Goal: Task Accomplishment & Management: Manage account settings

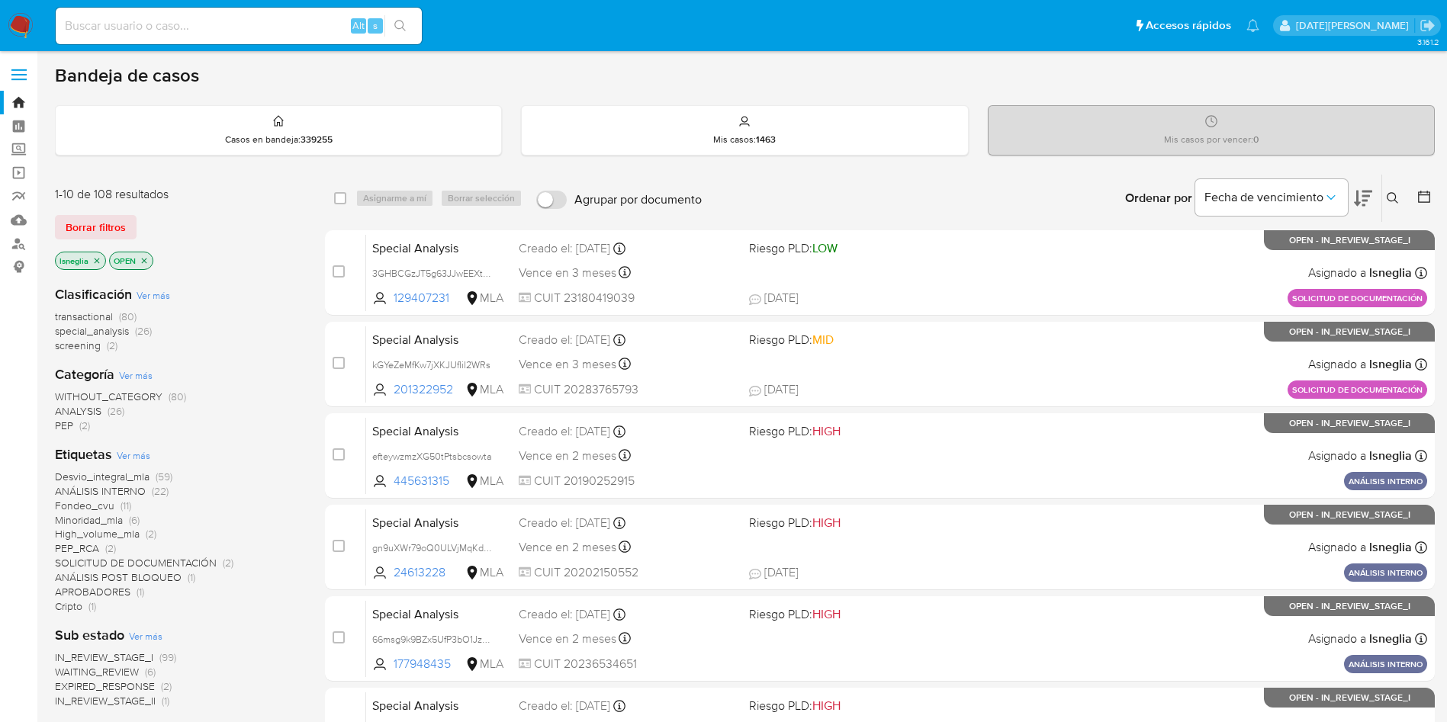
click at [100, 260] on icon "close-filter" at bounding box center [96, 260] width 9 height 9
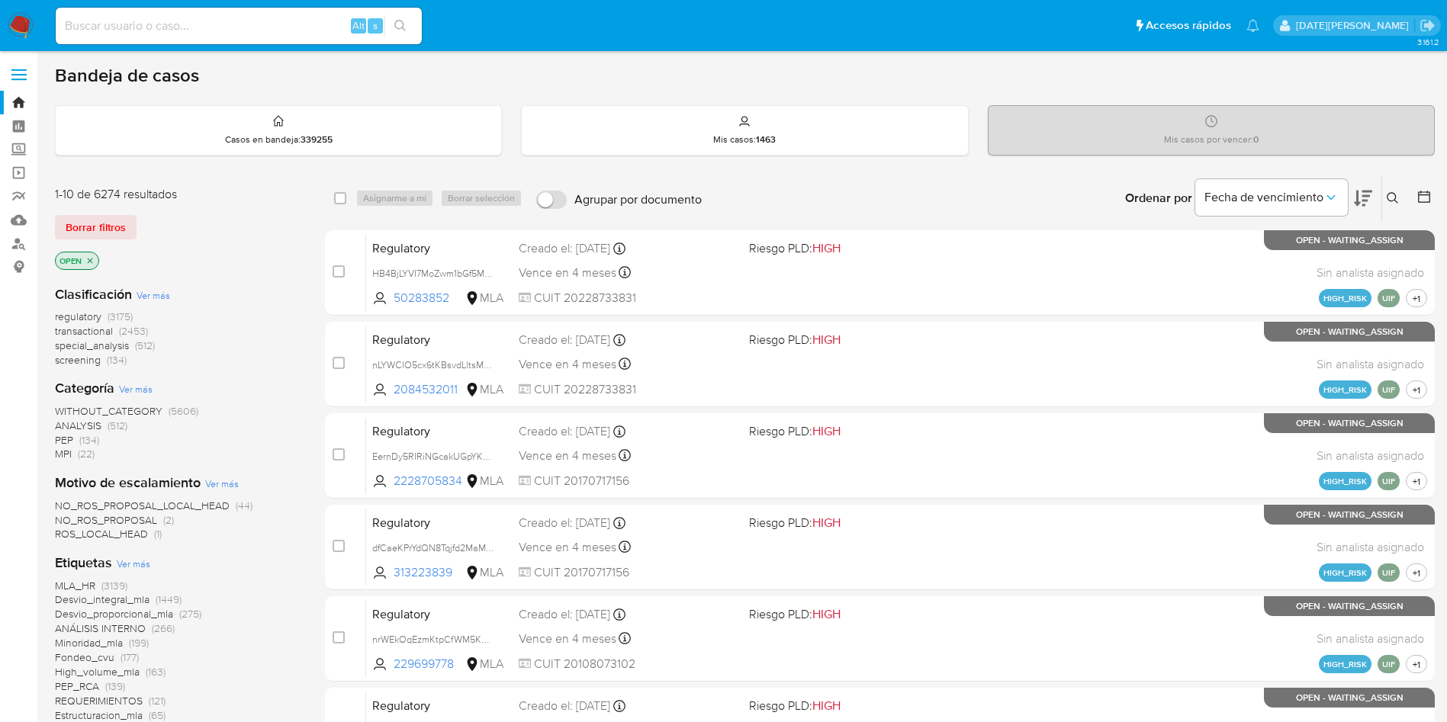
click at [1390, 198] on icon at bounding box center [1393, 198] width 12 height 12
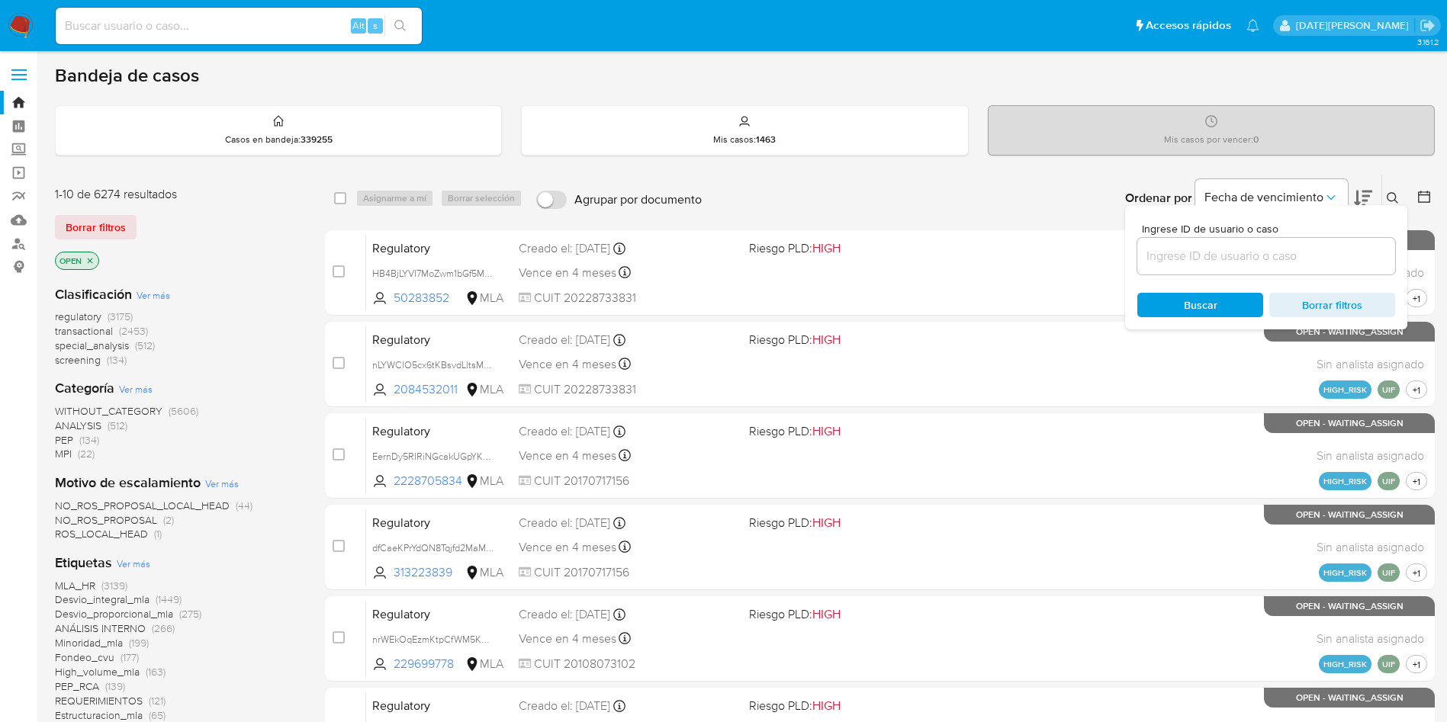
click at [1201, 253] on input at bounding box center [1266, 256] width 258 height 20
type input "TNQCKeUv6VyFYu5PQz5DkZ1Y"
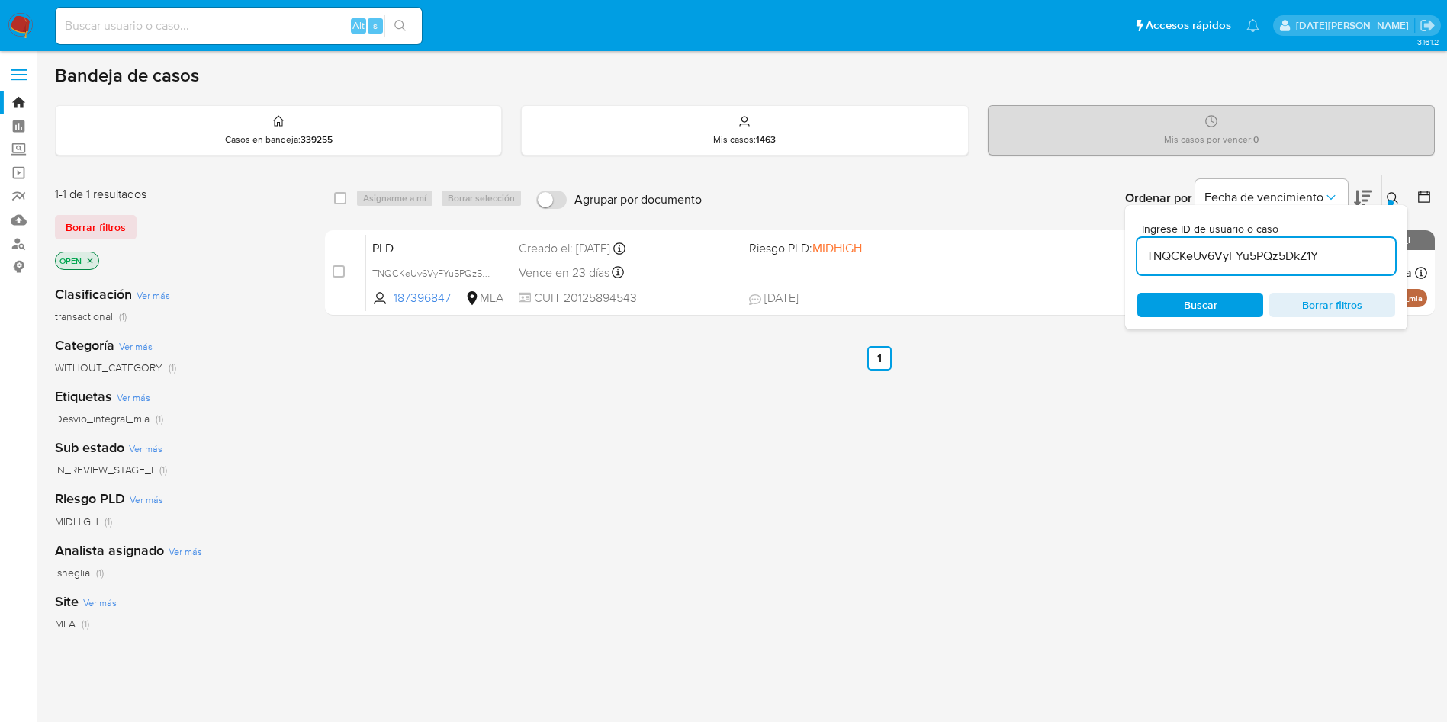
click at [1397, 189] on button at bounding box center [1394, 198] width 25 height 18
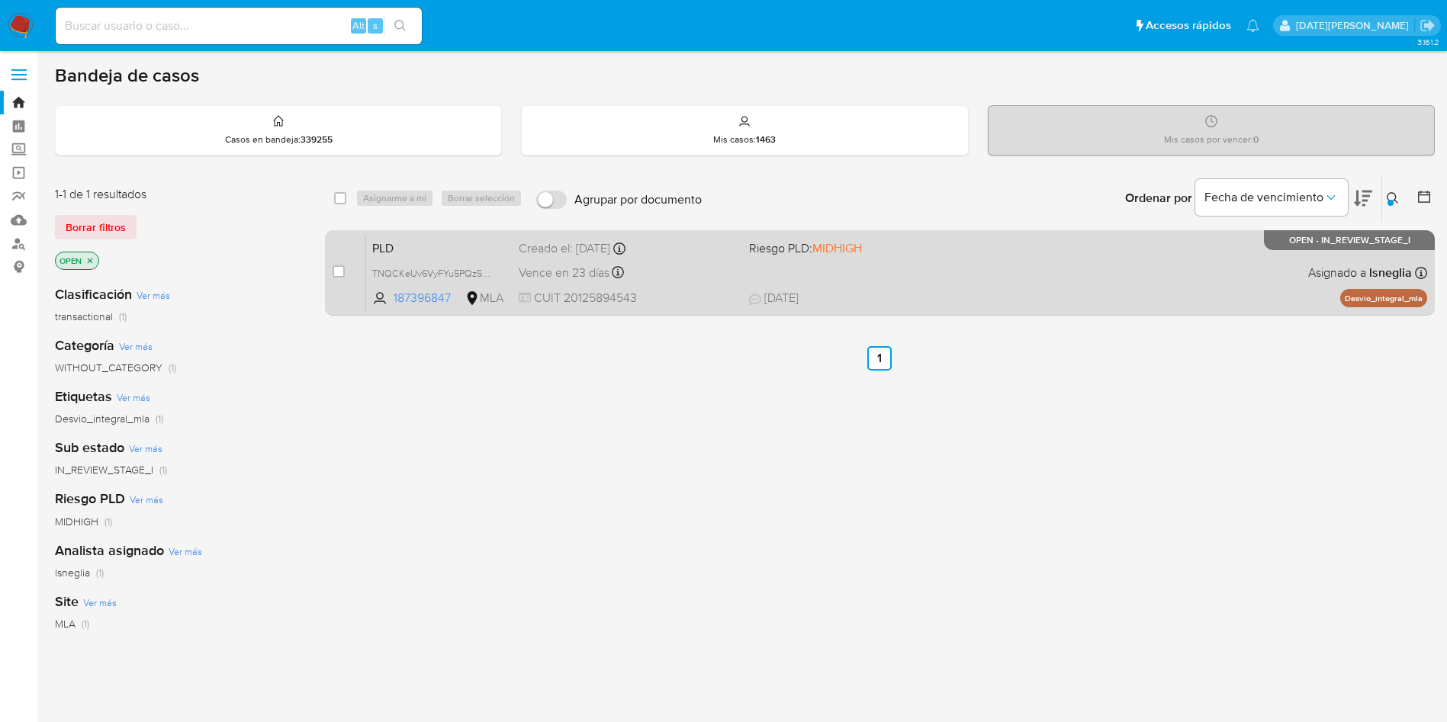
click at [413, 243] on span "PLD" at bounding box center [439, 247] width 134 height 20
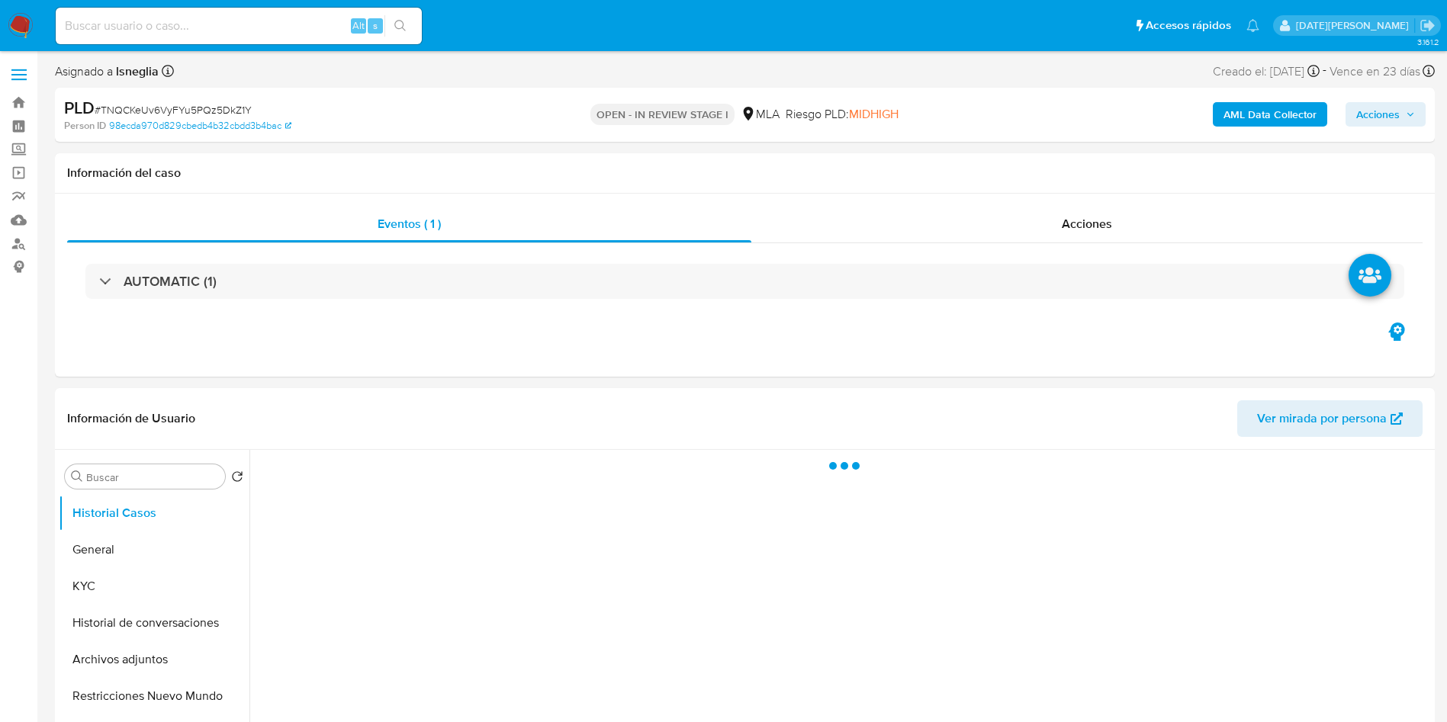
select select "10"
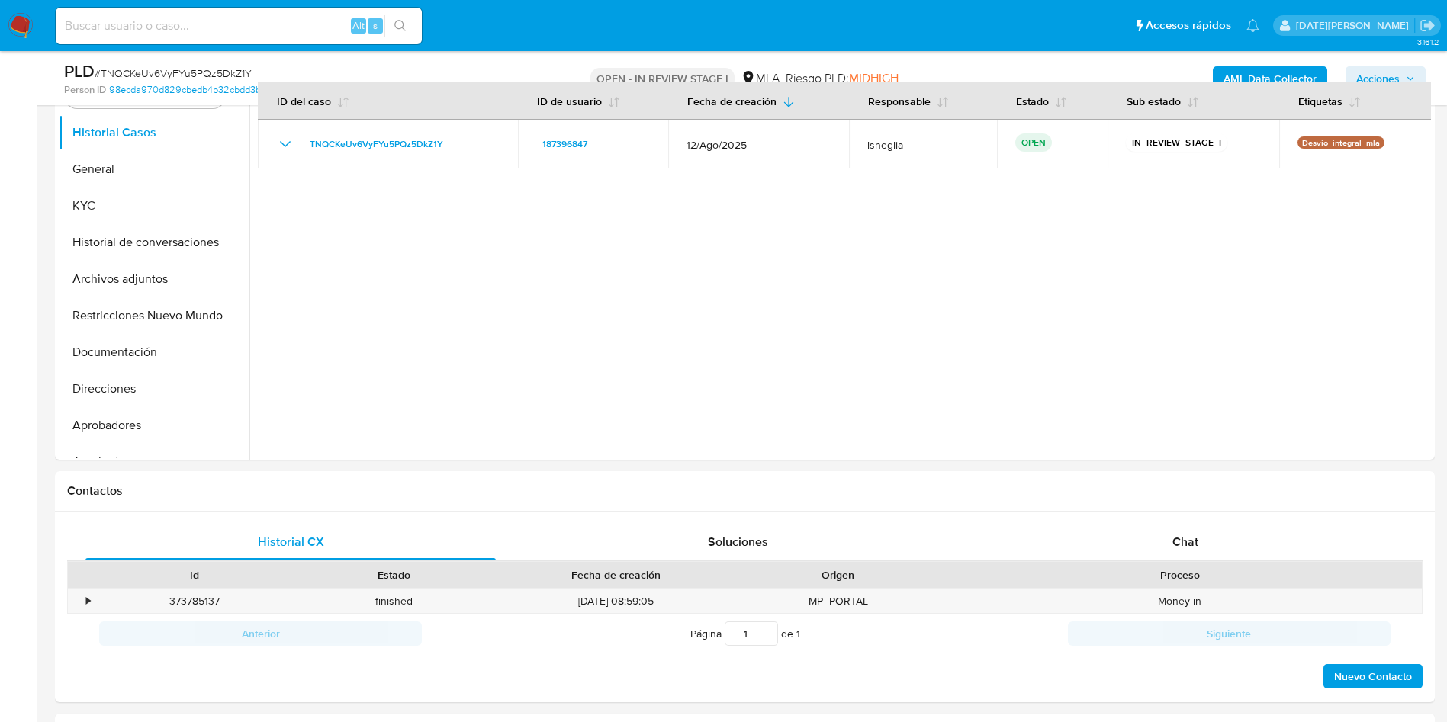
scroll to position [572, 0]
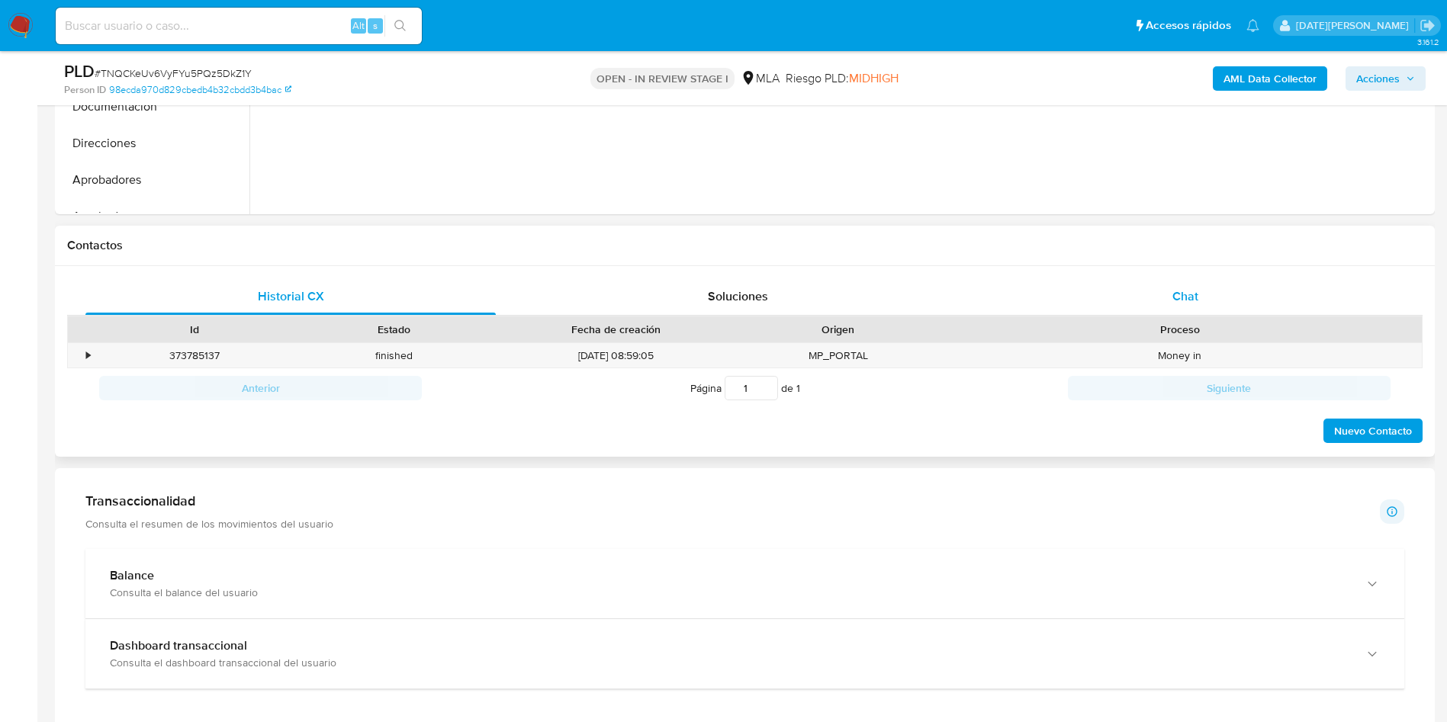
click at [976, 294] on span "Chat" at bounding box center [1185, 297] width 26 height 18
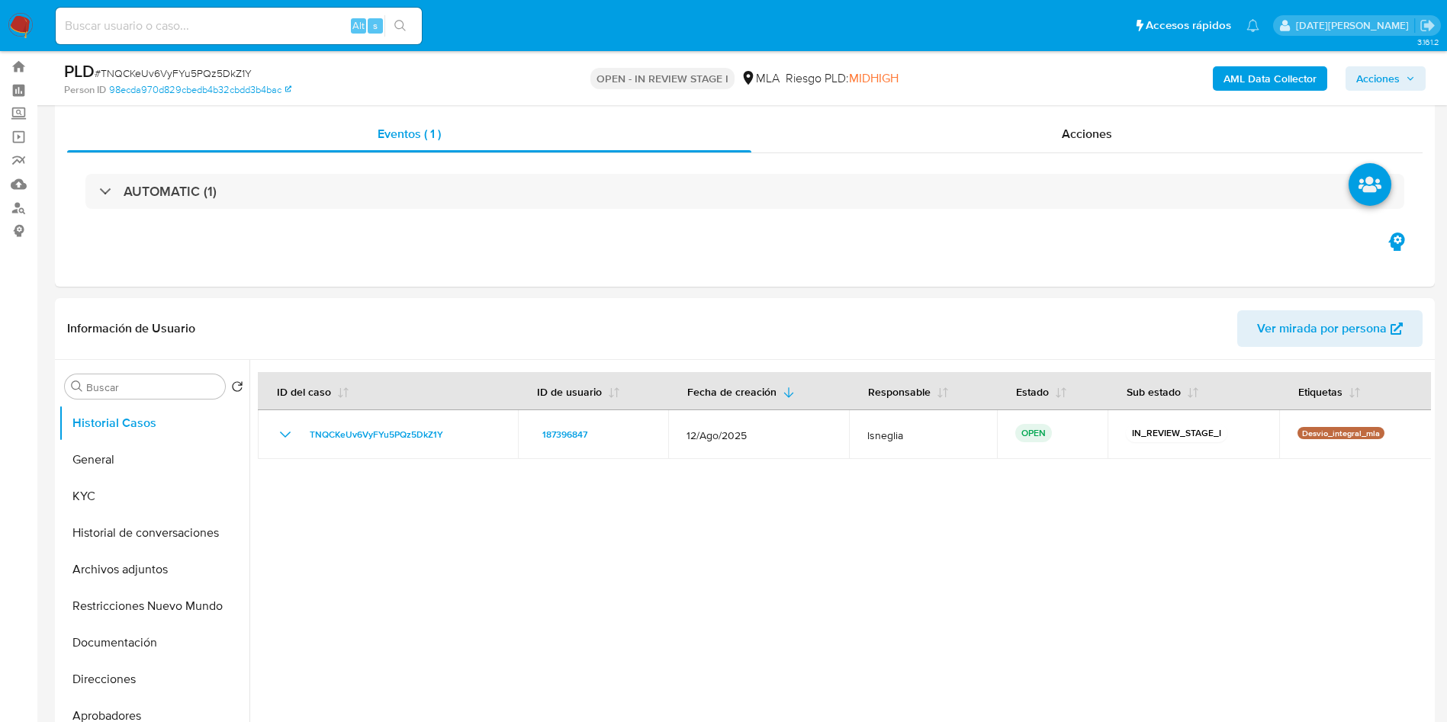
scroll to position [0, 0]
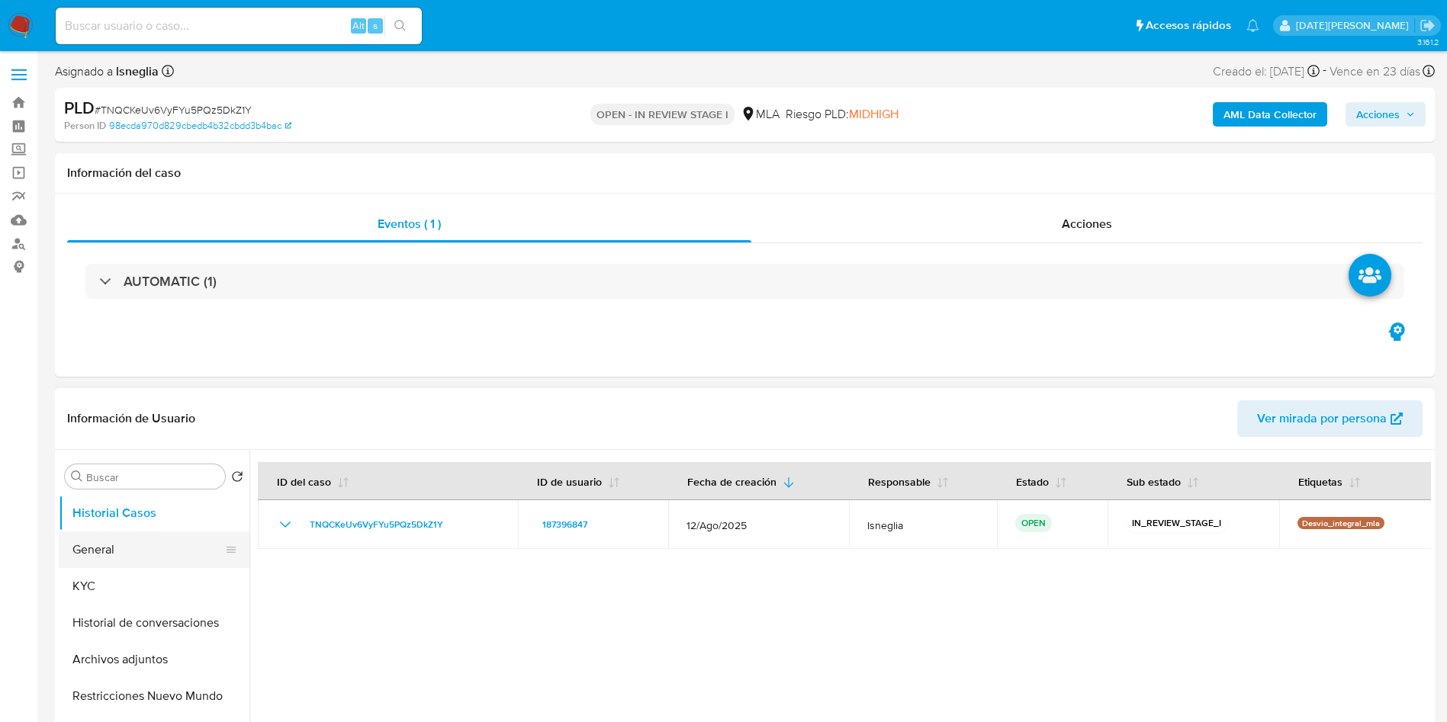
click at [137, 481] on button "General" at bounding box center [148, 550] width 178 height 37
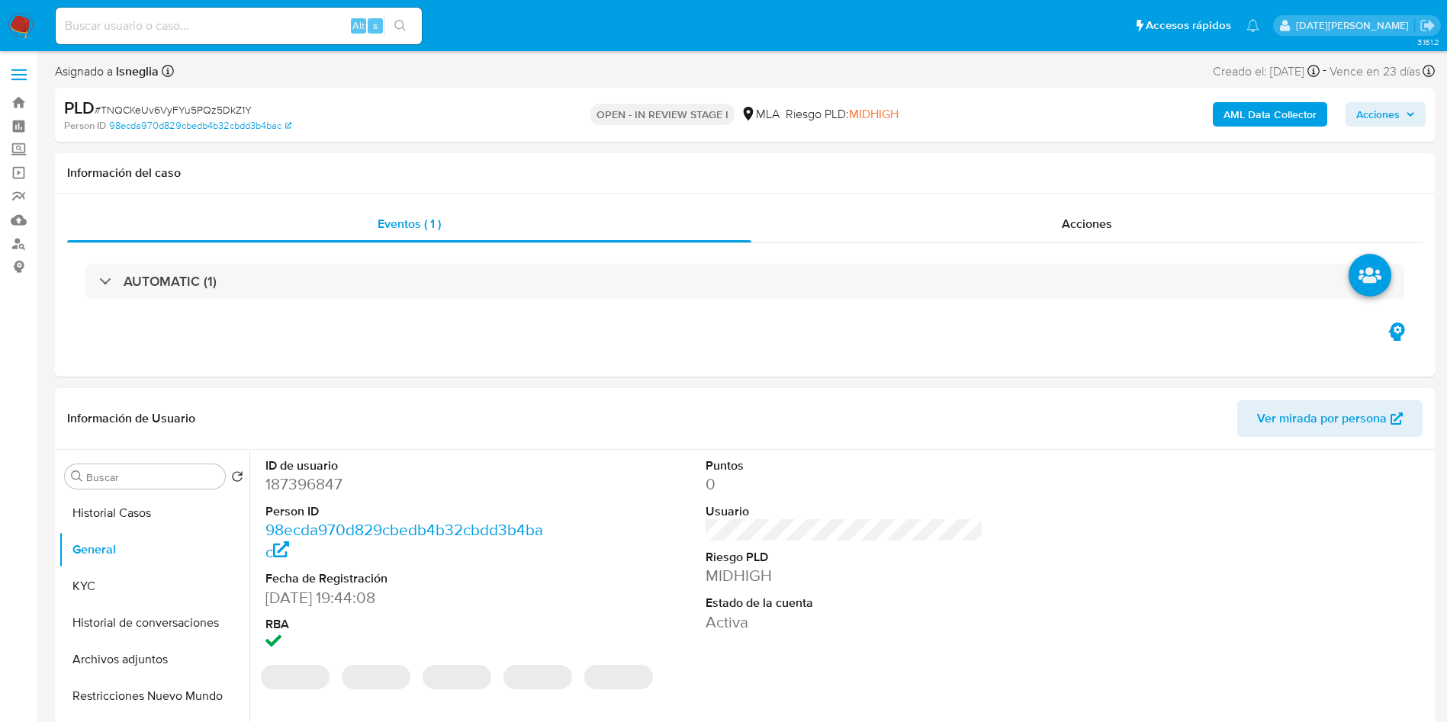
click at [320, 481] on dd "187396847" at bounding box center [404, 484] width 278 height 21
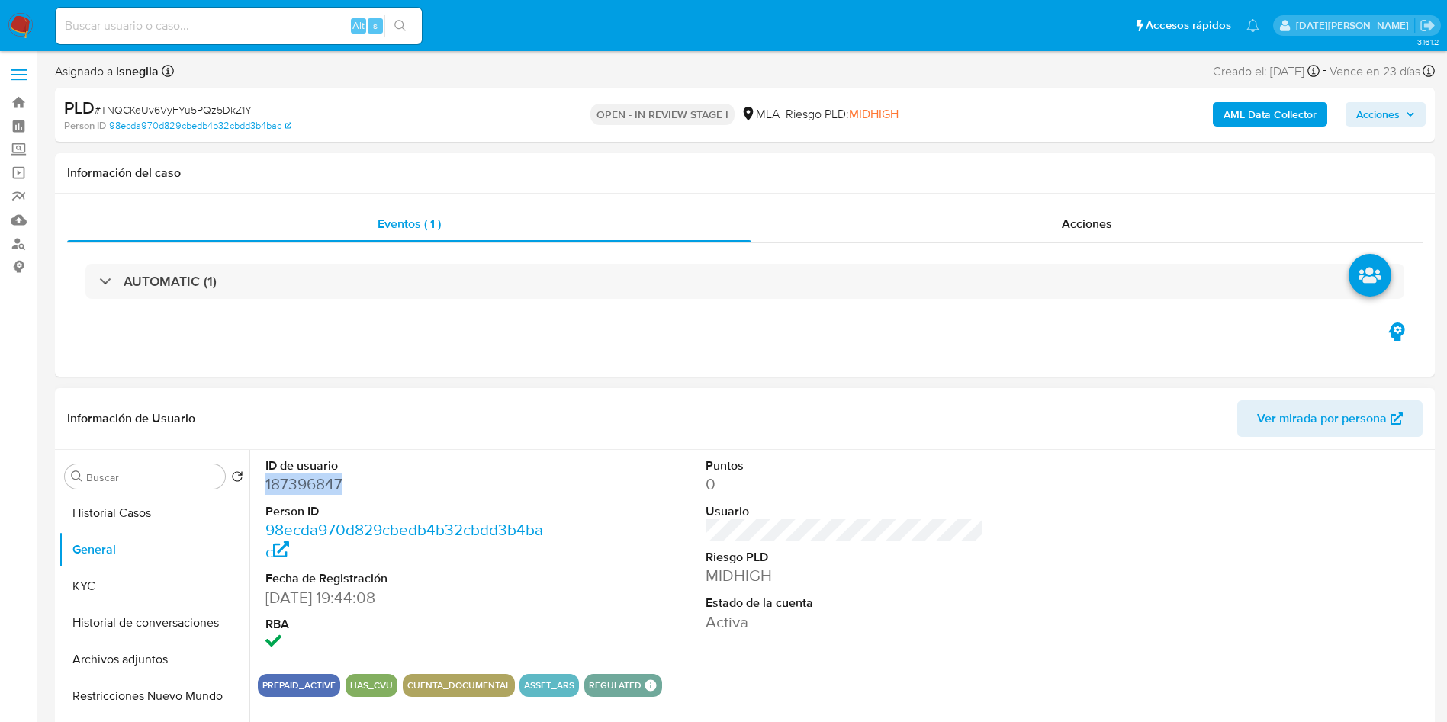
copy dd "187396847"
click at [404, 481] on dt "Person ID" at bounding box center [404, 511] width 278 height 17
click at [327, 481] on dd "187396847" at bounding box center [404, 484] width 278 height 21
click at [513, 129] on div "Person ID 98ecda970d829cbedb4b32cbdd3b4bac" at bounding box center [289, 126] width 450 height 14
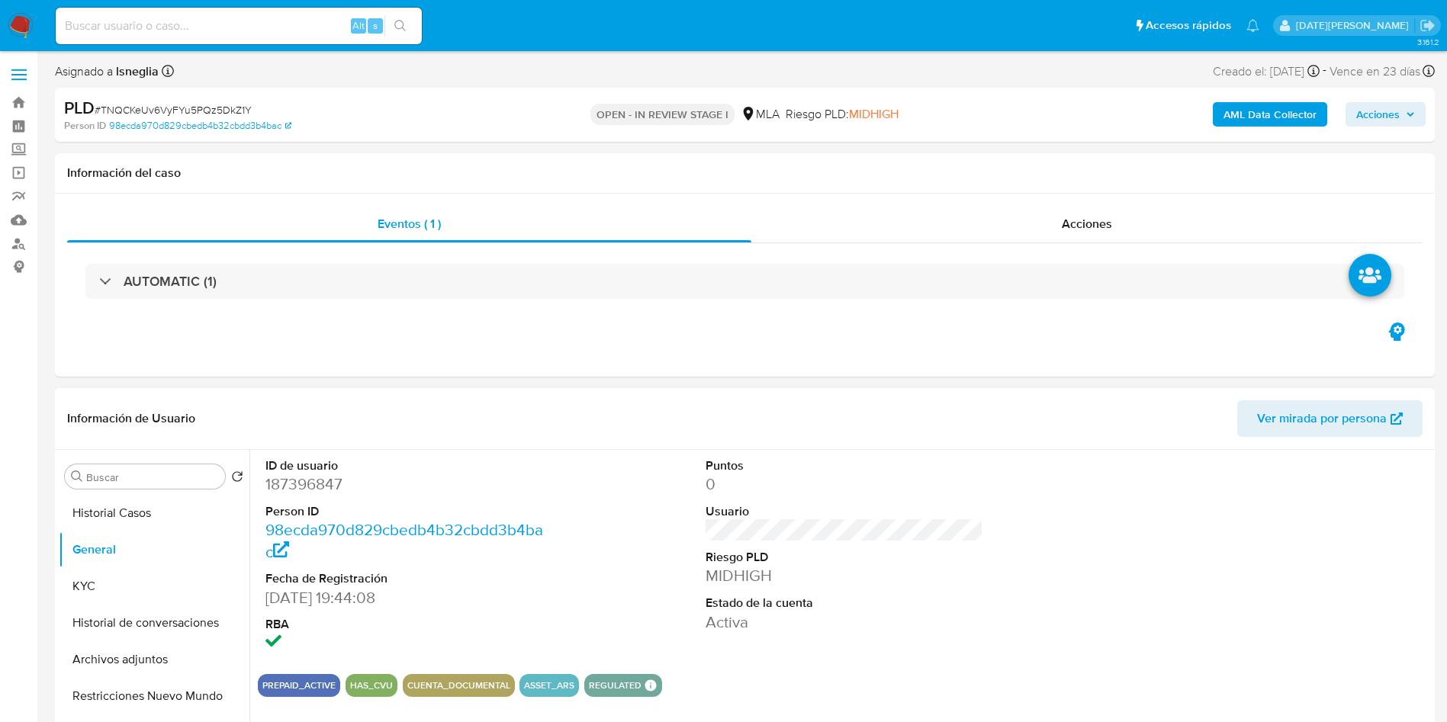
click at [312, 481] on dd "187396847" at bounding box center [404, 484] width 278 height 21
copy dd "187396847"
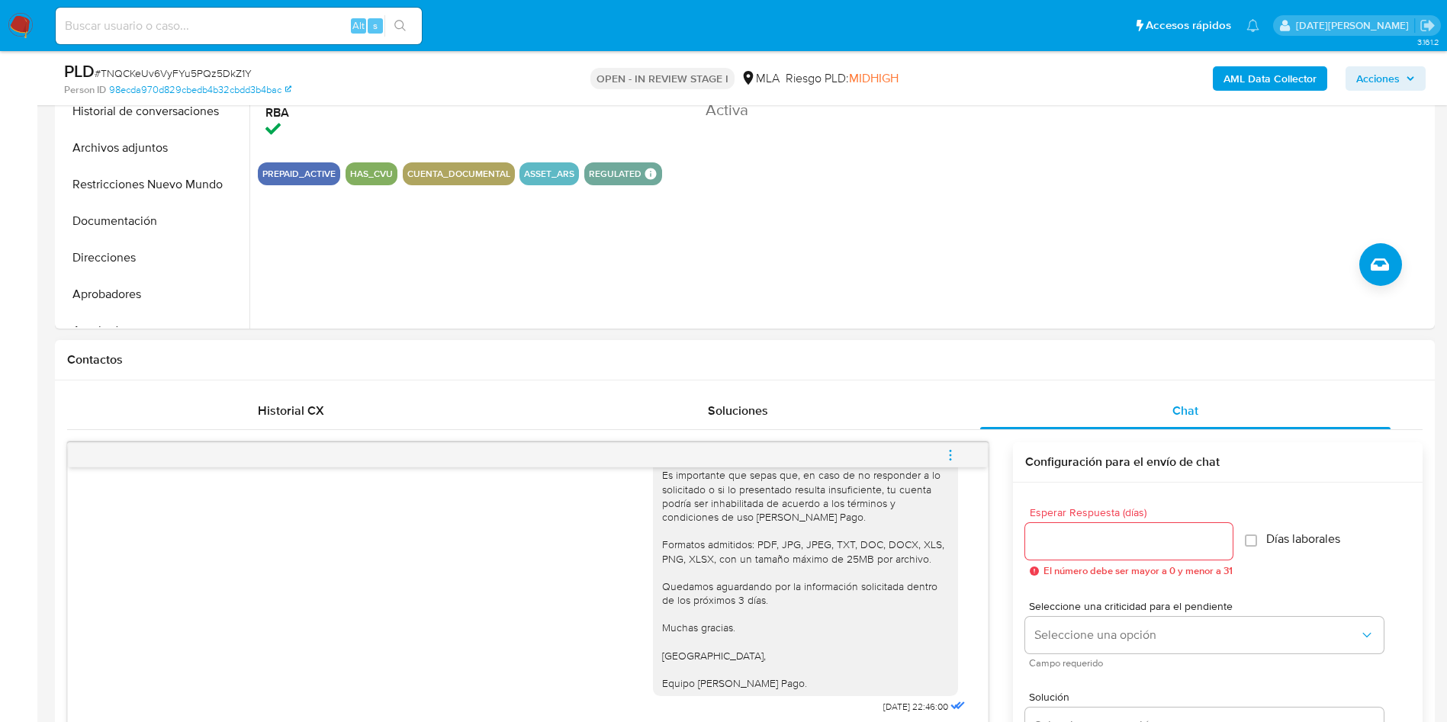
scroll to position [915, 0]
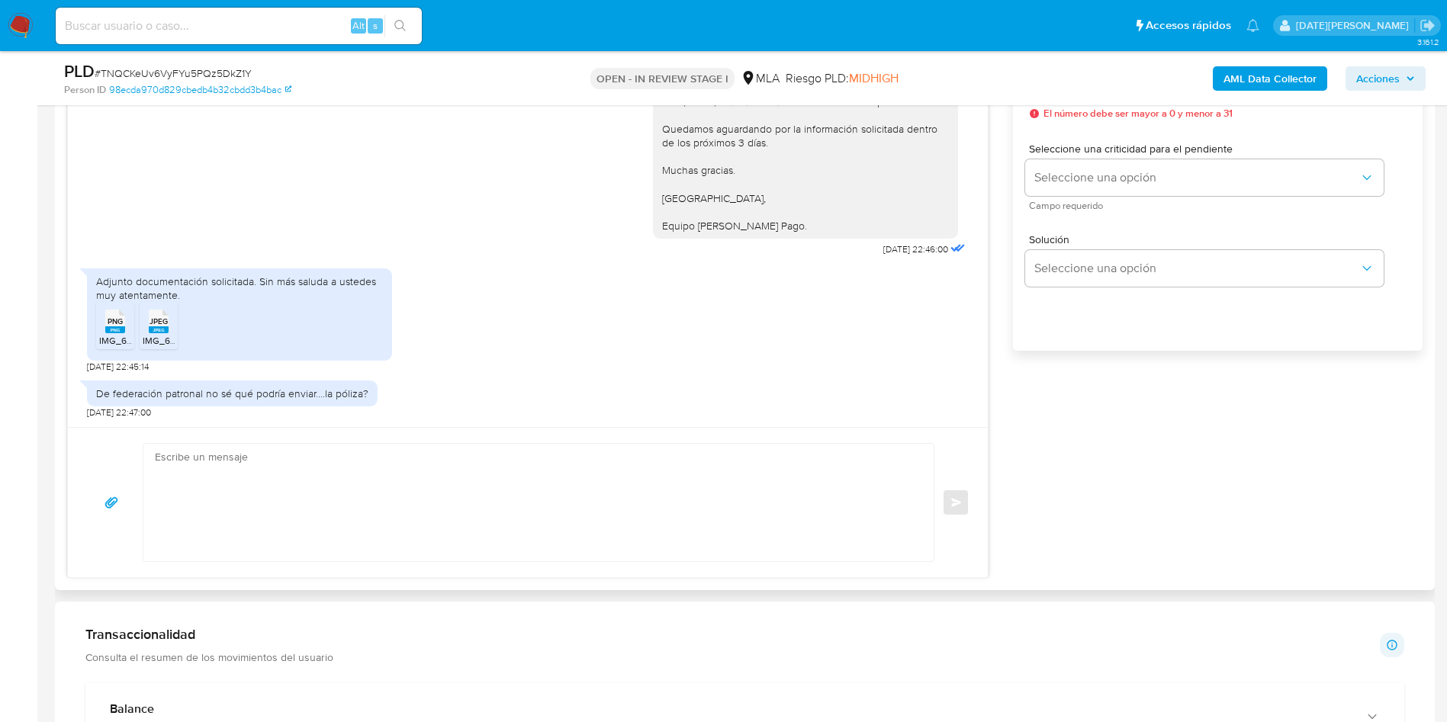
click at [113, 330] on rect at bounding box center [115, 329] width 20 height 7
click at [151, 330] on rect at bounding box center [159, 329] width 20 height 7
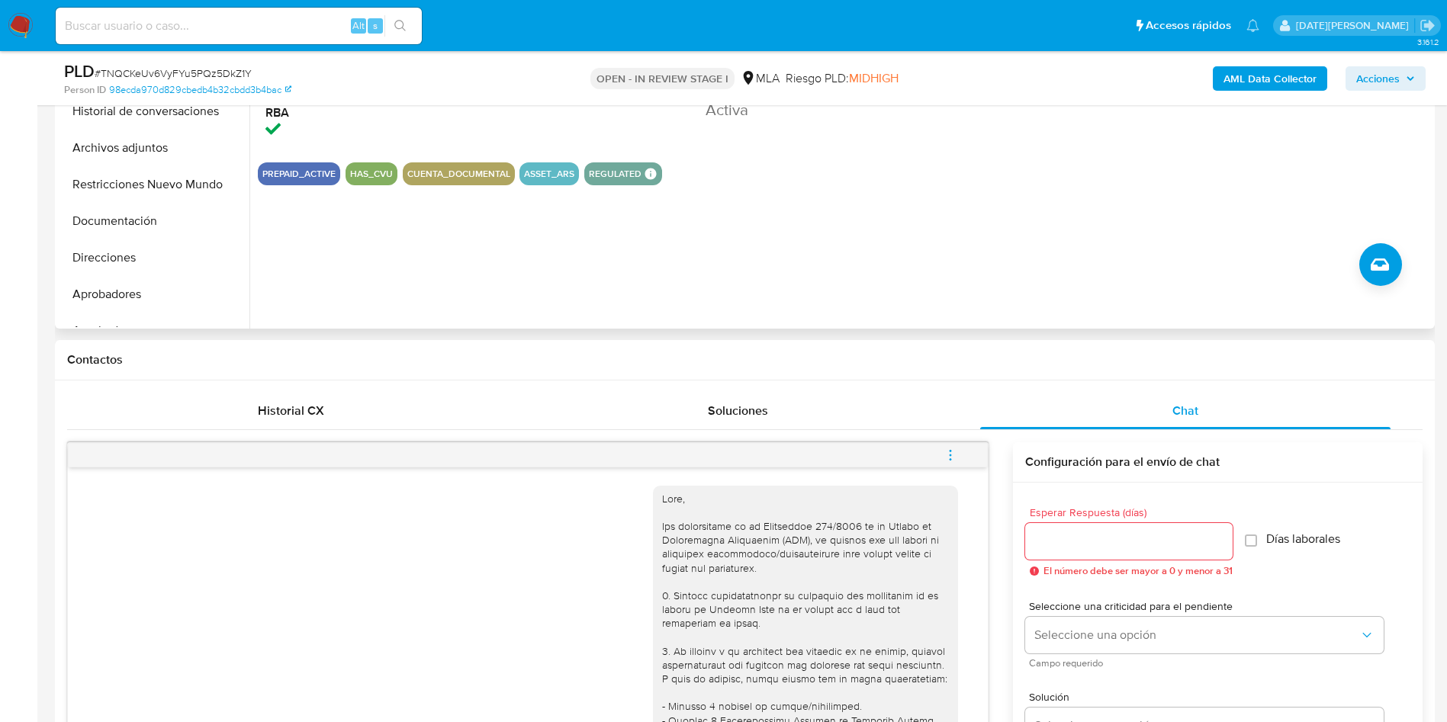
scroll to position [114, 0]
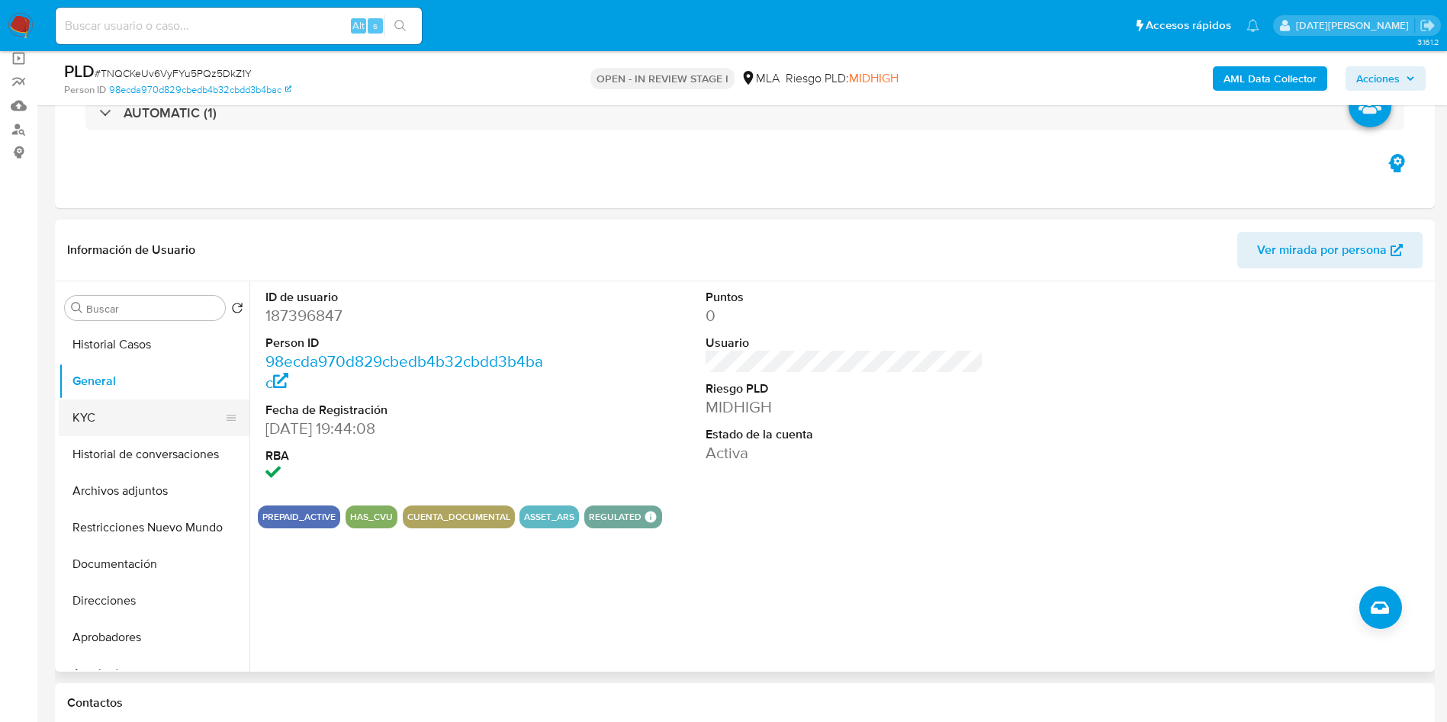
click at [100, 415] on button "KYC" at bounding box center [148, 418] width 178 height 37
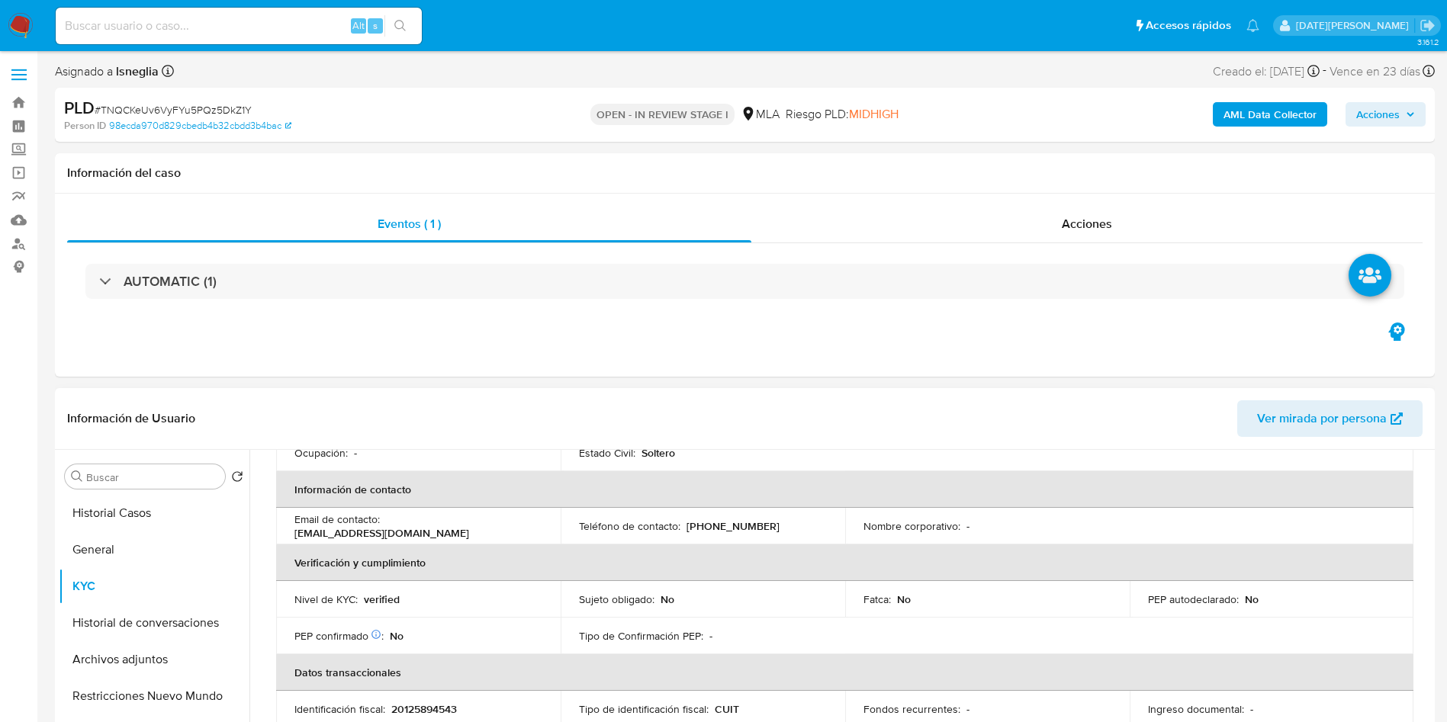
scroll to position [111, 0]
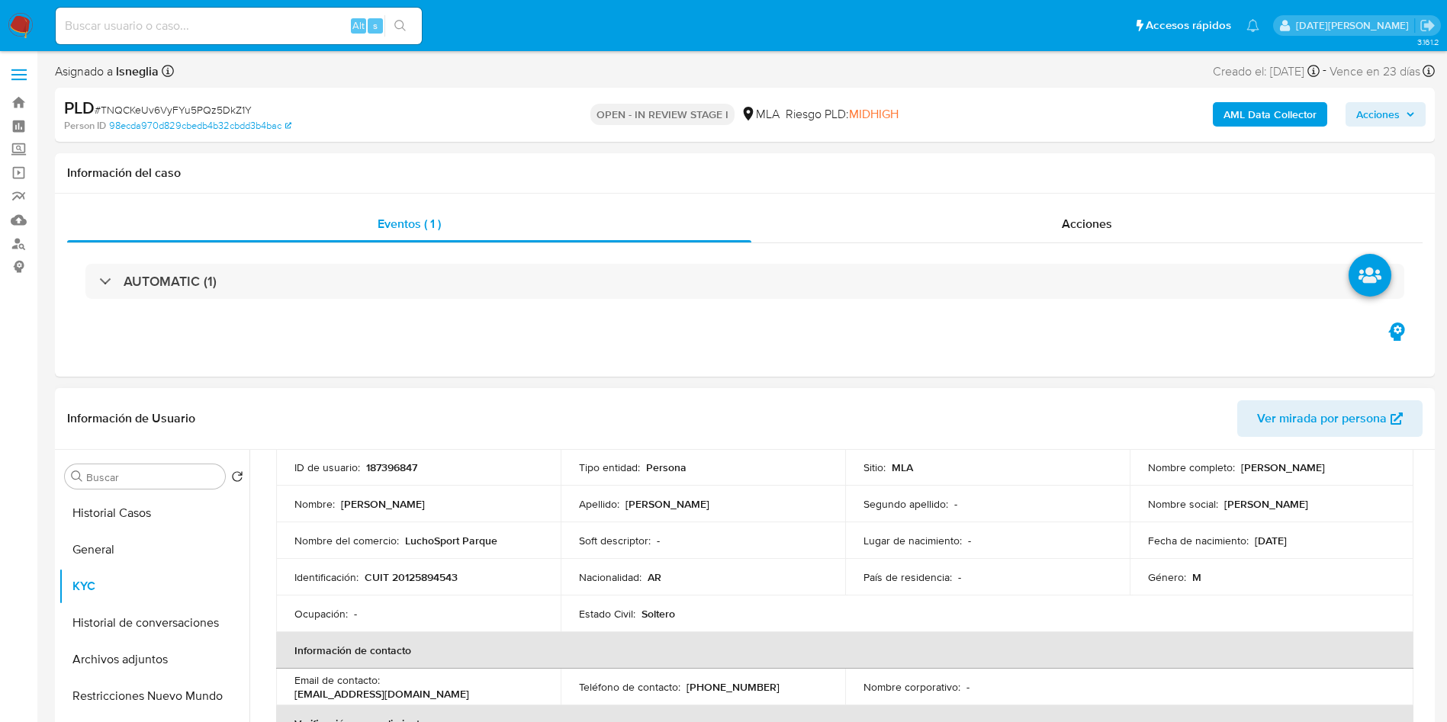
click at [430, 481] on p "CUIT 20125894543" at bounding box center [411, 578] width 93 height 14
copy p "20125894543"
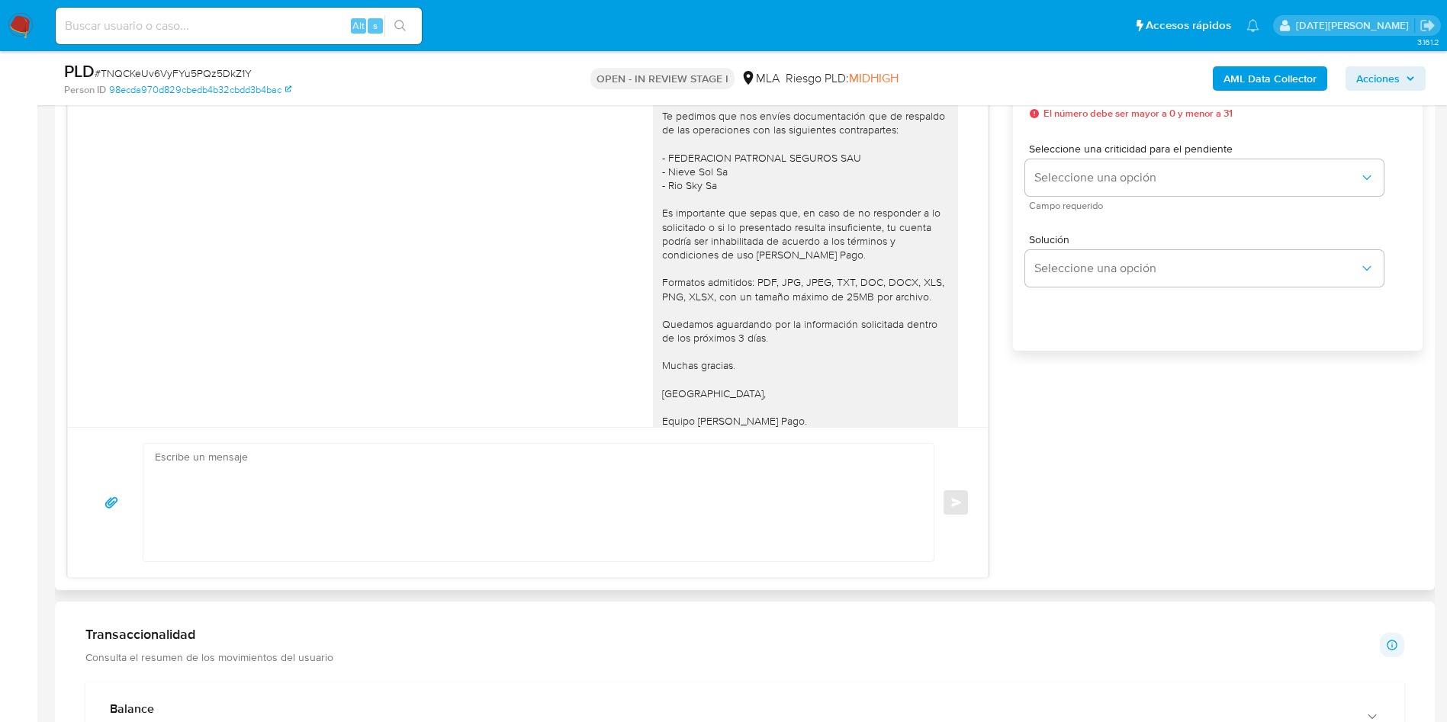
scroll to position [1079, 0]
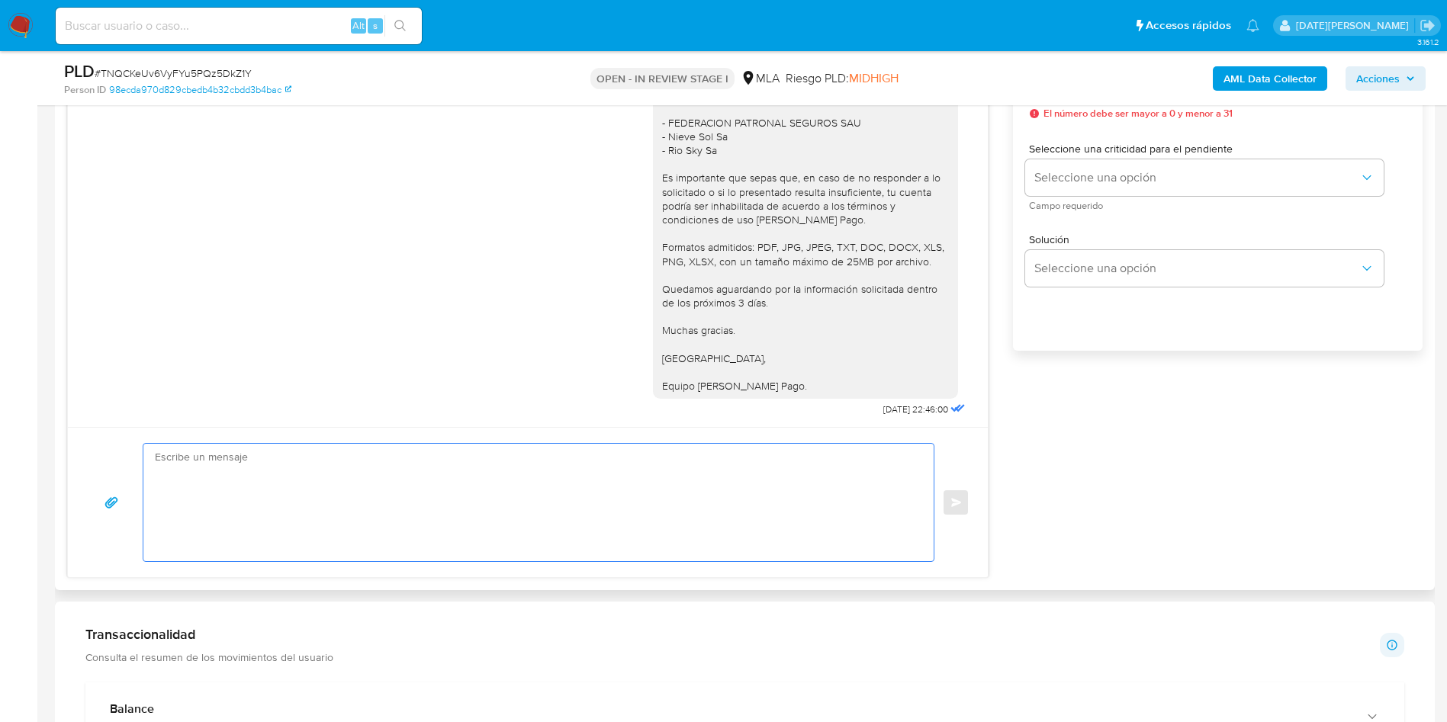
click at [479, 481] on textarea at bounding box center [535, 502] width 760 height 117
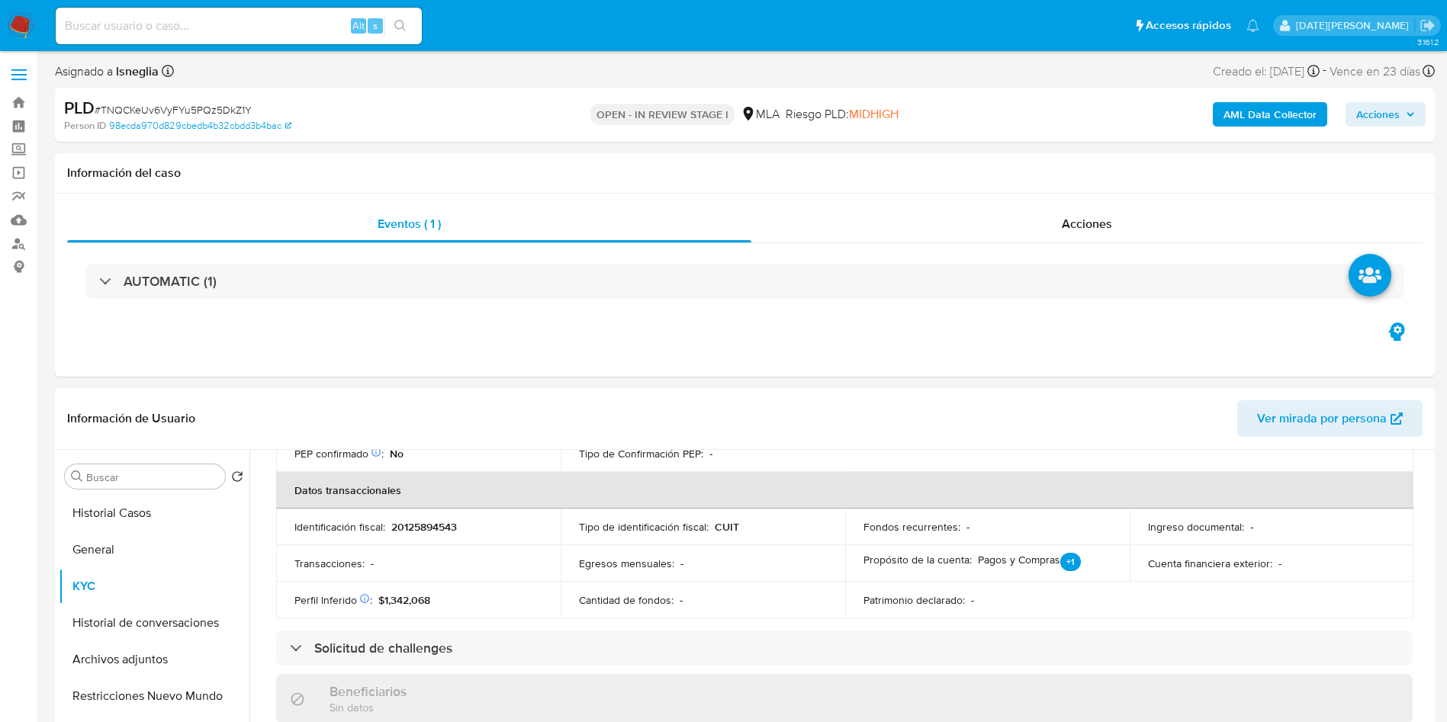
scroll to position [0, 0]
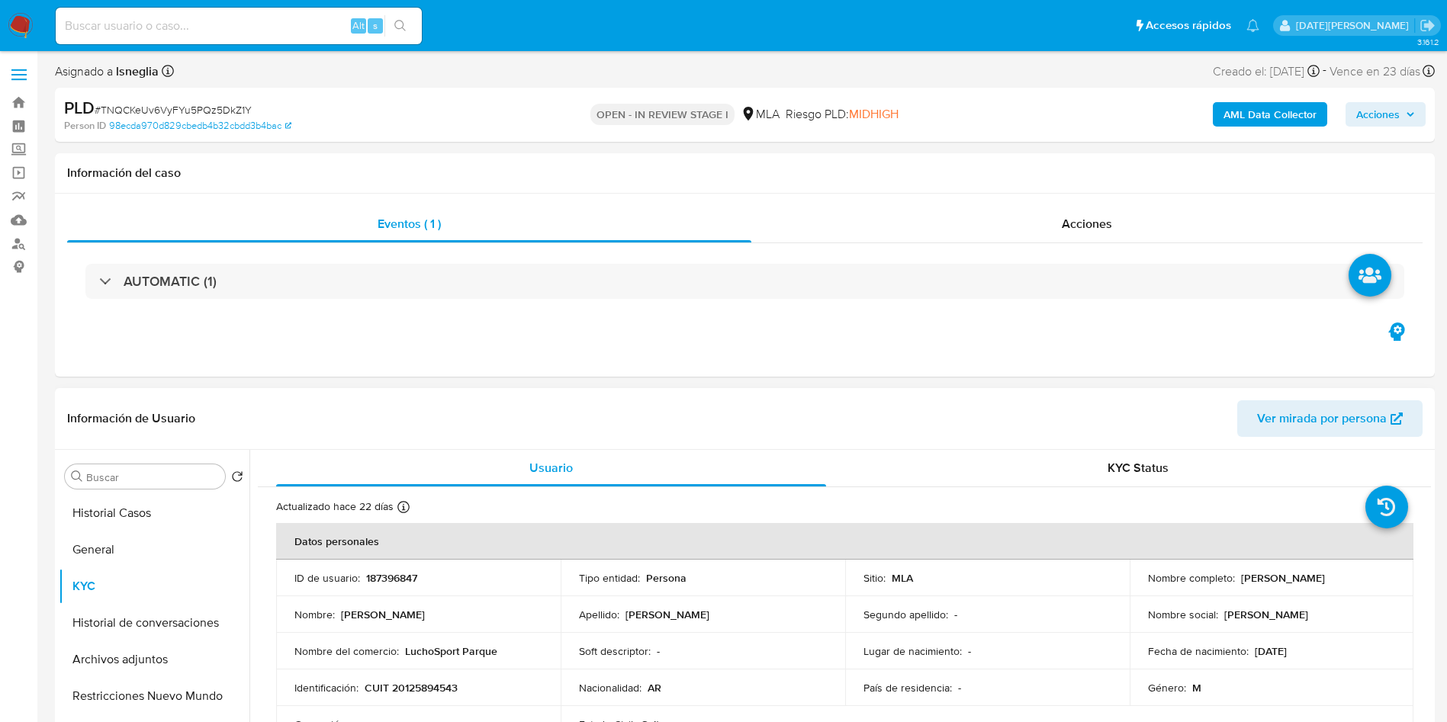
drag, startPoint x: 1236, startPoint y: 577, endPoint x: 1341, endPoint y: 584, distance: 105.5
click at [976, 481] on div "Nombre completo : Luis Antonio Alves" at bounding box center [1272, 578] width 248 height 14
copy p "Luis Antonio Alves"
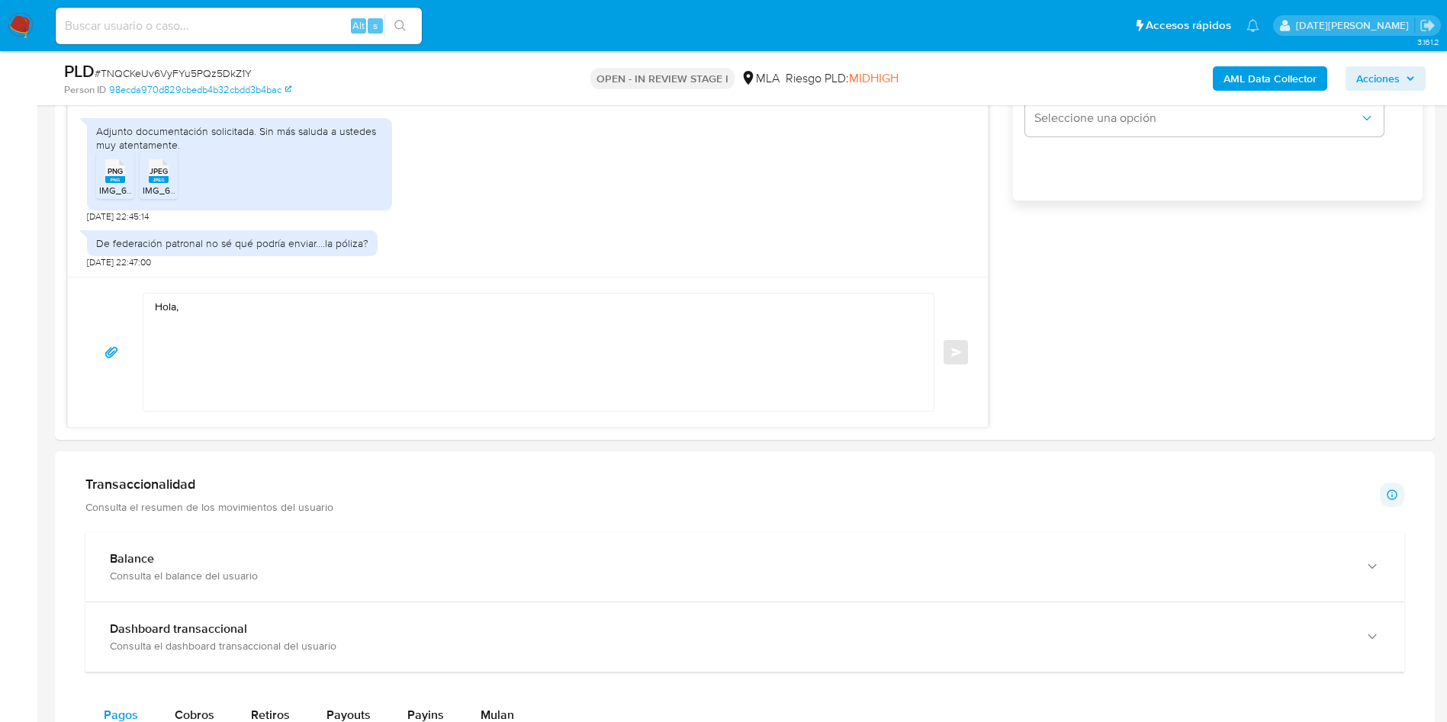
scroll to position [1030, 0]
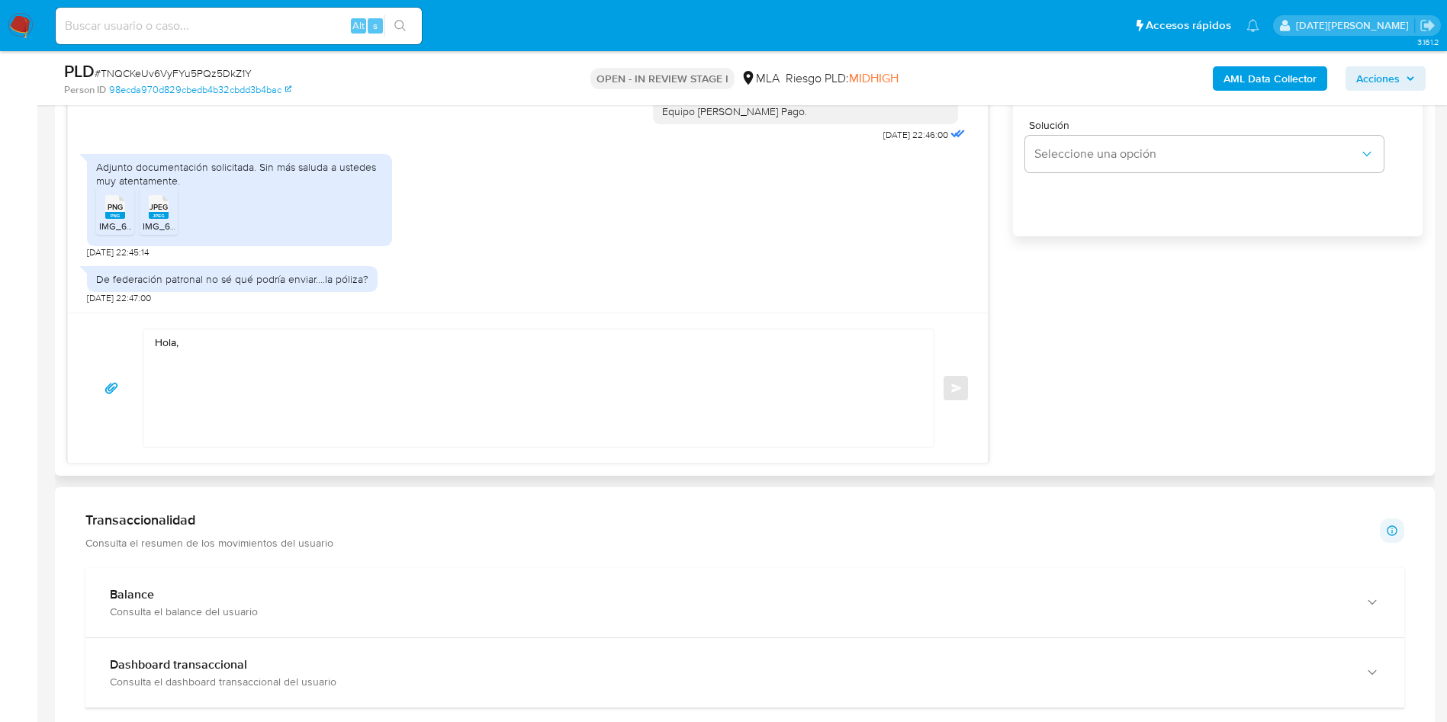
click at [326, 337] on textarea "Hola," at bounding box center [535, 388] width 760 height 117
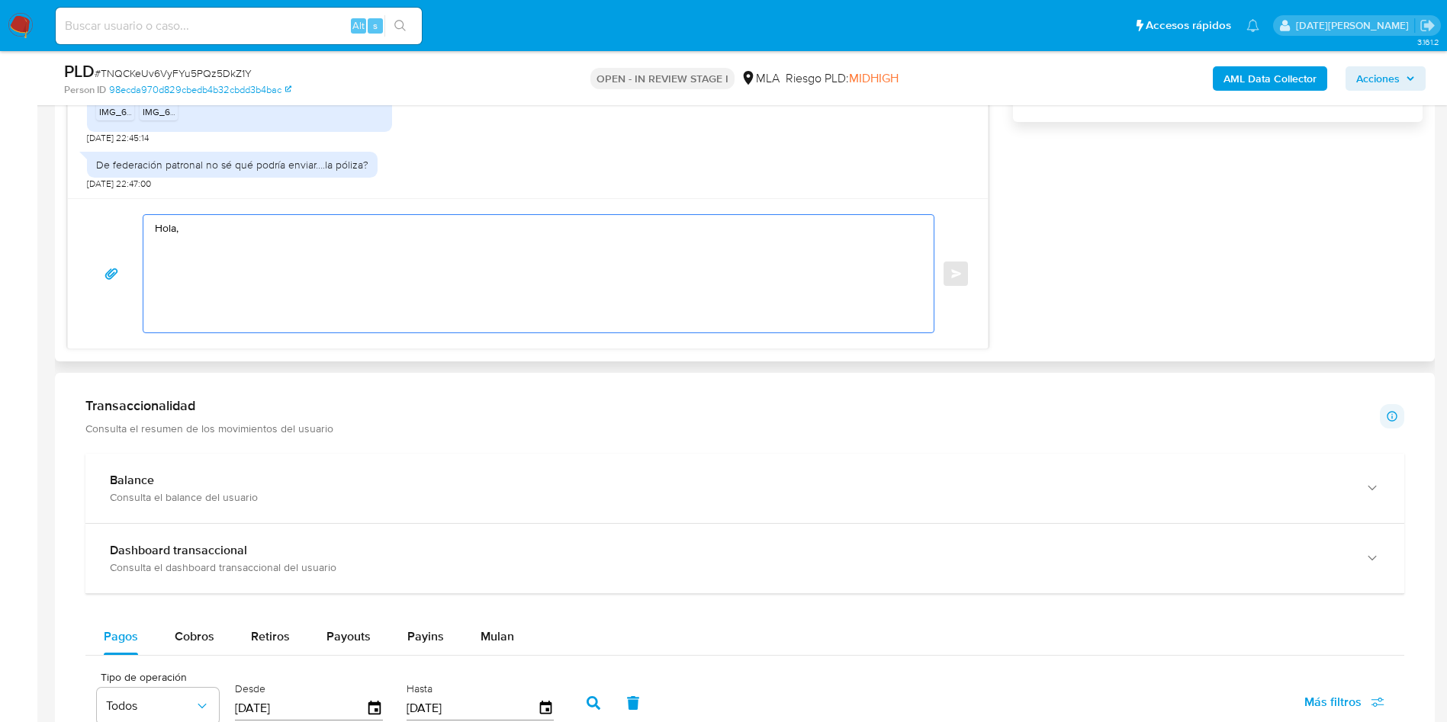
paste textarea "Luis Antonio Alves"
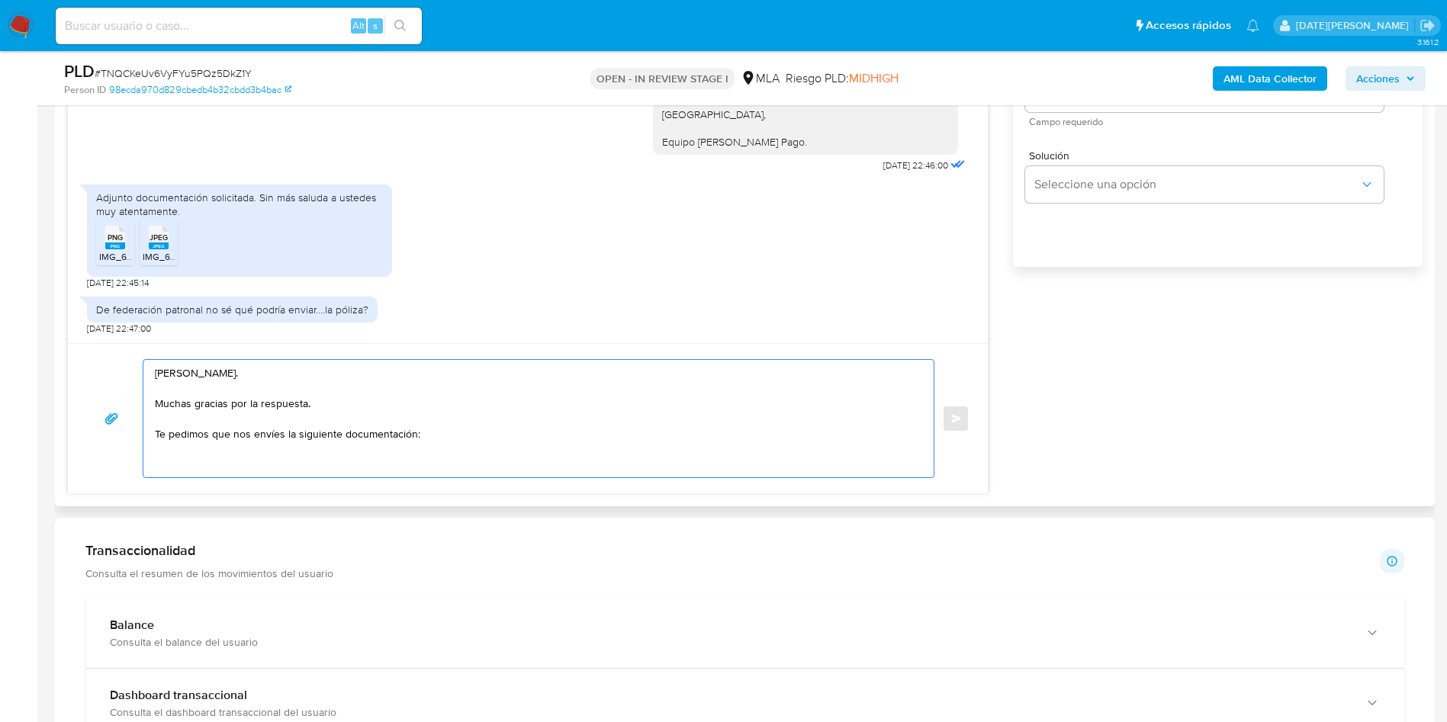
scroll to position [1030, 0]
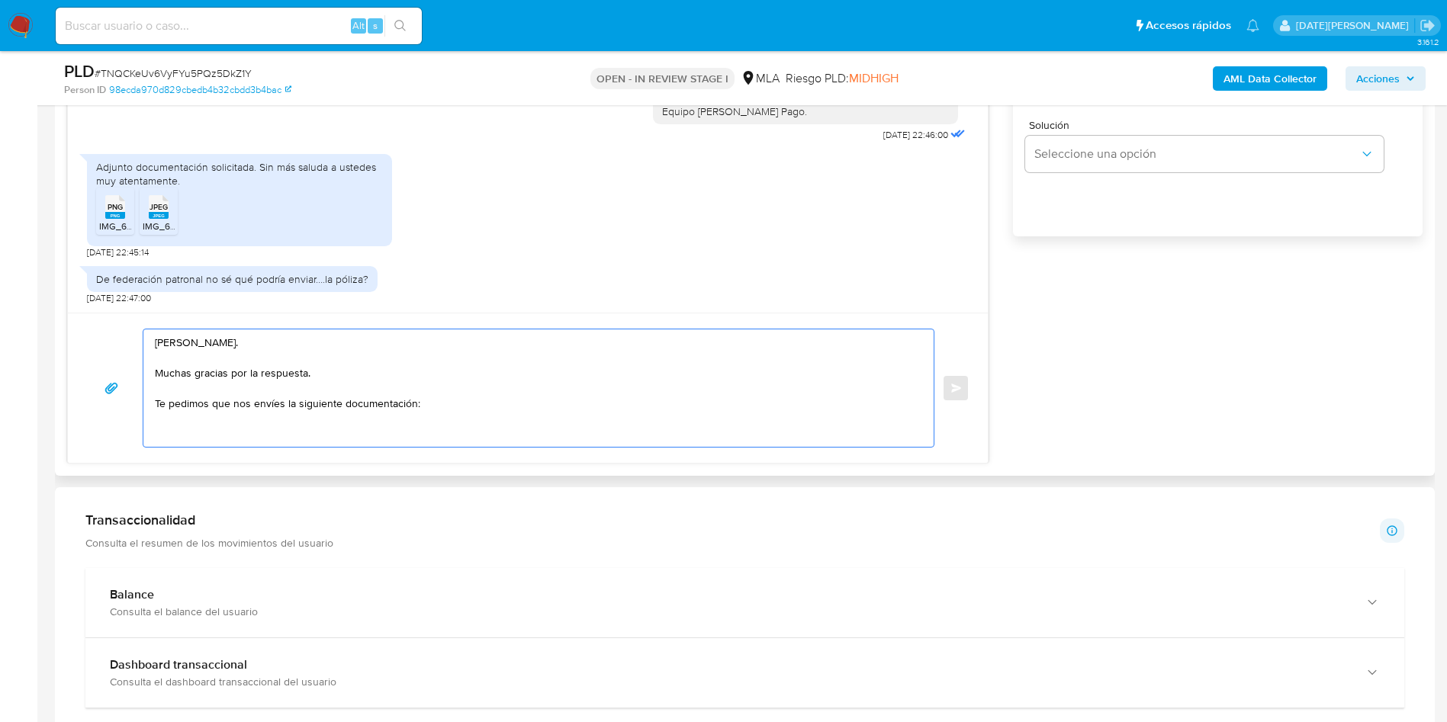
paste textarea "De FEDERACION PATRONAL SEGUROS SAU te pedimos que nos envíes el documento donde…"
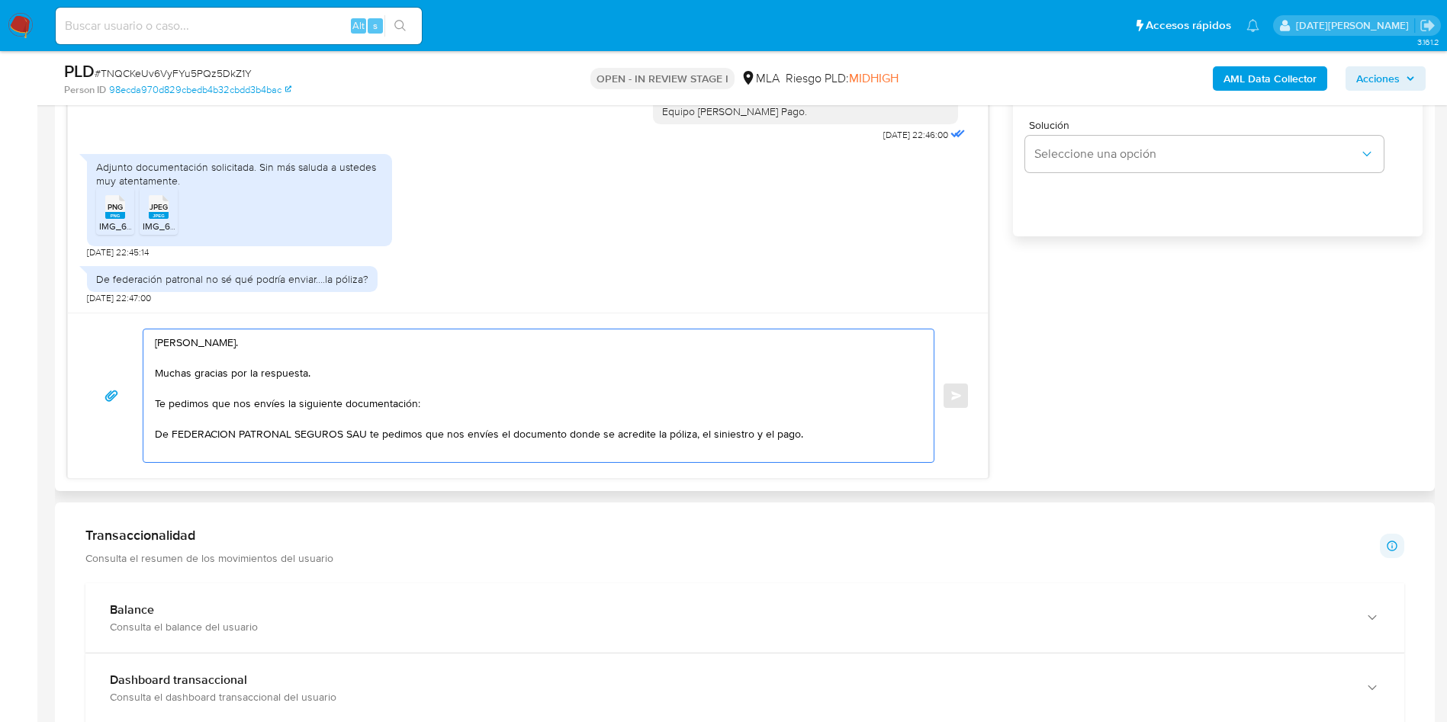
click at [152, 436] on div "Hola, Luis Antonio Alves. Muchas gracias por la respuesta. Te pedimos que nos e…" at bounding box center [534, 396] width 783 height 133
click at [157, 434] on textarea "Hola, Luis Antonio Alves. Muchas gracias por la respuesta. Te pedimos que nos e…" at bounding box center [535, 396] width 760 height 133
click at [852, 429] on textarea "Hola, Luis Antonio Alves. Muchas gracias por la respuesta. Te pedimos que nos e…" at bounding box center [535, 396] width 760 height 133
click at [831, 434] on textarea "Hola, Luis Antonio Alves. Muchas gracias por la respuesta. Te pedimos que nos e…" at bounding box center [535, 396] width 760 height 133
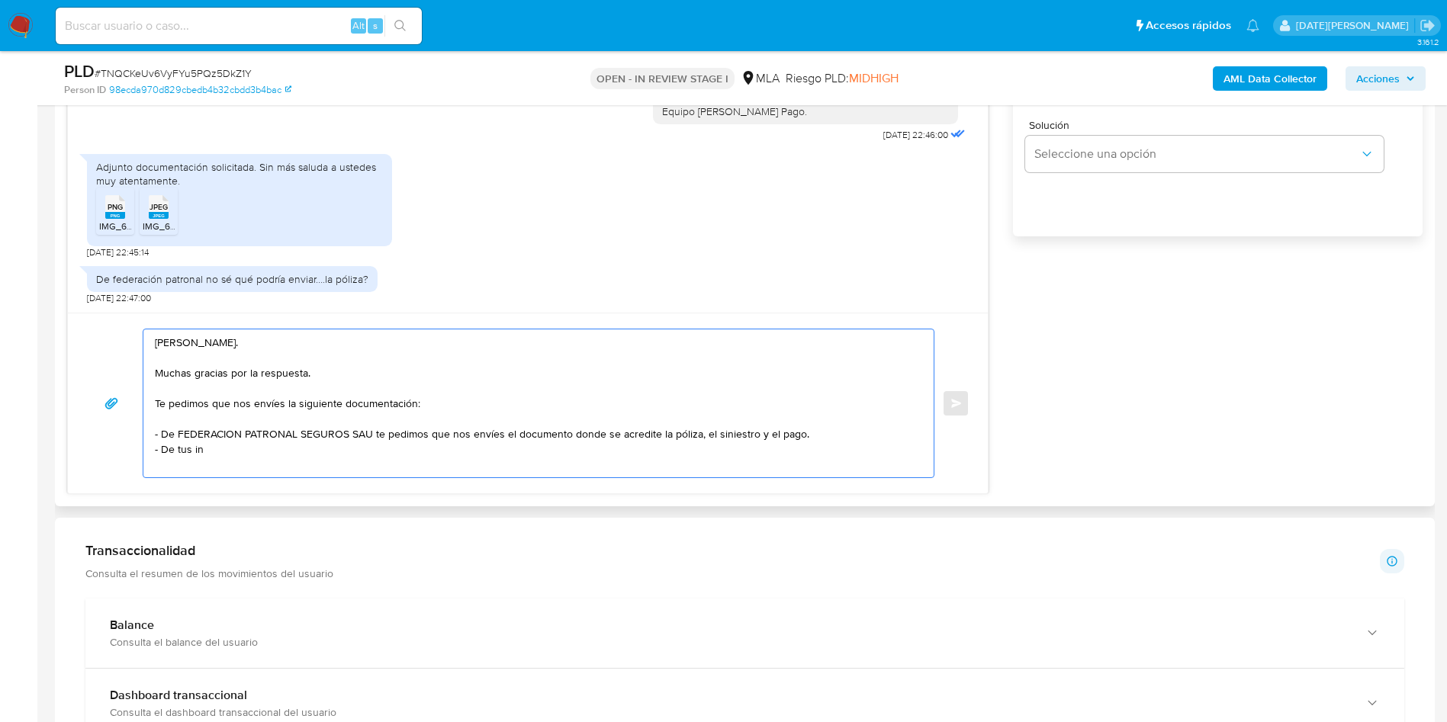
drag, startPoint x: 257, startPoint y: 452, endPoint x: 152, endPoint y: 453, distance: 105.3
click at [152, 453] on div "Hola, Luis Antonio Alves. Muchas gracias por la respuesta. Te pedimos que nos e…" at bounding box center [534, 404] width 783 height 148
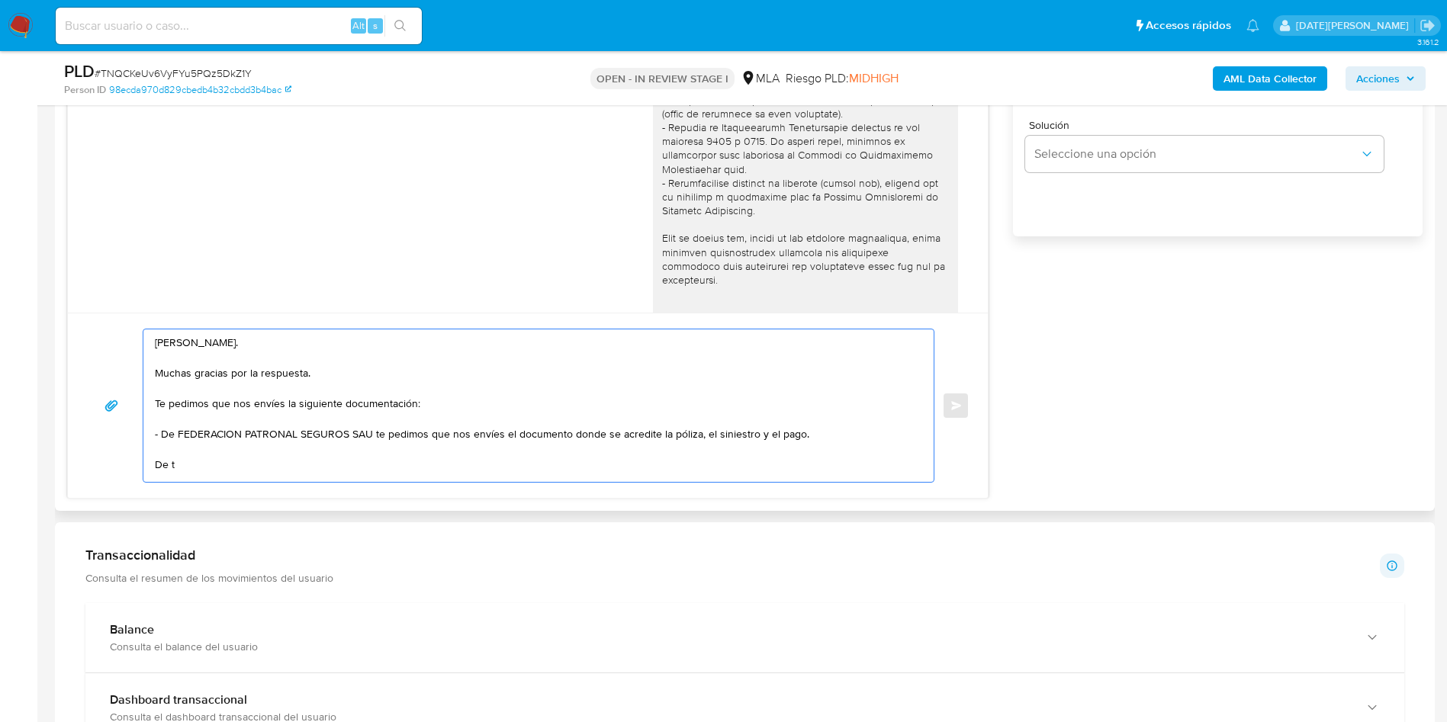
click at [160, 437] on textarea "Hola, Luis Antonio Alves. Muchas gracias por la respuesta. Te pedimos que nos e…" at bounding box center [535, 406] width 760 height 153
click at [159, 435] on textarea "Hola, Luis Antonio Alves. Muchas gracias por la respuesta. Te pedimos que nos e…" at bounding box center [535, 406] width 760 height 153
click at [420, 437] on textarea "Hola, Luis Antonio Alves. Muchas gracias por la respuesta. Te pedimos que nos e…" at bounding box center [535, 406] width 760 height 153
click at [195, 465] on textarea "Hola, Luis Antonio Alves. Muchas gracias por la respuesta. Te pedimos que nos e…" at bounding box center [535, 406] width 760 height 153
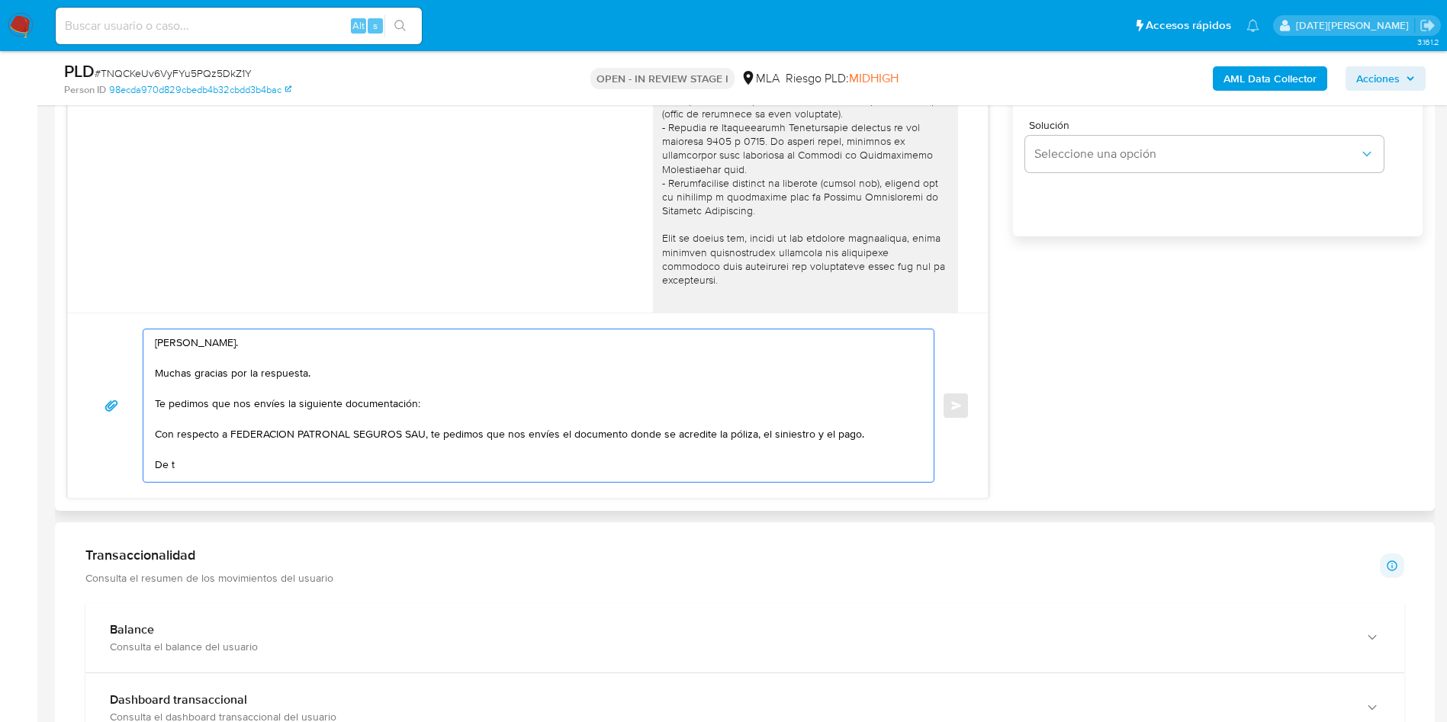
scroll to position [11, 0]
drag, startPoint x: 184, startPoint y: 472, endPoint x: 162, endPoint y: 469, distance: 21.6
click at [162, 469] on textarea "Hola, Luis Antonio Alves. Muchas gracias por la respuesta. Te pedimos que nos e…" at bounding box center [535, 406] width 760 height 153
click at [195, 448] on textarea "Hola, Luis Antonio Alves. Muchas gracias por la respuesta. Te pedimos que nos e…" at bounding box center [535, 406] width 760 height 153
drag, startPoint x: 188, startPoint y: 455, endPoint x: 151, endPoint y: 455, distance: 37.4
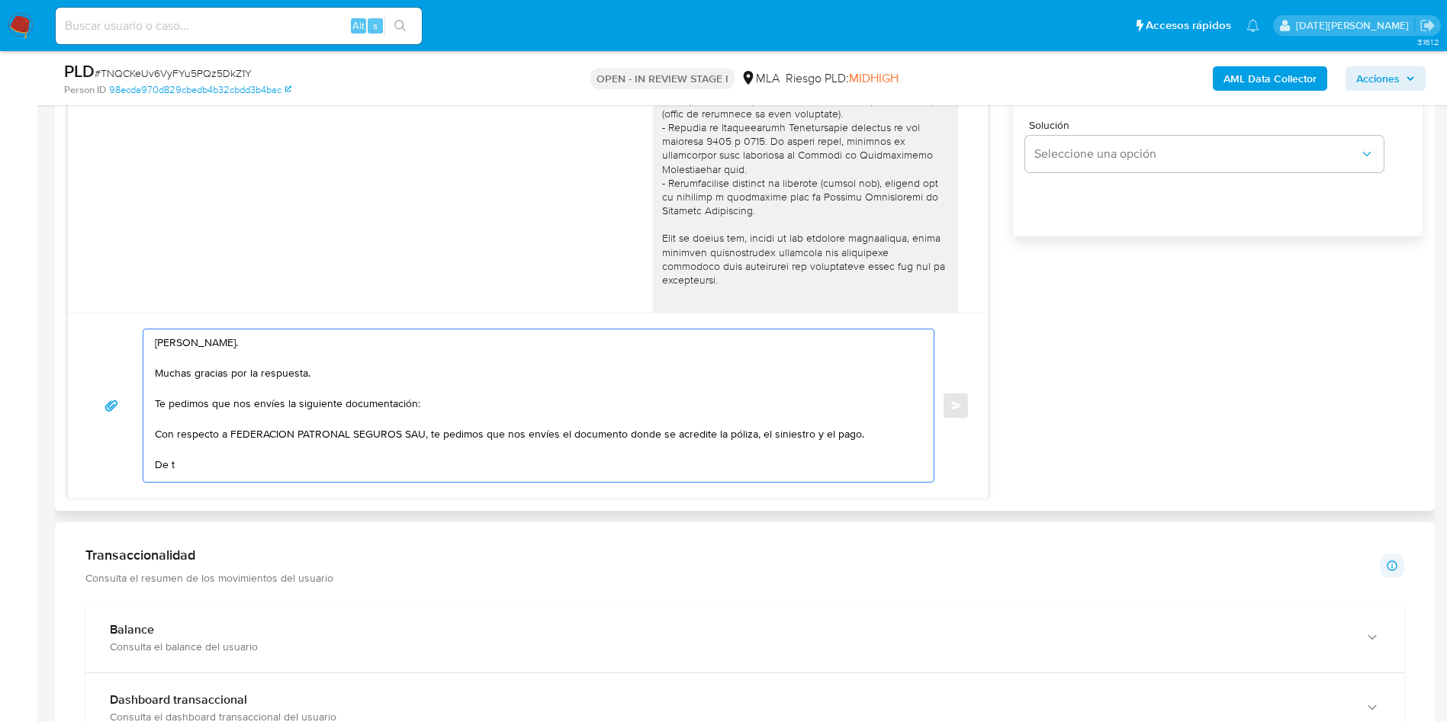
click at [151, 455] on div "Hola, Luis Antonio Alves. Muchas gracias por la respuesta. Te pedimos que nos e…" at bounding box center [534, 406] width 783 height 153
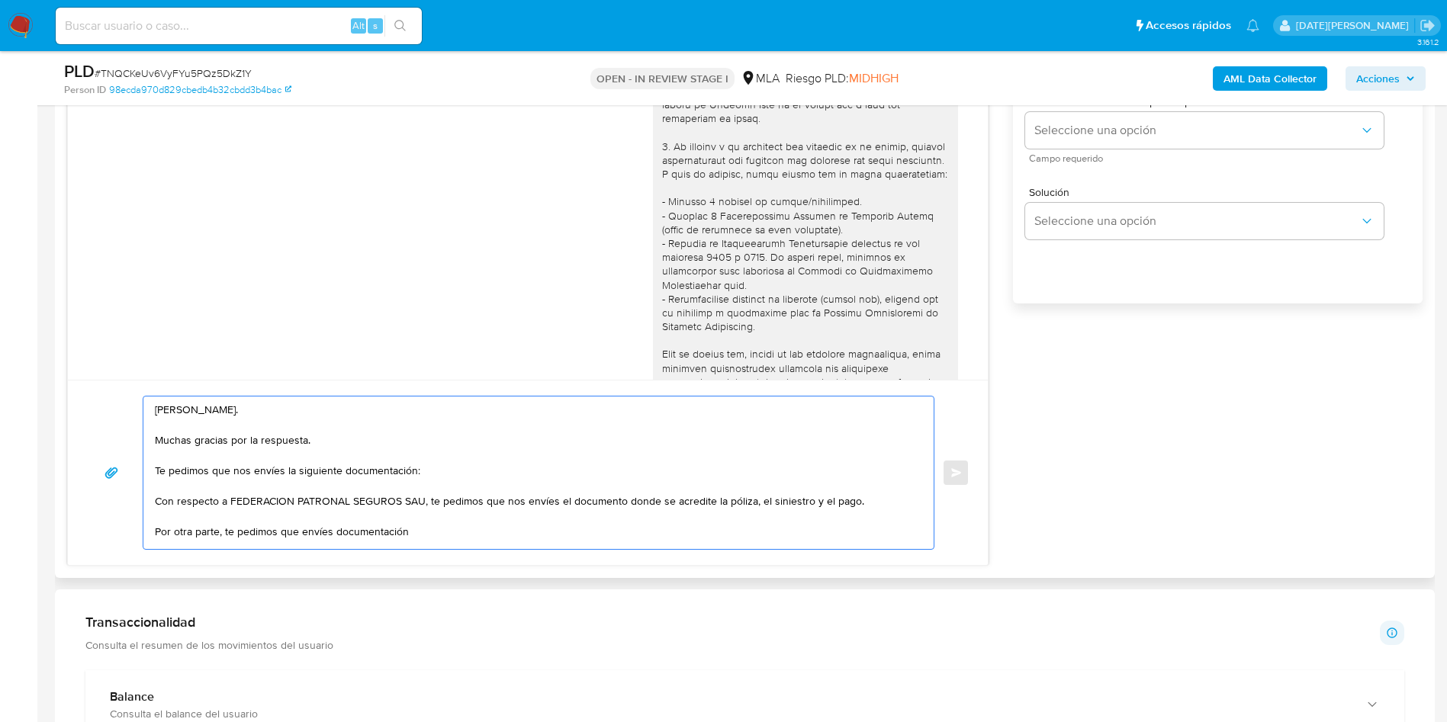
scroll to position [915, 0]
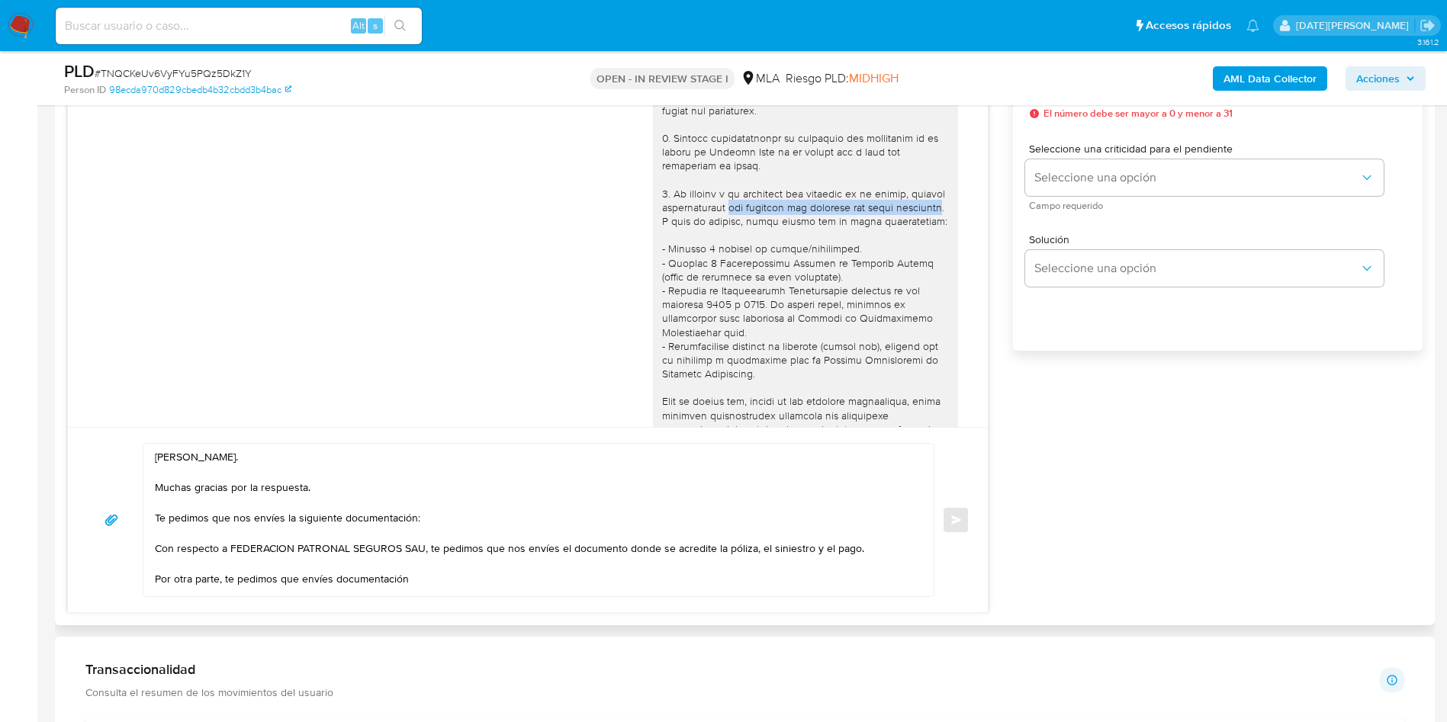
drag, startPoint x: 756, startPoint y: 206, endPoint x: 685, endPoint y: 223, distance: 73.1
click at [685, 223] on div at bounding box center [805, 429] width 287 height 791
copy div "que respalde los ingresos por dicha actividad"
click at [423, 481] on textarea "Hola, Luis Antonio Alves. Muchas gracias por la respuesta. Te pedimos que nos e…" at bounding box center [535, 520] width 760 height 153
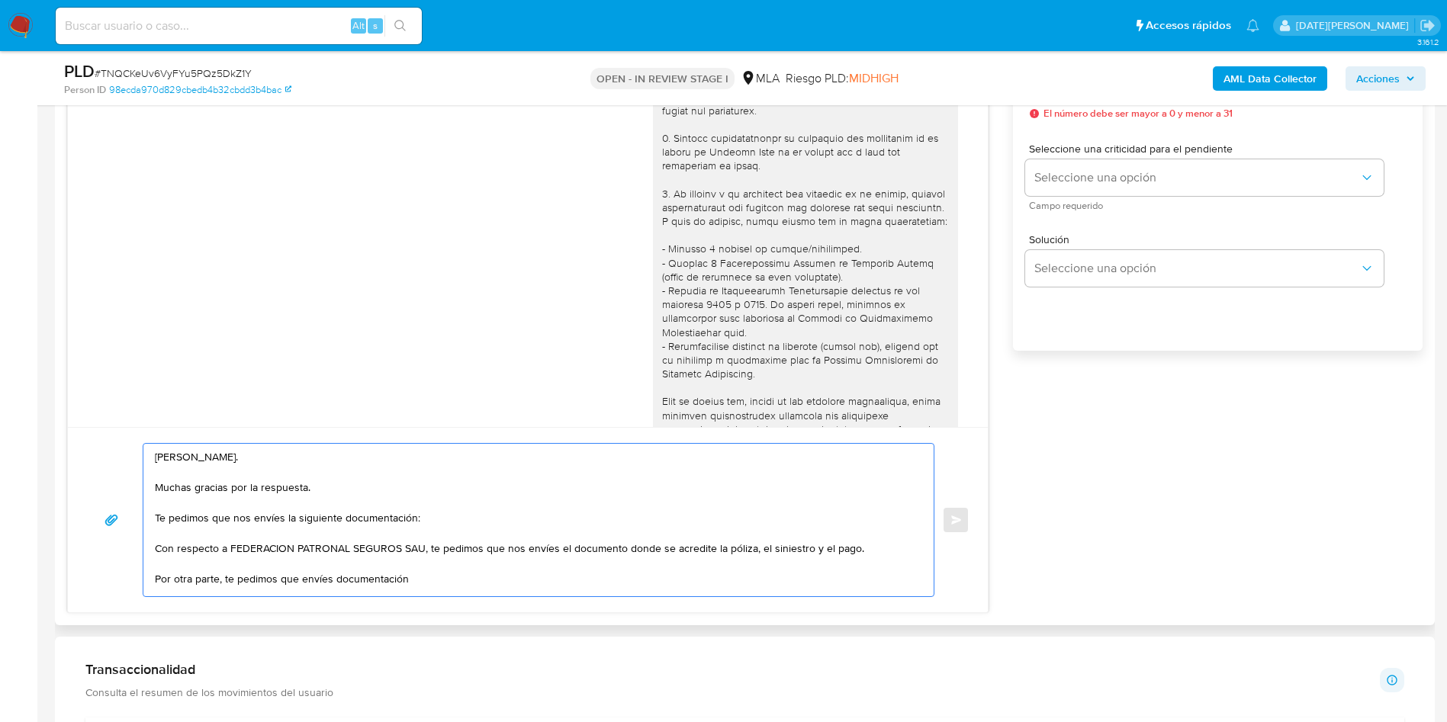
paste textarea "que respalde los ingresos por dicha actividad"
click at [481, 481] on textarea "Hola, Luis Antonio Alves. Muchas gracias por la respuesta. Te pedimos que nos e…" at bounding box center [535, 520] width 760 height 153
click at [556, 481] on textarea "Hola, Luis Antonio Alves. Muchas gracias por la respuesta. Te pedimos que nos e…" at bounding box center [535, 520] width 760 height 153
drag, startPoint x: 551, startPoint y: 581, endPoint x: 622, endPoint y: 577, distance: 71.0
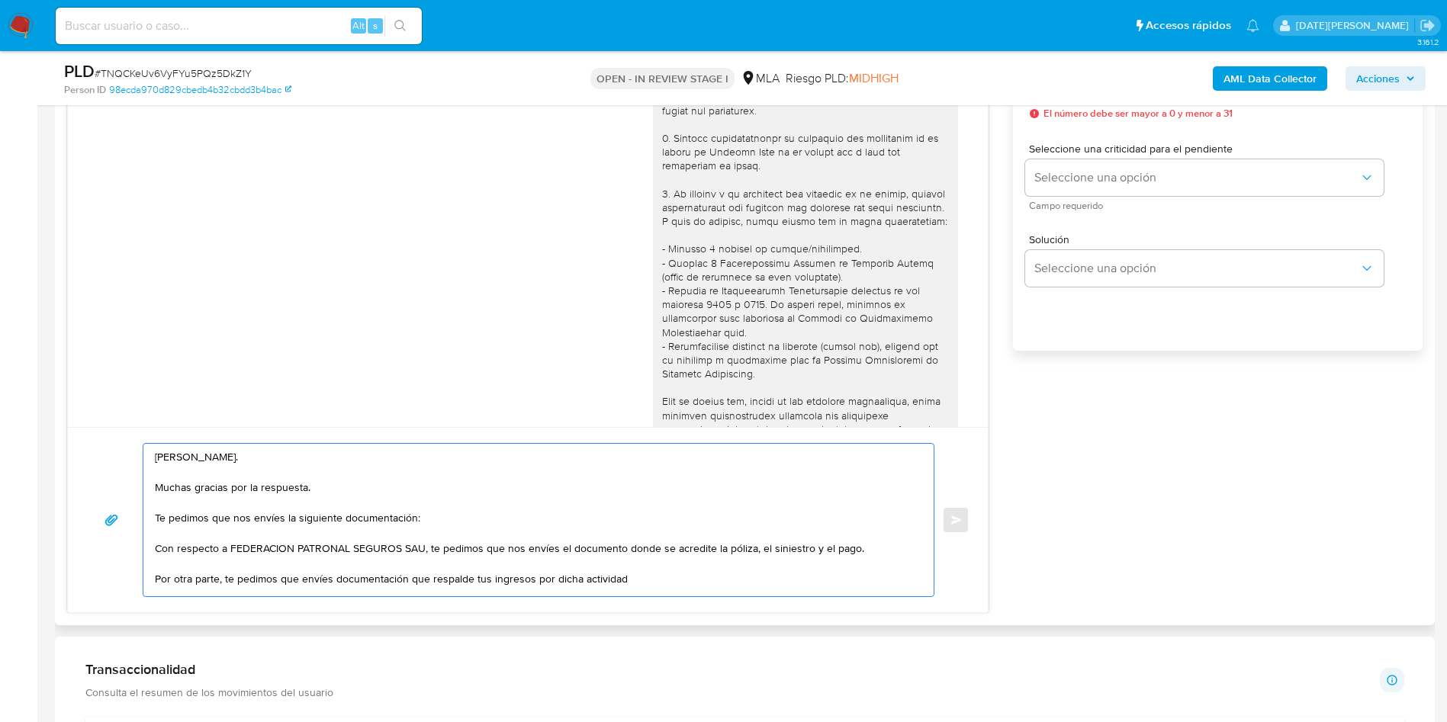
click at [622, 481] on textarea "Hola, Luis Antonio Alves. Muchas gracias por la respuesta. Te pedimos que nos e…" at bounding box center [535, 520] width 760 height 153
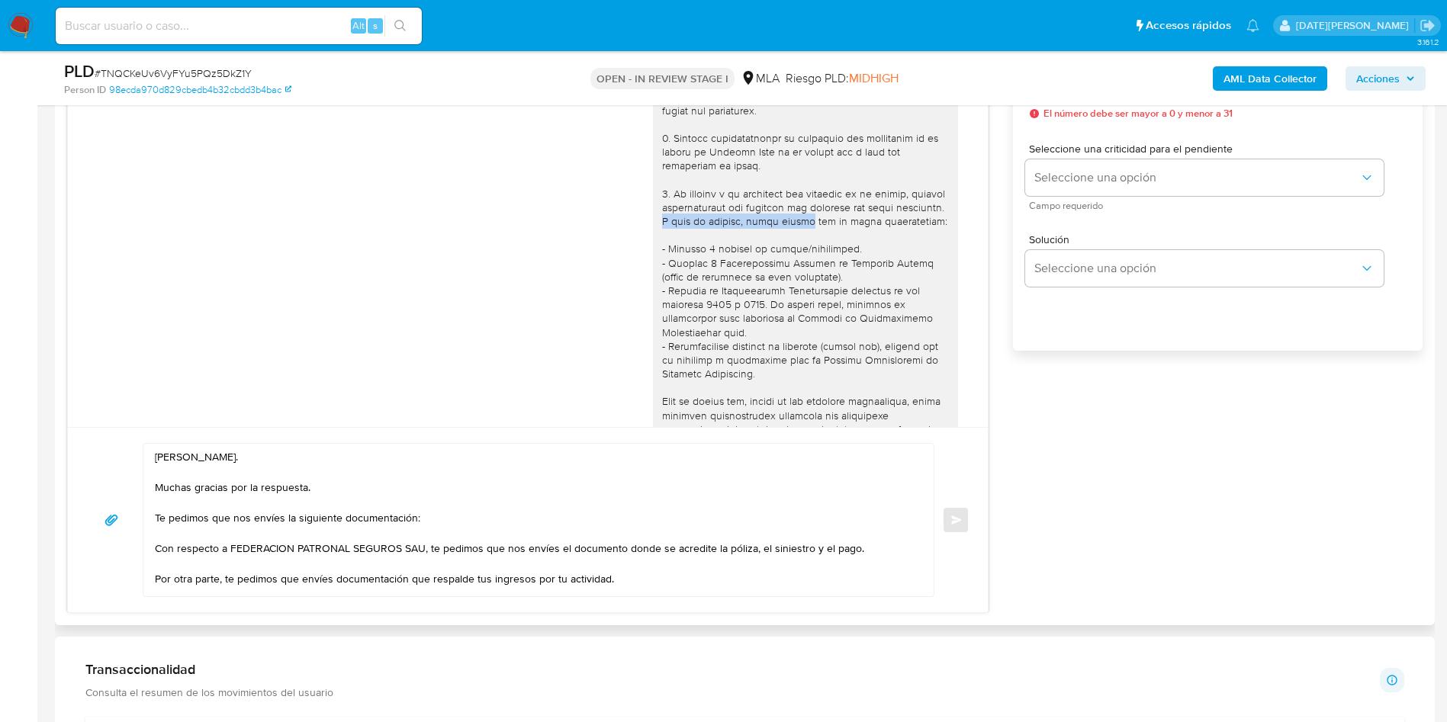
drag, startPoint x: 687, startPoint y: 222, endPoint x: 847, endPoint y: 219, distance: 160.2
click at [847, 219] on div at bounding box center [805, 429] width 287 height 791
copy div "A modo de ejemplo, podés enviar"
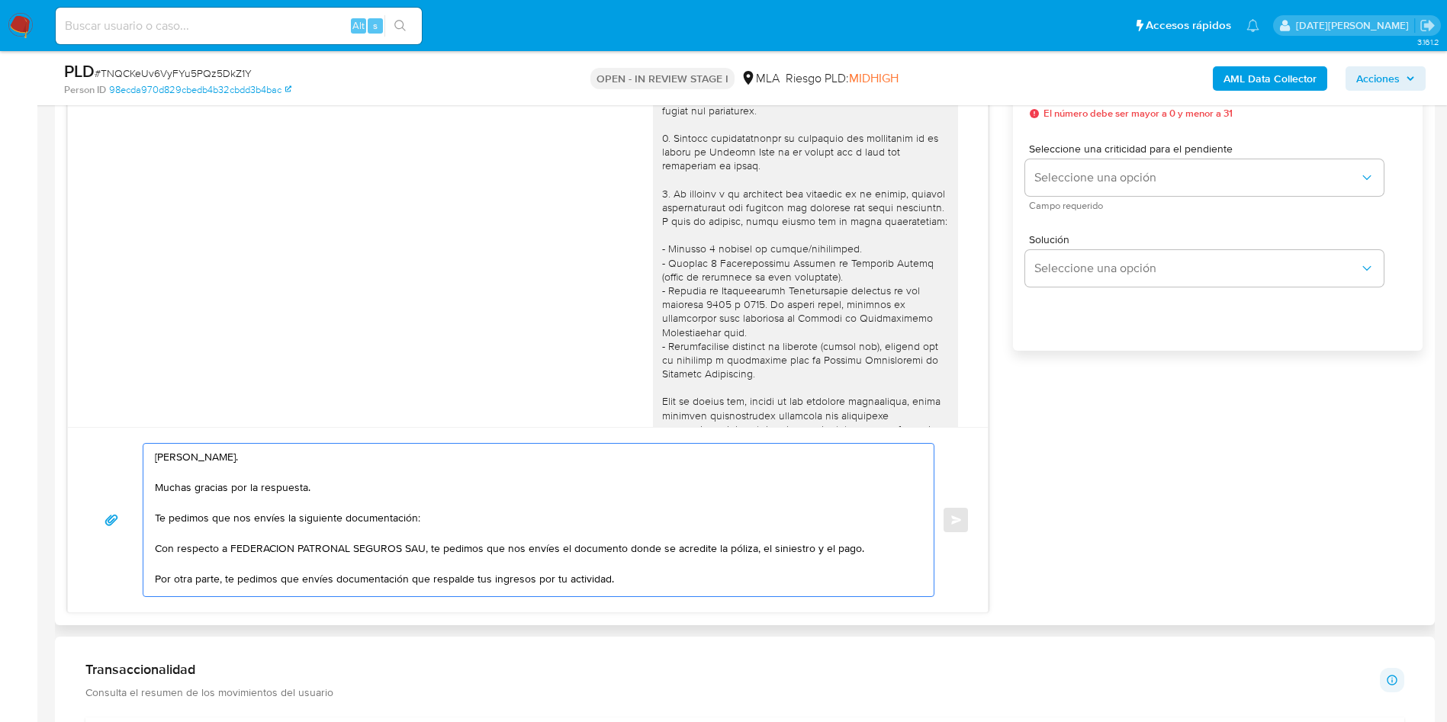
drag, startPoint x: 619, startPoint y: 580, endPoint x: 632, endPoint y: 580, distance: 13.0
click at [619, 481] on textarea "Hola, Luis Antonio Alves. Muchas gracias por la respuesta. Te pedimos que nos e…" at bounding box center [535, 520] width 760 height 153
paste textarea "A modo de ejemplo, podés enviar"
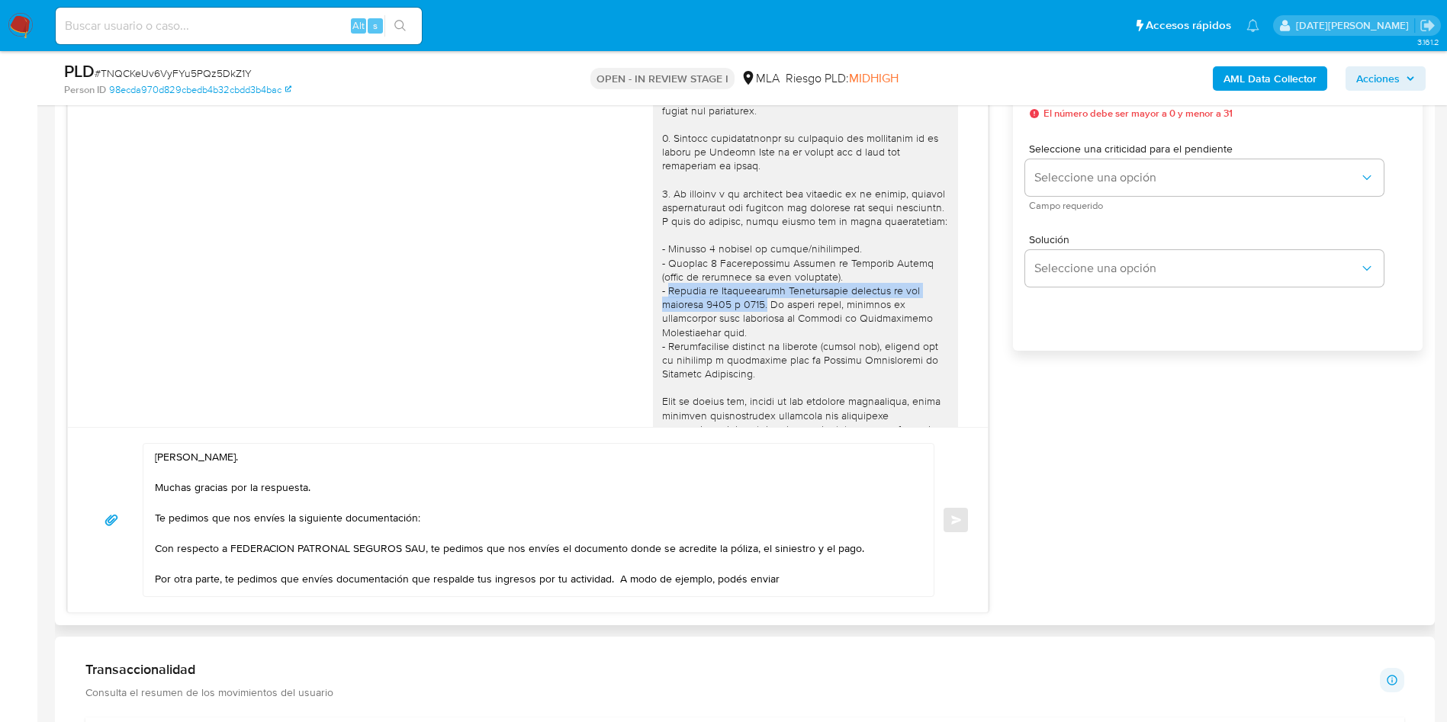
drag, startPoint x: 651, startPoint y: 304, endPoint x: 752, endPoint y: 320, distance: 102.6
click at [752, 320] on div at bounding box center [805, 429] width 287 height 791
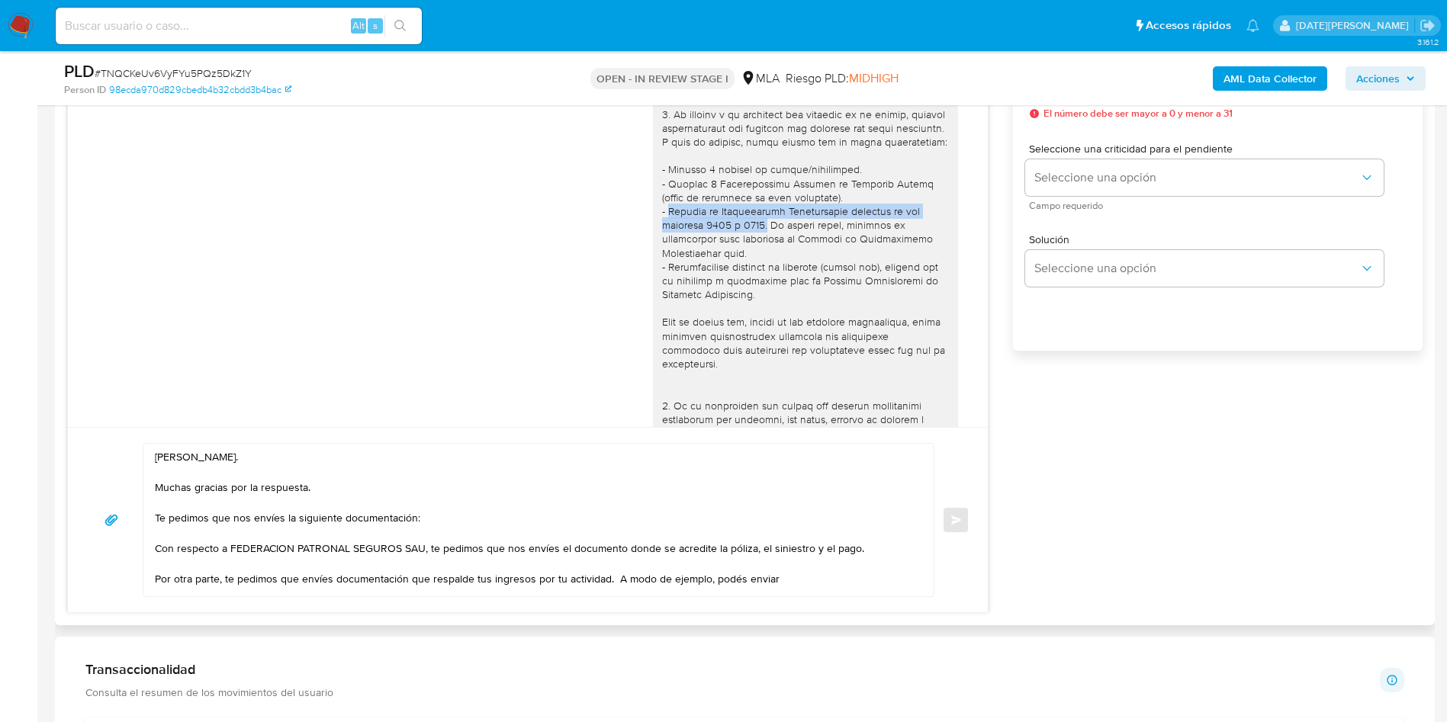
scroll to position [114, 0]
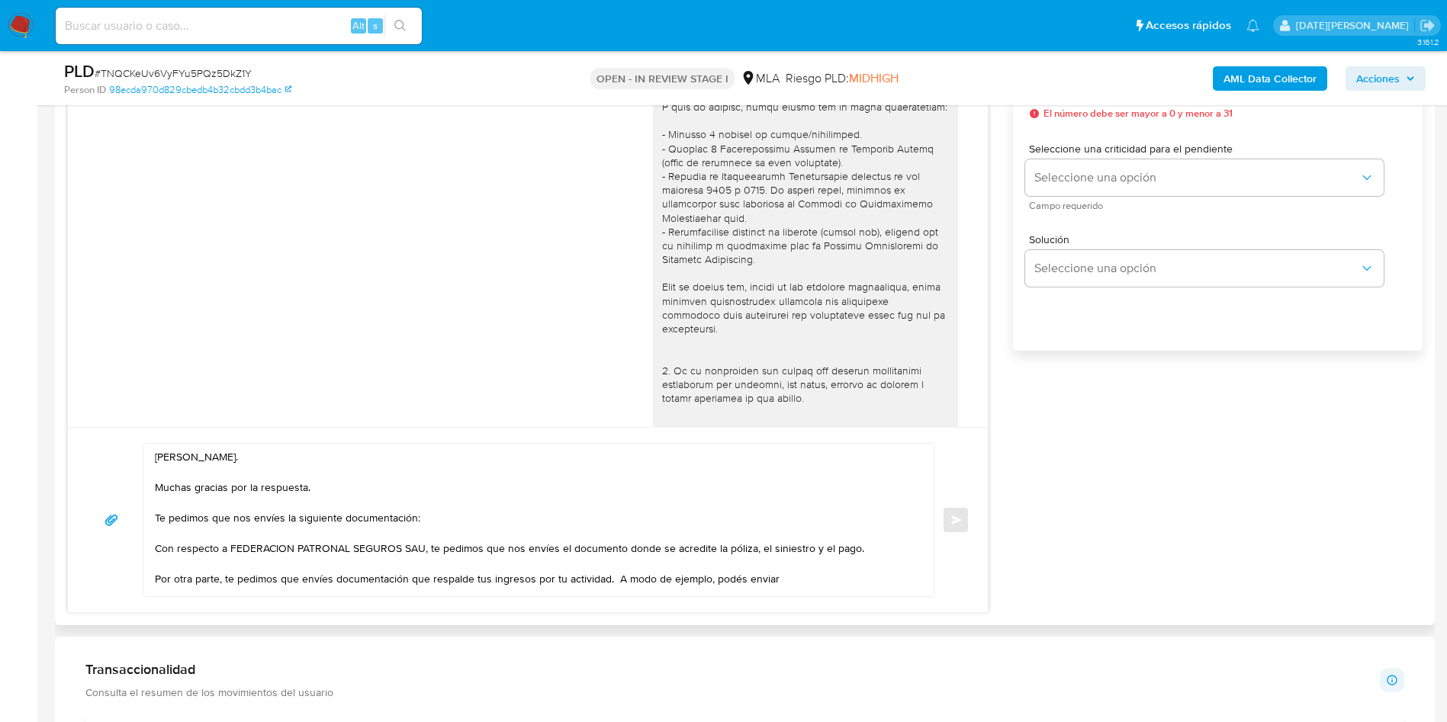
click at [798, 481] on textarea "Hola, Luis Antonio Alves. Muchas gracias por la respuesta. Te pedimos que nos e…" at bounding box center [535, 520] width 760 height 153
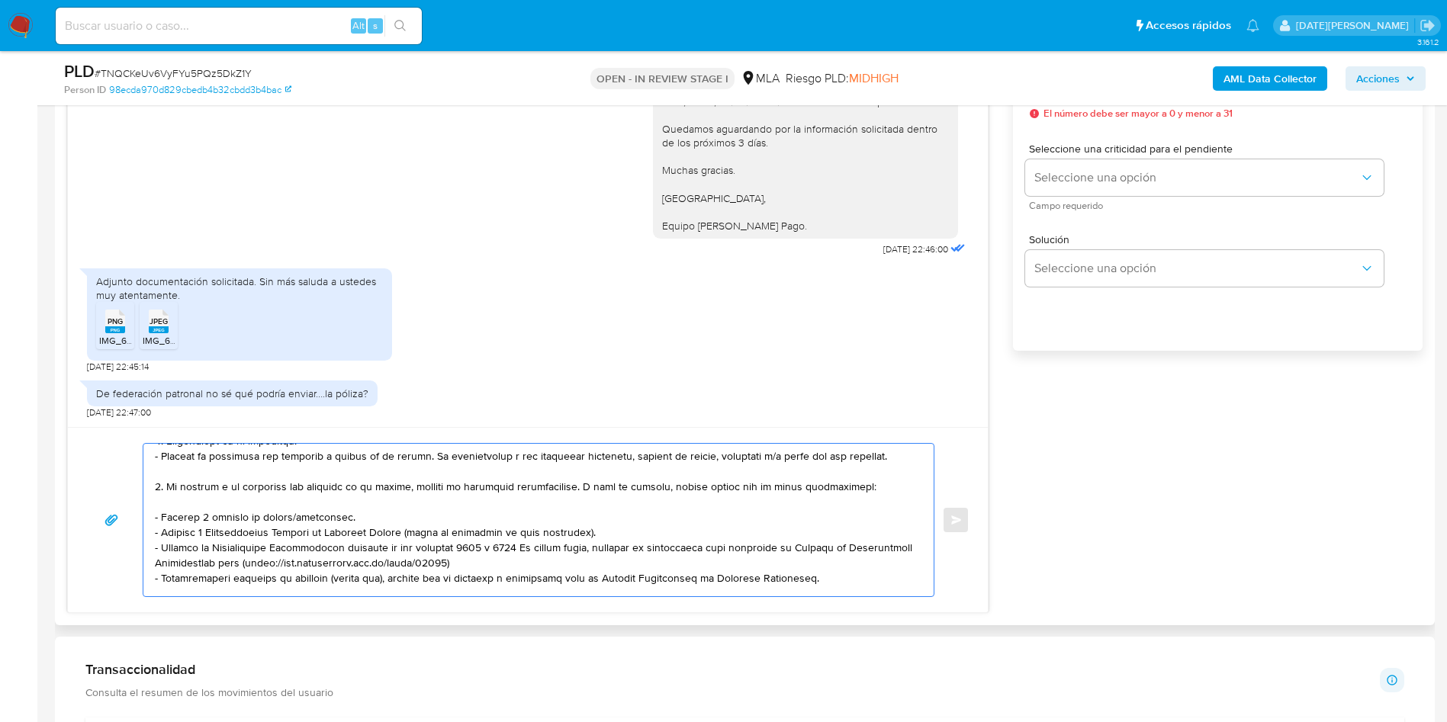
scroll to position [249, 0]
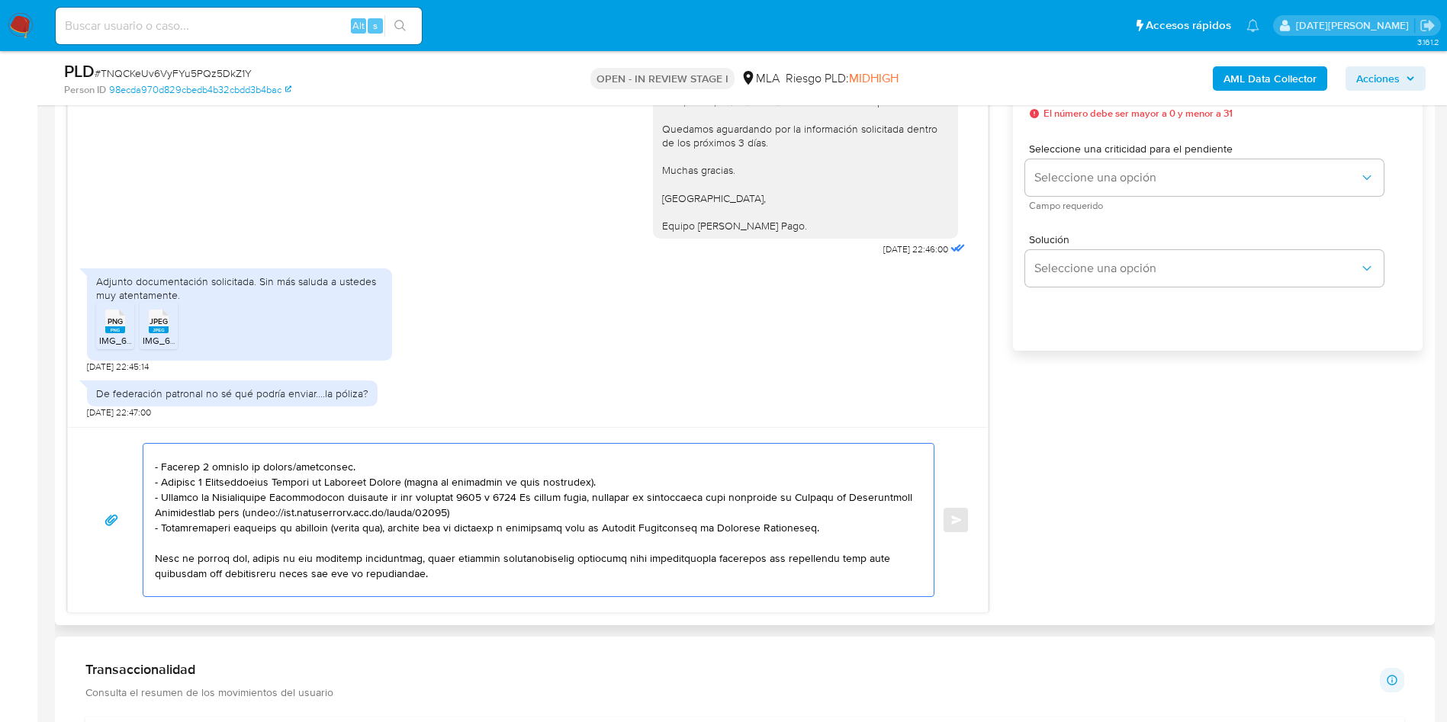
drag, startPoint x: 157, startPoint y: 473, endPoint x: 622, endPoint y: 479, distance: 465.3
click at [622, 479] on textarea at bounding box center [535, 520] width 760 height 153
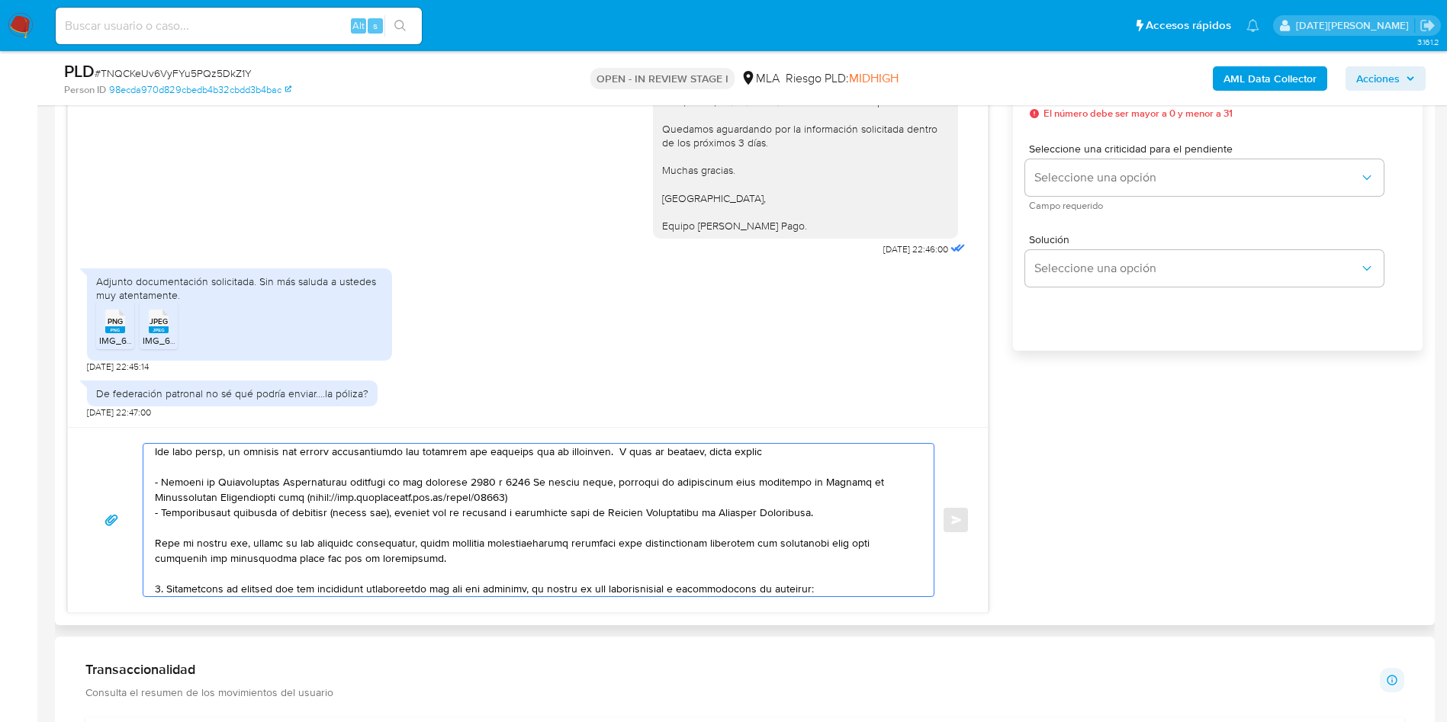
scroll to position [112, 0]
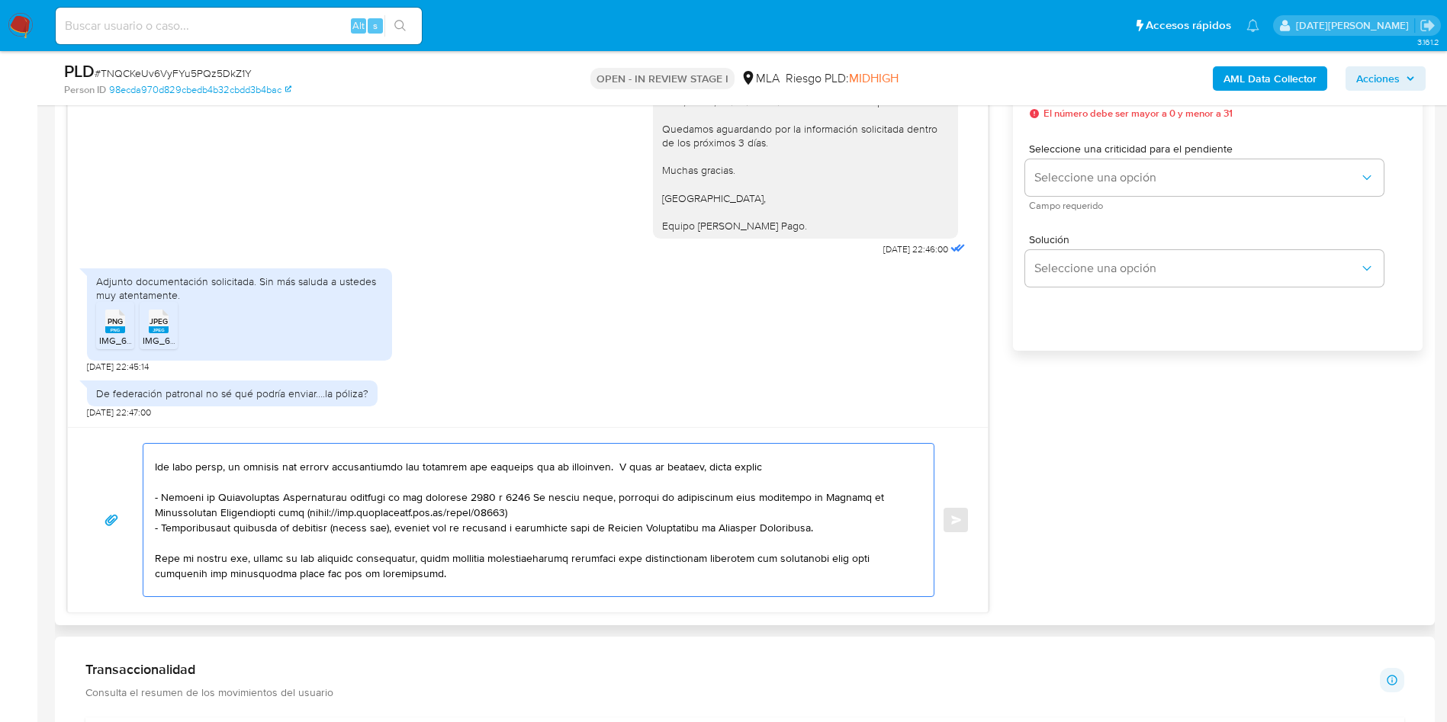
click at [162, 481] on textarea at bounding box center [535, 520] width 760 height 153
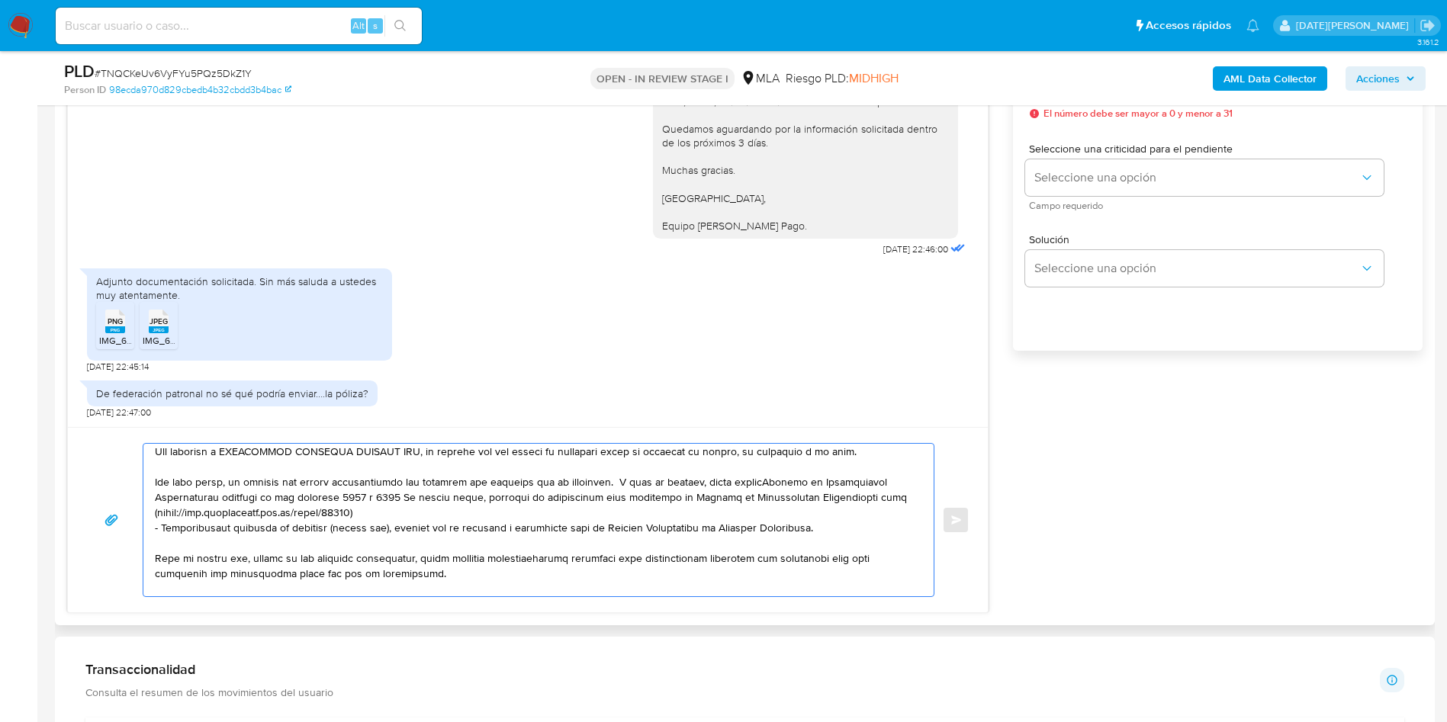
scroll to position [82, 0]
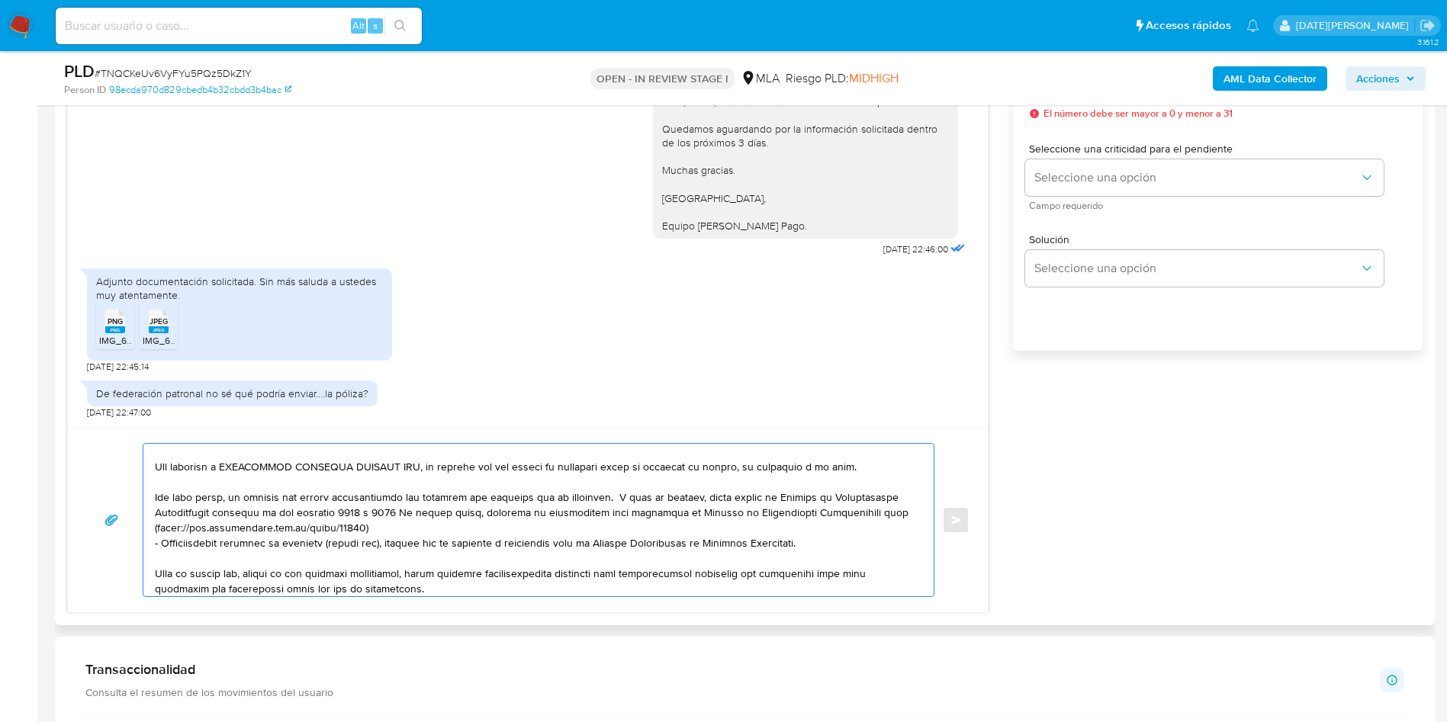
click at [605, 481] on textarea at bounding box center [535, 520] width 760 height 153
click at [770, 481] on textarea at bounding box center [535, 520] width 760 height 153
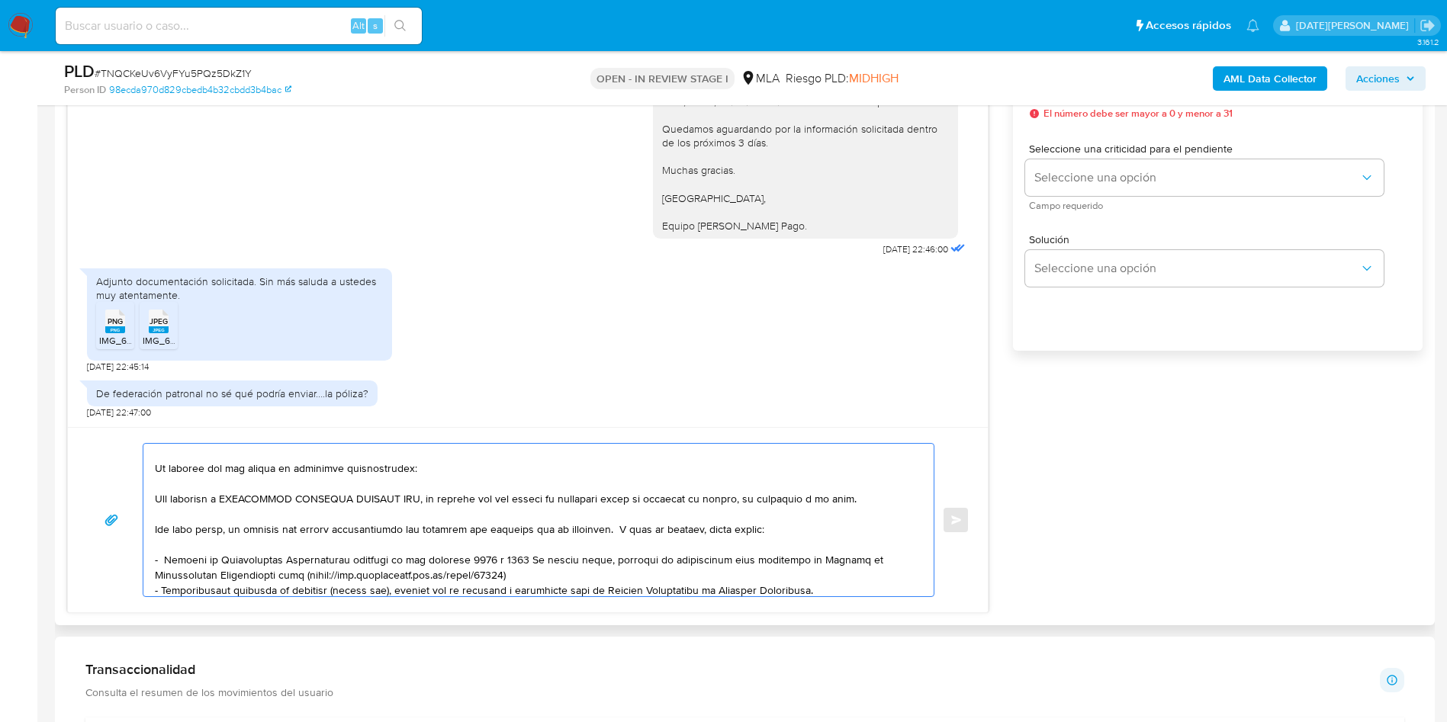
scroll to position [0, 0]
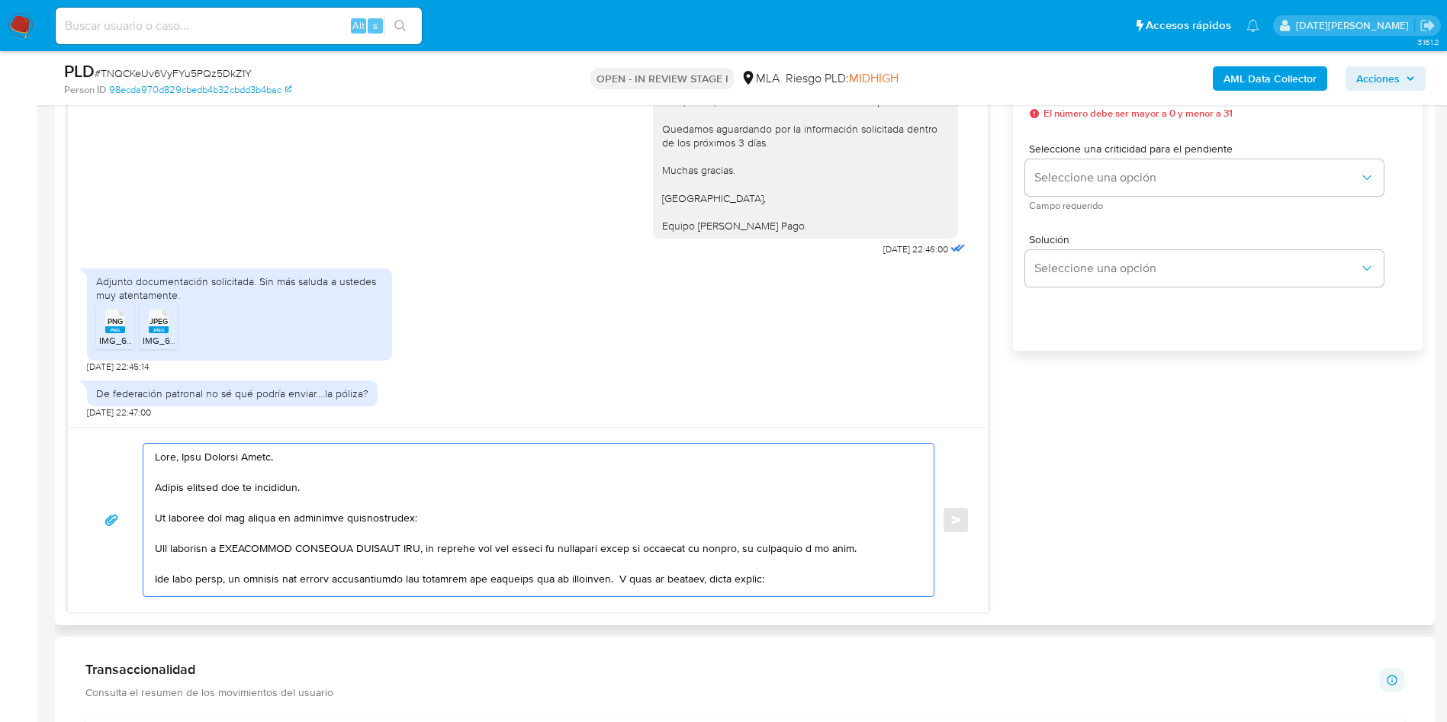
click at [552, 481] on textarea at bounding box center [535, 520] width 760 height 153
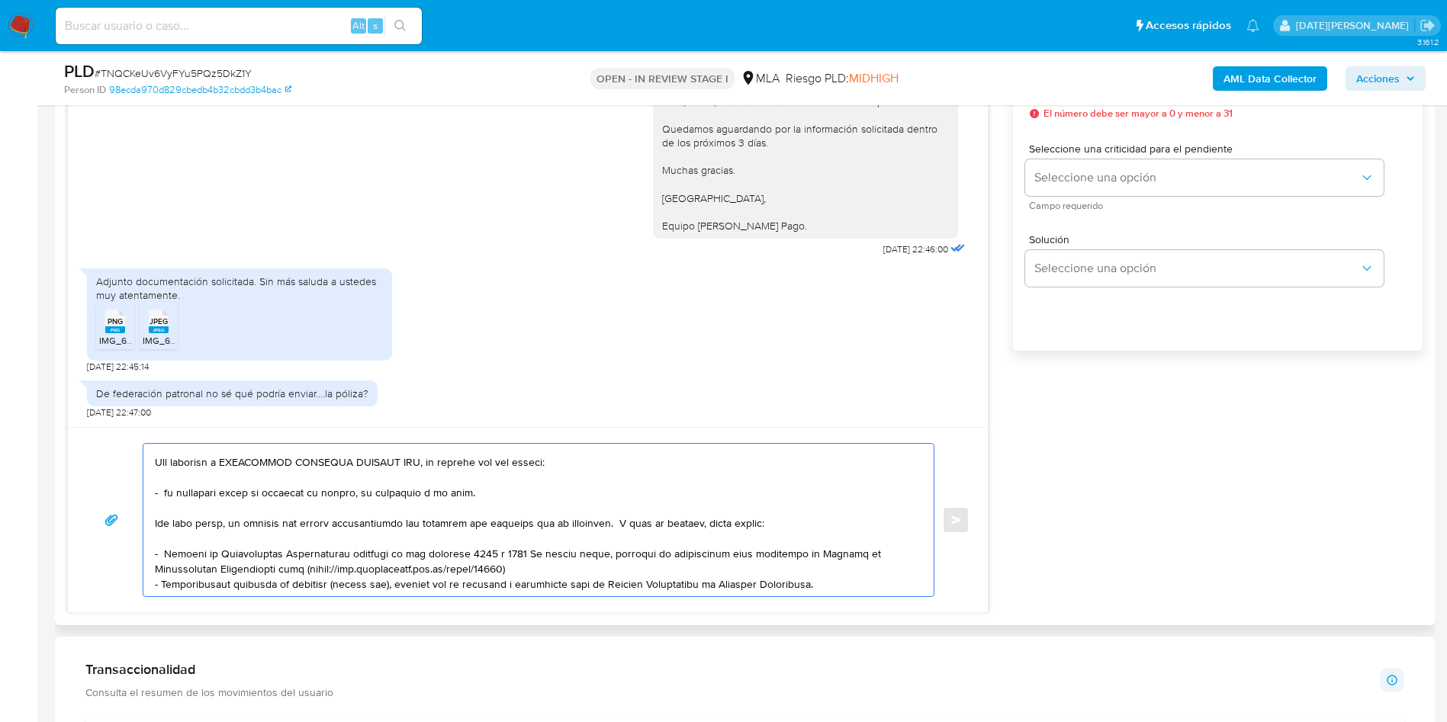
scroll to position [114, 0]
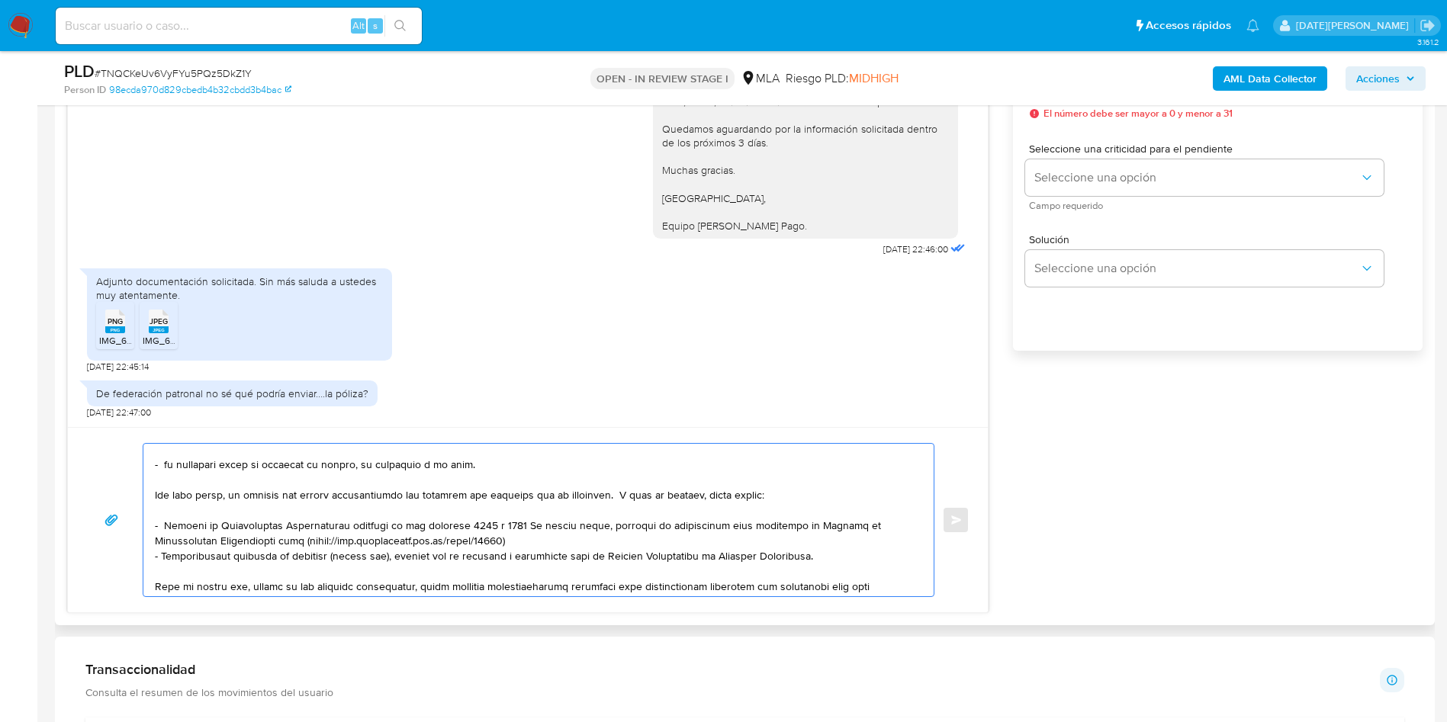
click at [169, 464] on textarea at bounding box center [535, 520] width 760 height 153
click at [157, 467] on textarea at bounding box center [535, 520] width 760 height 153
click at [157, 481] on textarea at bounding box center [535, 520] width 760 height 153
click at [162, 481] on textarea at bounding box center [535, 520] width 760 height 153
click at [162, 465] on textarea at bounding box center [535, 520] width 760 height 153
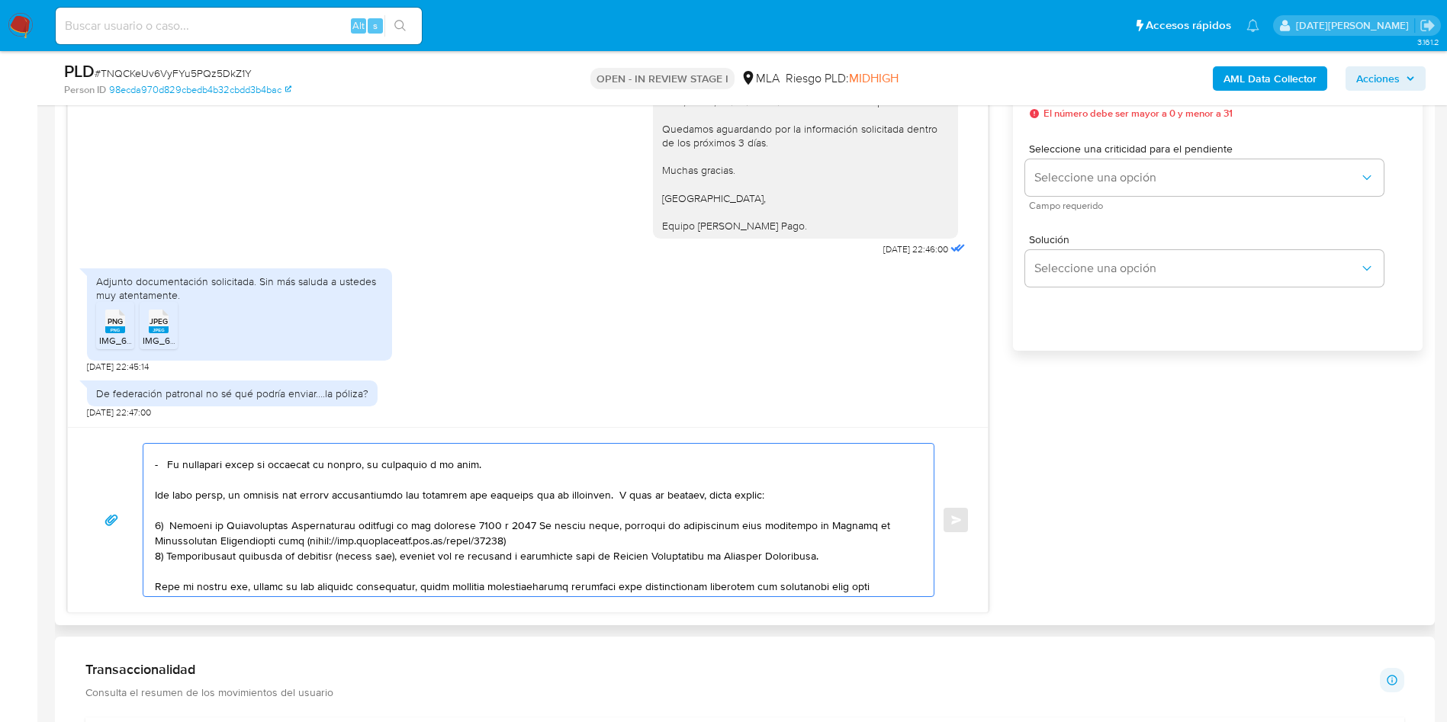
drag, startPoint x: 164, startPoint y: 527, endPoint x: 156, endPoint y: 526, distance: 8.4
click at [156, 481] on textarea at bounding box center [535, 520] width 760 height 153
drag, startPoint x: 163, startPoint y: 555, endPoint x: 152, endPoint y: 555, distance: 11.4
click at [152, 481] on div at bounding box center [534, 520] width 783 height 153
click at [156, 481] on textarea at bounding box center [535, 520] width 760 height 153
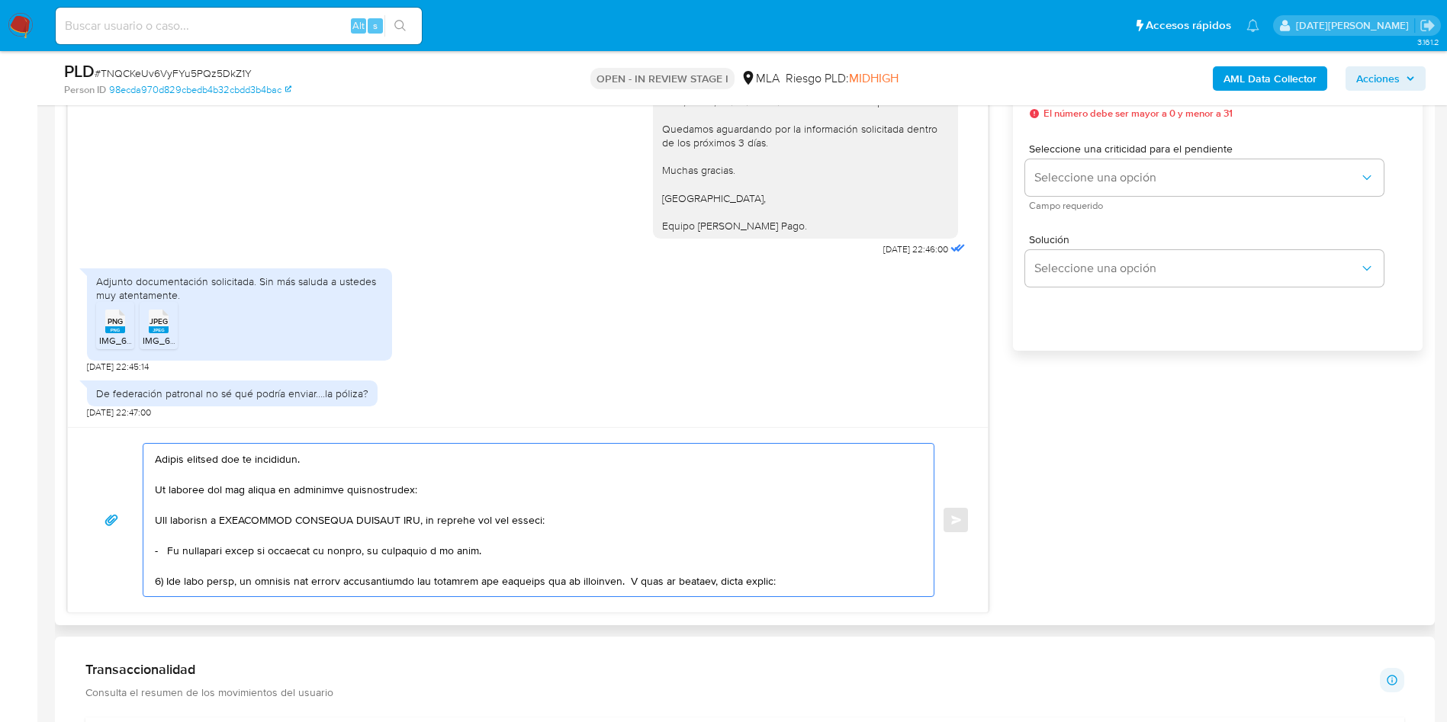
scroll to position [0, 0]
click at [159, 481] on textarea at bounding box center [535, 520] width 760 height 153
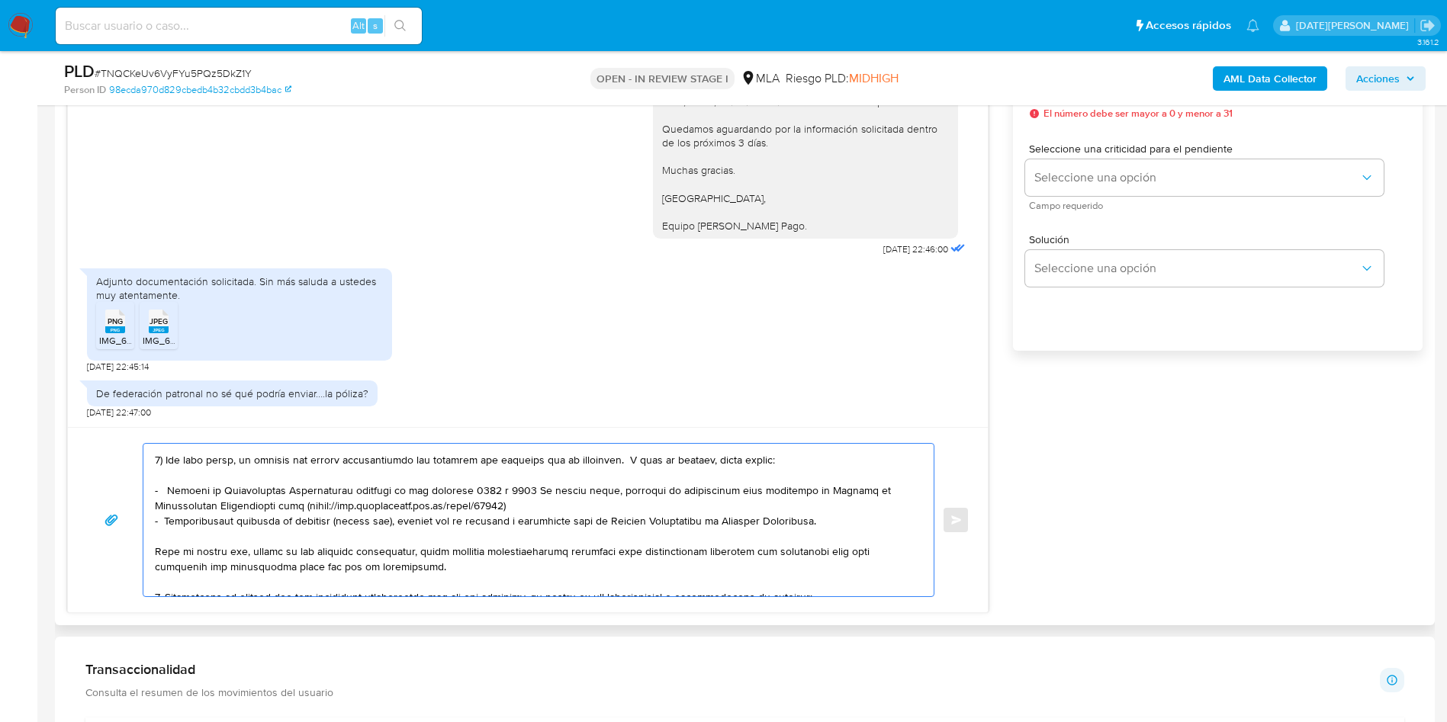
scroll to position [114, 0]
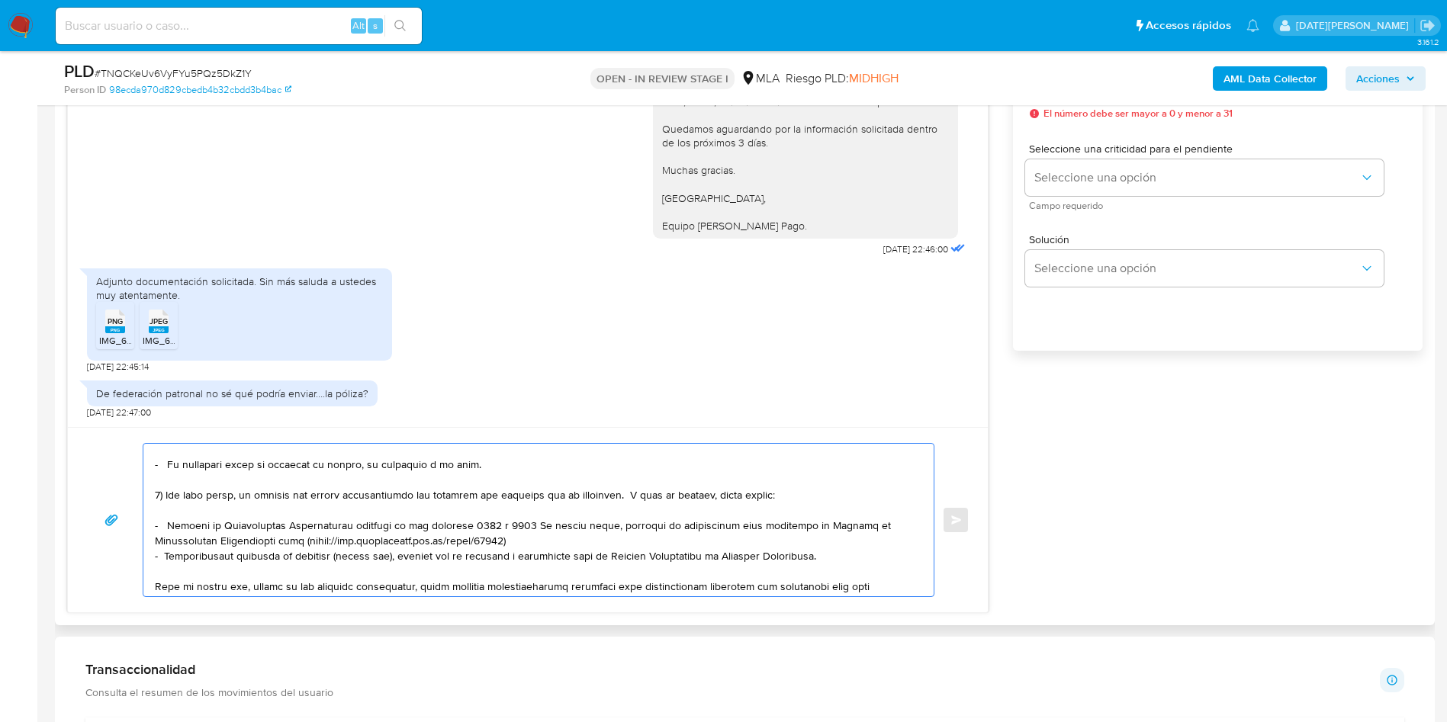
click at [828, 481] on textarea at bounding box center [535, 520] width 760 height 153
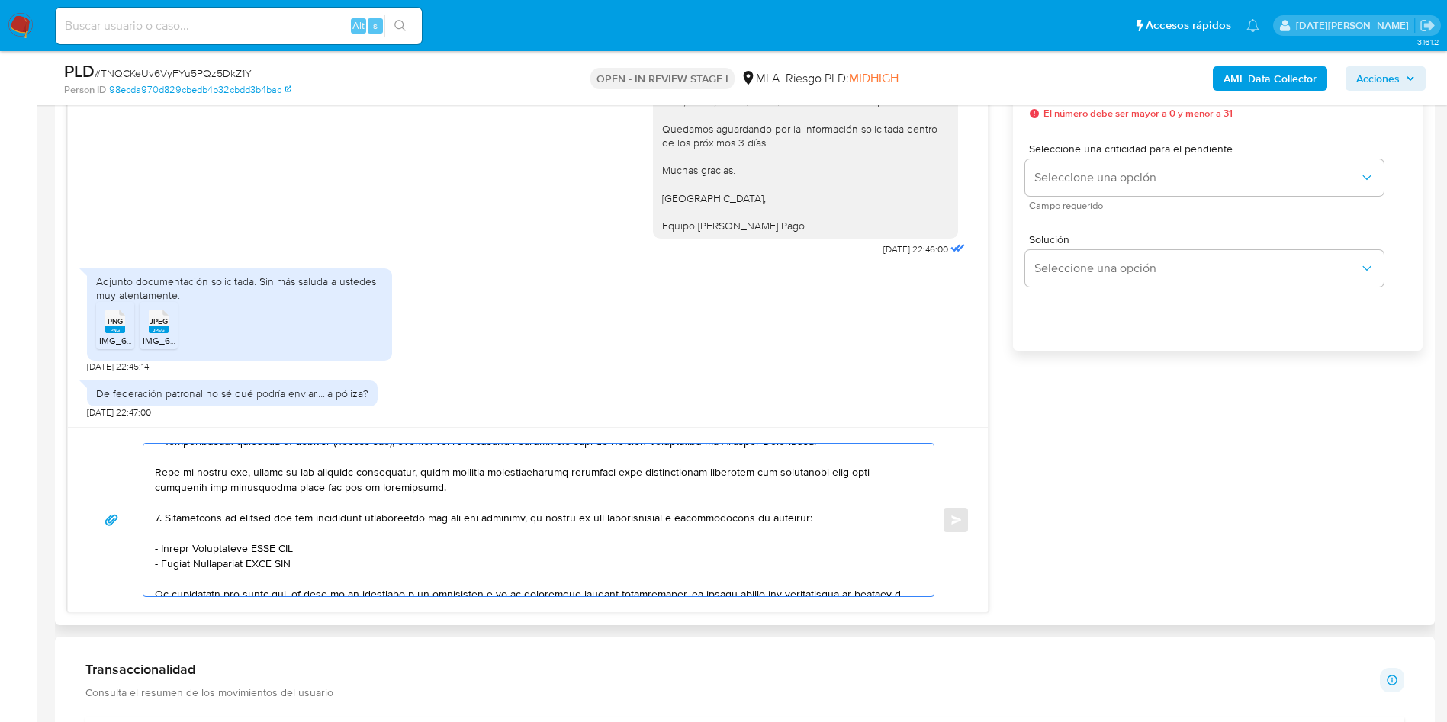
drag, startPoint x: 227, startPoint y: 515, endPoint x: 806, endPoint y: 516, distance: 579.0
click at [806, 481] on textarea at bounding box center [535, 520] width 760 height 153
drag, startPoint x: 165, startPoint y: 551, endPoint x: 321, endPoint y: 546, distance: 156.4
click at [321, 481] on textarea at bounding box center [535, 520] width 760 height 153
paste textarea "4 TRECE SAS"
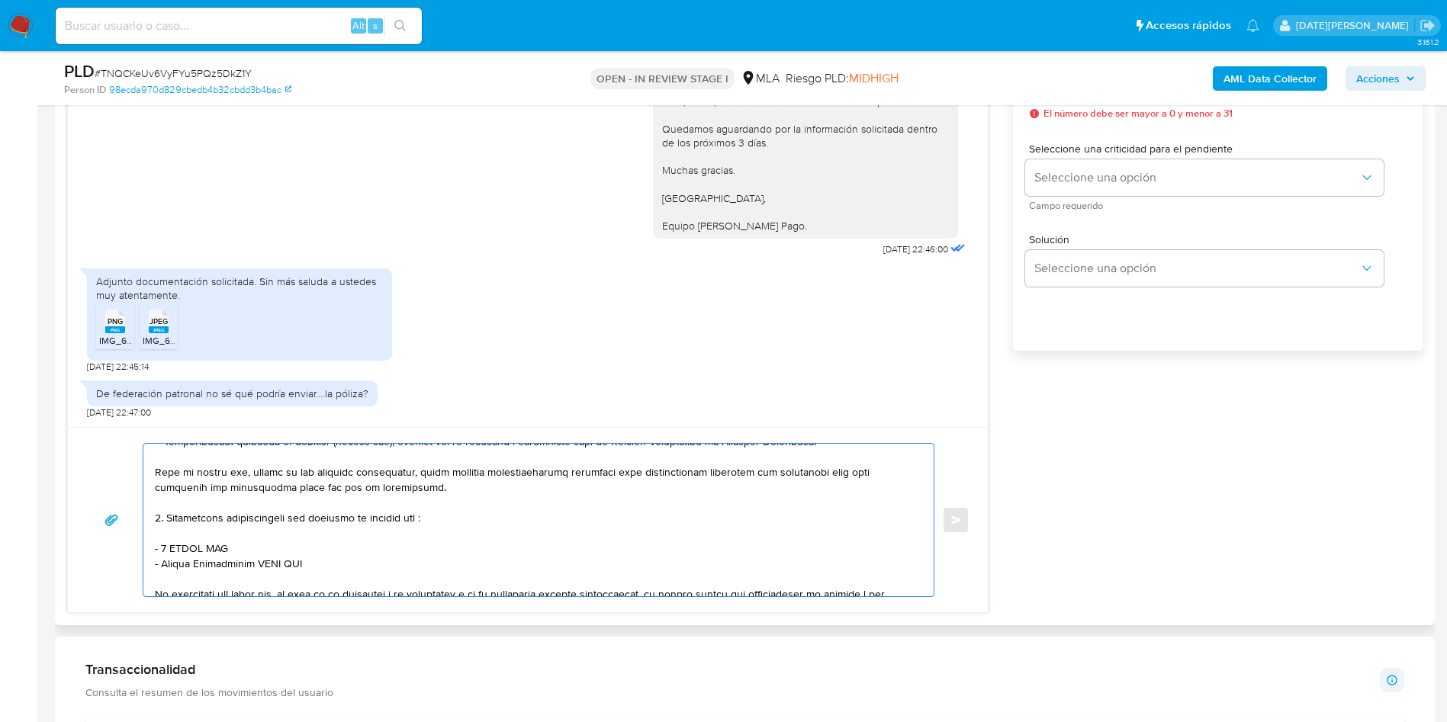
click at [158, 481] on textarea at bounding box center [535, 520] width 760 height 153
drag, startPoint x: 320, startPoint y: 563, endPoint x: 148, endPoint y: 561, distance: 172.4
click at [148, 481] on div at bounding box center [534, 520] width 783 height 153
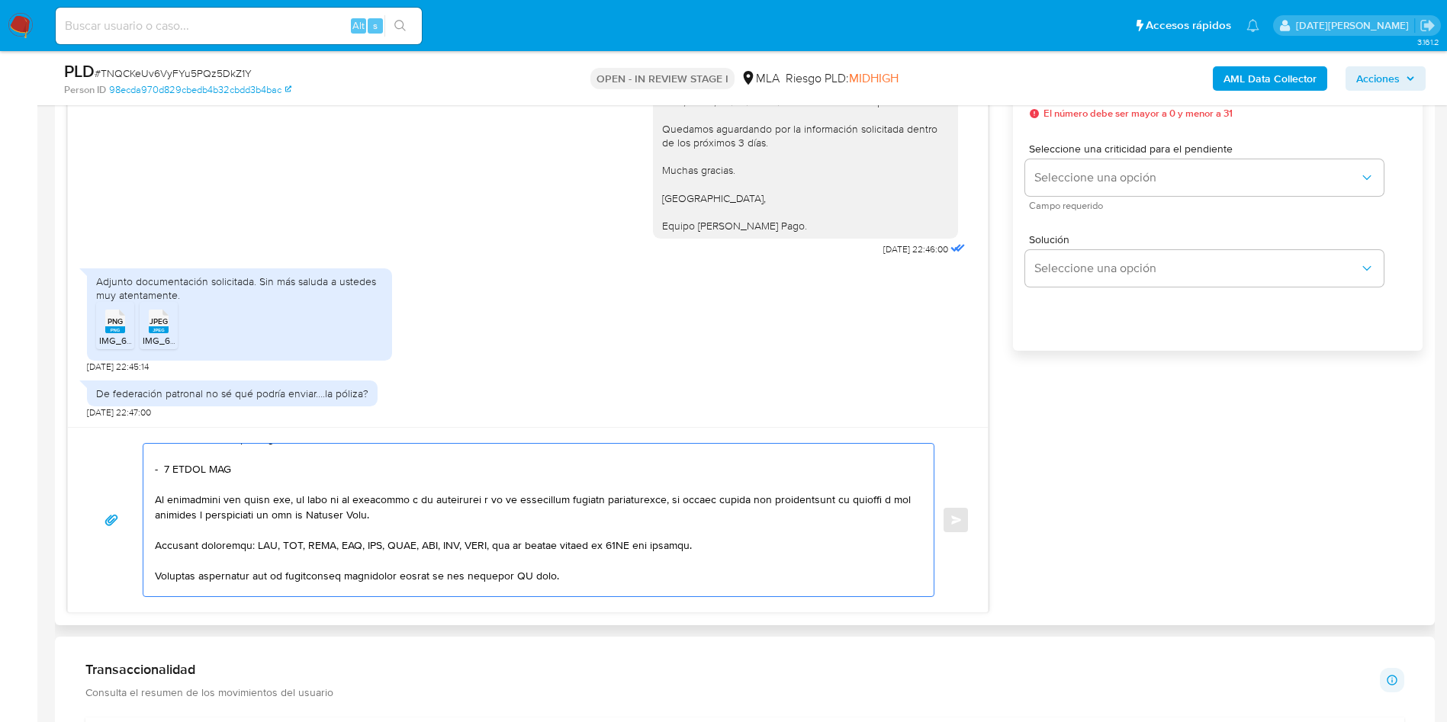
scroll to position [343, 0]
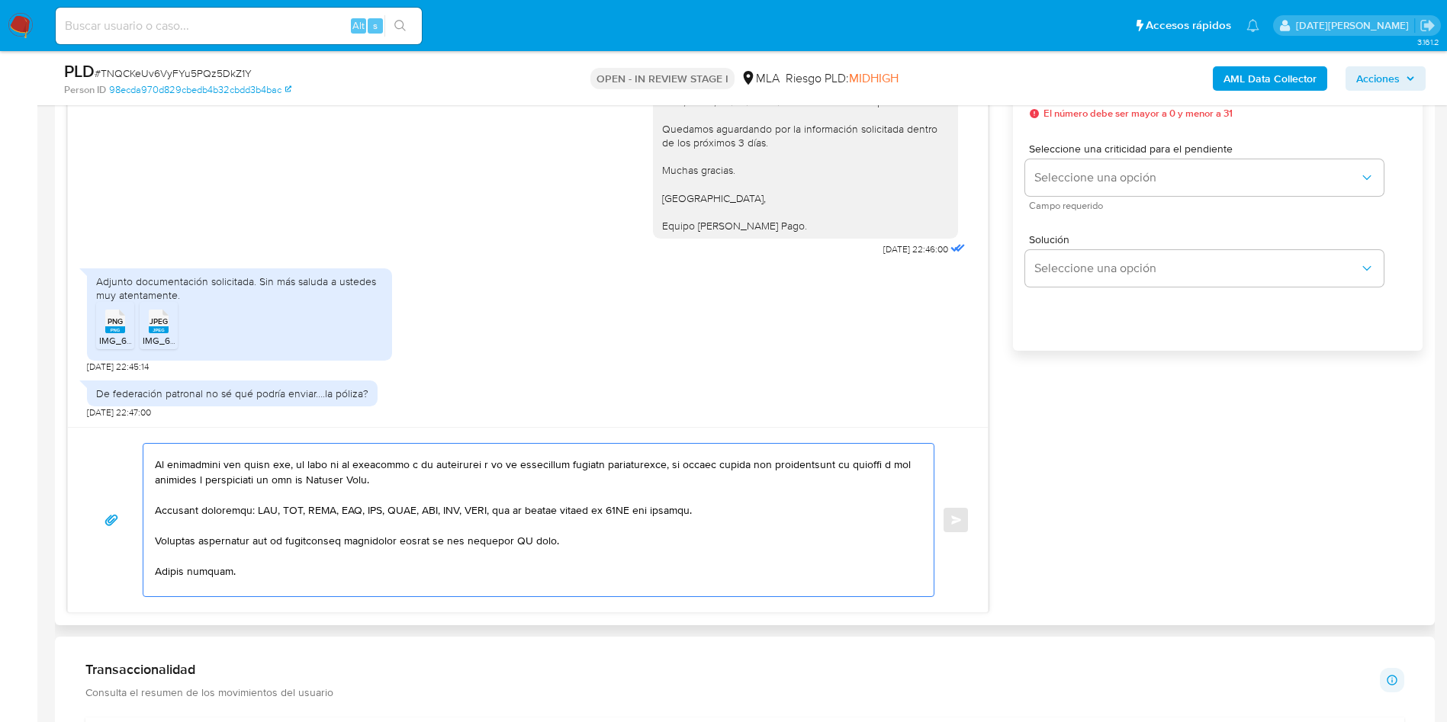
click at [520, 481] on textarea at bounding box center [535, 520] width 760 height 153
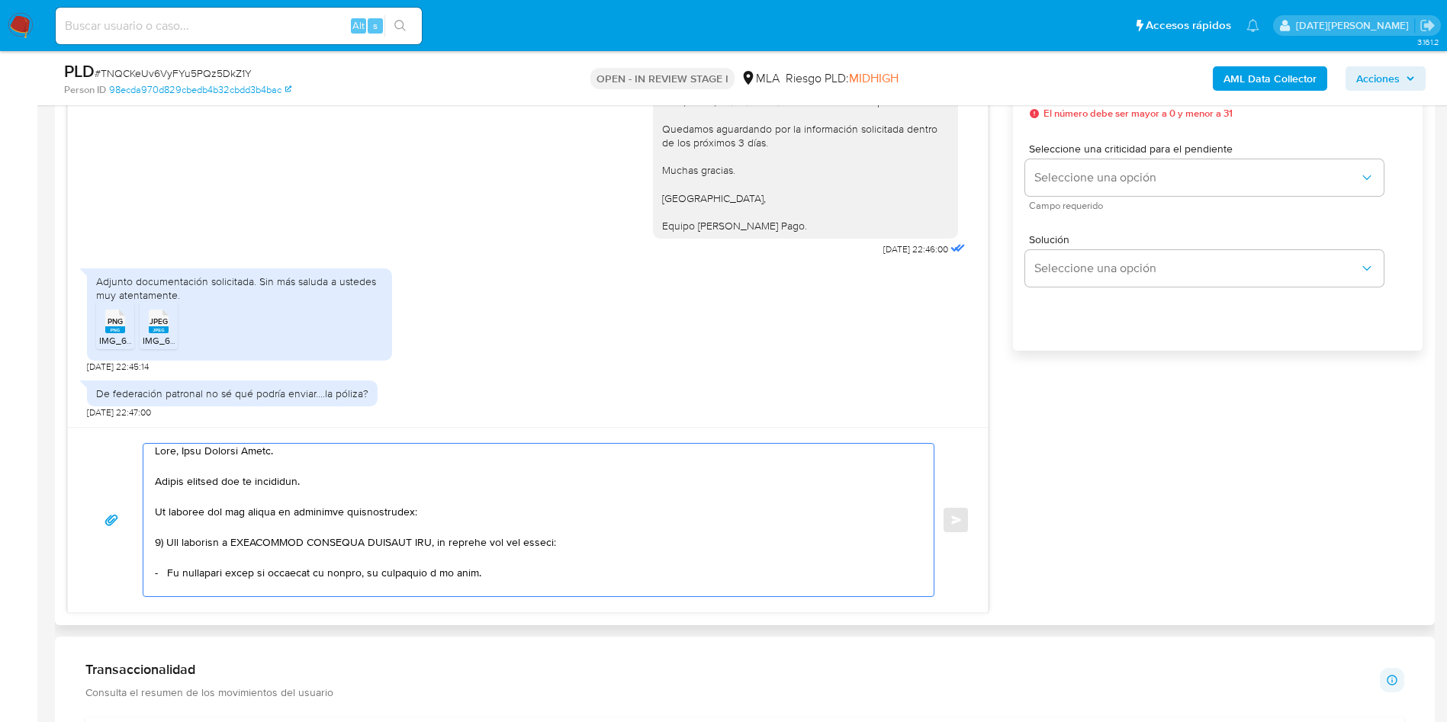
scroll to position [0, 0]
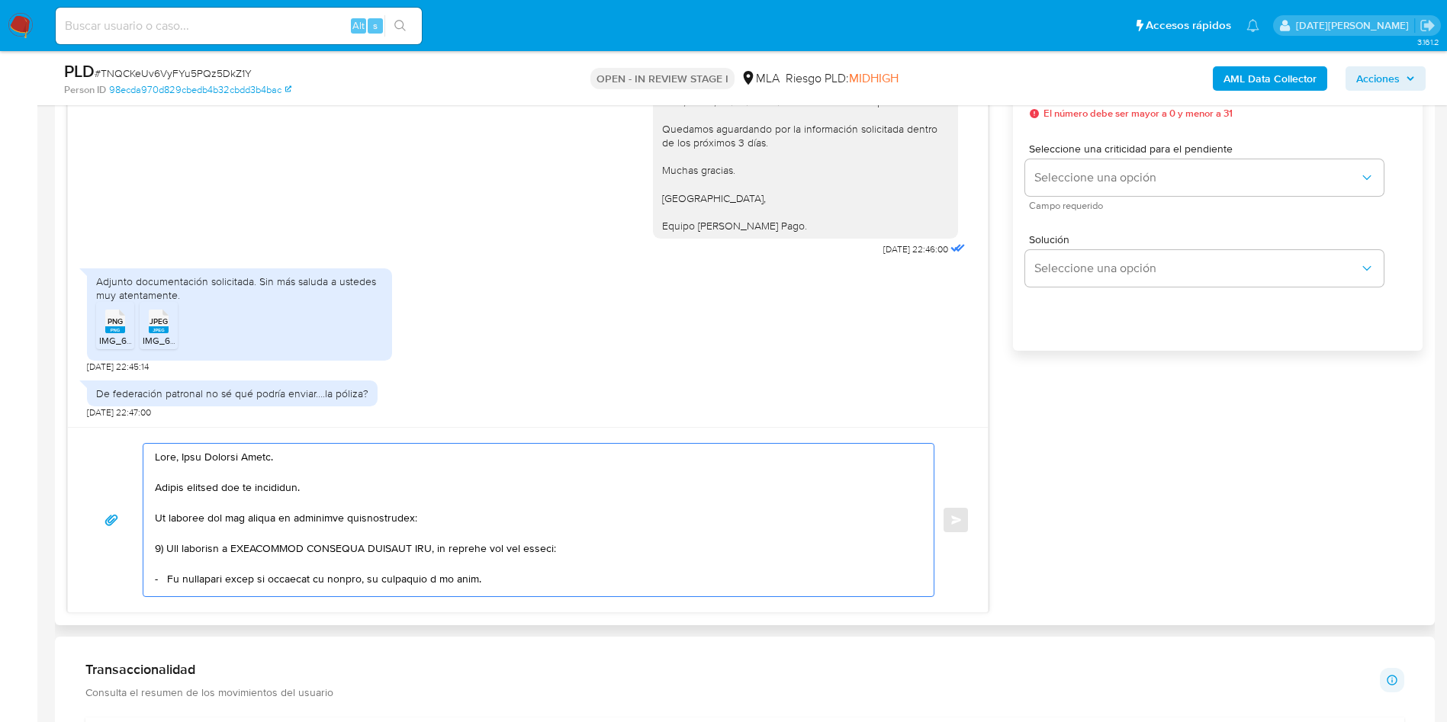
click at [389, 481] on textarea at bounding box center [535, 520] width 760 height 153
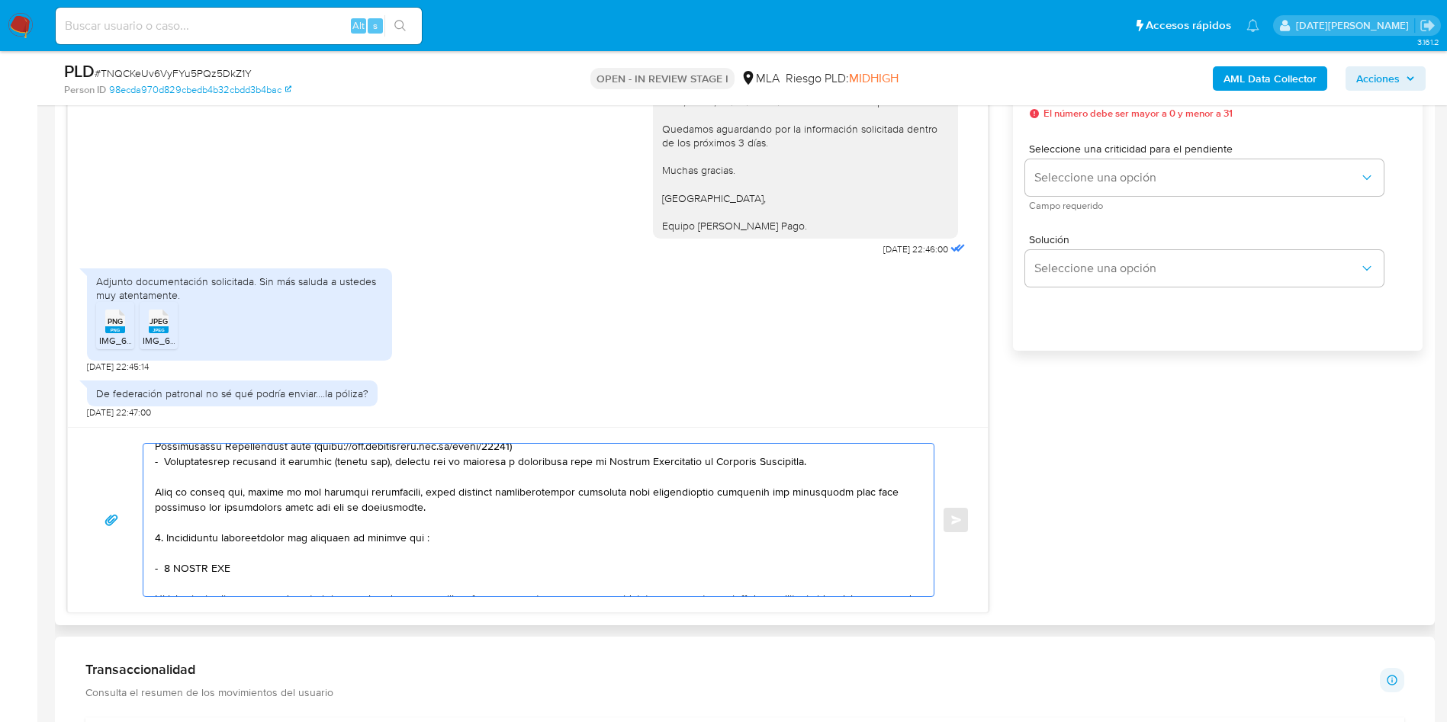
scroll to position [243, 0]
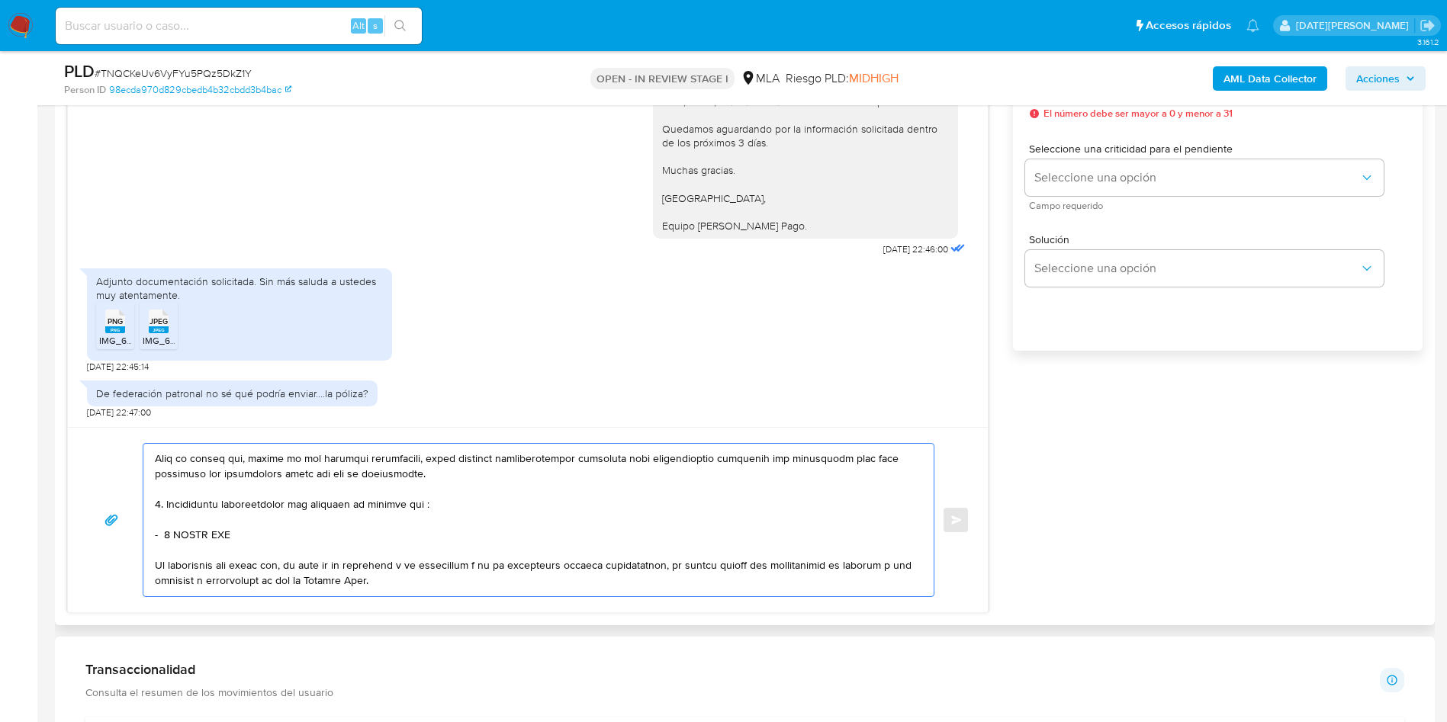
click at [427, 481] on textarea at bounding box center [535, 520] width 760 height 153
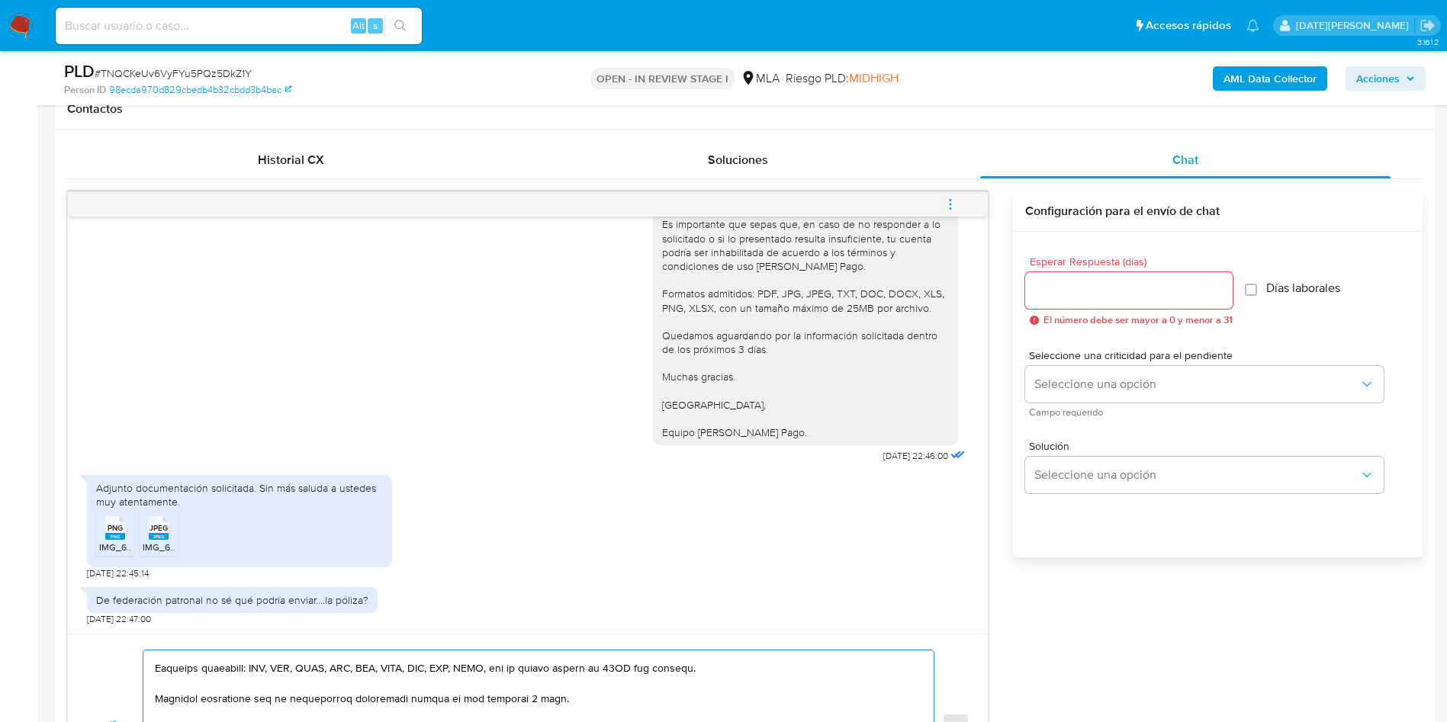
scroll to position [687, 0]
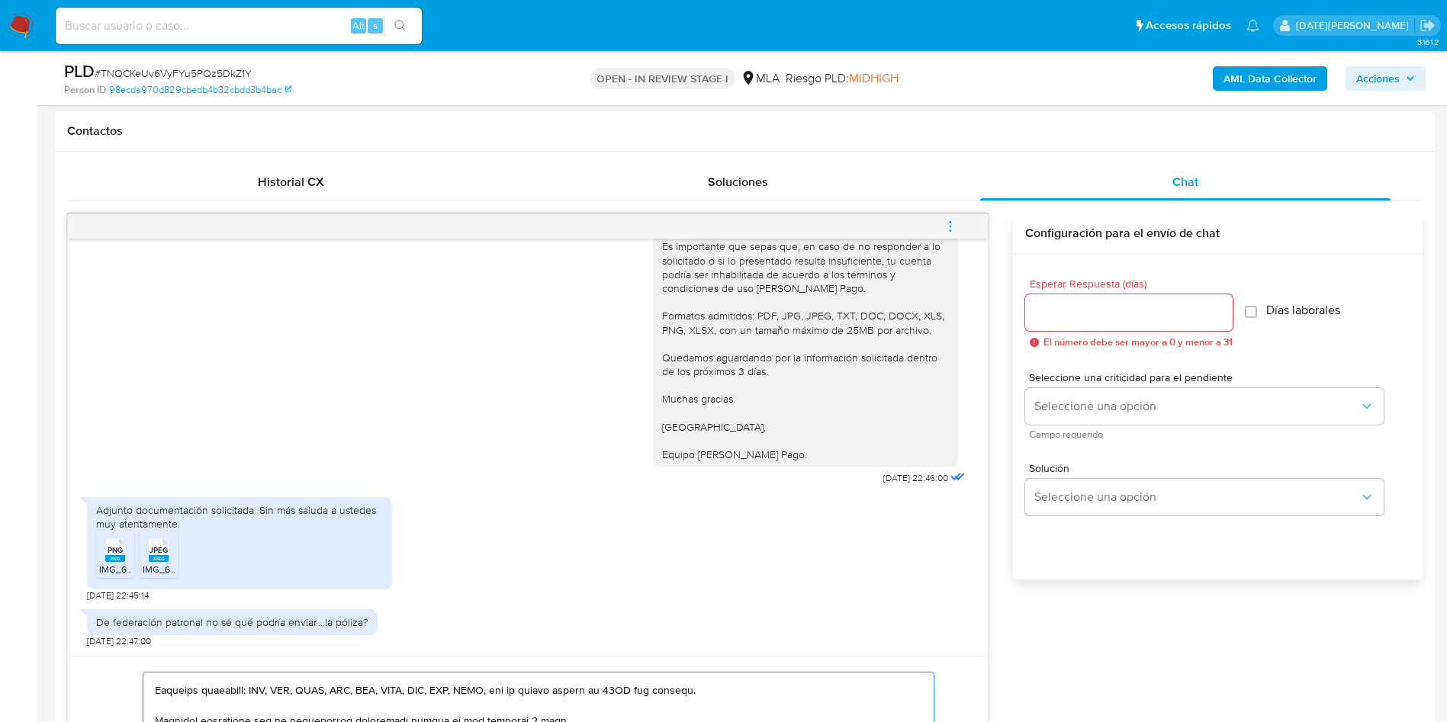
type textarea "Hola, Luis Antonio Alves. Muchas gracias por la respuesta. La misma no resulta …"
click at [976, 307] on input "Esperar Respuesta (días)" at bounding box center [1128, 313] width 207 height 20
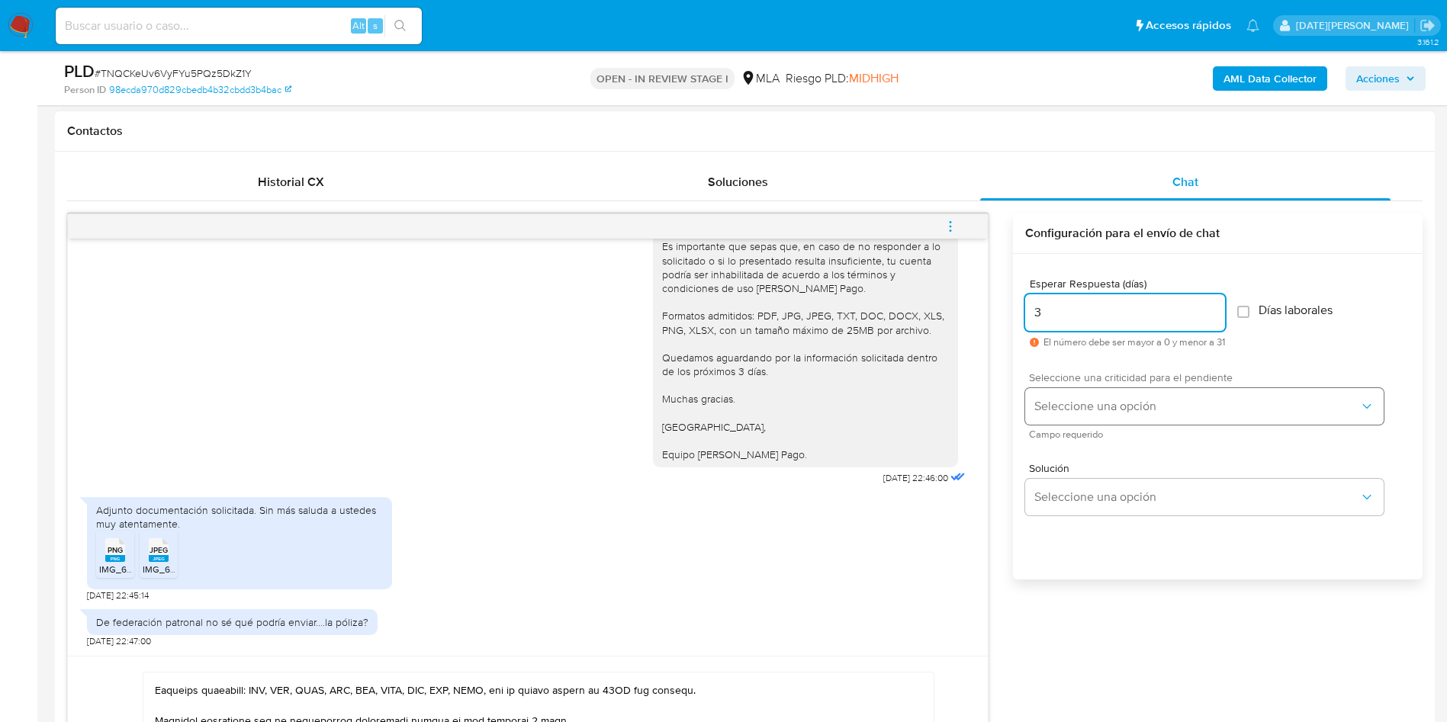
type input "3"
click at [976, 406] on span "Seleccione una opción" at bounding box center [1196, 406] width 325 height 15
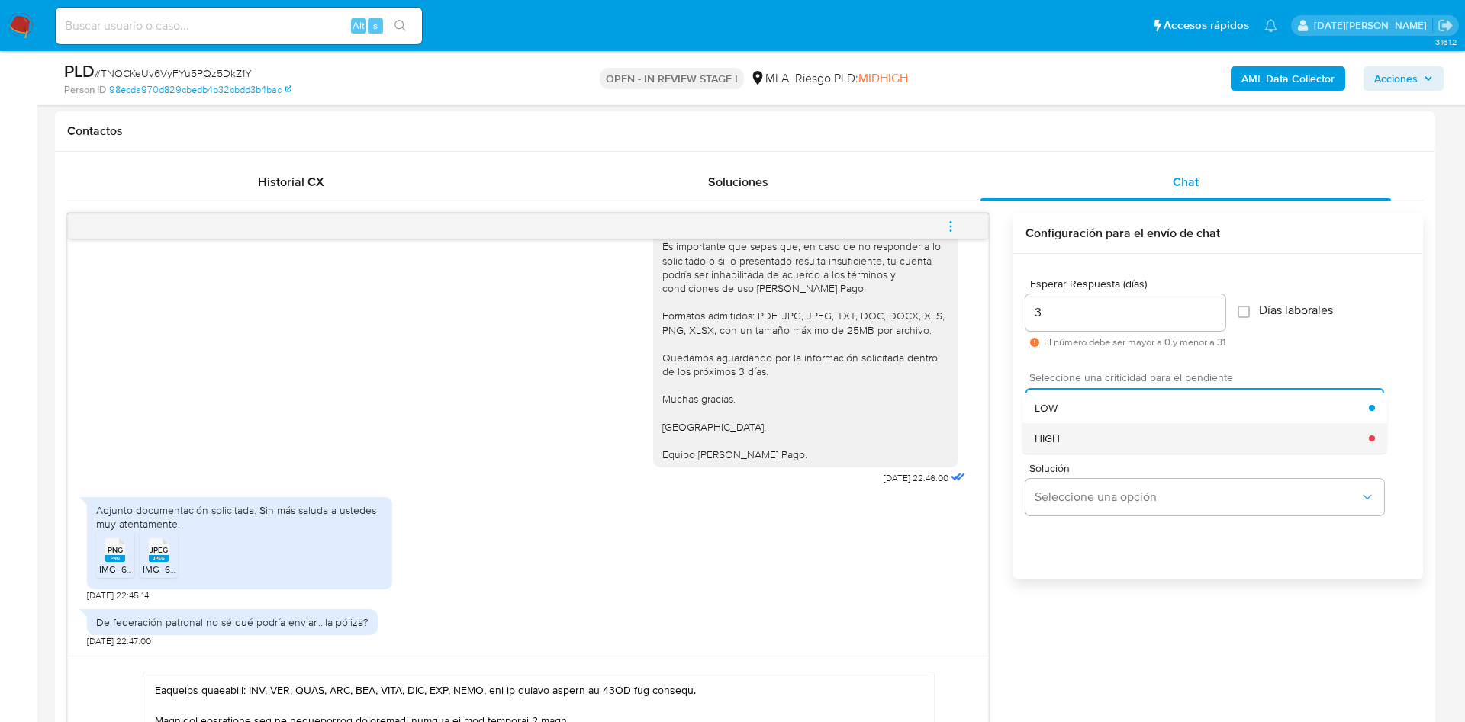
click at [976, 436] on div "HIGH" at bounding box center [1201, 438] width 334 height 31
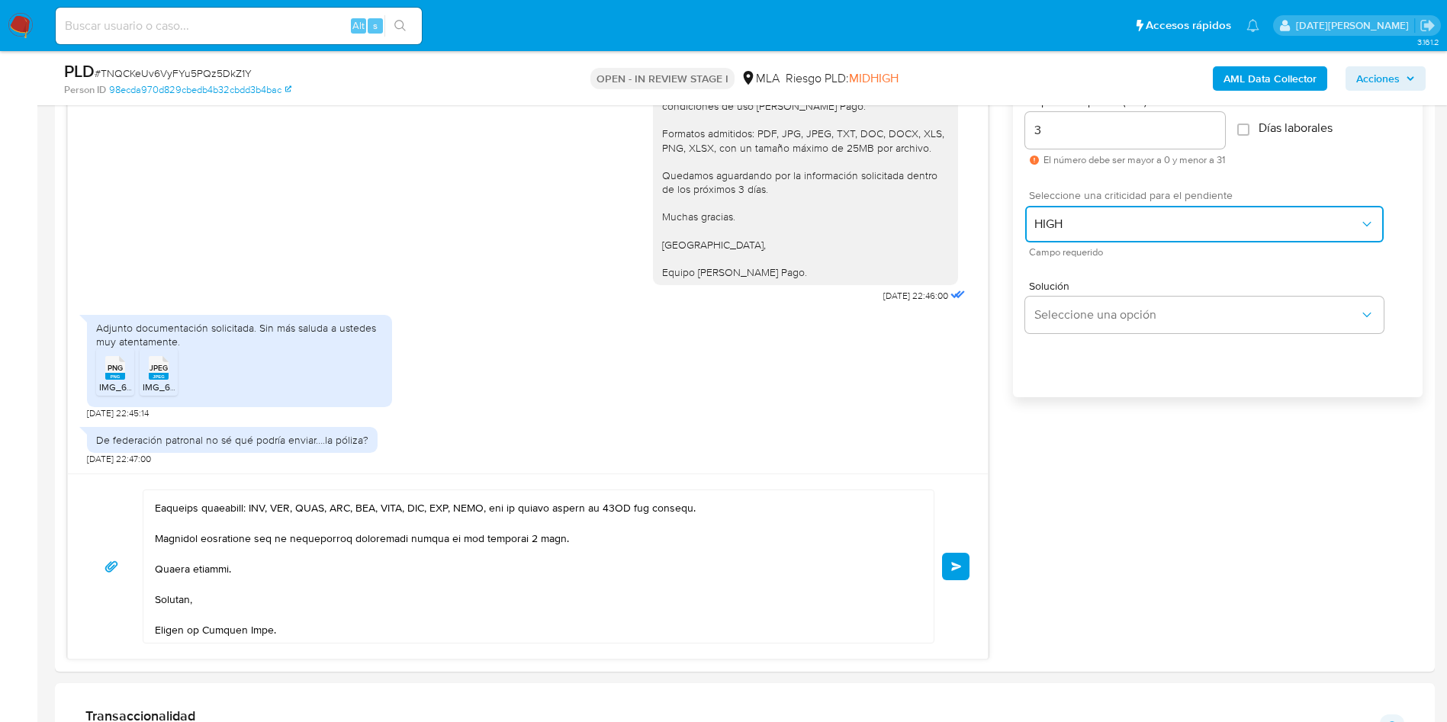
scroll to position [1144, 0]
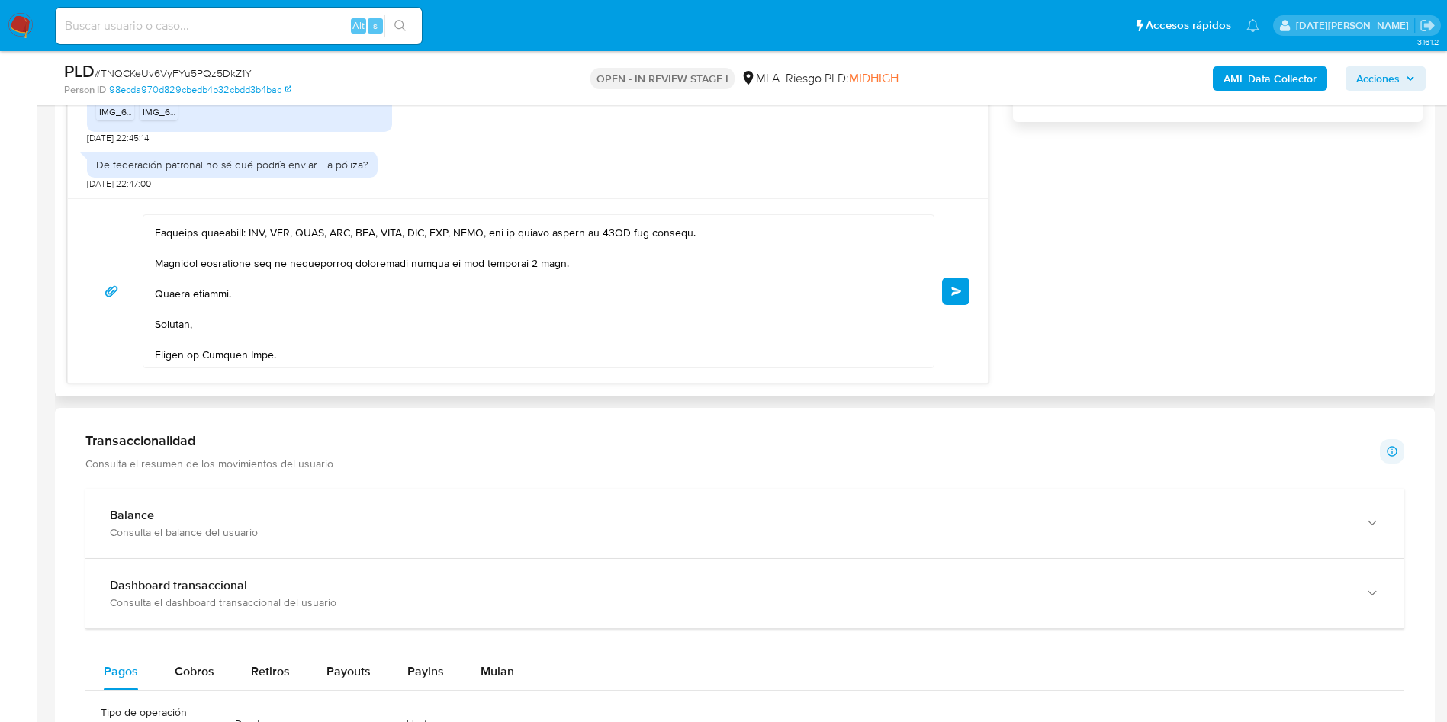
click at [955, 297] on button "Enviar" at bounding box center [955, 291] width 27 height 27
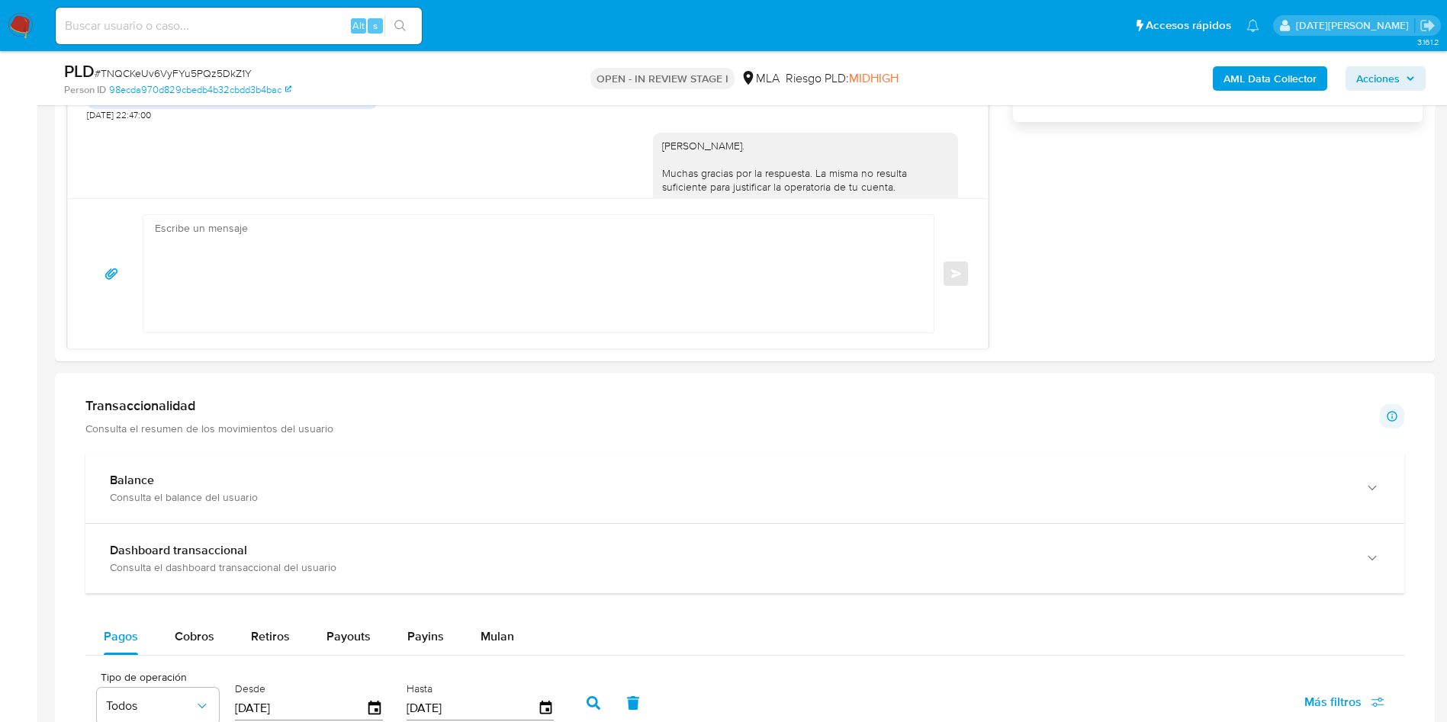
scroll to position [2101, 0]
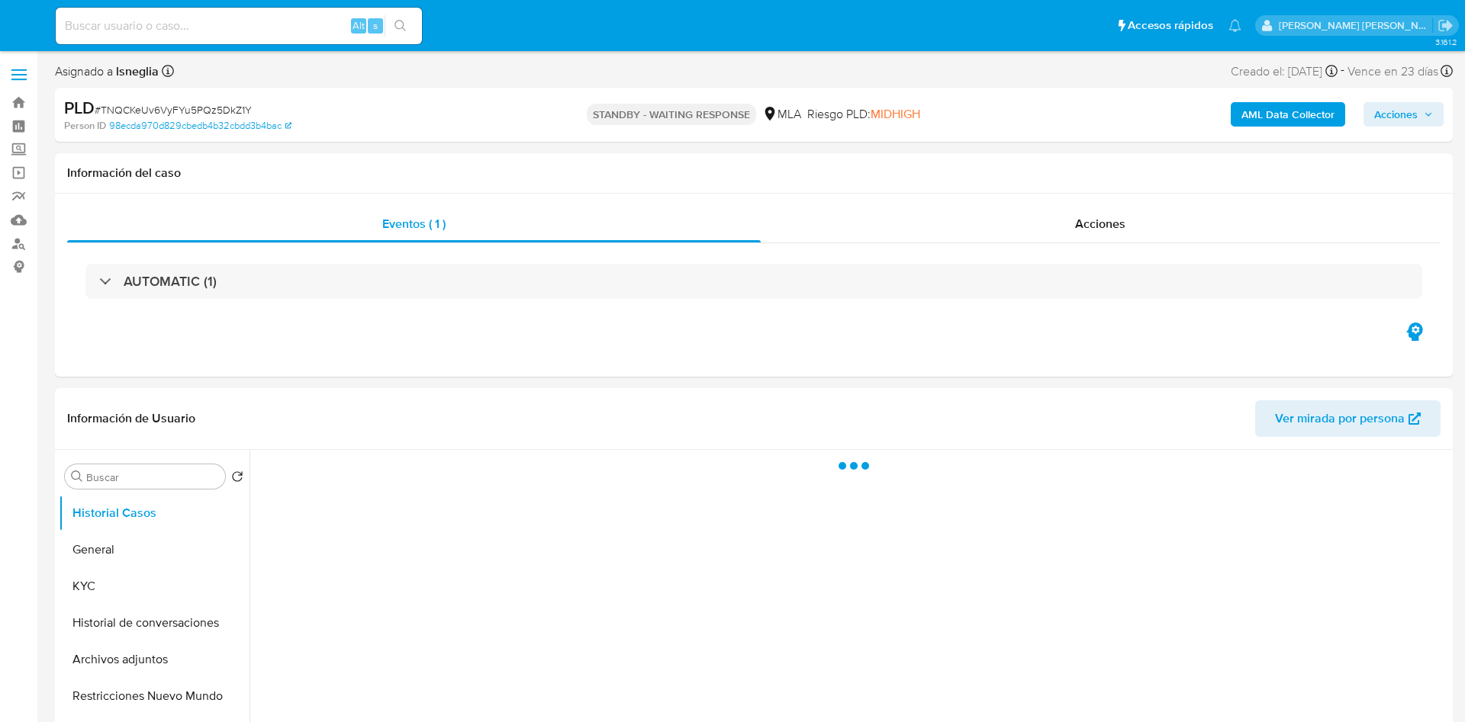
select select "10"
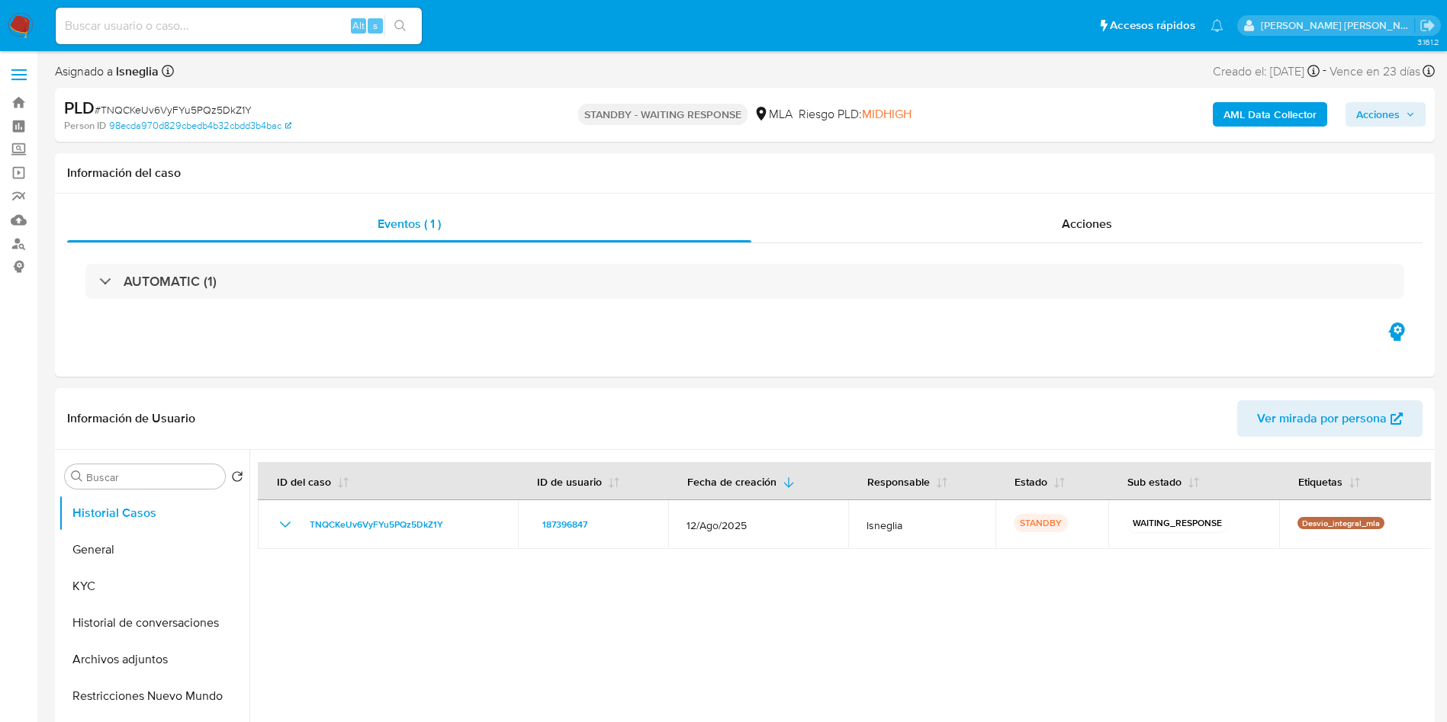
click at [199, 26] on input at bounding box center [239, 26] width 366 height 20
paste input "pqHuIFUYZytqpU9pc1IAiDEY"
type input "pqHuIFUYZytqpU9pc1IAiDEY"
click at [400, 24] on icon "search-icon" at bounding box center [400, 26] width 12 height 12
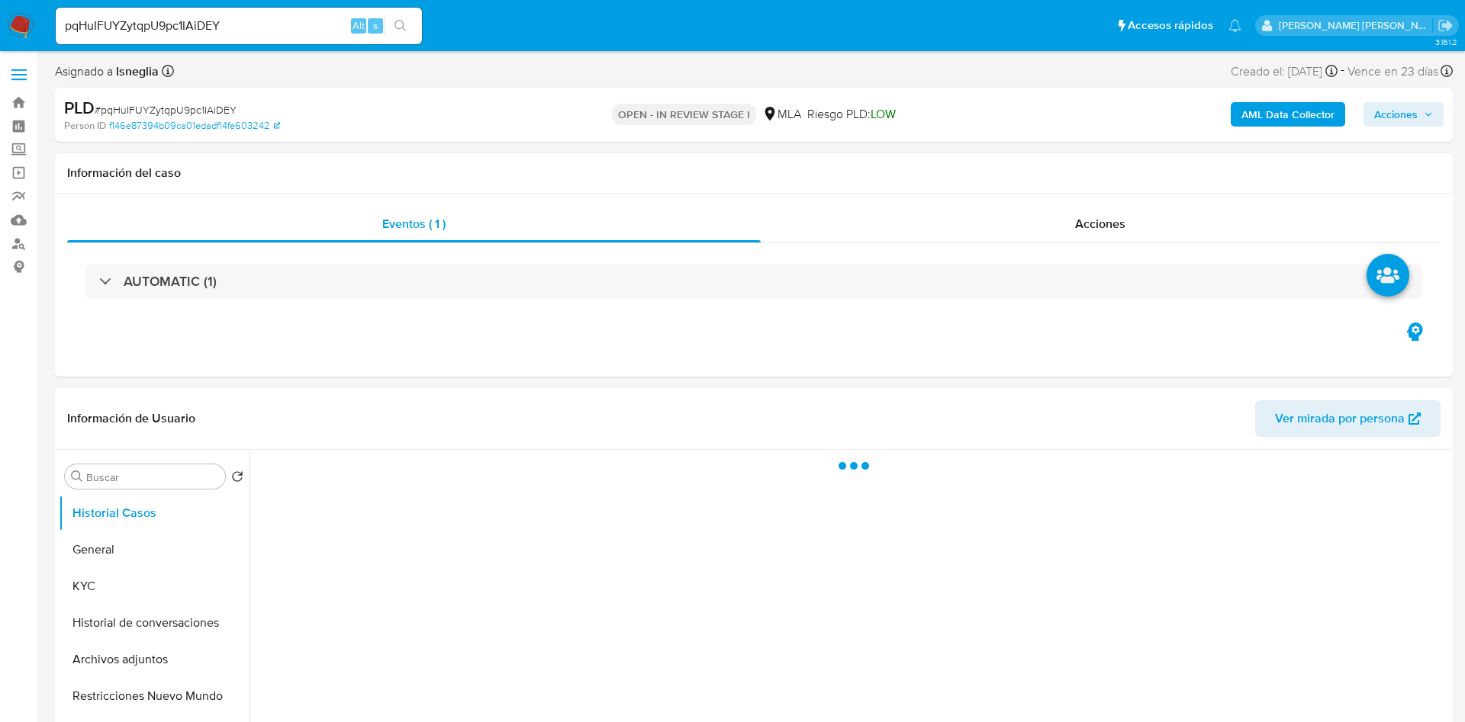
select select "10"
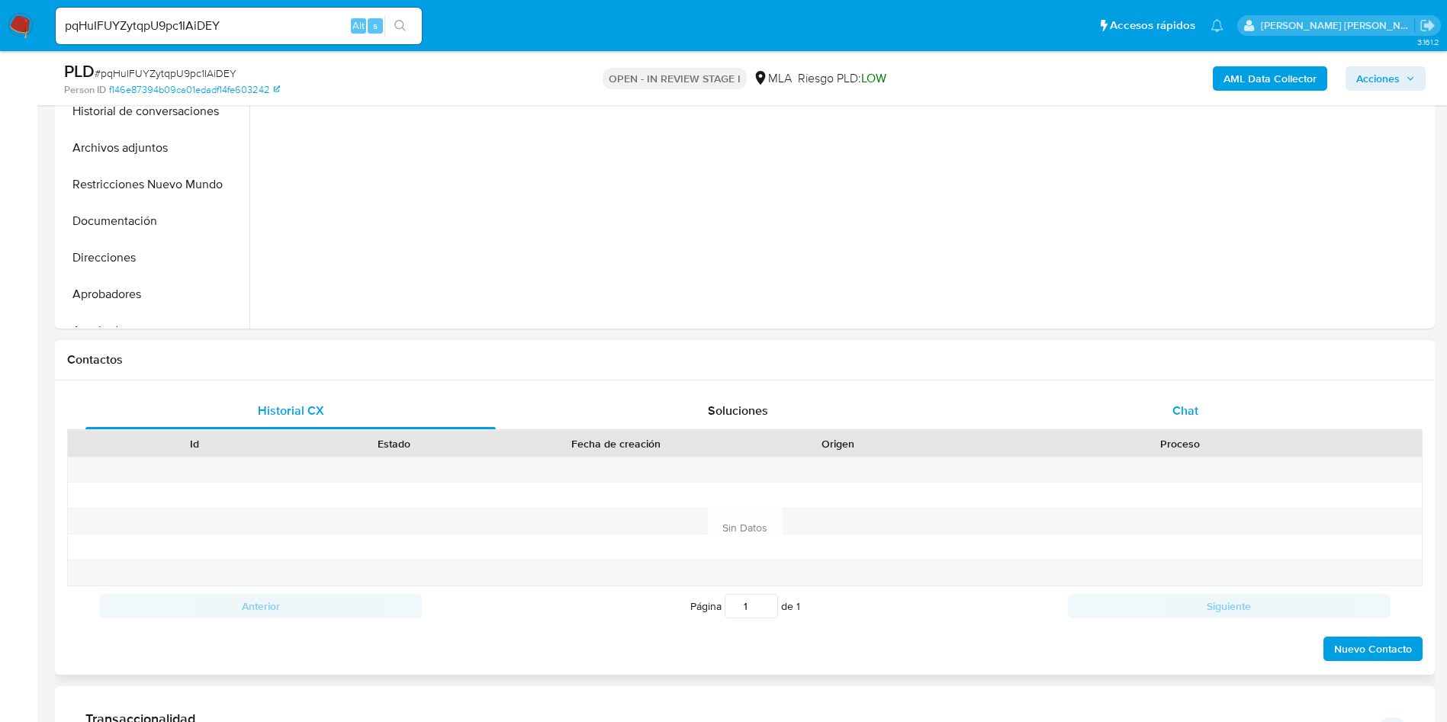
click at [1228, 428] on div "Chat" at bounding box center [1185, 411] width 410 height 37
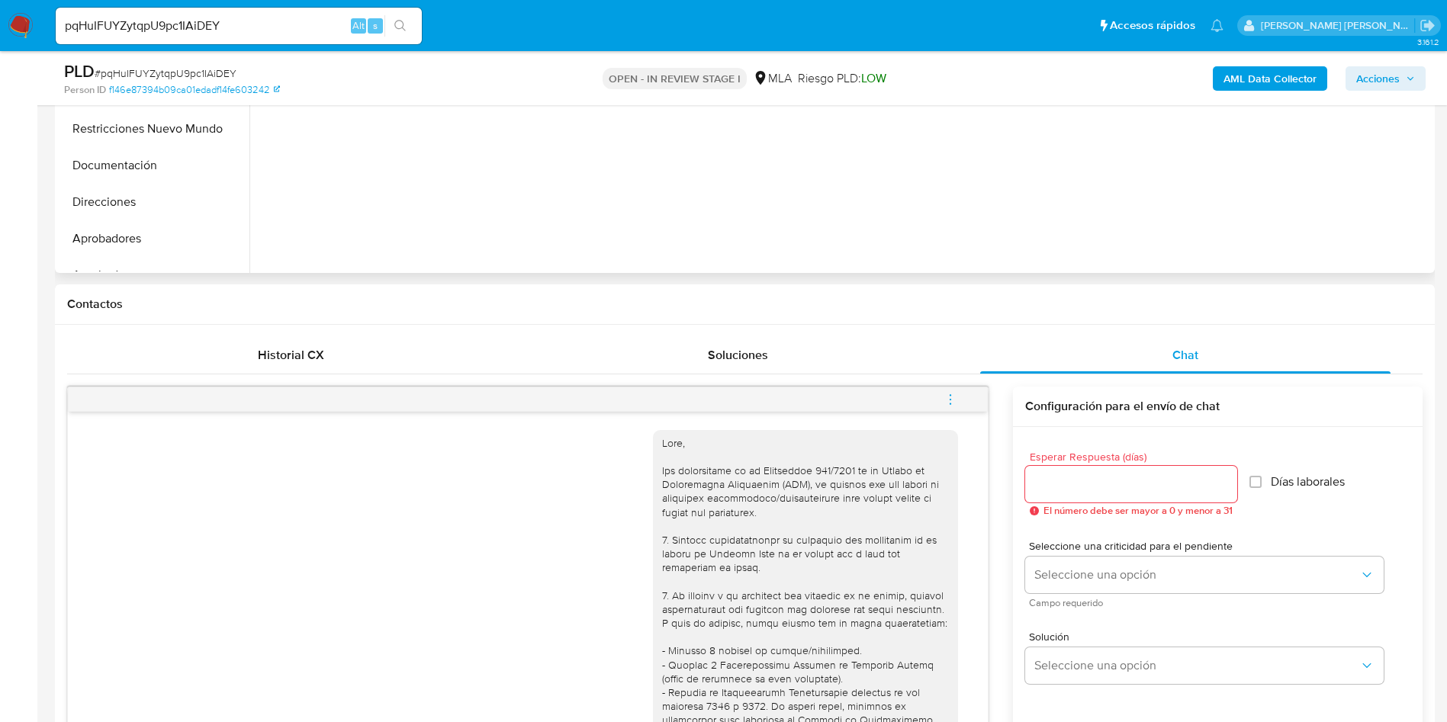
scroll to position [229, 0]
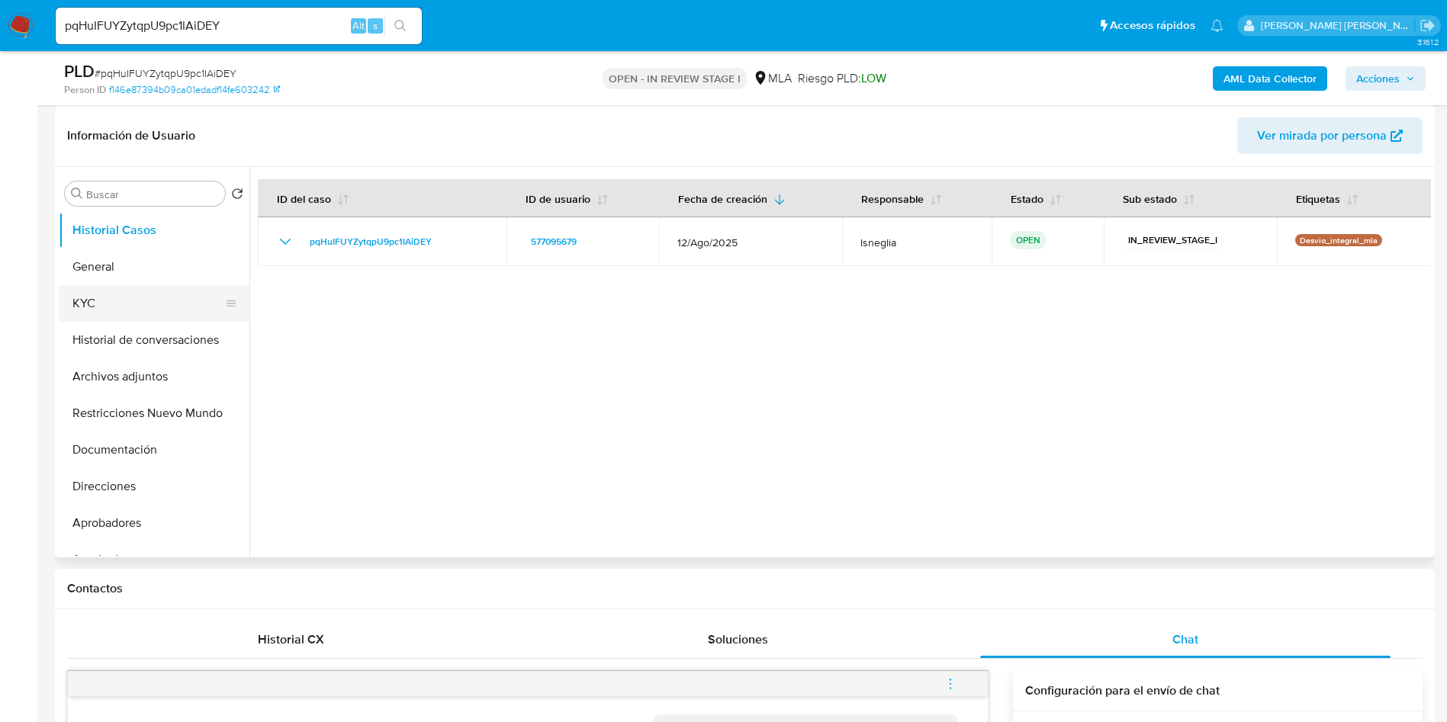
click at [112, 315] on button "KYC" at bounding box center [148, 303] width 178 height 37
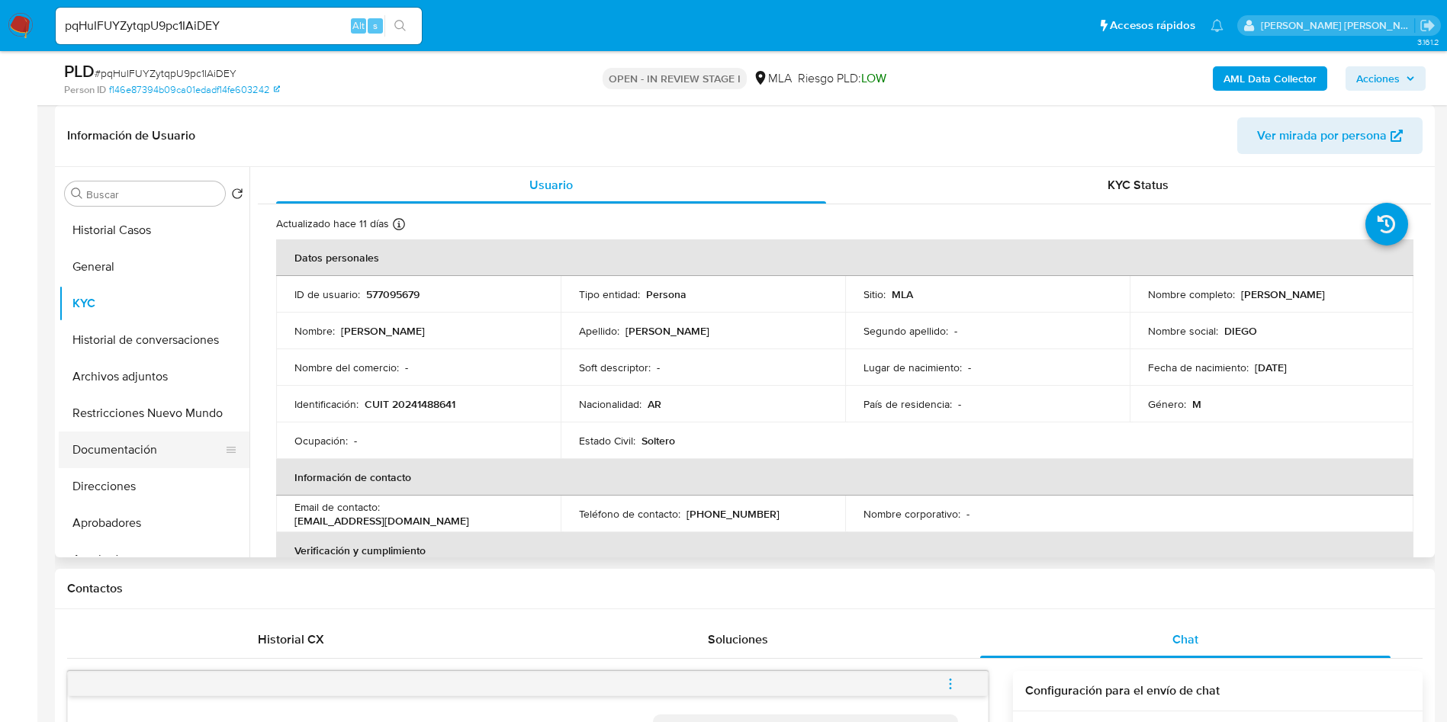
click at [141, 457] on button "Documentación" at bounding box center [148, 450] width 178 height 37
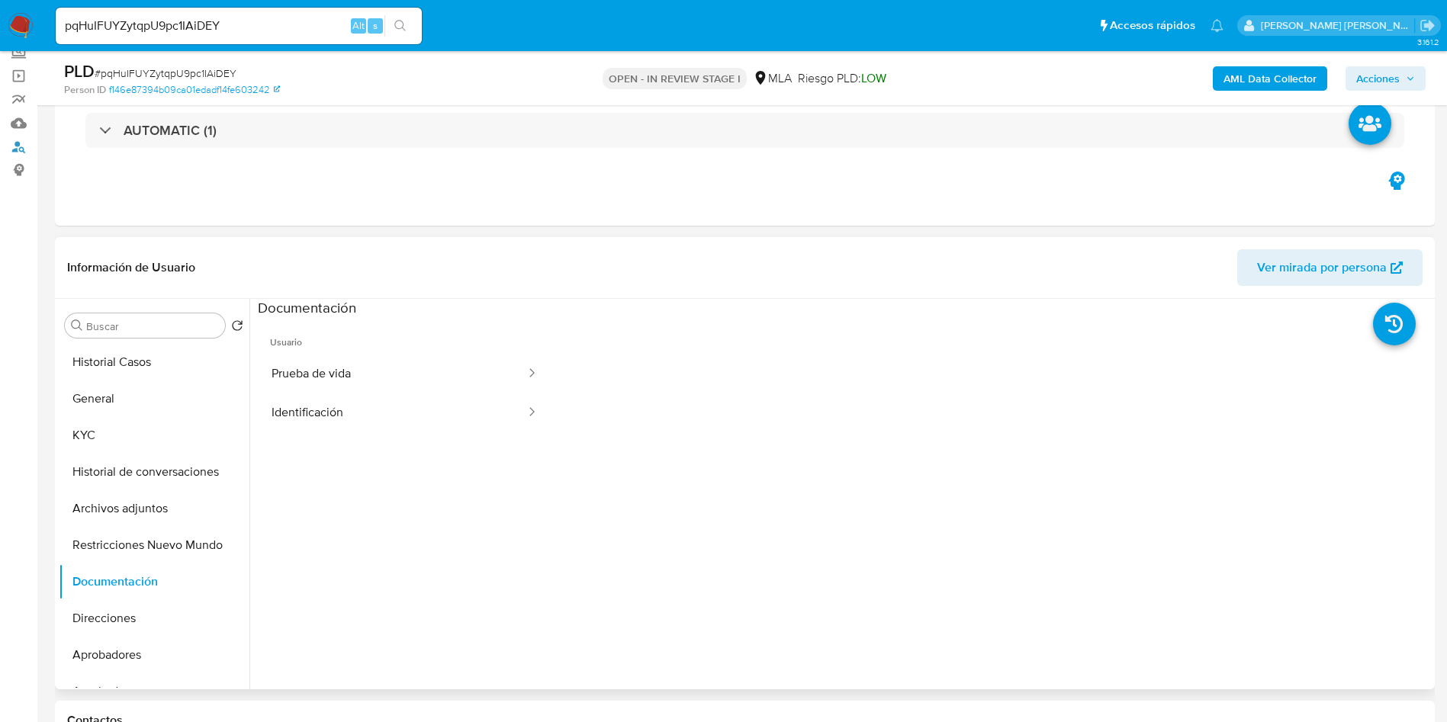
scroll to position [0, 0]
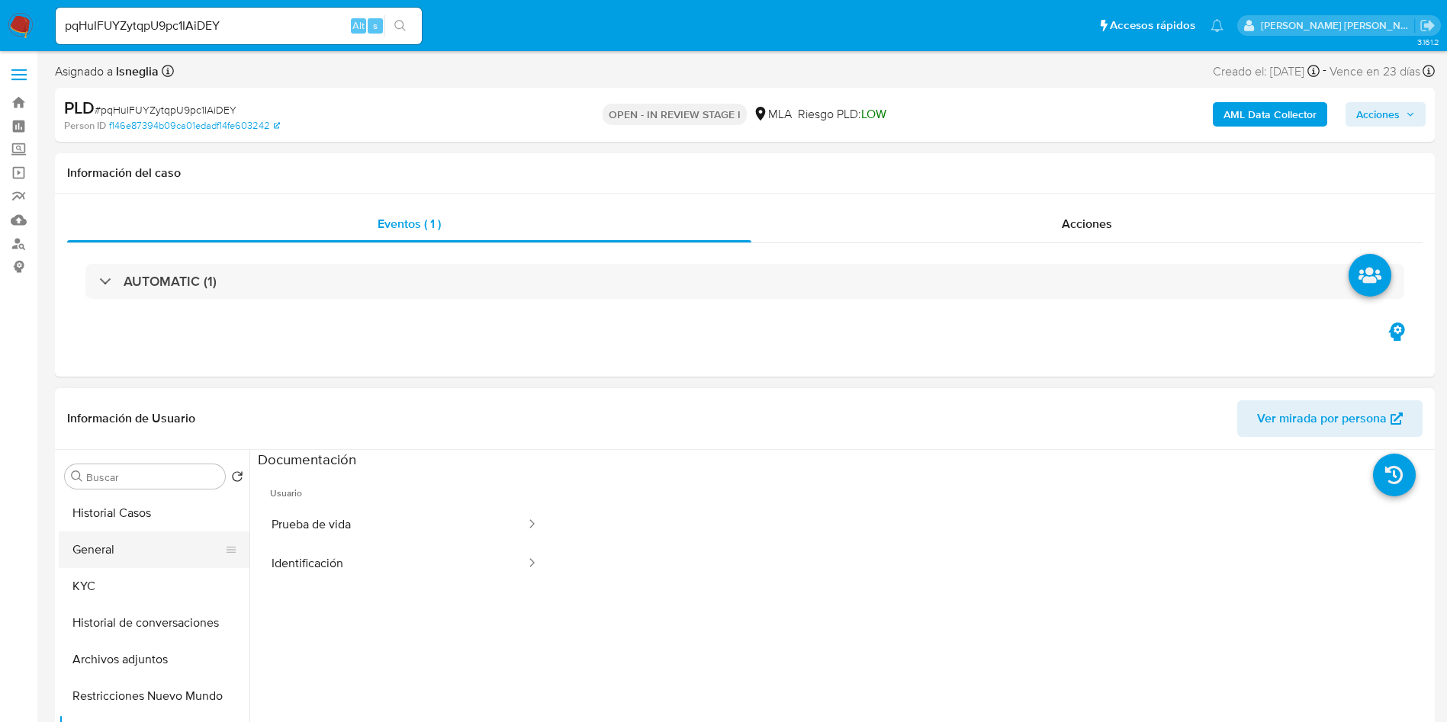
click at [87, 548] on button "General" at bounding box center [148, 550] width 178 height 37
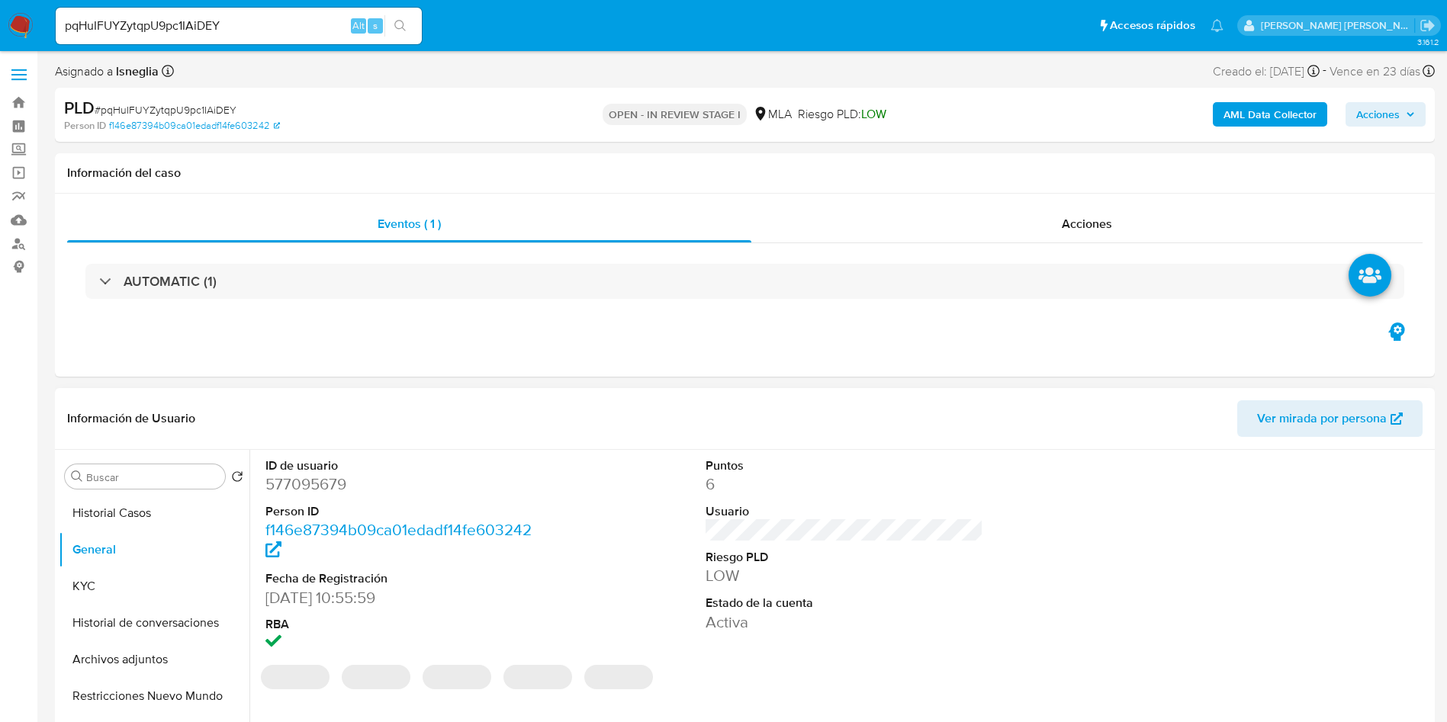
click at [307, 483] on dd "577095679" at bounding box center [404, 484] width 278 height 21
copy dd "577095679"
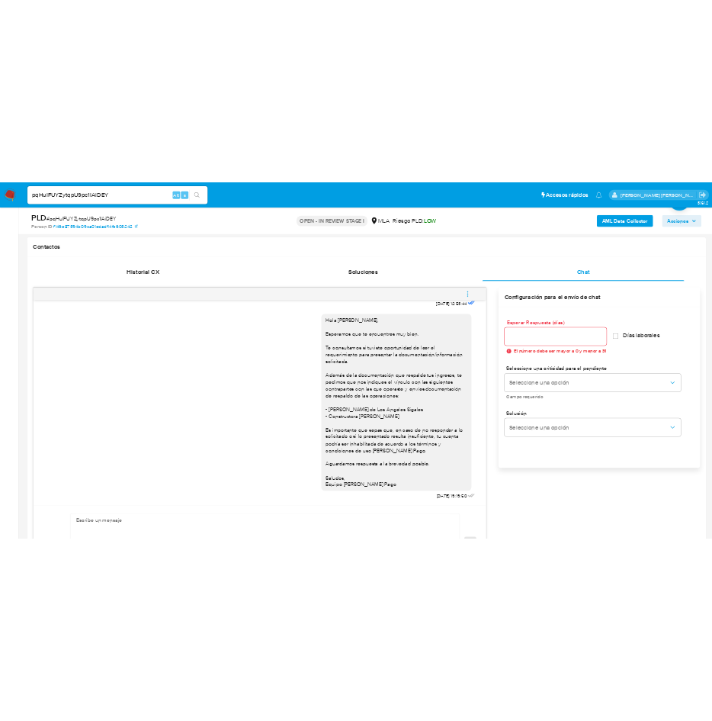
scroll to position [1060, 0]
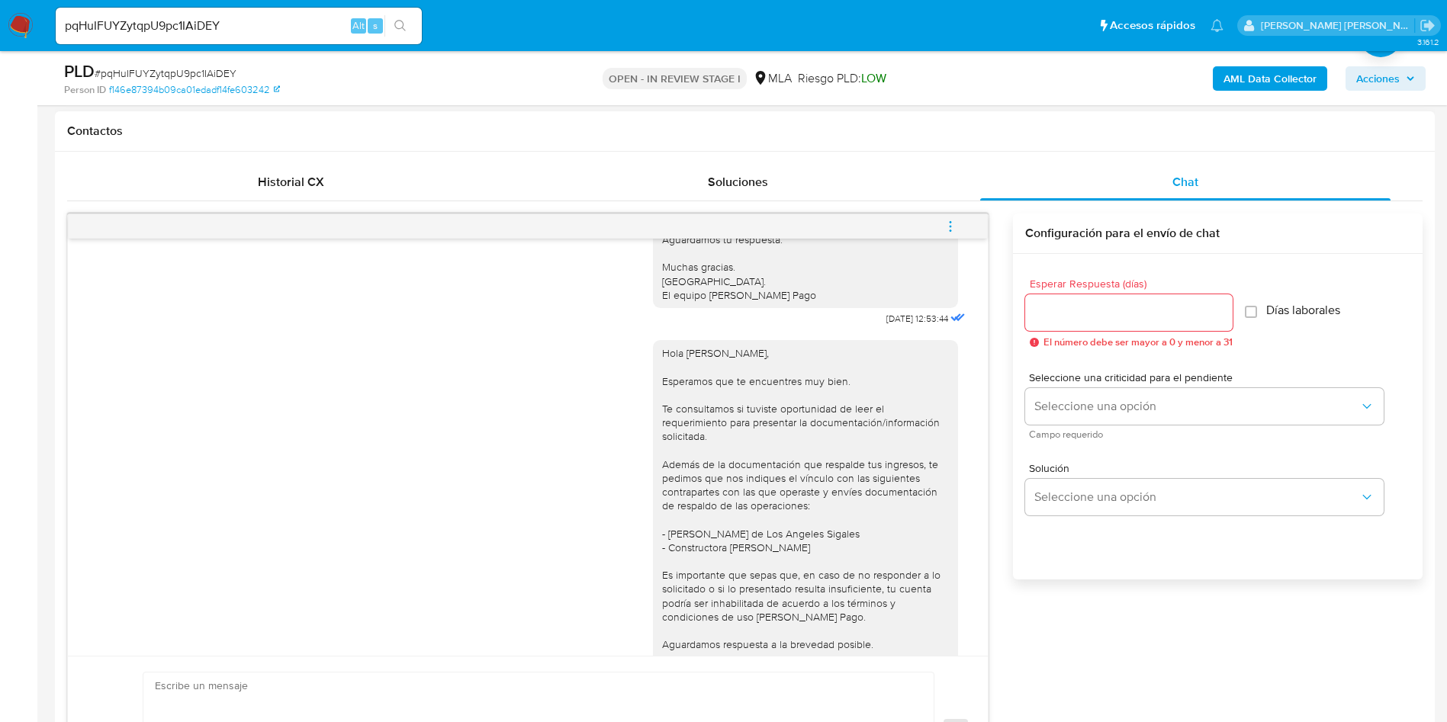
click at [949, 227] on icon "menu-action" at bounding box center [951, 227] width 14 height 14
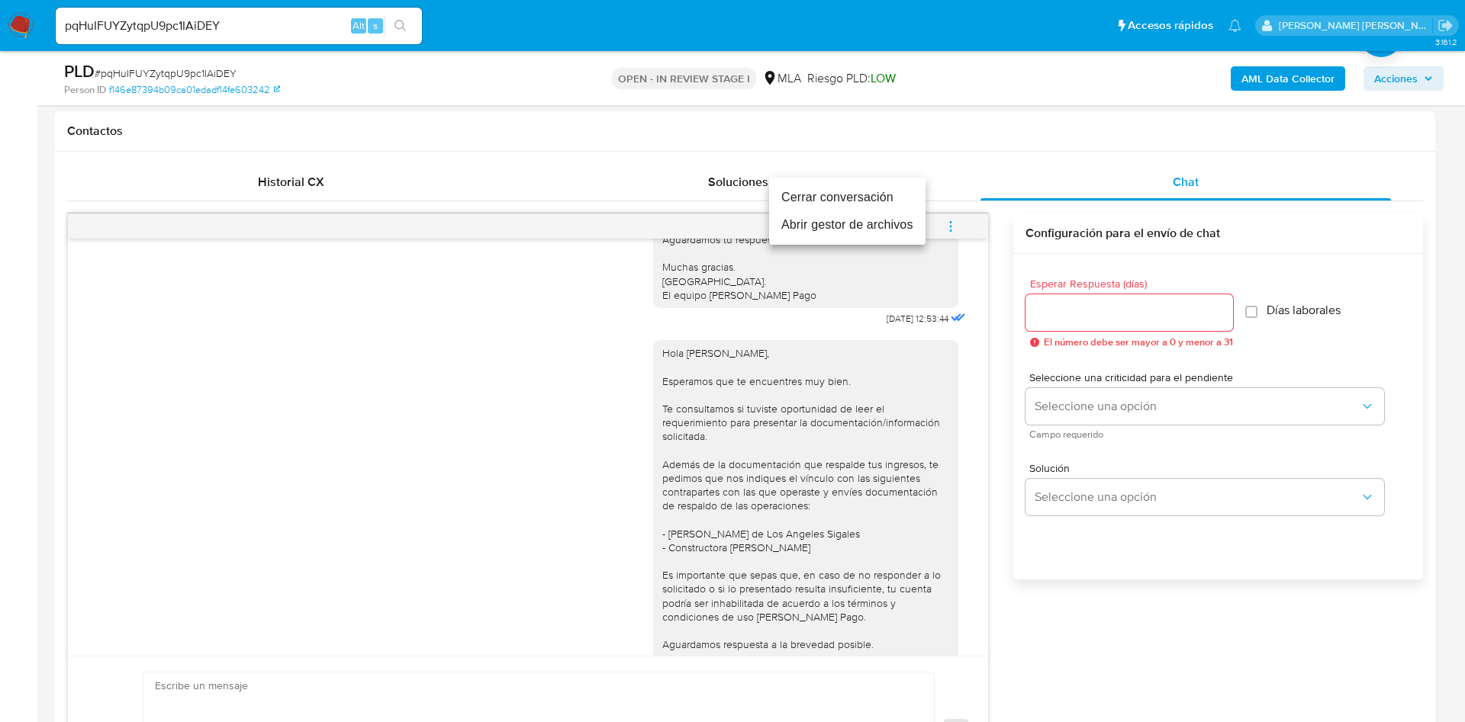
click at [796, 201] on li "Cerrar conversación" at bounding box center [847, 197] width 156 height 27
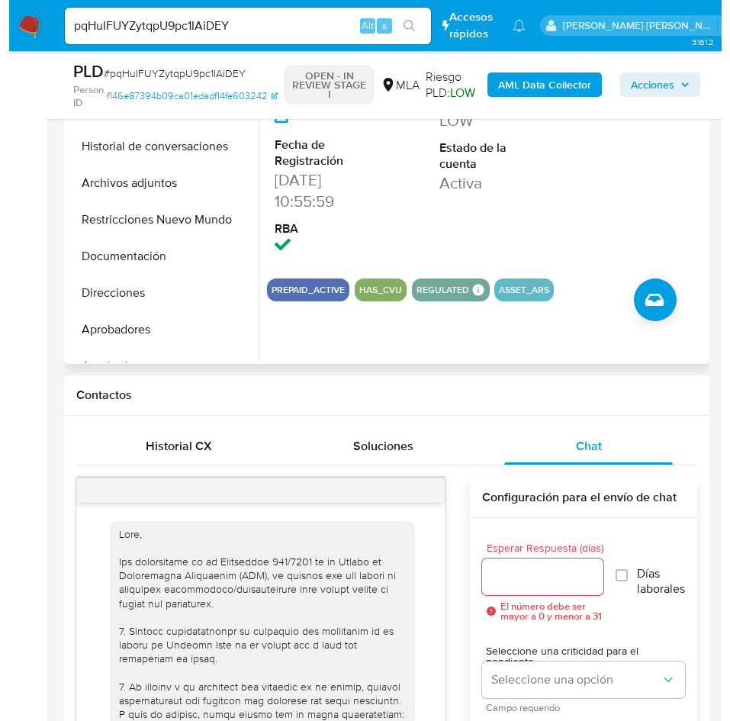
scroll to position [114, 0]
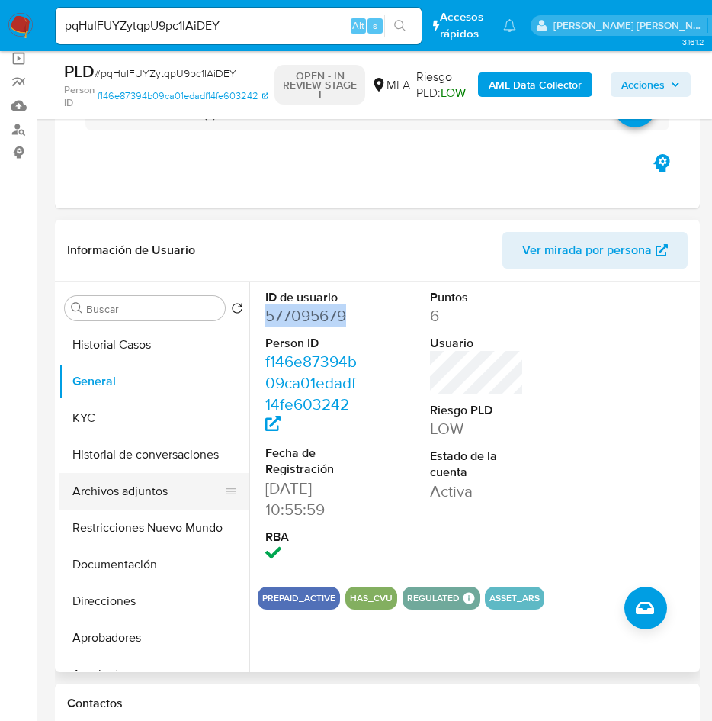
click at [170, 498] on button "Archivos adjuntos" at bounding box center [148, 491] width 178 height 37
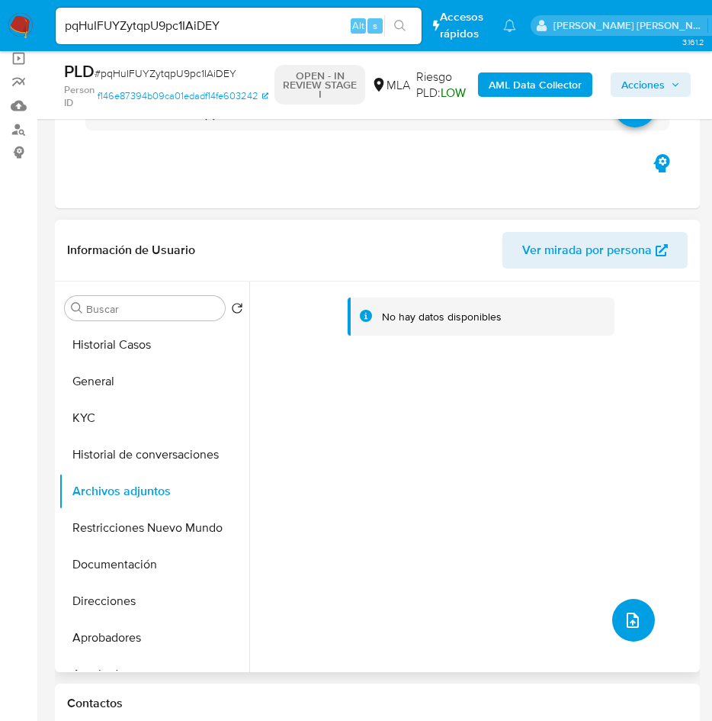
click at [628, 615] on icon "upload-file" at bounding box center [633, 620] width 12 height 15
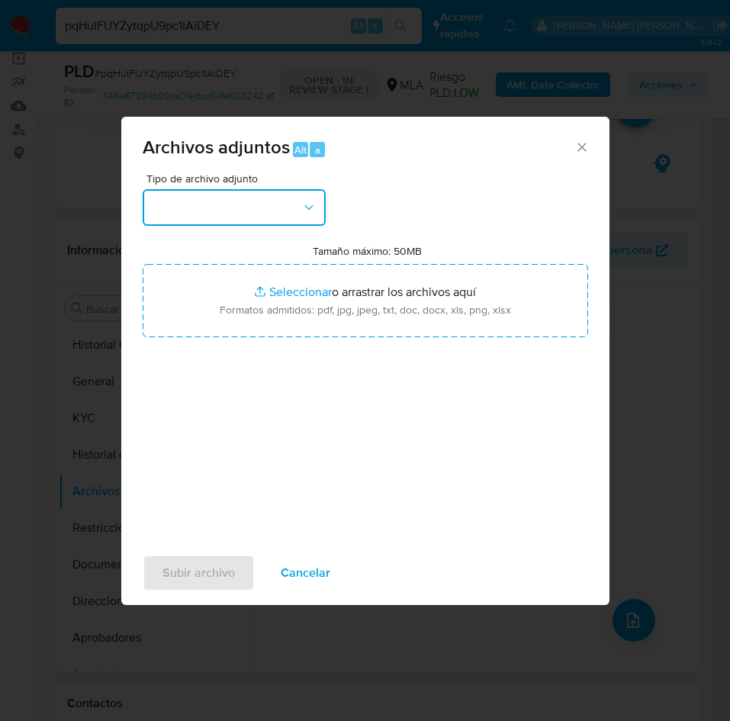
click at [232, 206] on button "button" at bounding box center [234, 207] width 183 height 37
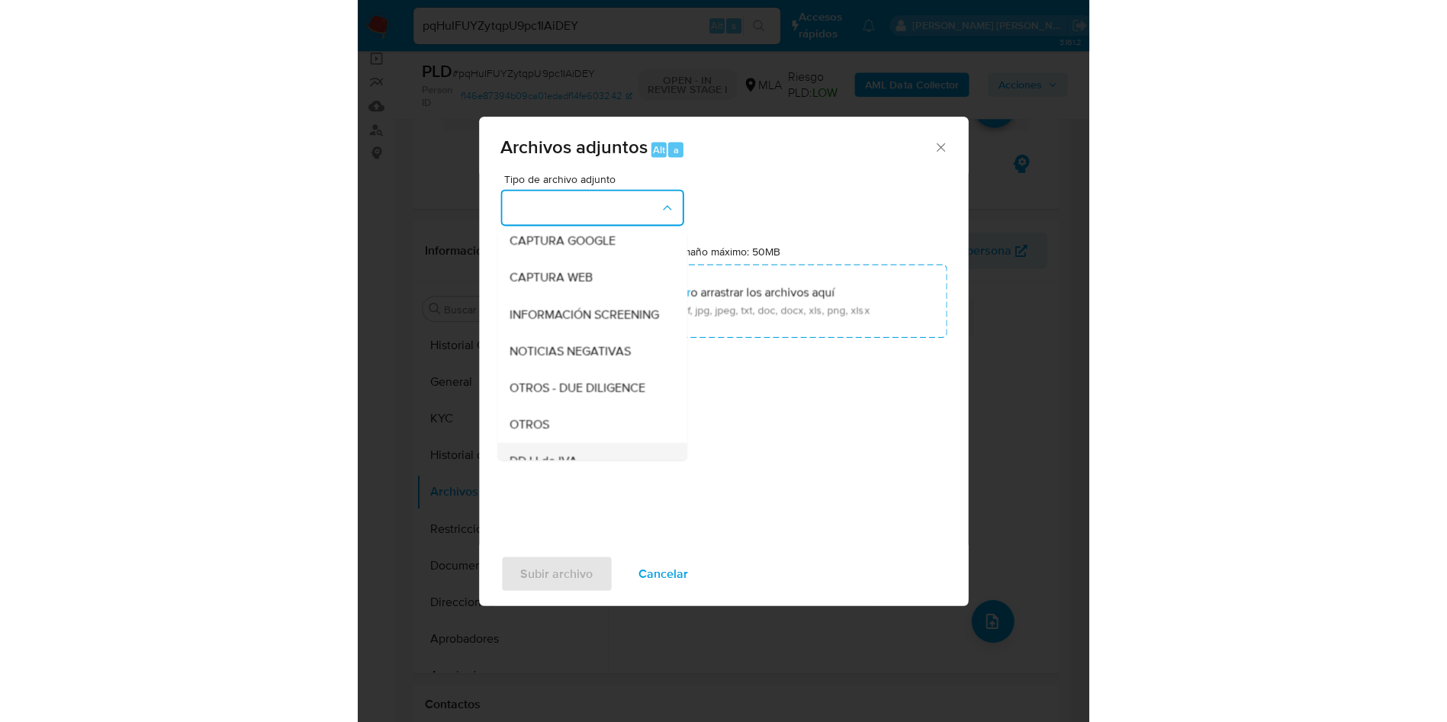
scroll to position [229, 0]
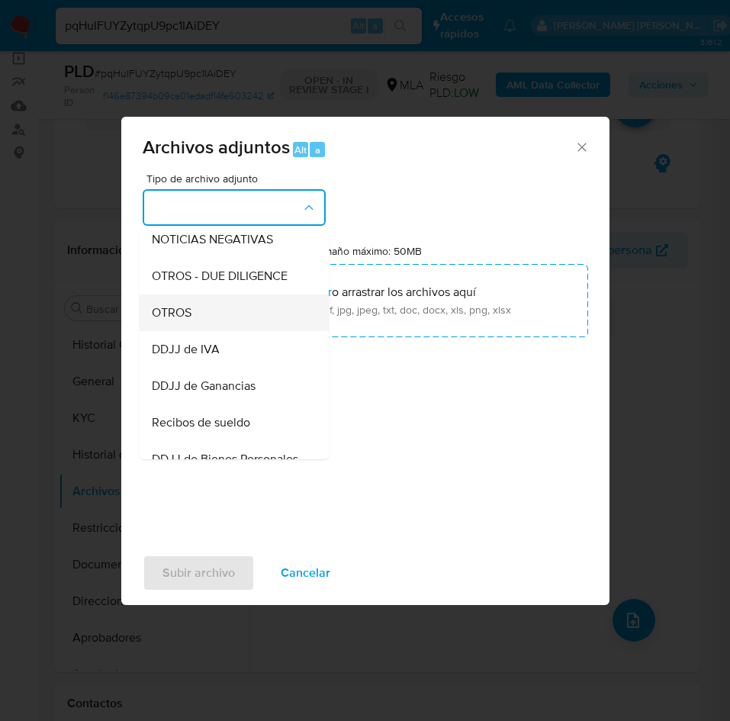
click at [205, 331] on div "OTROS" at bounding box center [230, 312] width 156 height 37
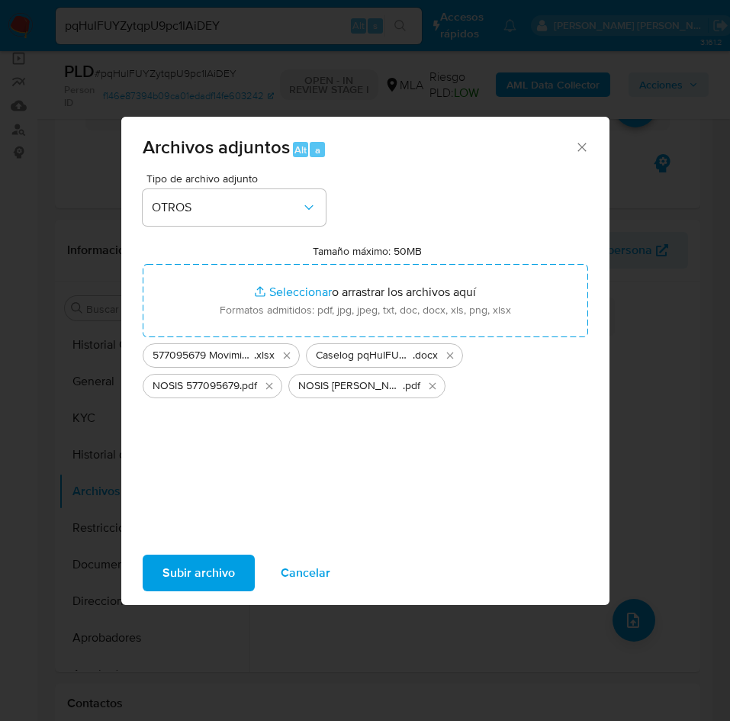
click at [182, 575] on span "Subir archivo" at bounding box center [198, 573] width 72 height 34
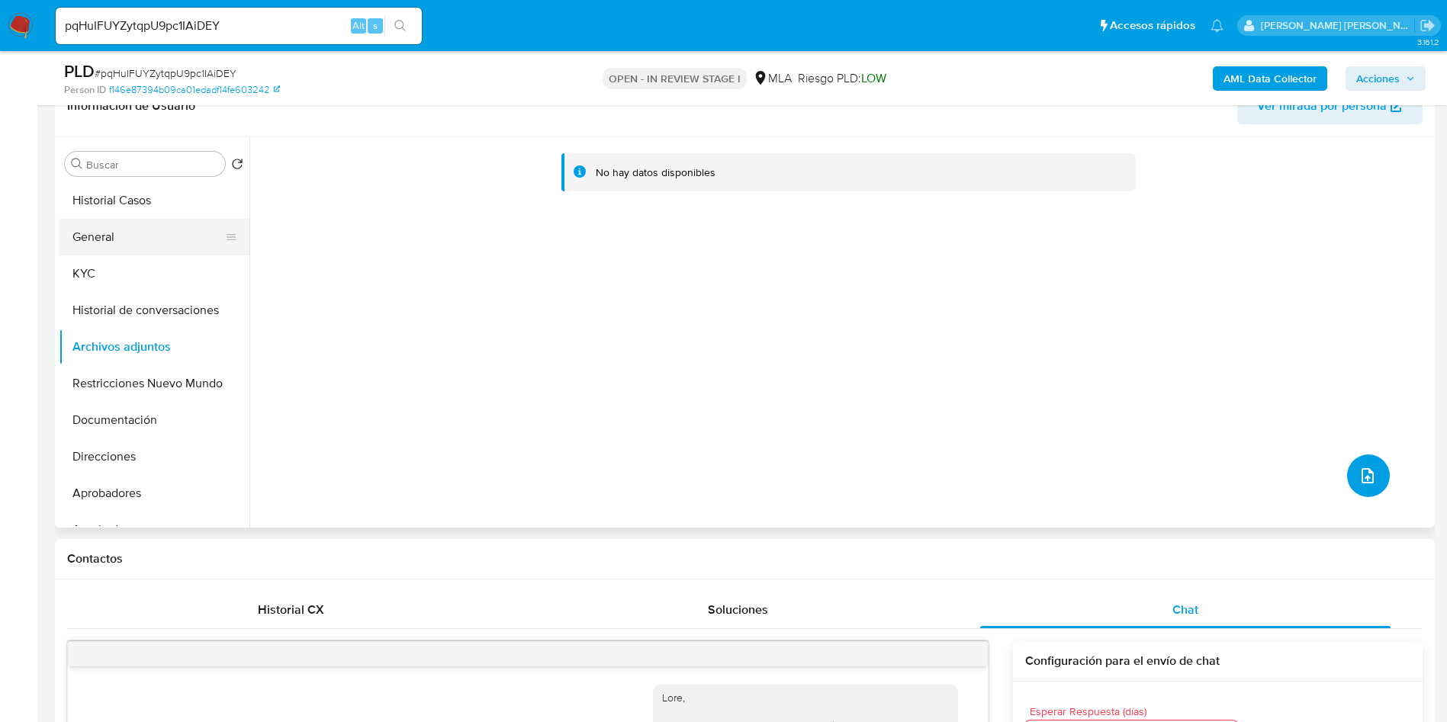
scroll to position [114, 0]
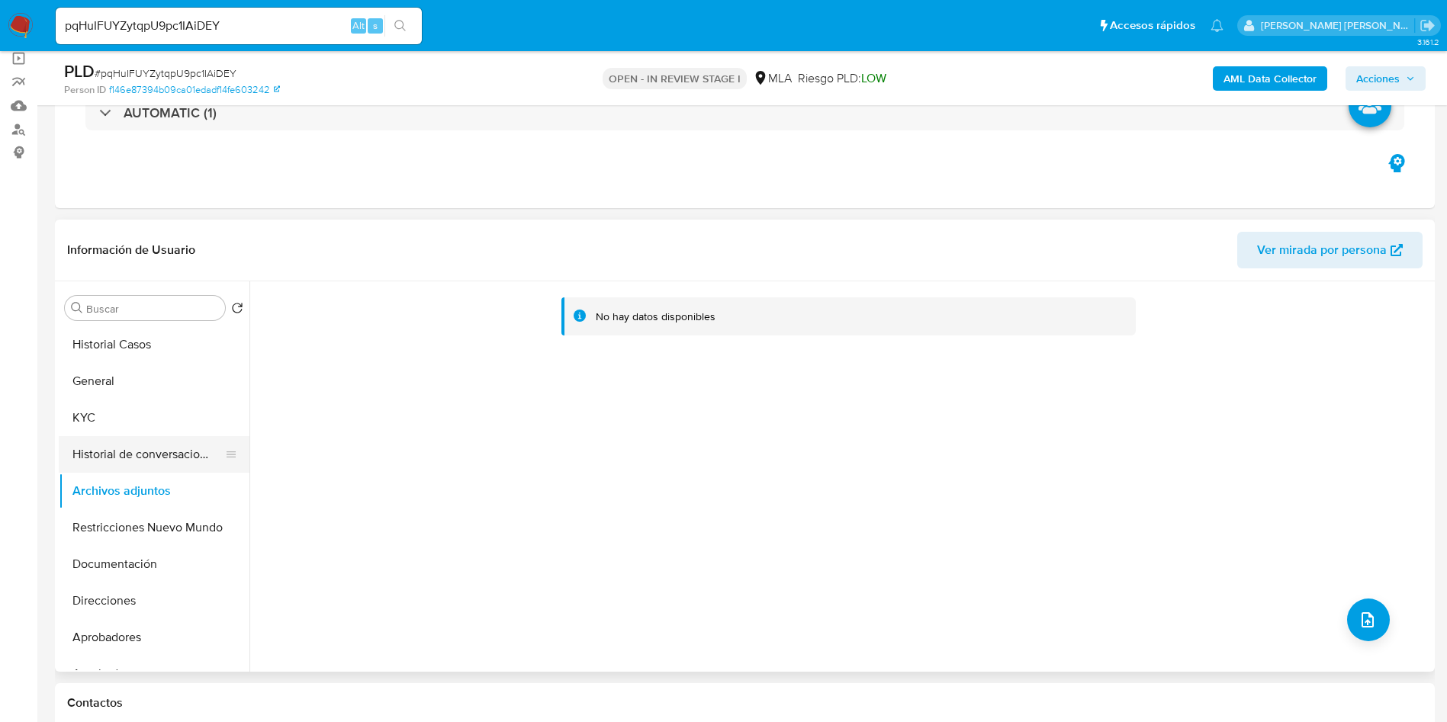
click at [162, 470] on button "Historial de conversaciones" at bounding box center [148, 454] width 178 height 37
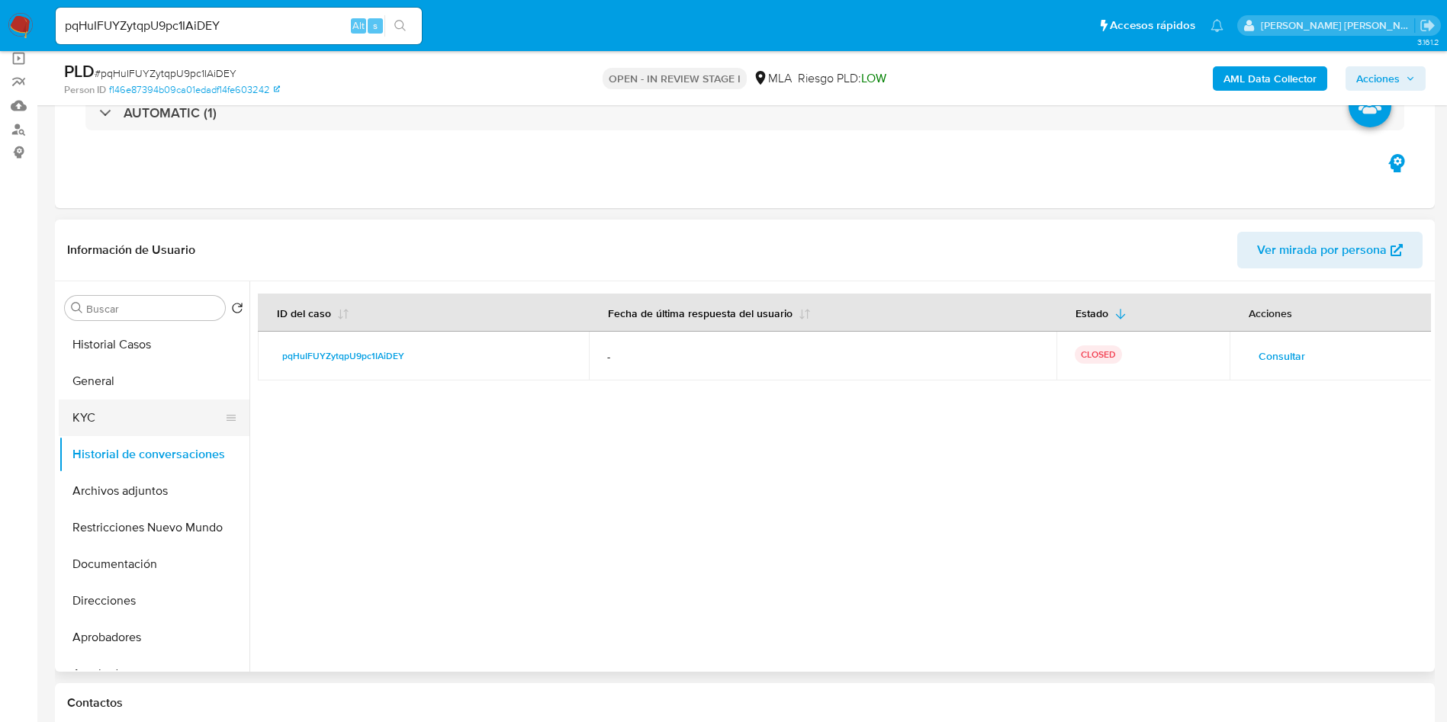
click at [147, 406] on button "KYC" at bounding box center [148, 418] width 178 height 37
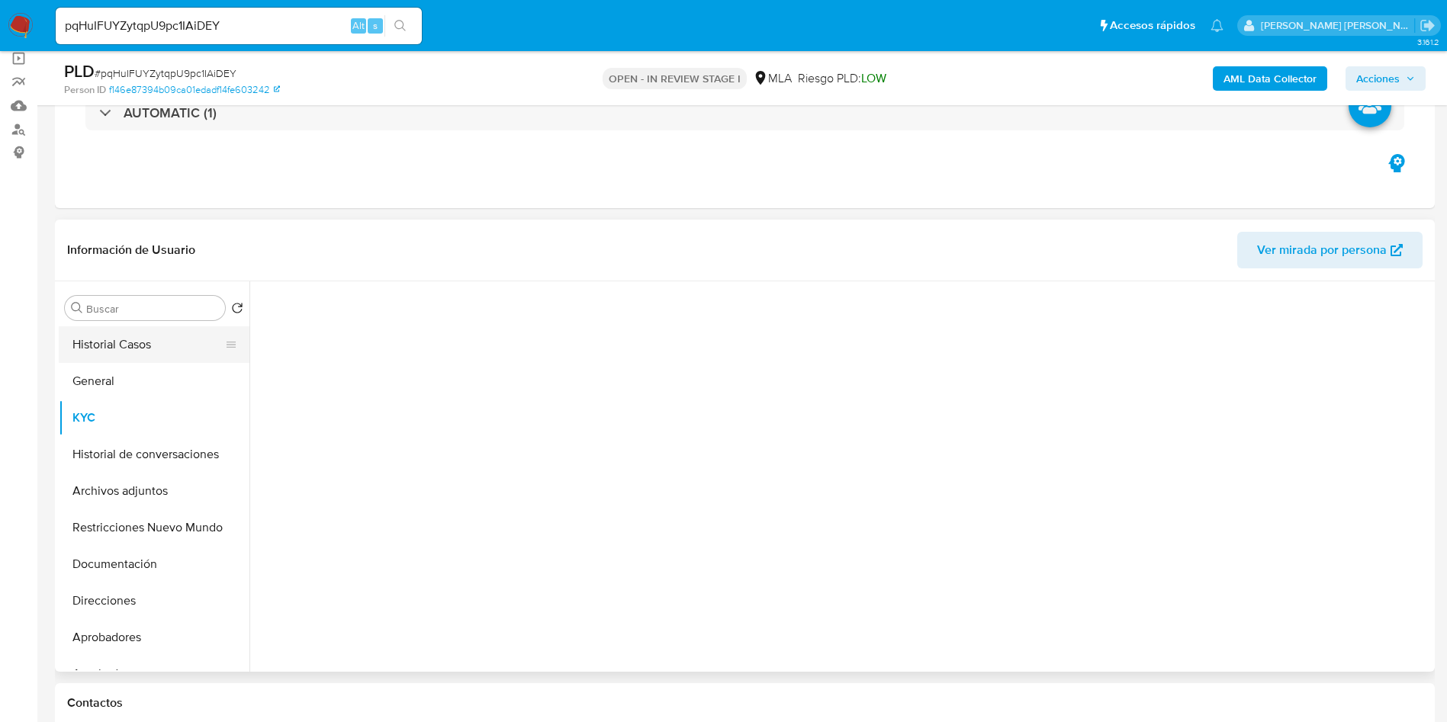
click at [151, 359] on button "Historial Casos" at bounding box center [148, 344] width 178 height 37
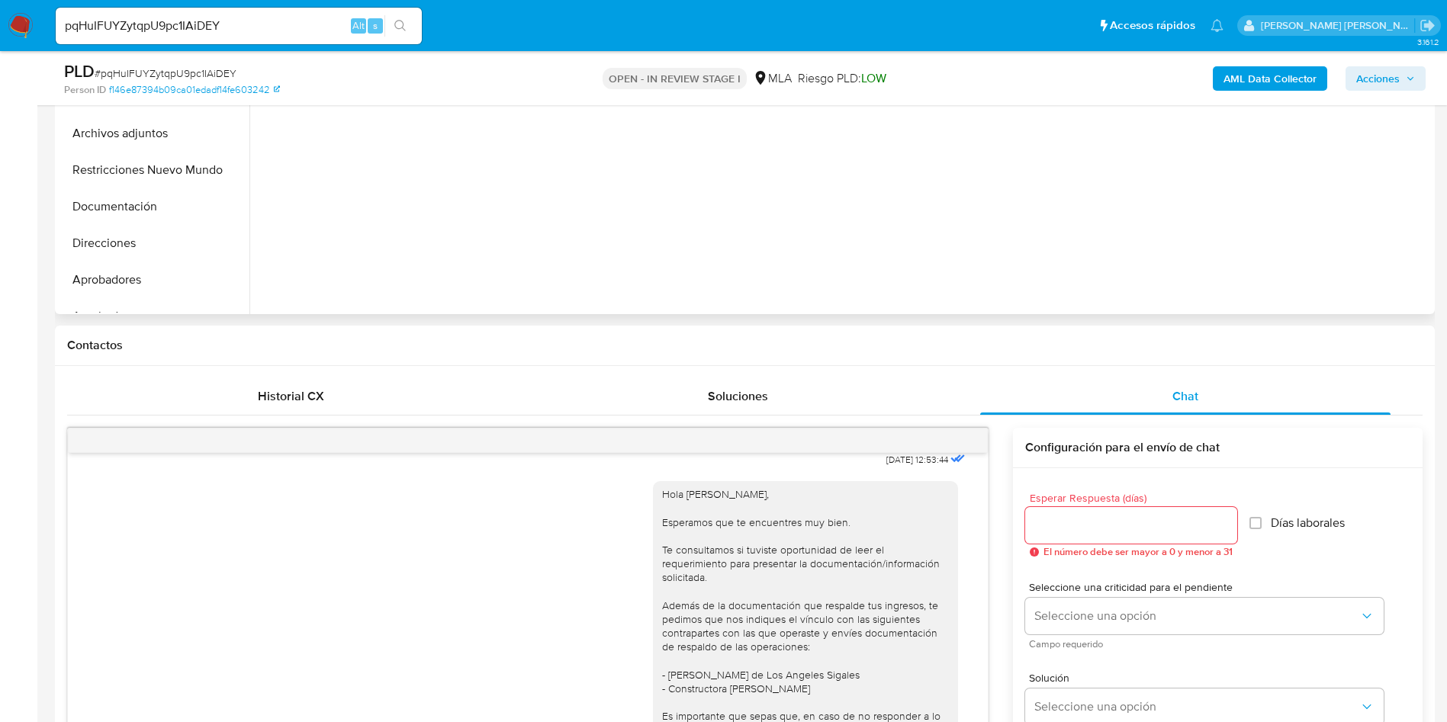
scroll to position [14, 0]
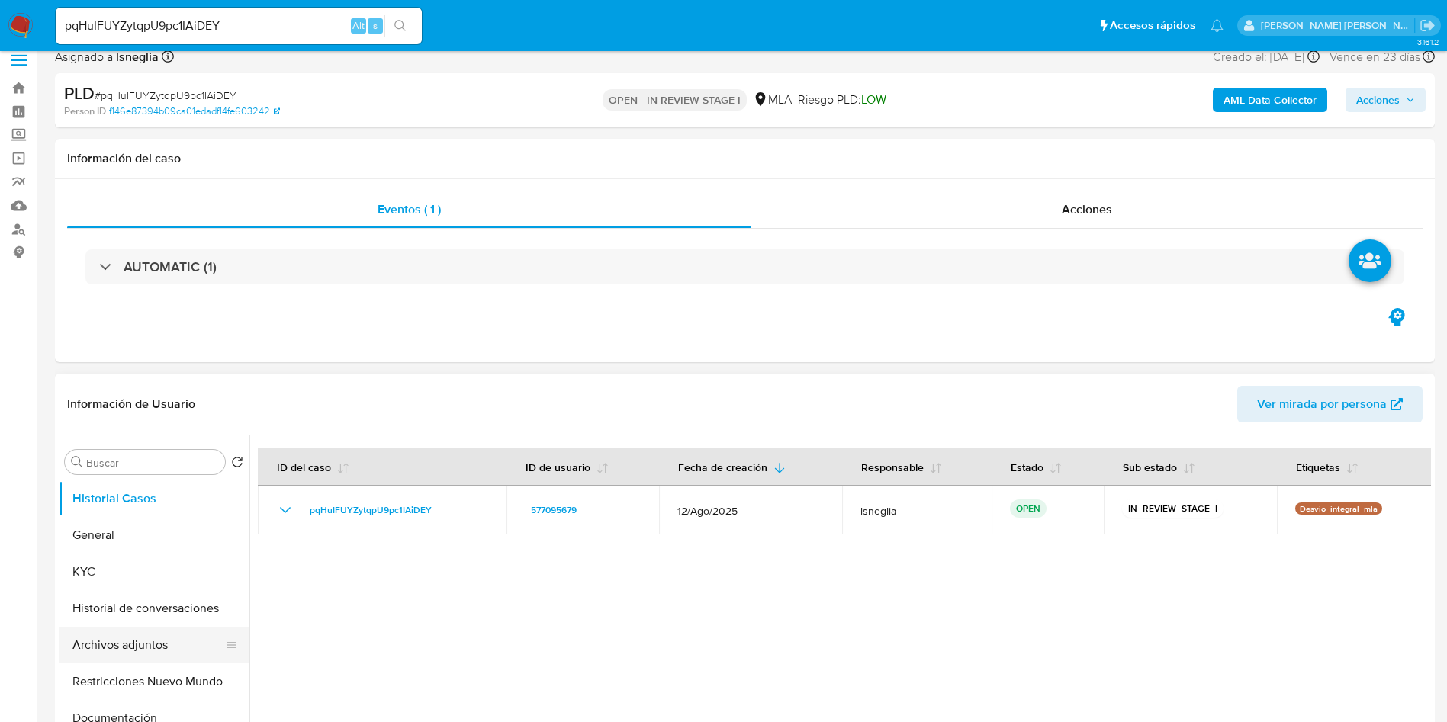
click at [114, 625] on button "Historial de conversaciones" at bounding box center [154, 608] width 191 height 37
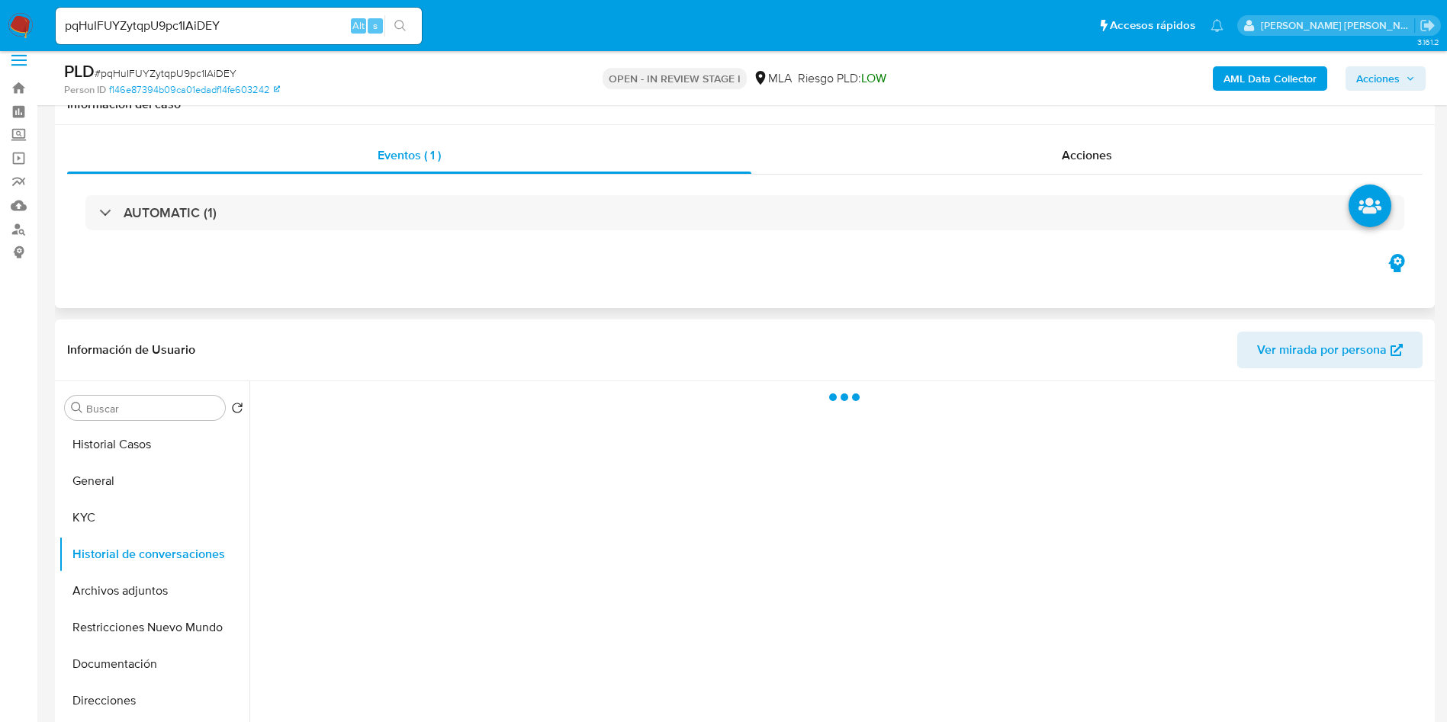
scroll to position [243, 0]
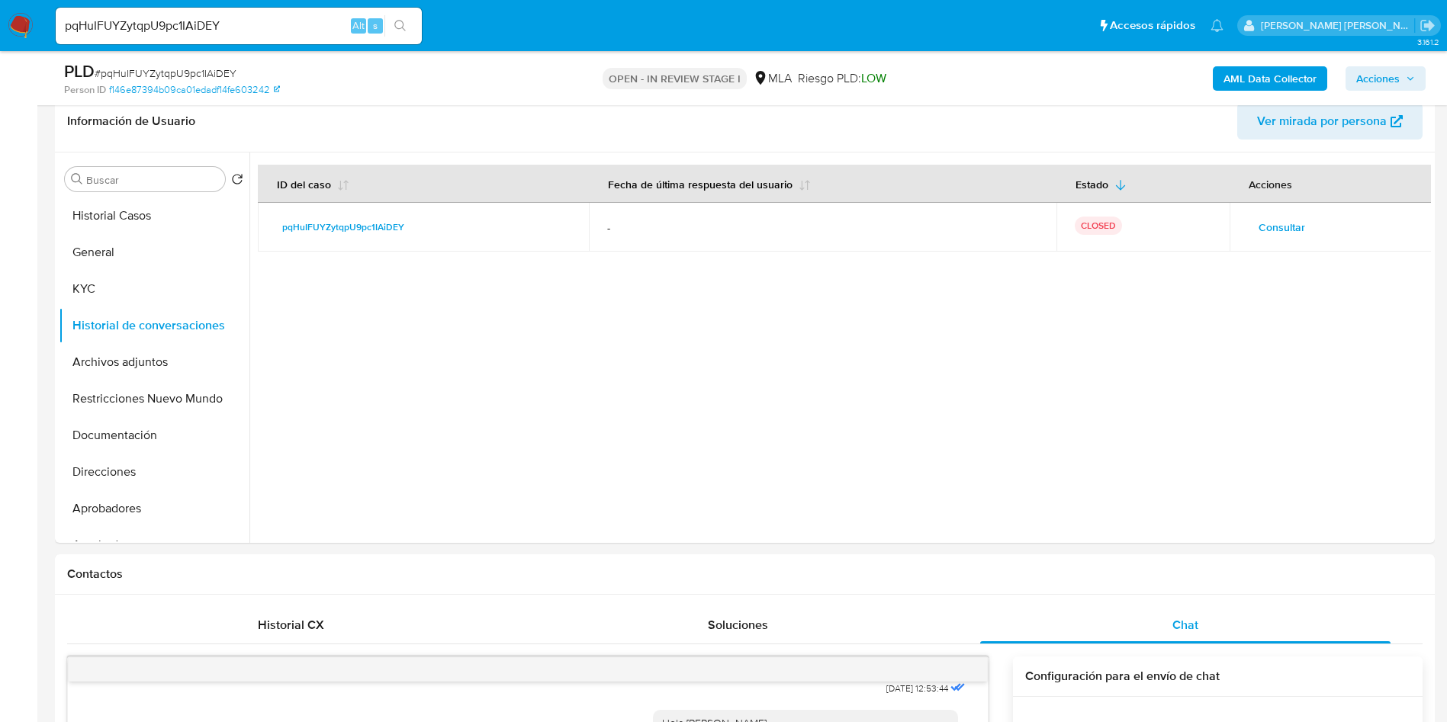
click at [1250, 75] on b "AML Data Collector" at bounding box center [1270, 78] width 93 height 24
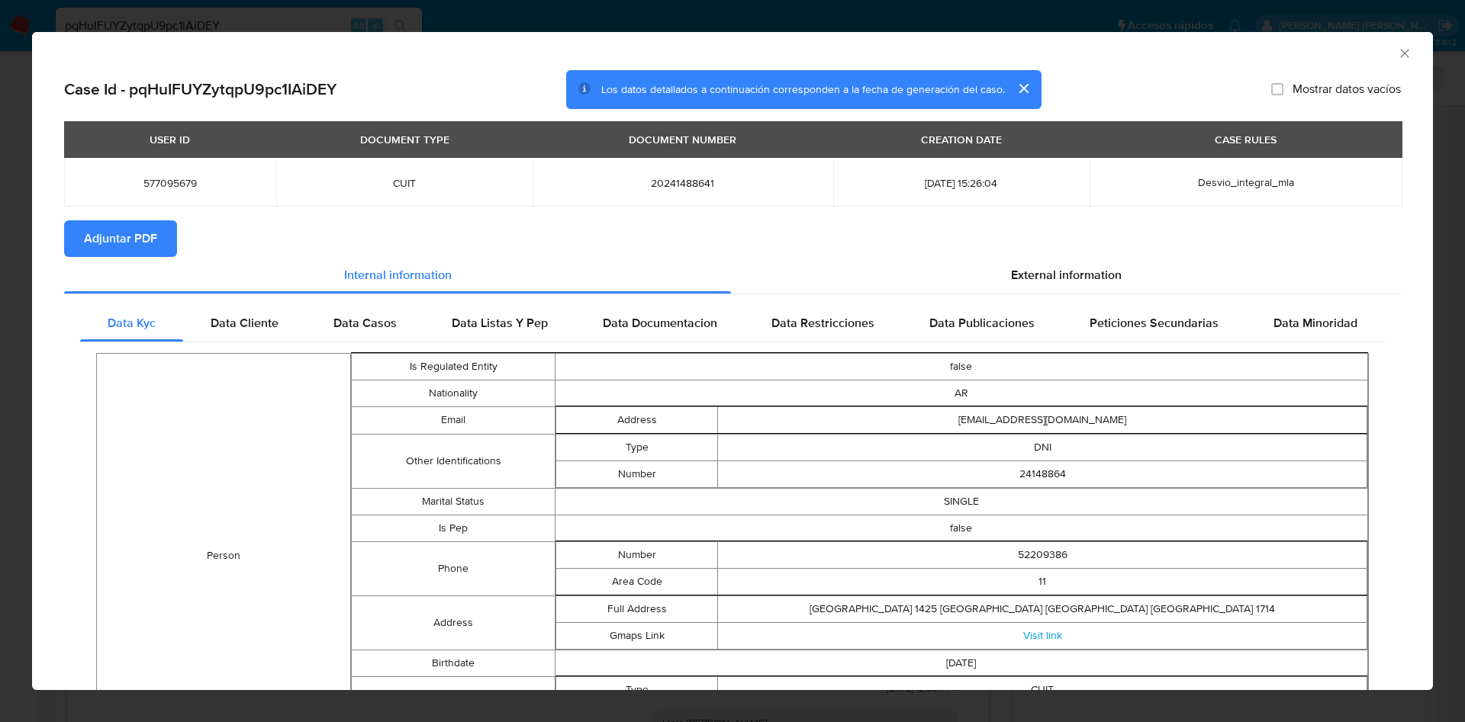
click at [149, 234] on span "Adjuntar PDF" at bounding box center [120, 239] width 73 height 34
click at [236, 324] on span "Data Cliente" at bounding box center [245, 326] width 68 height 18
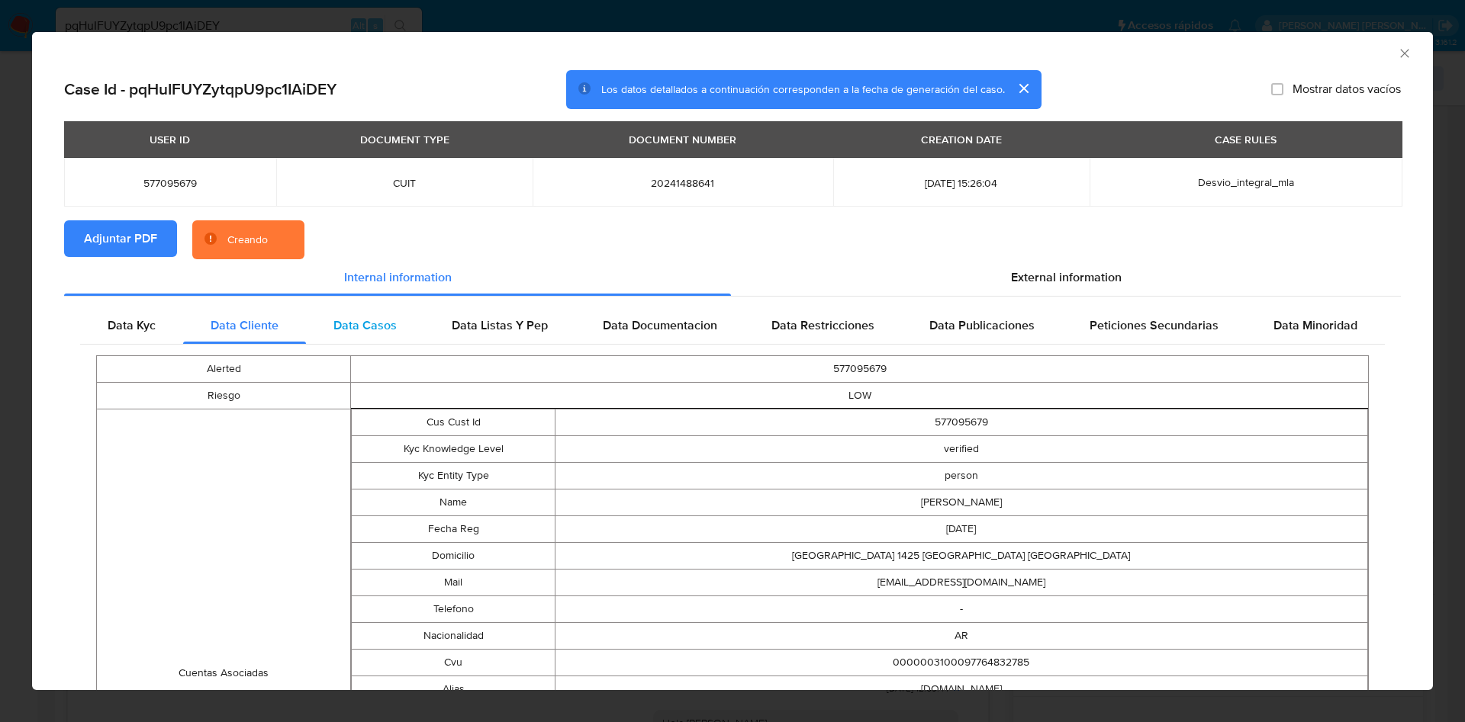
click at [371, 323] on span "Data Casos" at bounding box center [364, 326] width 63 height 18
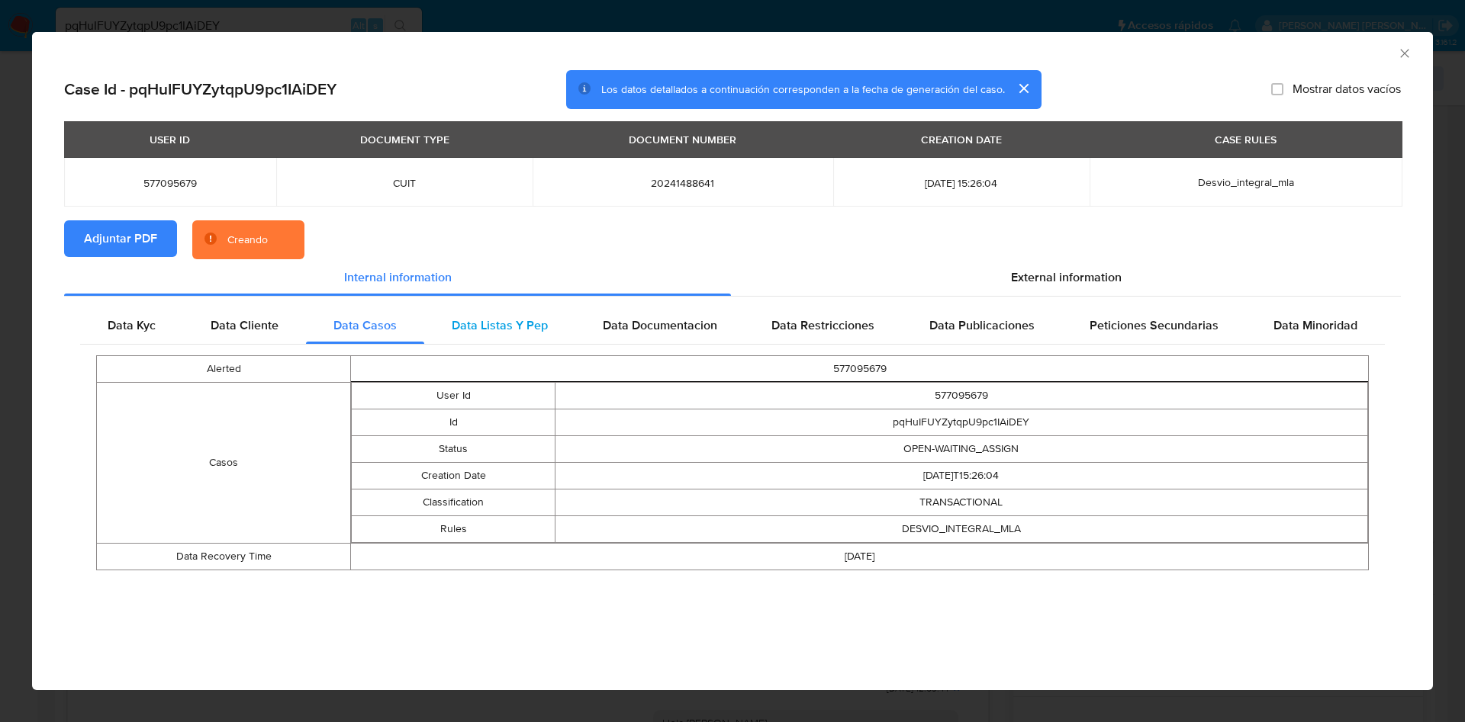
click at [448, 323] on div "Data Listas Y Pep" at bounding box center [499, 325] width 151 height 37
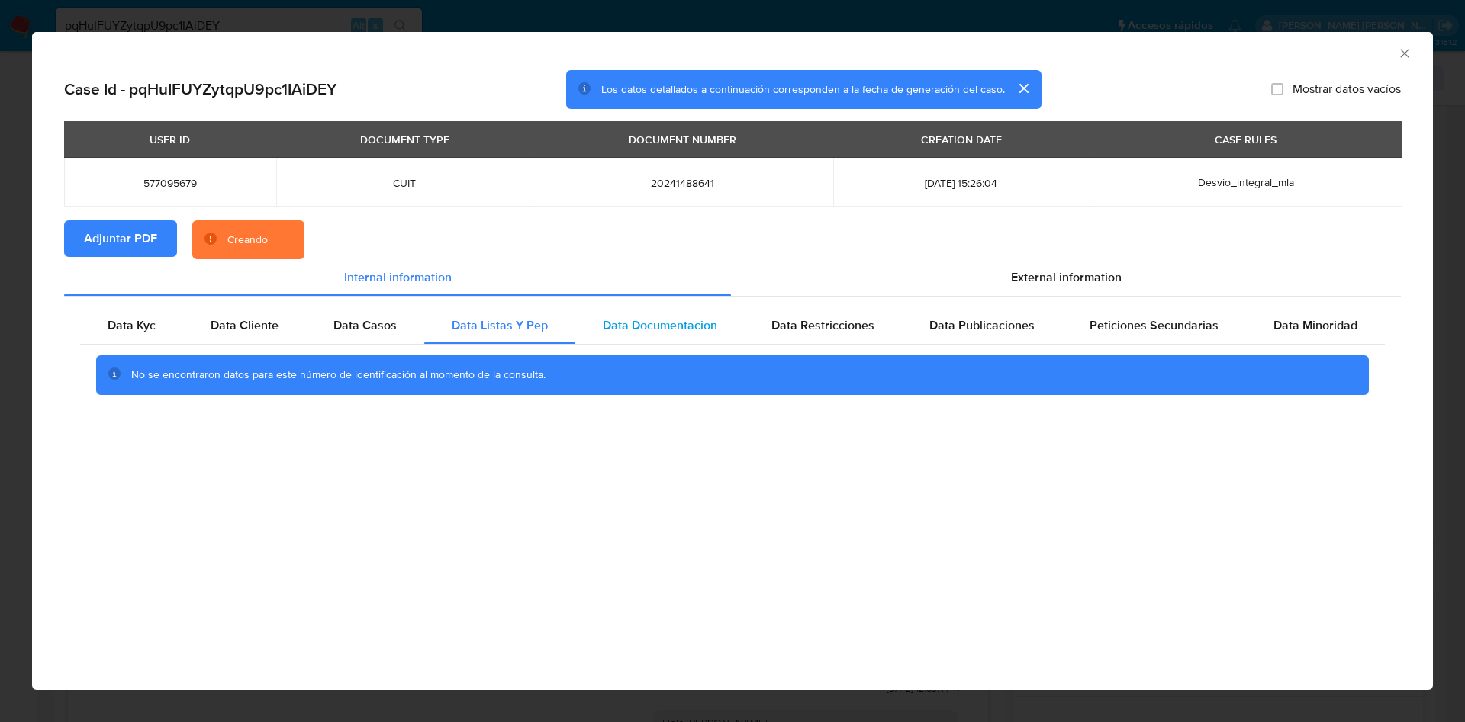
click at [671, 320] on span "Data Documentacion" at bounding box center [660, 326] width 114 height 18
click at [801, 324] on span "Data Restricciones" at bounding box center [822, 326] width 103 height 18
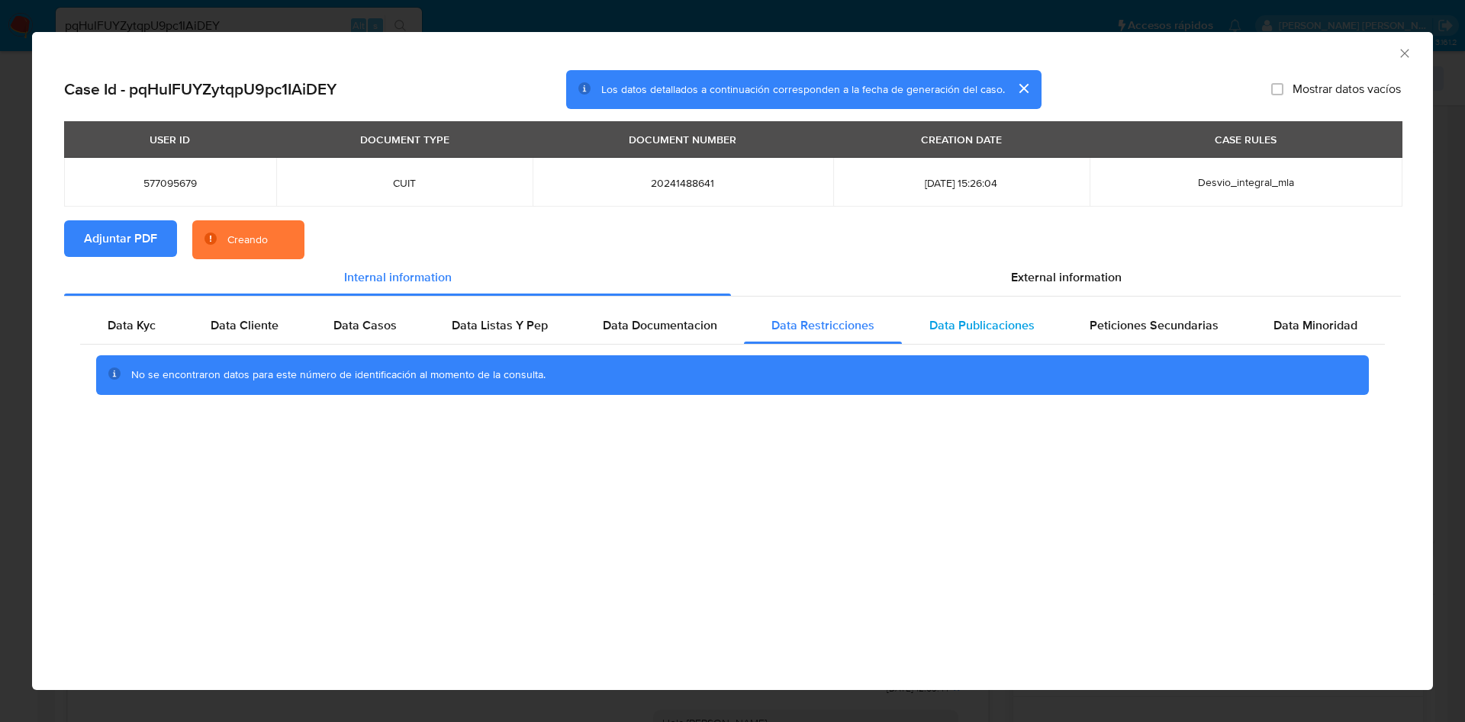
click at [962, 325] on span "Data Publicaciones" at bounding box center [981, 326] width 105 height 18
click at [1189, 329] on span "Peticiones Secundarias" at bounding box center [1153, 326] width 129 height 18
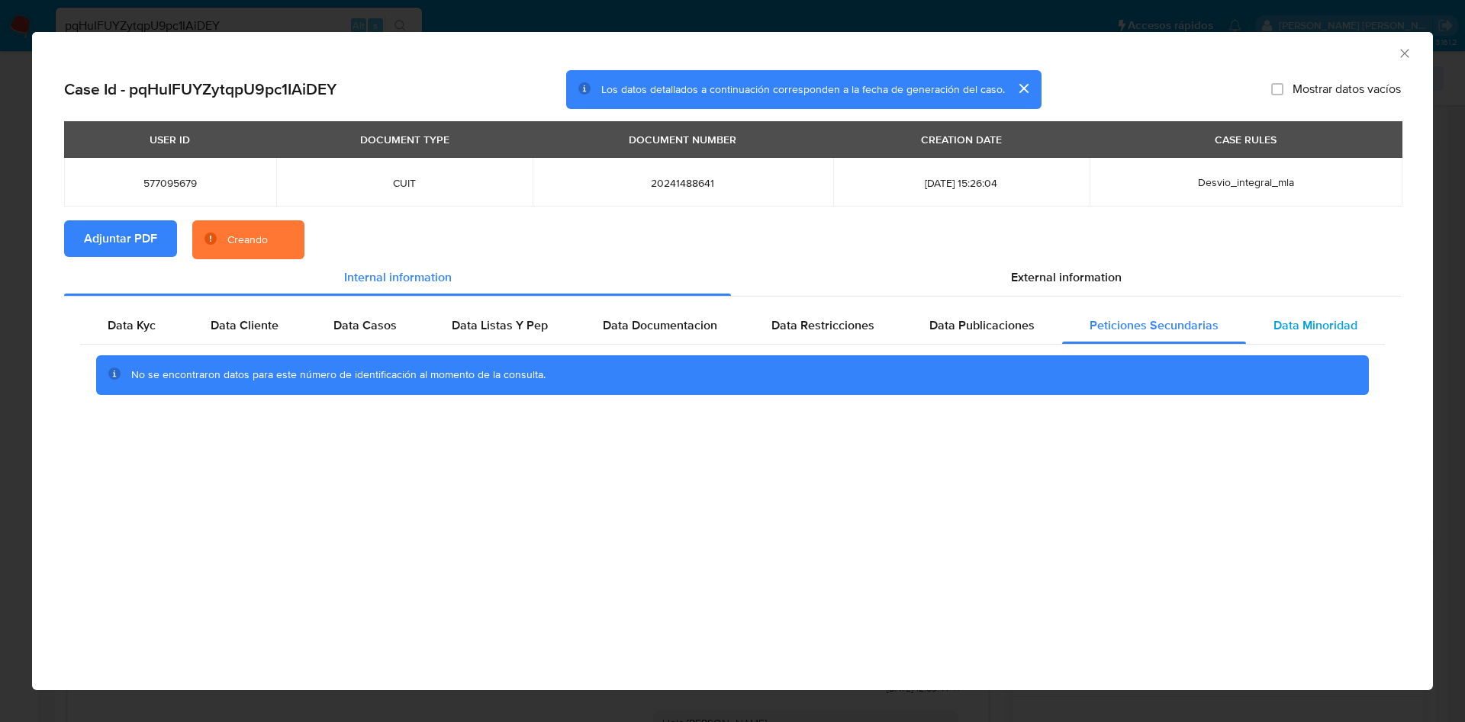
click at [1318, 322] on span "Data Minoridad" at bounding box center [1315, 326] width 84 height 18
click at [1101, 270] on span "External information" at bounding box center [1066, 278] width 111 height 18
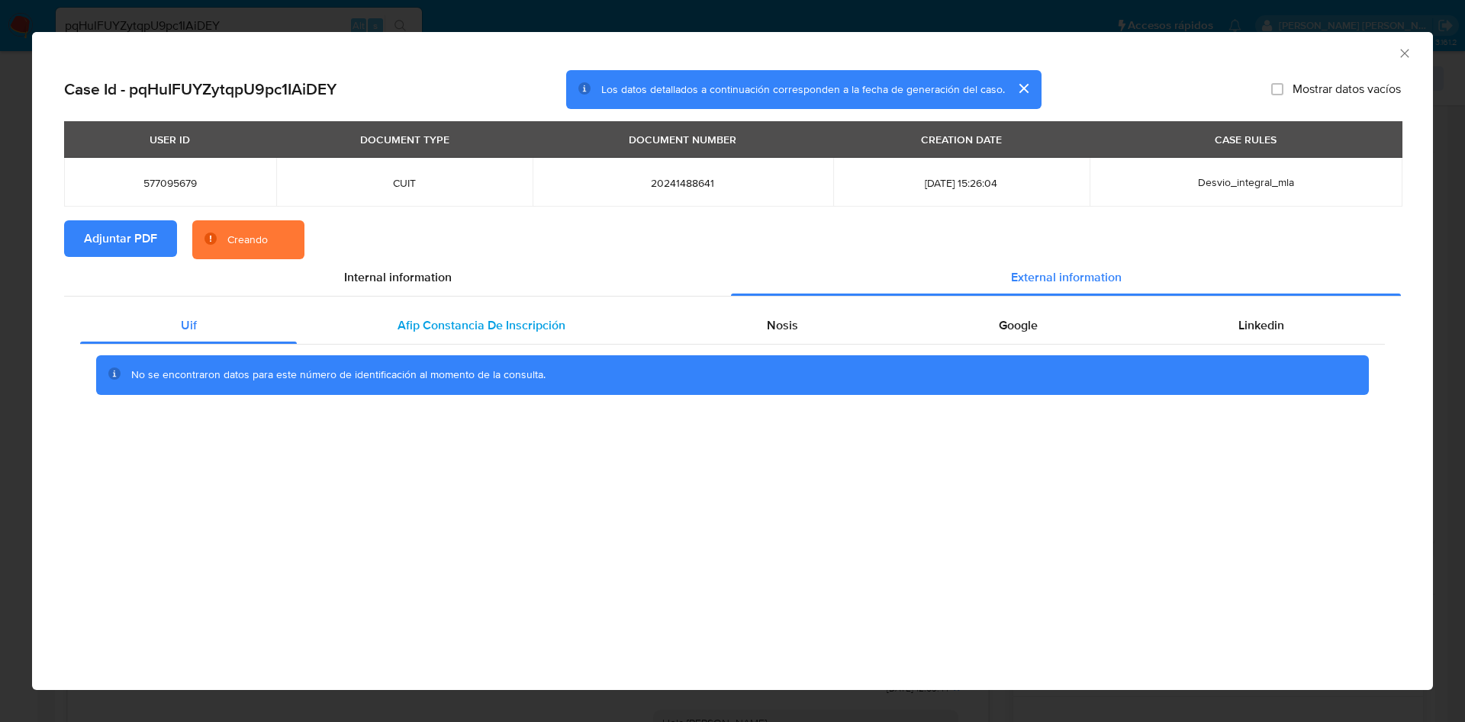
click at [354, 323] on div "Afip Constancia De Inscripción" at bounding box center [481, 325] width 368 height 37
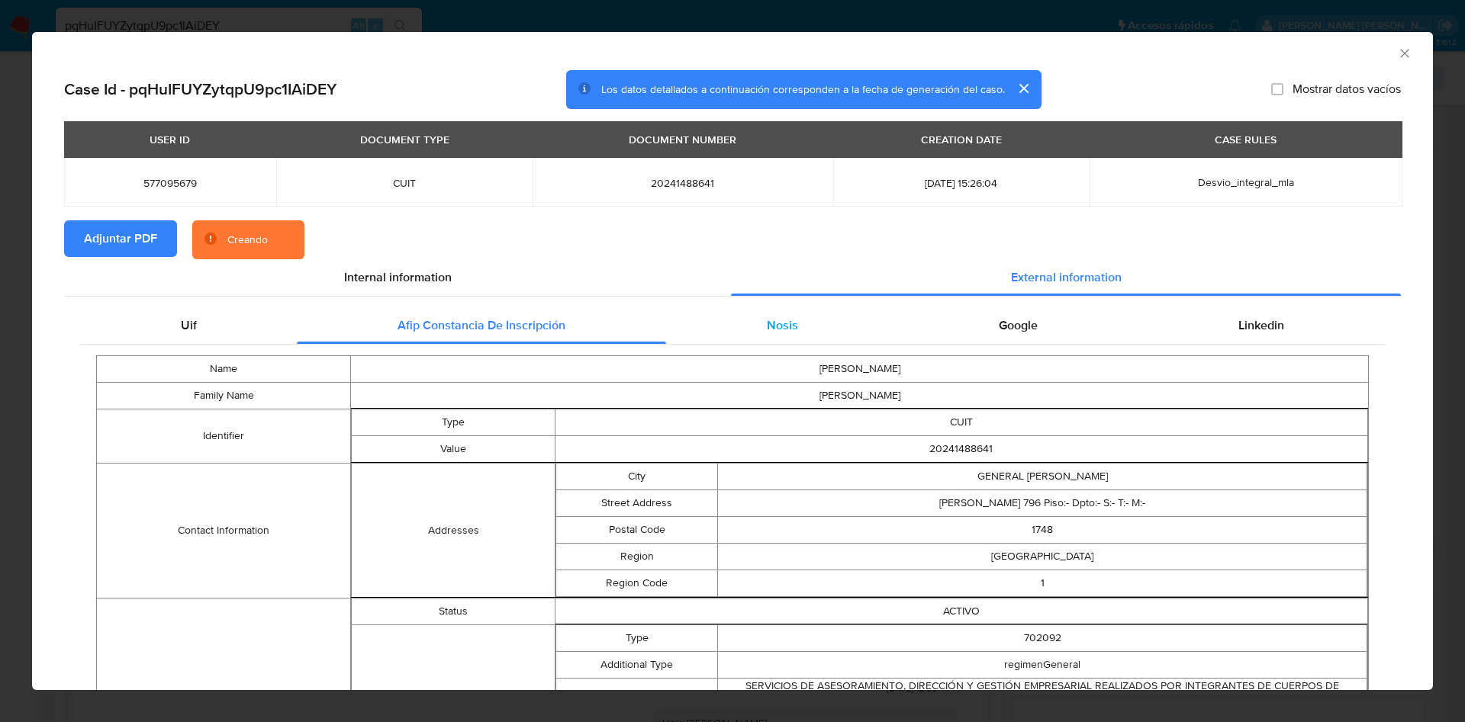
click at [722, 321] on div "Nosis" at bounding box center [782, 325] width 232 height 37
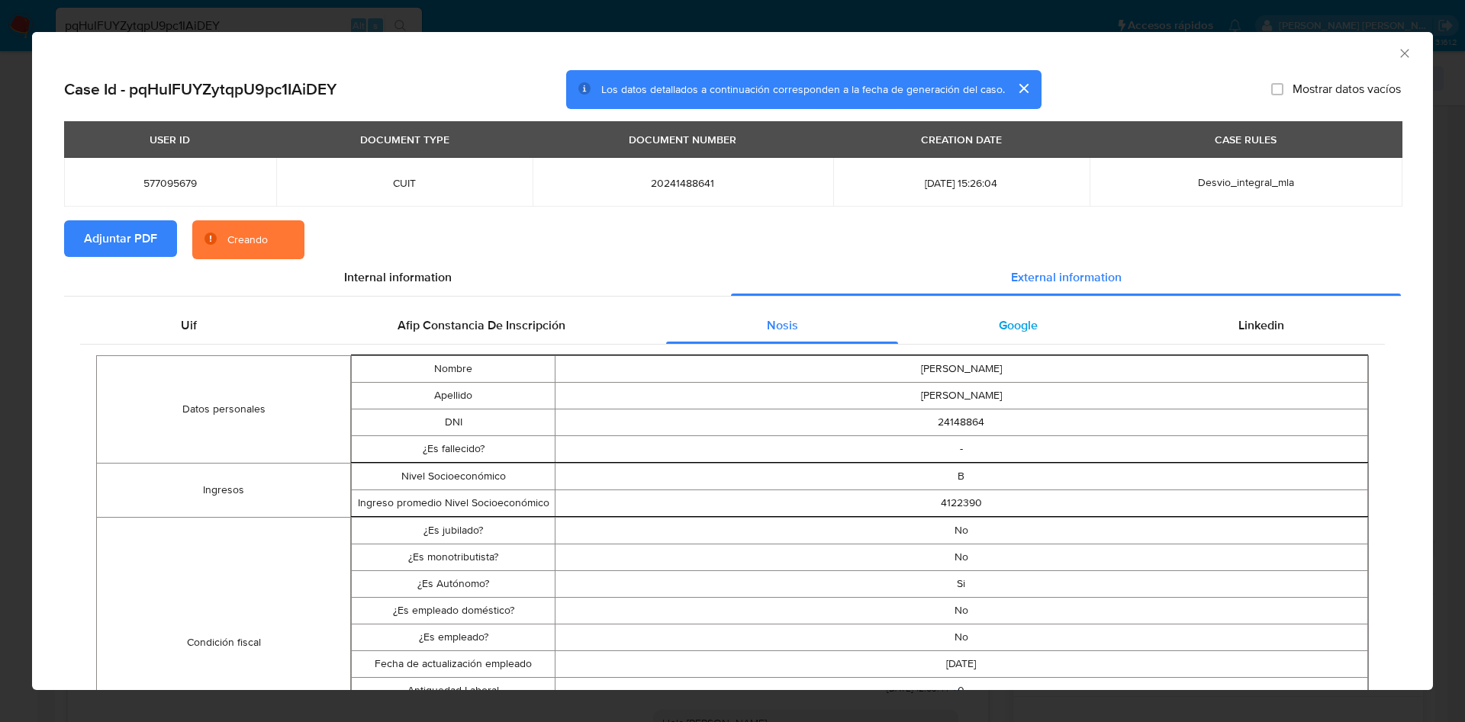
click at [1048, 320] on div "Google" at bounding box center [1018, 325] width 240 height 37
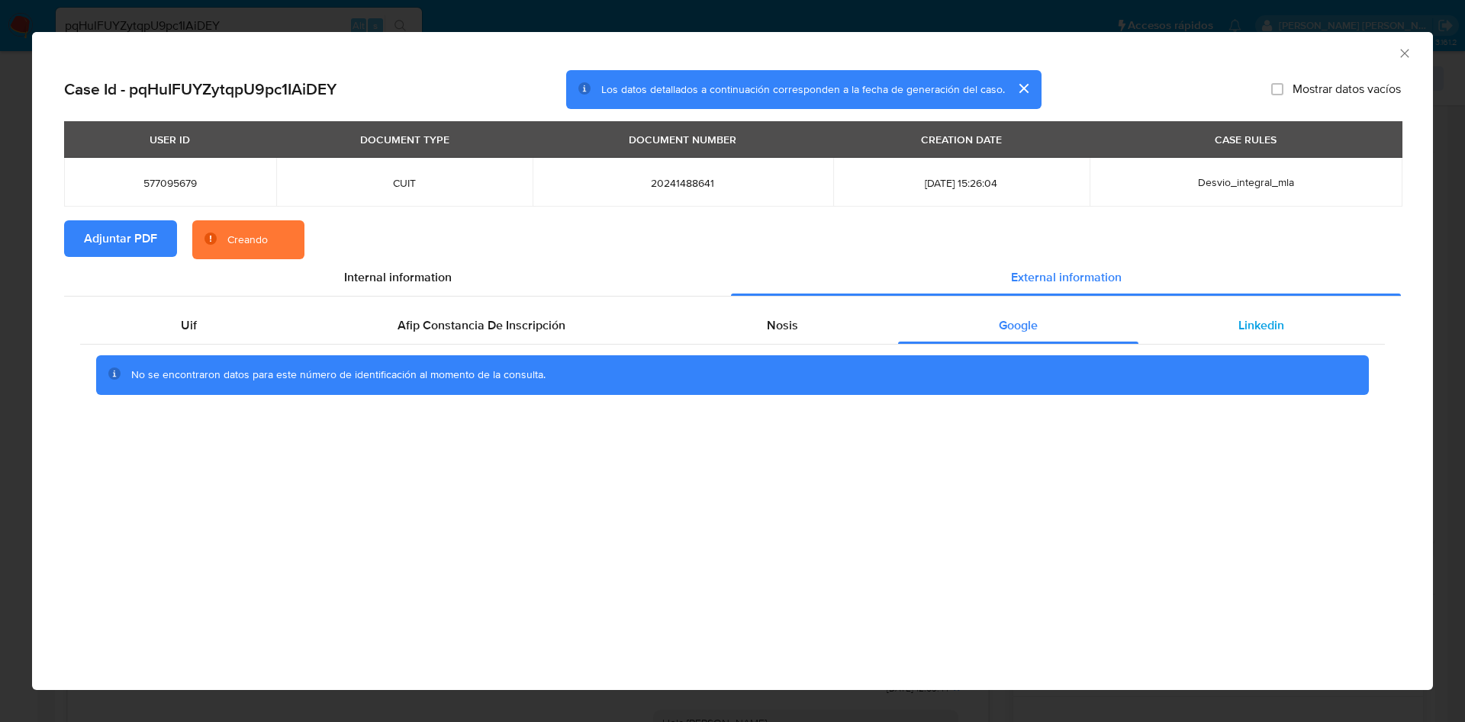
click at [1238, 323] on span "Linkedin" at bounding box center [1261, 326] width 46 height 18
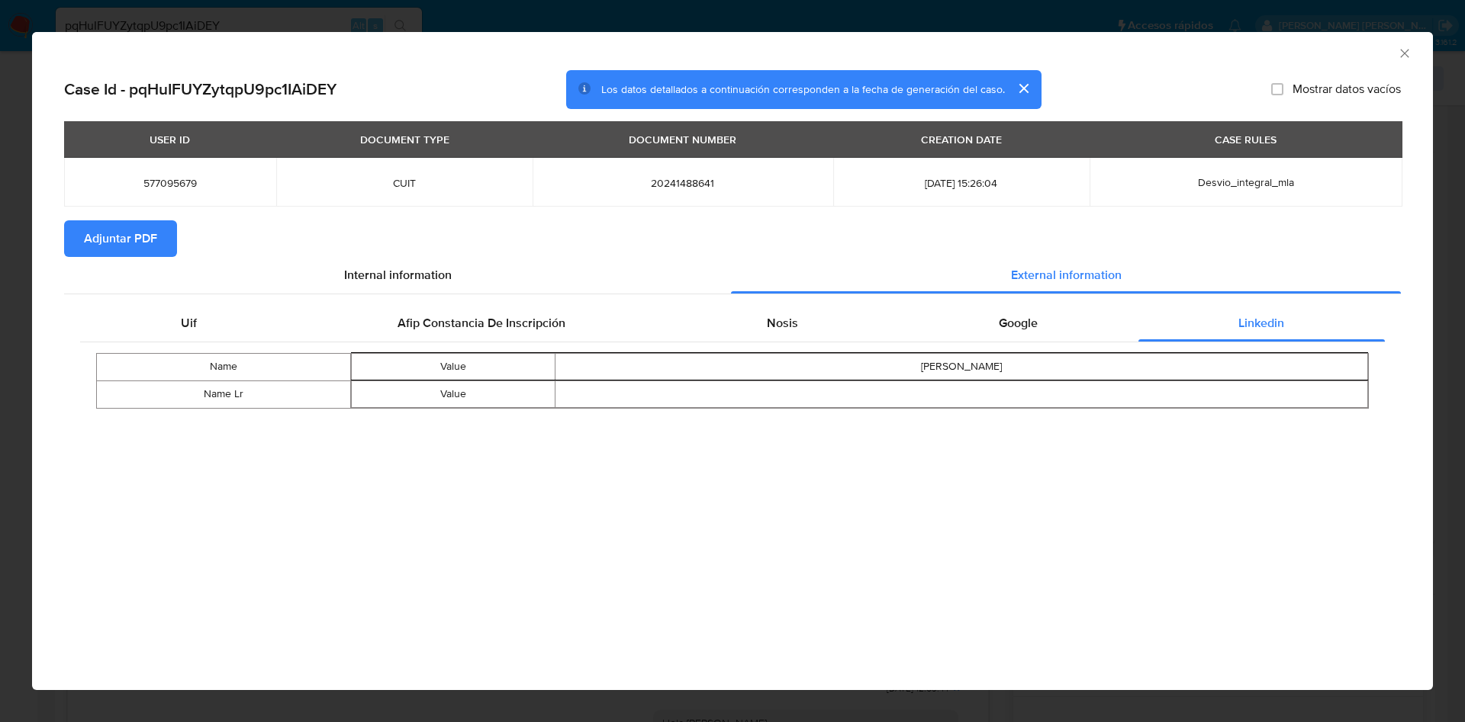
click at [1410, 47] on icon "Cerrar ventana" at bounding box center [1404, 53] width 15 height 15
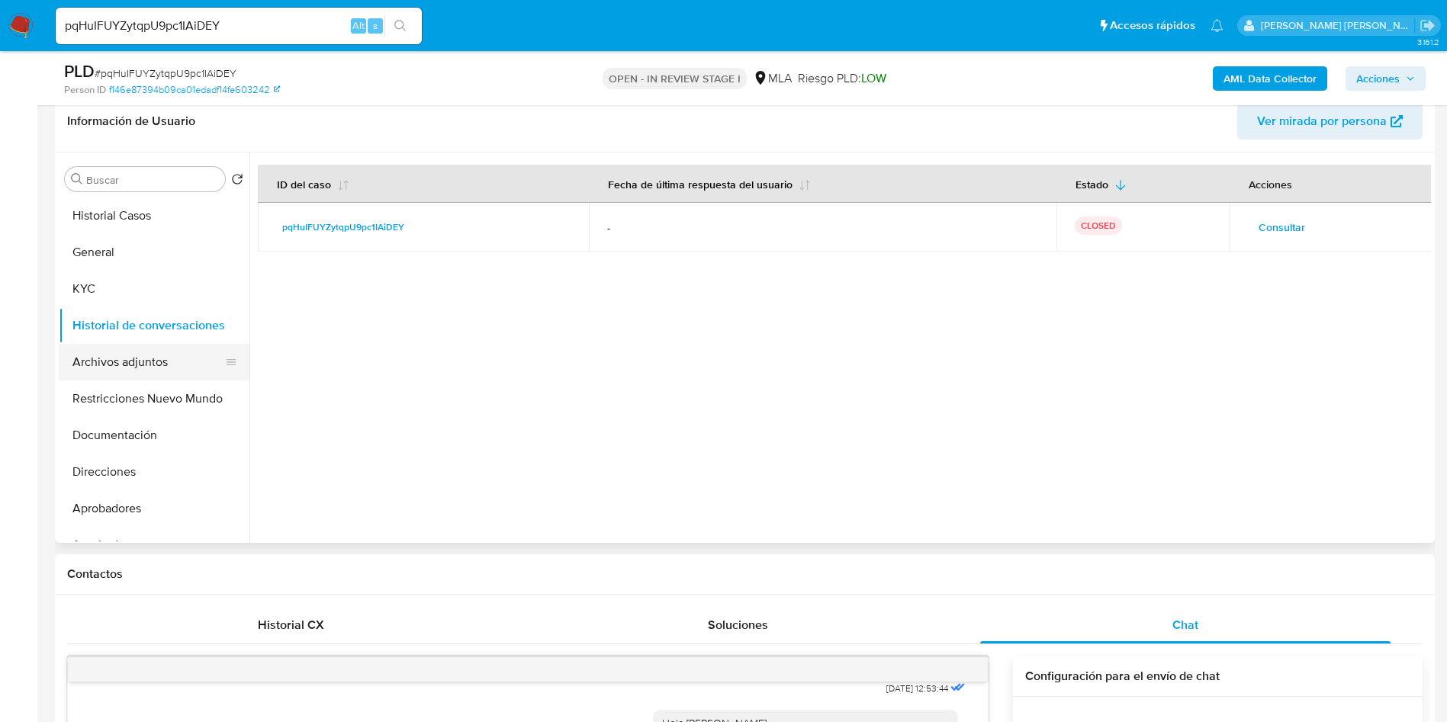
click at [153, 365] on button "Archivos adjuntos" at bounding box center [148, 362] width 178 height 37
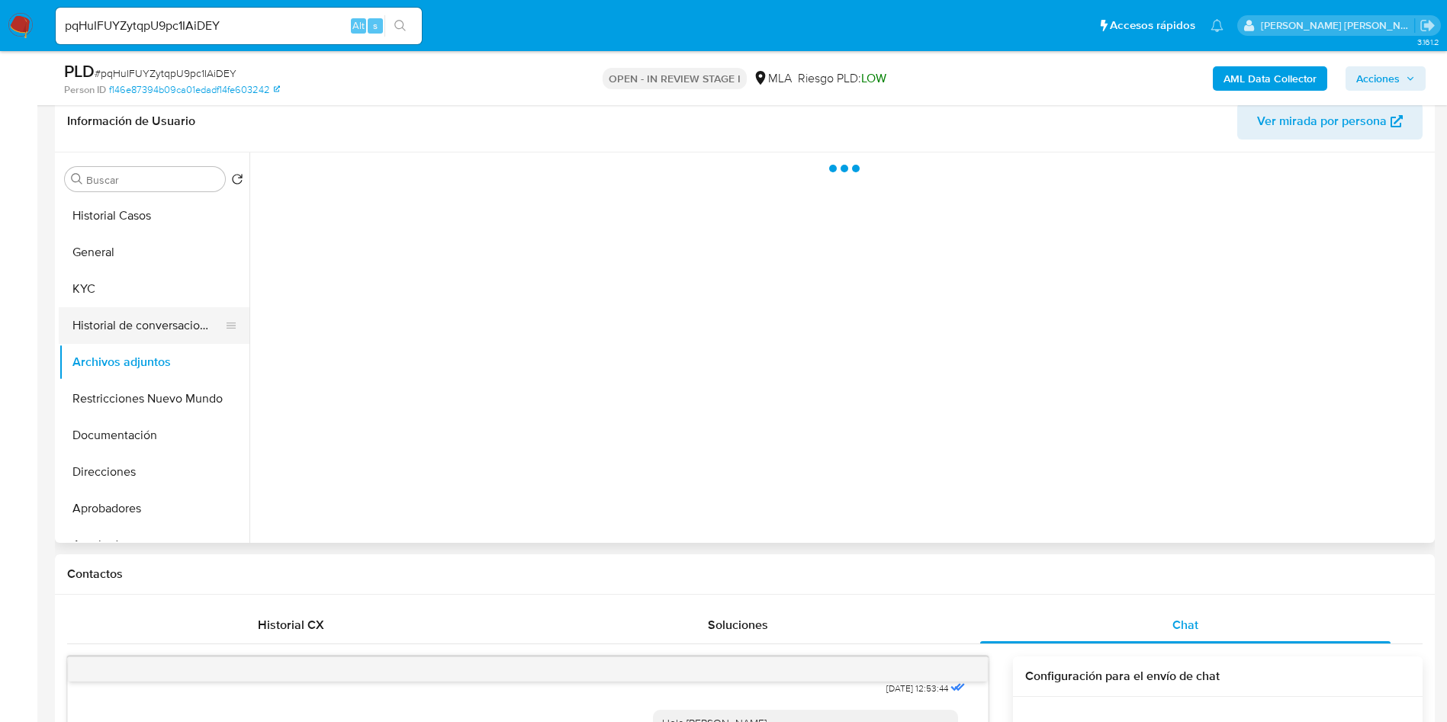
click at [154, 324] on button "Historial de conversaciones" at bounding box center [148, 325] width 178 height 37
click at [150, 397] on button "Restricciones Nuevo Mundo" at bounding box center [148, 399] width 178 height 37
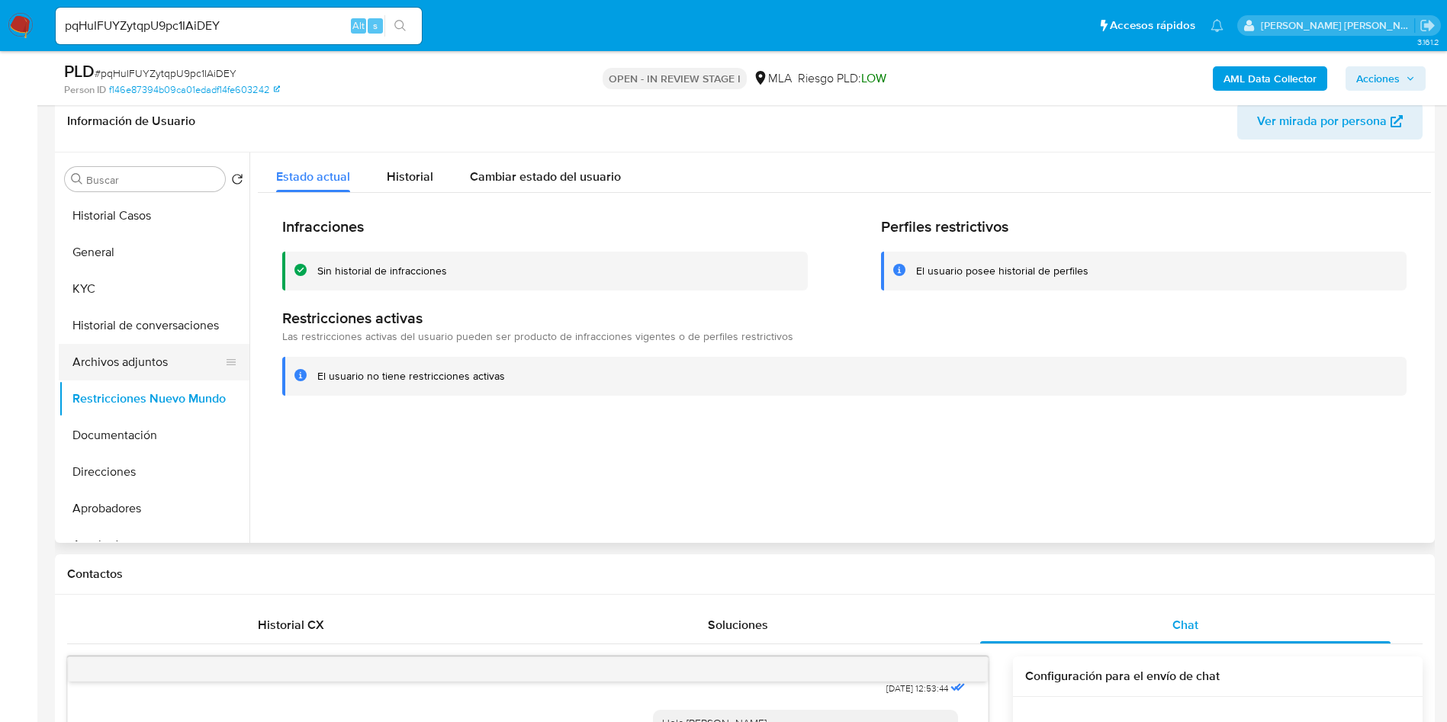
click at [153, 365] on button "Archivos adjuntos" at bounding box center [148, 362] width 178 height 37
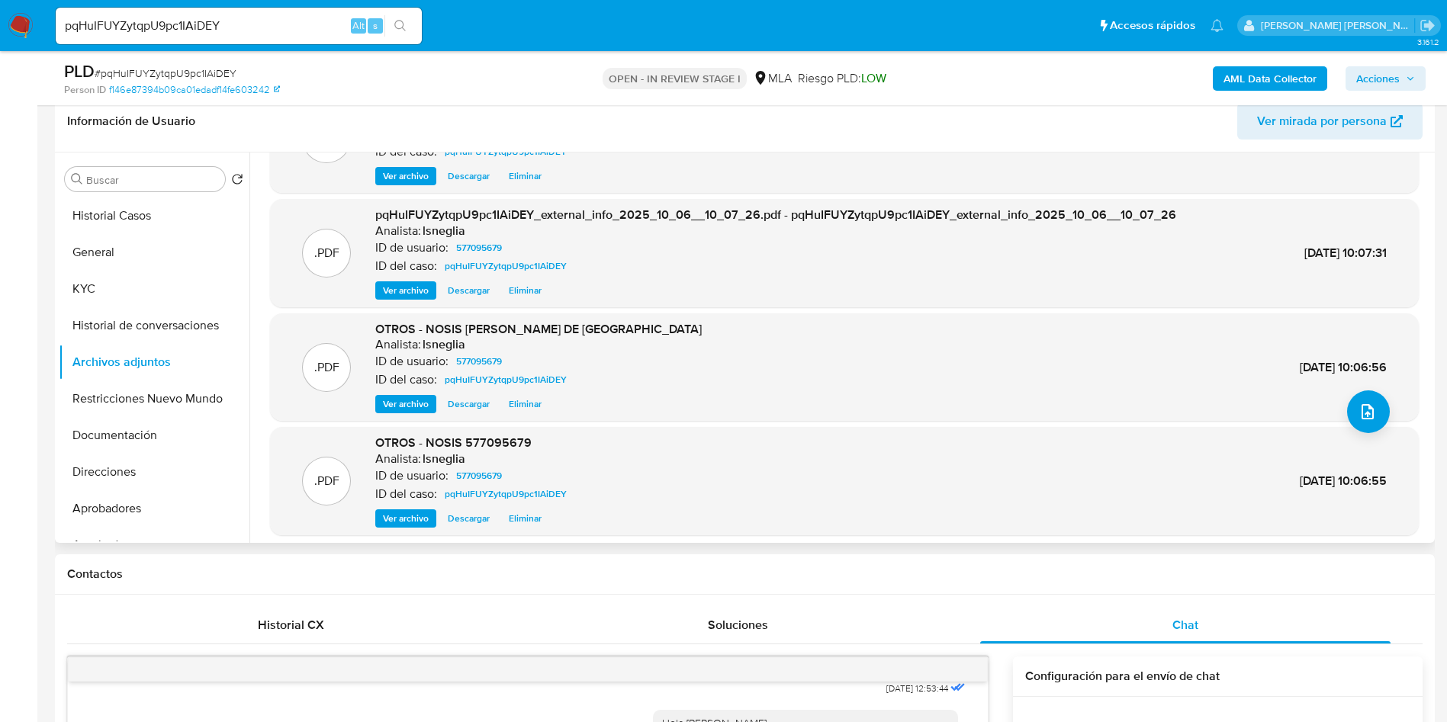
scroll to position [114, 0]
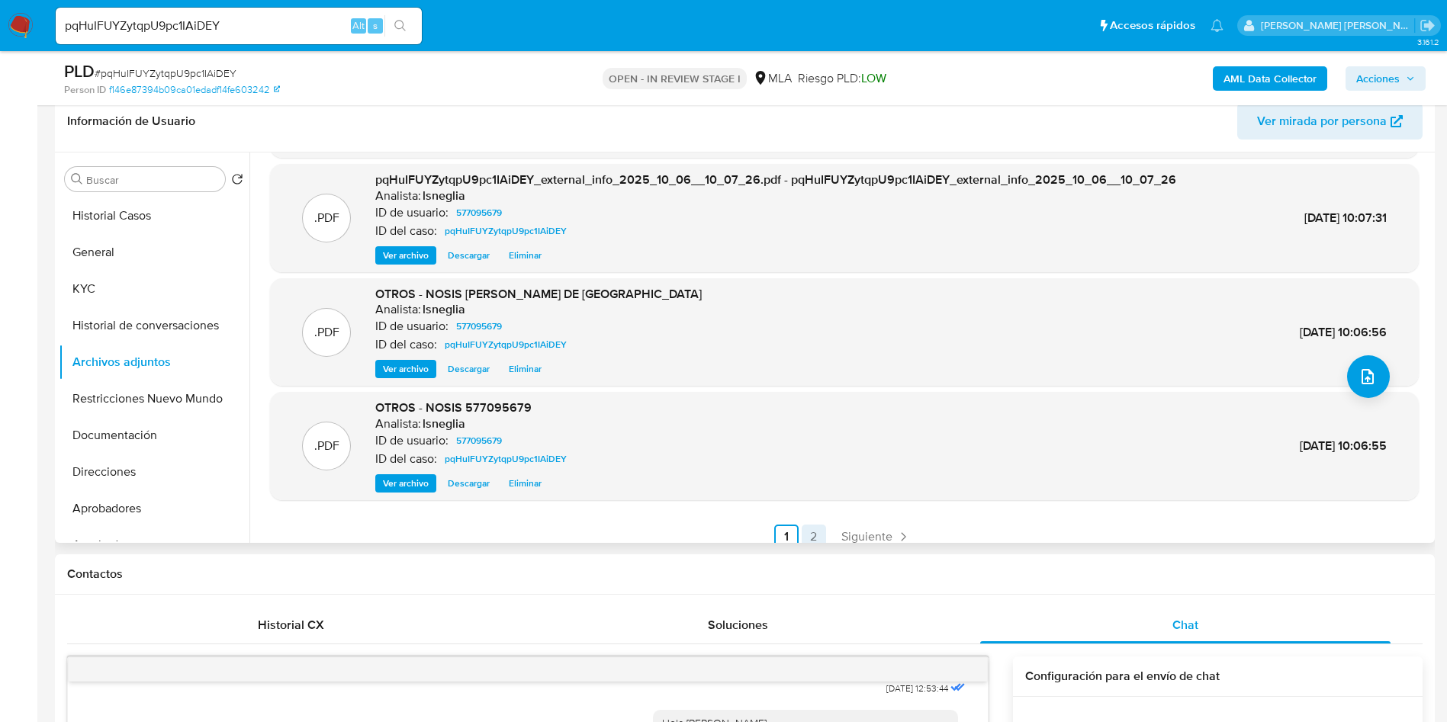
click at [812, 527] on link "2" at bounding box center [814, 537] width 24 height 24
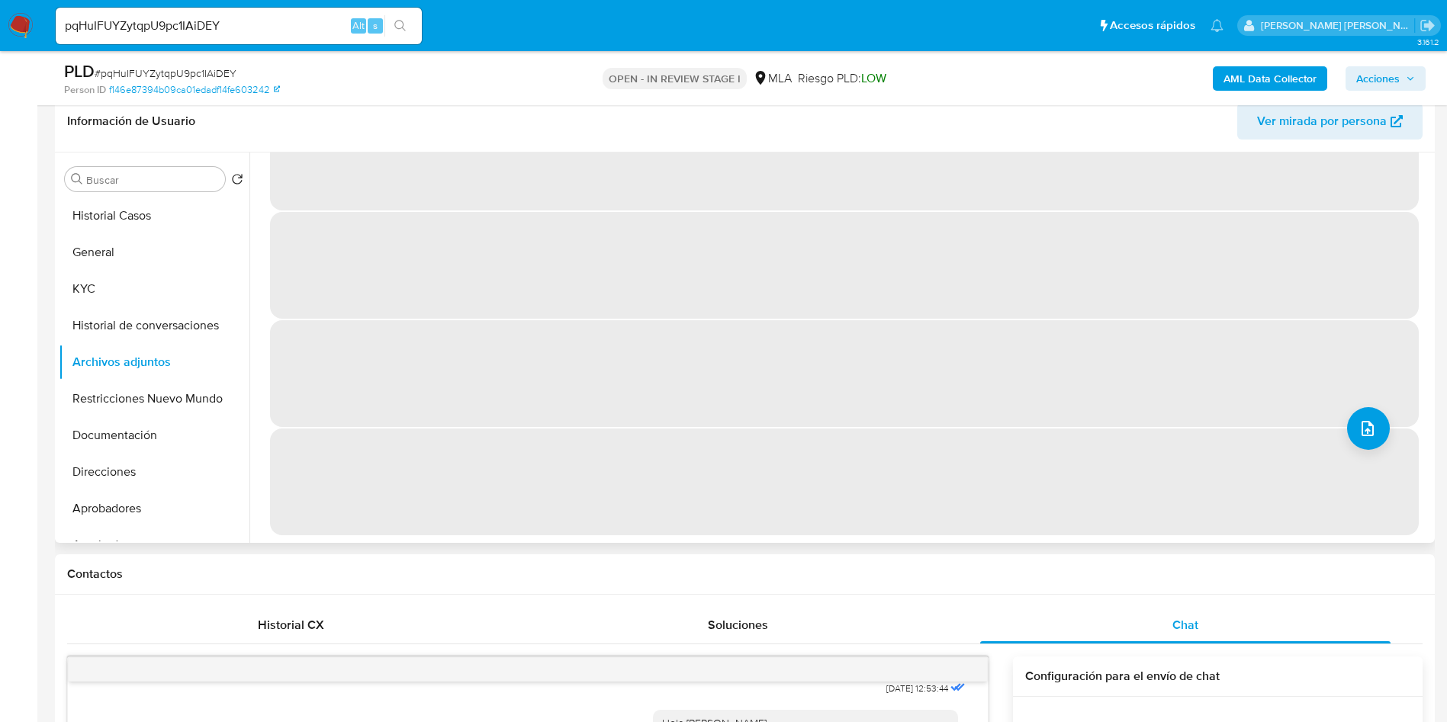
scroll to position [0, 0]
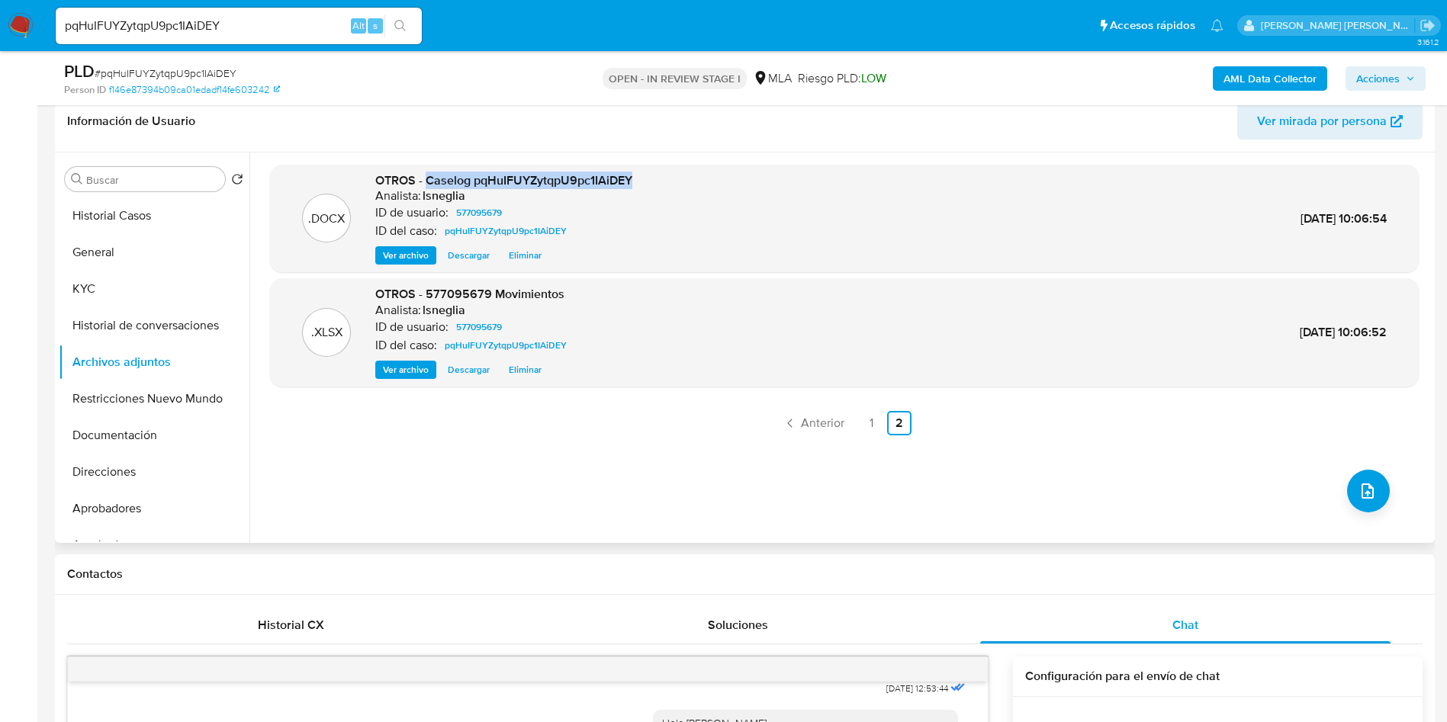
drag, startPoint x: 426, startPoint y: 181, endPoint x: 632, endPoint y: 180, distance: 205.2
click at [632, 180] on span "OTROS - Caselog pqHuIFUYZytqpU9pc1IAiDEY" at bounding box center [503, 181] width 257 height 18
copy span "Caselog pqHuIFUYZytqpU9pc1IAiDEY"
click at [160, 311] on button "Historial de conversaciones" at bounding box center [148, 325] width 178 height 37
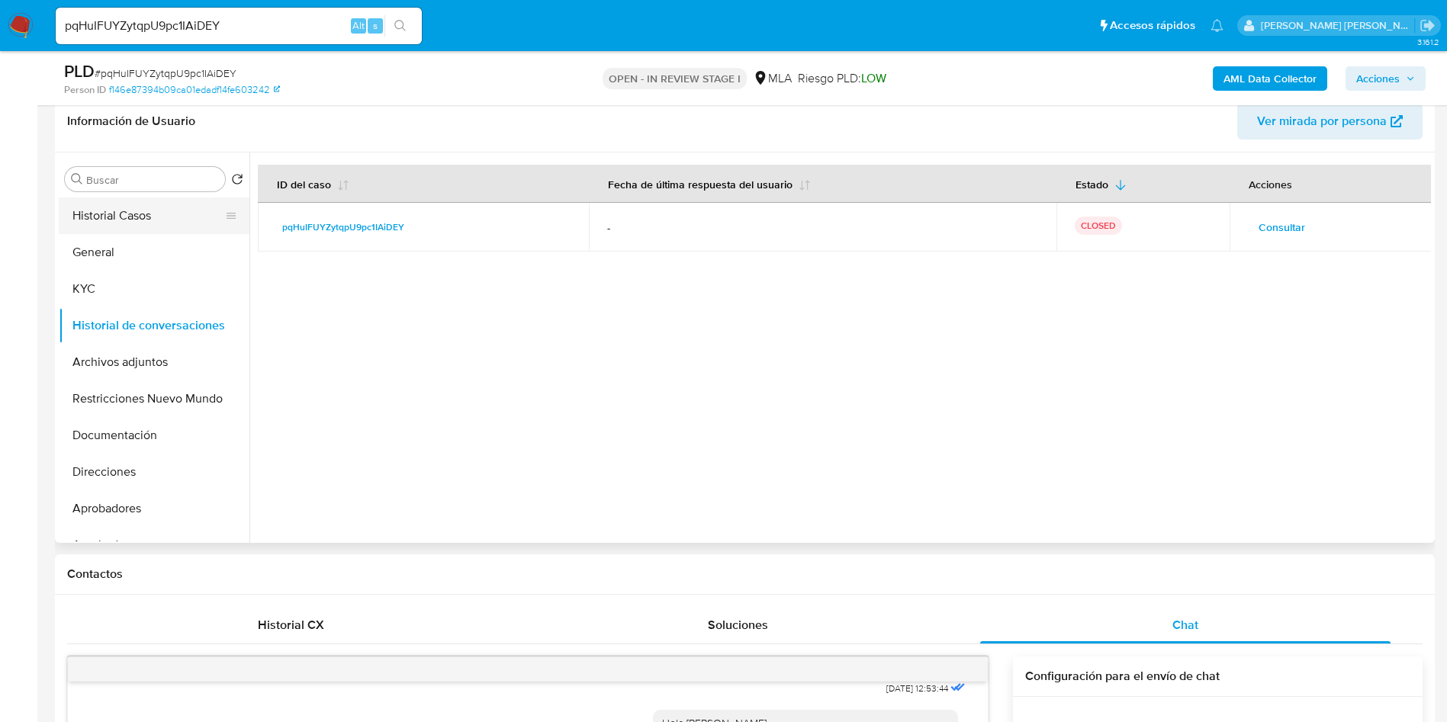
click at [162, 214] on button "Historial Casos" at bounding box center [148, 216] width 178 height 37
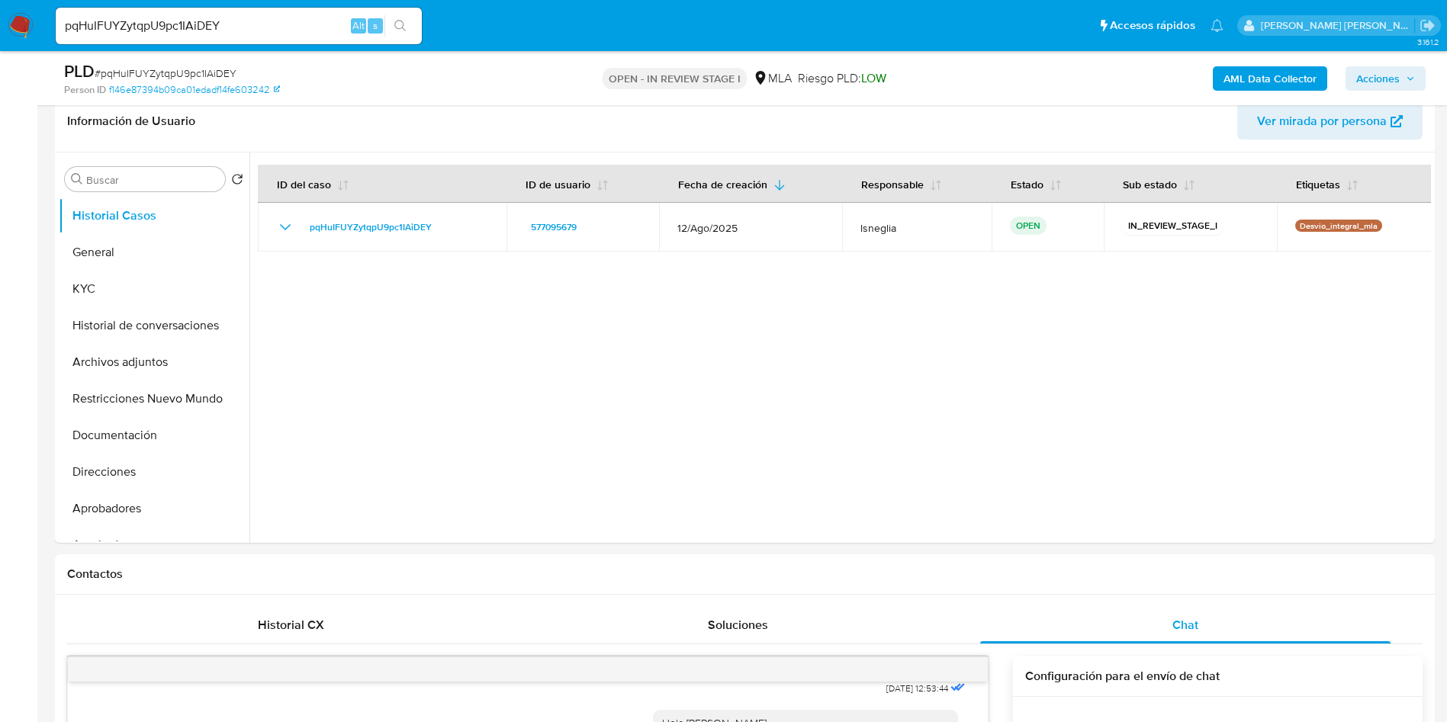
click at [1397, 80] on span "Acciones" at bounding box center [1377, 78] width 43 height 24
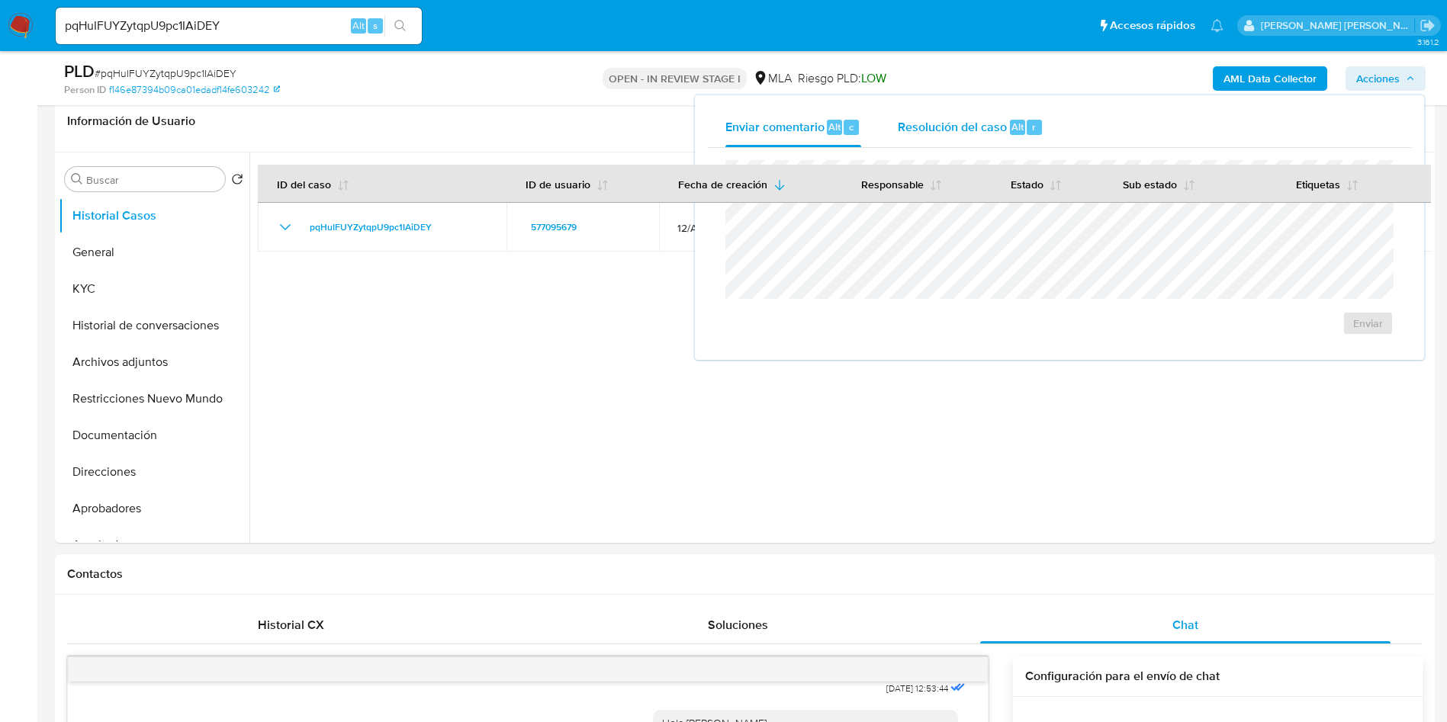
click at [981, 133] on span "Resolución del caso" at bounding box center [952, 126] width 109 height 18
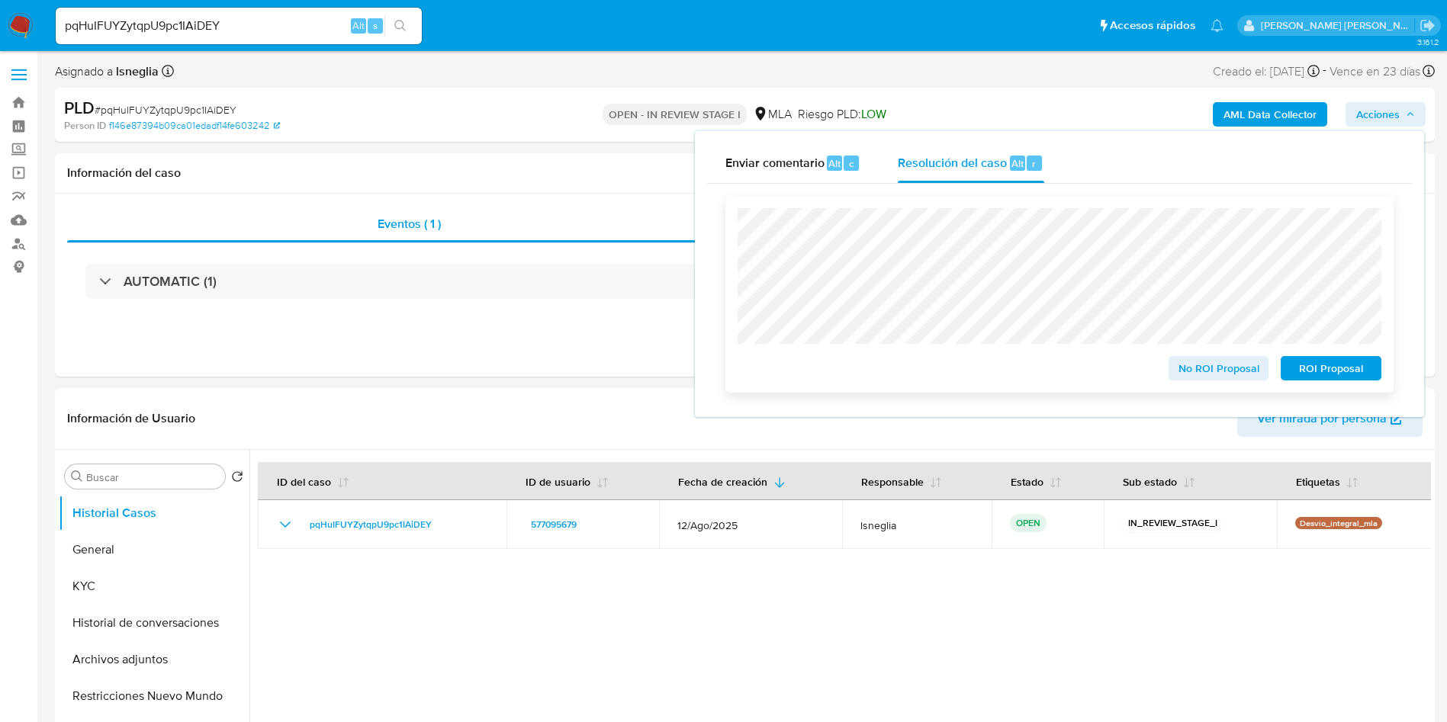
click at [1246, 364] on span "No ROI Proposal" at bounding box center [1218, 368] width 79 height 21
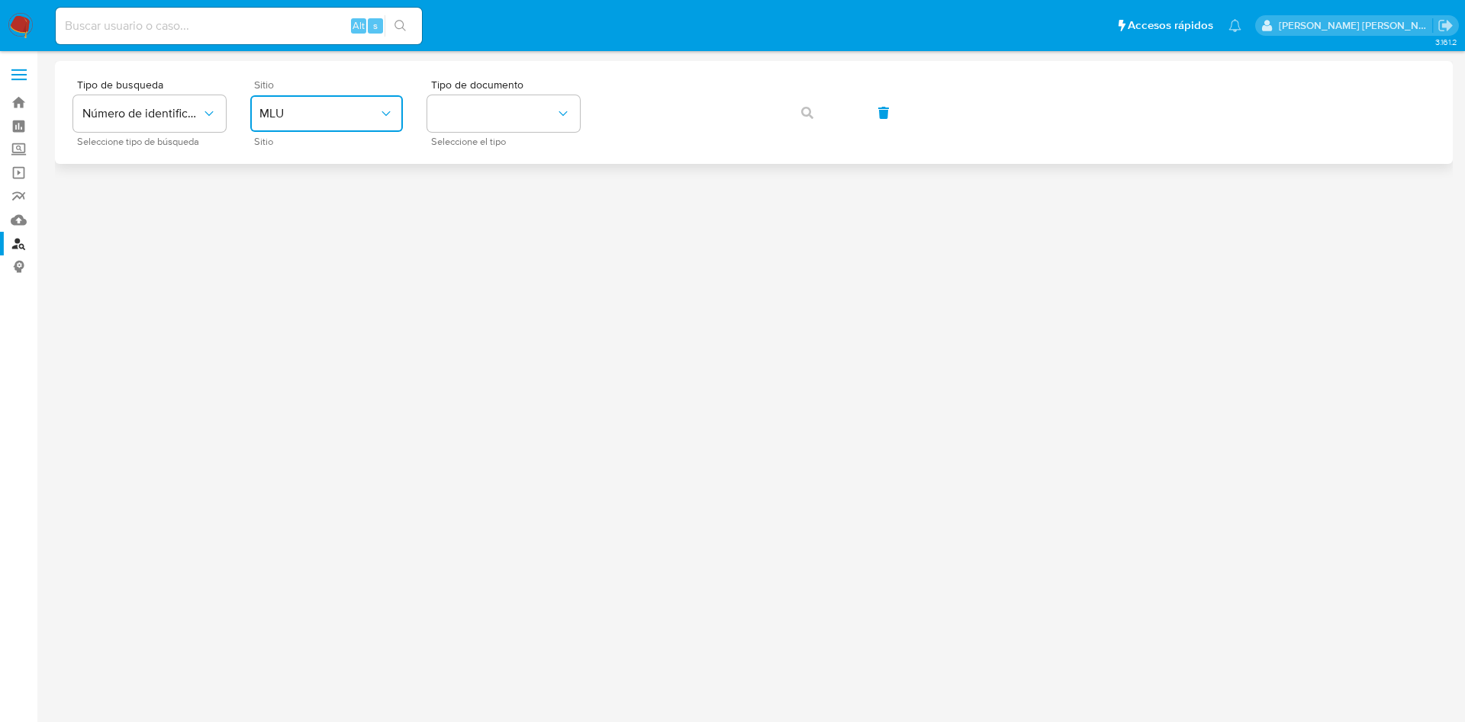
click at [306, 104] on button "MLU" at bounding box center [326, 113] width 153 height 37
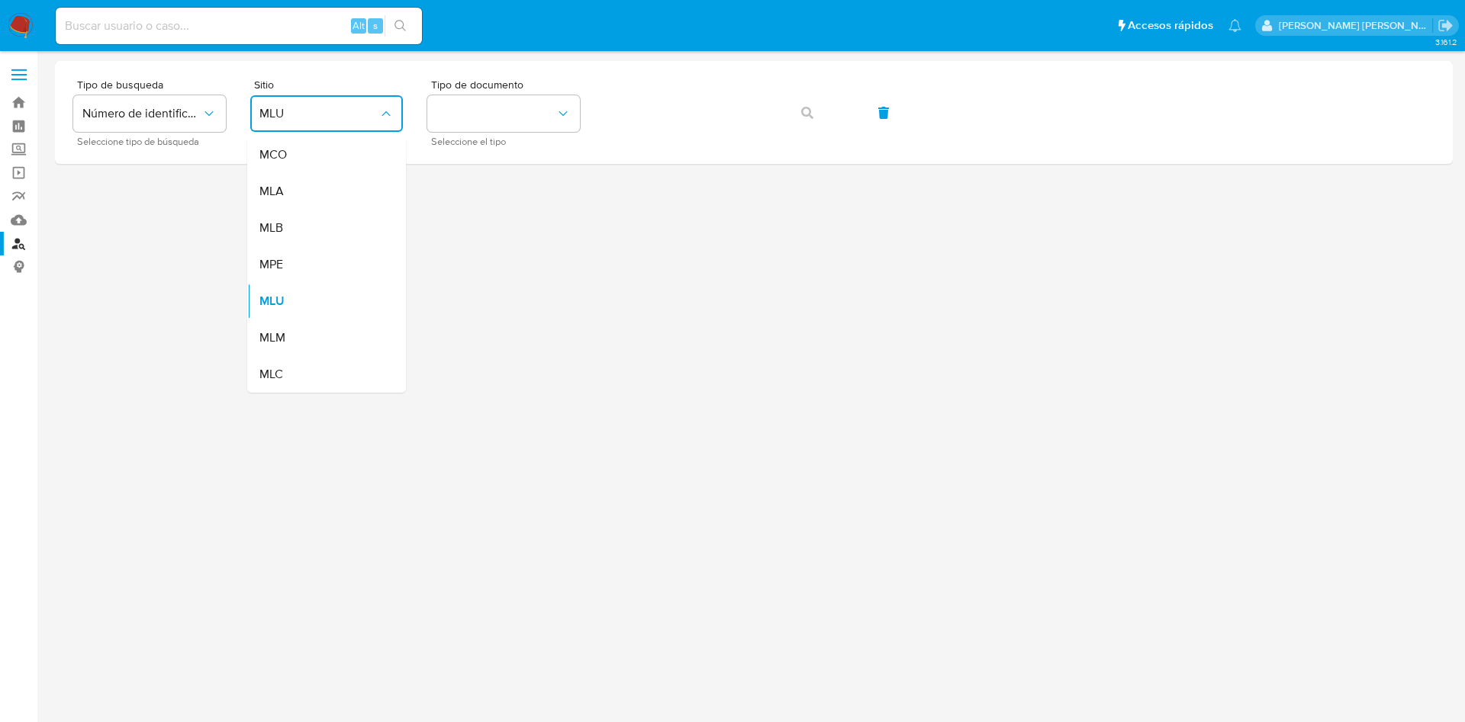
drag, startPoint x: 304, startPoint y: 190, endPoint x: 384, endPoint y: 168, distance: 83.8
click at [303, 190] on div "MLA" at bounding box center [321, 191] width 125 height 37
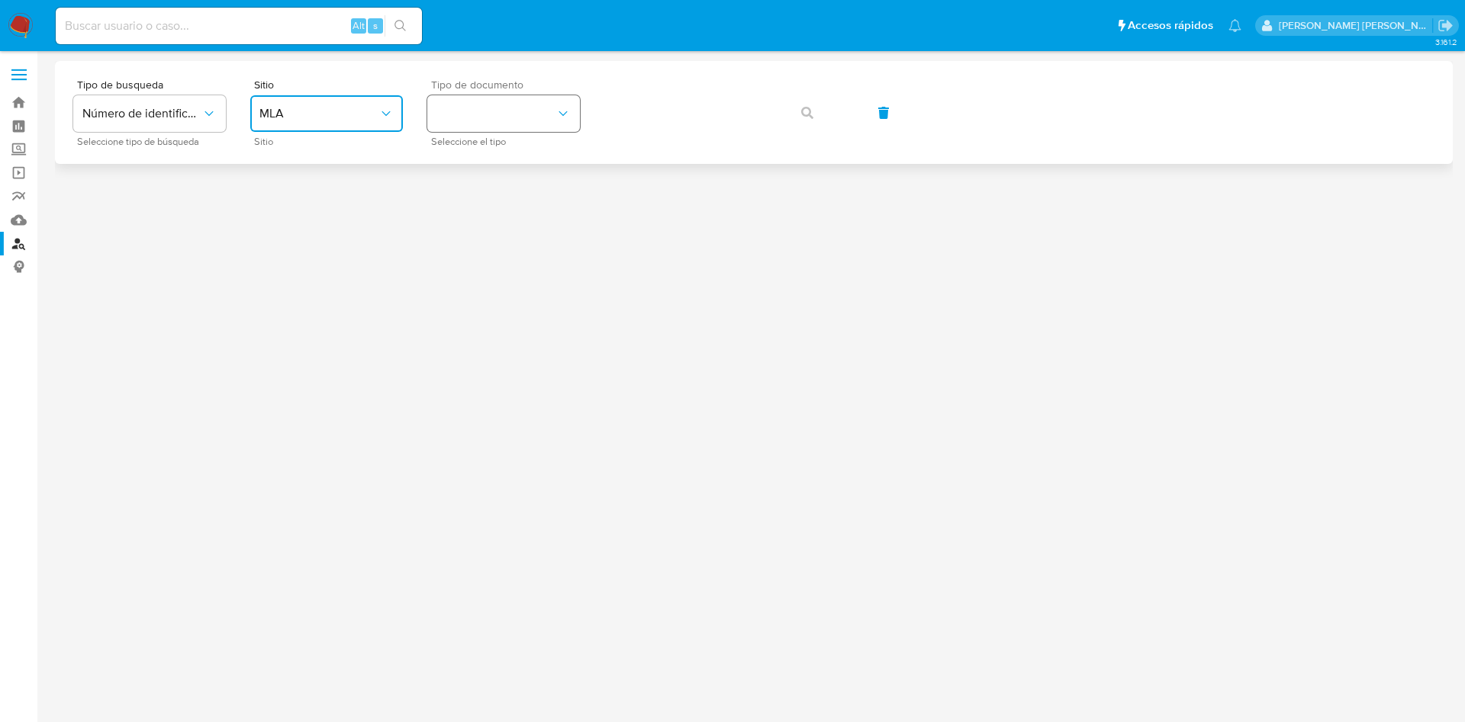
click at [521, 111] on button "identificationType" at bounding box center [503, 113] width 153 height 37
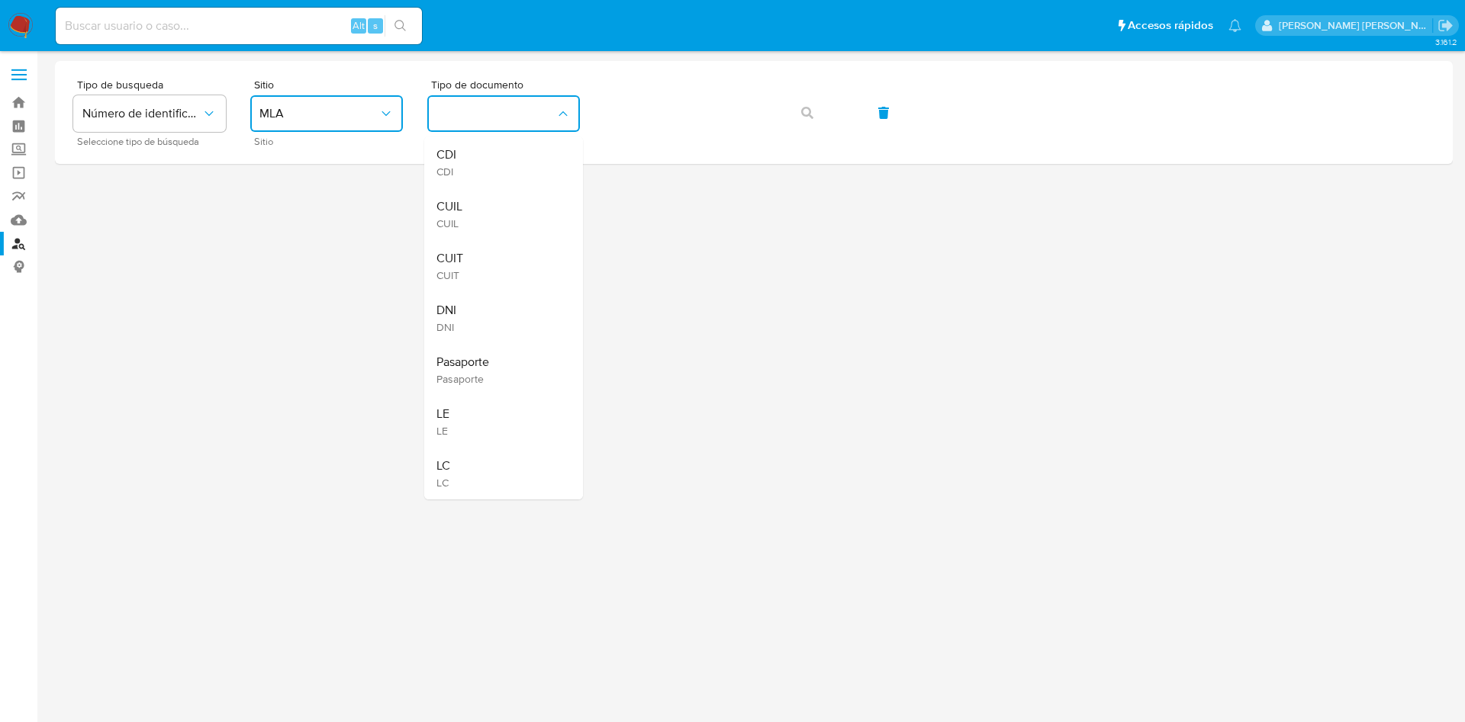
click at [474, 265] on div "CUIT CUIT" at bounding box center [498, 266] width 125 height 52
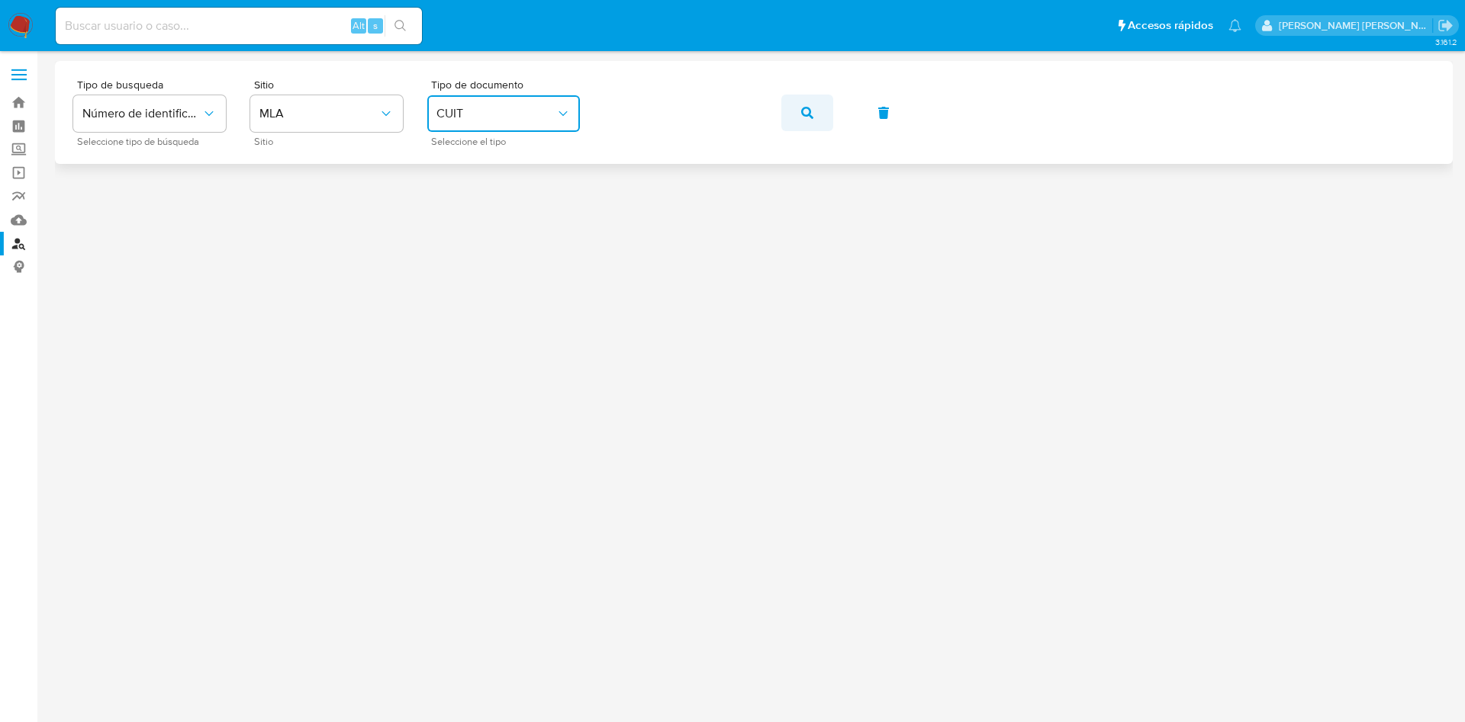
click at [799, 108] on button "button" at bounding box center [807, 113] width 52 height 37
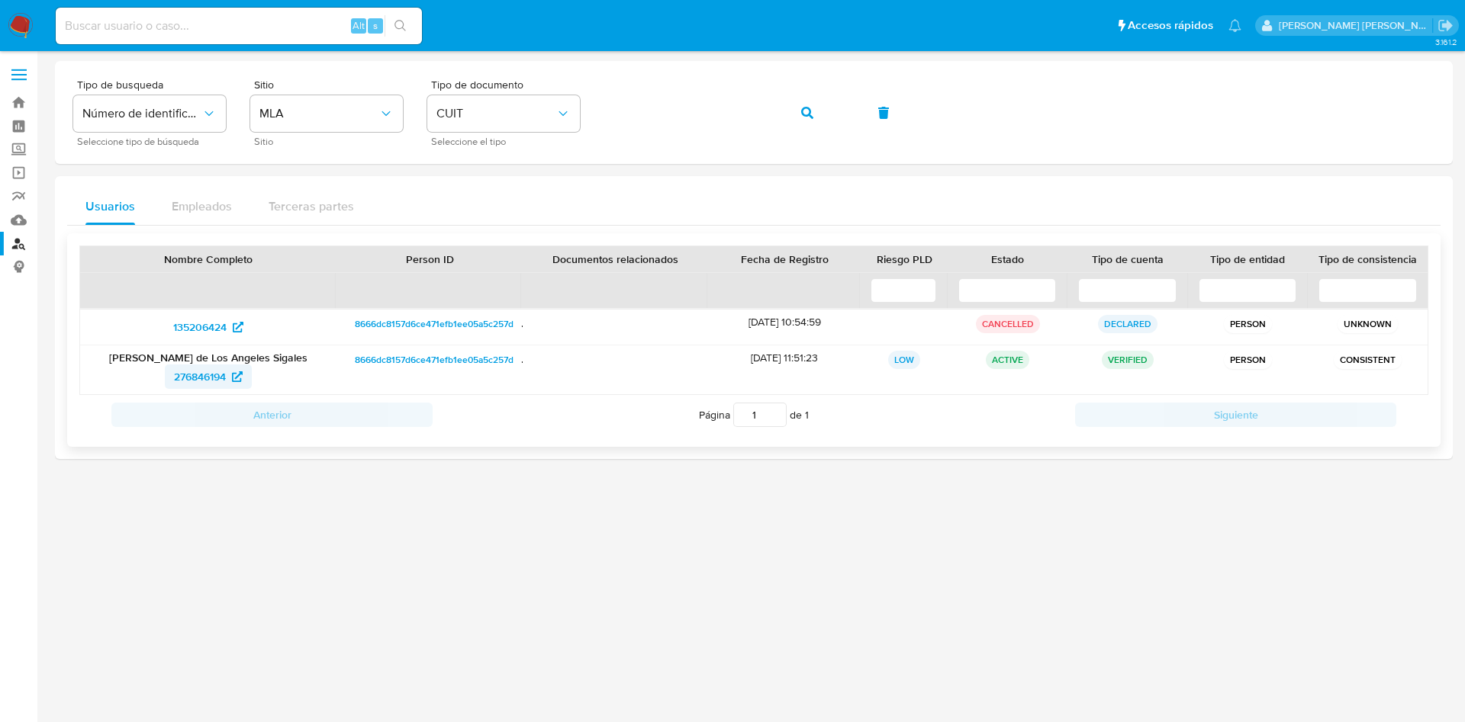
click at [198, 376] on span "276846194" at bounding box center [200, 377] width 52 height 24
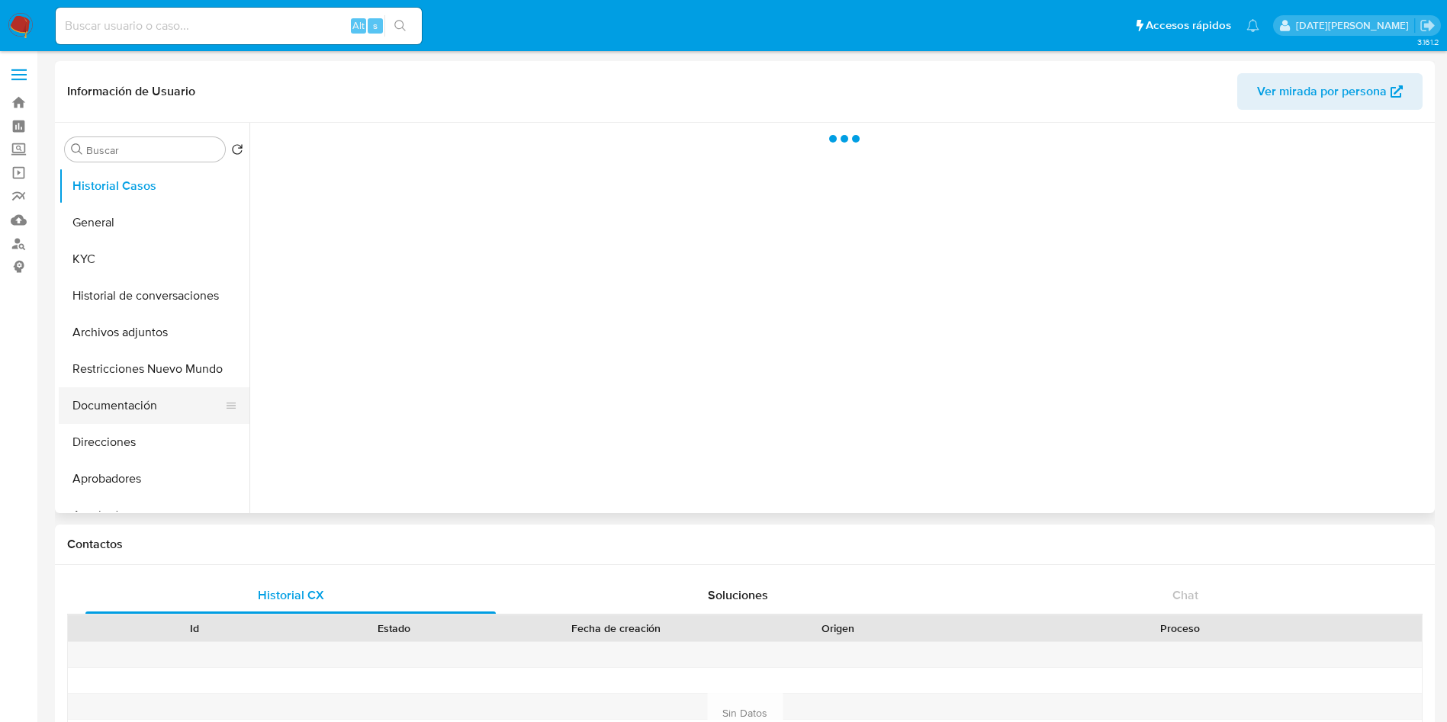
click at [144, 397] on button "Documentación" at bounding box center [148, 405] width 178 height 37
select select "10"
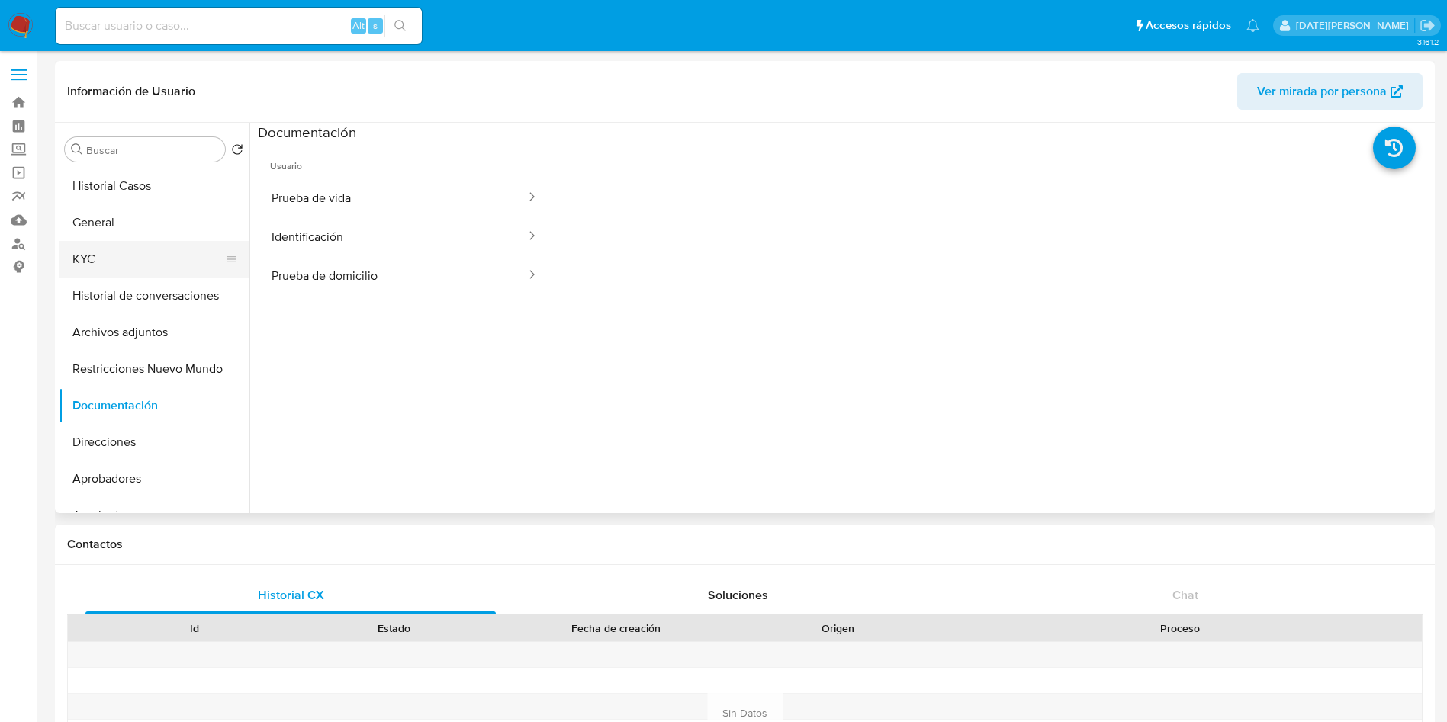
click at [114, 241] on button "KYC" at bounding box center [148, 259] width 178 height 37
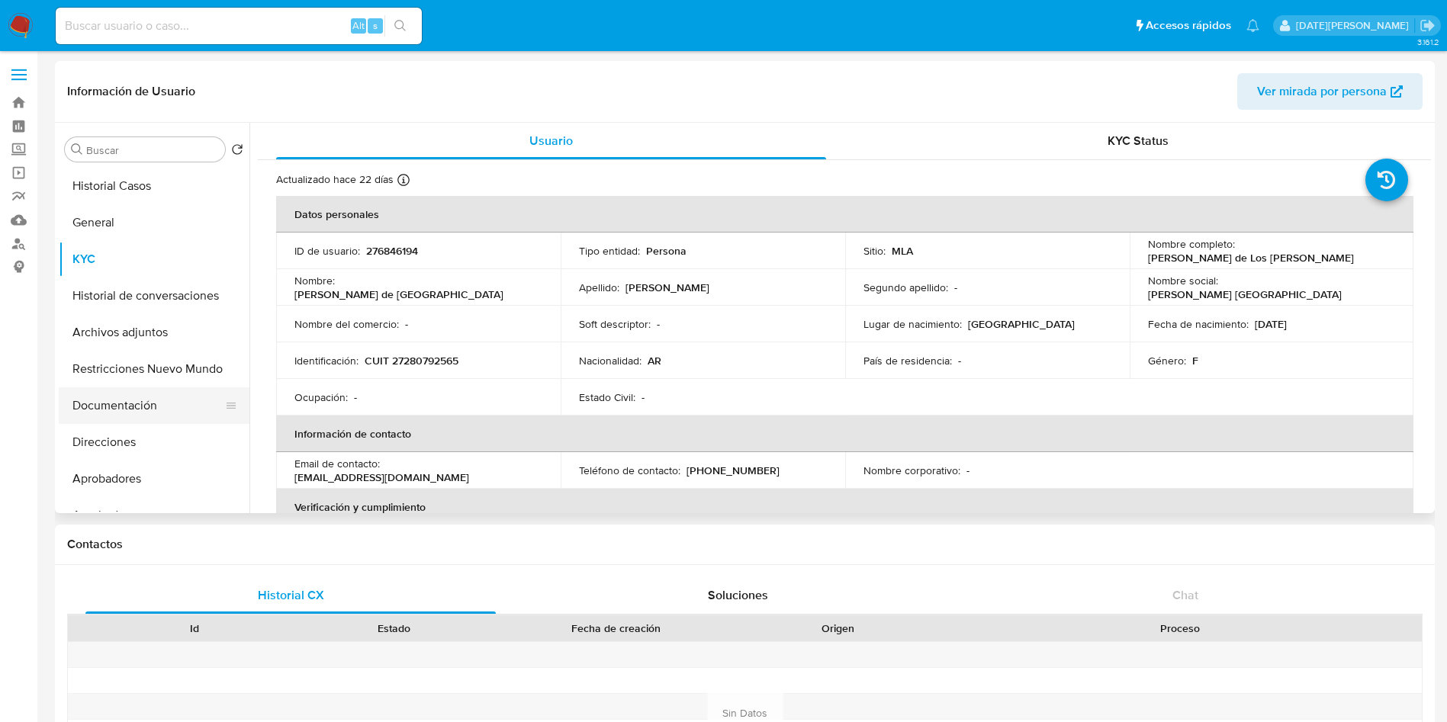
click at [114, 408] on button "Documentación" at bounding box center [148, 405] width 178 height 37
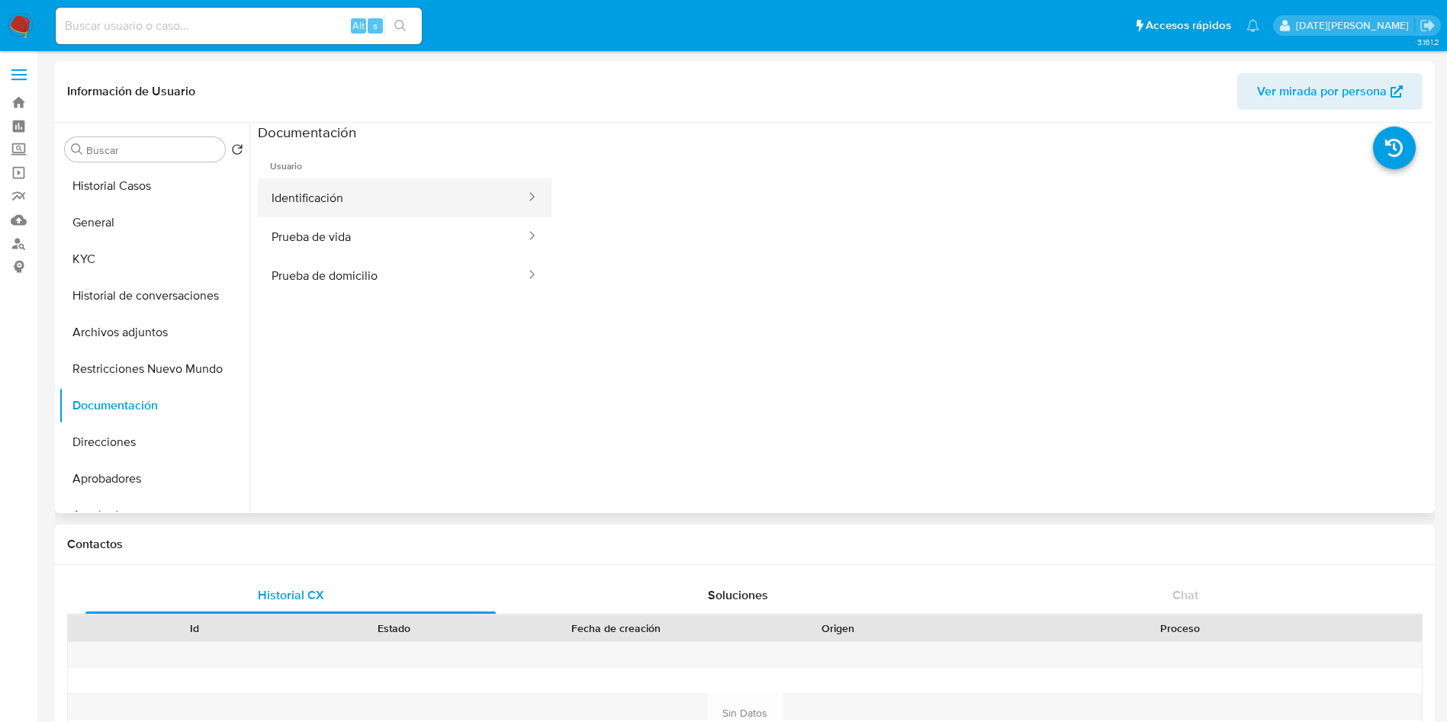
click at [321, 194] on button "Identificación" at bounding box center [392, 197] width 269 height 39
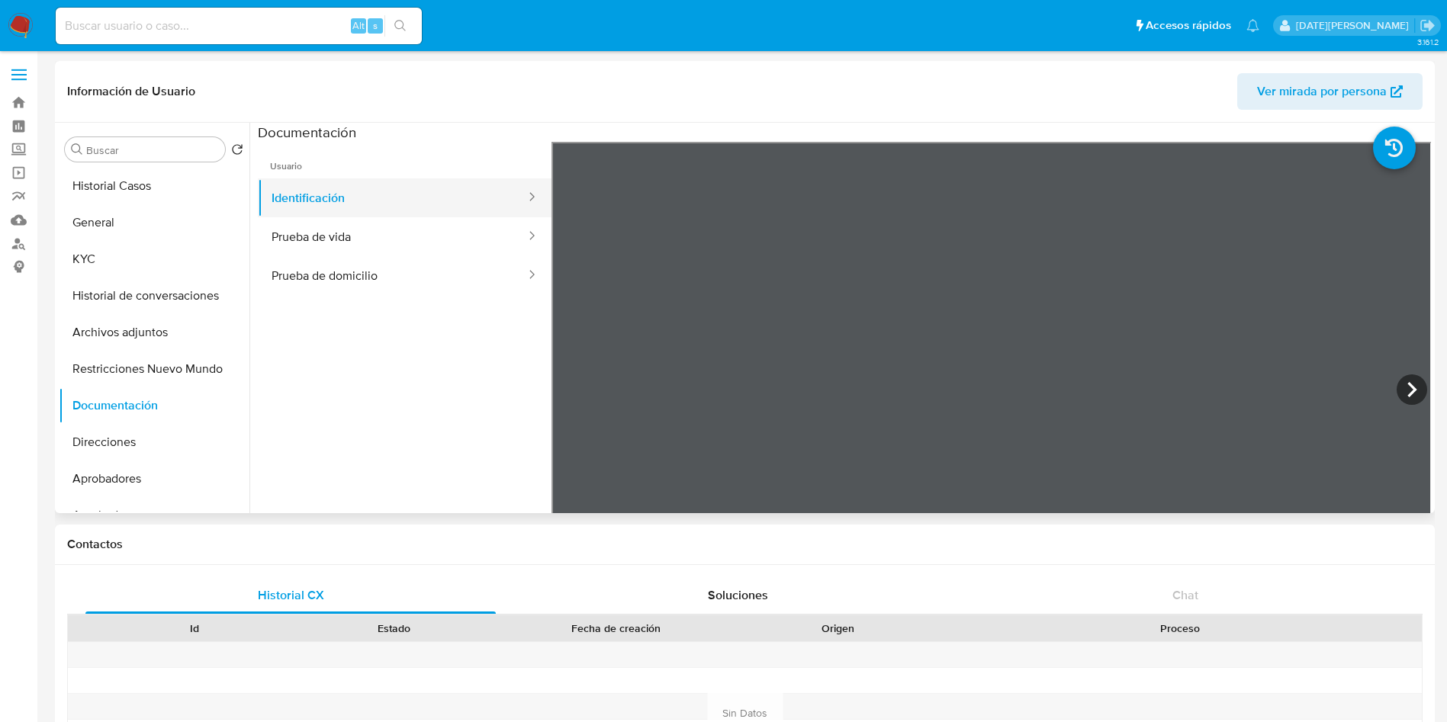
click at [326, 204] on button "Identificación" at bounding box center [392, 197] width 269 height 39
click at [321, 230] on button "Prueba de vida" at bounding box center [392, 236] width 269 height 39
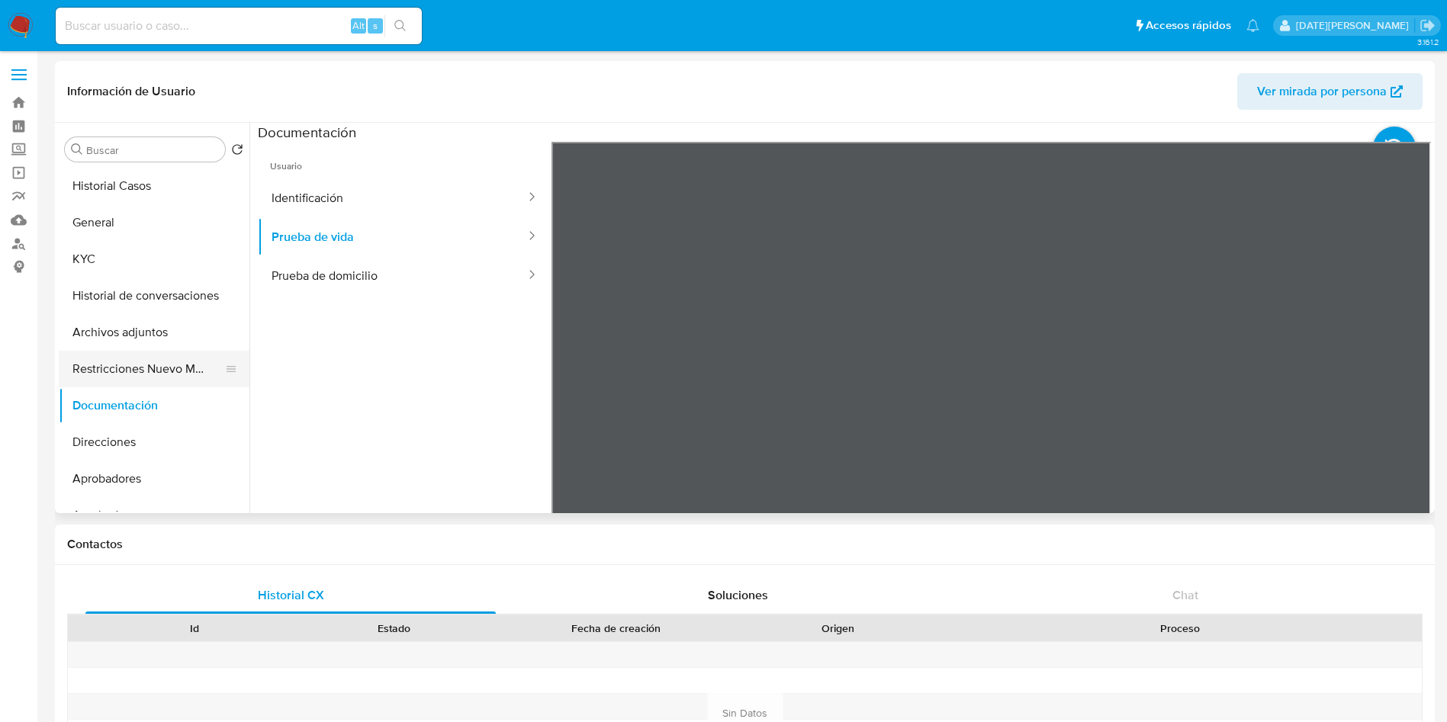
click at [93, 370] on button "Restricciones Nuevo Mundo" at bounding box center [148, 369] width 178 height 37
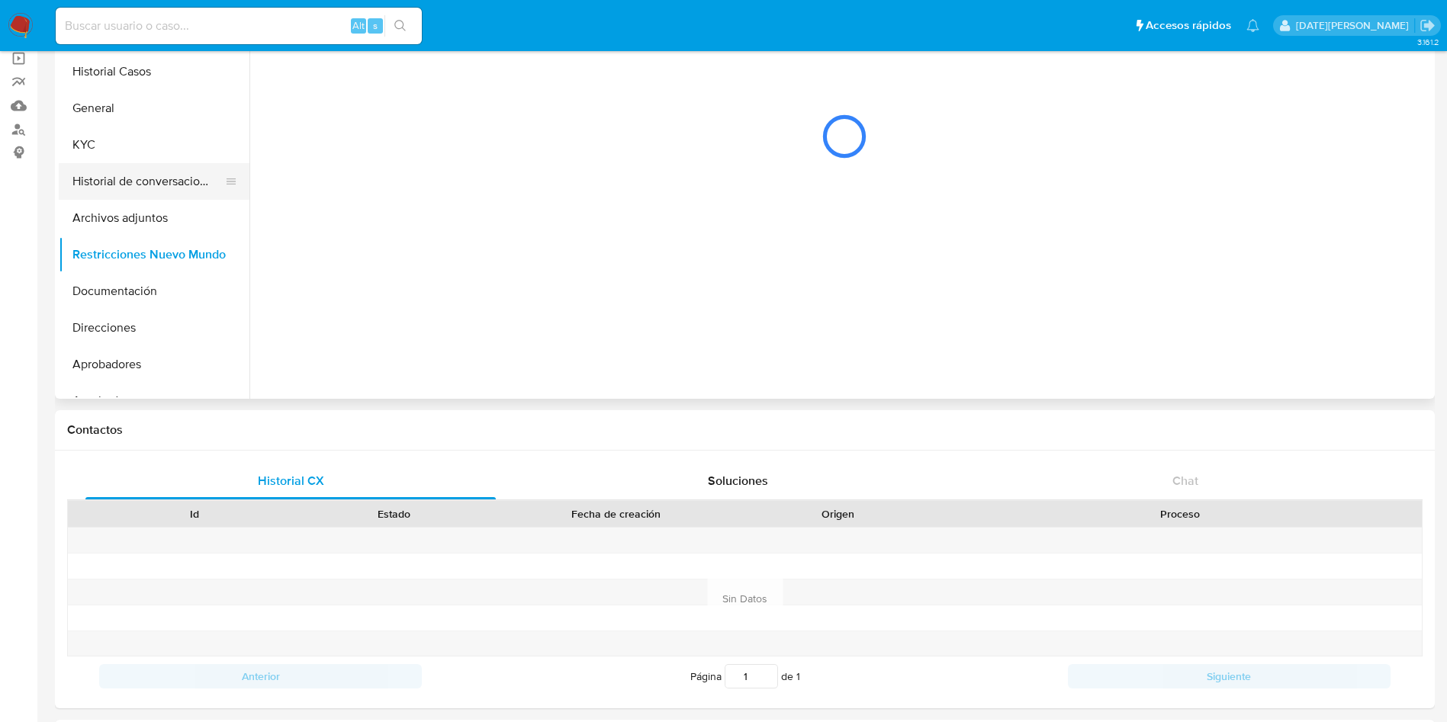
click at [148, 172] on button "Historial de conversaciones" at bounding box center [148, 181] width 178 height 37
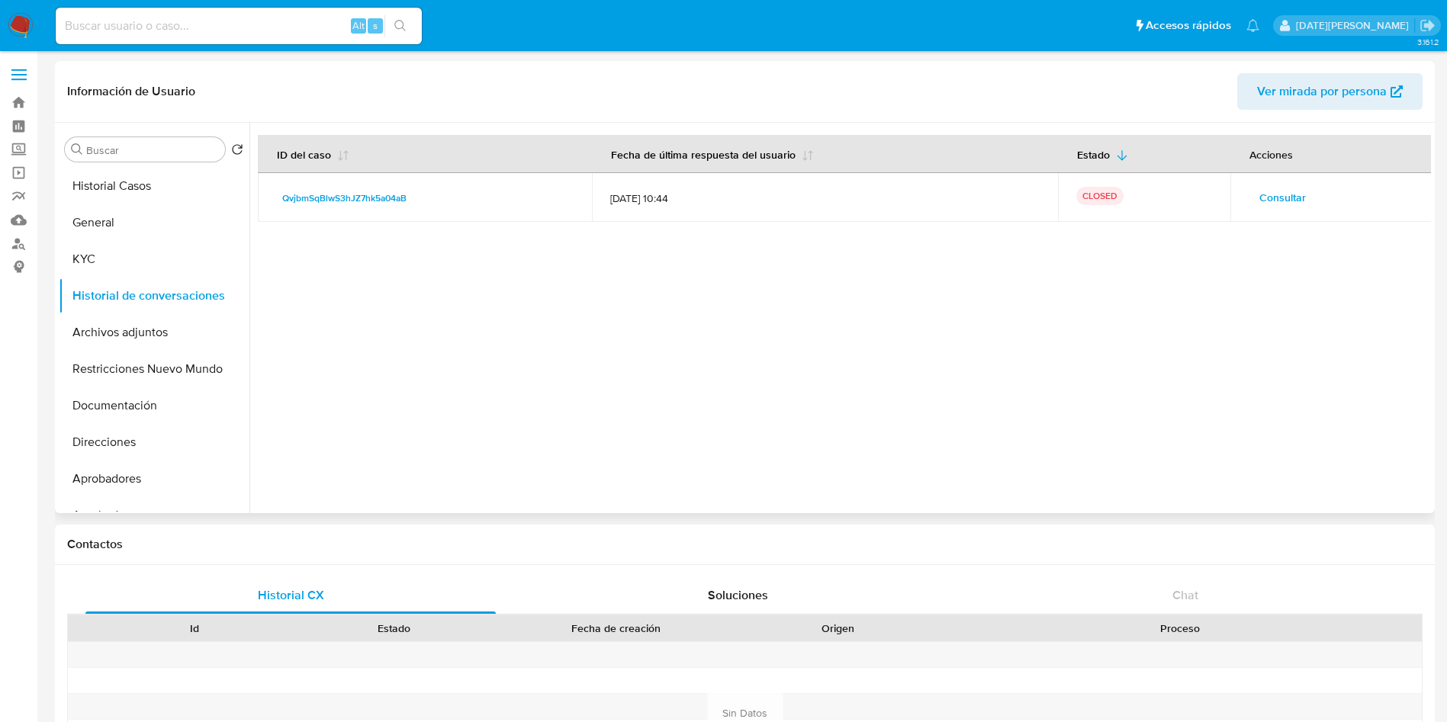
click at [1270, 192] on span "Consultar" at bounding box center [1282, 197] width 47 height 21
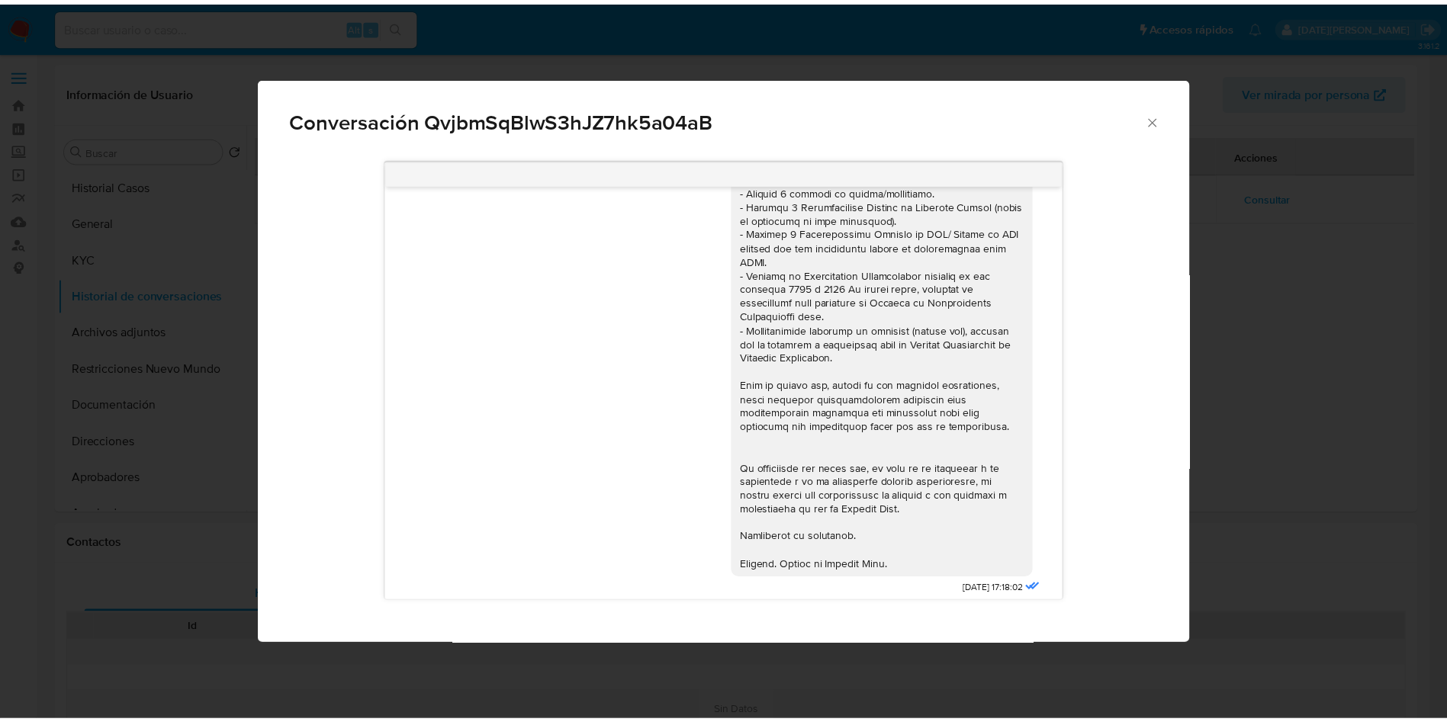
scroll to position [1414, 0]
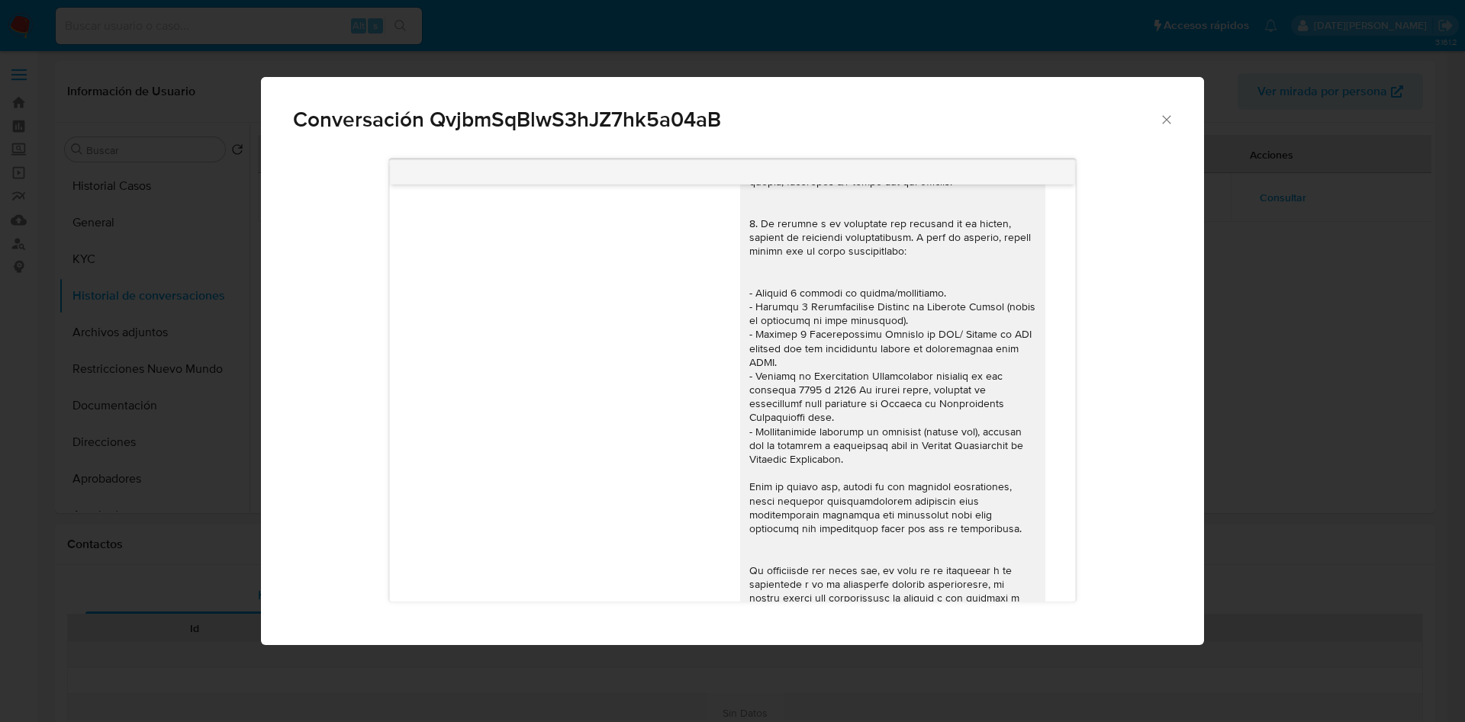
click at [600, 50] on div "Conversación QvjbmSqBlwS3hJZ7hk5a04aB [DATE] 19:51:15 Hola, Esperamos que te en…" at bounding box center [732, 361] width 1465 height 722
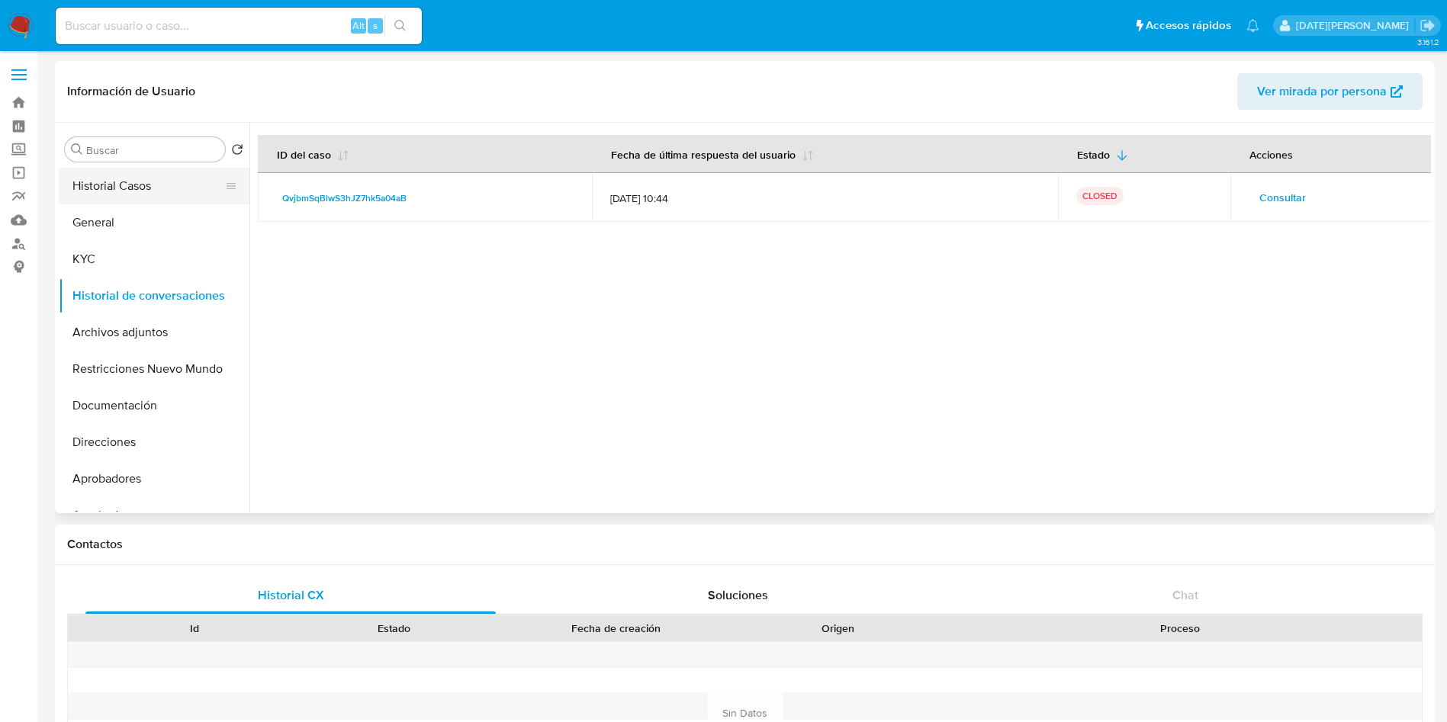
click at [146, 193] on button "Historial Casos" at bounding box center [148, 186] width 178 height 37
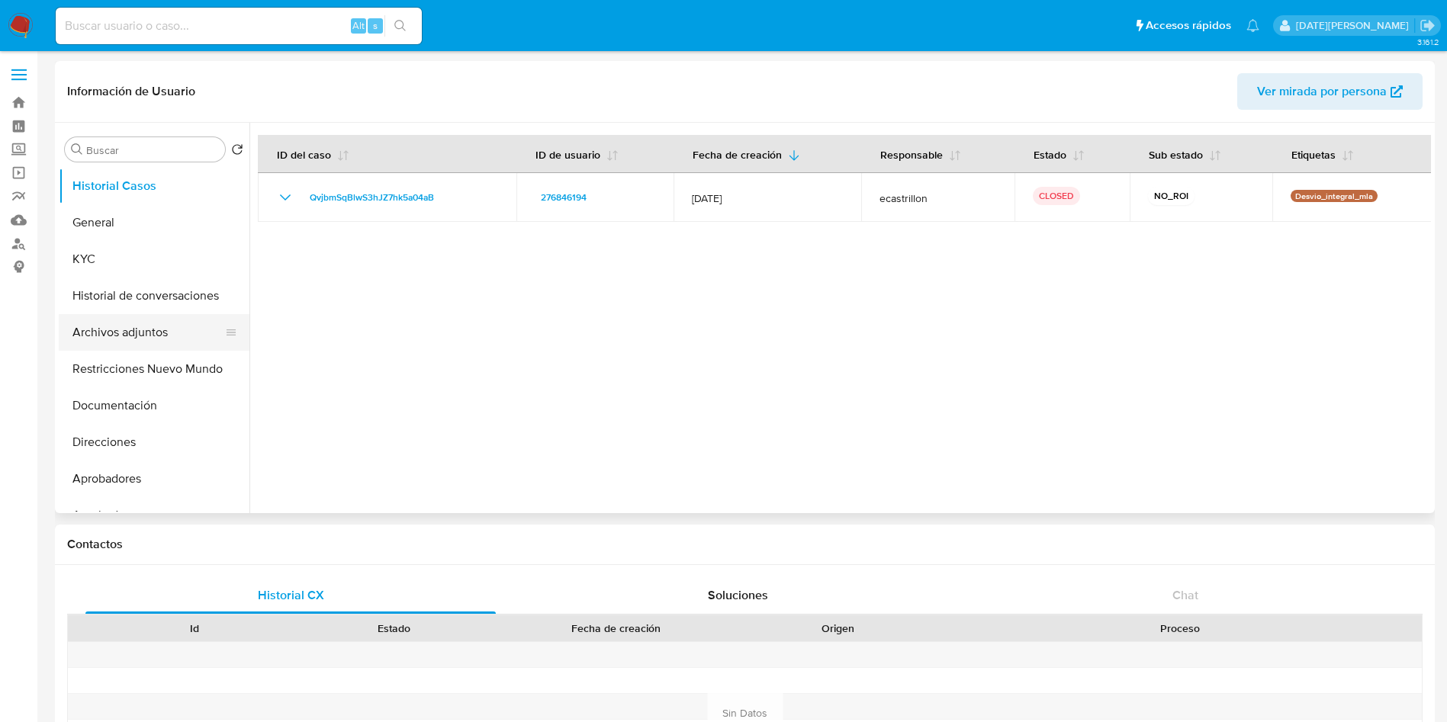
click at [156, 327] on button "Archivos adjuntos" at bounding box center [148, 332] width 178 height 37
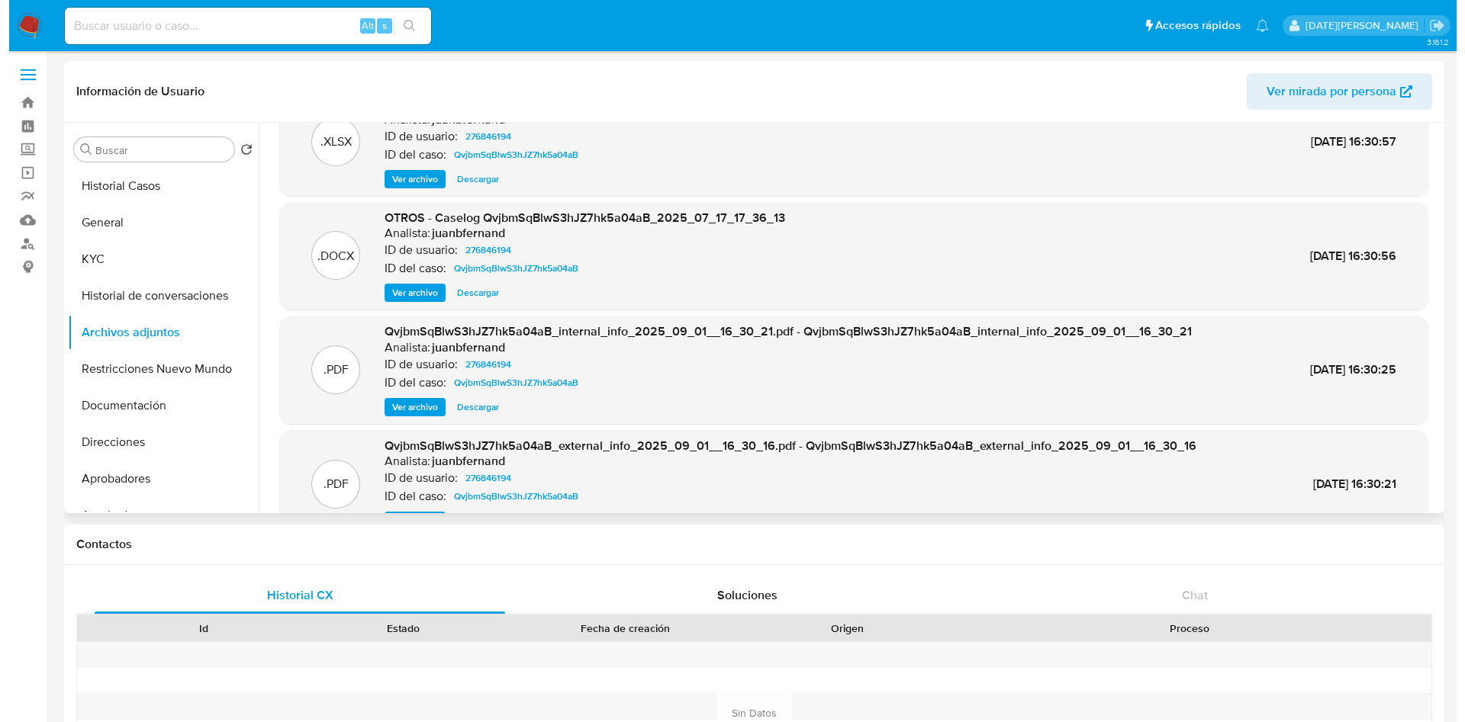
scroll to position [85, 0]
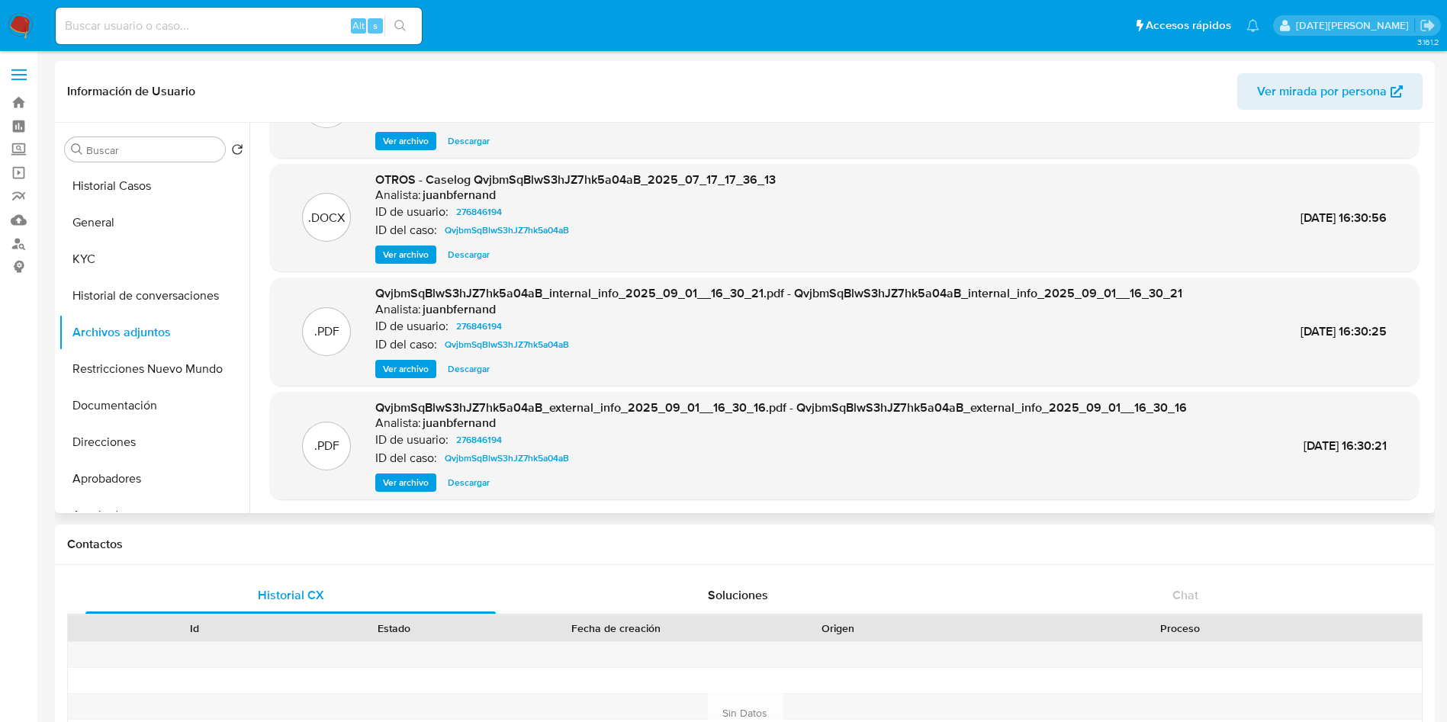
click at [416, 253] on span "Ver archivo" at bounding box center [406, 254] width 46 height 15
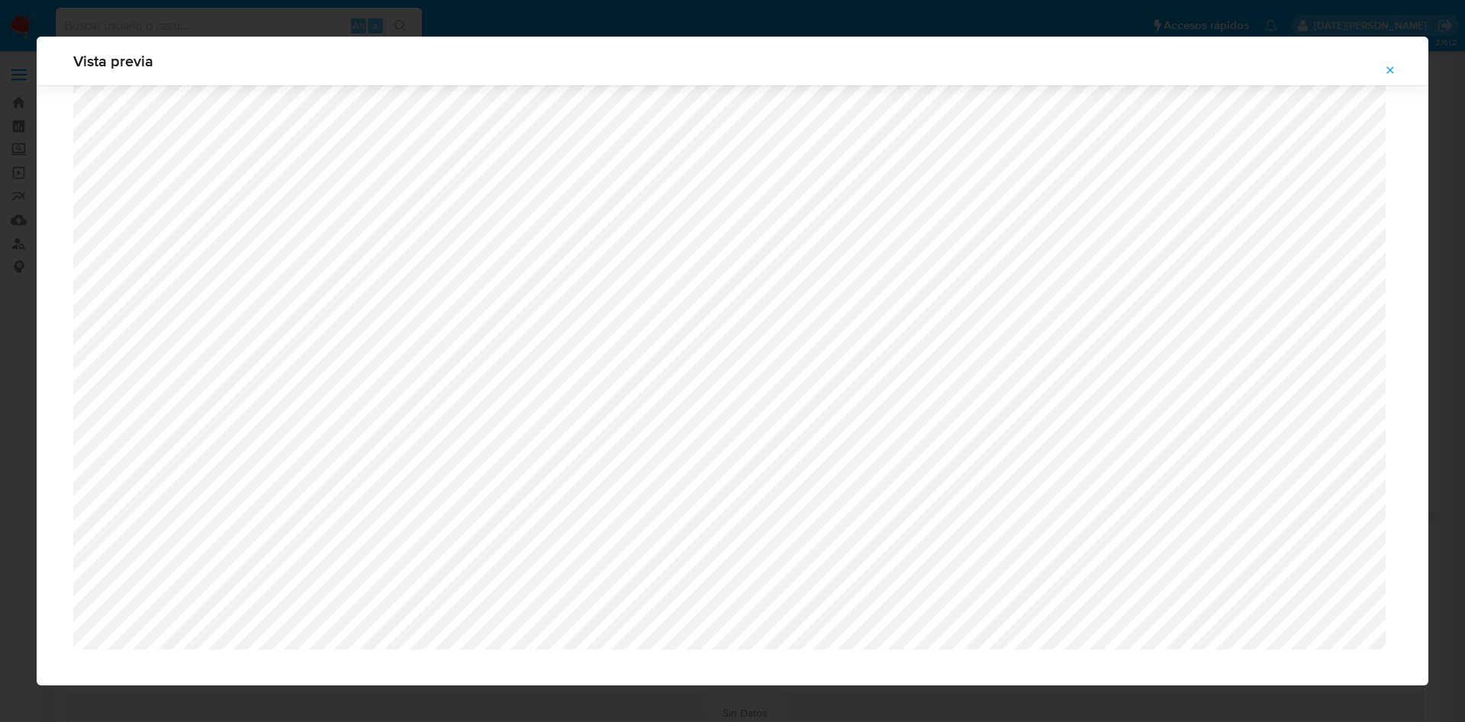
scroll to position [1114, 0]
click at [1396, 66] on button "Attachment preview" at bounding box center [1390, 70] width 34 height 24
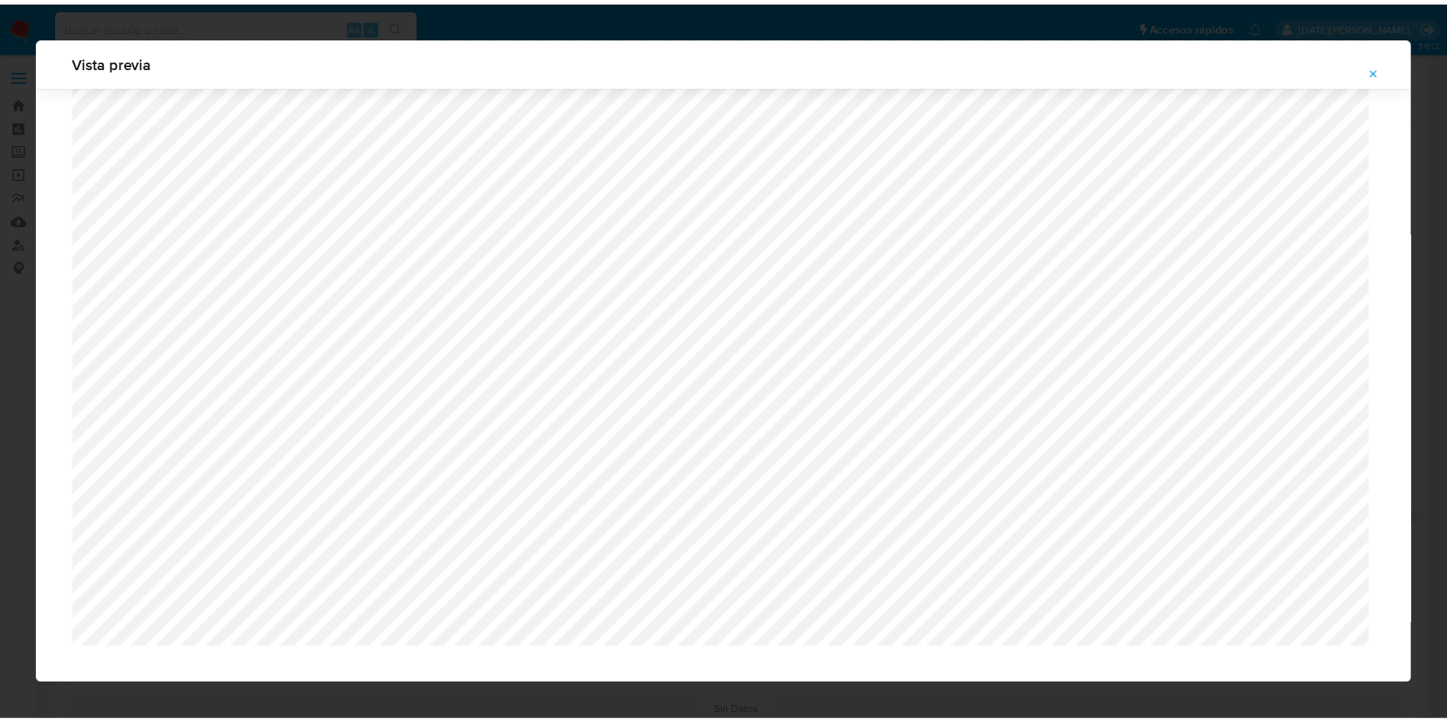
scroll to position [0, 0]
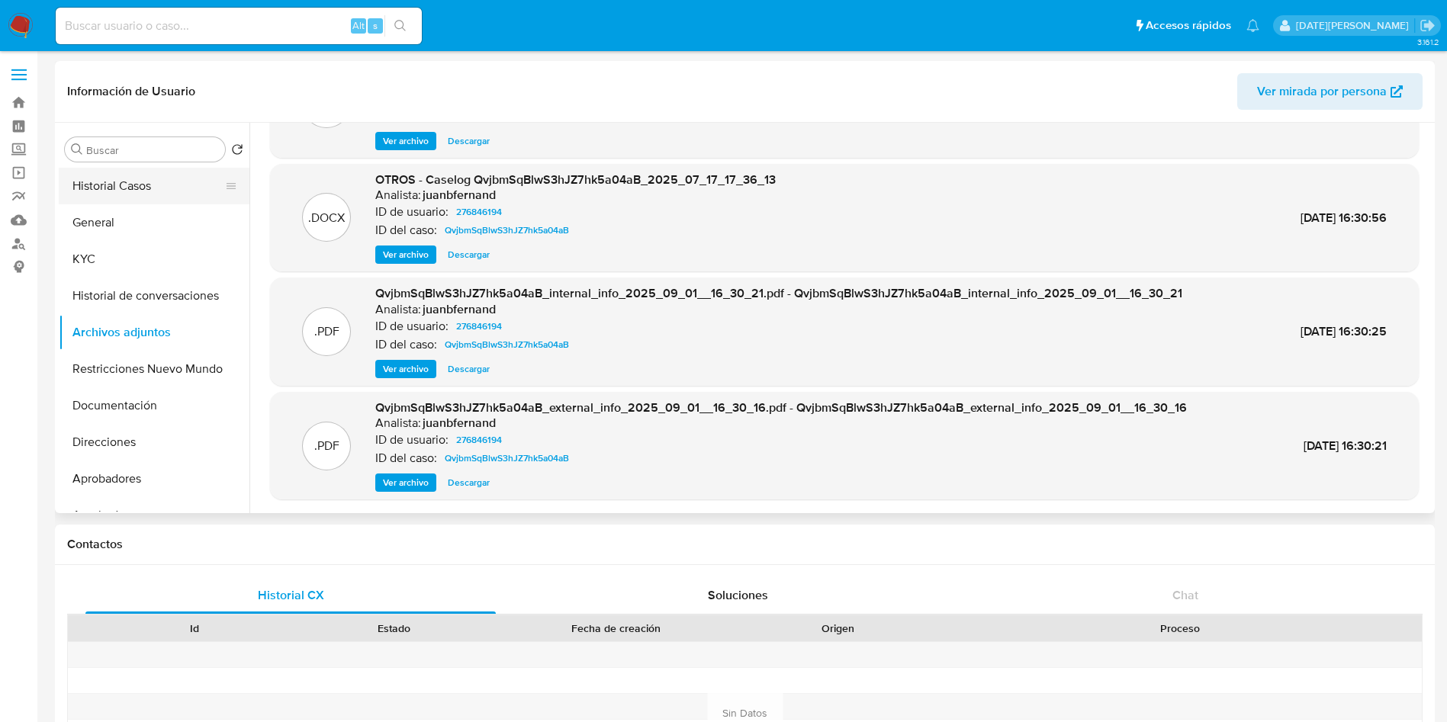
click at [150, 188] on button "Historial Casos" at bounding box center [148, 186] width 178 height 37
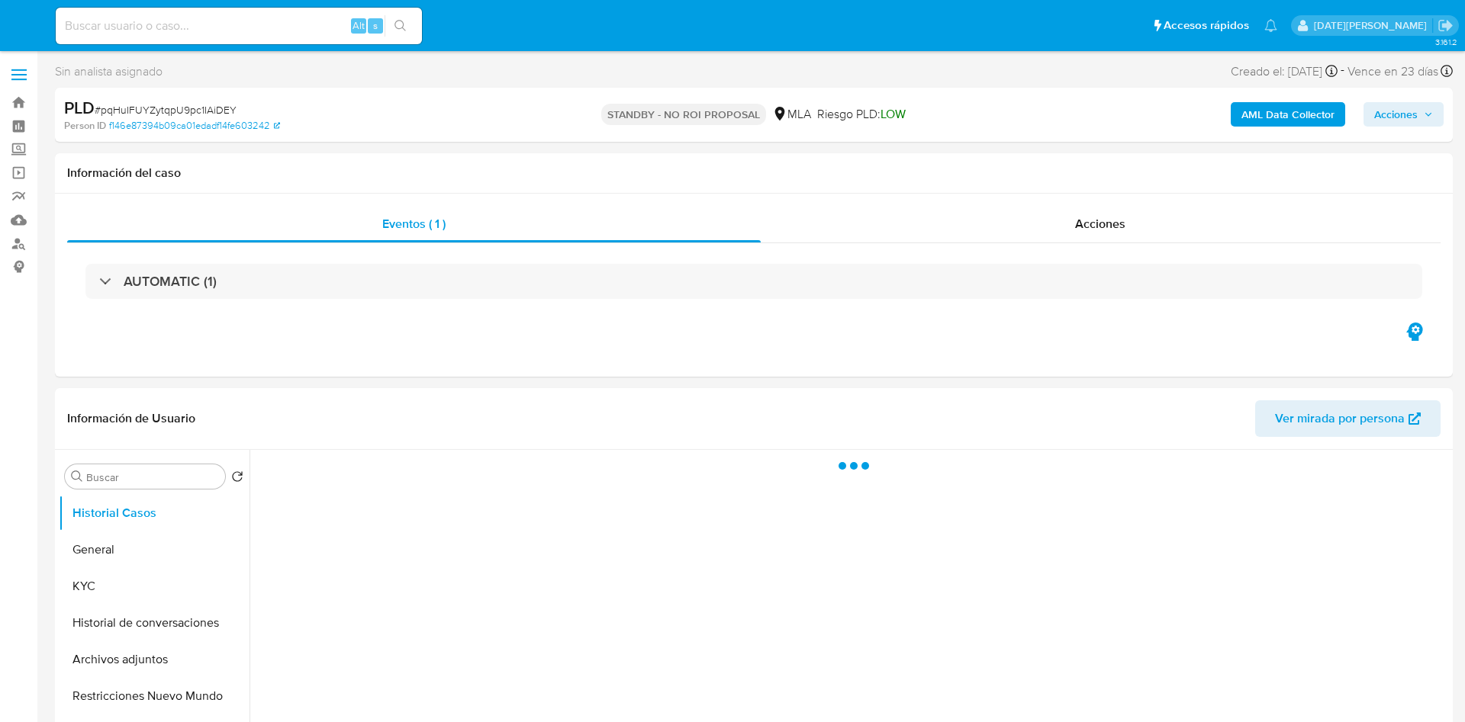
select select "10"
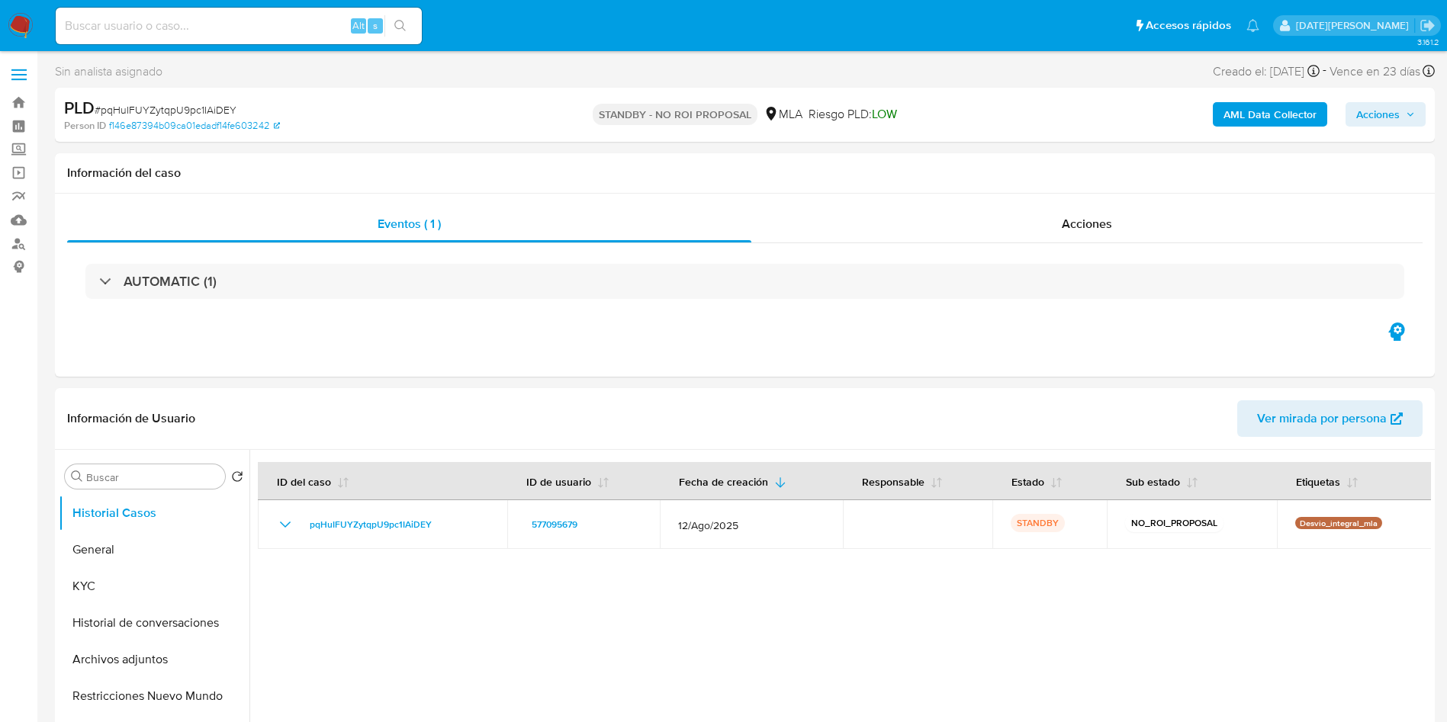
click at [281, 20] on input at bounding box center [239, 26] width 366 height 20
paste input "b4QdsFJ7BiVamIsfjGiNxsn9"
type input "b4QdsFJ7BiVamIsfjGiNxsn9"
click at [404, 24] on icon "search-icon" at bounding box center [400, 26] width 12 height 12
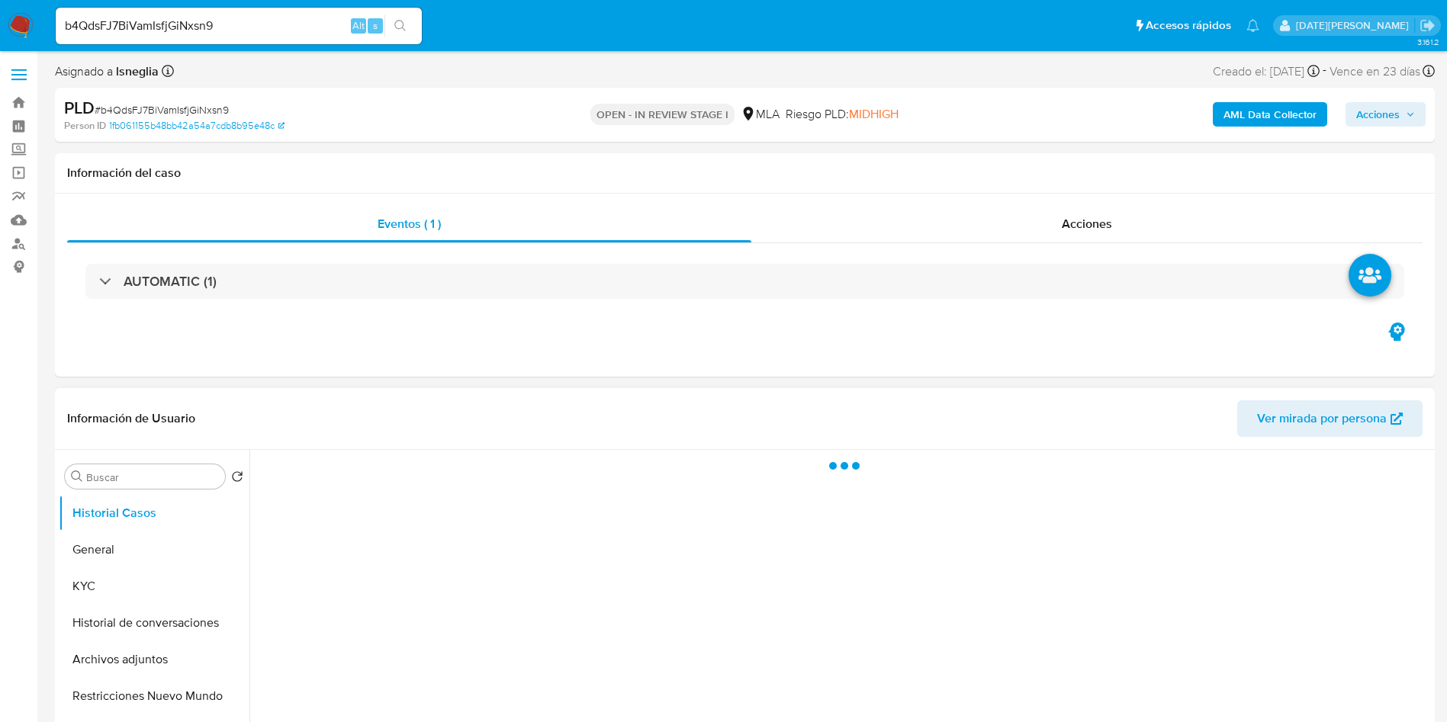
select select "10"
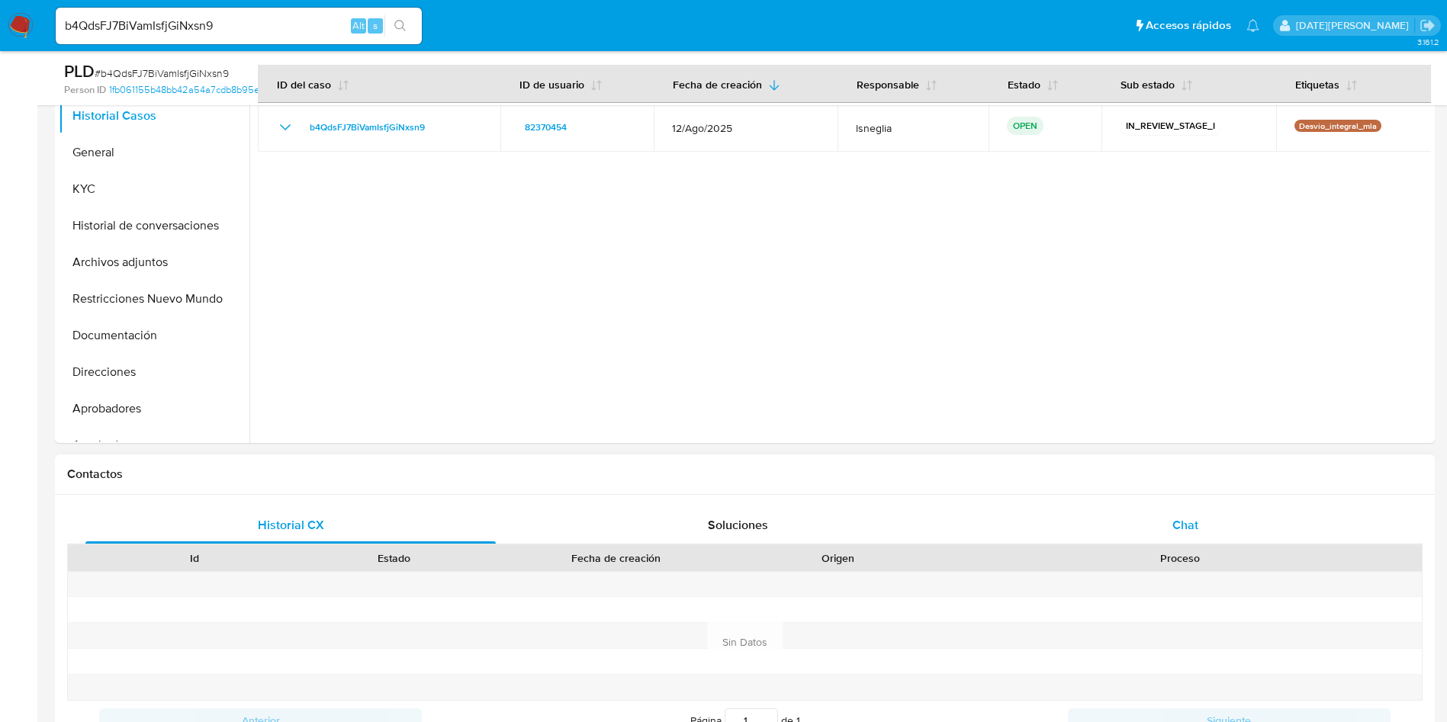
click at [1173, 522] on div "Chat" at bounding box center [1185, 525] width 410 height 37
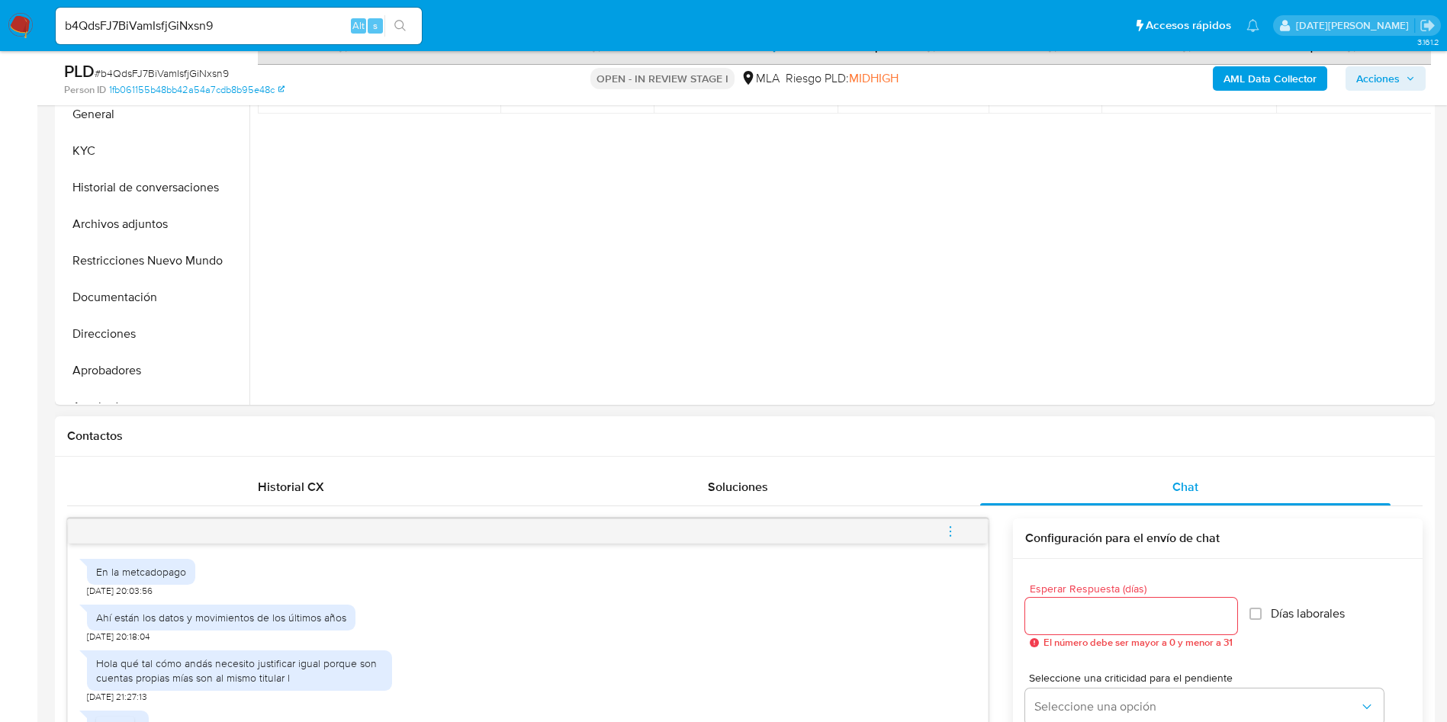
scroll to position [229, 0]
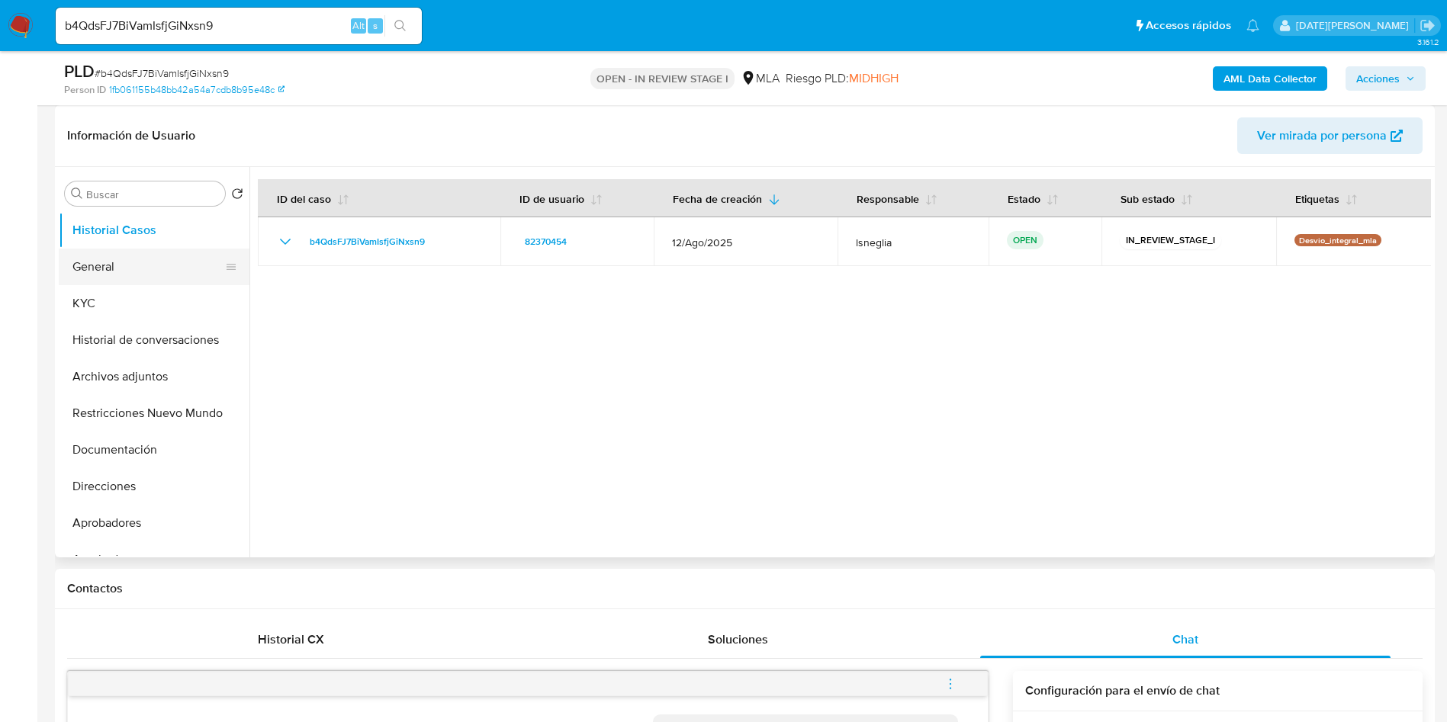
click at [144, 261] on button "General" at bounding box center [148, 267] width 178 height 37
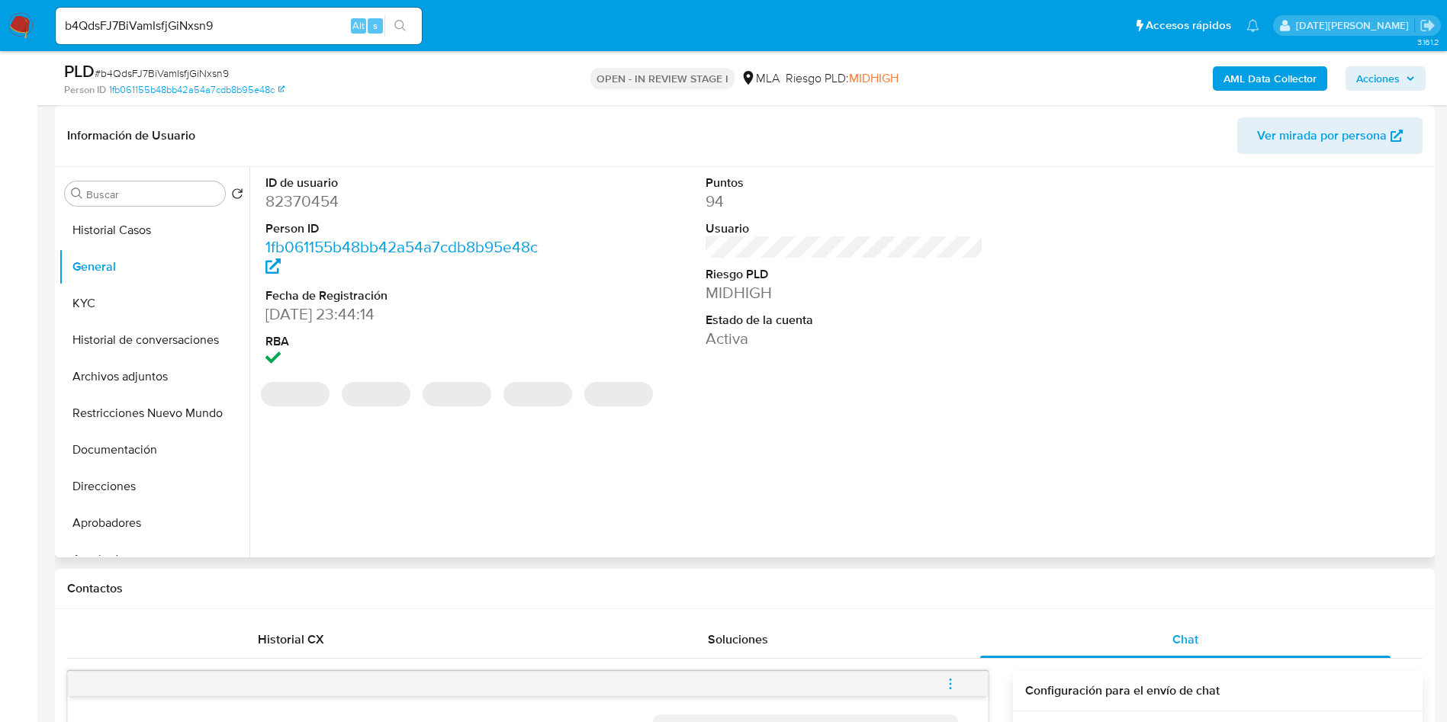
click at [323, 204] on dd "82370454" at bounding box center [404, 201] width 278 height 21
copy dd "82370454"
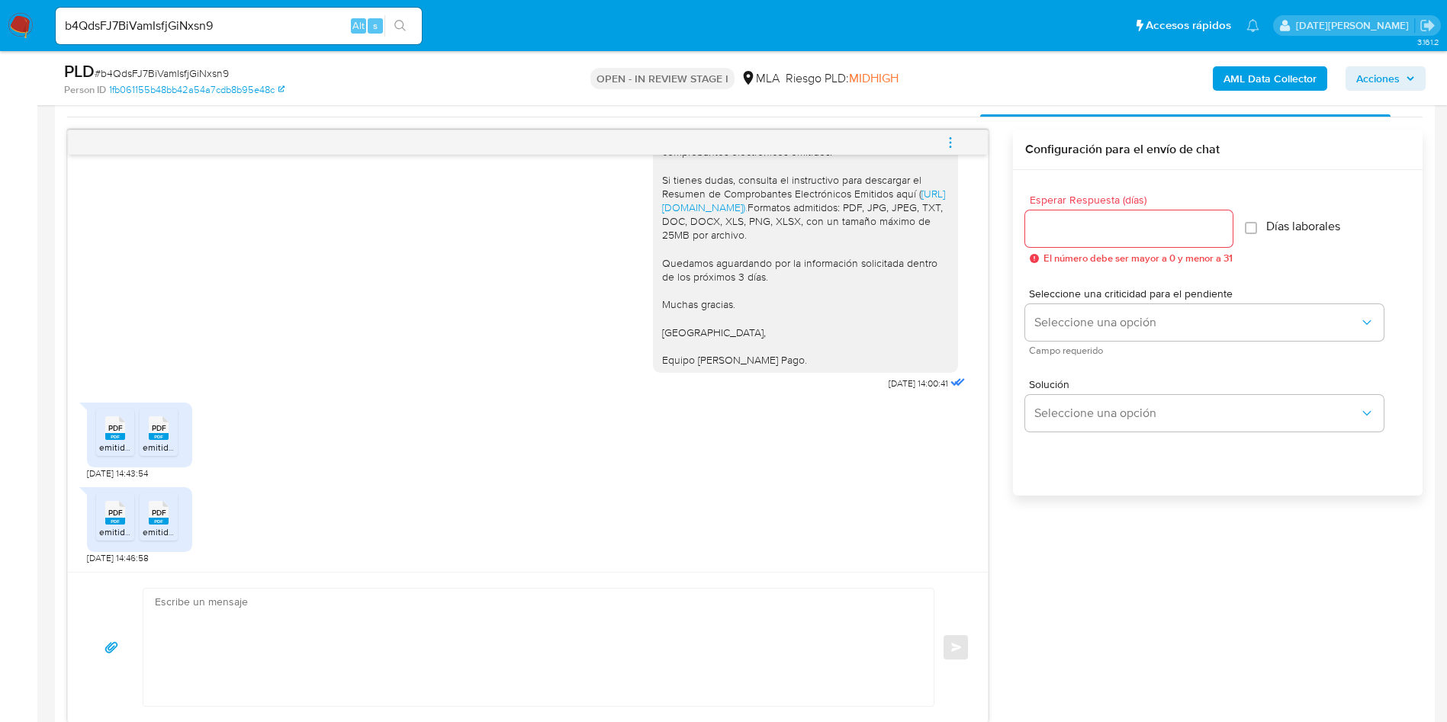
scroll to position [801, 0]
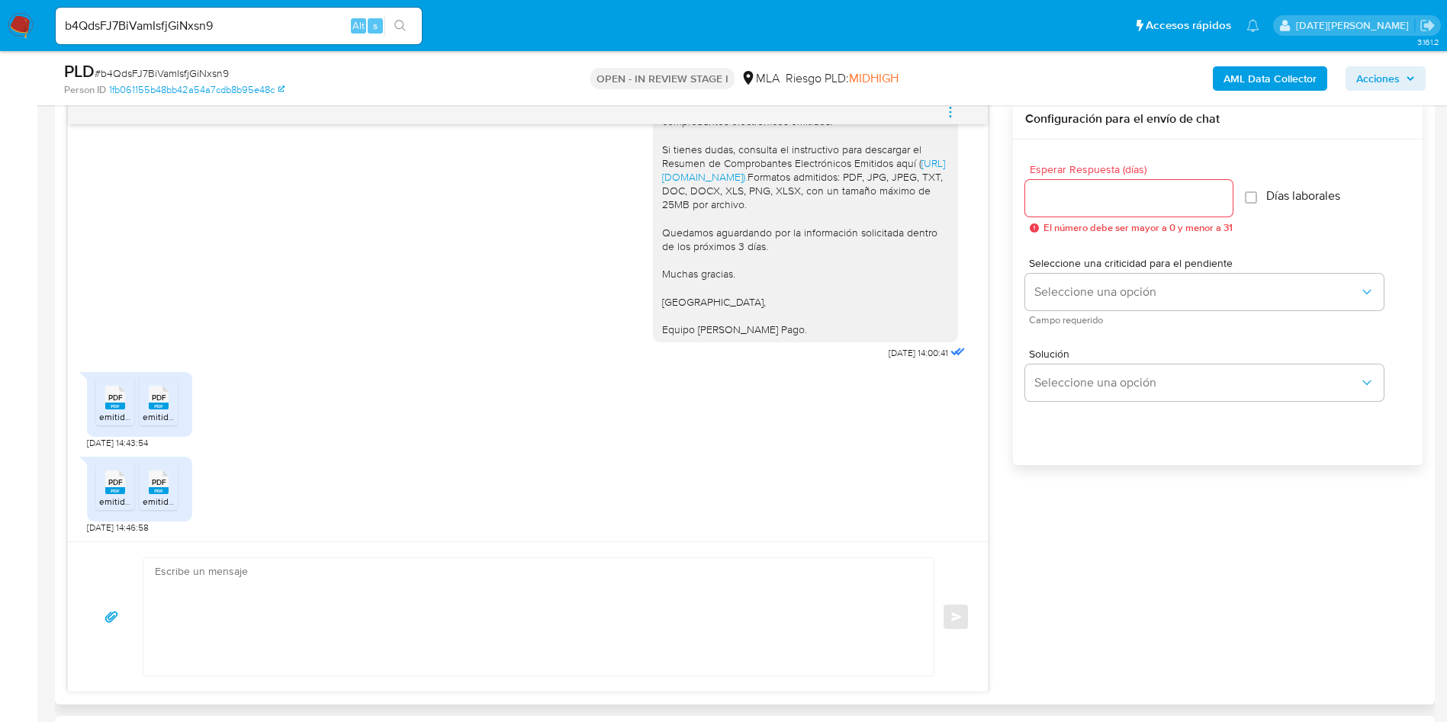
click at [106, 400] on icon at bounding box center [115, 397] width 20 height 24
click at [173, 410] on div "PDF PDF" at bounding box center [159, 396] width 32 height 30
click at [114, 502] on span "emitidos 2024.pdf" at bounding box center [136, 501] width 75 height 13
click at [156, 498] on span "emitidos 2025.pdf" at bounding box center [180, 501] width 75 height 13
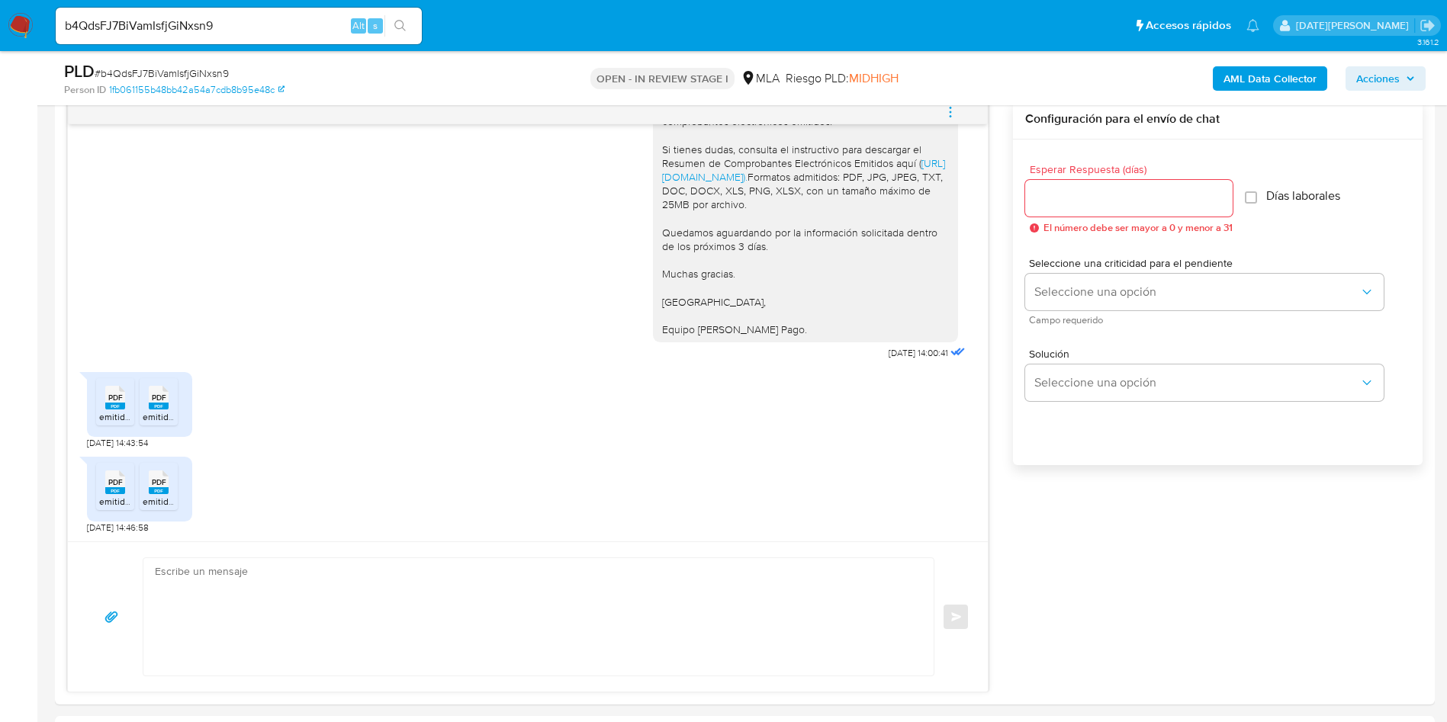
click at [226, 32] on input "b4QdsFJ7BiVamIsfjGiNxsn9" at bounding box center [239, 26] width 366 height 20
paste input "UnTUmRgWAyNVn8ARi3TVEgte"
type input "UnTUmRgWAyNVn8ARi3TVEgte"
click at [405, 24] on icon "search-icon" at bounding box center [400, 26] width 12 height 12
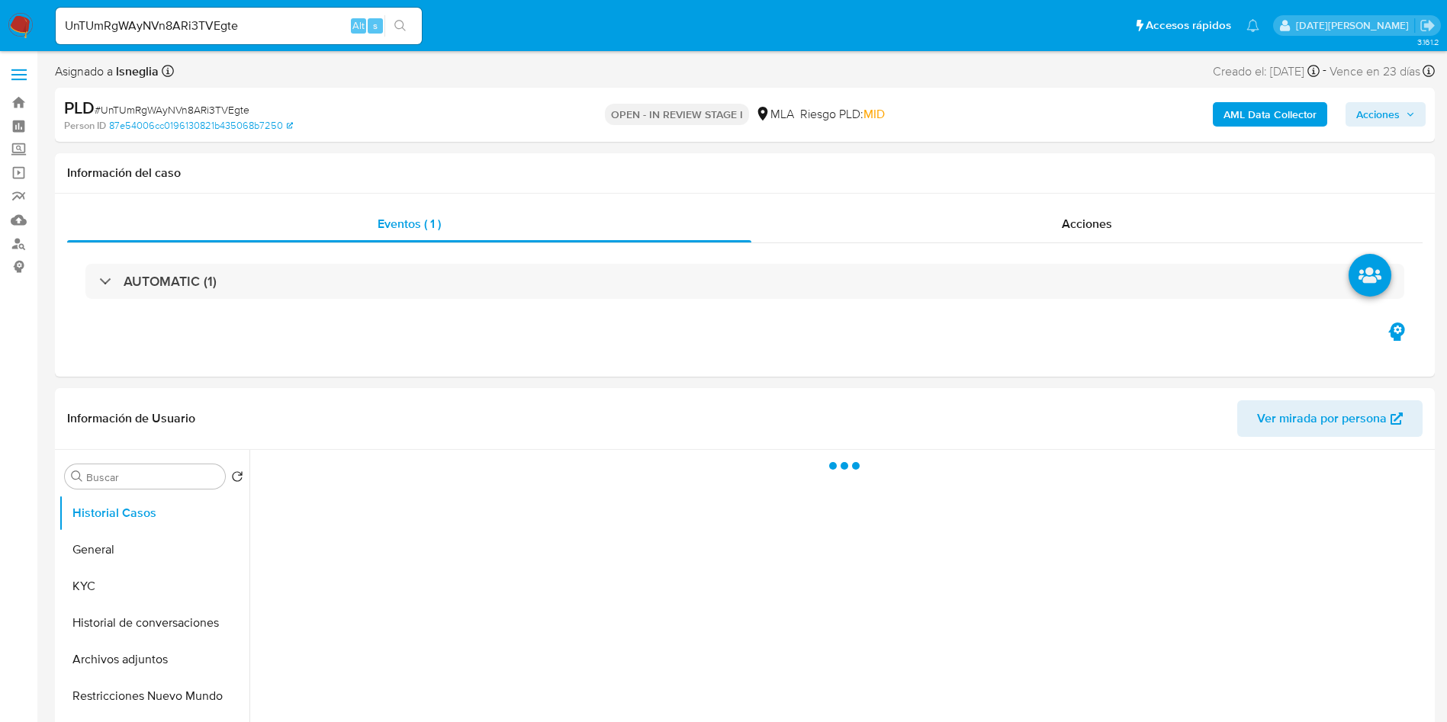
select select "10"
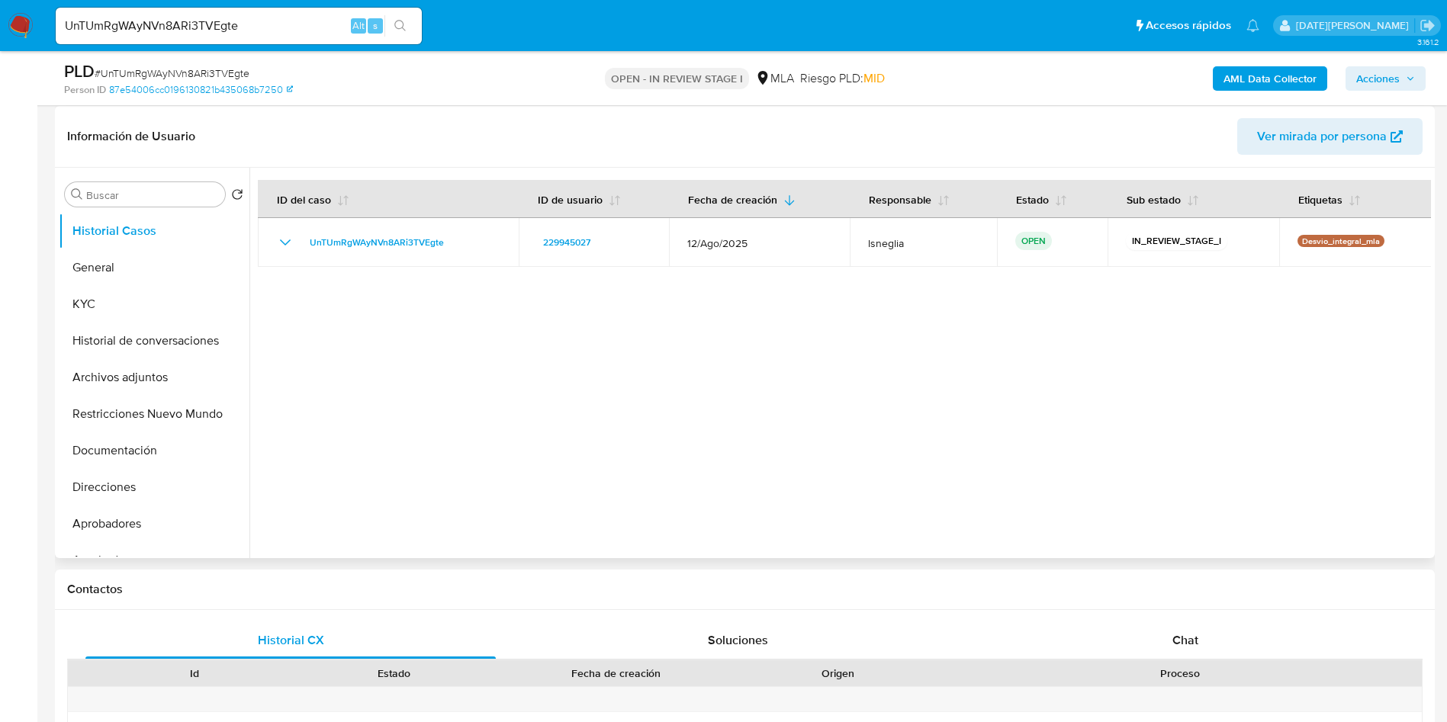
scroll to position [229, 0]
click at [1173, 622] on div "Chat" at bounding box center [1185, 640] width 410 height 37
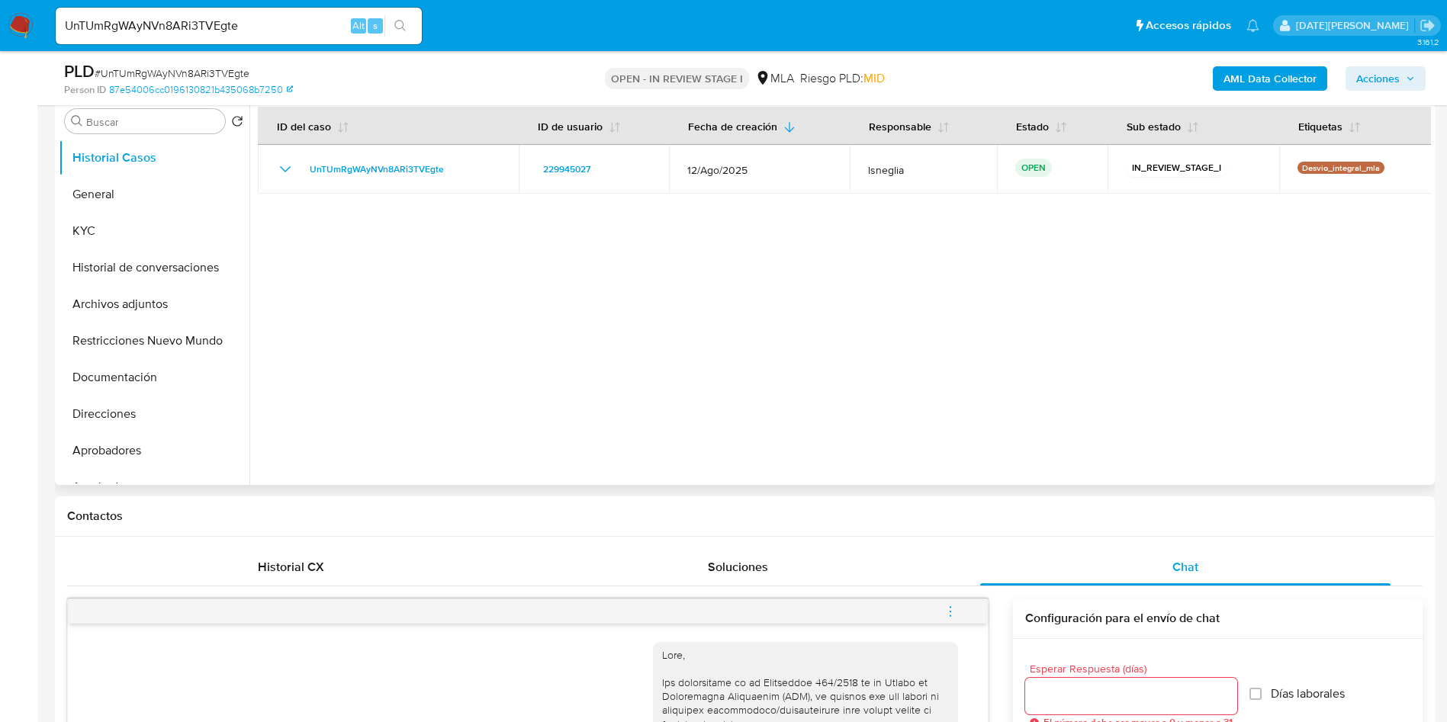
scroll to position [114, 0]
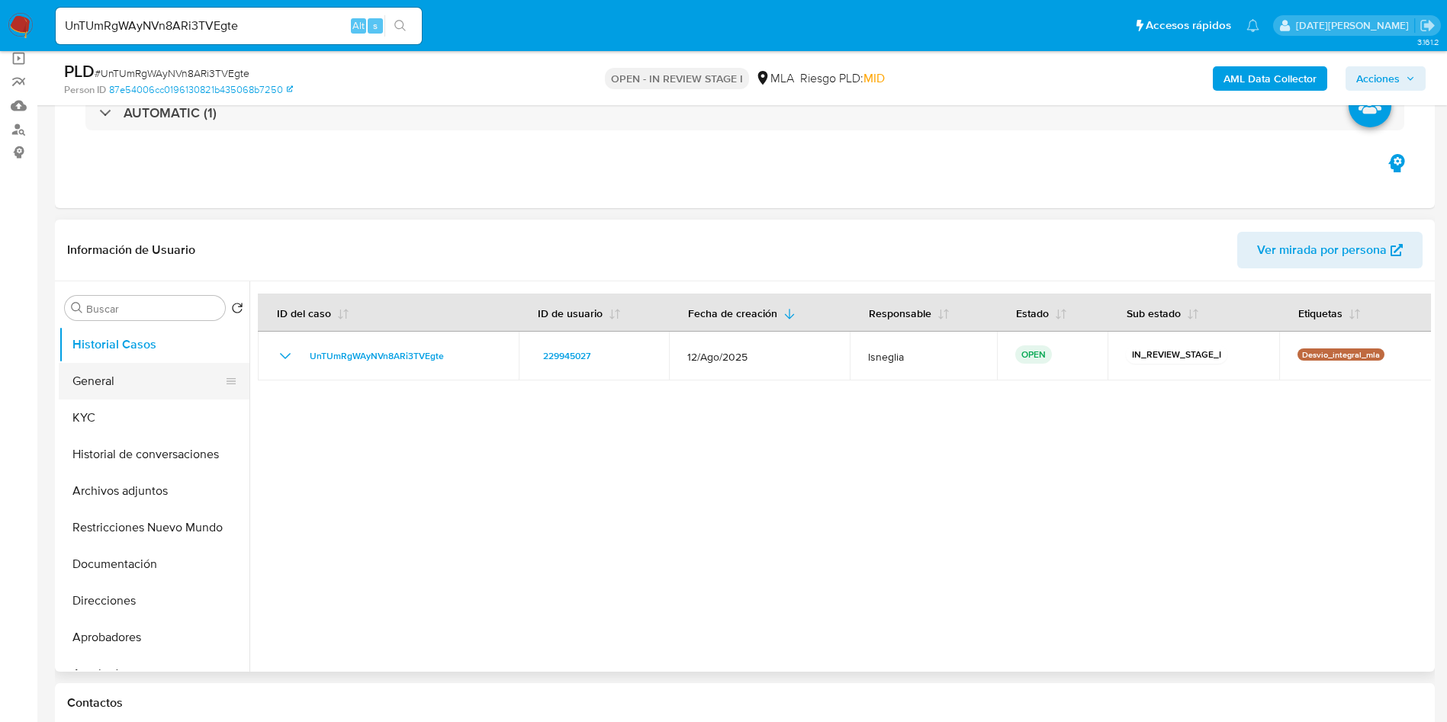
click at [121, 380] on button "General" at bounding box center [148, 381] width 178 height 37
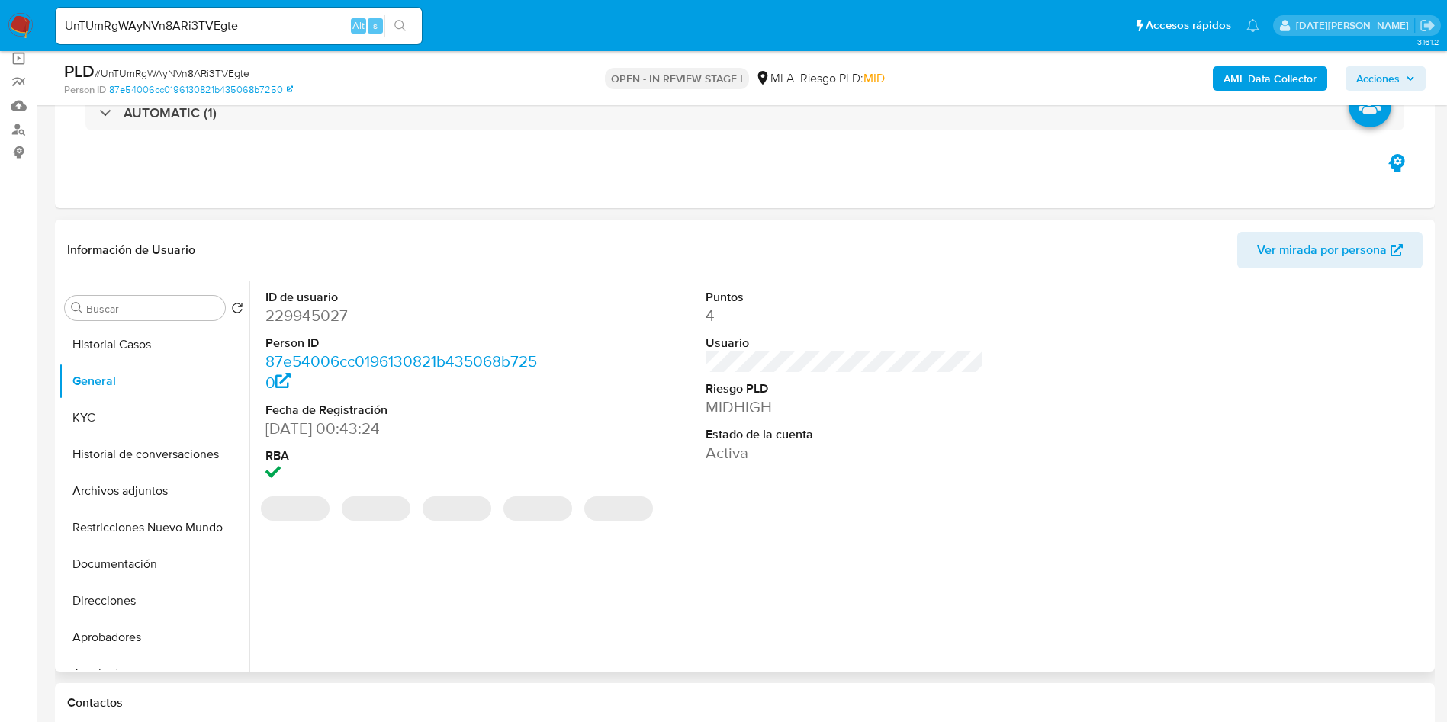
click at [319, 320] on dd "229945027" at bounding box center [404, 315] width 278 height 21
copy dd "229945027"
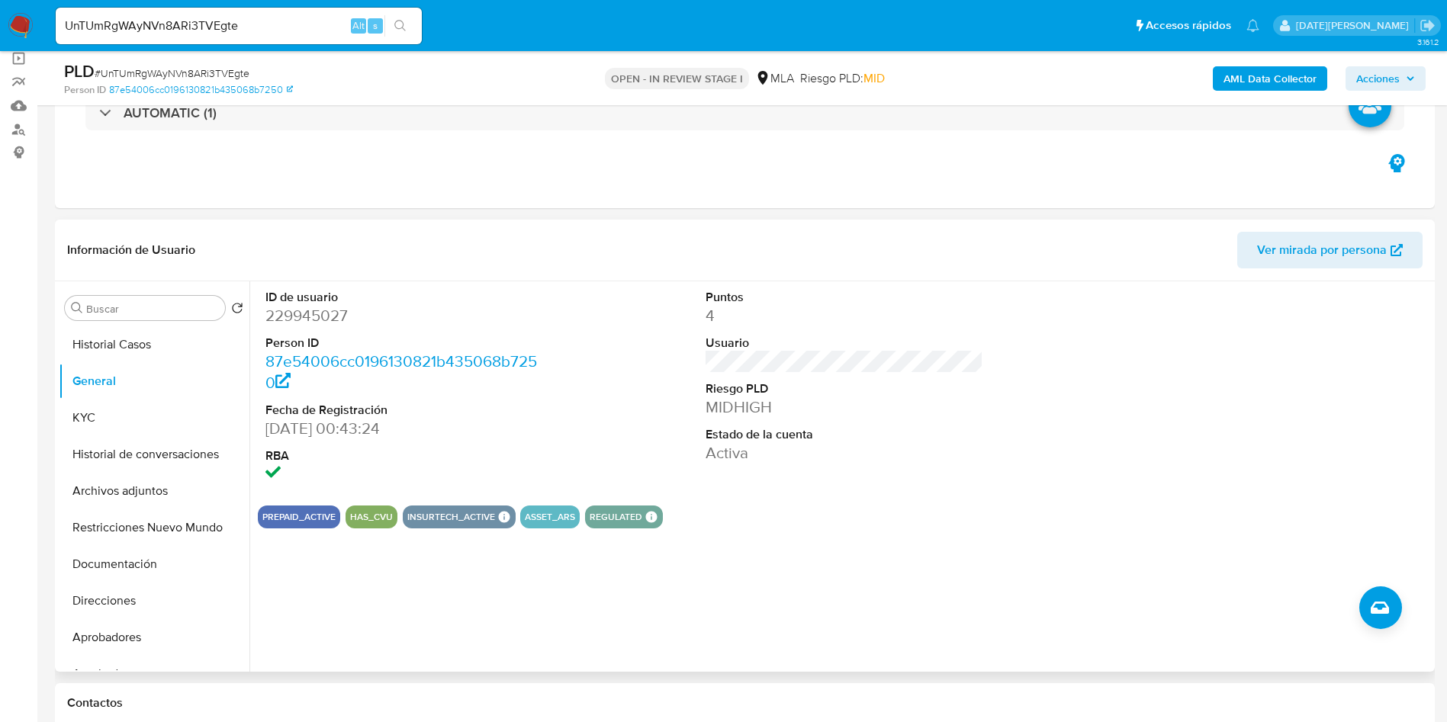
click at [585, 259] on header "Información de Usuario Ver mirada por persona" at bounding box center [744, 250] width 1355 height 37
click at [339, 311] on dd "229945027" at bounding box center [404, 315] width 278 height 21
copy dd "229945027"
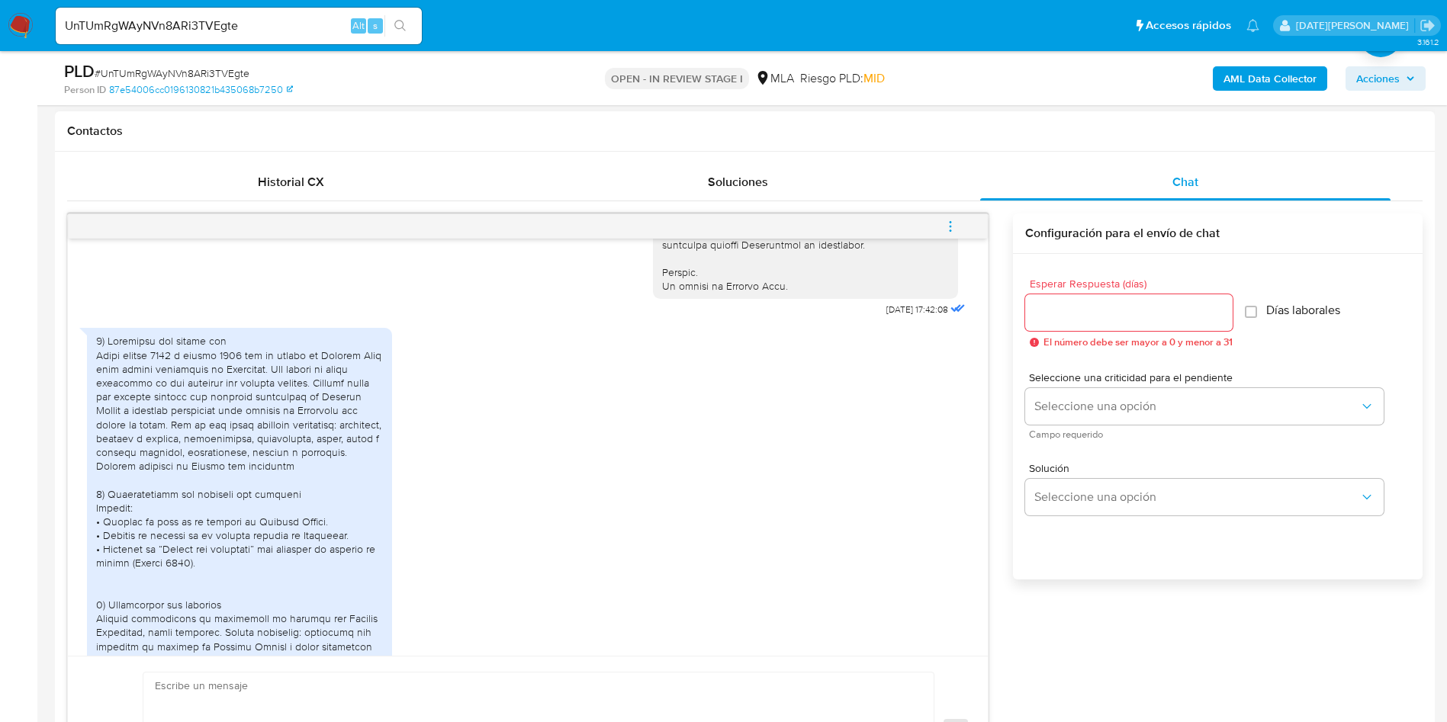
scroll to position [754, 0]
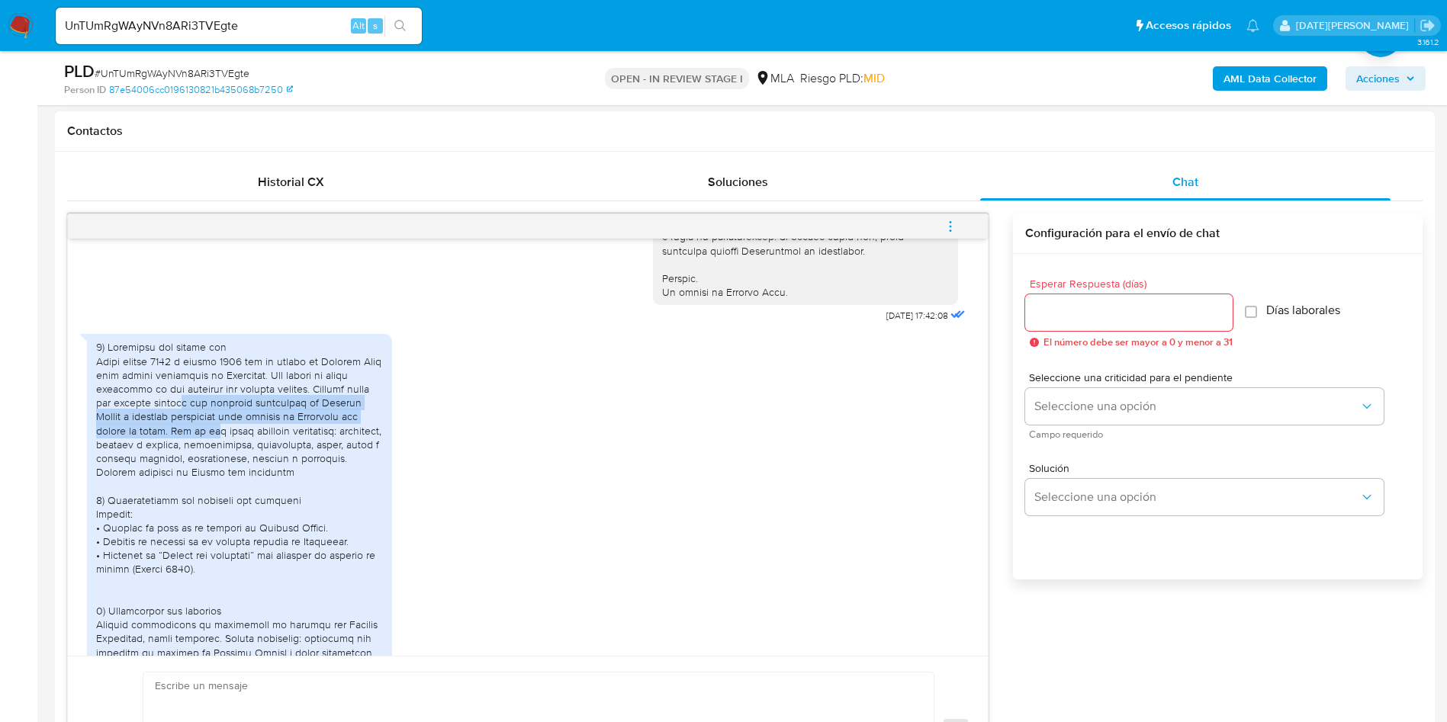
drag, startPoint x: 246, startPoint y: 426, endPoint x: 282, endPoint y: 458, distance: 47.6
click at [282, 458] on div at bounding box center [239, 583] width 287 height 486
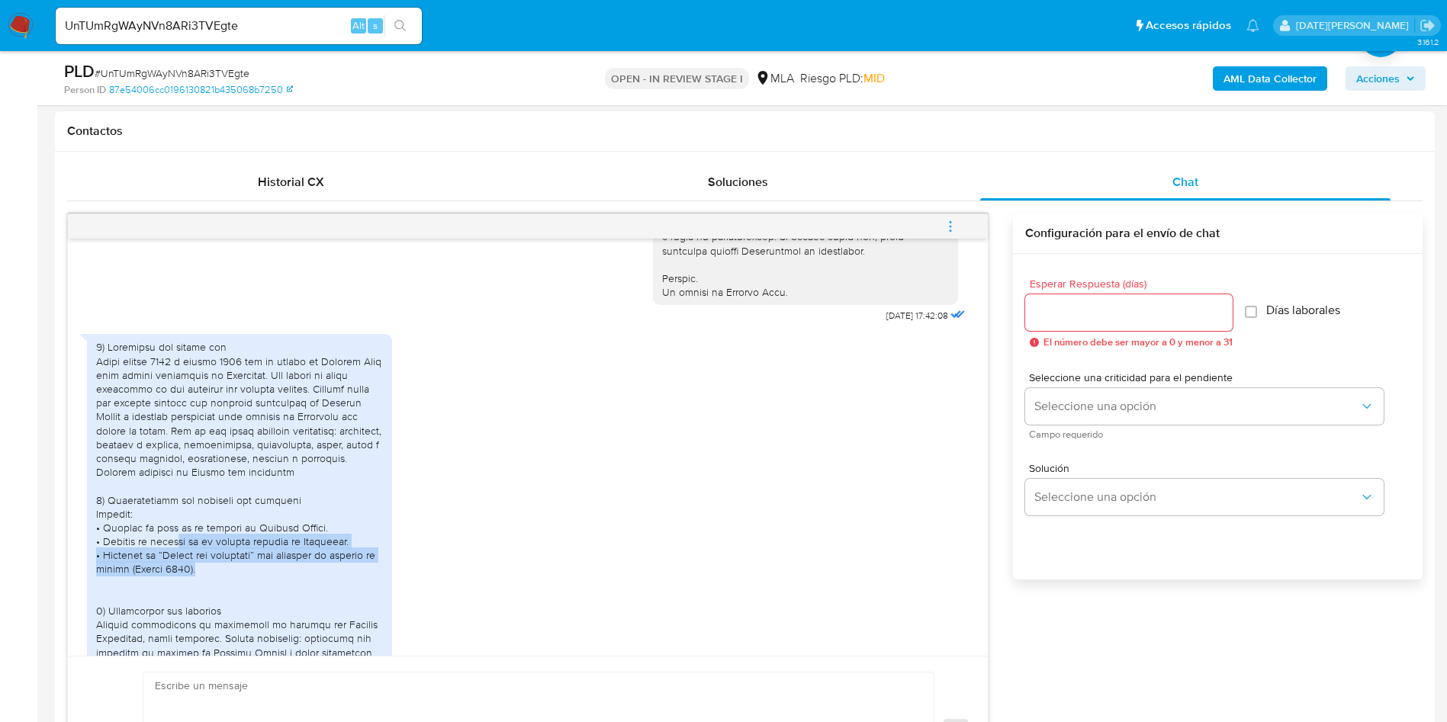
drag, startPoint x: 186, startPoint y: 590, endPoint x: 246, endPoint y: 606, distance: 62.2
click at [246, 606] on div at bounding box center [239, 583] width 287 height 486
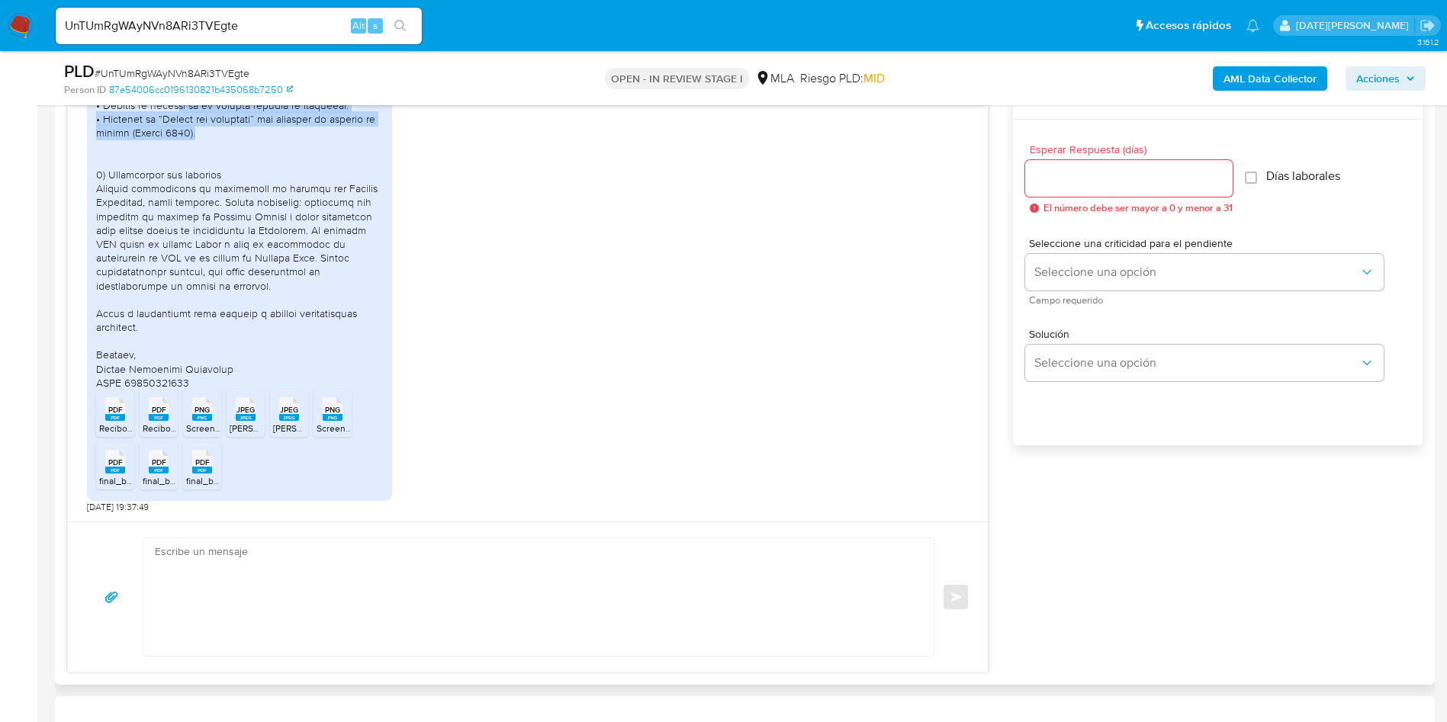
scroll to position [915, 0]
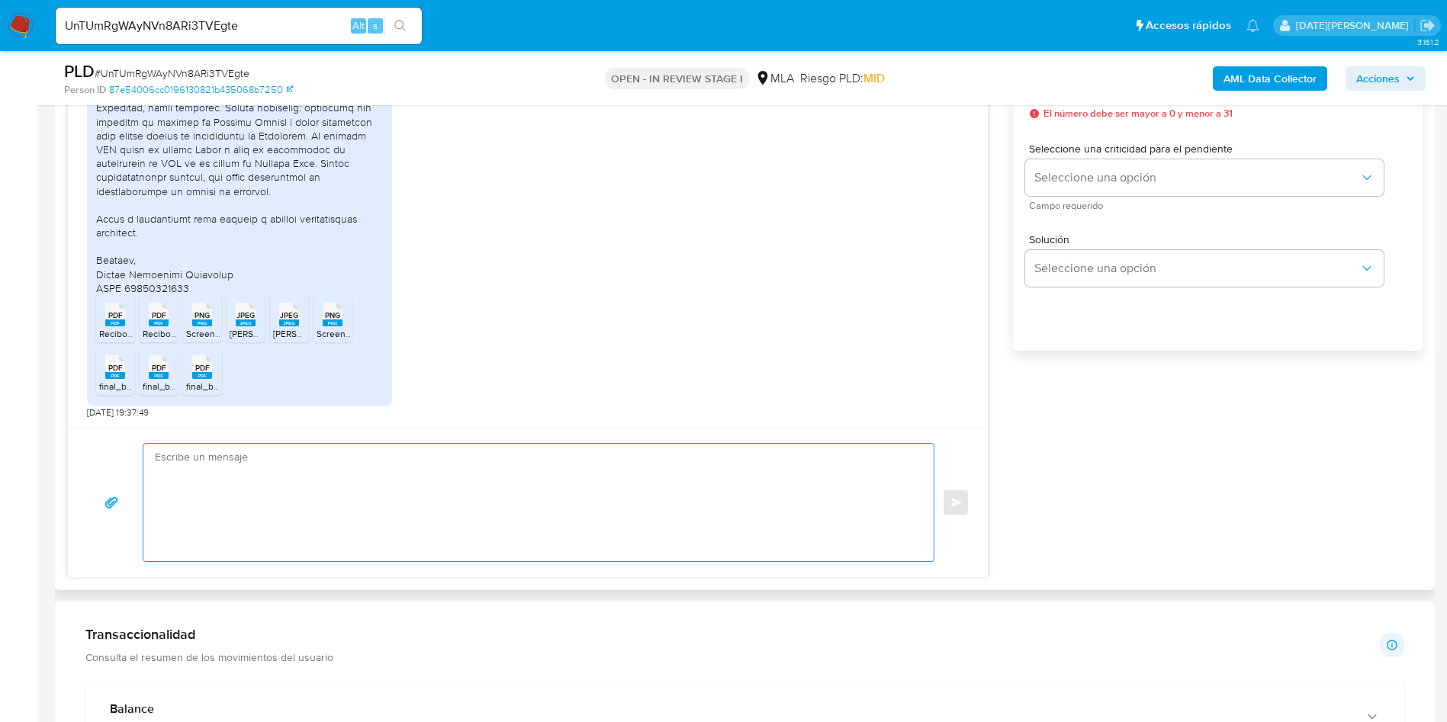
click at [390, 502] on textarea at bounding box center [535, 502] width 760 height 117
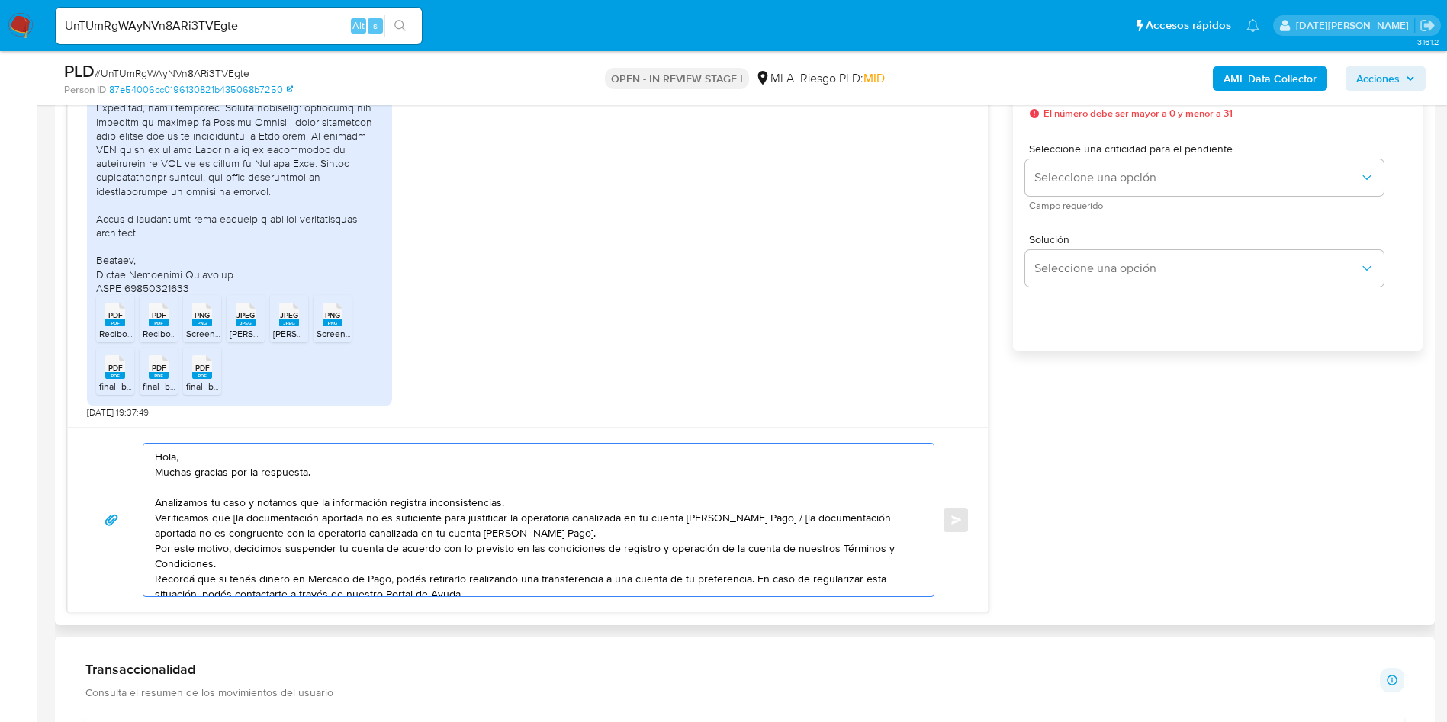
click at [361, 462] on textarea "Hola, Muchas gracias por la respuesta. Analizamos tu caso y notamos que la info…" at bounding box center [535, 520] width 760 height 153
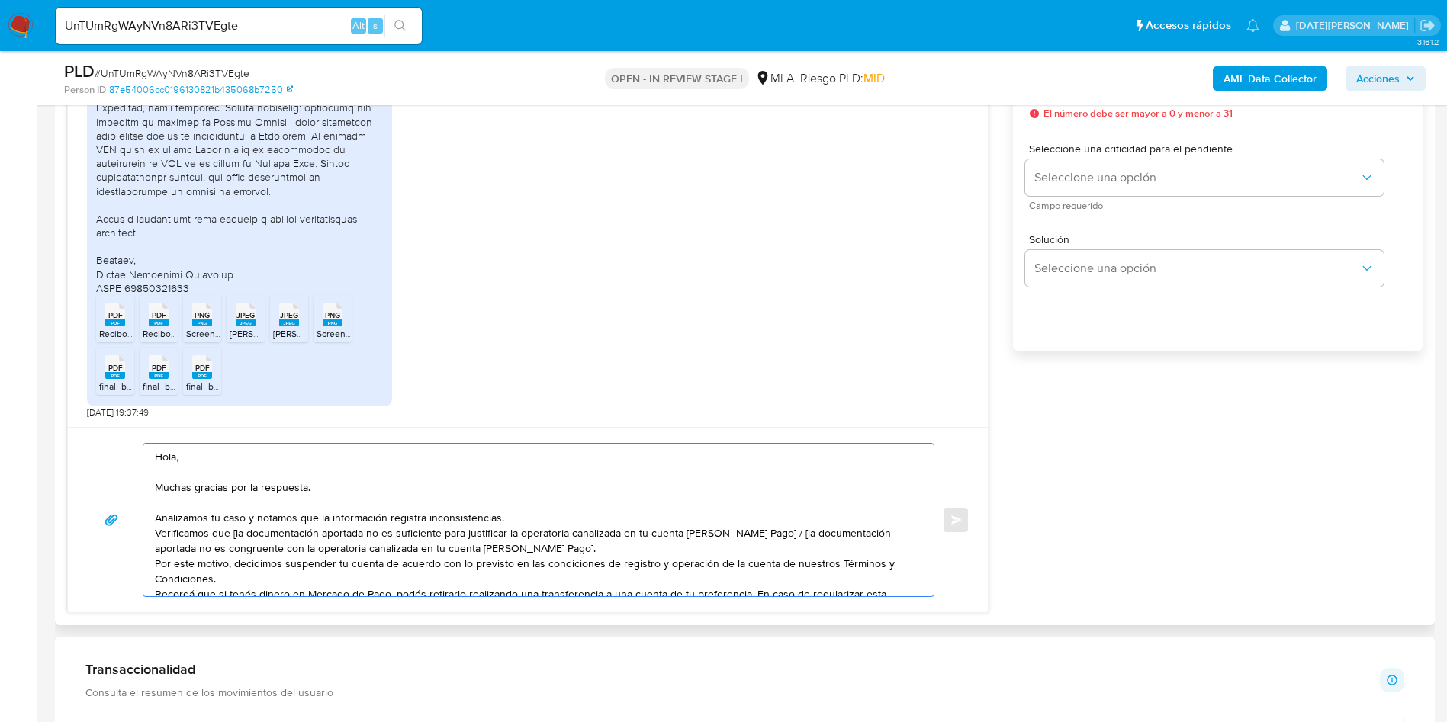
click at [557, 516] on textarea "Hola, Muchas gracias por la respuesta. Analizamos tu caso y notamos que la info…" at bounding box center [535, 520] width 760 height 153
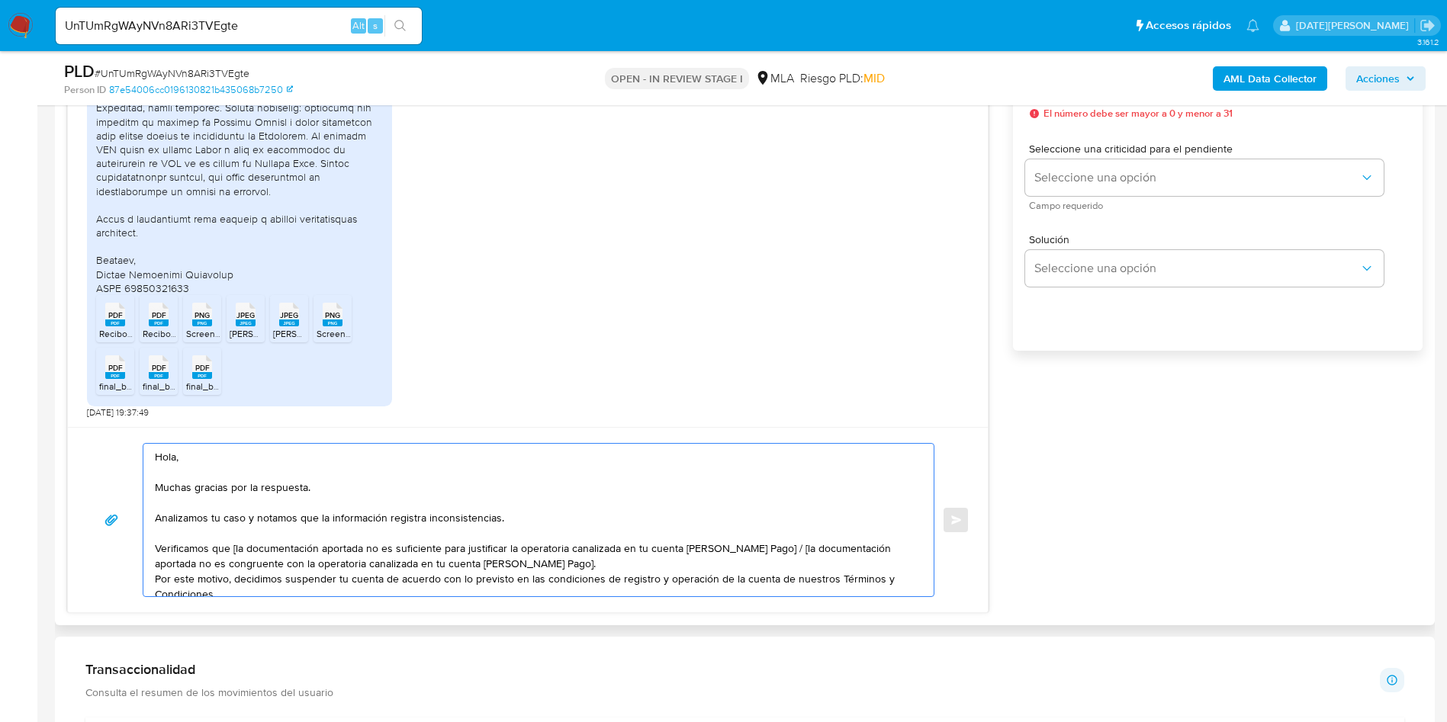
click at [240, 551] on textarea "Hola, Muchas gracias por la respuesta. Analizamos tu caso y notamos que la info…" at bounding box center [535, 520] width 760 height 153
click at [235, 548] on textarea "Hola, Muchas gracias por la respuesta. Analizamos tu caso y notamos que la info…" at bounding box center [535, 520] width 760 height 153
drag, startPoint x: 763, startPoint y: 548, endPoint x: 778, endPoint y: 559, distance: 18.6
click at [778, 559] on textarea "Hola, Muchas gracias por la respuesta. Analizamos tu caso y notamos que la info…" at bounding box center [535, 520] width 760 height 153
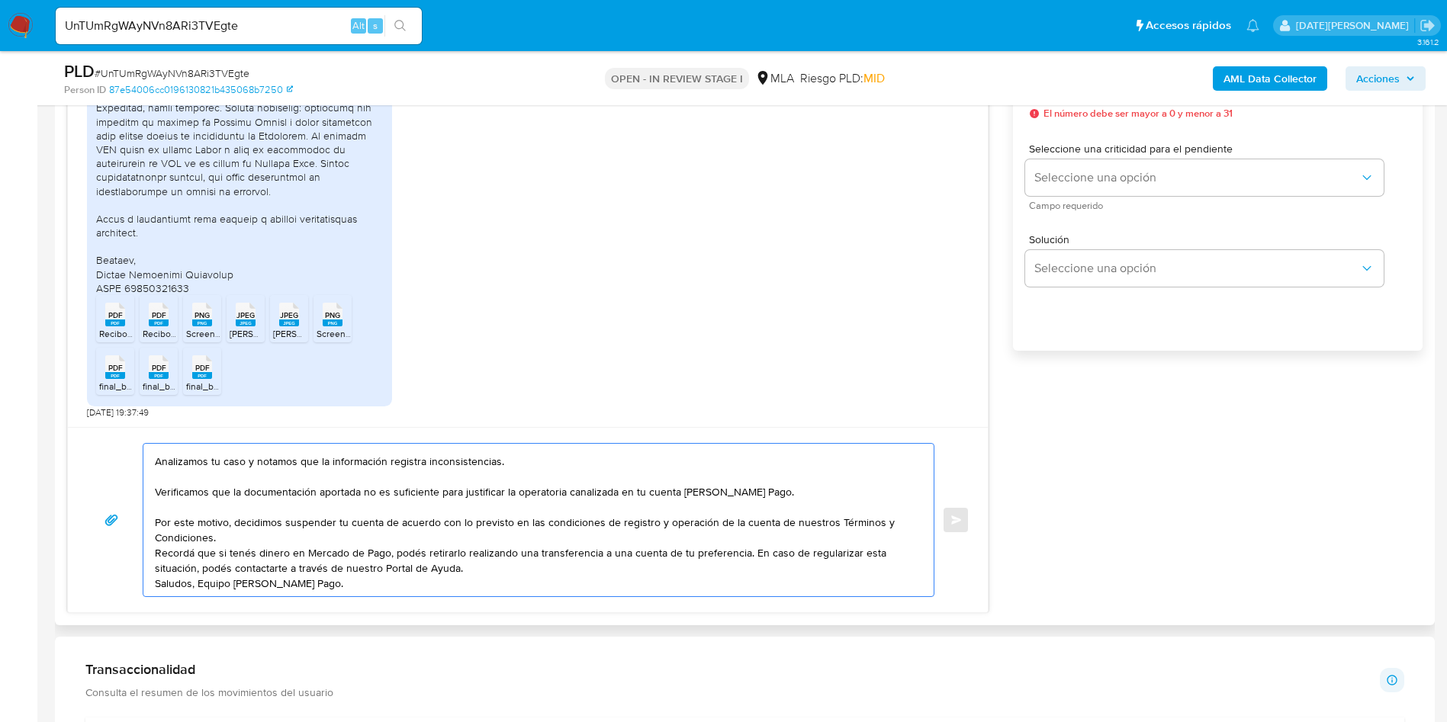
click at [748, 490] on textarea "Hola, Muchas gracias por la respuesta. Analizamos tu caso y notamos que la info…" at bounding box center [535, 520] width 760 height 153
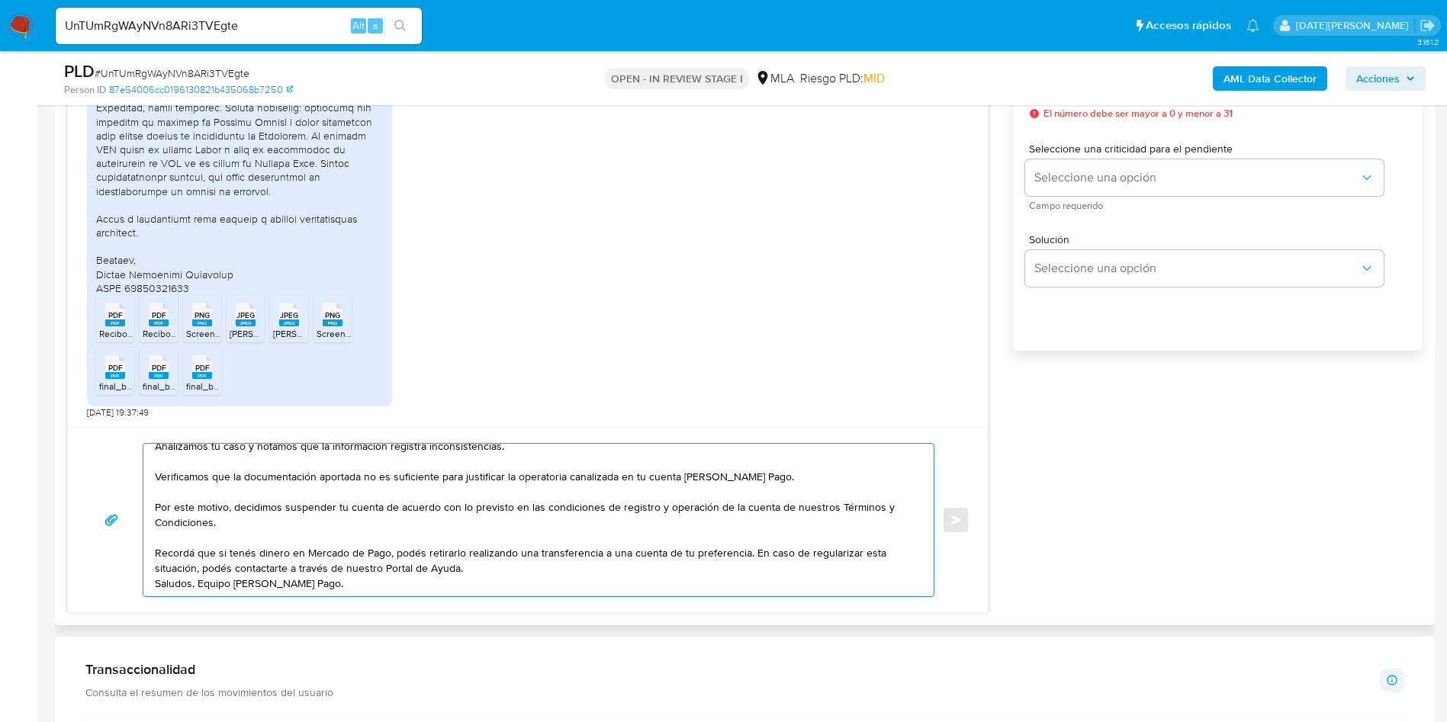
click at [619, 530] on textarea "Hola, Muchas gracias por la respuesta. Analizamos tu caso y notamos que la info…" at bounding box center [535, 520] width 760 height 153
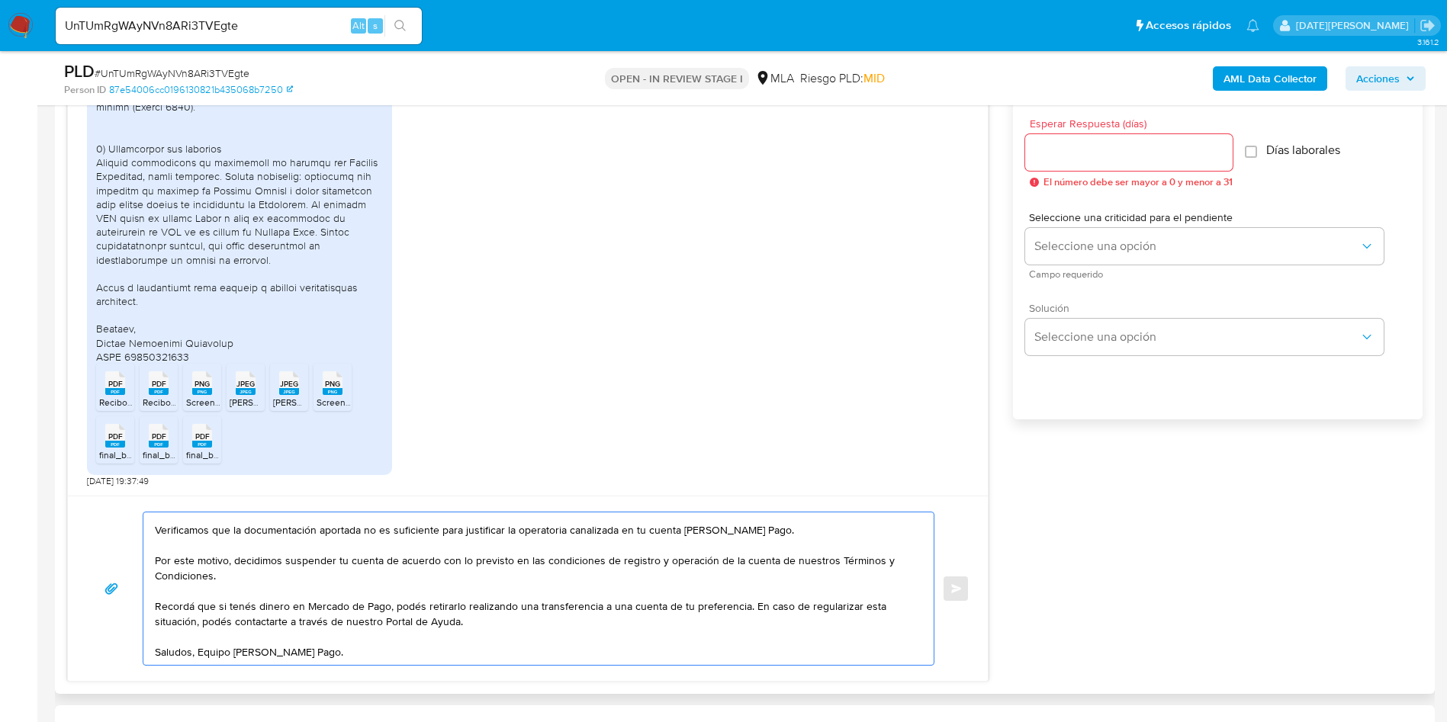
scroll to position [801, 0]
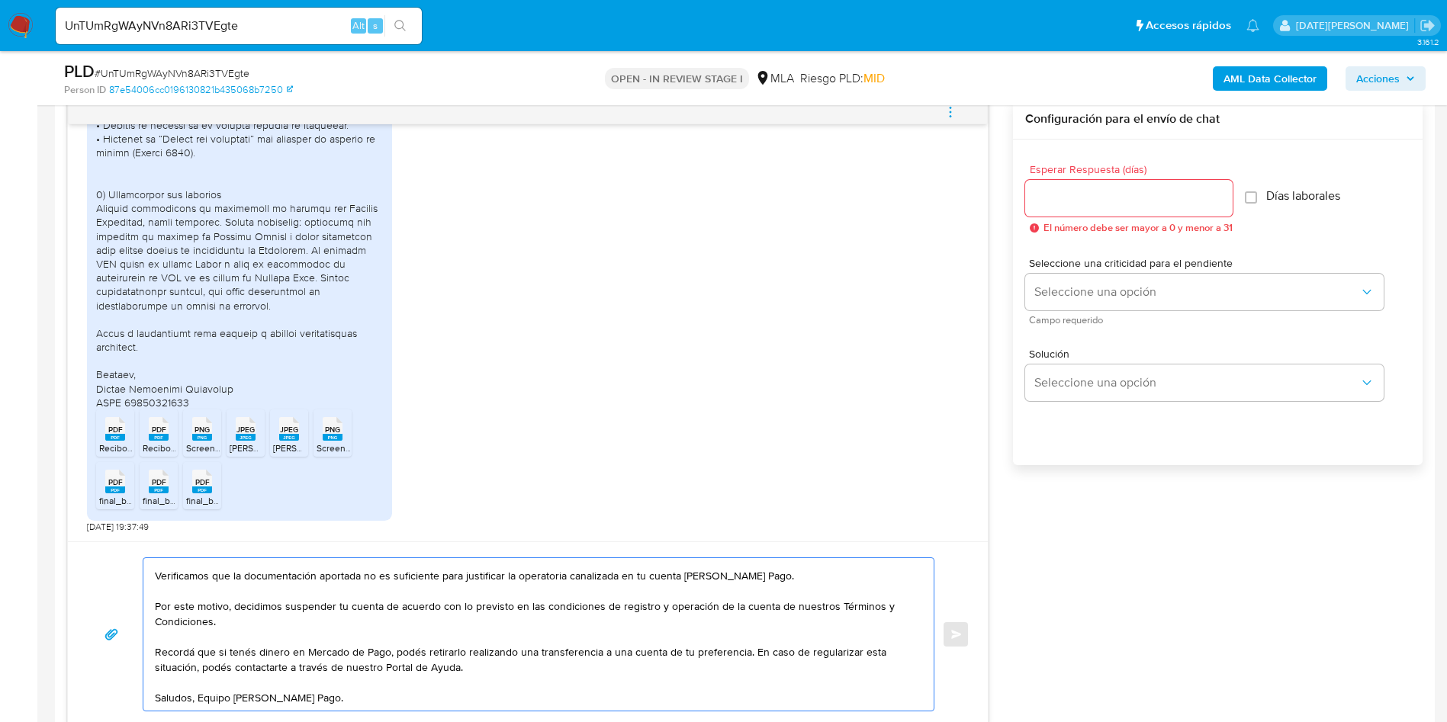
type textarea "Hola, Muchas gracias por la respuesta. Analizamos tu caso y notamos que la info…"
click at [1044, 223] on span "El número debe ser mayor a 0 y menor a 31" at bounding box center [1137, 228] width 189 height 11
click at [1050, 199] on input "Esperar Respuesta (días)" at bounding box center [1128, 198] width 207 height 20
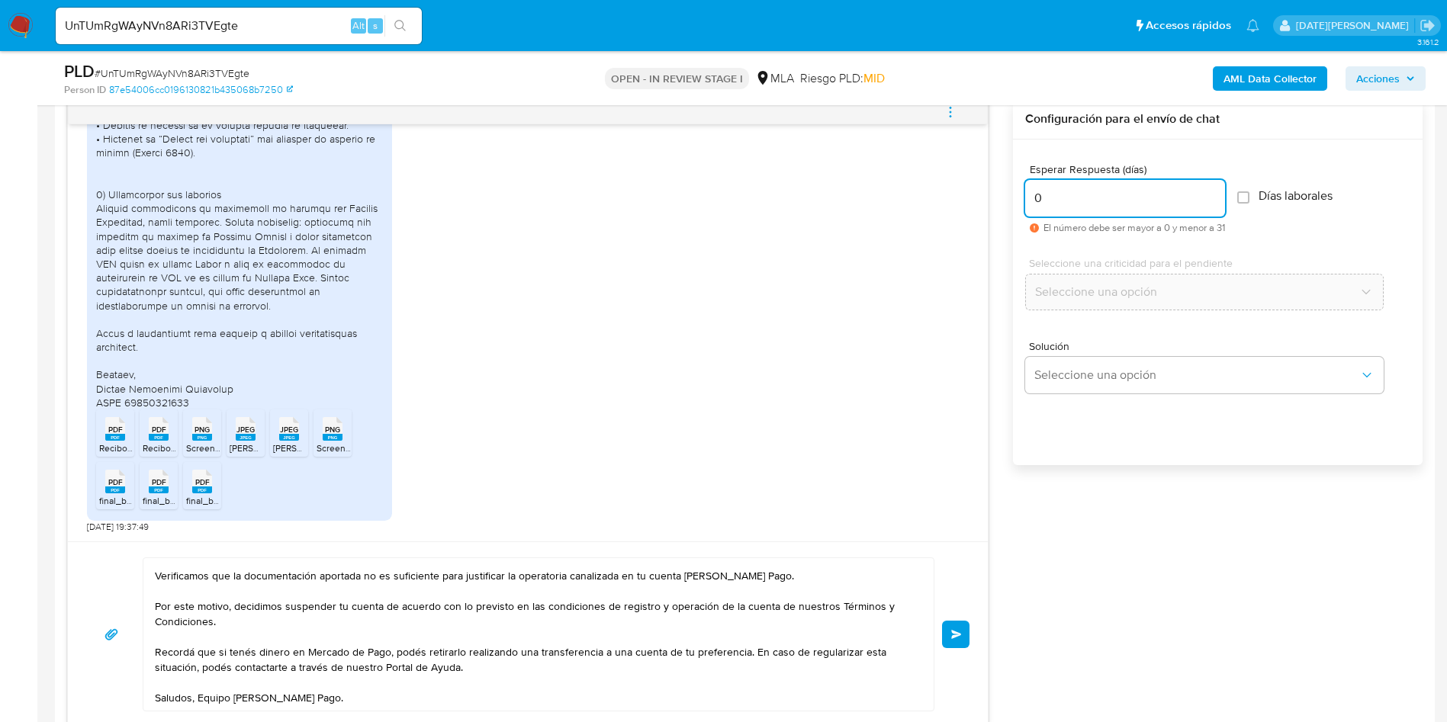
type input "0"
click at [206, 72] on span "# UnTUmRgWAyNVn8ARi3TVEgte" at bounding box center [172, 73] width 155 height 15
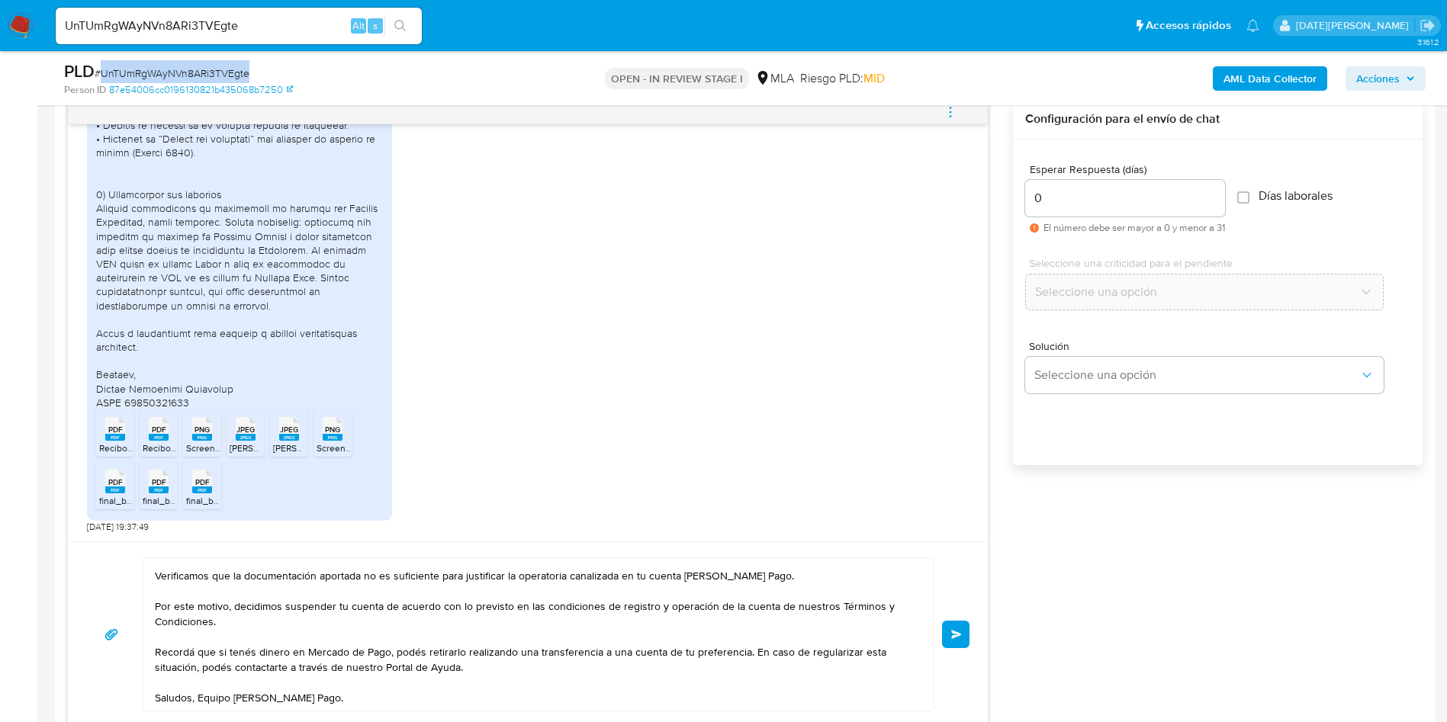
click at [206, 72] on span "# UnTUmRgWAyNVn8ARi3TVEgte" at bounding box center [172, 73] width 155 height 15
copy span "UnTUmRgWAyNVn8ARi3TVEgte"
drag, startPoint x: 953, startPoint y: 632, endPoint x: 793, endPoint y: 281, distance: 385.7
click at [954, 632] on span "Enviar" at bounding box center [956, 634] width 11 height 9
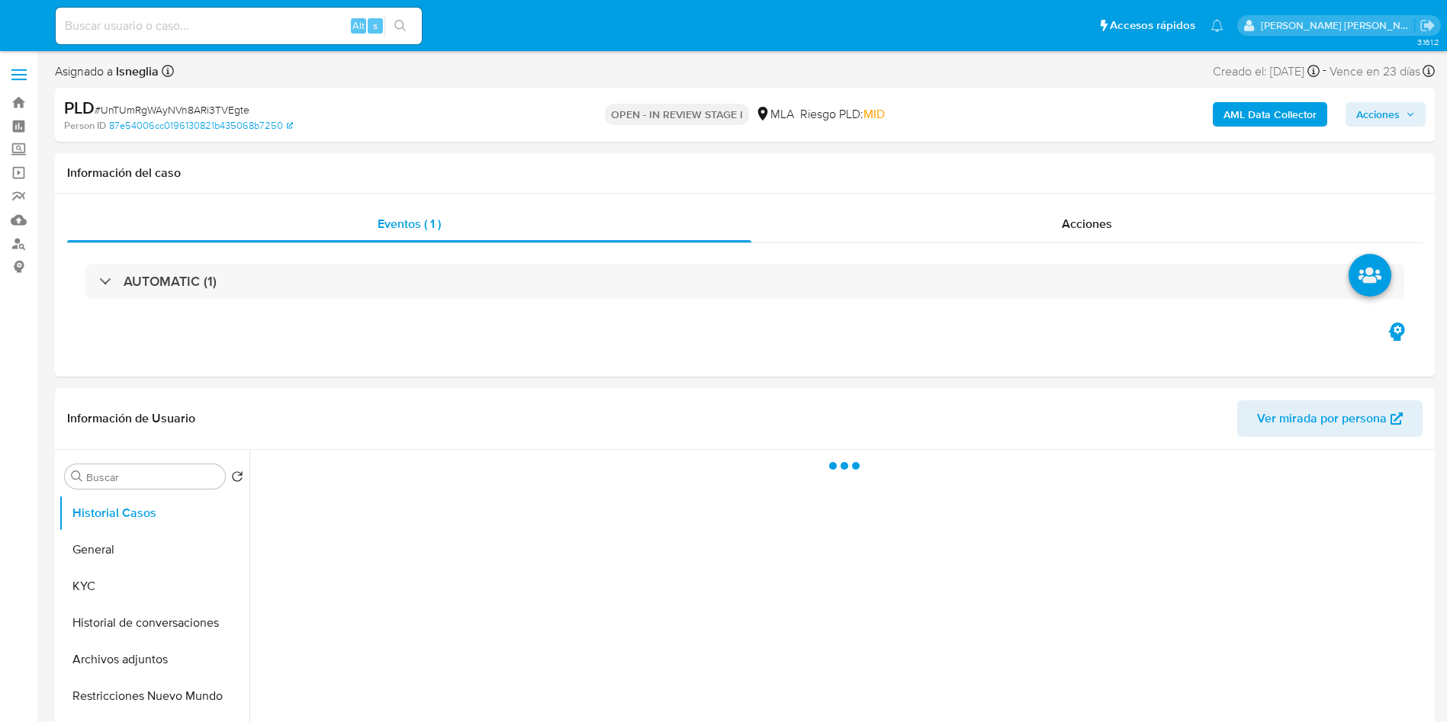
select select "10"
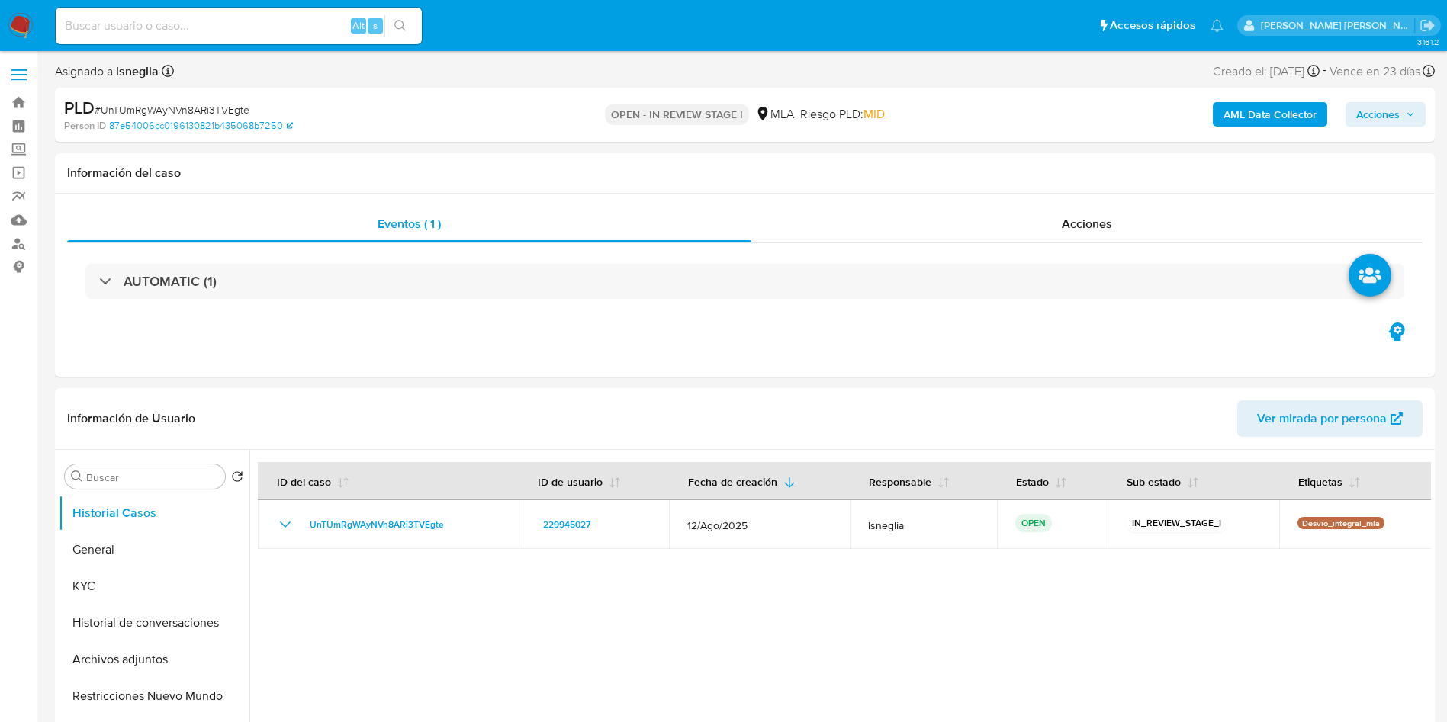
click at [20, 15] on img at bounding box center [21, 26] width 26 height 26
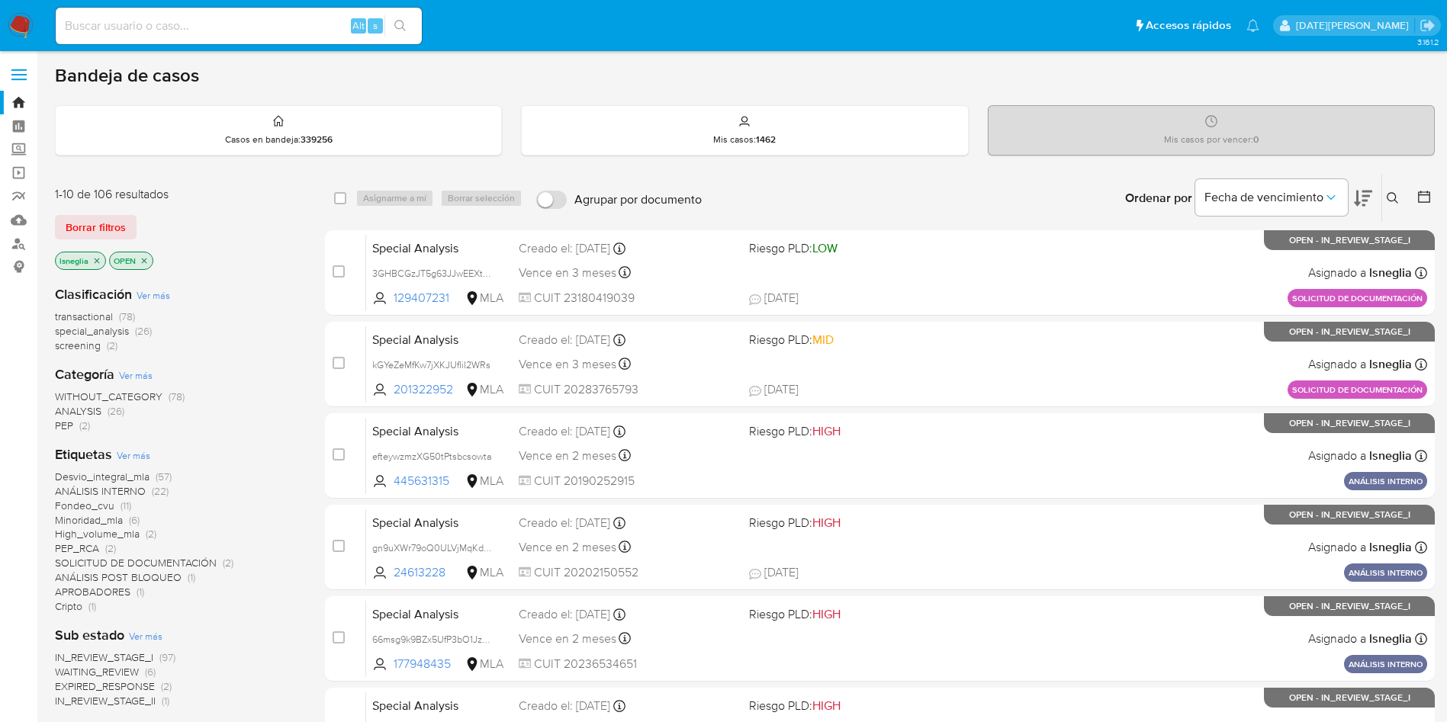
click at [1387, 199] on icon at bounding box center [1393, 198] width 12 height 12
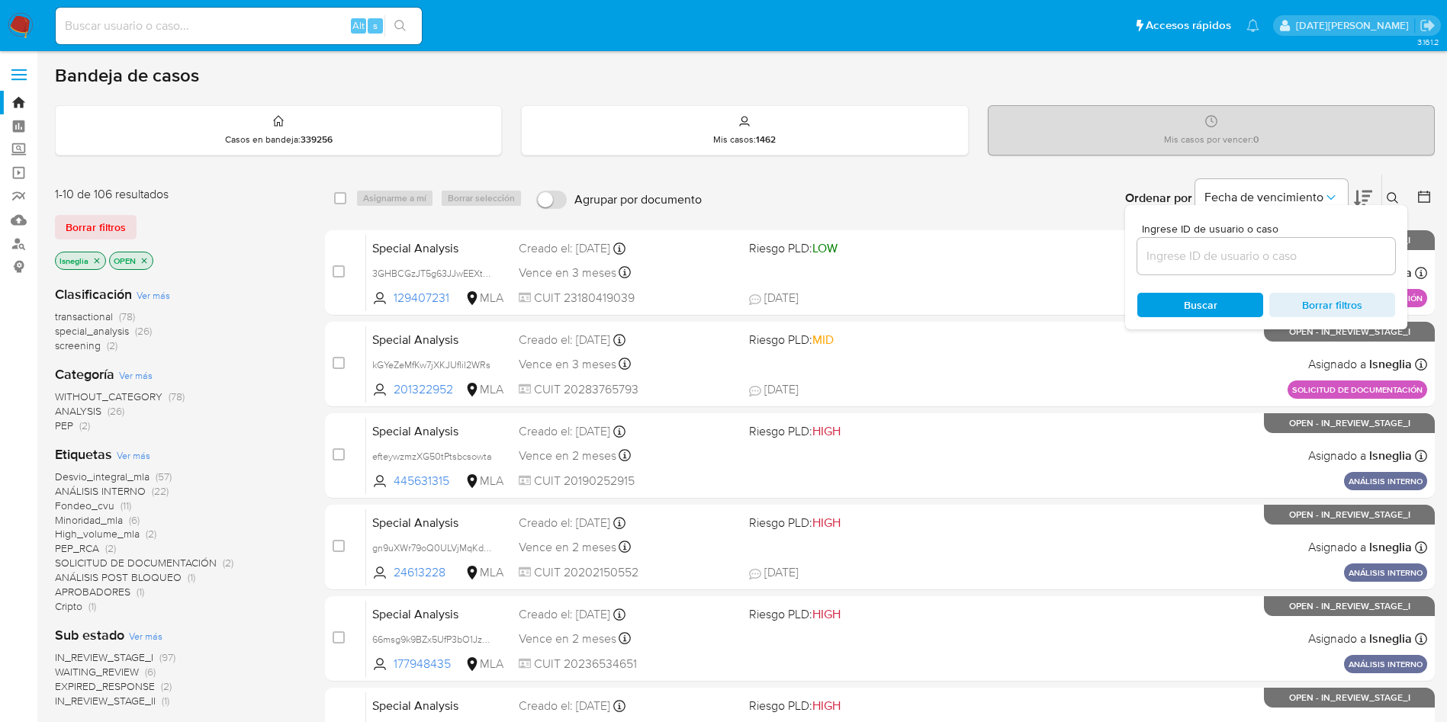
click at [1227, 242] on div at bounding box center [1266, 256] width 258 height 37
click at [1222, 252] on input at bounding box center [1266, 256] width 258 height 20
paste input "UnTUmRgWAyNVn8ARi3TVEgte"
type input "UnTUmRgWAyNVn8ARi3TVEgte"
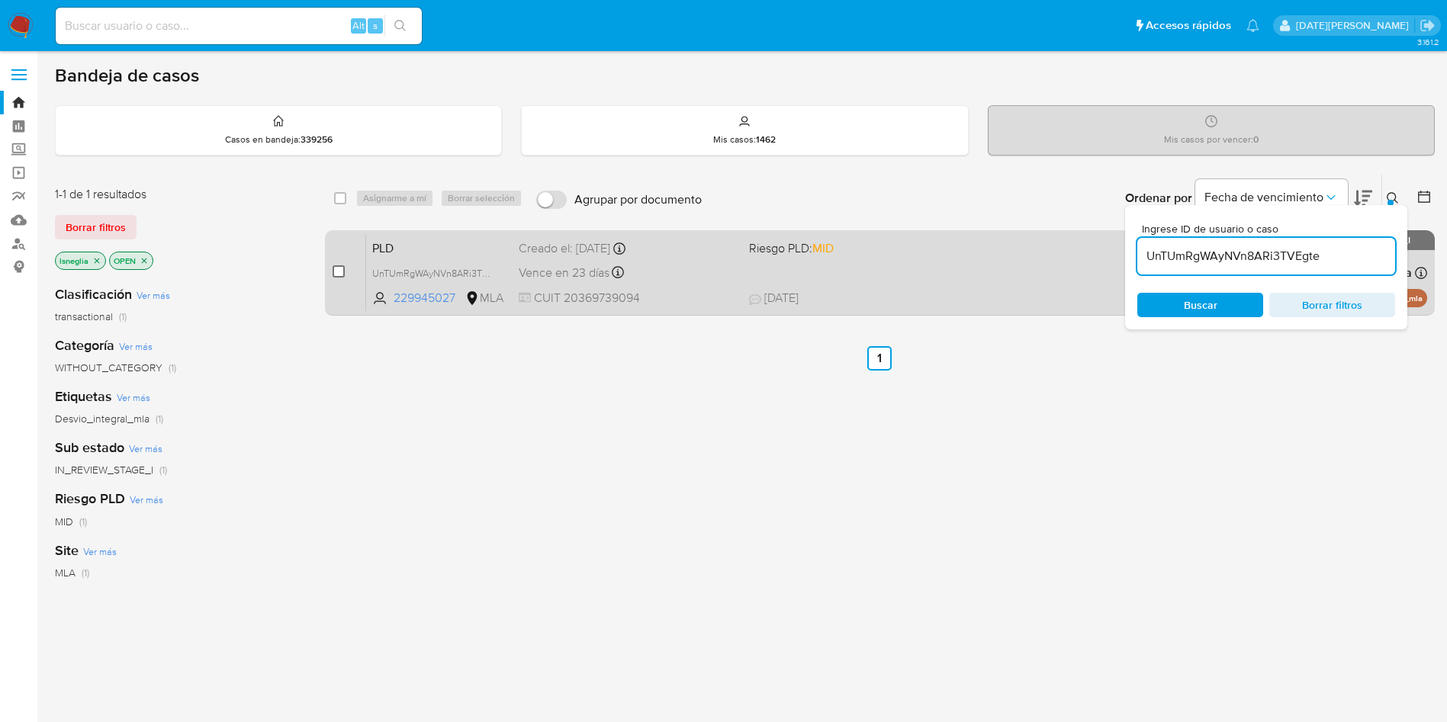
click at [339, 271] on input "checkbox" at bounding box center [339, 271] width 12 height 12
checkbox input "true"
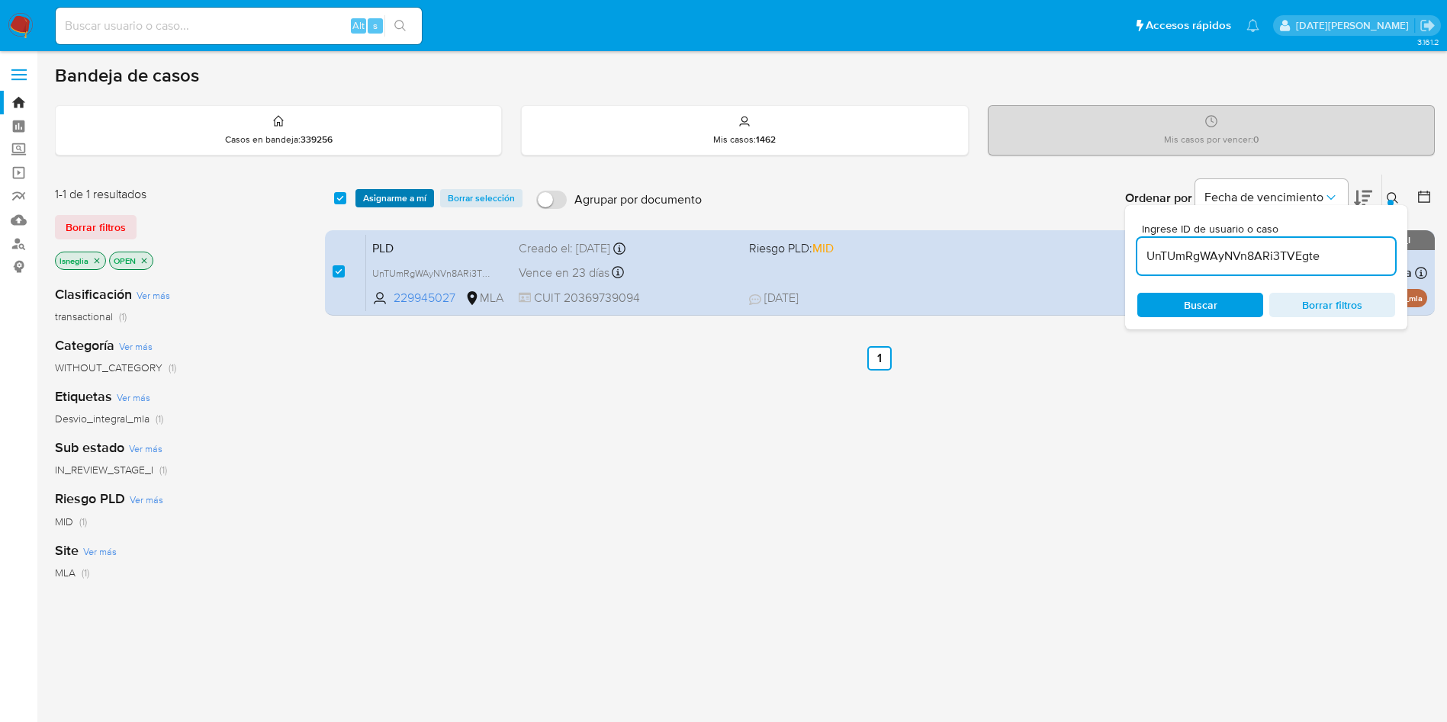
click at [413, 200] on span "Asignarme a mí" at bounding box center [394, 198] width 63 height 15
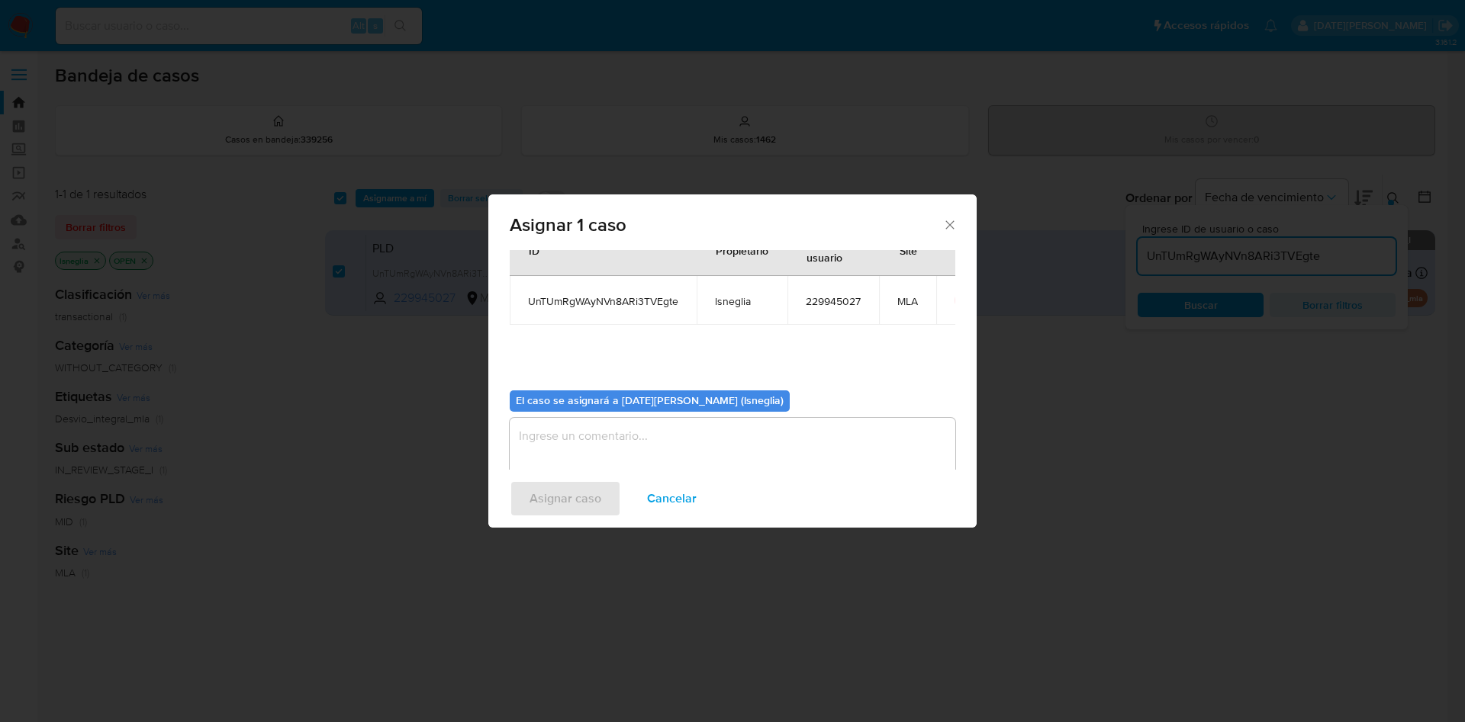
scroll to position [79, 0]
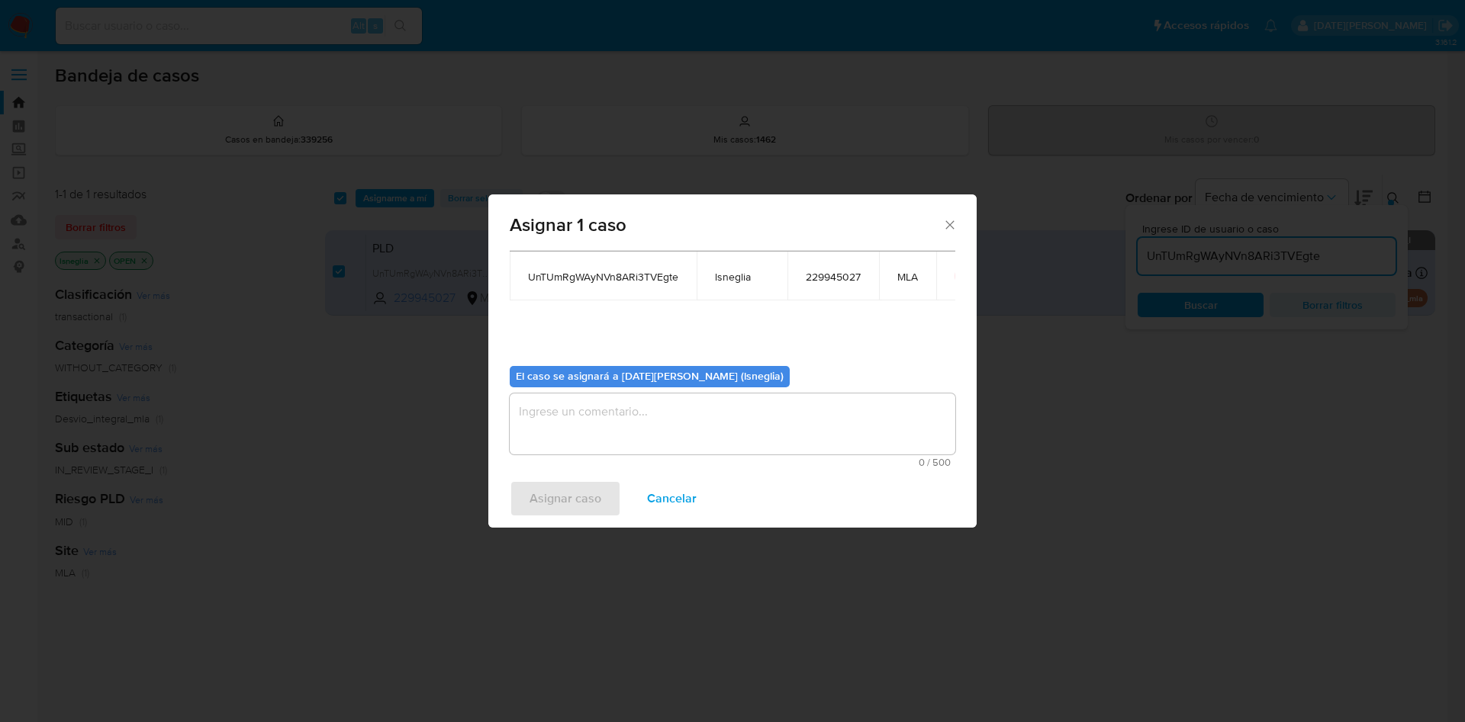
click at [617, 443] on textarea "assign-modal" at bounding box center [732, 424] width 445 height 61
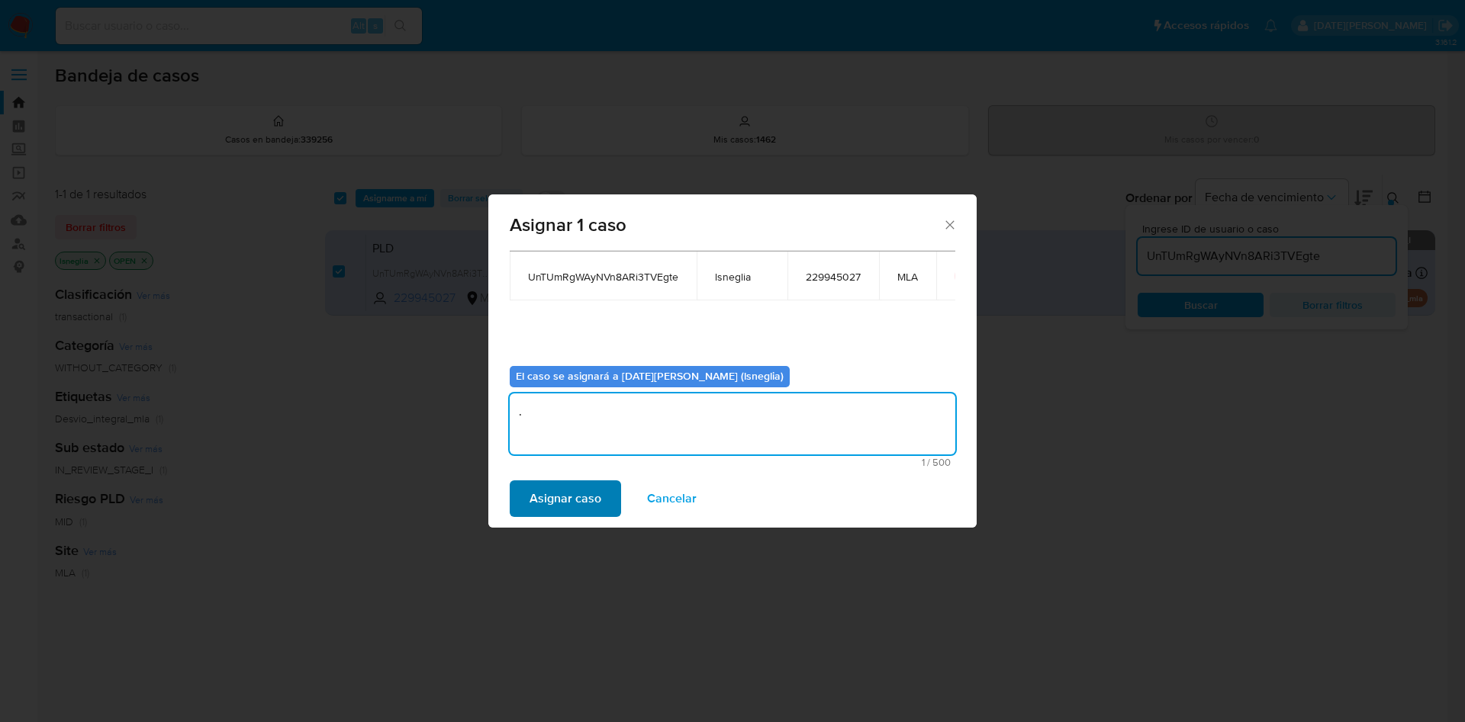
type textarea "."
click at [558, 502] on span "Asignar caso" at bounding box center [565, 499] width 72 height 34
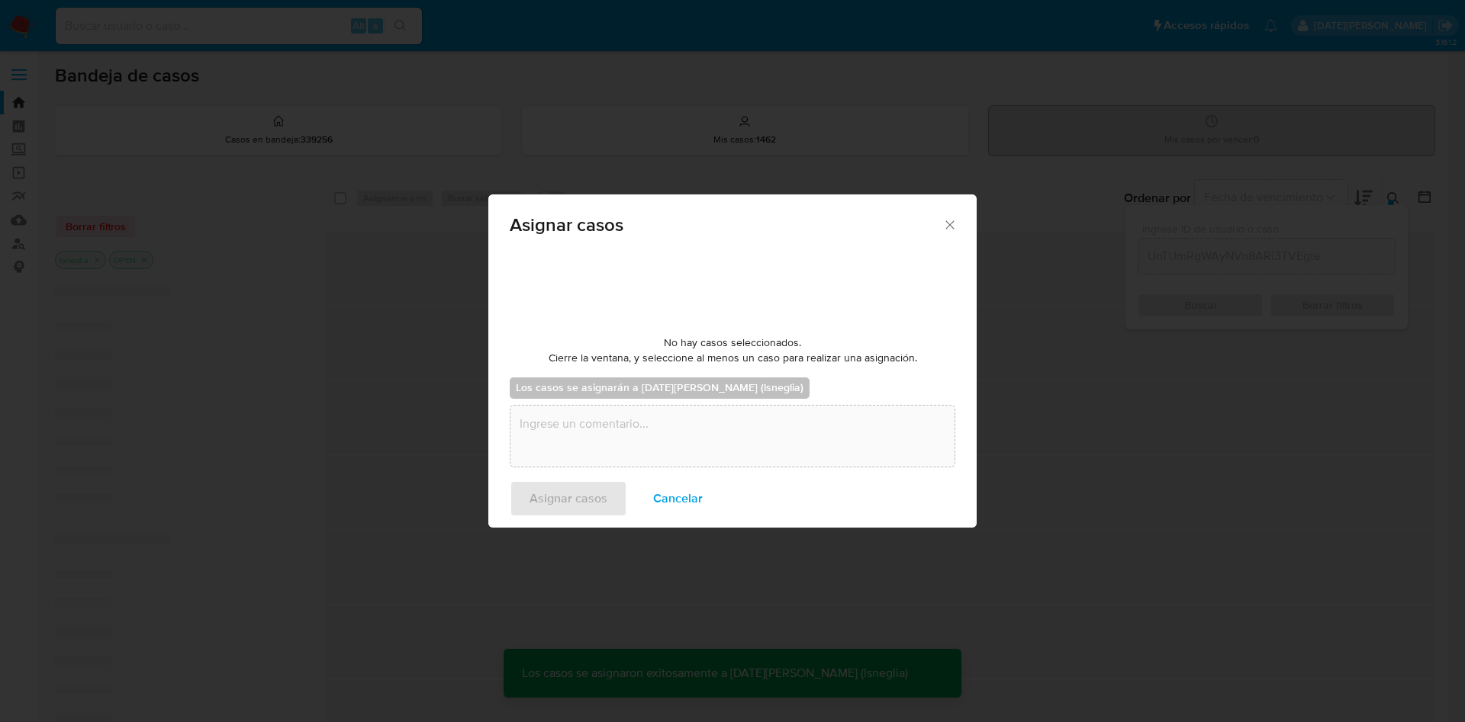
checkbox input "false"
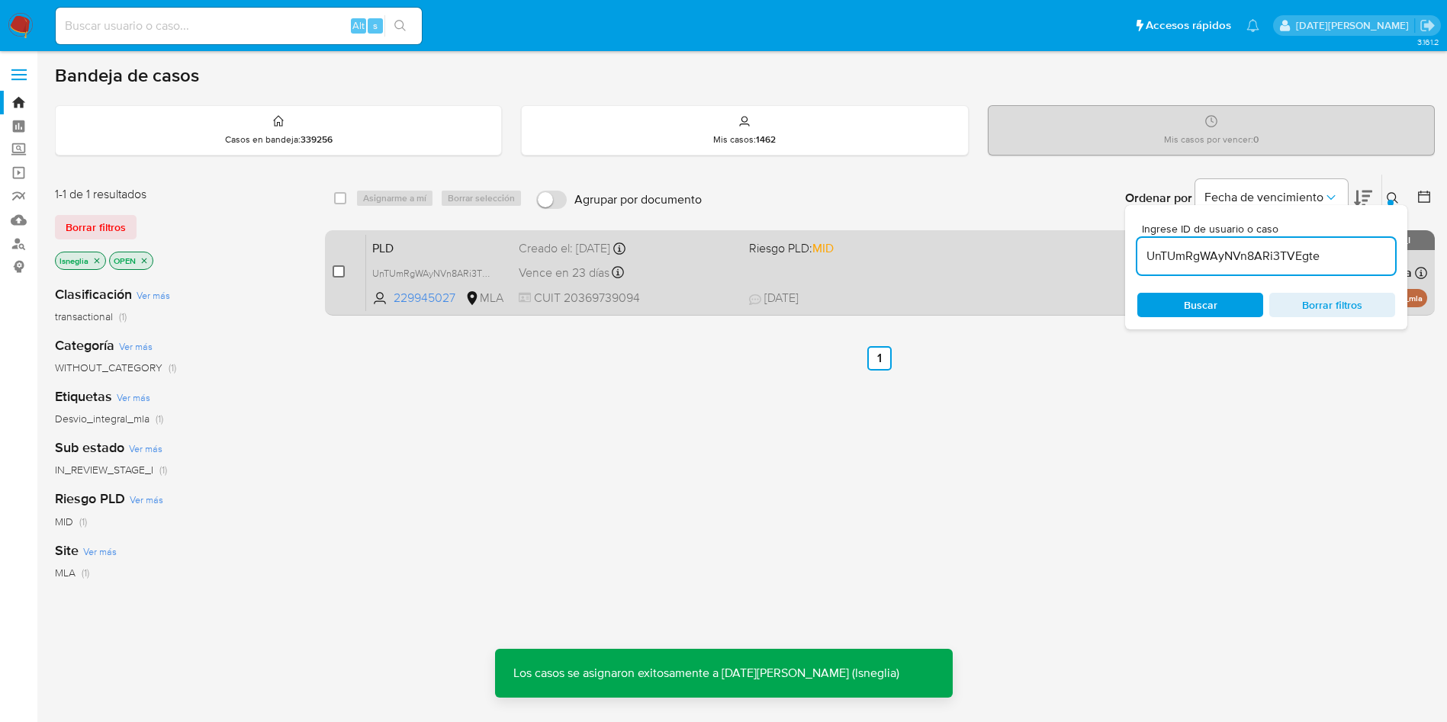
click at [338, 270] on input "checkbox" at bounding box center [339, 271] width 12 height 12
checkbox input "true"
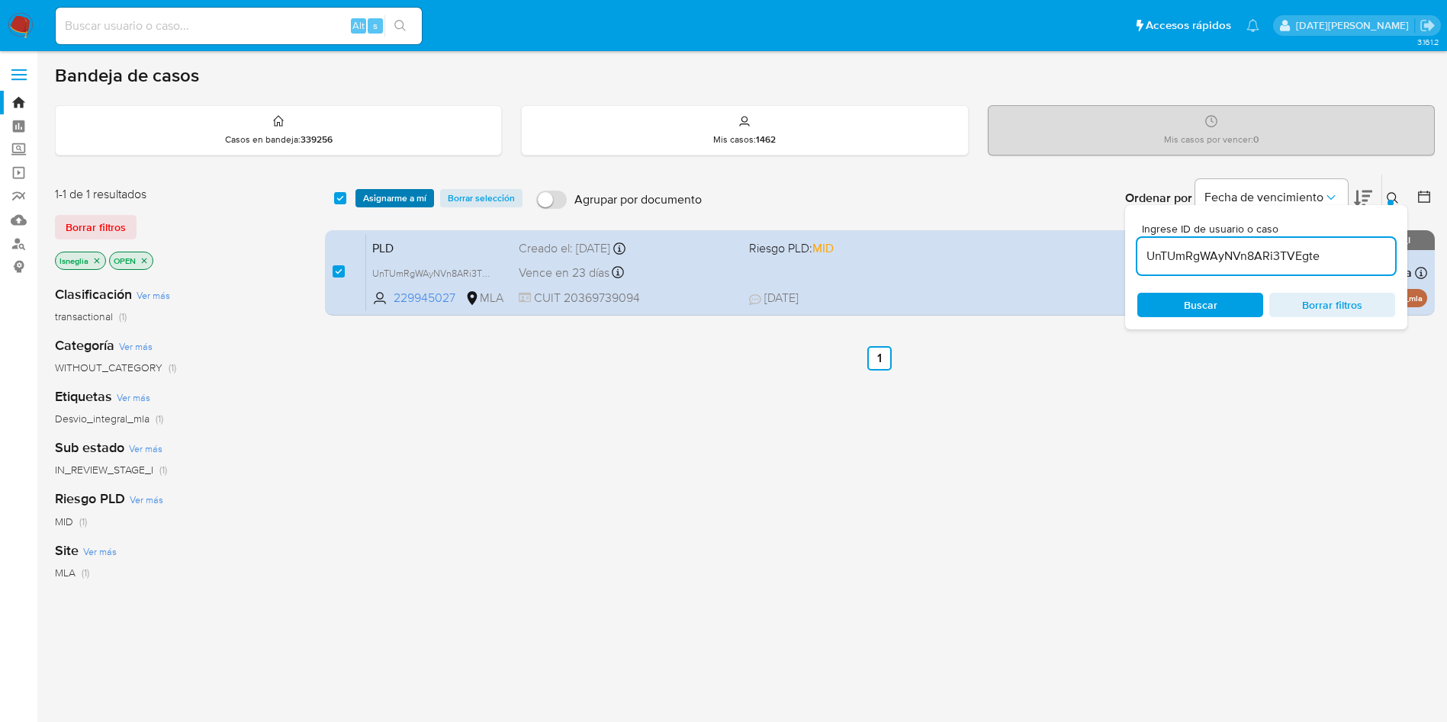
click at [406, 202] on span "Asignarme a mí" at bounding box center [394, 198] width 63 height 15
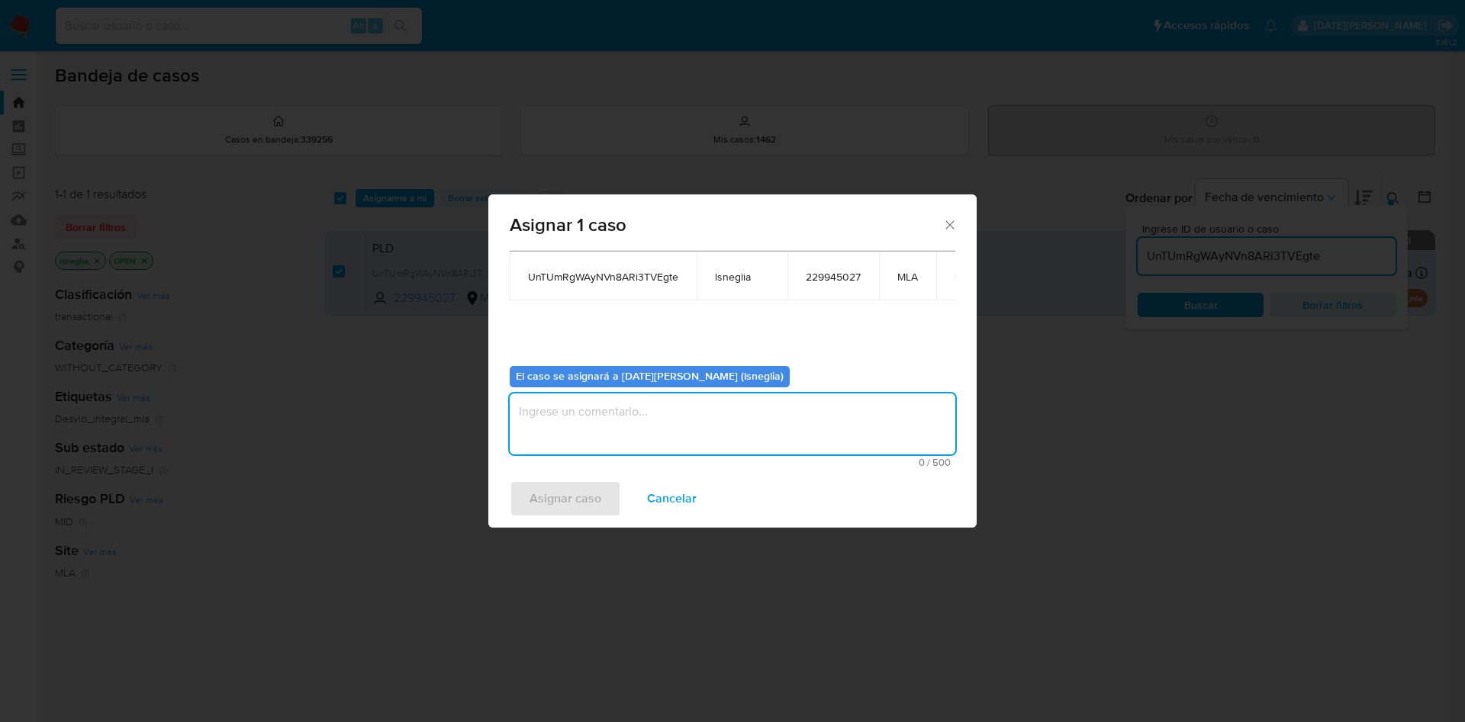
click at [630, 434] on textarea "assign-modal" at bounding box center [732, 424] width 445 height 61
type textarea "."
click at [579, 500] on span "Asignar caso" at bounding box center [565, 499] width 72 height 34
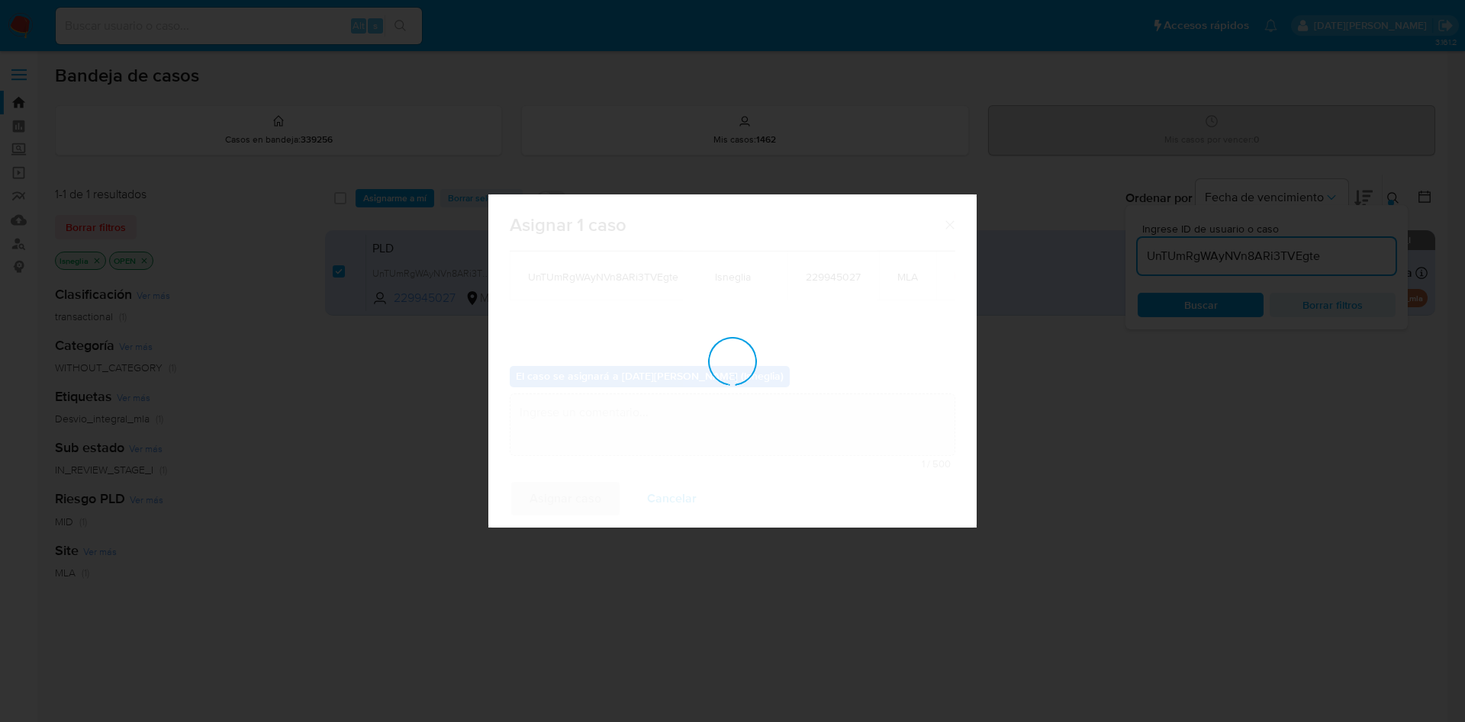
checkbox input "false"
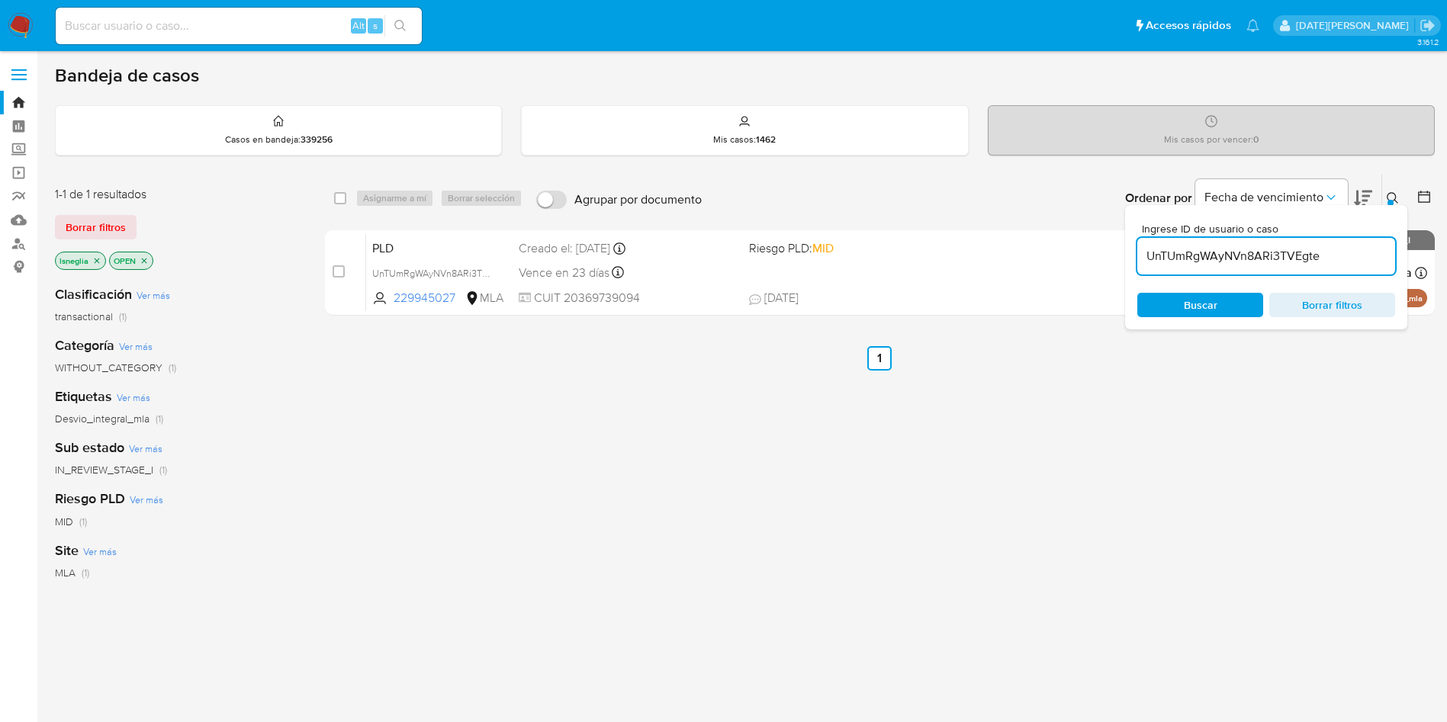
click at [1394, 195] on icon at bounding box center [1393, 198] width 12 height 12
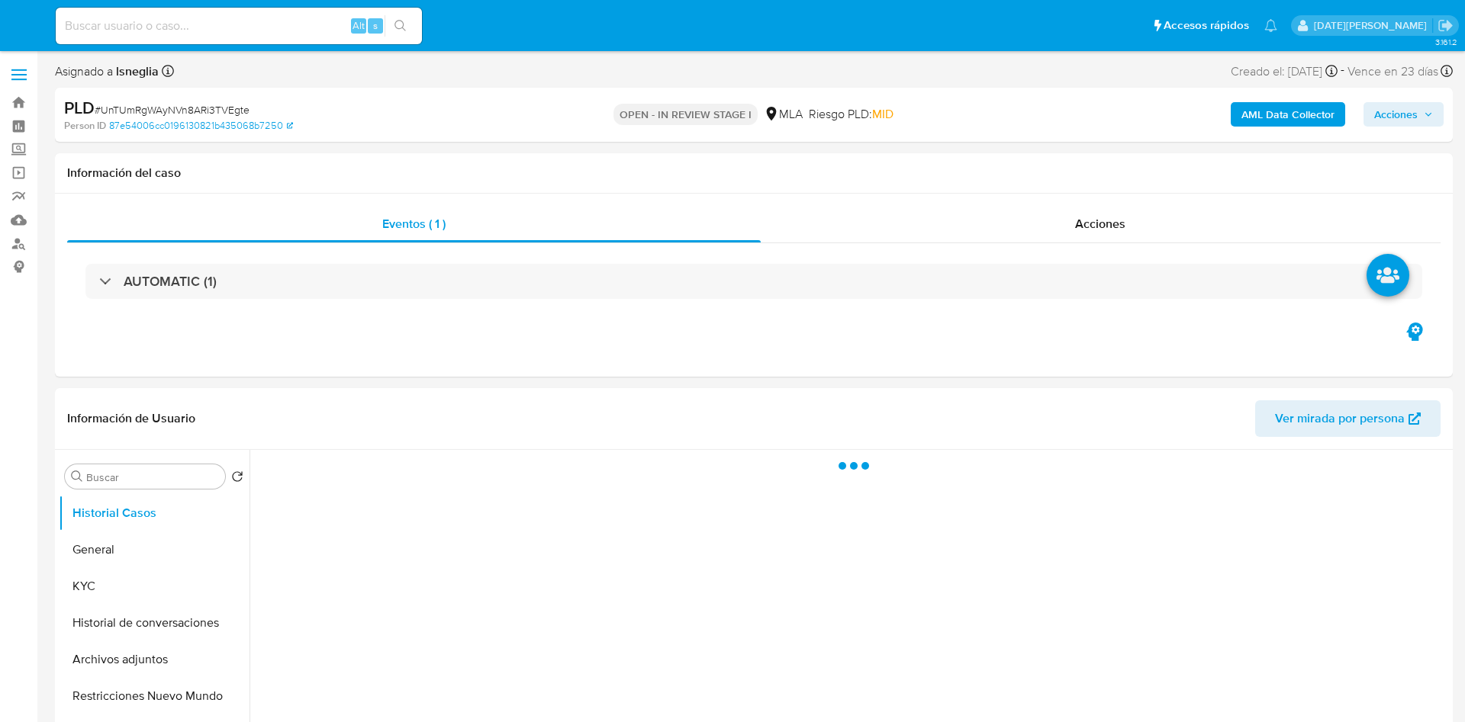
select select "10"
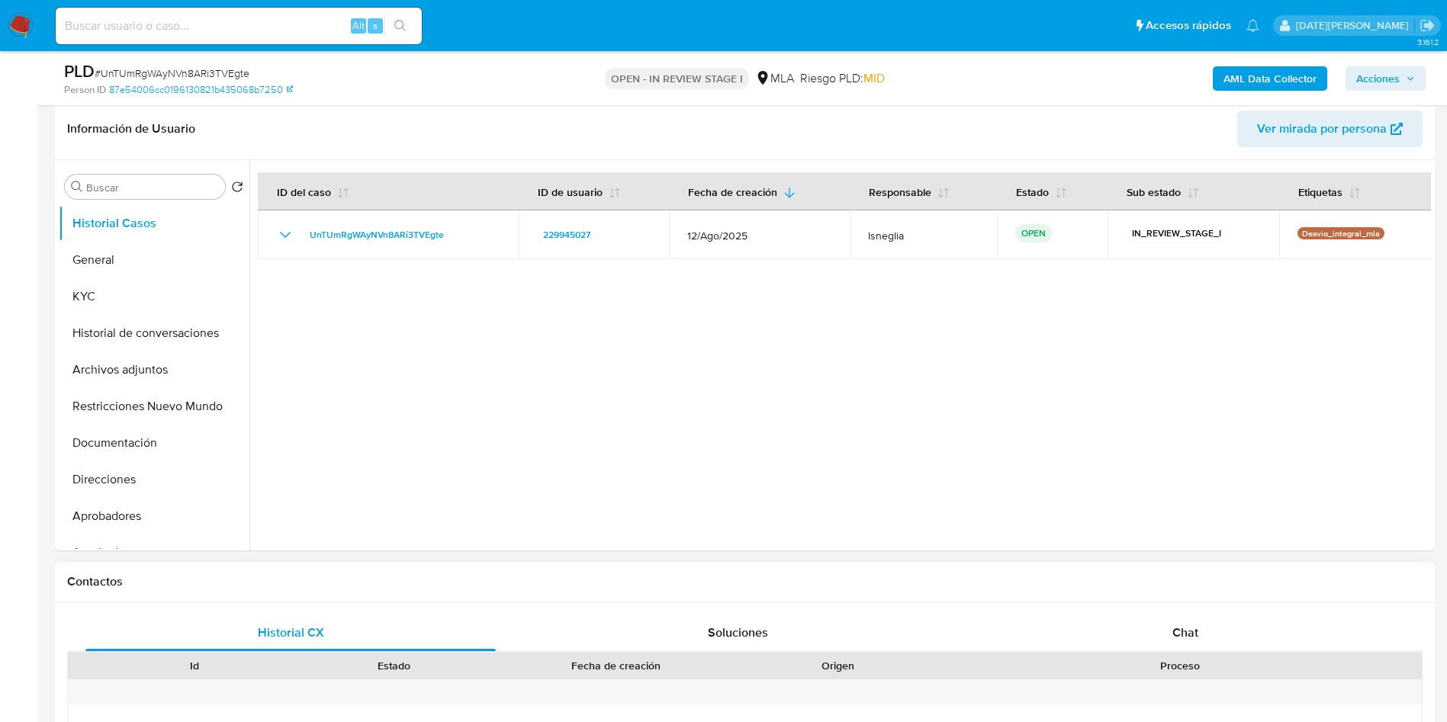
scroll to position [458, 0]
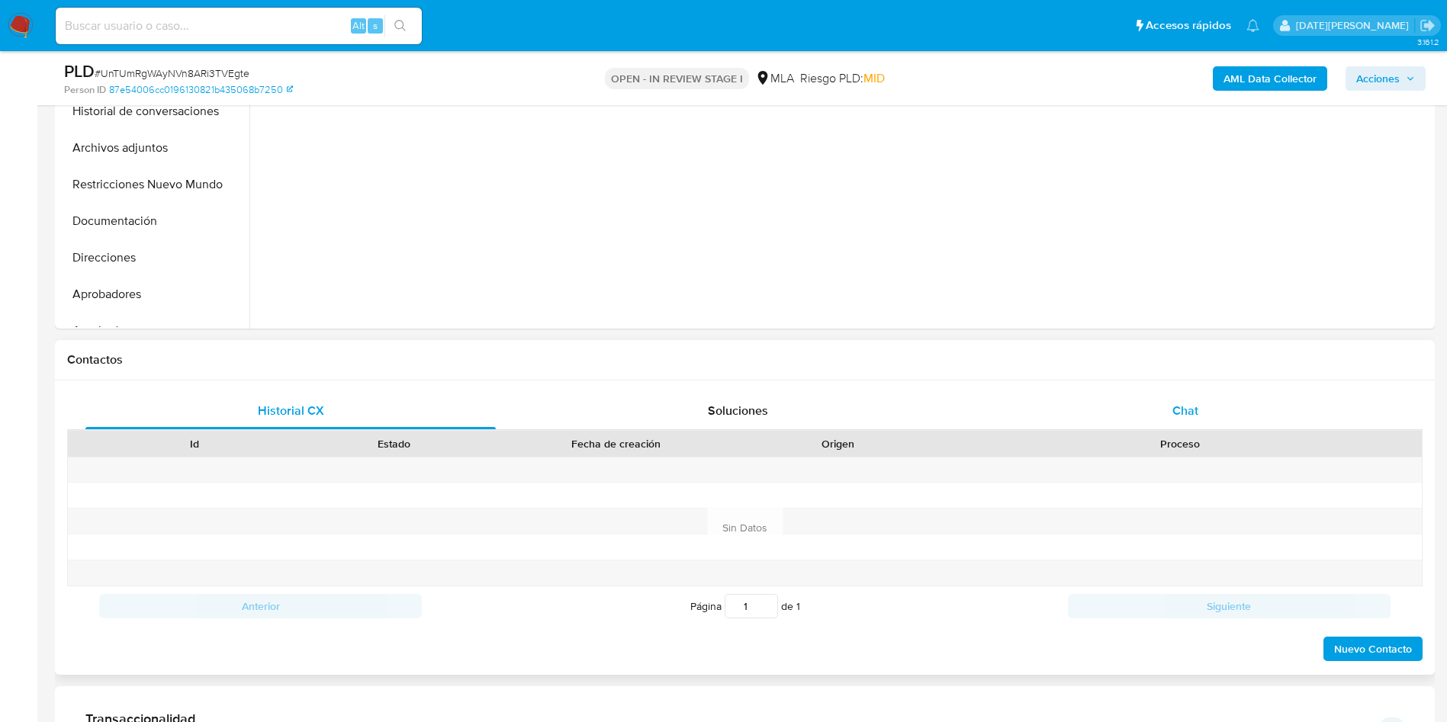
click at [1159, 401] on div "Chat" at bounding box center [1185, 411] width 410 height 37
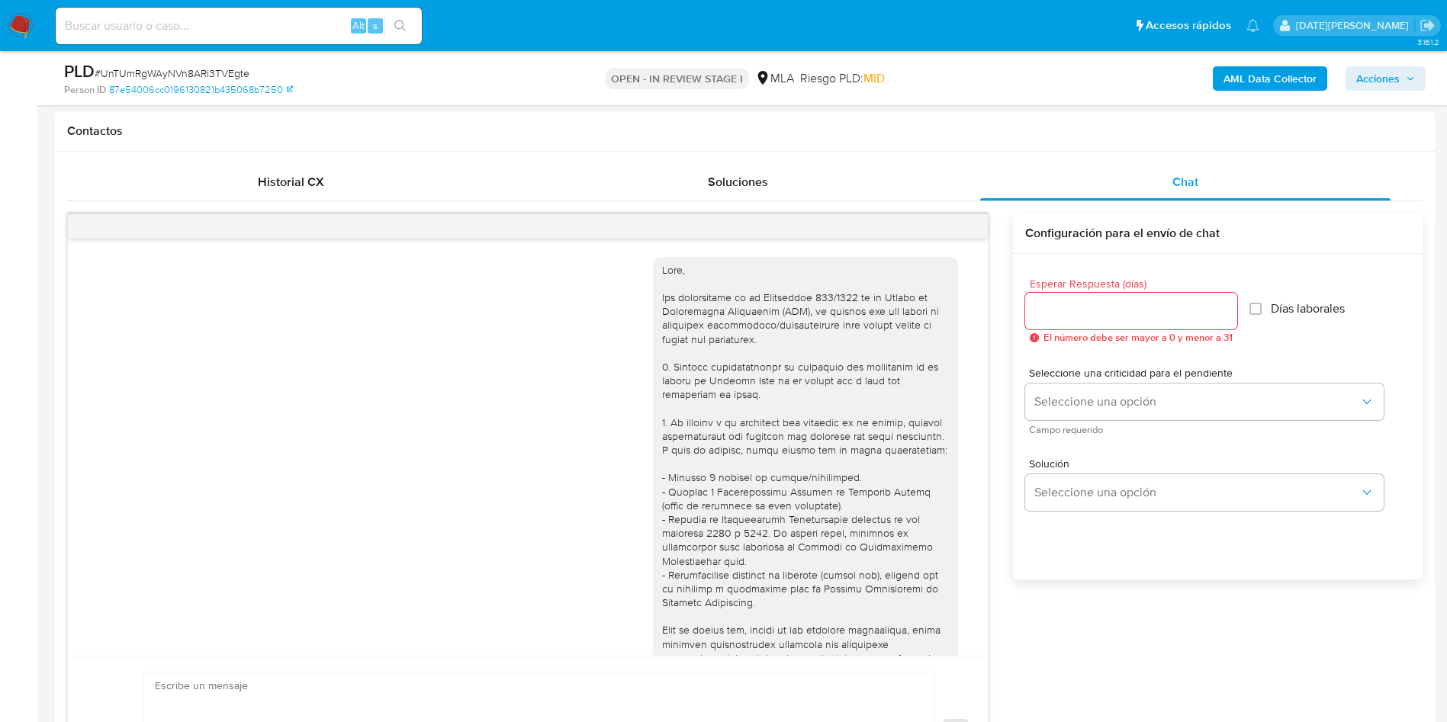
scroll to position [1461, 0]
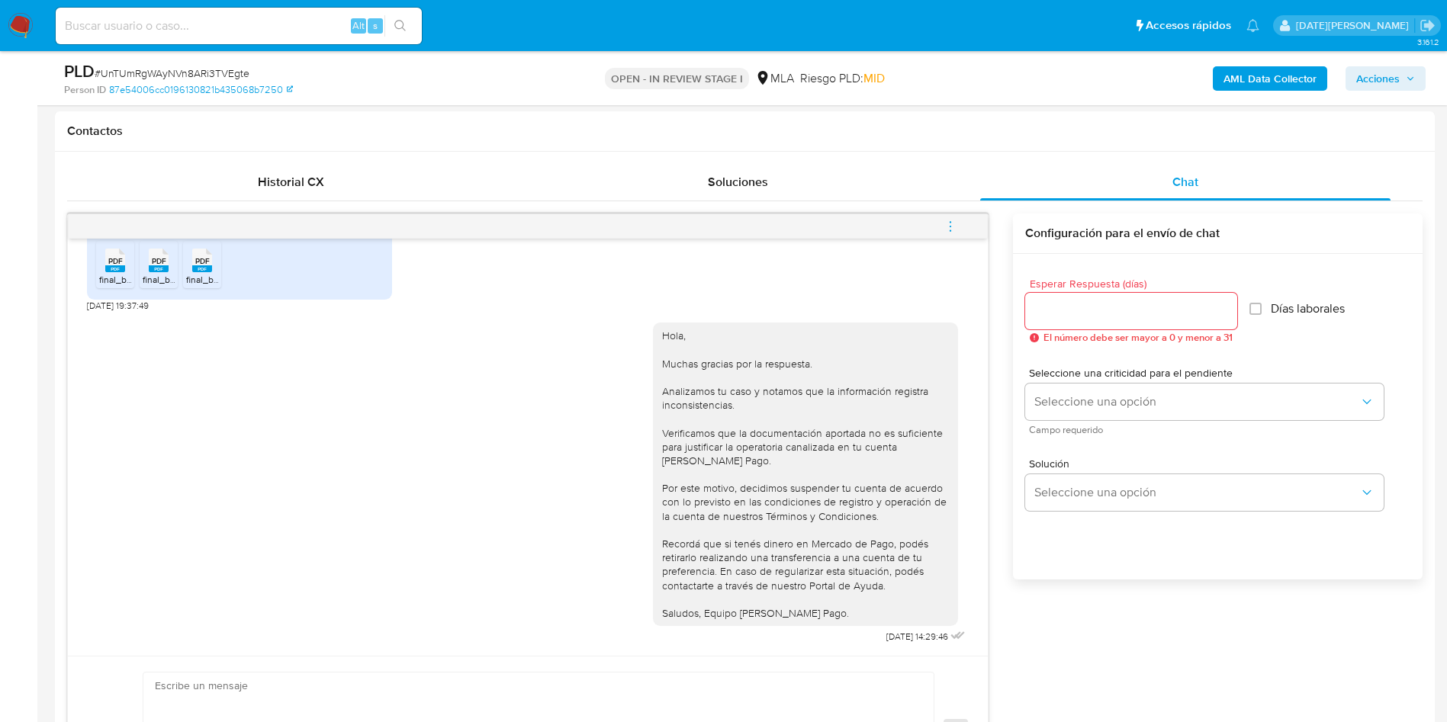
click at [958, 226] on button "menu-action" at bounding box center [950, 226] width 50 height 37
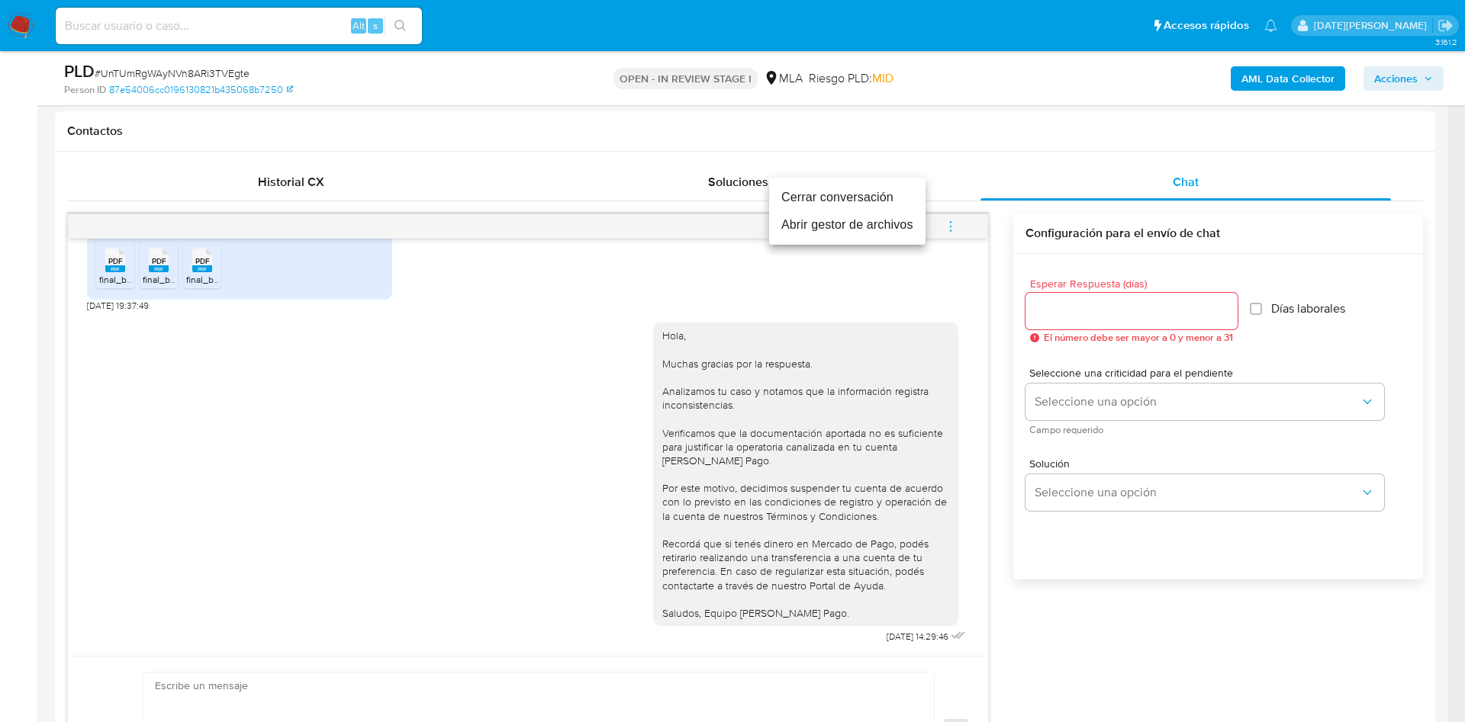
click at [875, 204] on li "Cerrar conversación" at bounding box center [847, 197] width 156 height 27
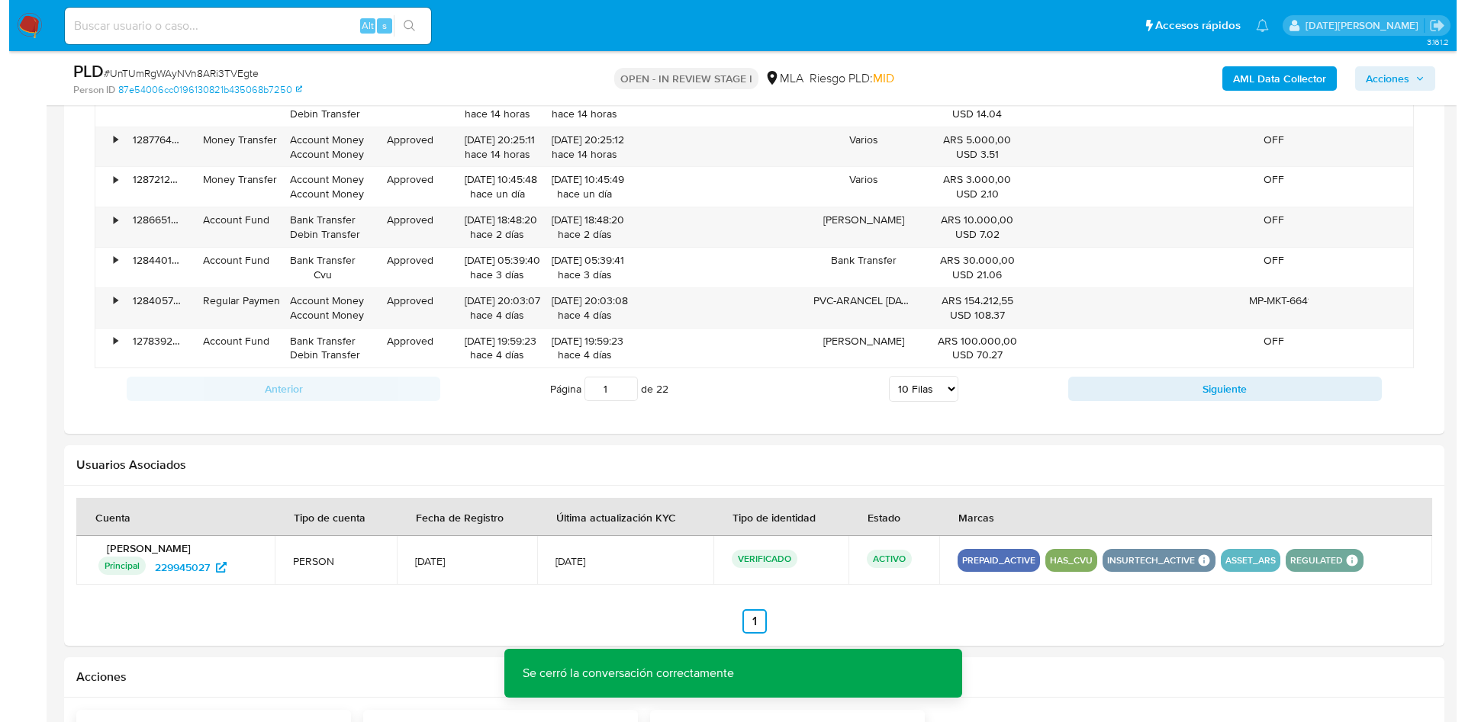
scroll to position [2334, 0]
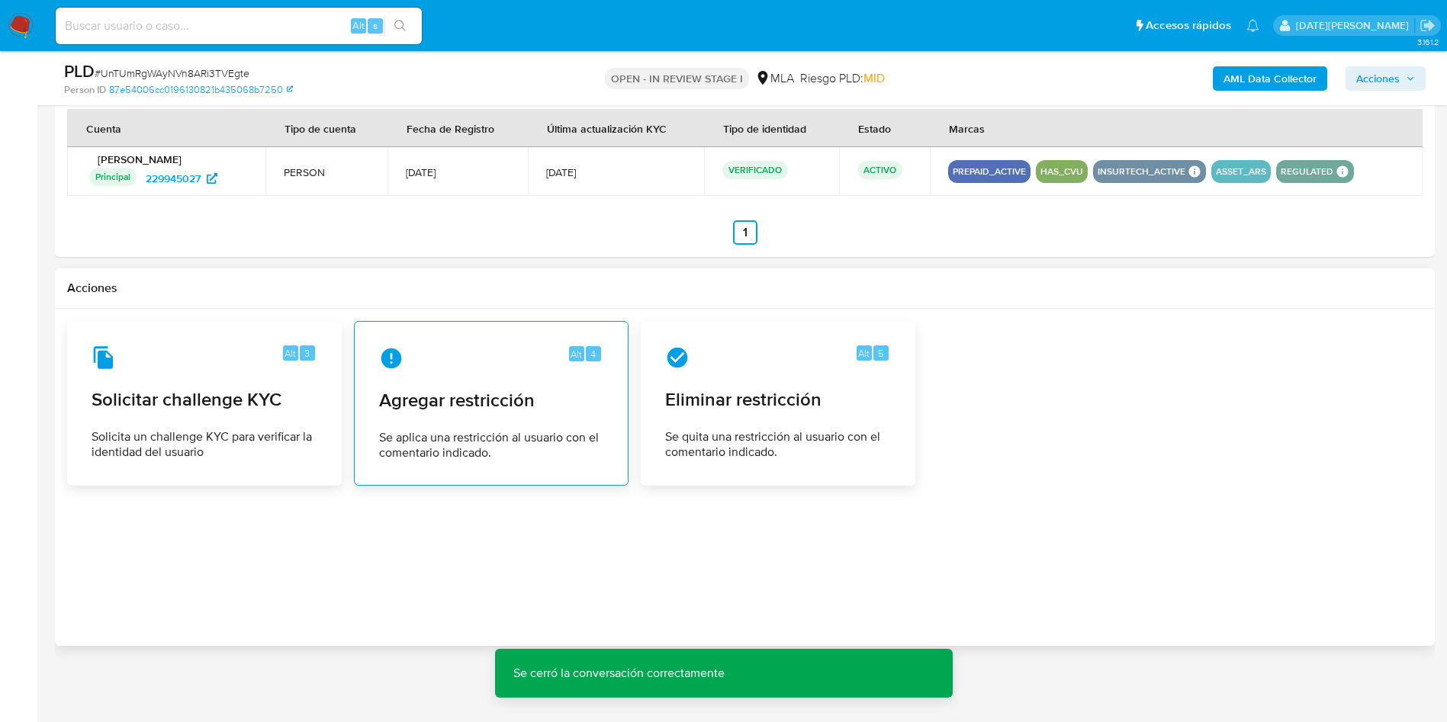
click at [464, 412] on span "Agregar restricción" at bounding box center [491, 400] width 224 height 23
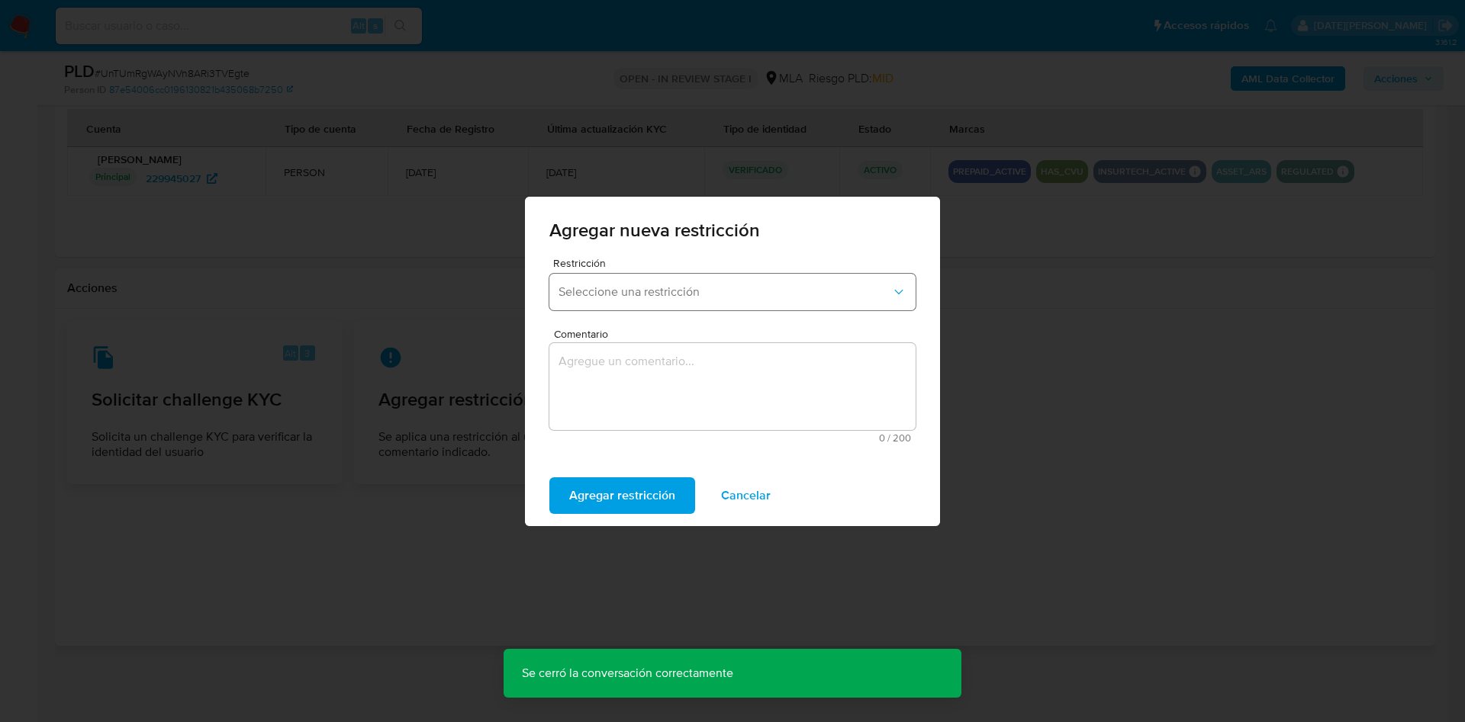
click at [622, 289] on span "Seleccione una restricción" at bounding box center [724, 292] width 333 height 15
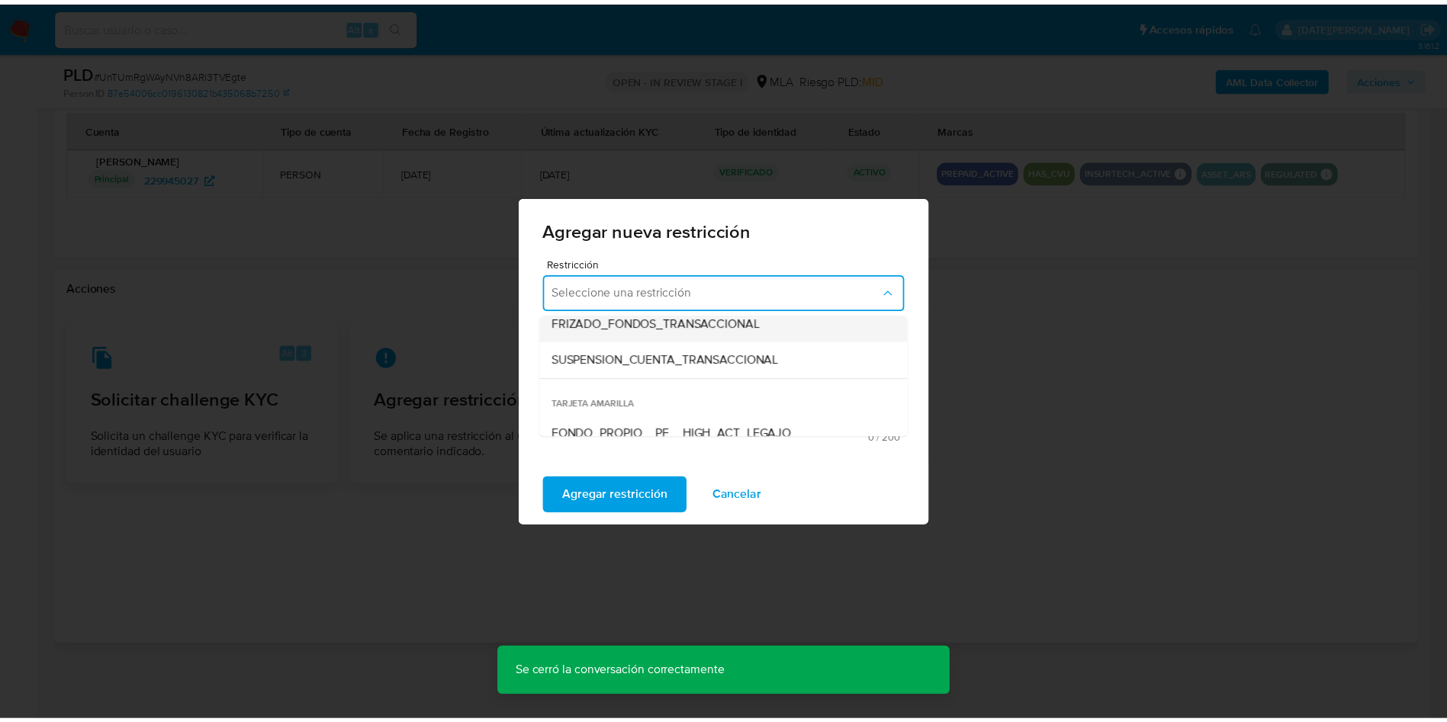
scroll to position [229, 0]
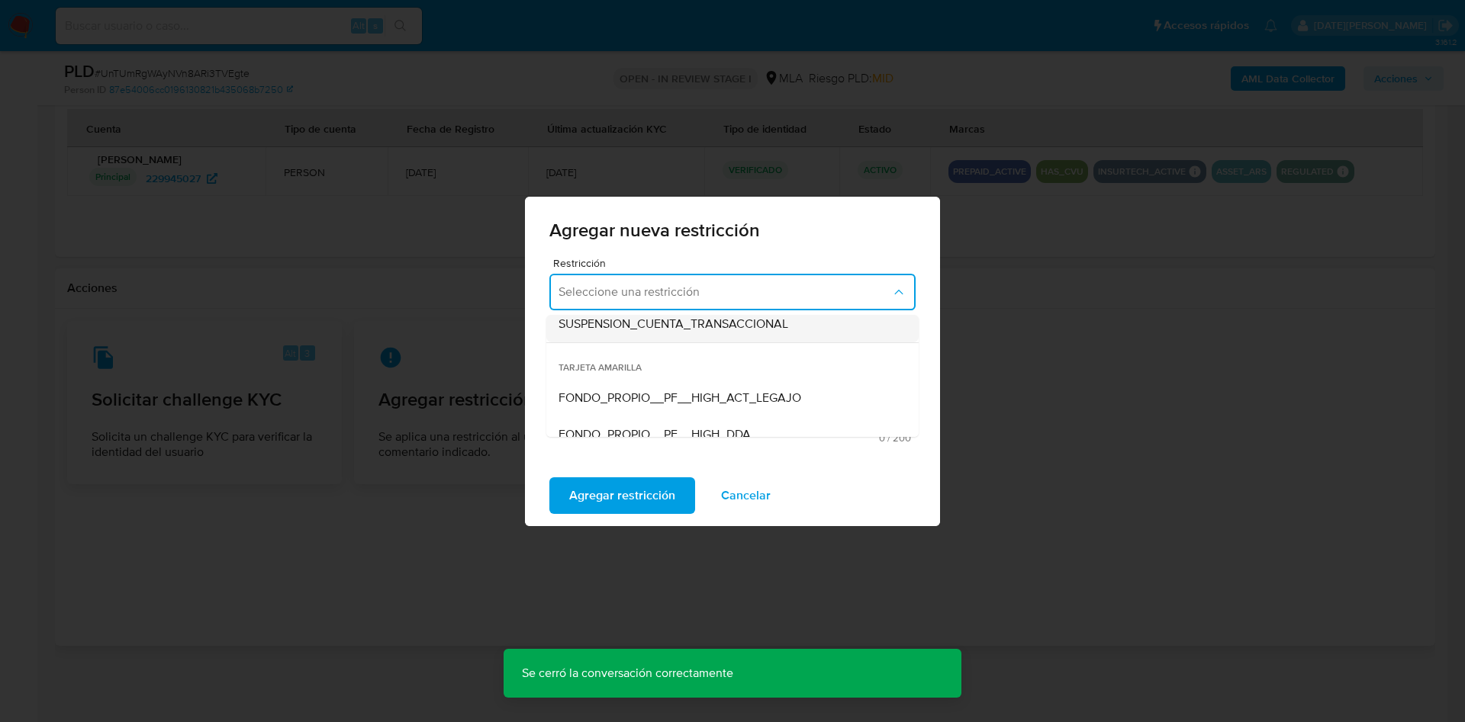
click at [696, 320] on span "SUSPENSION_CUENTA_TRANSACCIONAL" at bounding box center [673, 324] width 230 height 15
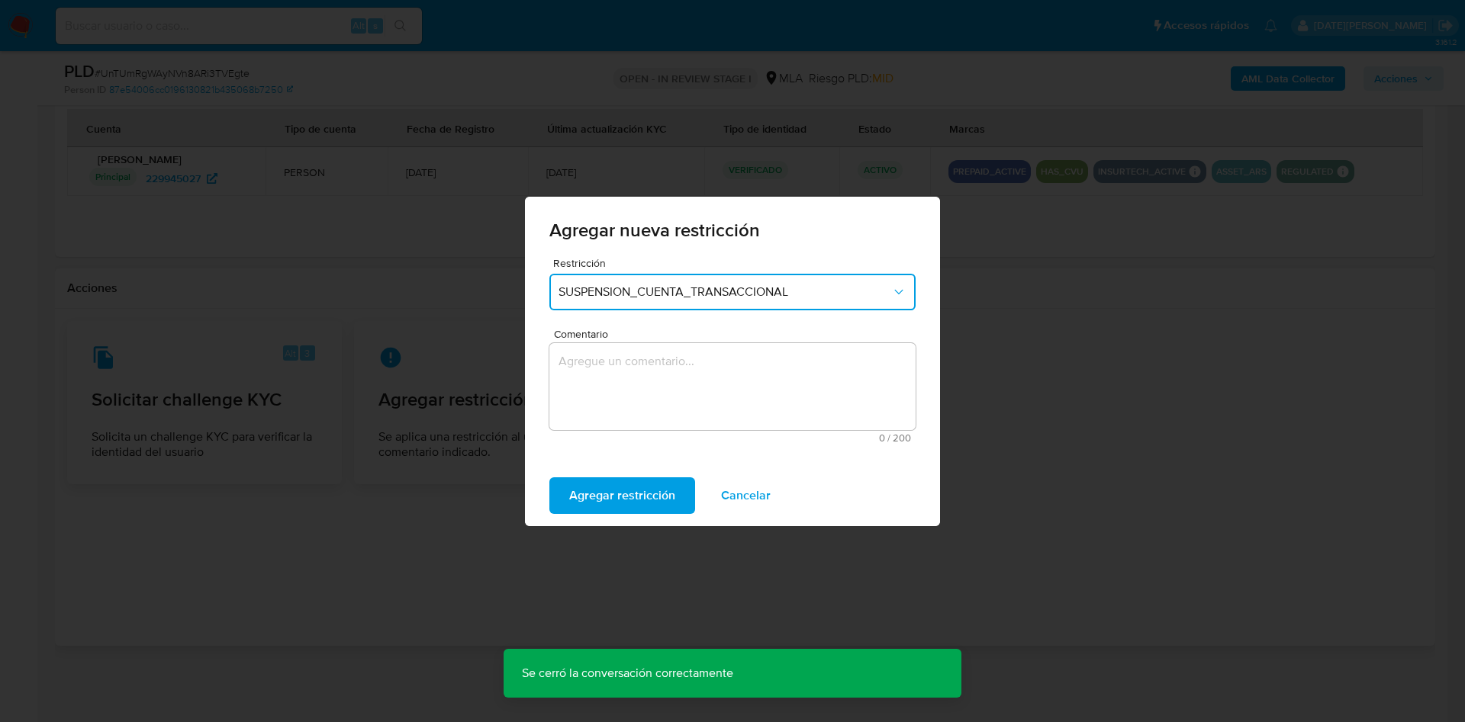
click at [696, 376] on textarea "Comentario" at bounding box center [732, 386] width 366 height 87
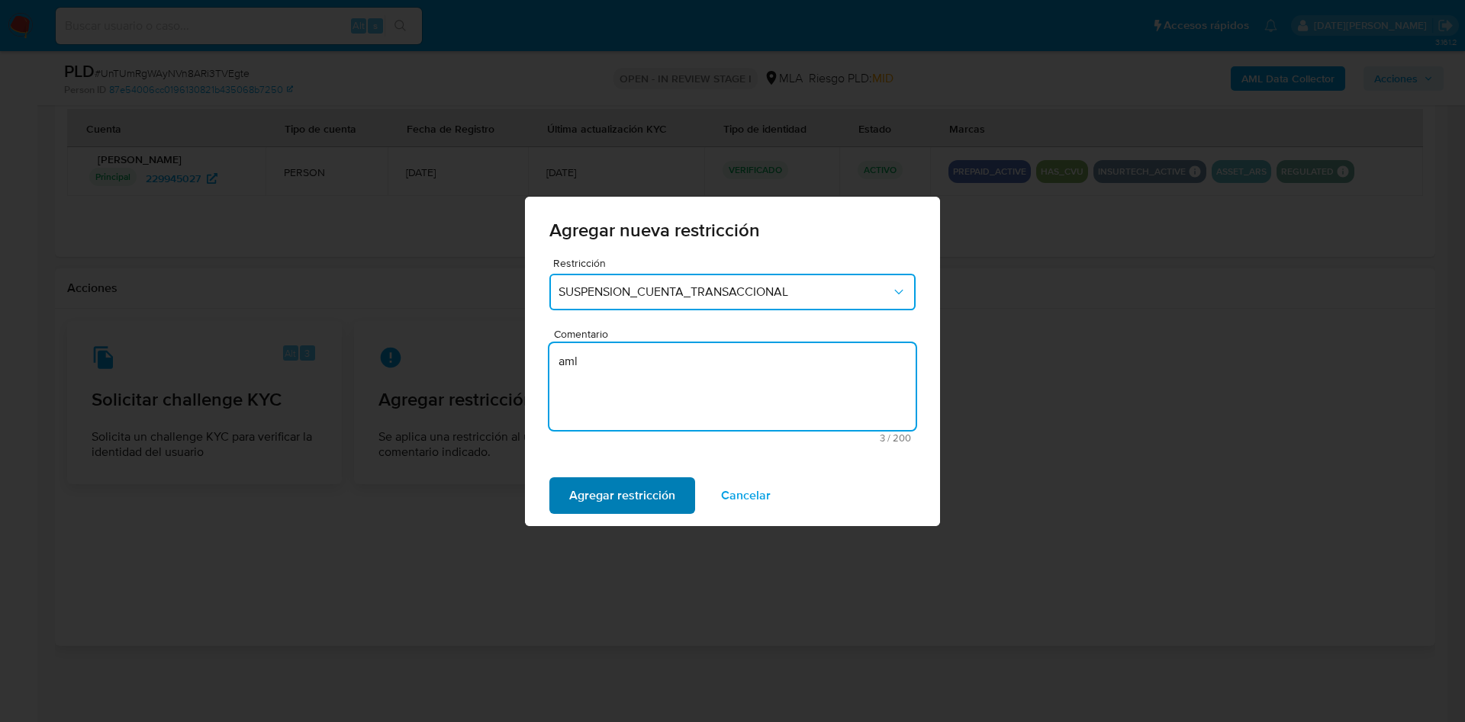
type textarea "aml"
click at [657, 481] on span "Agregar restricción" at bounding box center [622, 496] width 106 height 34
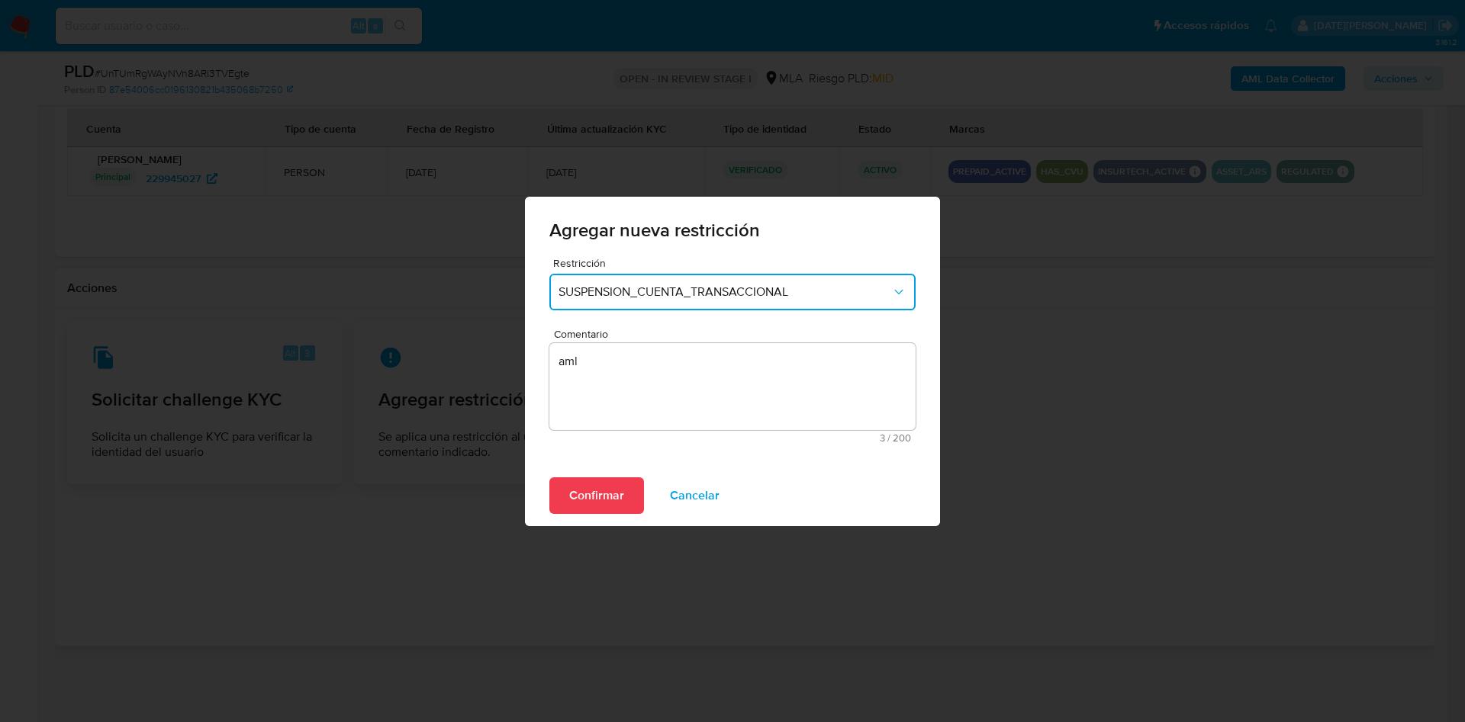
click at [577, 471] on div "Confirmar Cancelar" at bounding box center [732, 495] width 415 height 61
click at [587, 496] on span "Confirmar" at bounding box center [596, 496] width 55 height 34
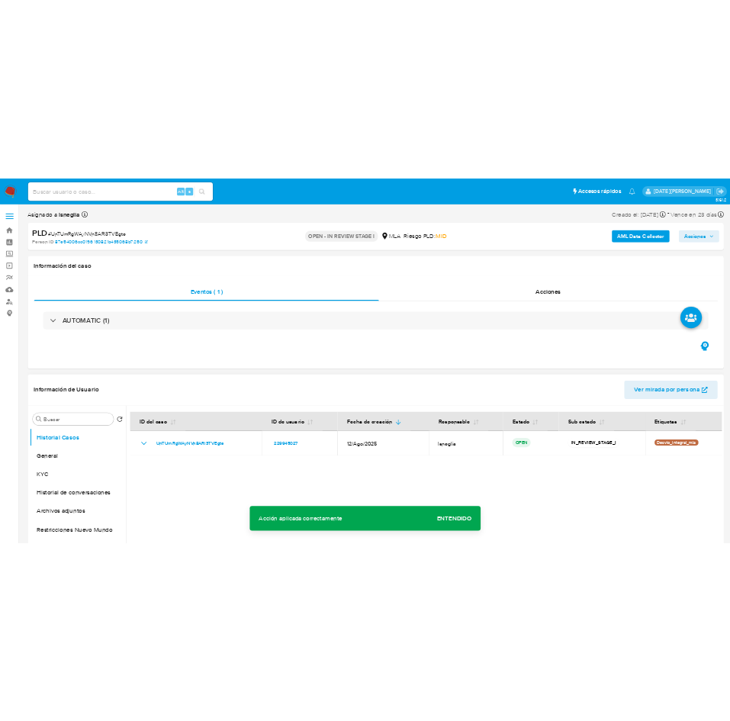
scroll to position [114, 0]
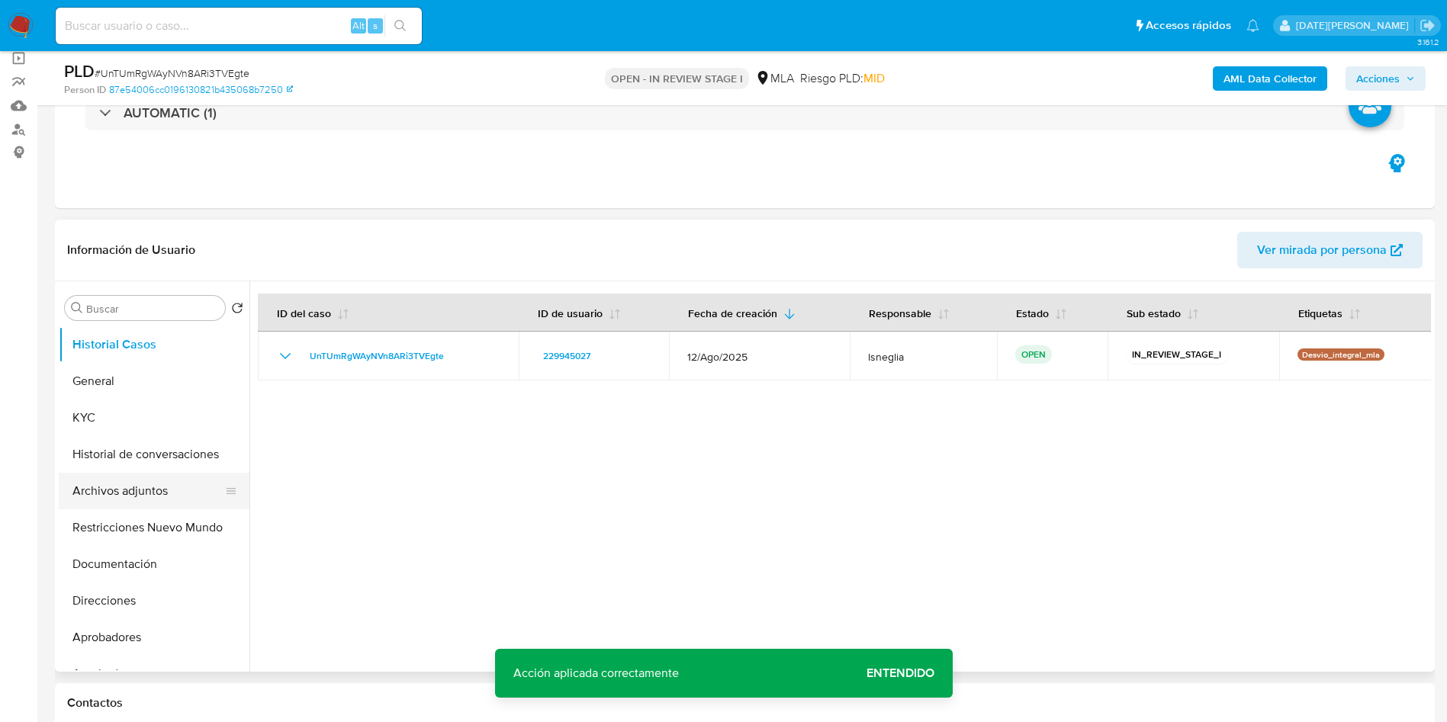
click at [167, 497] on button "Archivos adjuntos" at bounding box center [148, 491] width 178 height 37
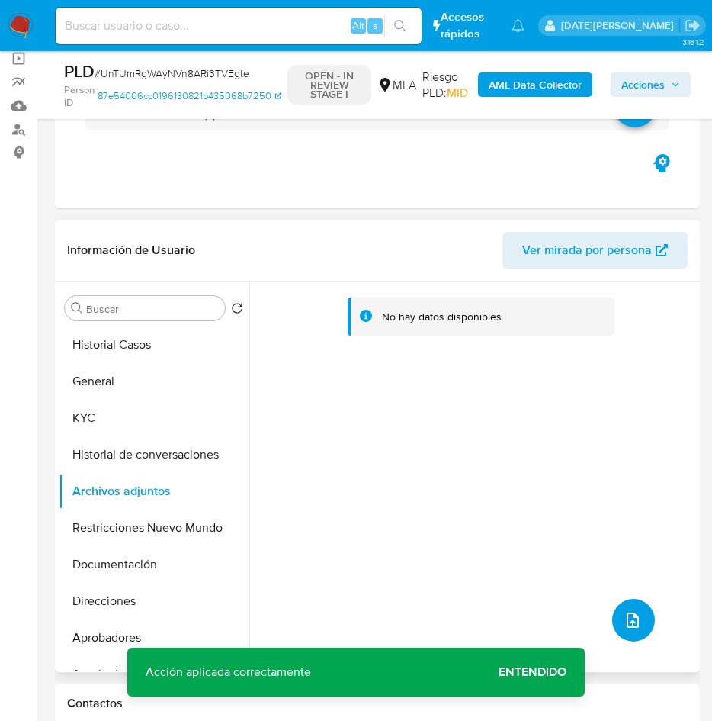
click at [624, 612] on icon "upload-file" at bounding box center [633, 620] width 18 height 18
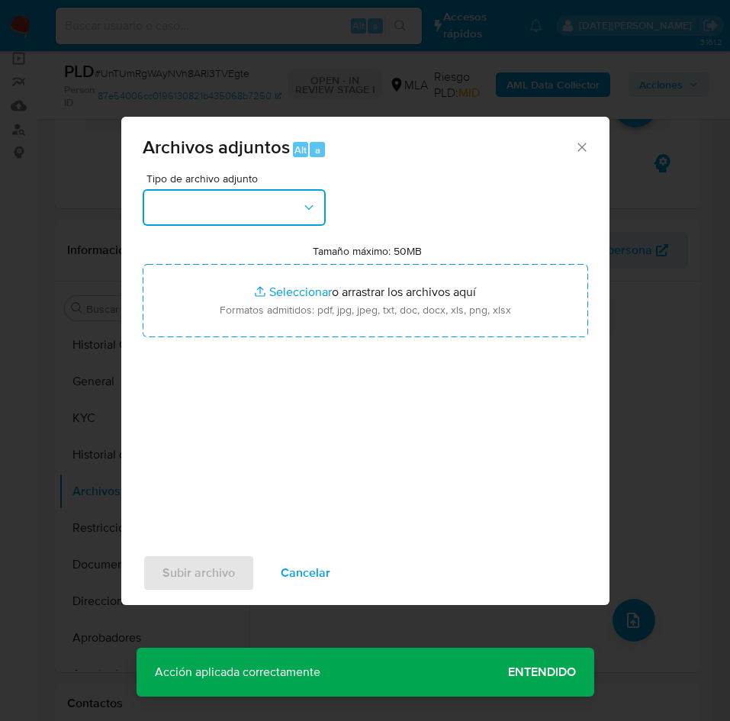
click at [267, 201] on button "button" at bounding box center [234, 207] width 183 height 37
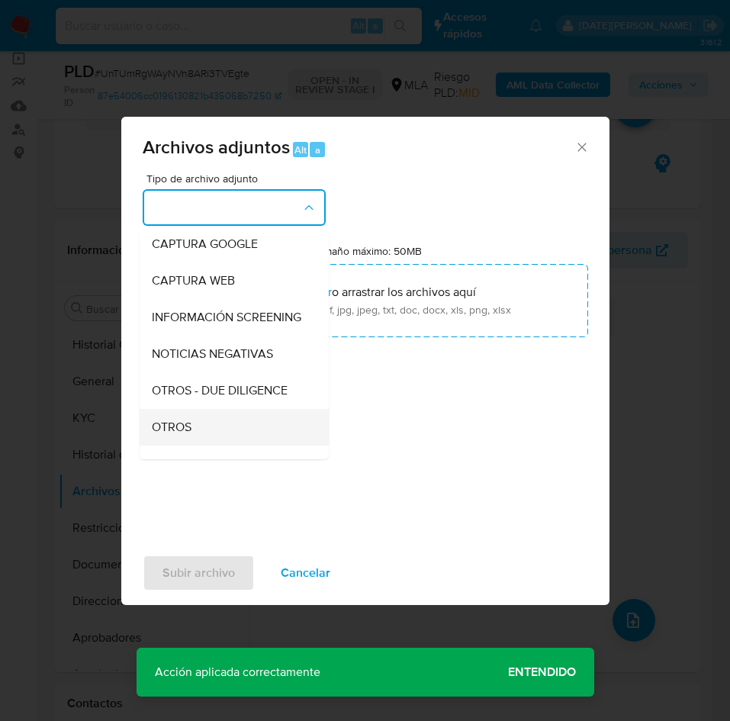
click at [183, 435] on span "OTROS" at bounding box center [172, 427] width 40 height 15
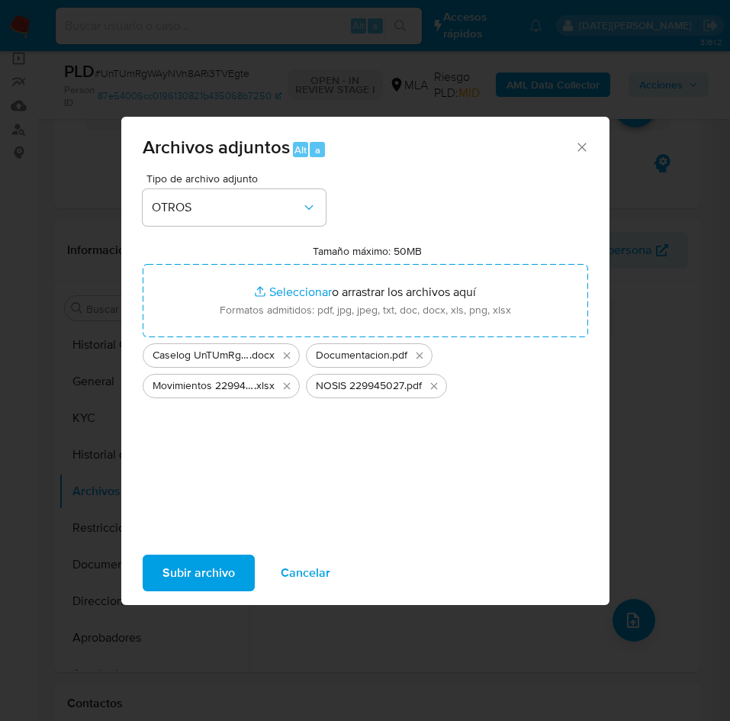
click at [193, 566] on span "Subir archivo" at bounding box center [198, 573] width 72 height 34
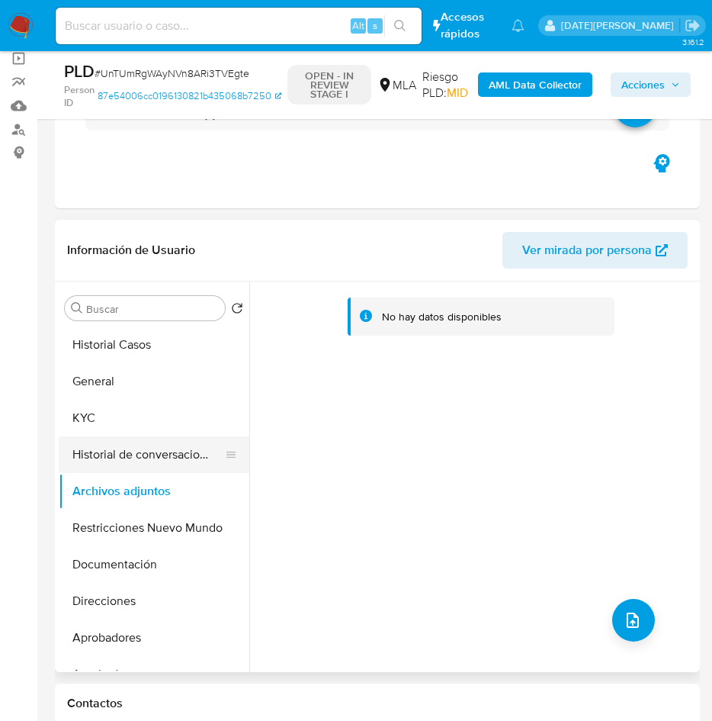
click at [100, 452] on button "Historial de conversaciones" at bounding box center [148, 454] width 178 height 37
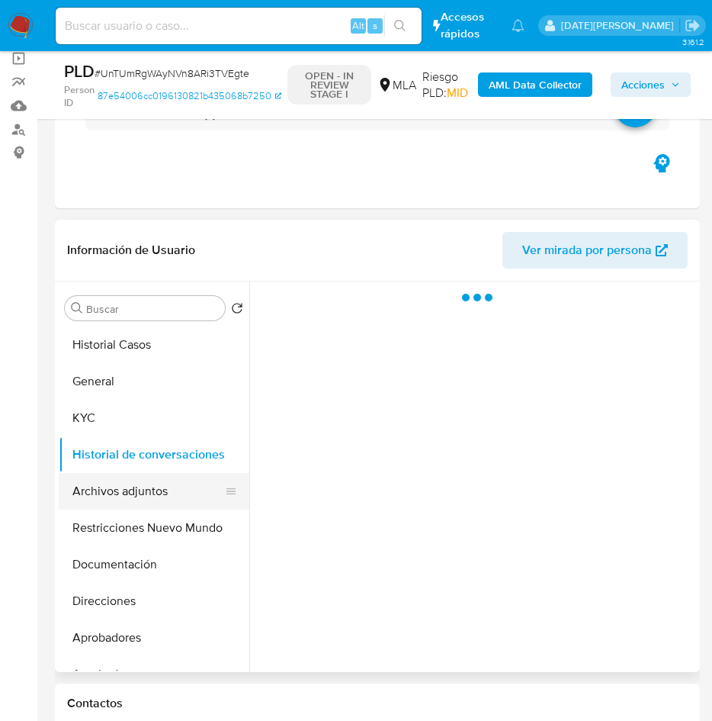
click at [105, 479] on button "Archivos adjuntos" at bounding box center [148, 491] width 178 height 37
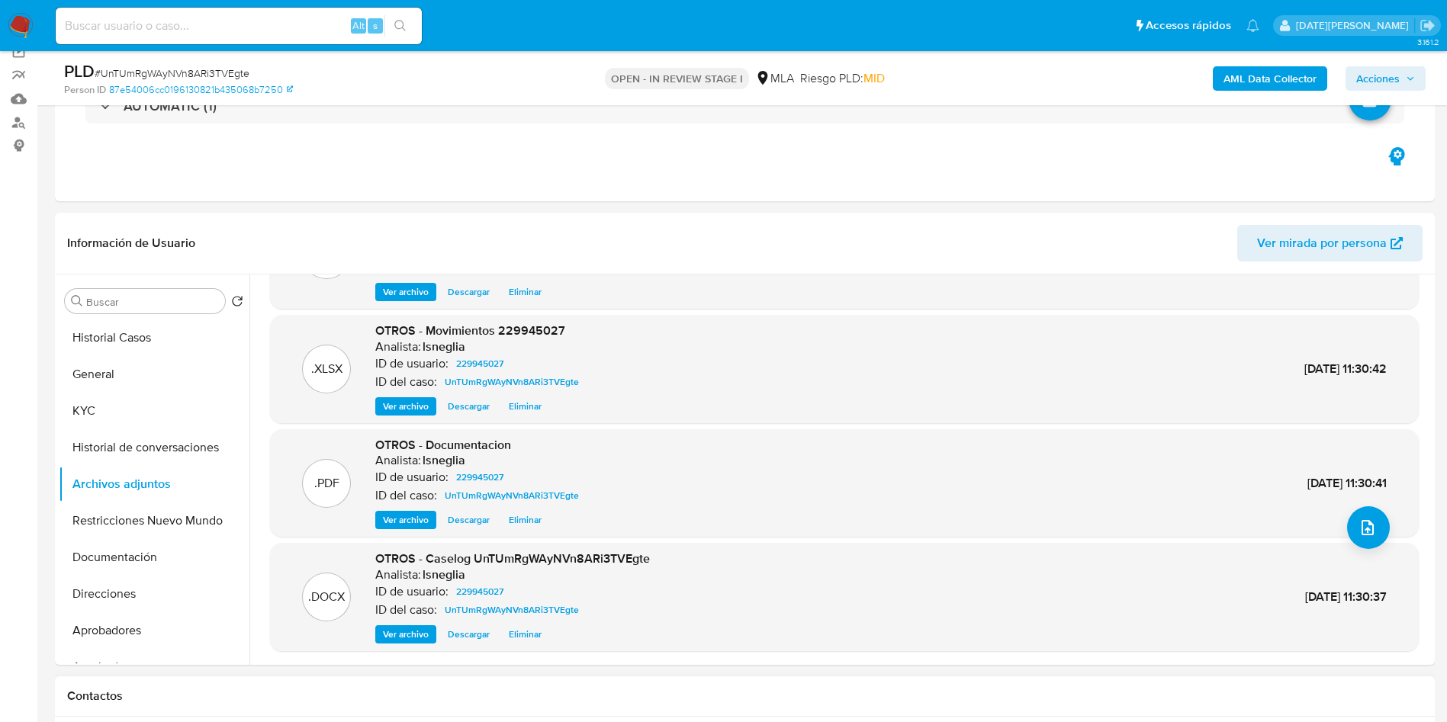
scroll to position [458, 0]
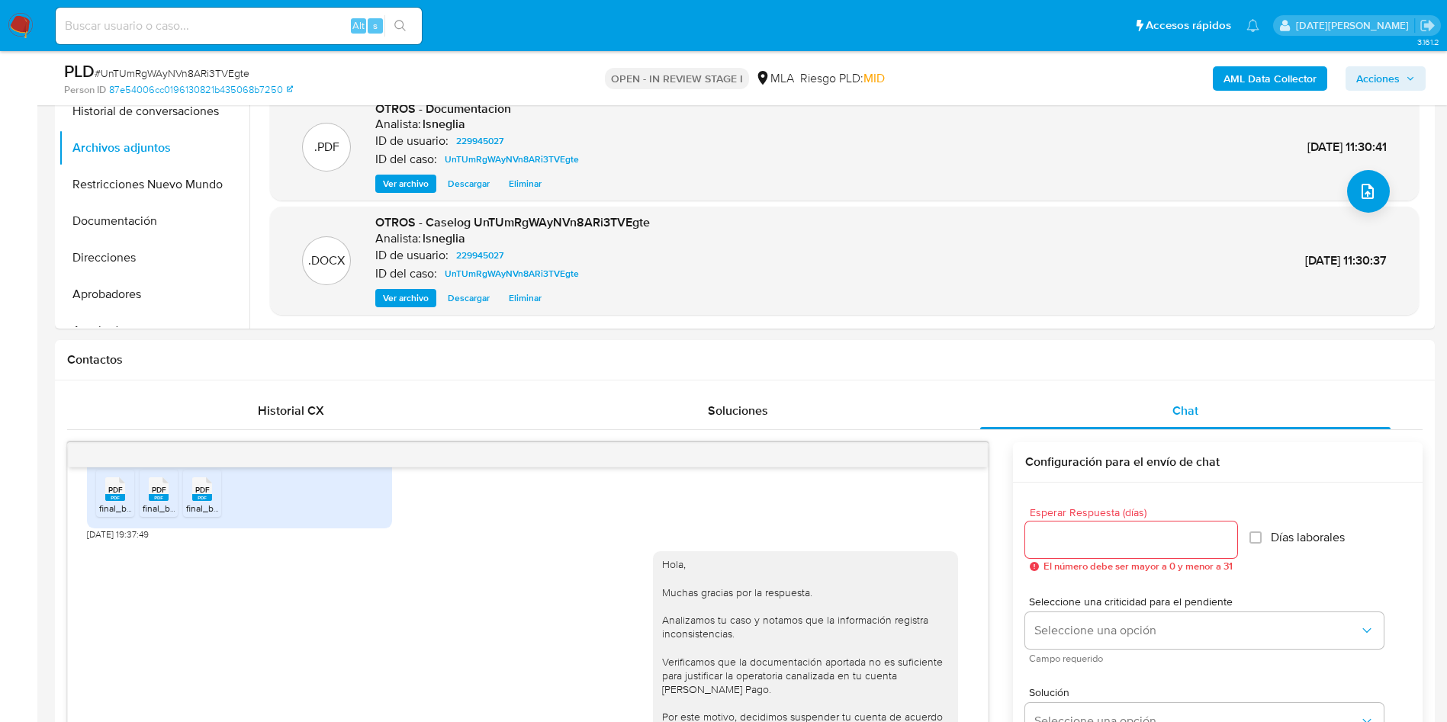
click at [1255, 82] on b "AML Data Collector" at bounding box center [1270, 78] width 93 height 24
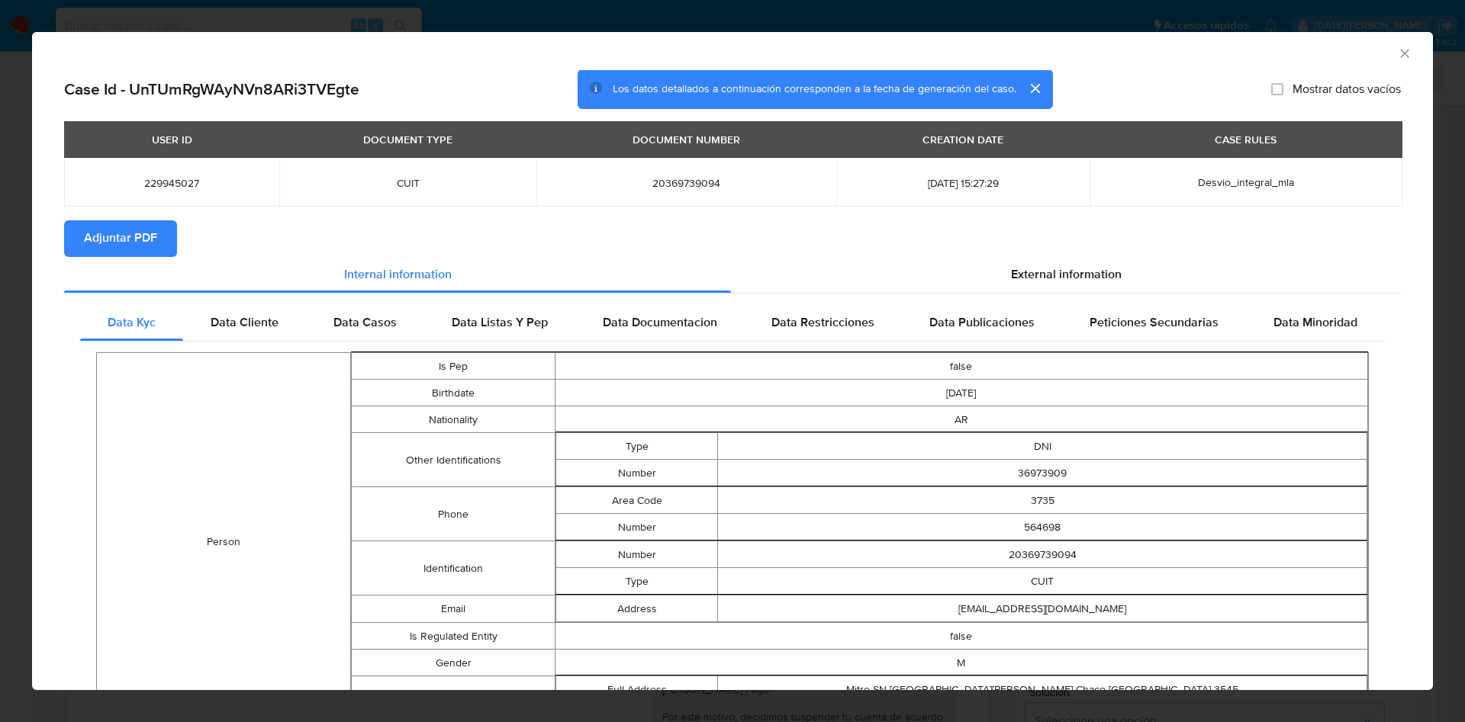
click at [156, 235] on span "Adjuntar PDF" at bounding box center [120, 239] width 73 height 34
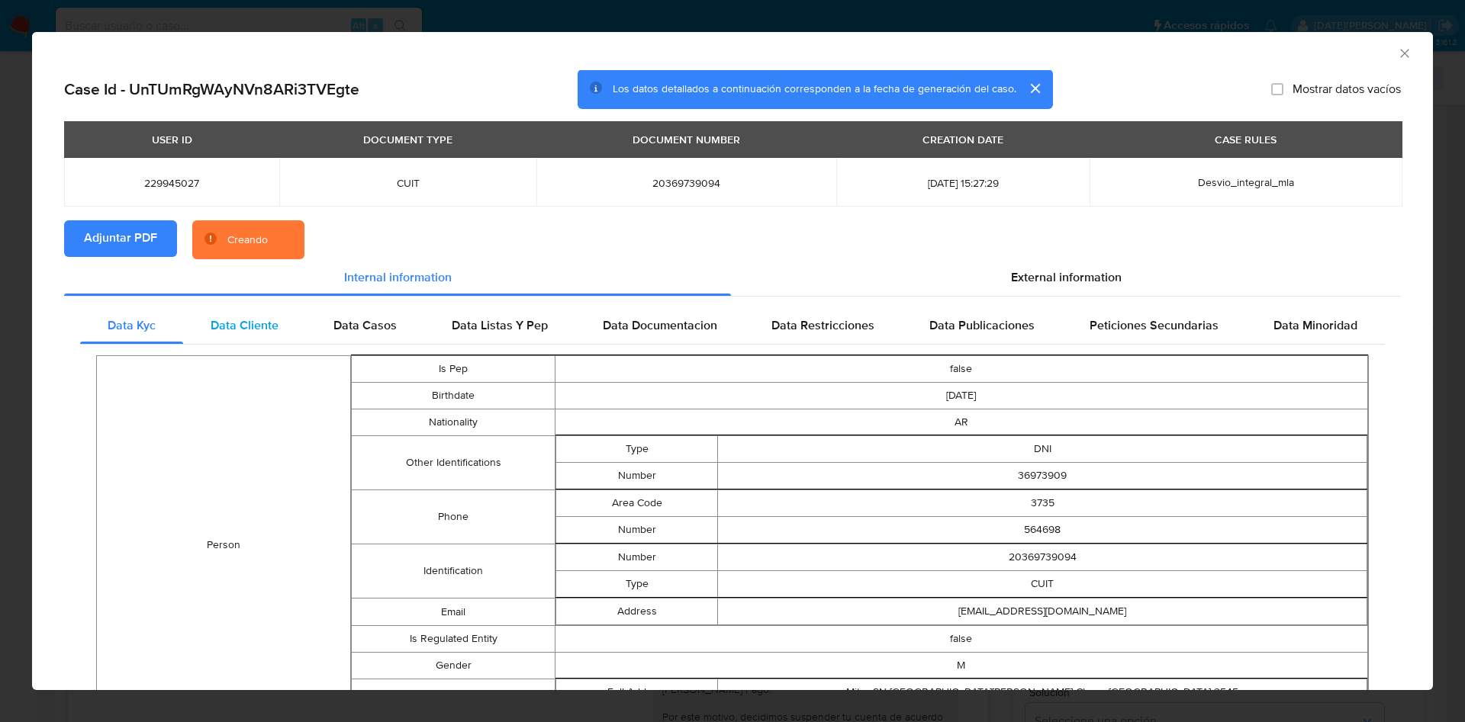
click at [249, 319] on span "Data Cliente" at bounding box center [245, 326] width 68 height 18
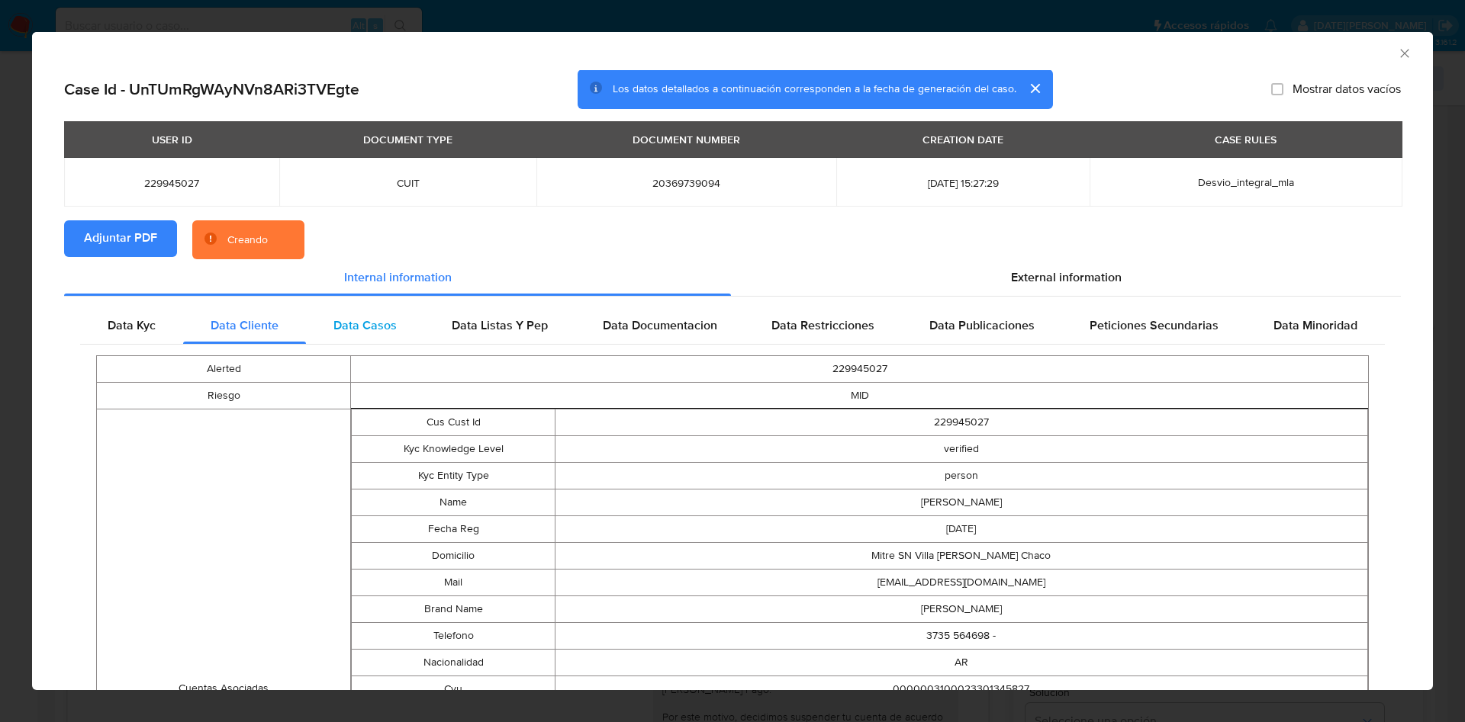
click at [351, 327] on span "Data Casos" at bounding box center [364, 326] width 63 height 18
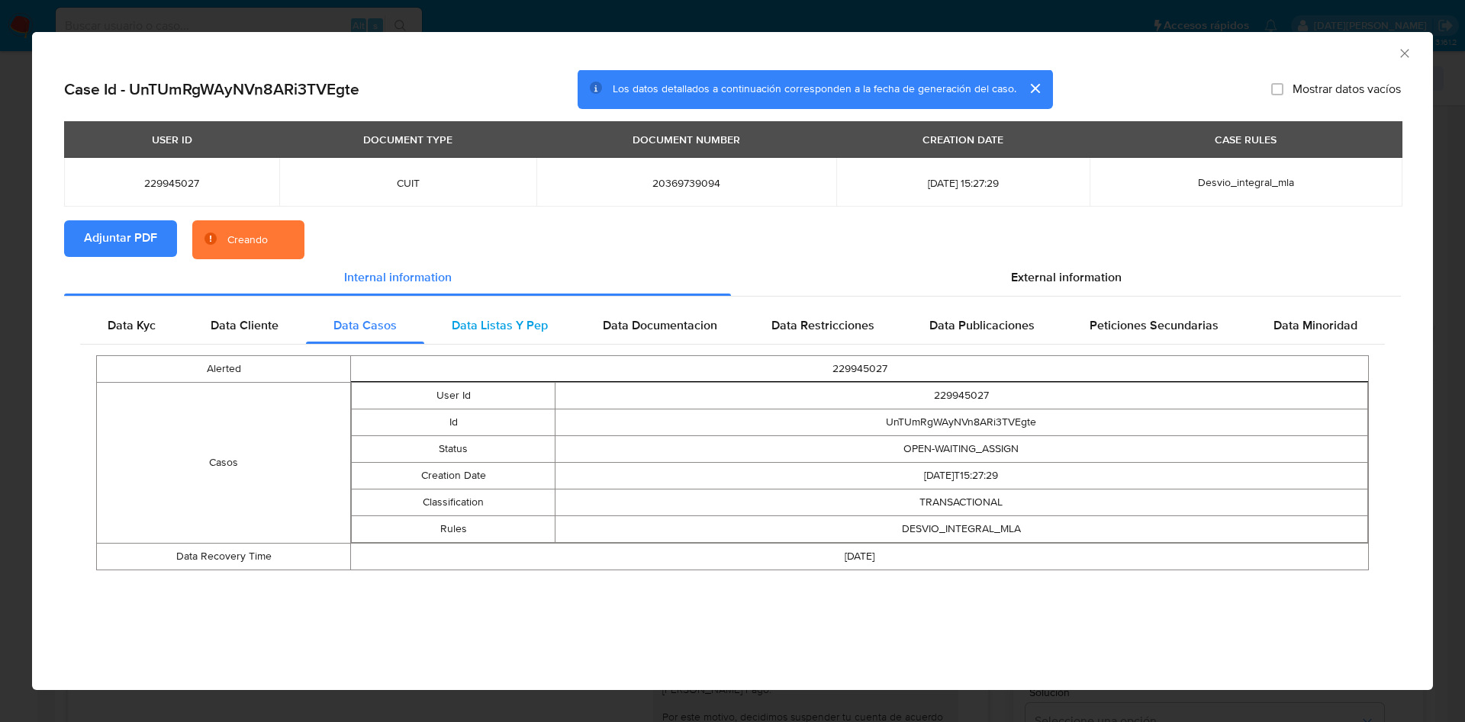
click at [519, 310] on div "Data Listas Y Pep" at bounding box center [499, 325] width 151 height 37
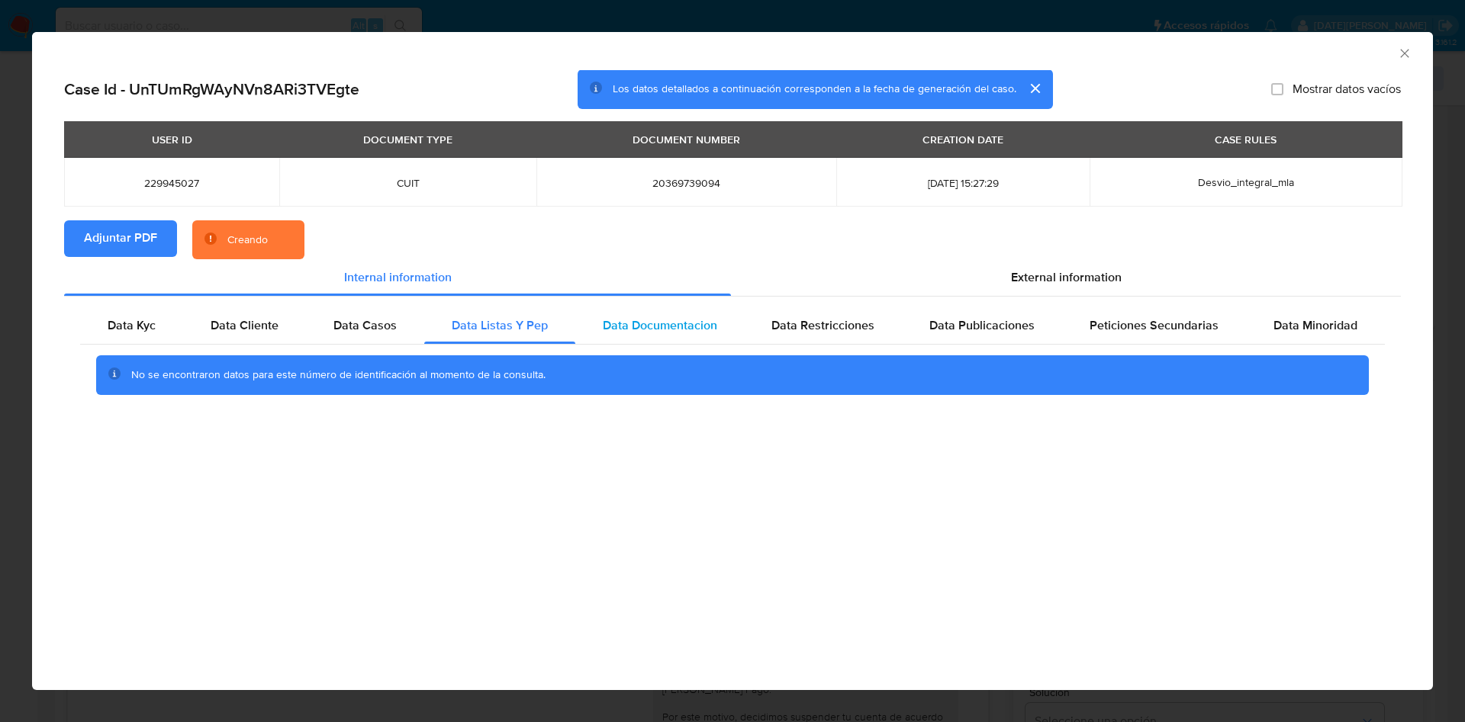
click at [644, 317] on span "Data Documentacion" at bounding box center [660, 326] width 114 height 18
click at [797, 325] on span "Data Restricciones" at bounding box center [822, 326] width 103 height 18
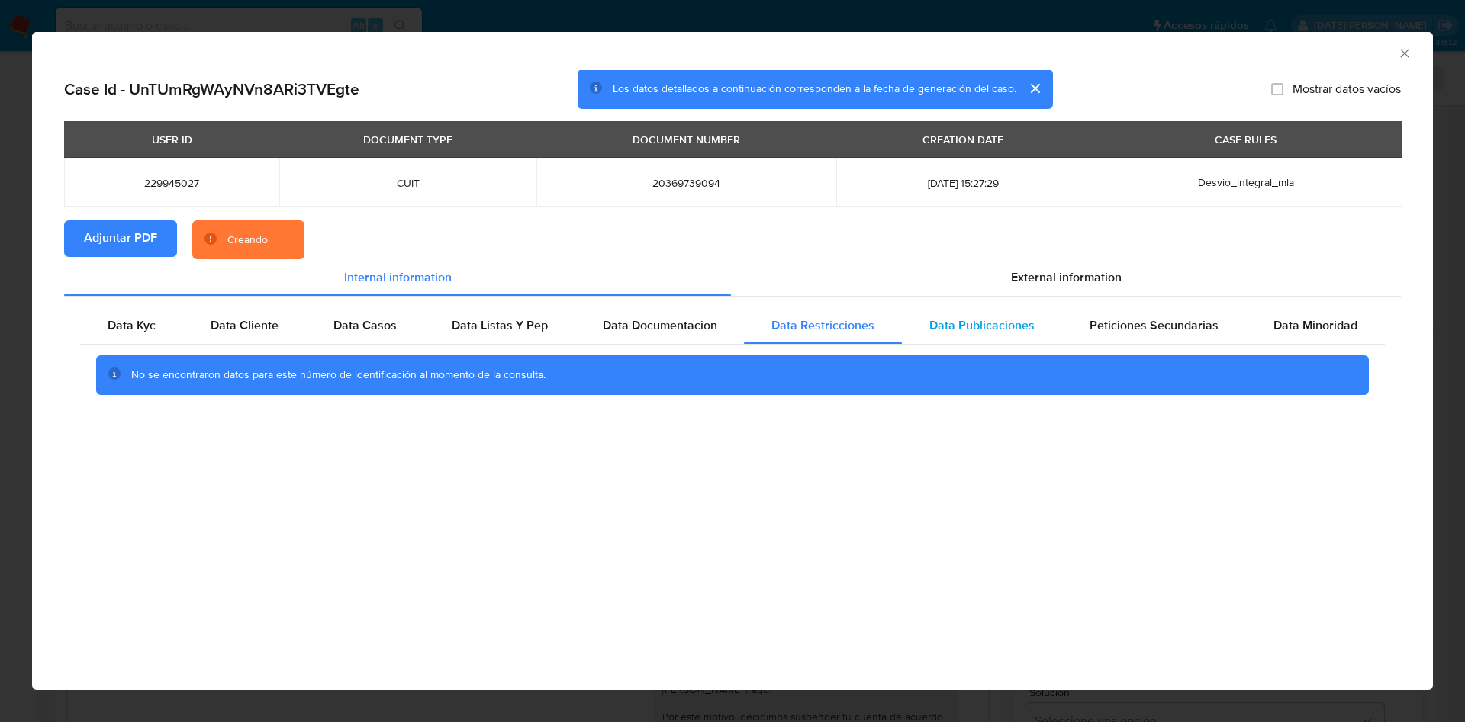
click at [974, 325] on span "Data Publicaciones" at bounding box center [981, 326] width 105 height 18
click at [1137, 317] on span "Peticiones Secundarias" at bounding box center [1153, 326] width 129 height 18
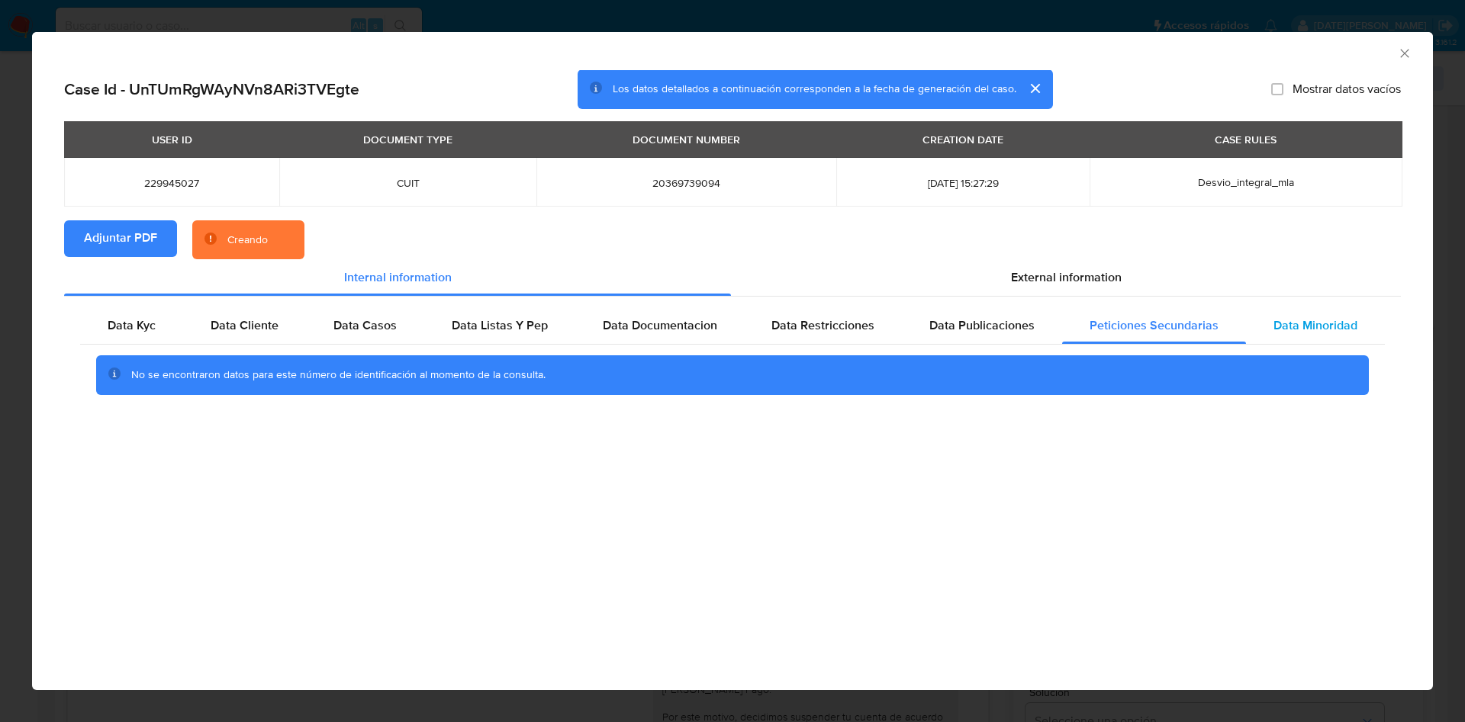
click at [1287, 319] on span "Data Minoridad" at bounding box center [1315, 326] width 84 height 18
click at [1035, 272] on span "External information" at bounding box center [1066, 278] width 111 height 18
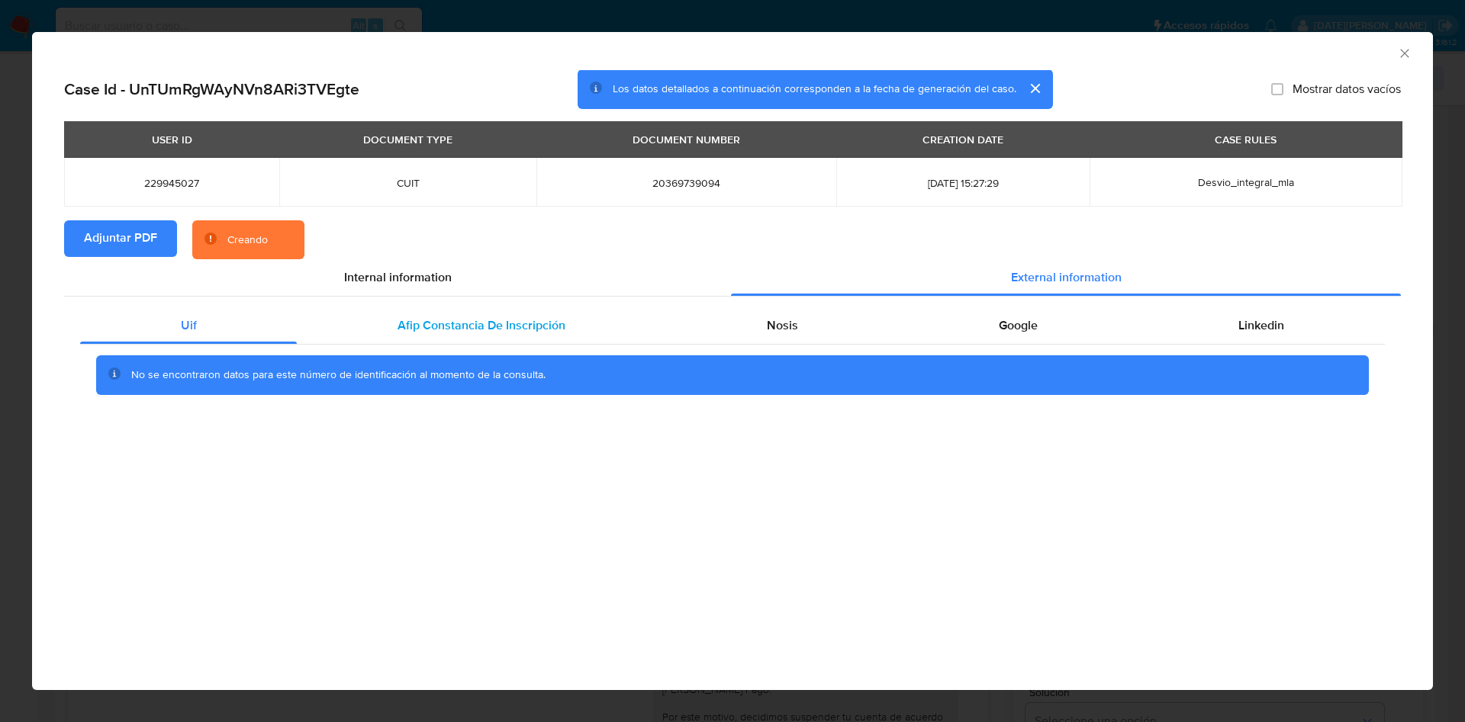
click at [489, 323] on span "Afip Constancia De Inscripción" at bounding box center [481, 326] width 168 height 18
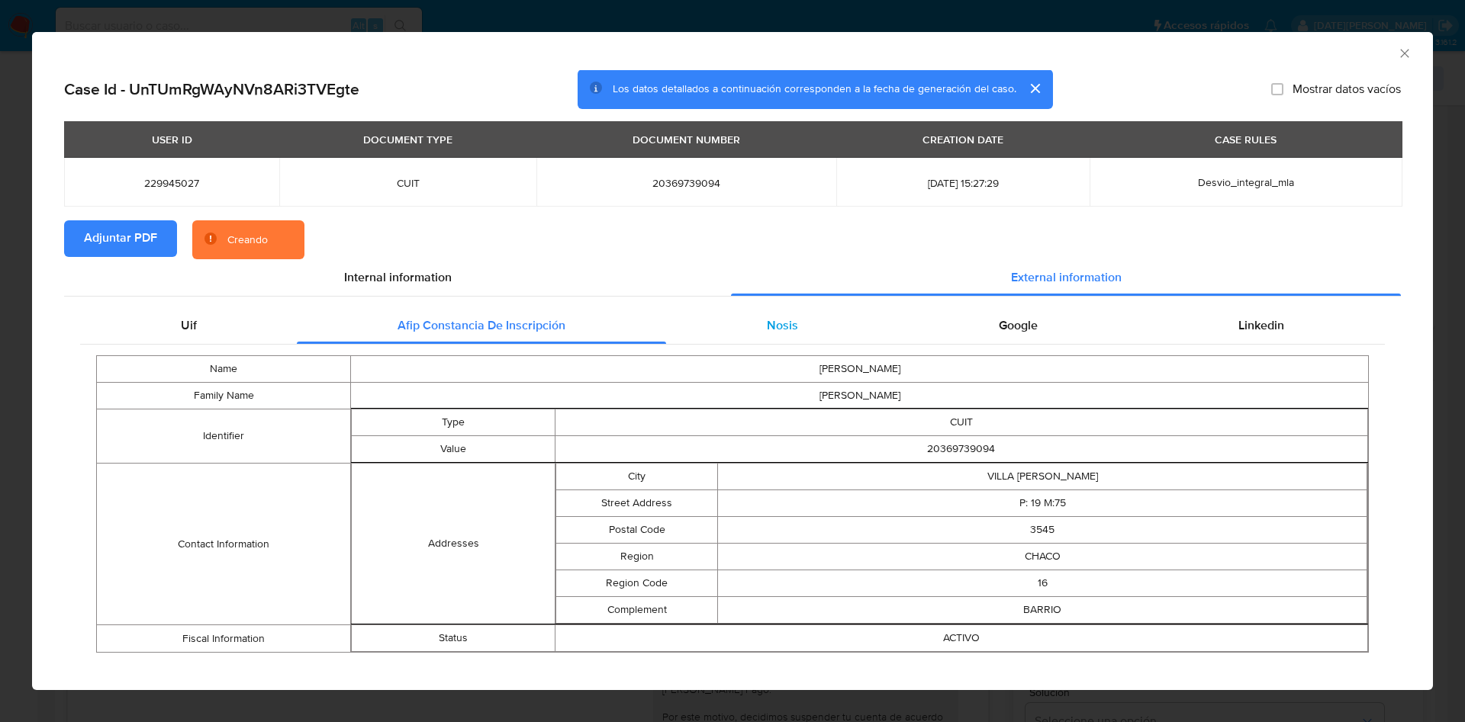
click at [744, 321] on div "Nosis" at bounding box center [782, 325] width 232 height 37
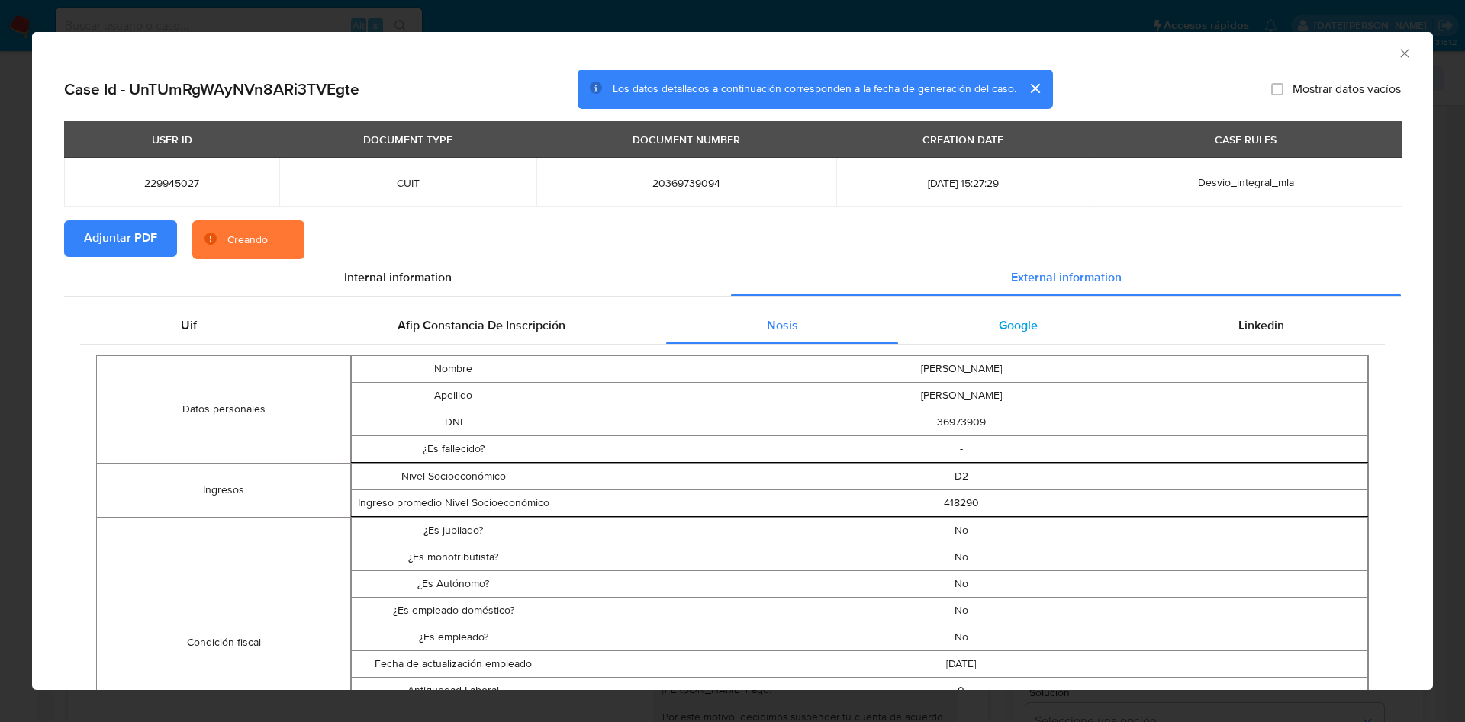
click at [945, 331] on div "Google" at bounding box center [1018, 325] width 240 height 37
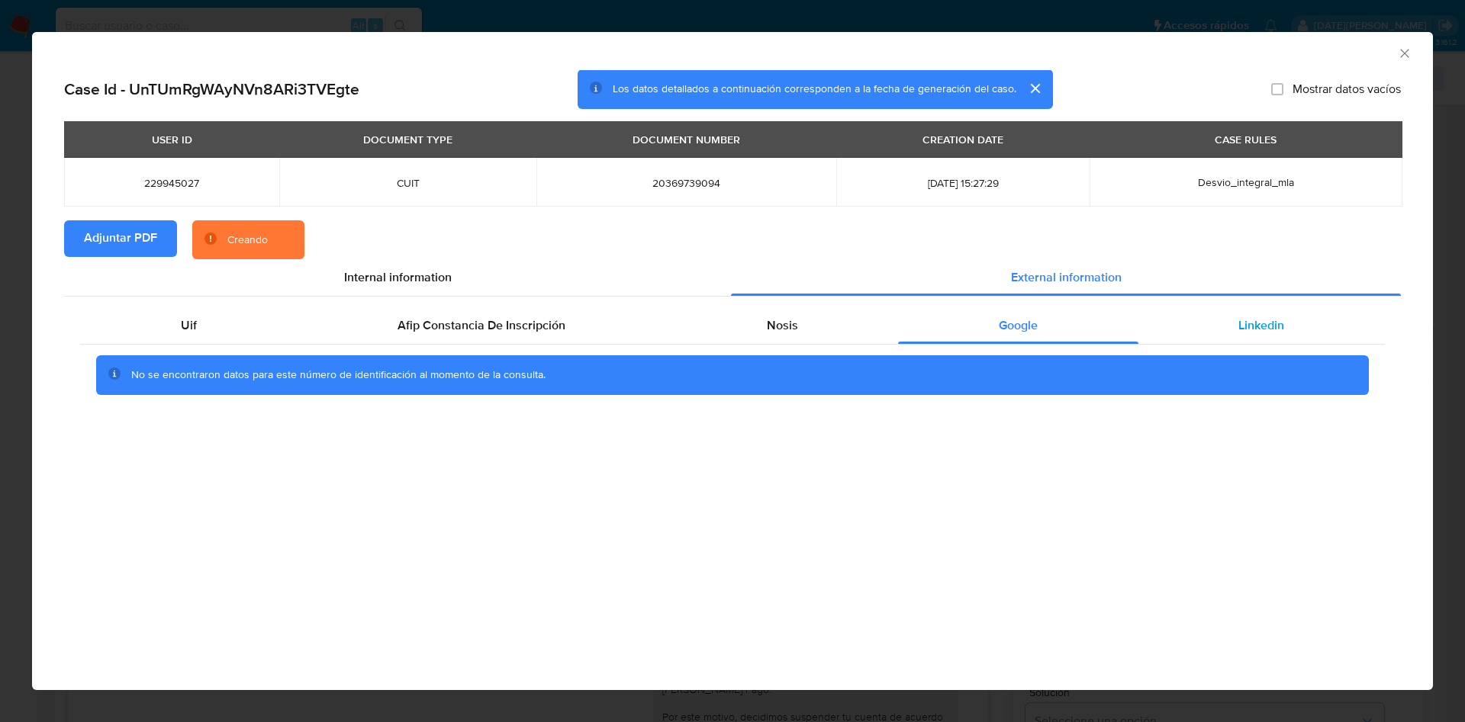
click at [1227, 323] on div "Linkedin" at bounding box center [1261, 325] width 246 height 37
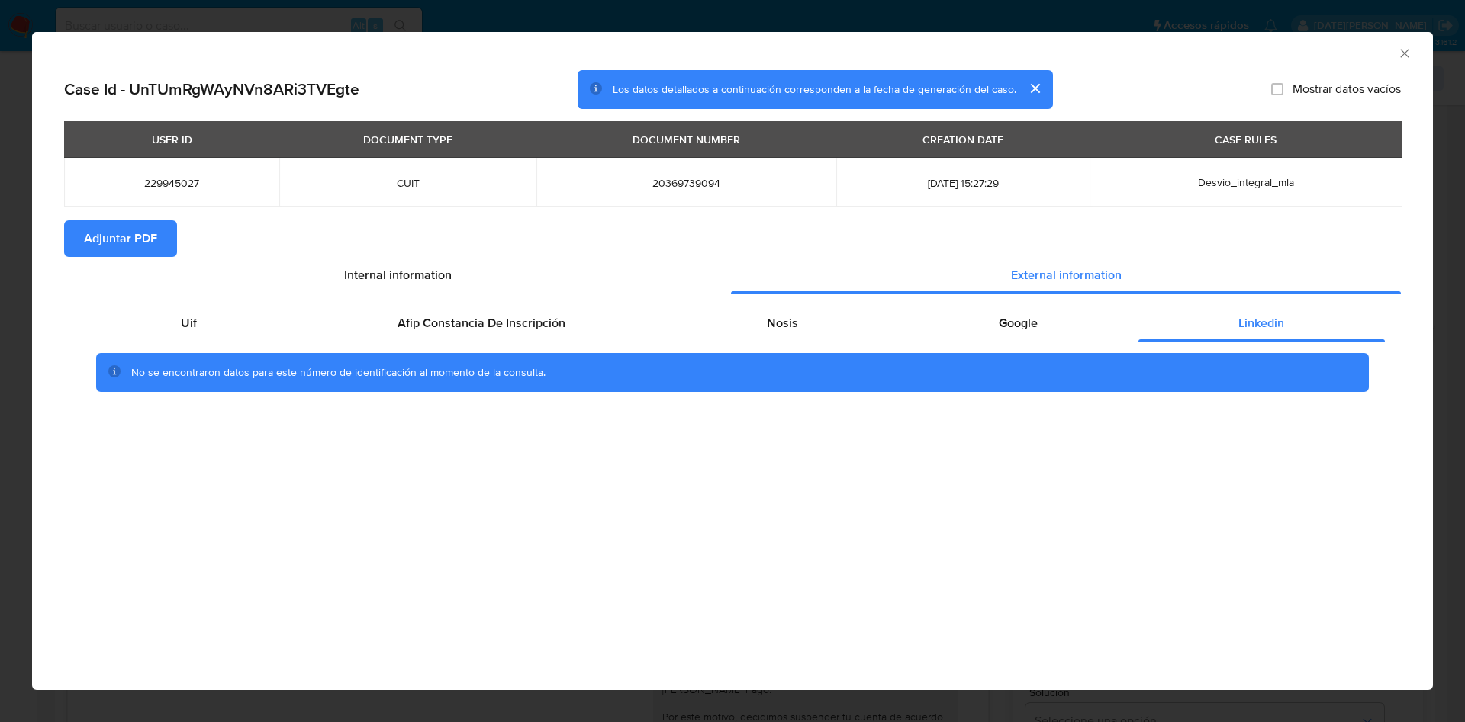
click at [1404, 48] on icon "Cerrar ventana" at bounding box center [1404, 53] width 15 height 15
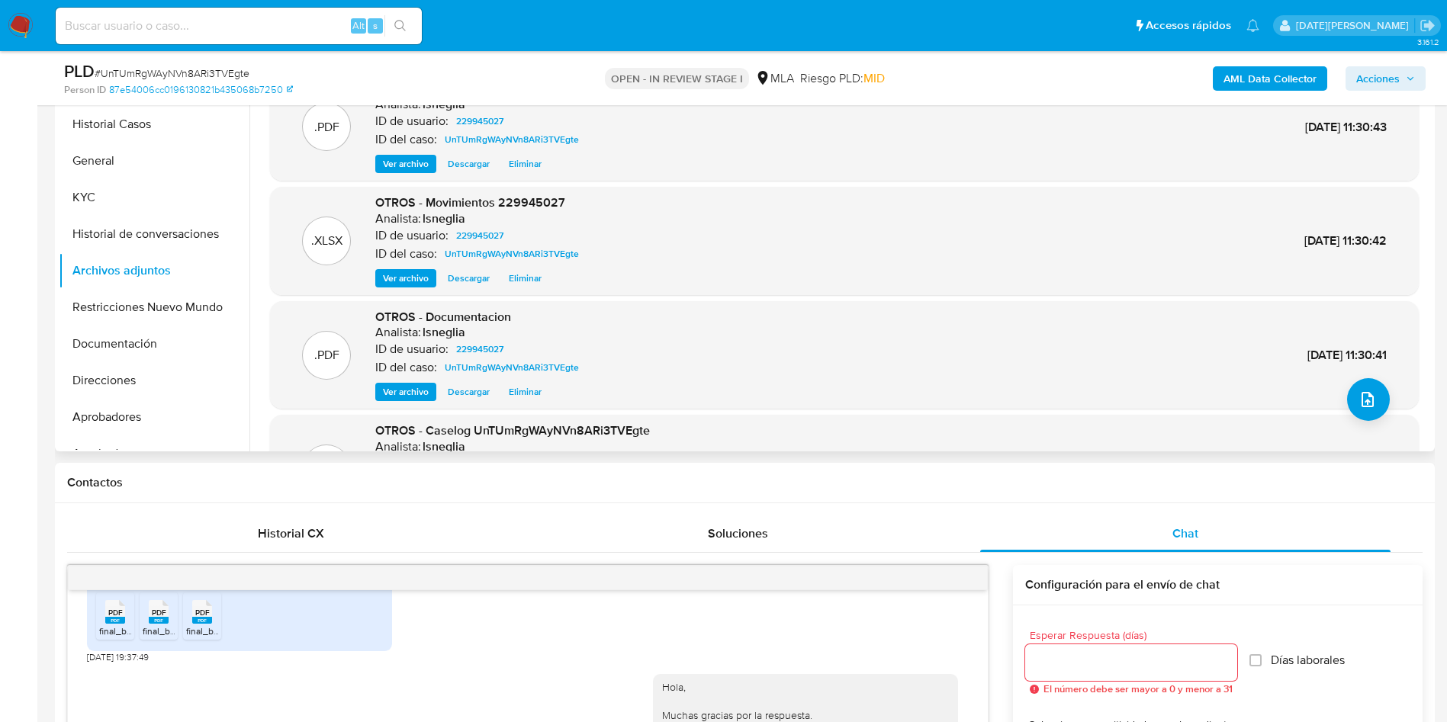
scroll to position [114, 0]
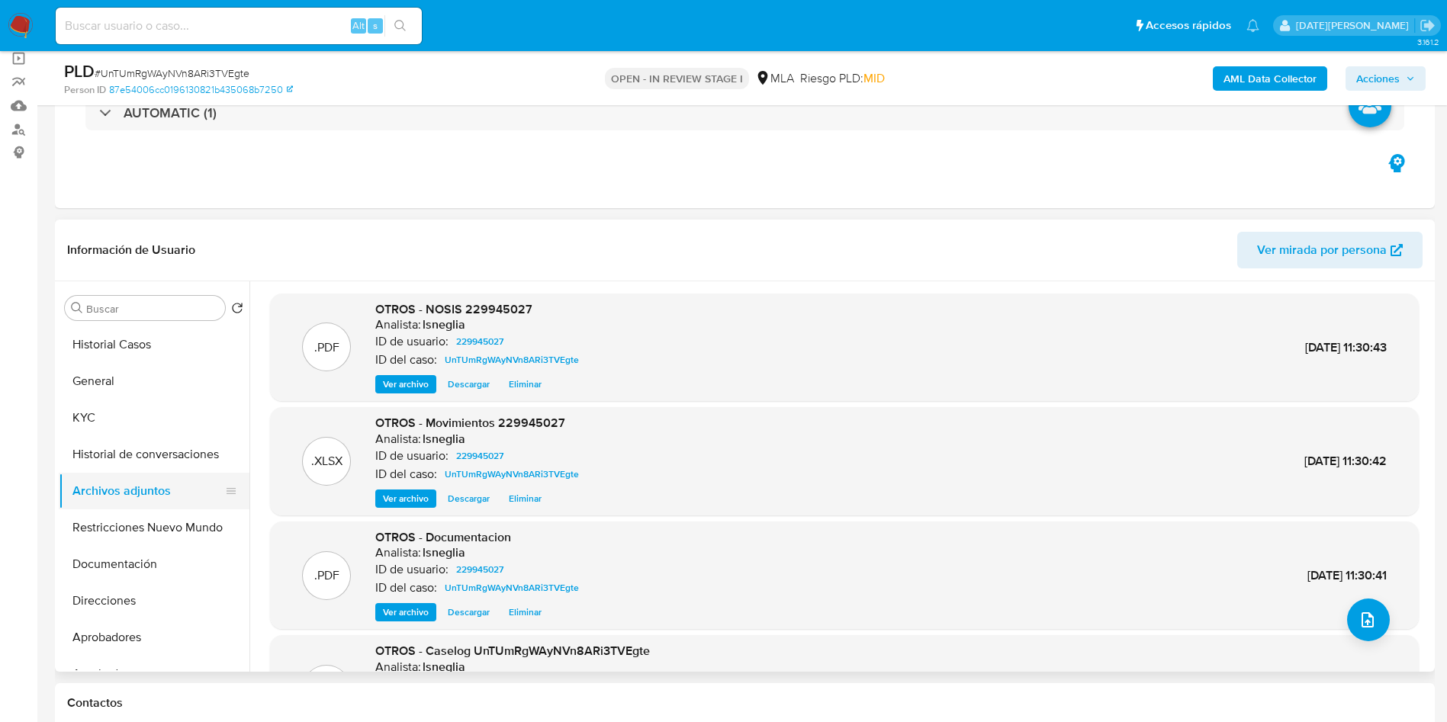
click at [100, 510] on button "Restricciones Nuevo Mundo" at bounding box center [154, 528] width 191 height 37
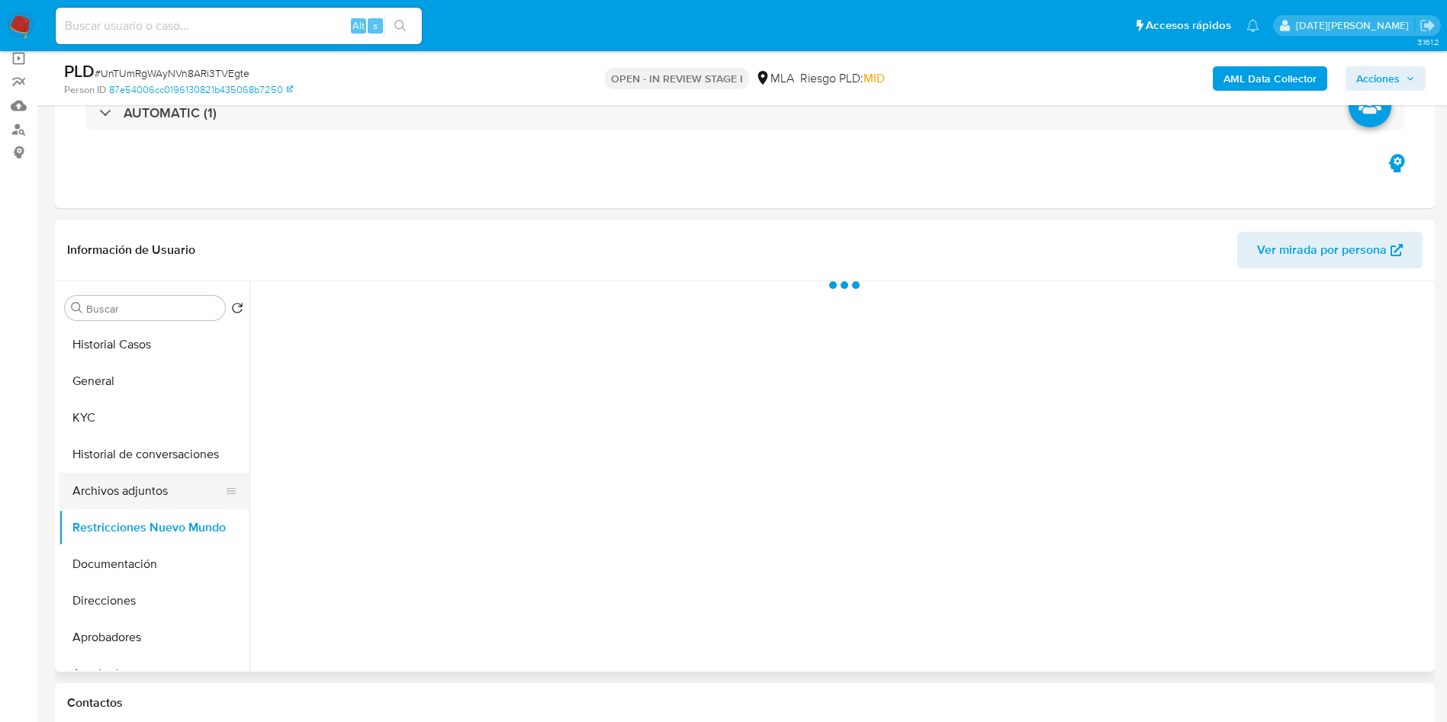
click at [107, 486] on button "Archivos adjuntos" at bounding box center [148, 491] width 178 height 37
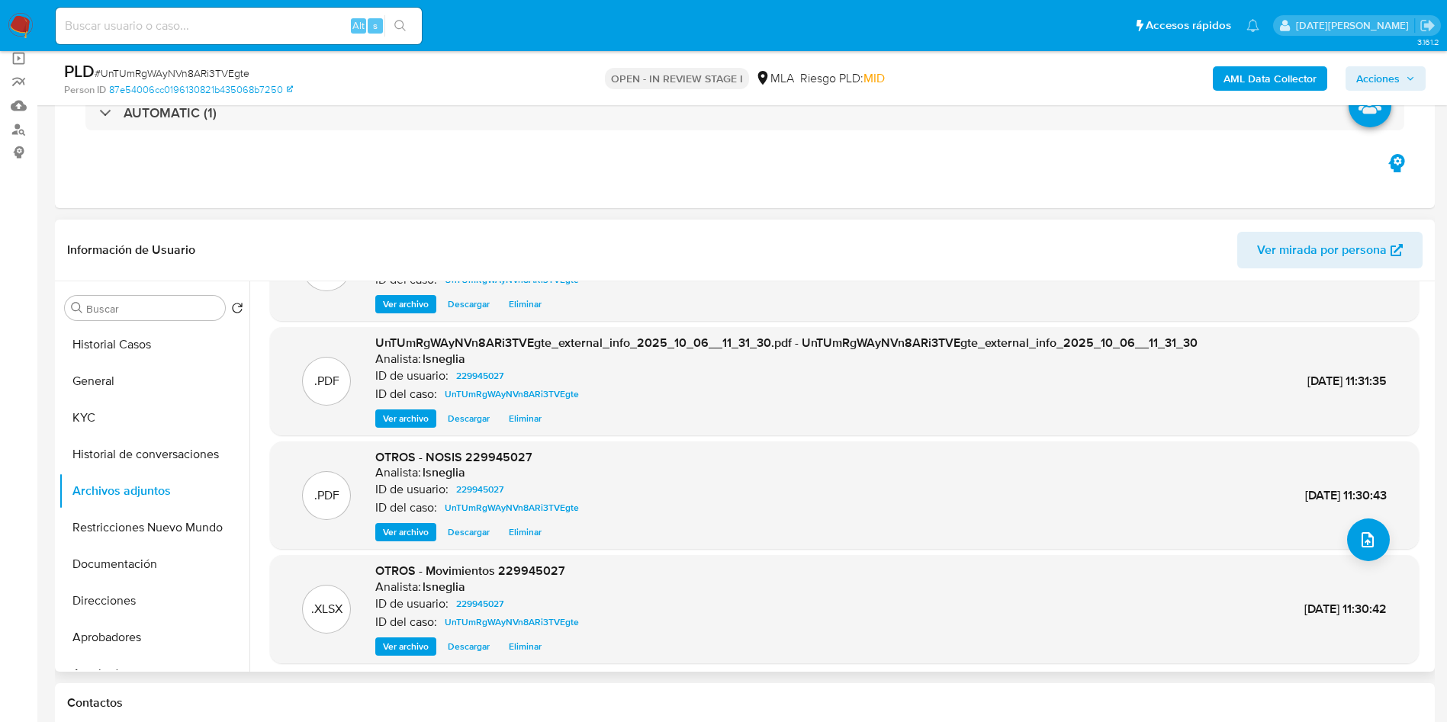
scroll to position [128, 0]
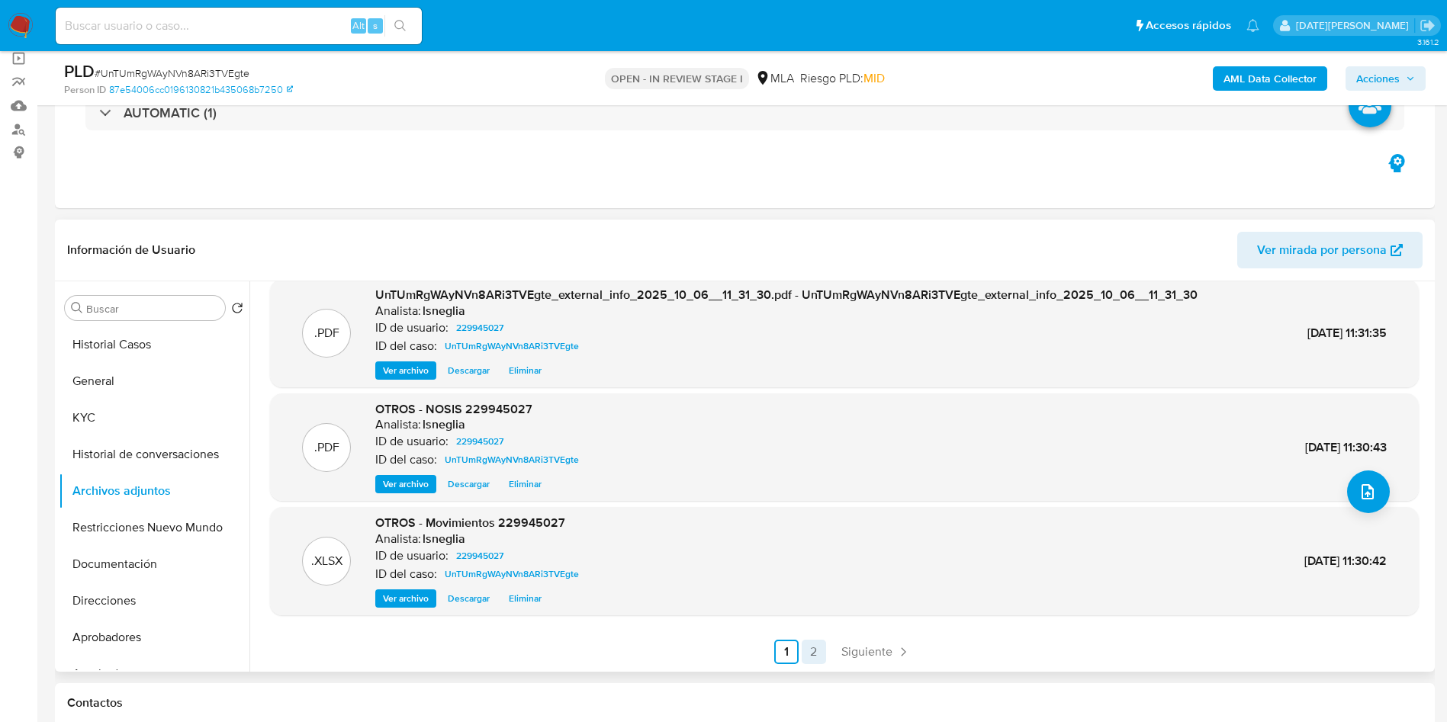
click at [815, 656] on link "2" at bounding box center [814, 652] width 24 height 24
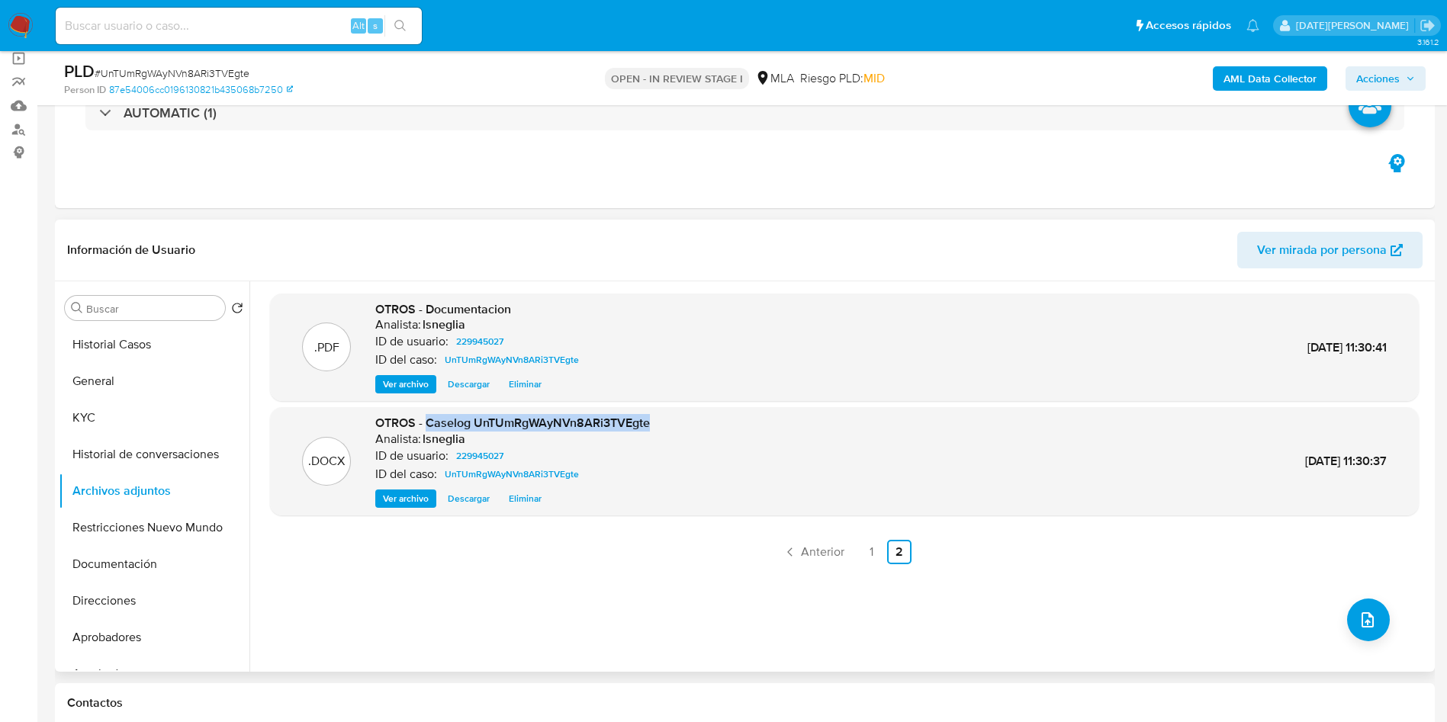
drag, startPoint x: 425, startPoint y: 423, endPoint x: 677, endPoint y: 413, distance: 251.9
click at [677, 413] on div ".DOCX OTROS - Caselog UnTUmRgWAyNVn8ARi3TVEgte Analista: lsneglia ID de usuario…" at bounding box center [844, 461] width 1149 height 108
copy span "Caselog UnTUmRgWAyNVn8ARi3TVEgte"
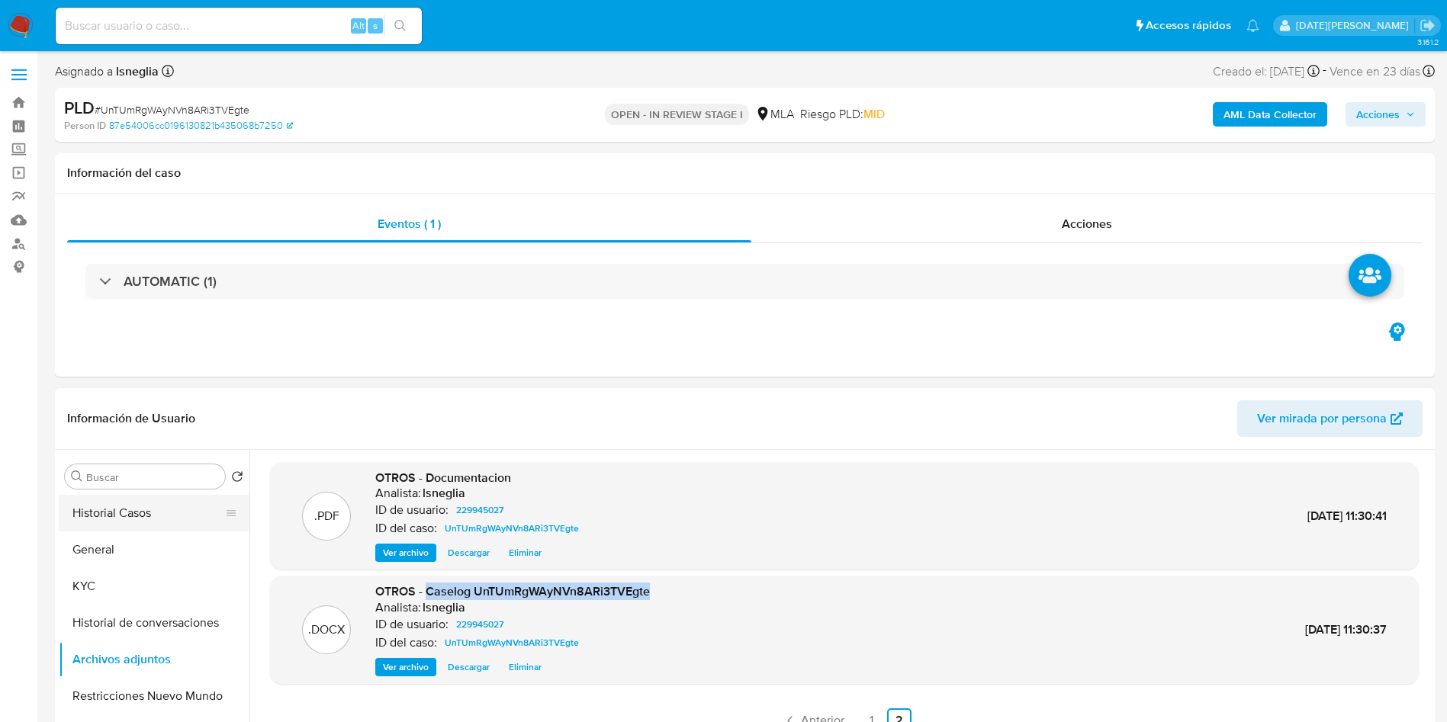
click at [141, 516] on button "Historial Casos" at bounding box center [148, 513] width 178 height 37
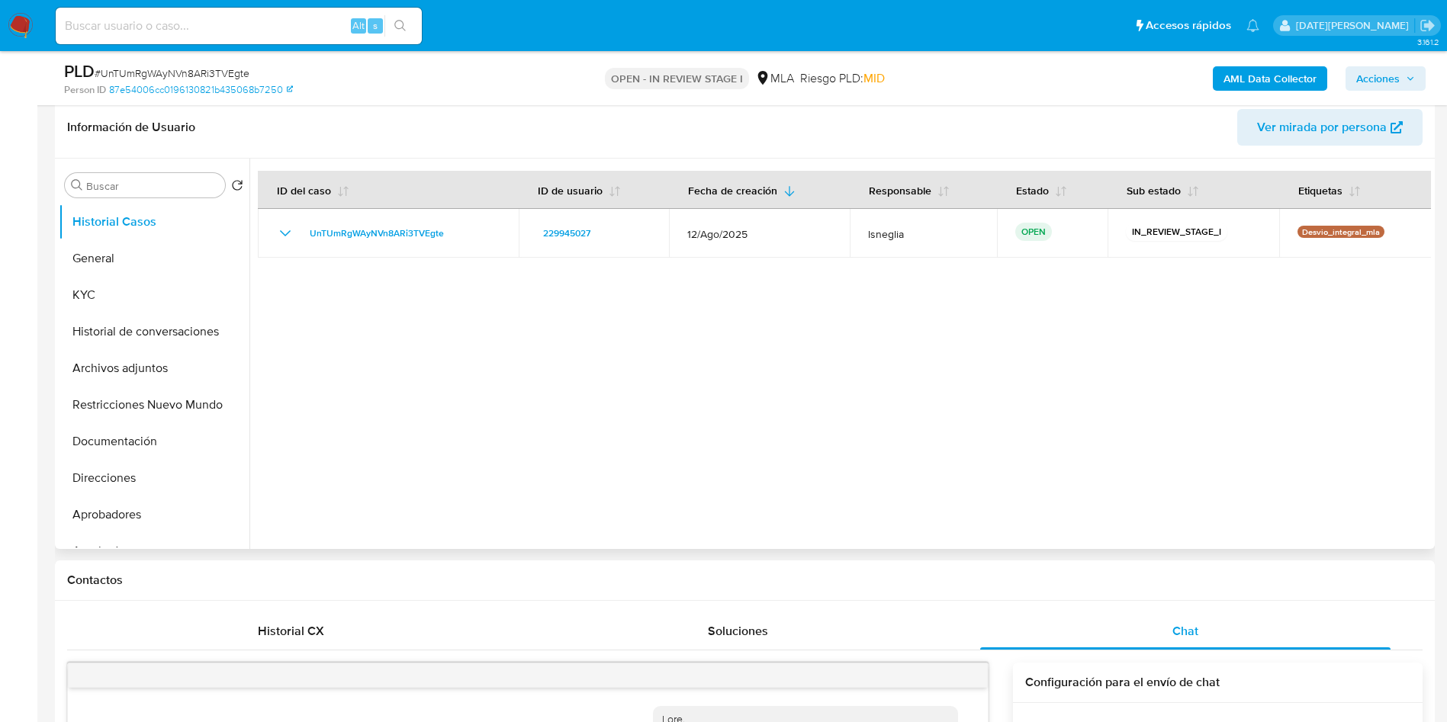
scroll to position [229, 0]
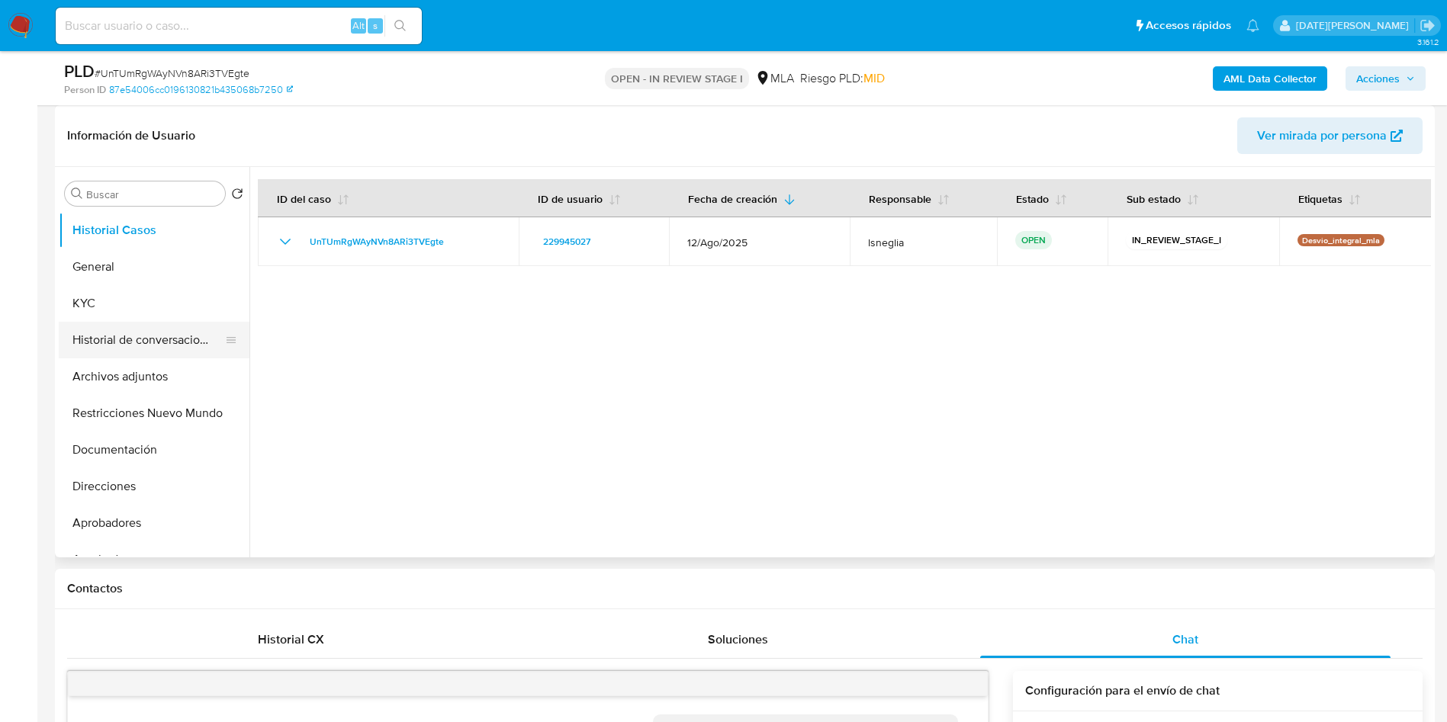
click at [139, 342] on button "Historial de conversaciones" at bounding box center [148, 340] width 178 height 37
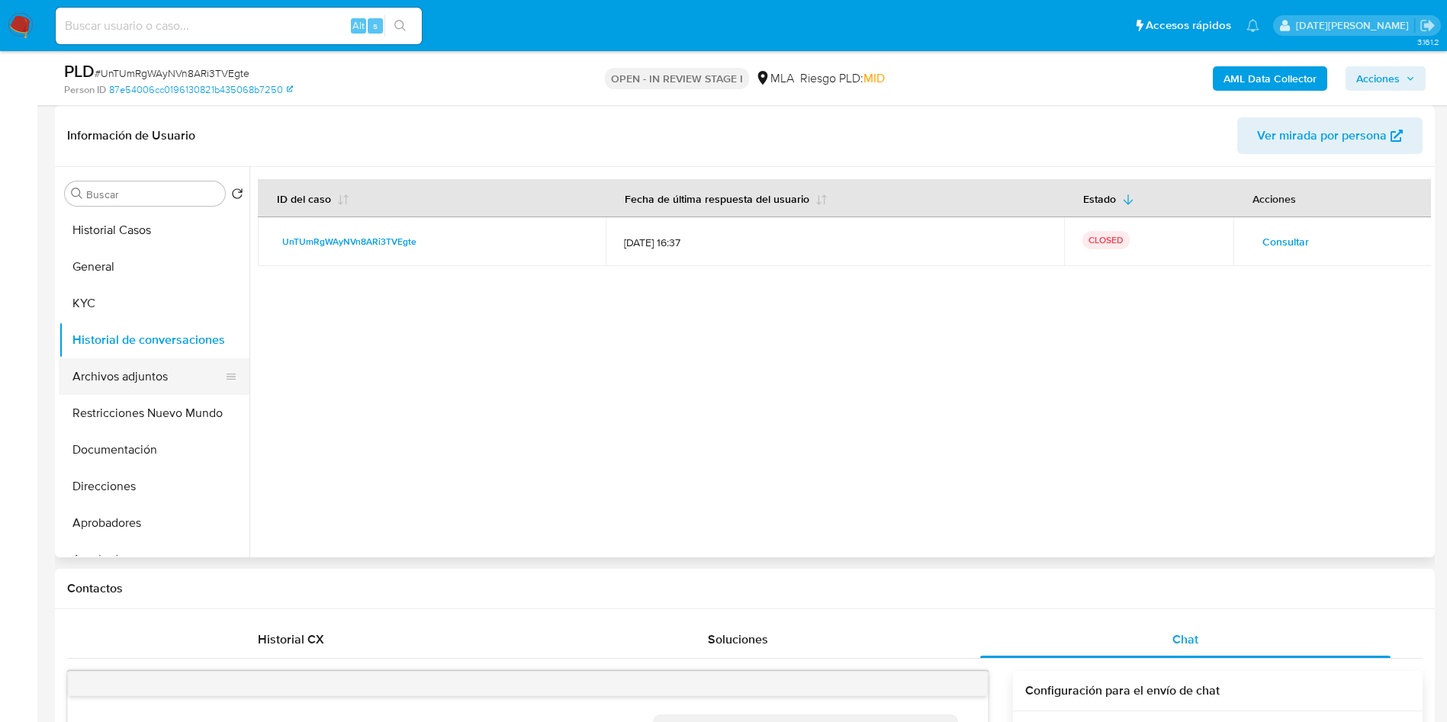
click at [150, 383] on button "Archivos adjuntos" at bounding box center [148, 377] width 178 height 37
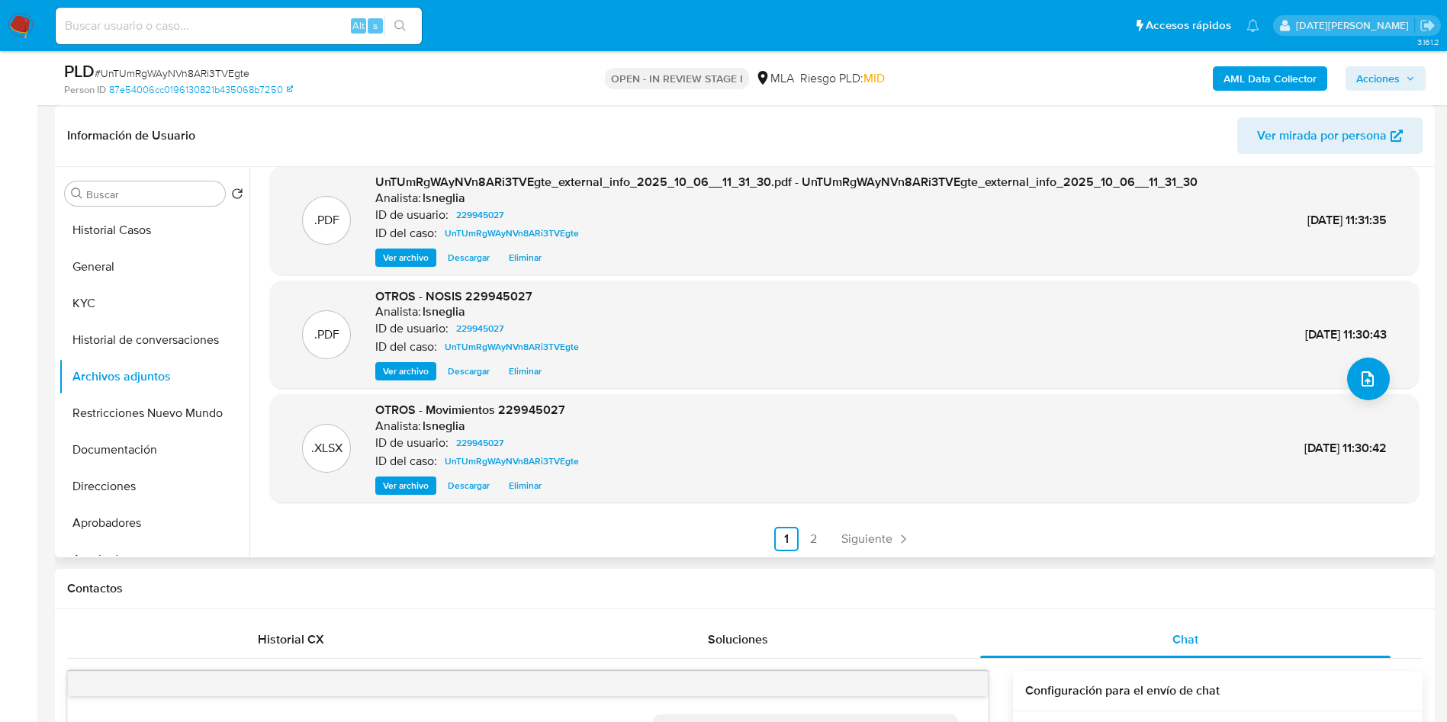
scroll to position [128, 0]
click at [806, 536] on link "2" at bounding box center [814, 538] width 24 height 24
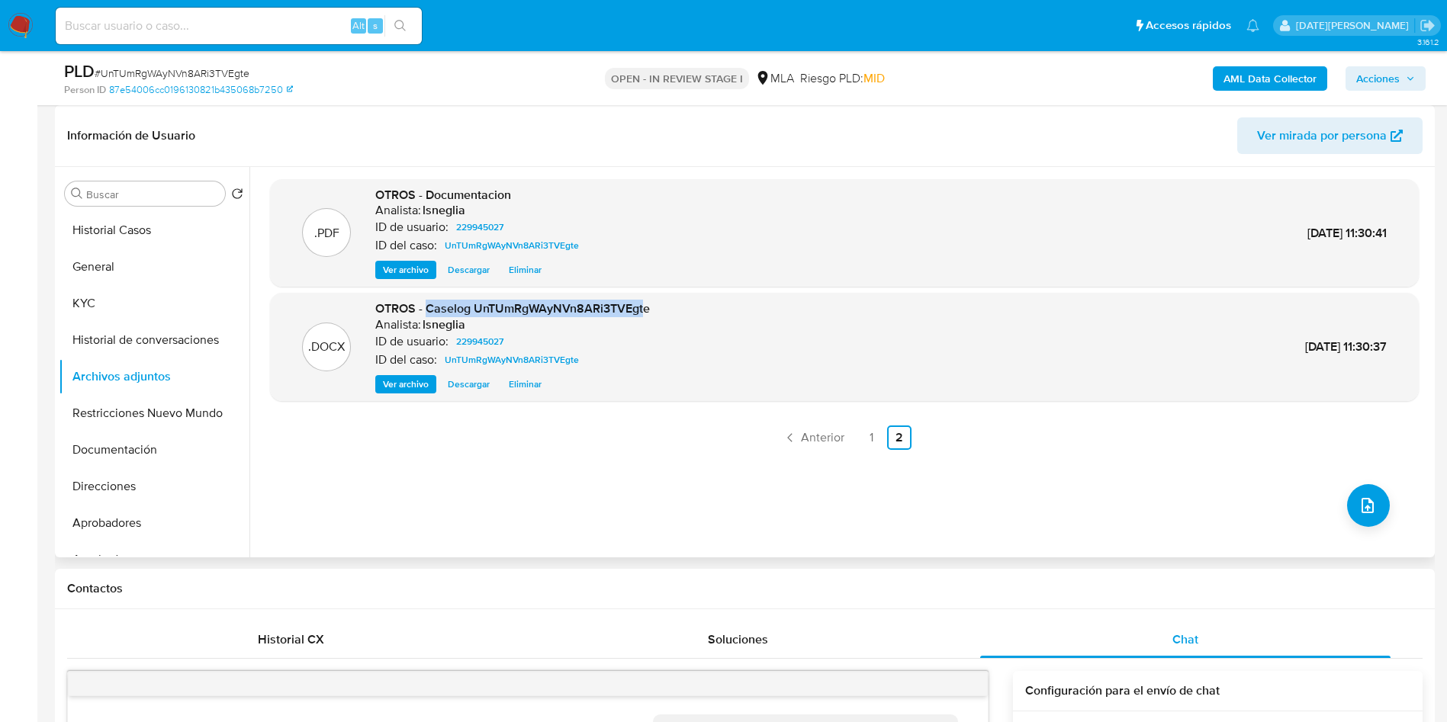
drag, startPoint x: 427, startPoint y: 307, endPoint x: 644, endPoint y: 307, distance: 216.6
click at [644, 307] on span "OTROS - Caselog UnTUmRgWAyNVn8ARi3TVEgte" at bounding box center [512, 309] width 275 height 18
drag, startPoint x: 645, startPoint y: 310, endPoint x: 427, endPoint y: 306, distance: 218.2
click at [427, 306] on span "OTROS - Caselog UnTUmRgWAyNVn8ARi3TVEgte" at bounding box center [512, 309] width 275 height 18
copy span "Caselog UnTUmRgWAyNVn8ARi3TVEgte"
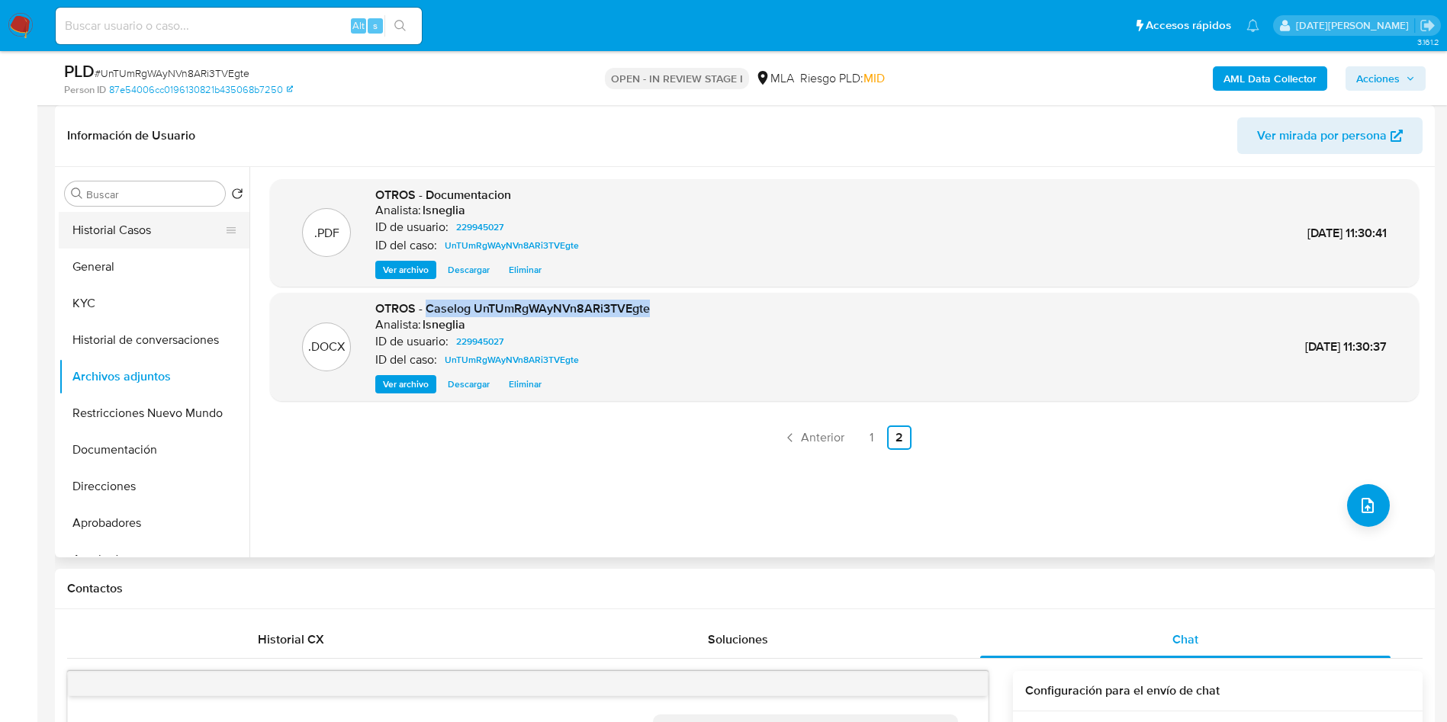
click at [111, 227] on button "Historial Casos" at bounding box center [148, 230] width 178 height 37
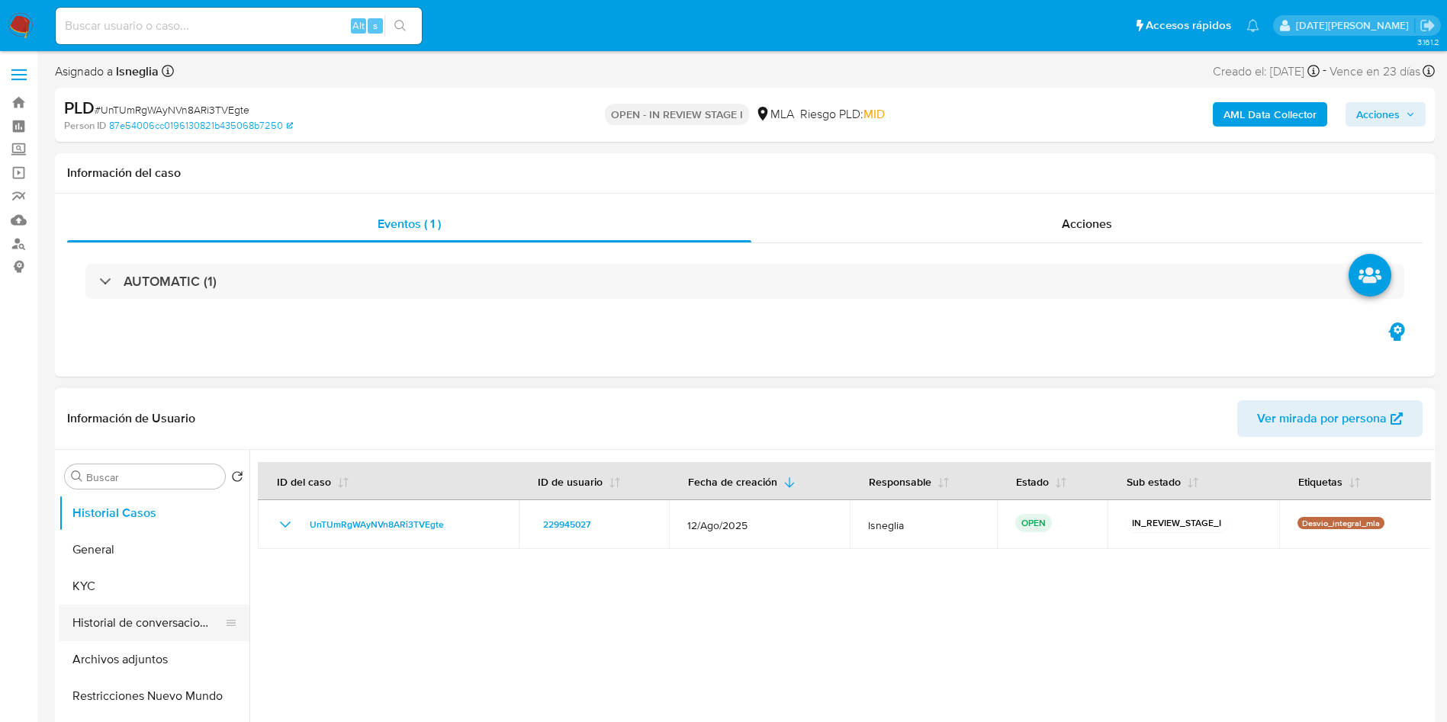
click at [129, 616] on button "Historial de conversaciones" at bounding box center [148, 623] width 178 height 37
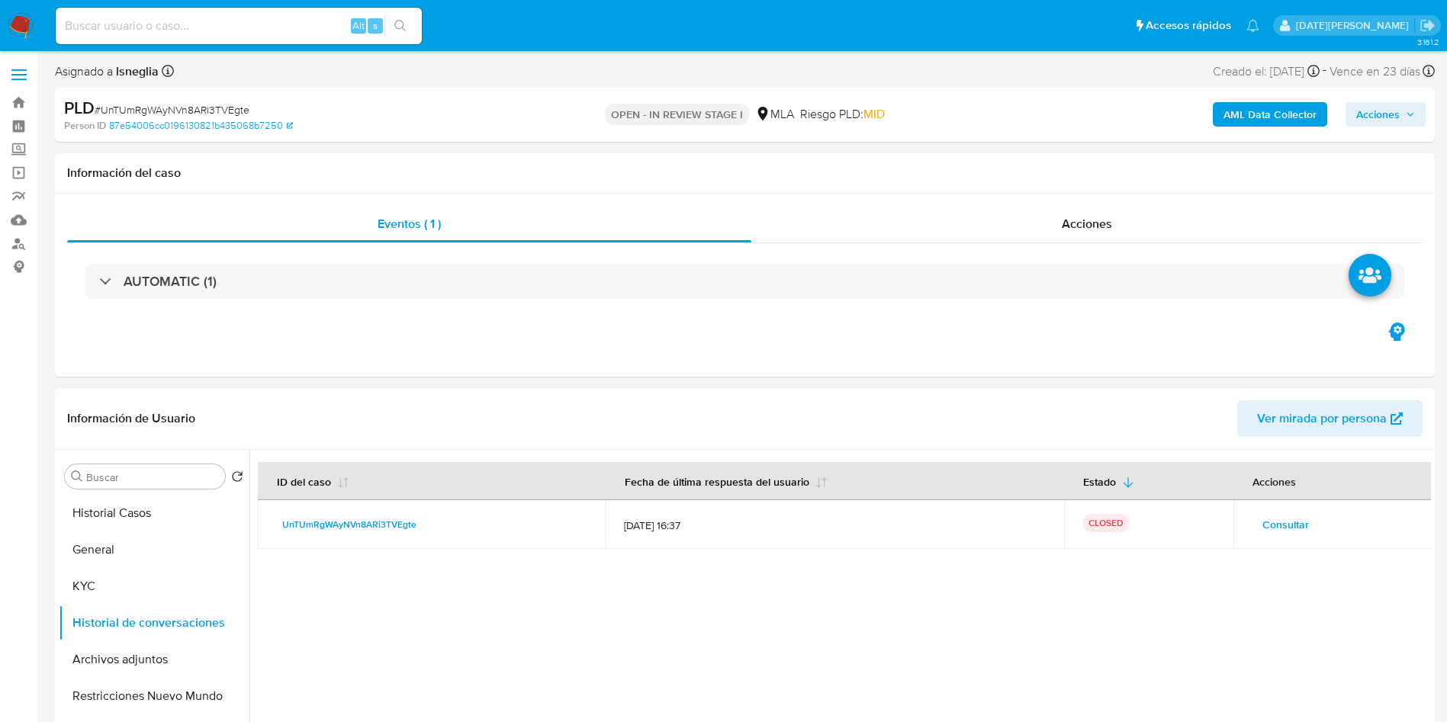
scroll to position [229, 0]
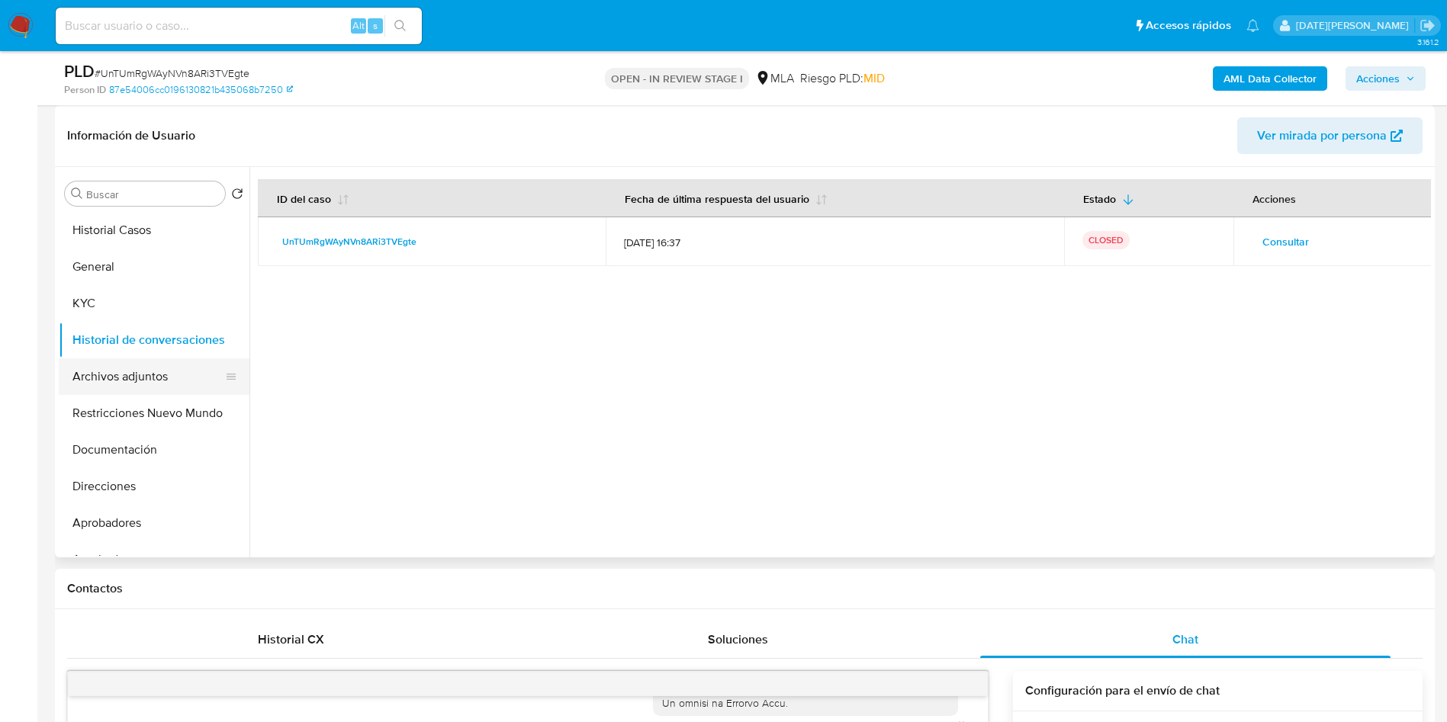
click at [144, 374] on button "Archivos adjuntos" at bounding box center [148, 377] width 178 height 37
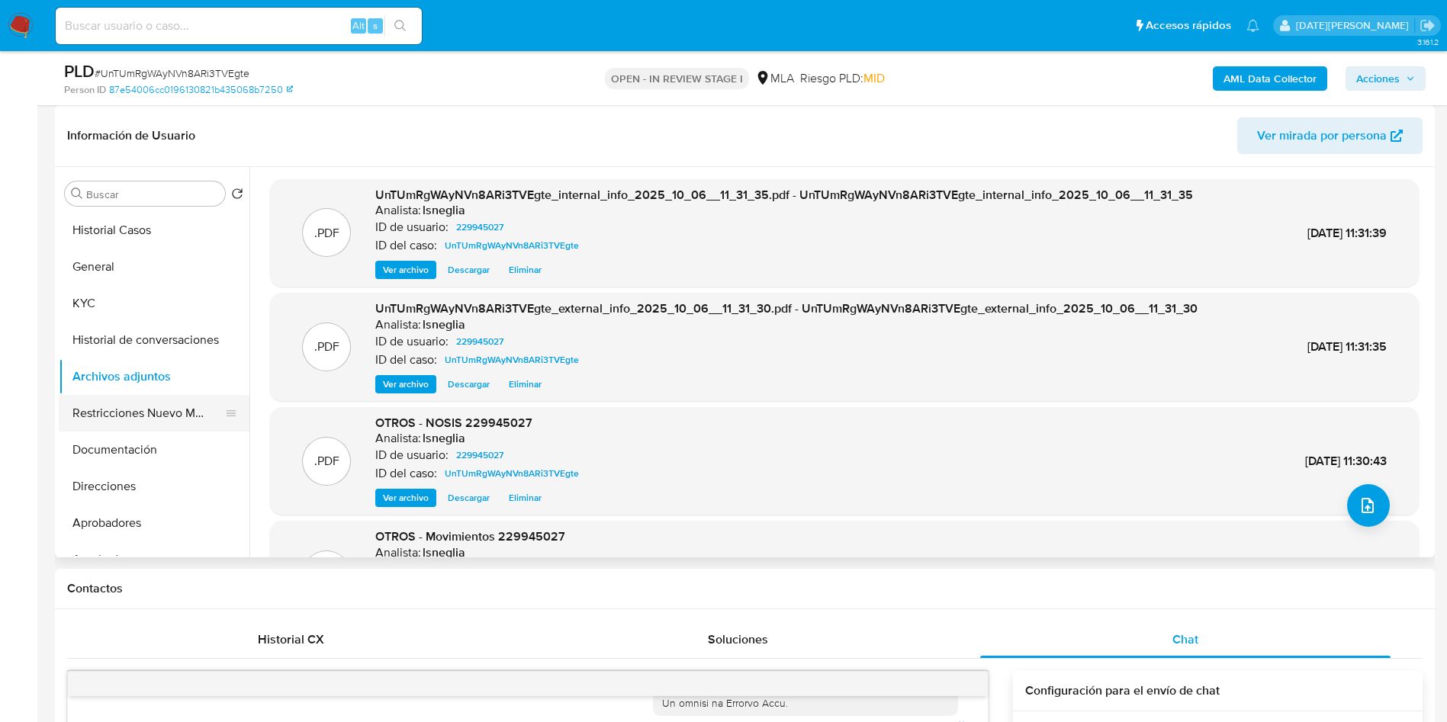
click at [156, 413] on button "Restricciones Nuevo Mundo" at bounding box center [148, 413] width 178 height 37
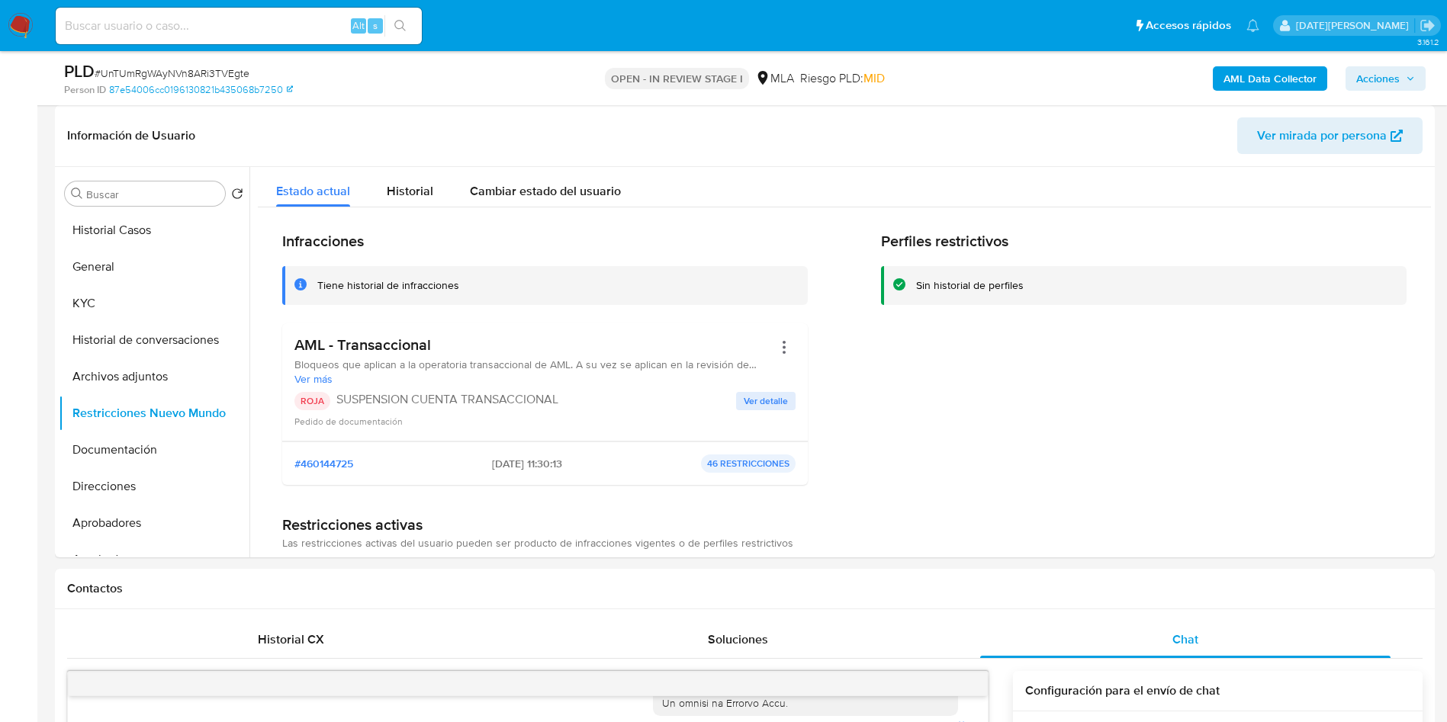
click at [1384, 75] on span "Acciones" at bounding box center [1377, 78] width 43 height 24
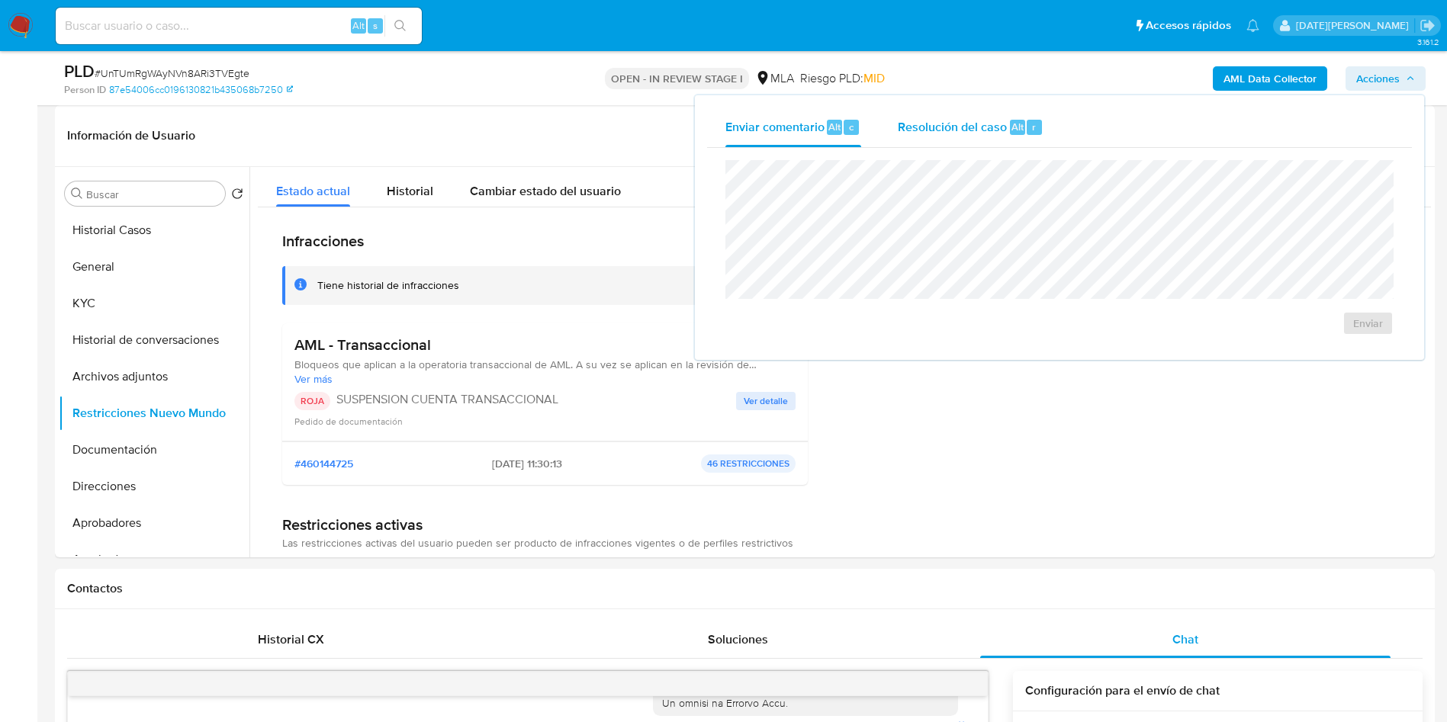
click at [969, 131] on span "Resolución del caso" at bounding box center [952, 126] width 109 height 18
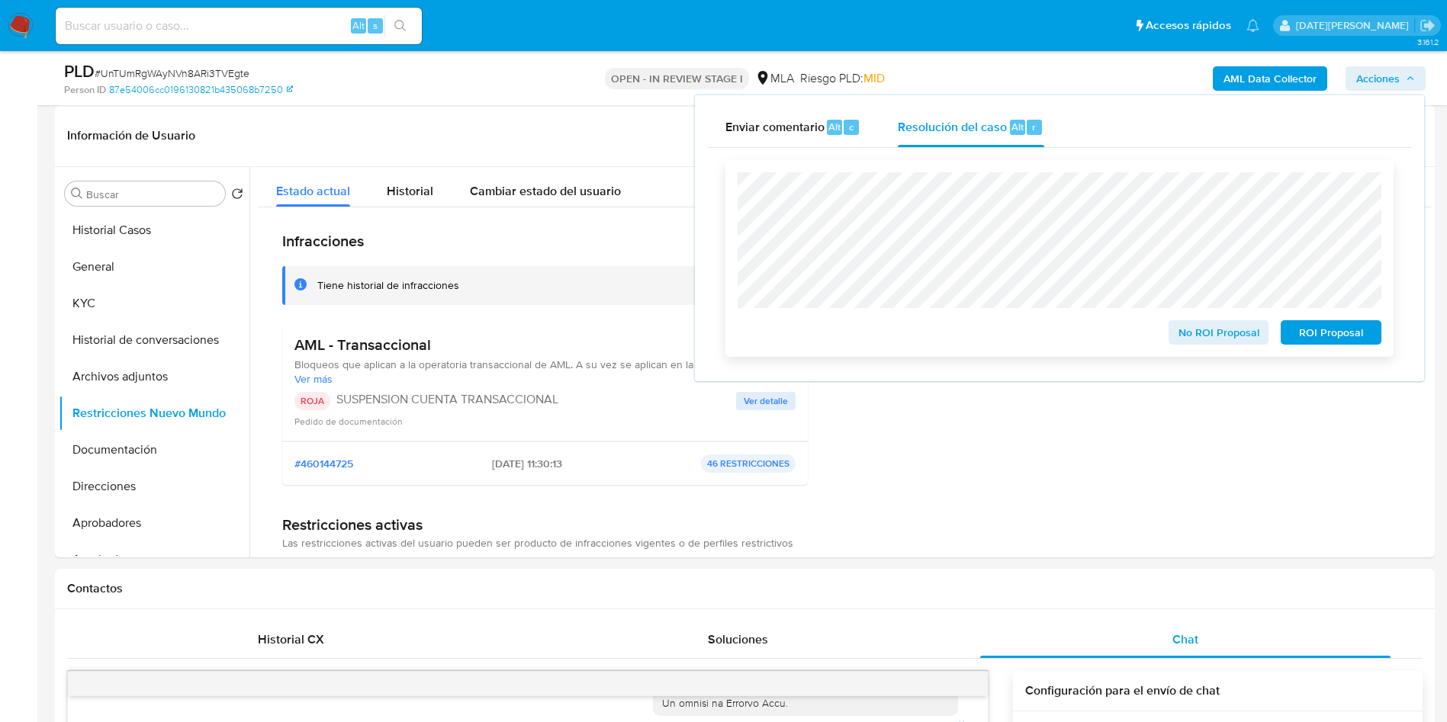
click at [1368, 320] on div "ROI Proposal" at bounding box center [1328, 329] width 107 height 31
click at [1357, 336] on span "ROI Proposal" at bounding box center [1330, 332] width 79 height 21
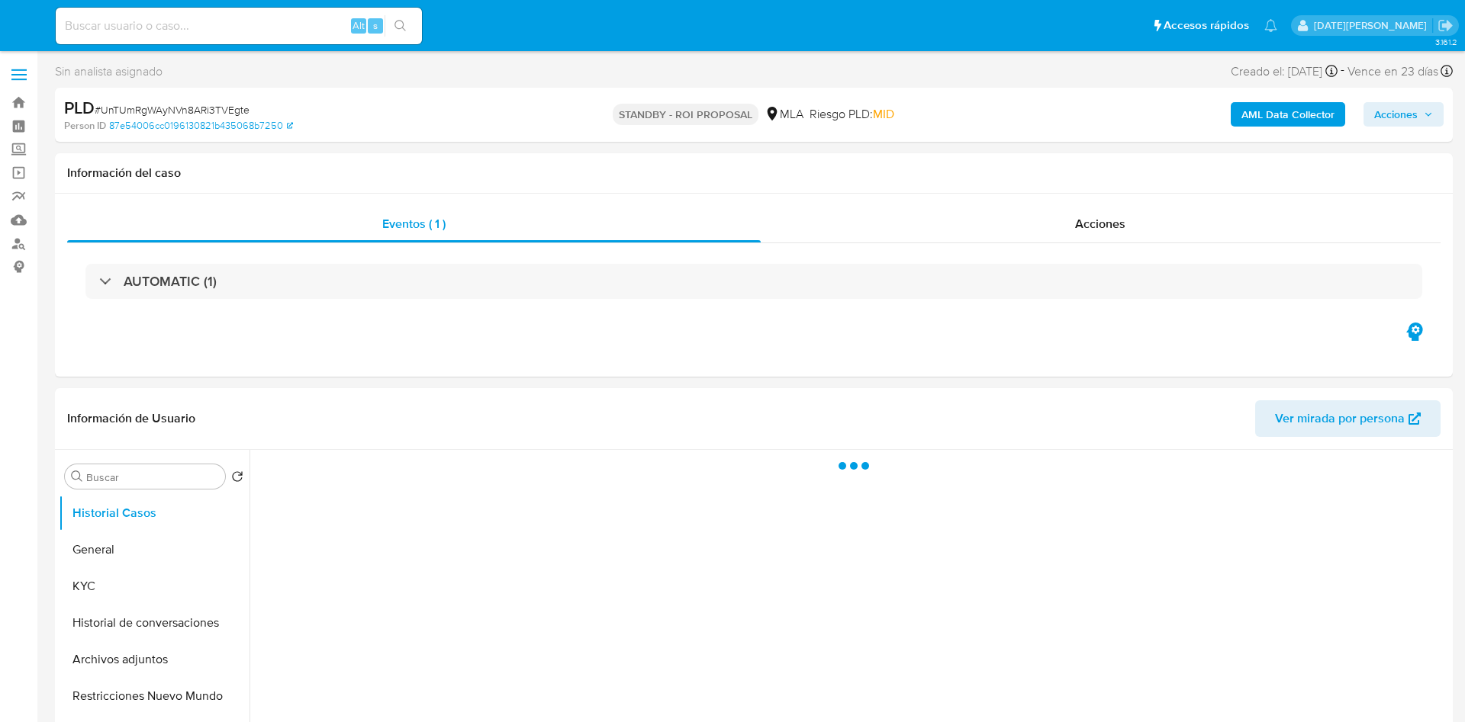
select select "10"
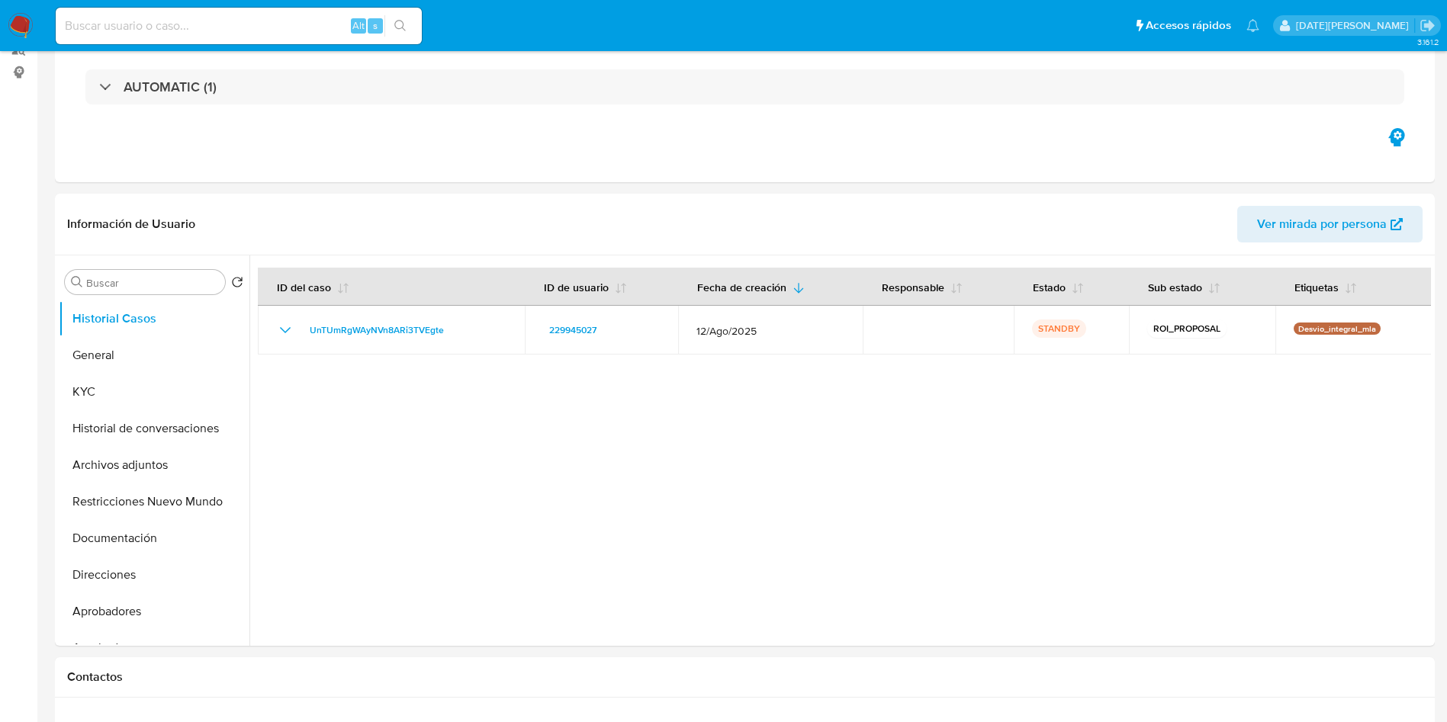
scroll to position [343, 0]
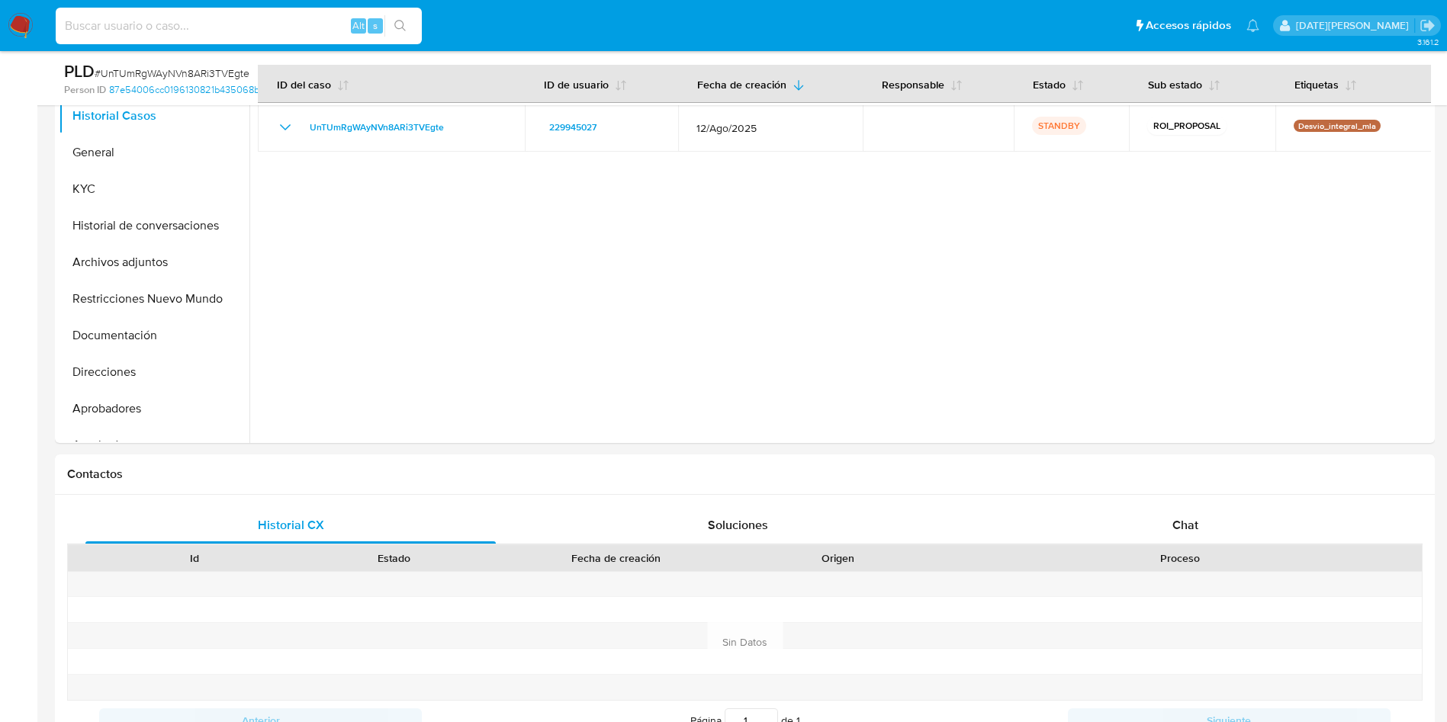
click at [261, 22] on input at bounding box center [239, 26] width 366 height 20
paste input "YFAWNJnEOIJsPnQa1deWuHJD"
type input "YFAWNJnEOIJsPnQa1deWuHJD"
click at [413, 19] on button "search-icon" at bounding box center [399, 25] width 31 height 21
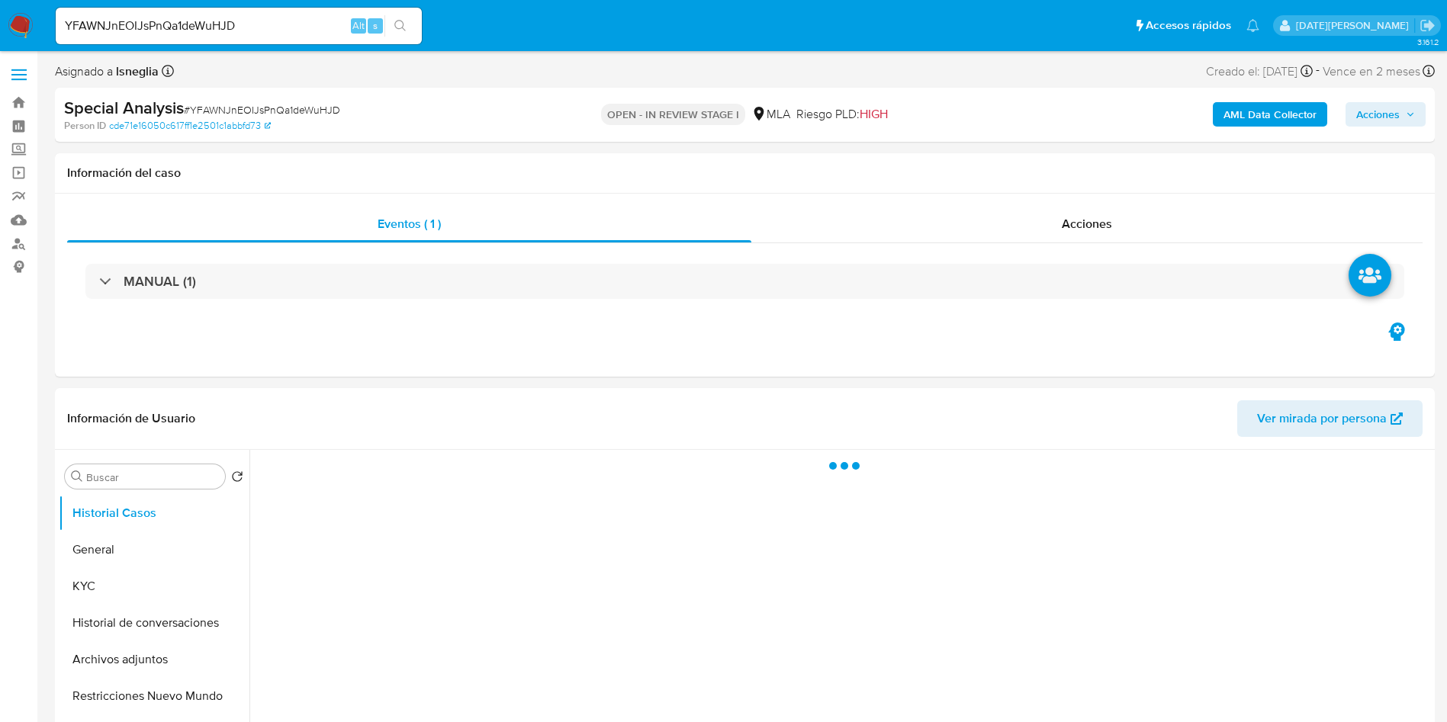
select select "10"
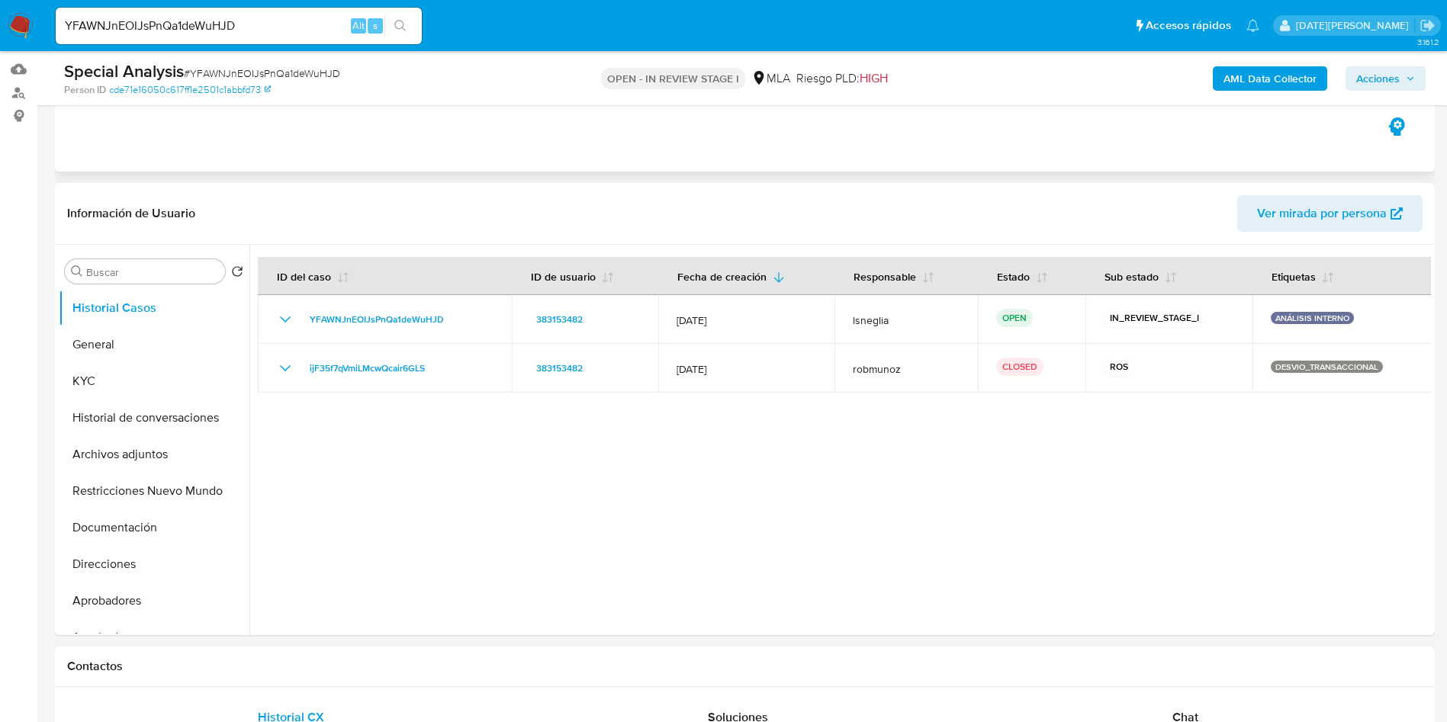
scroll to position [343, 0]
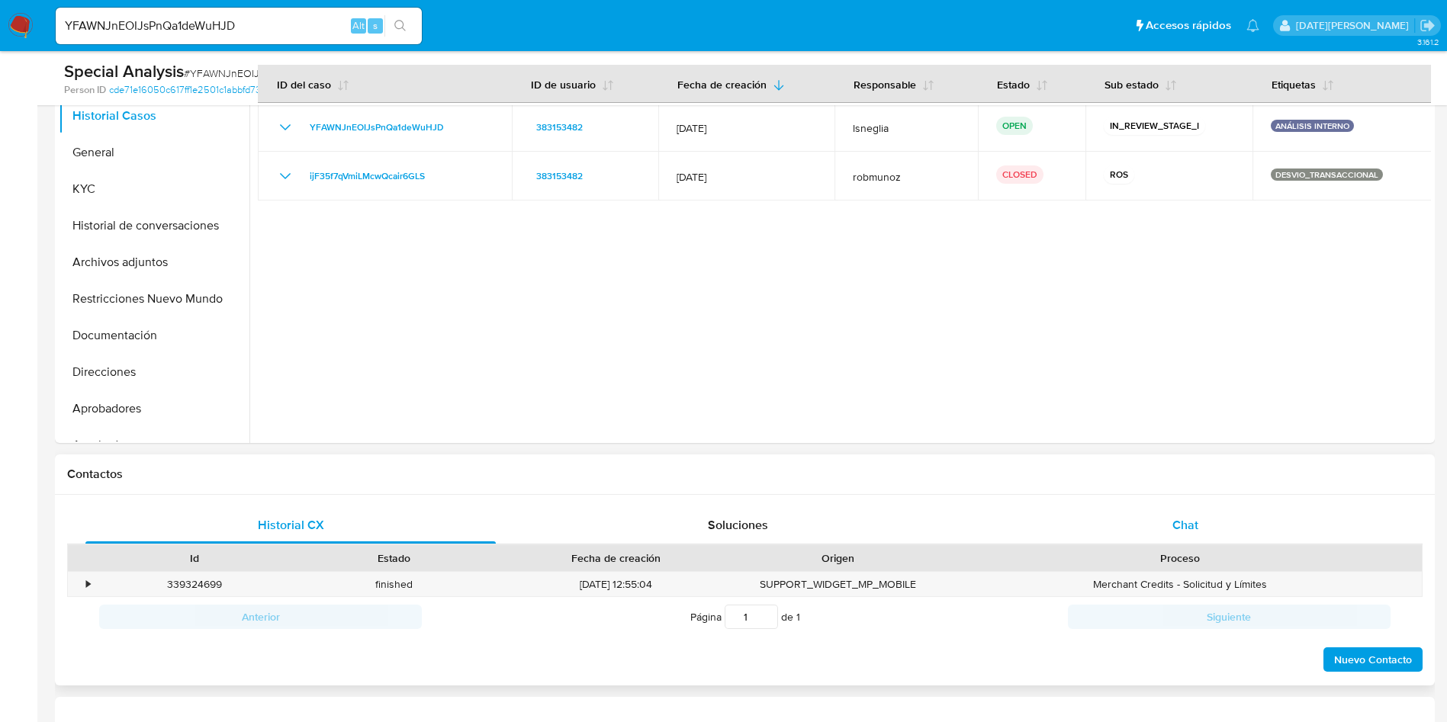
click at [1185, 520] on span "Chat" at bounding box center [1185, 525] width 26 height 18
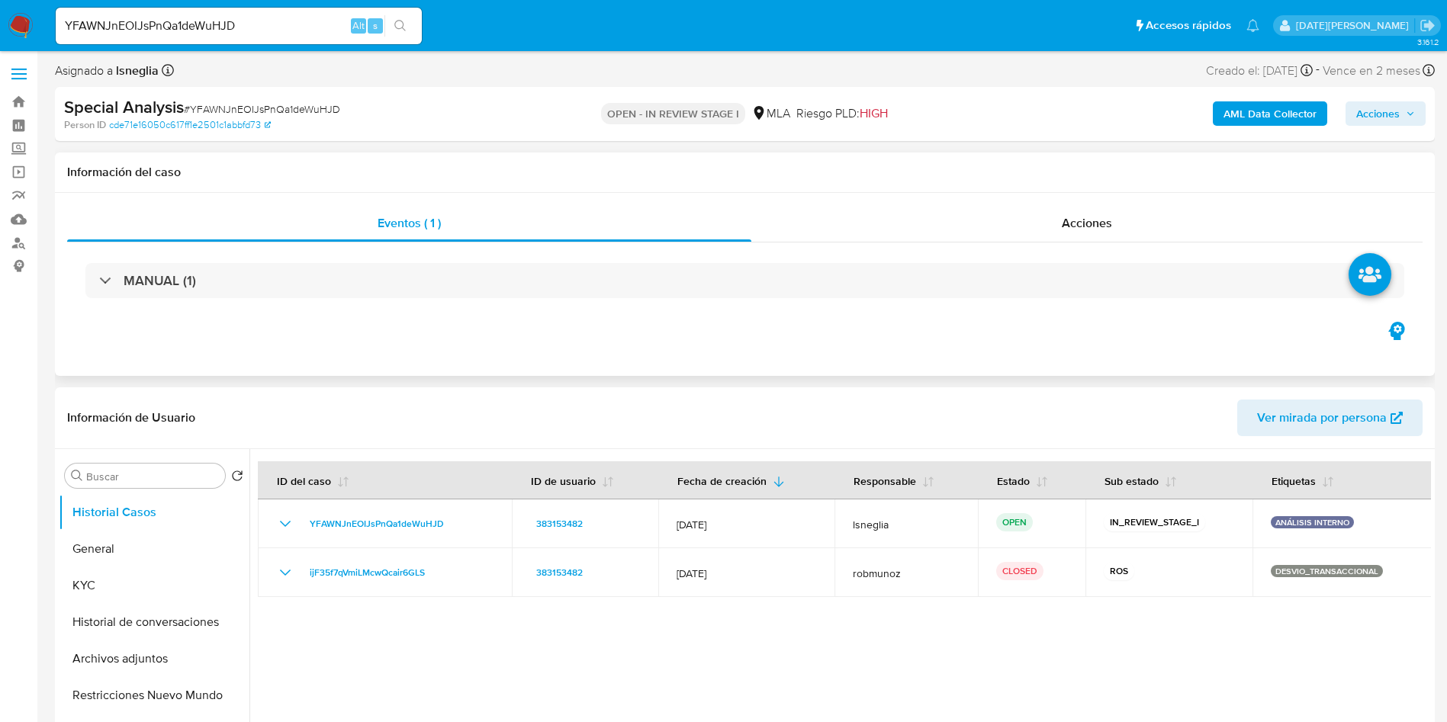
scroll to position [0, 0]
click at [129, 545] on button "General" at bounding box center [148, 550] width 178 height 37
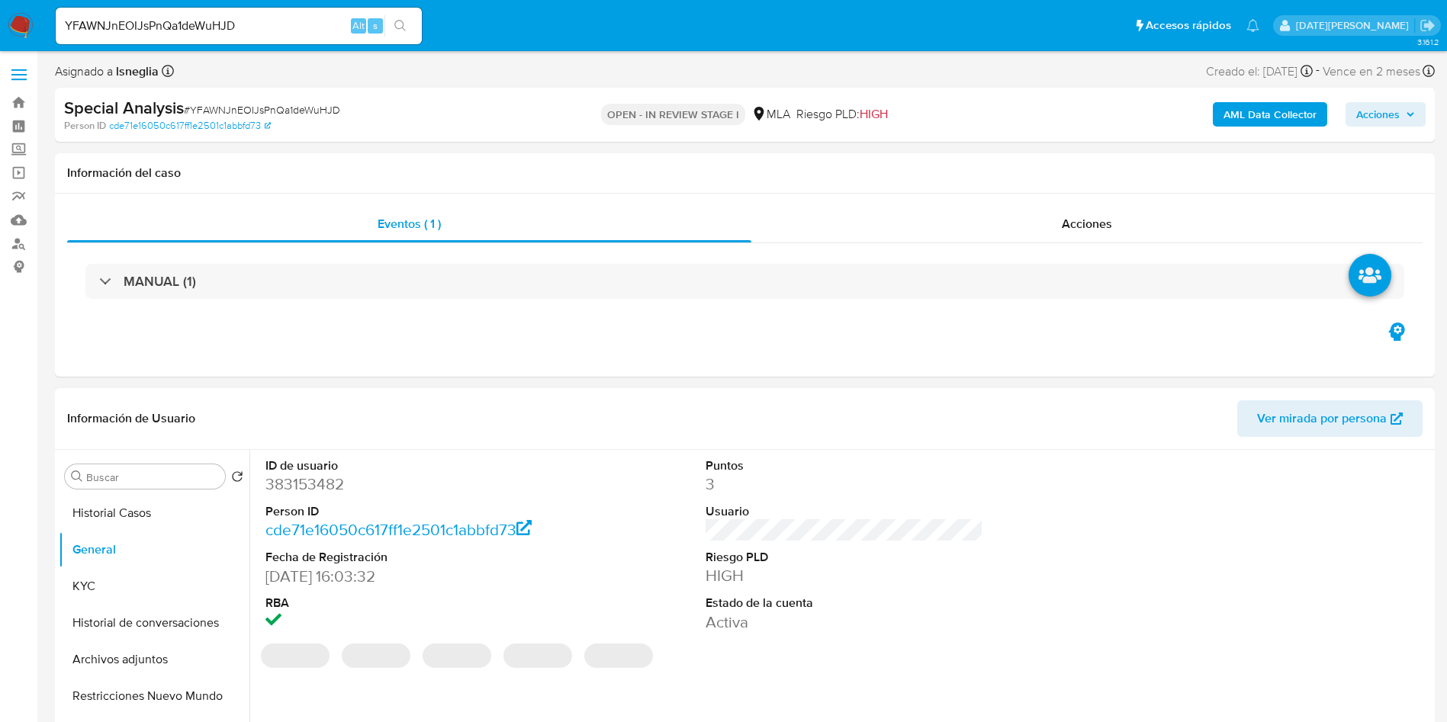
click at [317, 481] on dd "383153482" at bounding box center [404, 484] width 278 height 21
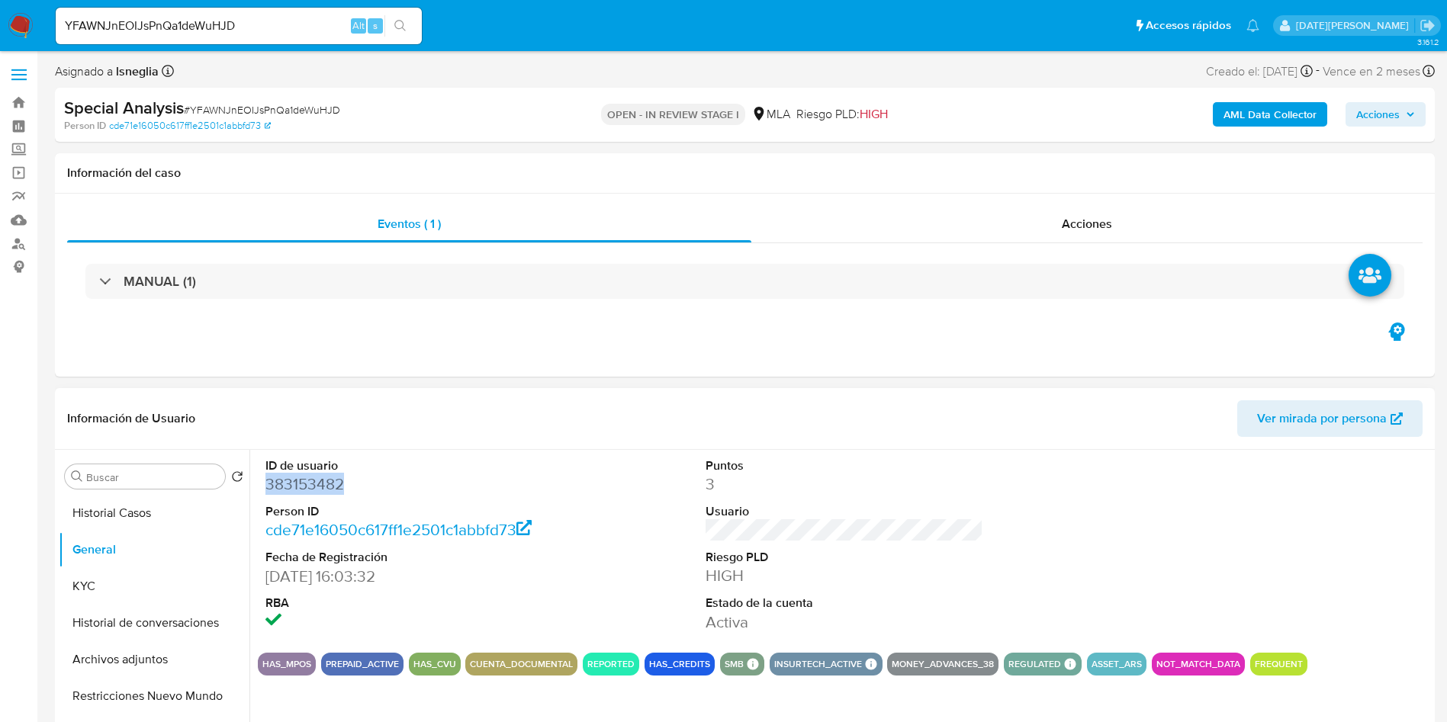
copy dd "383153482"
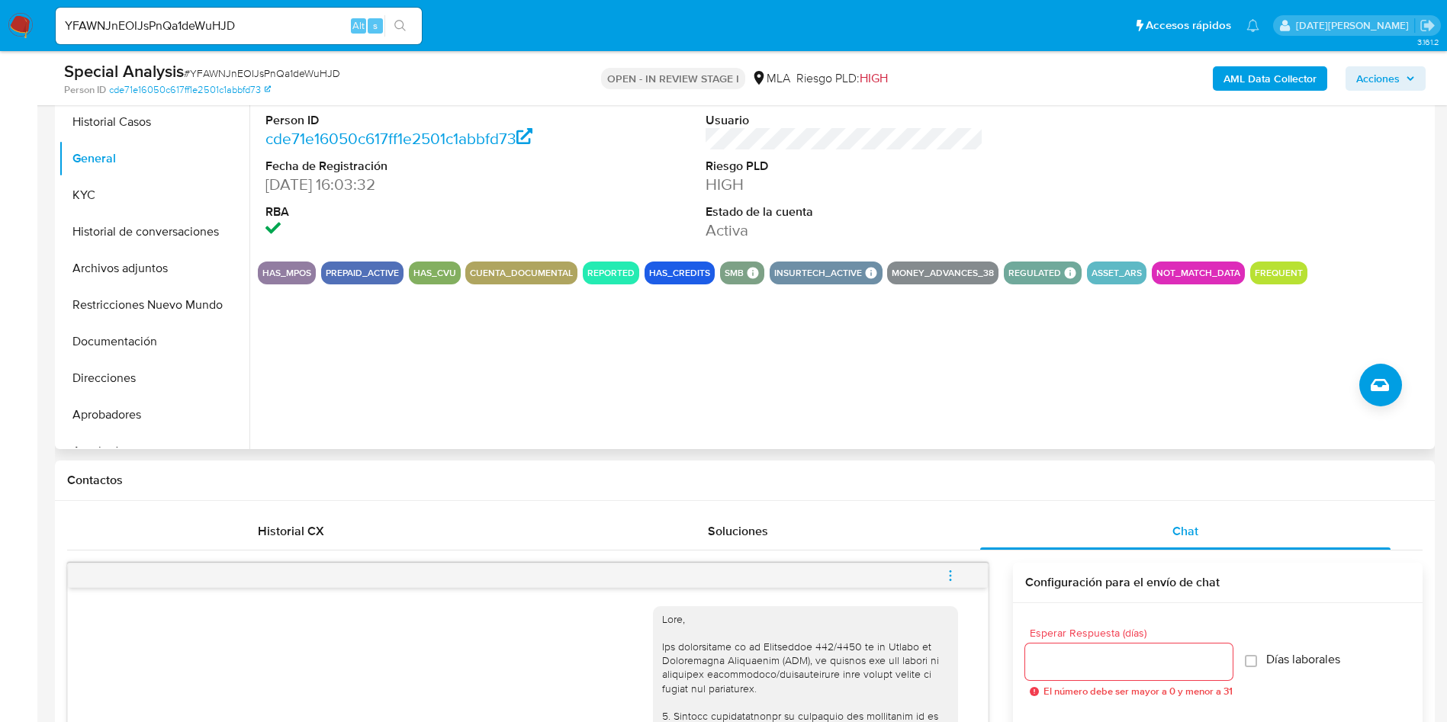
scroll to position [229, 0]
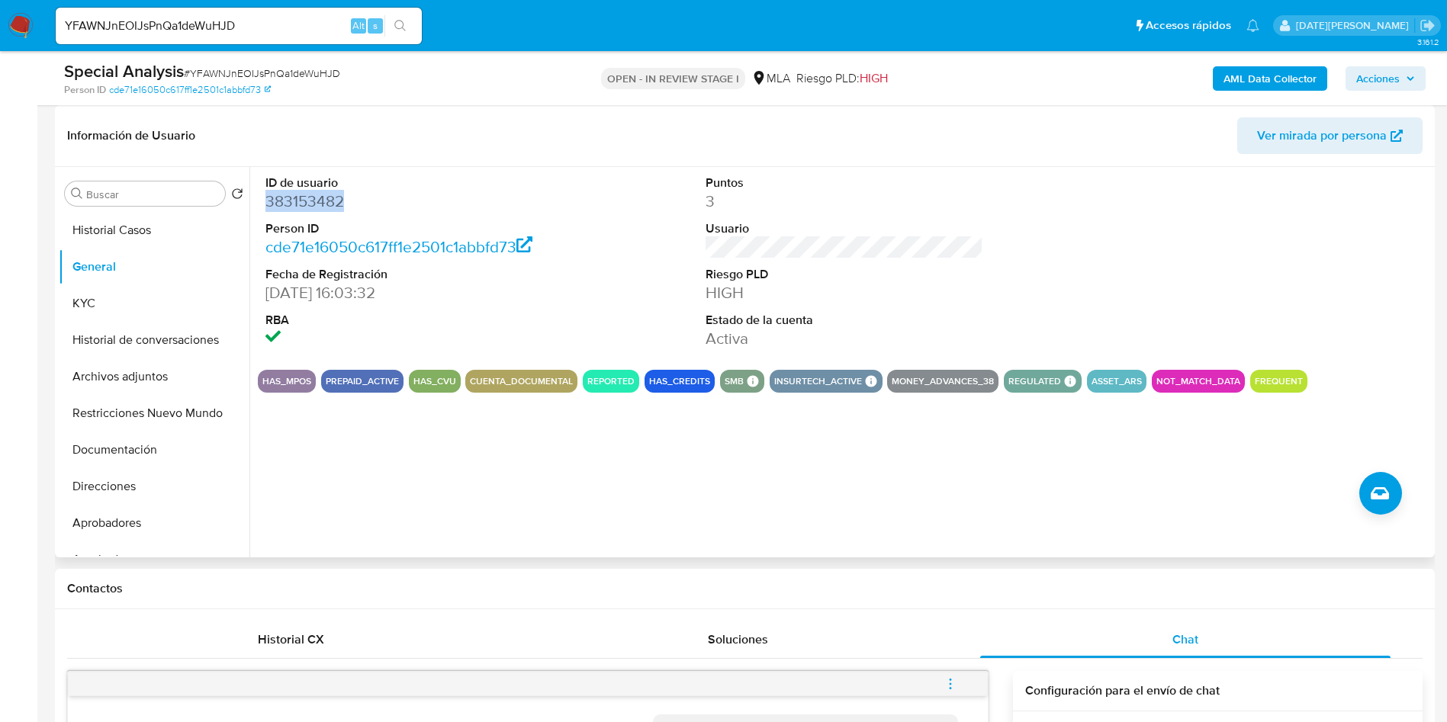
click at [320, 195] on dd "383153482" at bounding box center [404, 201] width 278 height 21
click at [133, 306] on button "KYC" at bounding box center [148, 303] width 178 height 37
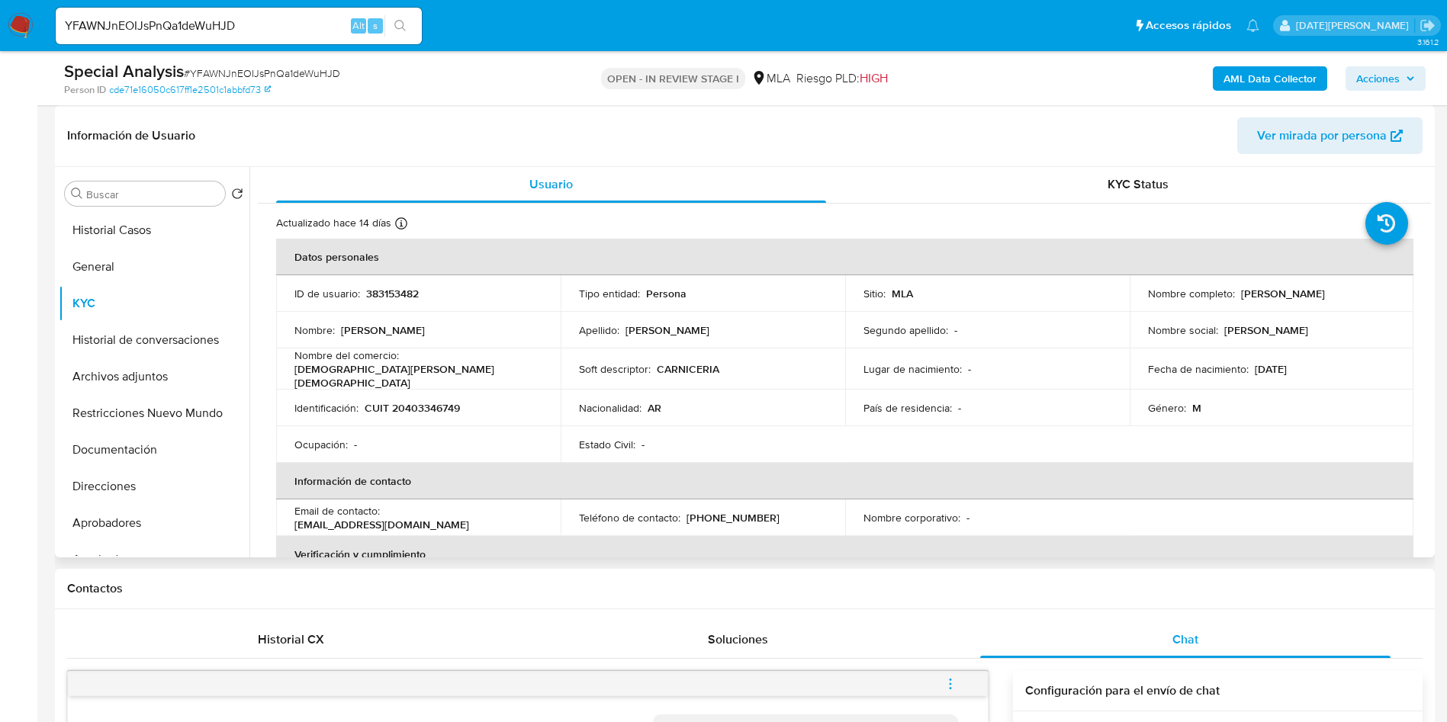
scroll to position [0, 0]
drag, startPoint x: 1237, startPoint y: 291, endPoint x: 1339, endPoint y: 295, distance: 101.5
click at [1339, 295] on div "Nombre completo : [PERSON_NAME]" at bounding box center [1272, 295] width 248 height 14
copy p "[PERSON_NAME]"
click at [120, 471] on button "Direcciones" at bounding box center [148, 486] width 178 height 37
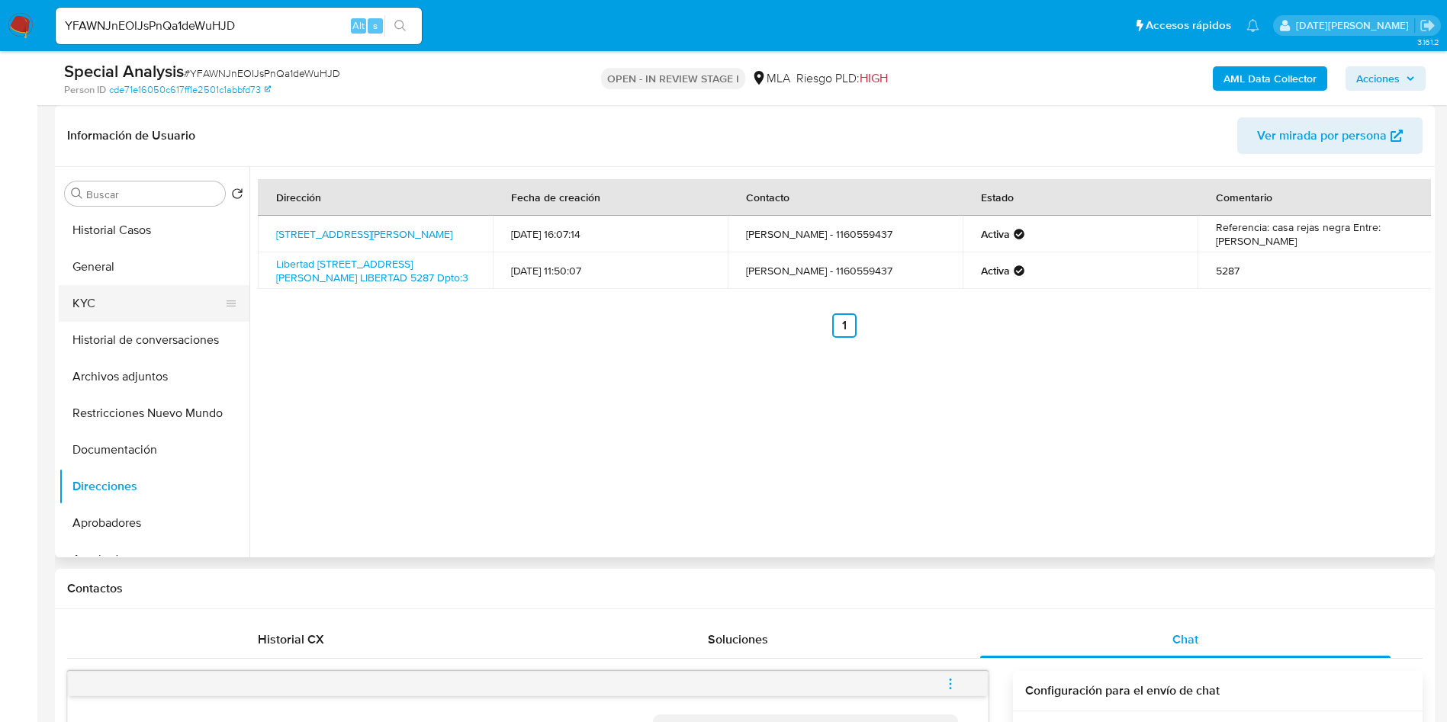
click at [101, 305] on button "KYC" at bounding box center [148, 303] width 178 height 37
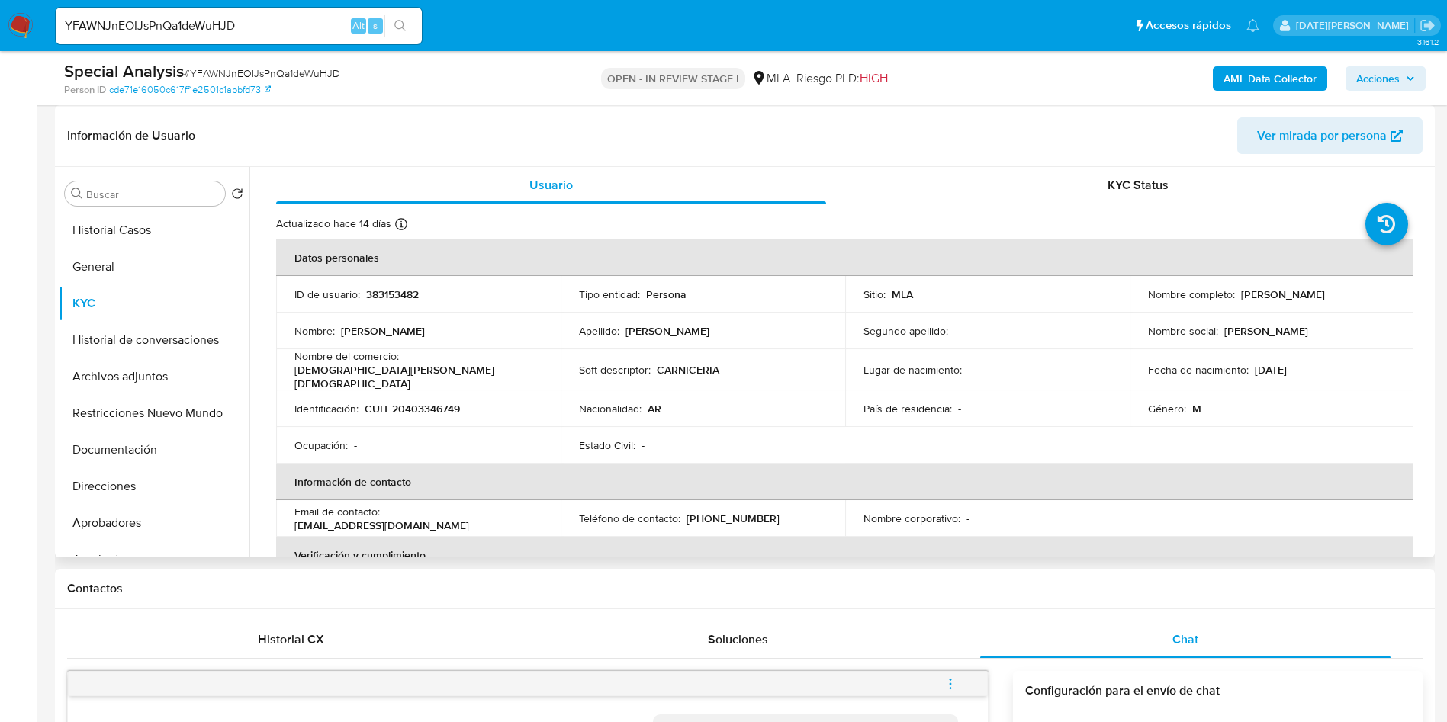
drag, startPoint x: 1234, startPoint y: 295, endPoint x: 1343, endPoint y: 295, distance: 108.3
click at [1343, 295] on div "Nombre completo : [PERSON_NAME]" at bounding box center [1272, 295] width 248 height 14
click at [1323, 297] on p "[PERSON_NAME]" at bounding box center [1283, 295] width 84 height 14
click at [1241, 295] on p "[PERSON_NAME]" at bounding box center [1283, 295] width 84 height 14
click at [1246, 295] on p "[PERSON_NAME]" at bounding box center [1283, 295] width 84 height 14
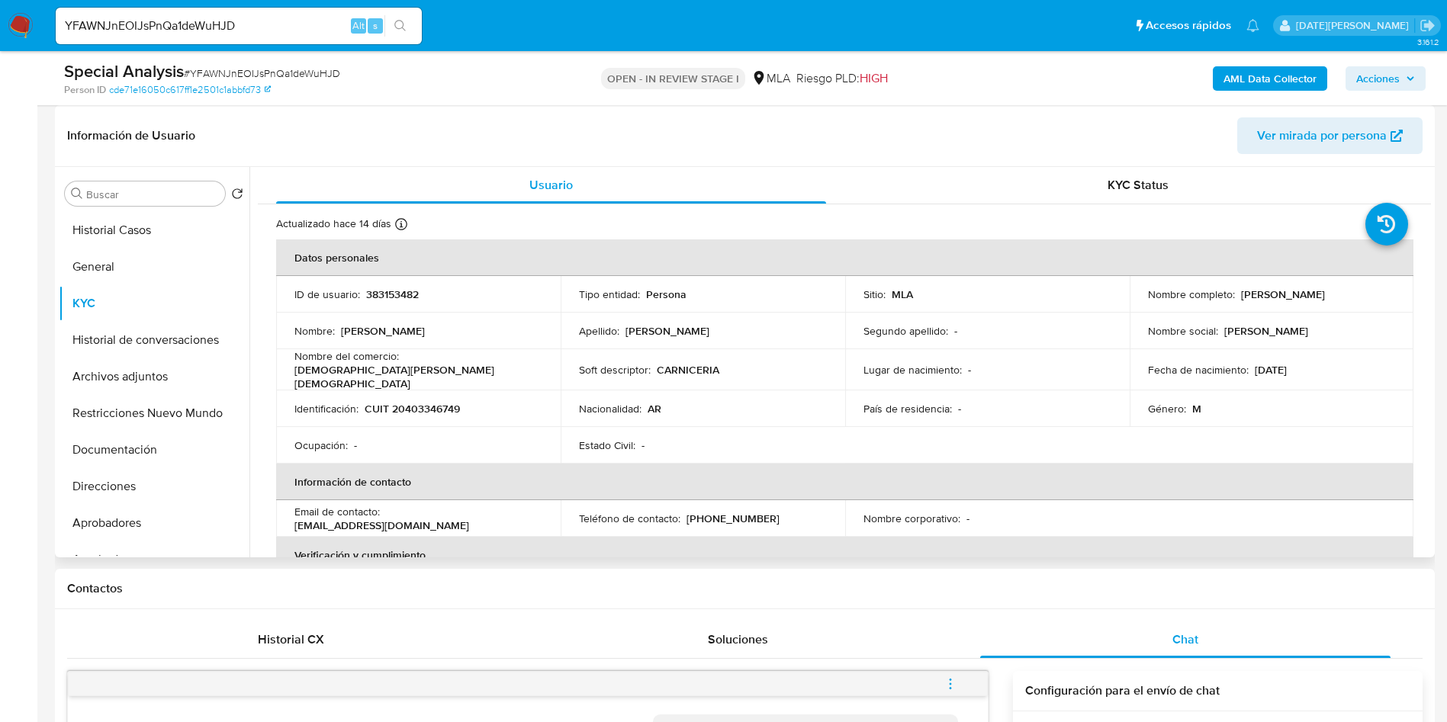
drag, startPoint x: 1337, startPoint y: 296, endPoint x: 1237, endPoint y: 296, distance: 99.9
click at [1237, 296] on div "Nombre completo : [PERSON_NAME]" at bounding box center [1272, 295] width 248 height 14
copy p "[PERSON_NAME]"
drag, startPoint x: 365, startPoint y: 402, endPoint x: 482, endPoint y: 400, distance: 116.7
click at [482, 402] on div "Identificación : CUIT 20403346749" at bounding box center [418, 409] width 248 height 14
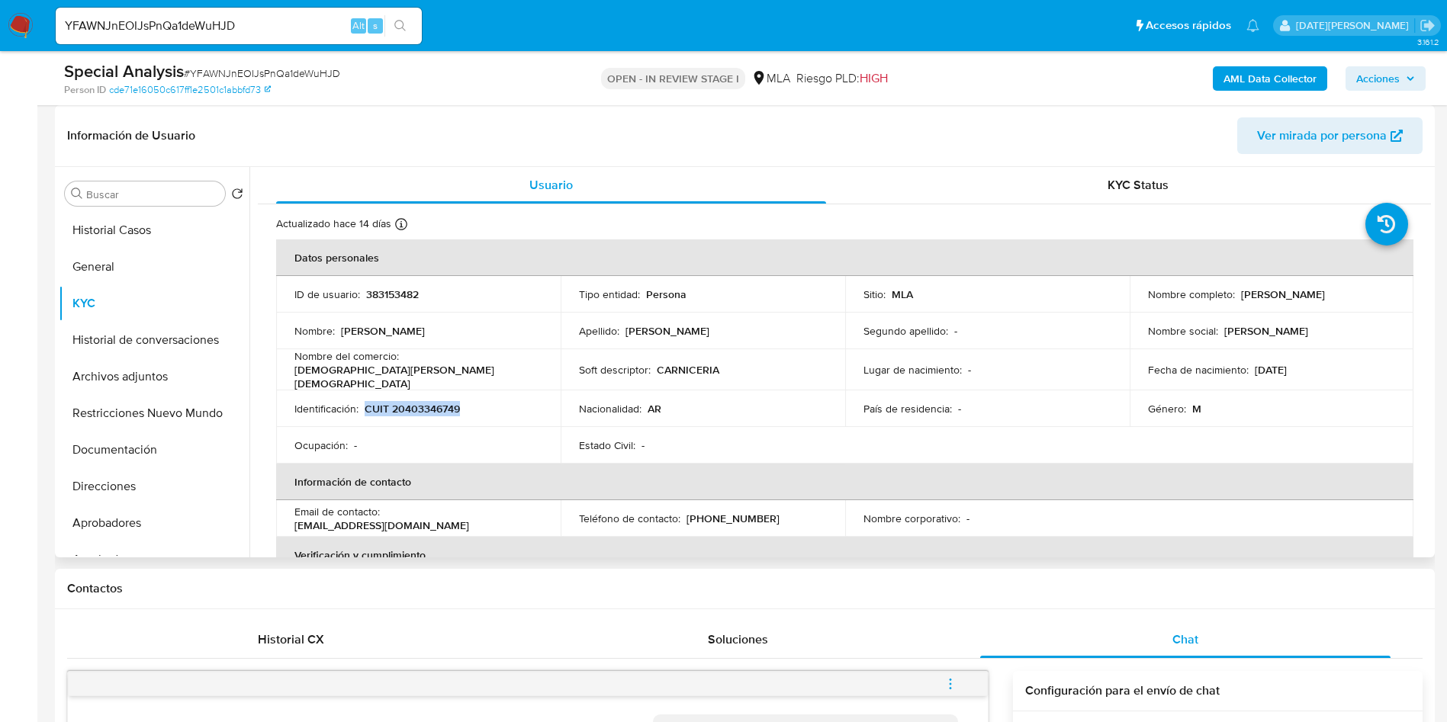
copy p "CUIT 20403346749"
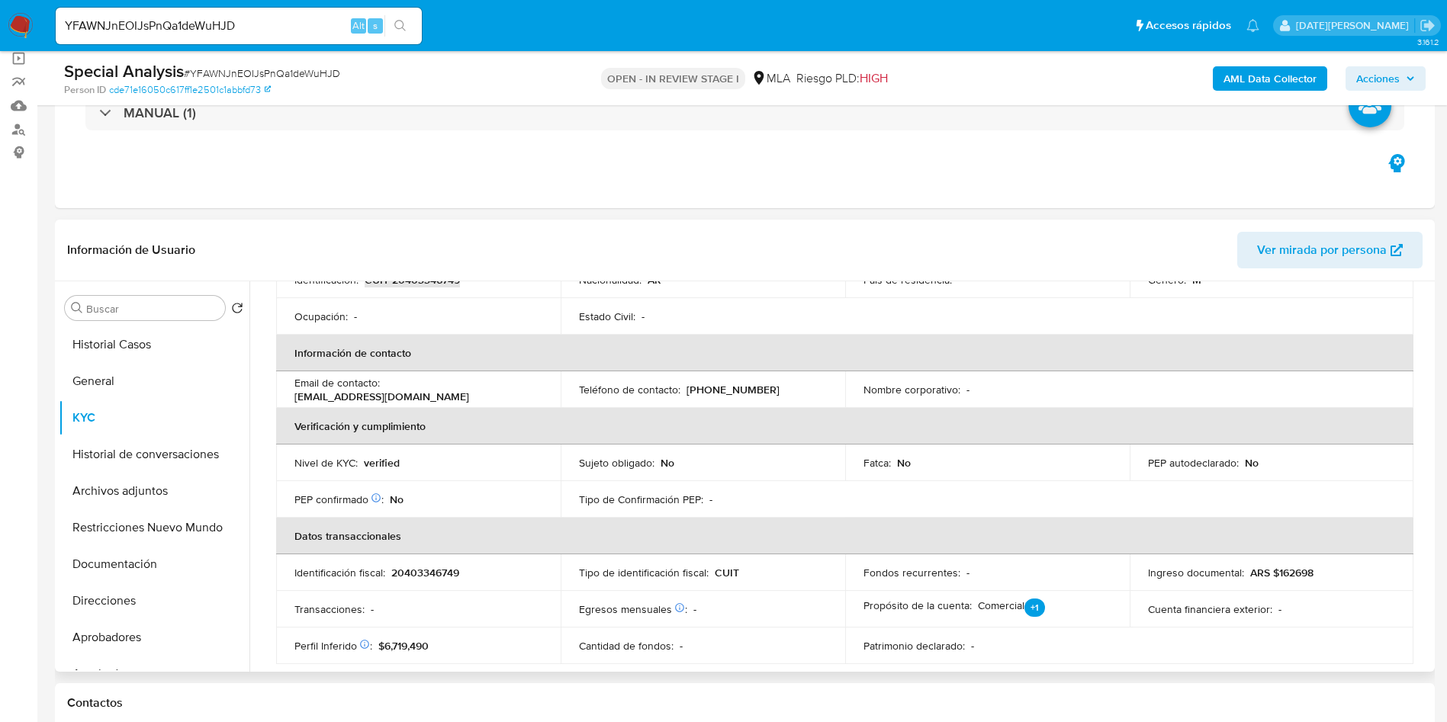
scroll to position [230, 0]
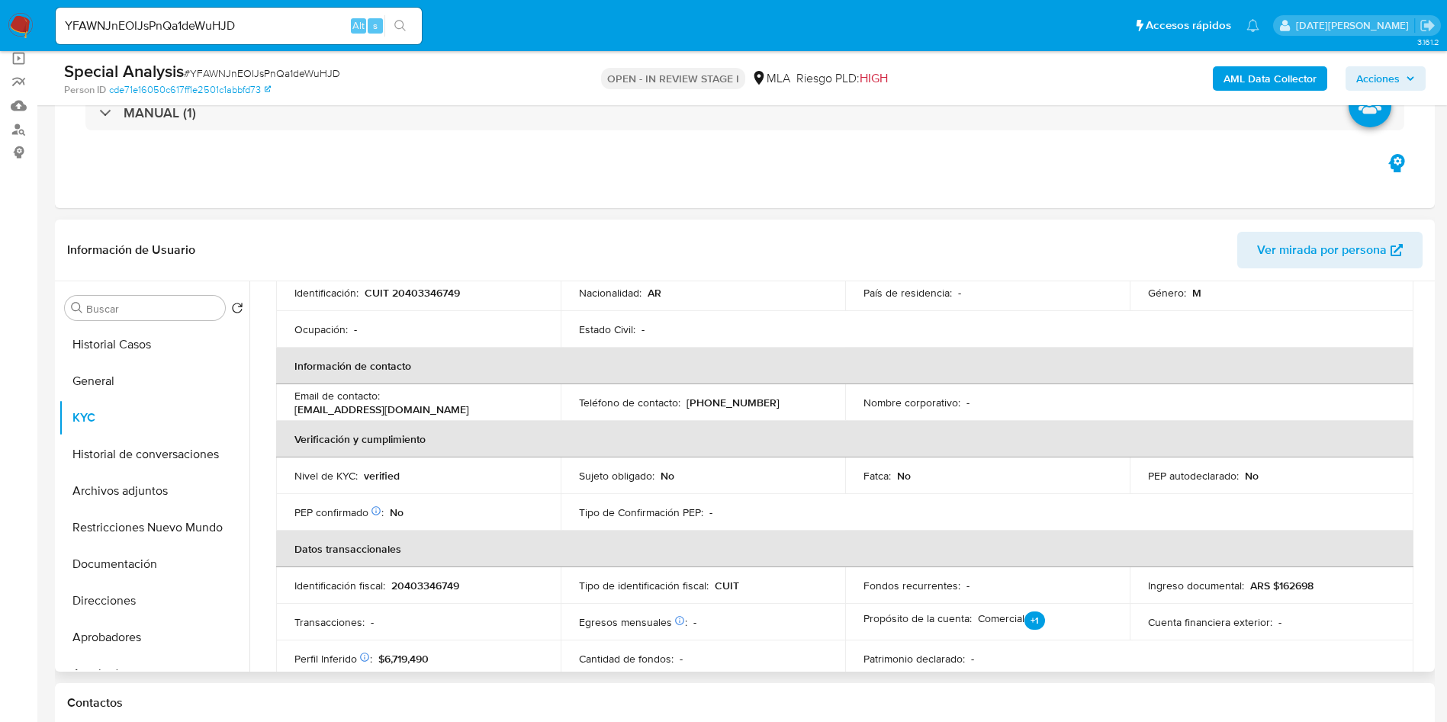
click at [436, 581] on p "20403346749" at bounding box center [425, 586] width 68 height 14
click at [435, 581] on p "20403346749" at bounding box center [425, 586] width 68 height 14
copy p "20403346749"
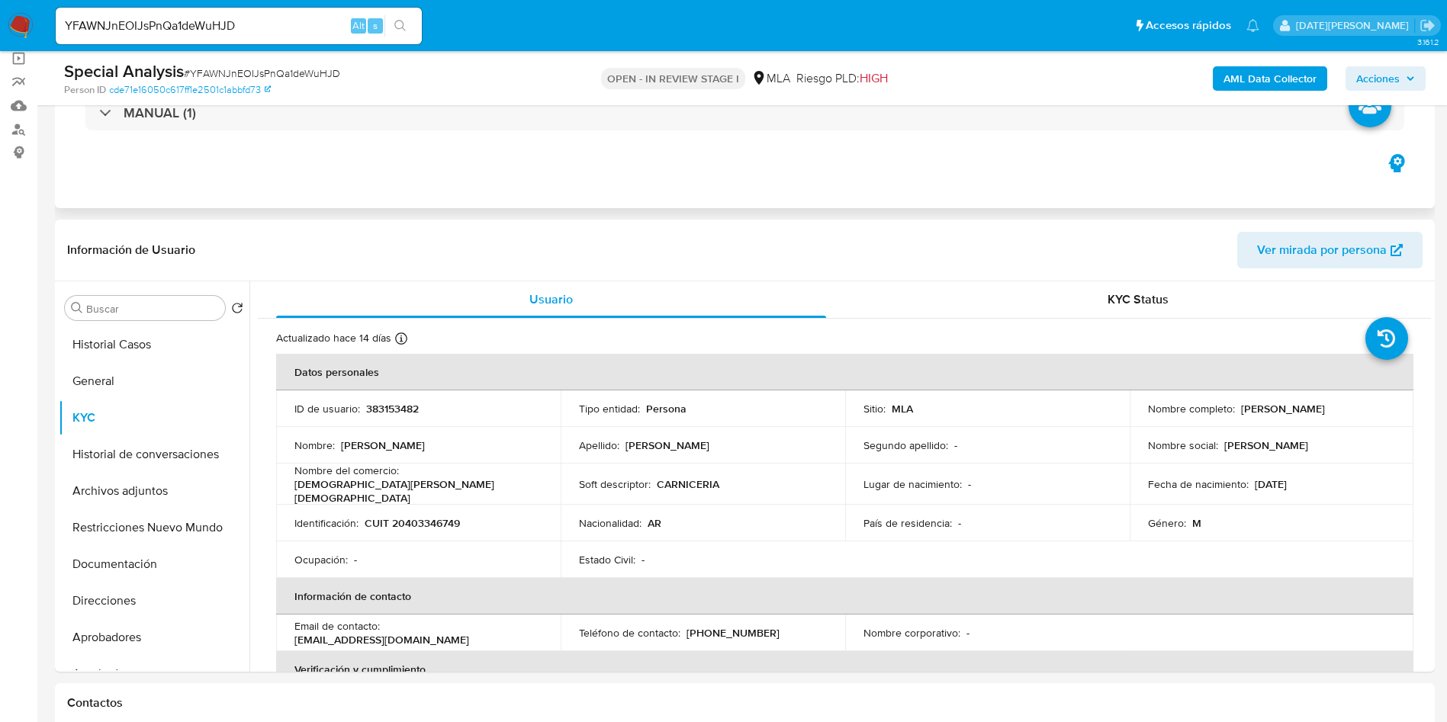
scroll to position [0, 0]
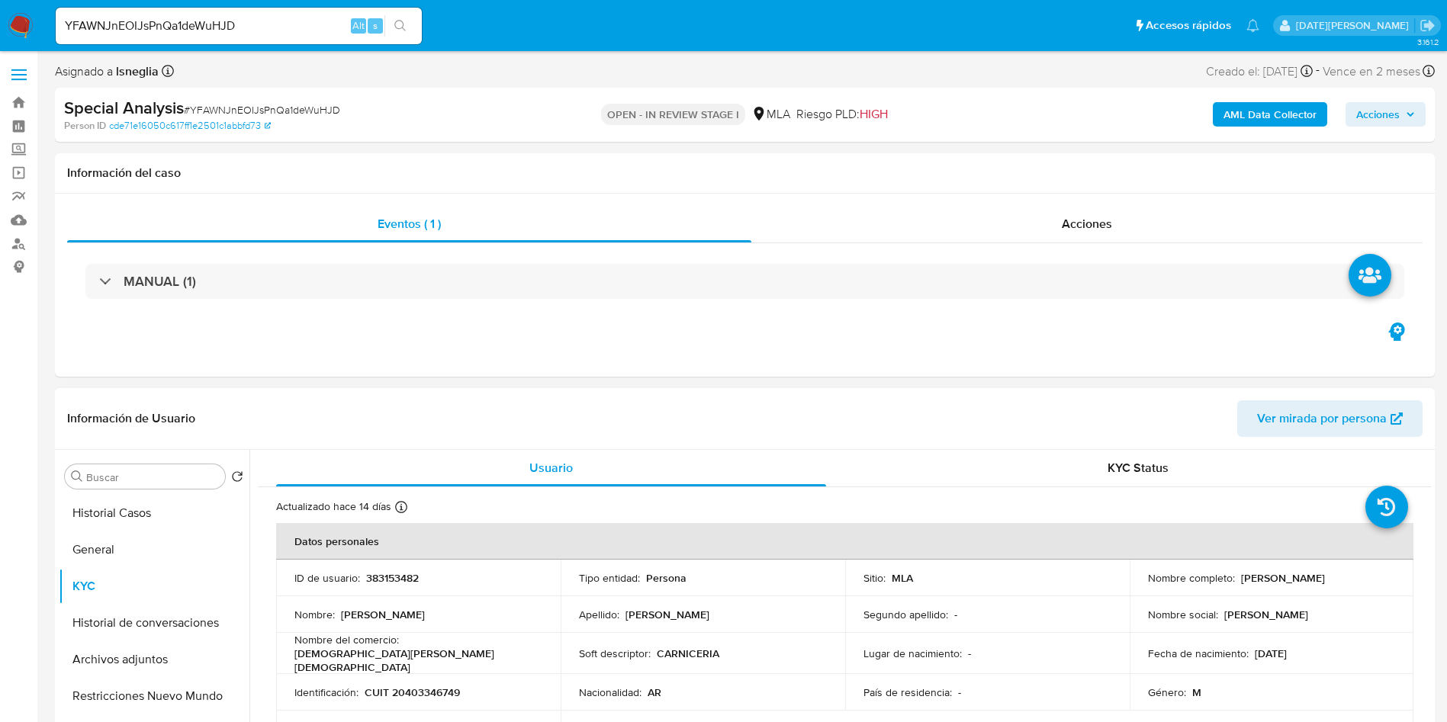
drag, startPoint x: 1237, startPoint y: 575, endPoint x: 1339, endPoint y: 575, distance: 102.2
click at [1339, 575] on div "Nombre completo : [PERSON_NAME]" at bounding box center [1272, 578] width 248 height 14
copy p "[PERSON_NAME]"
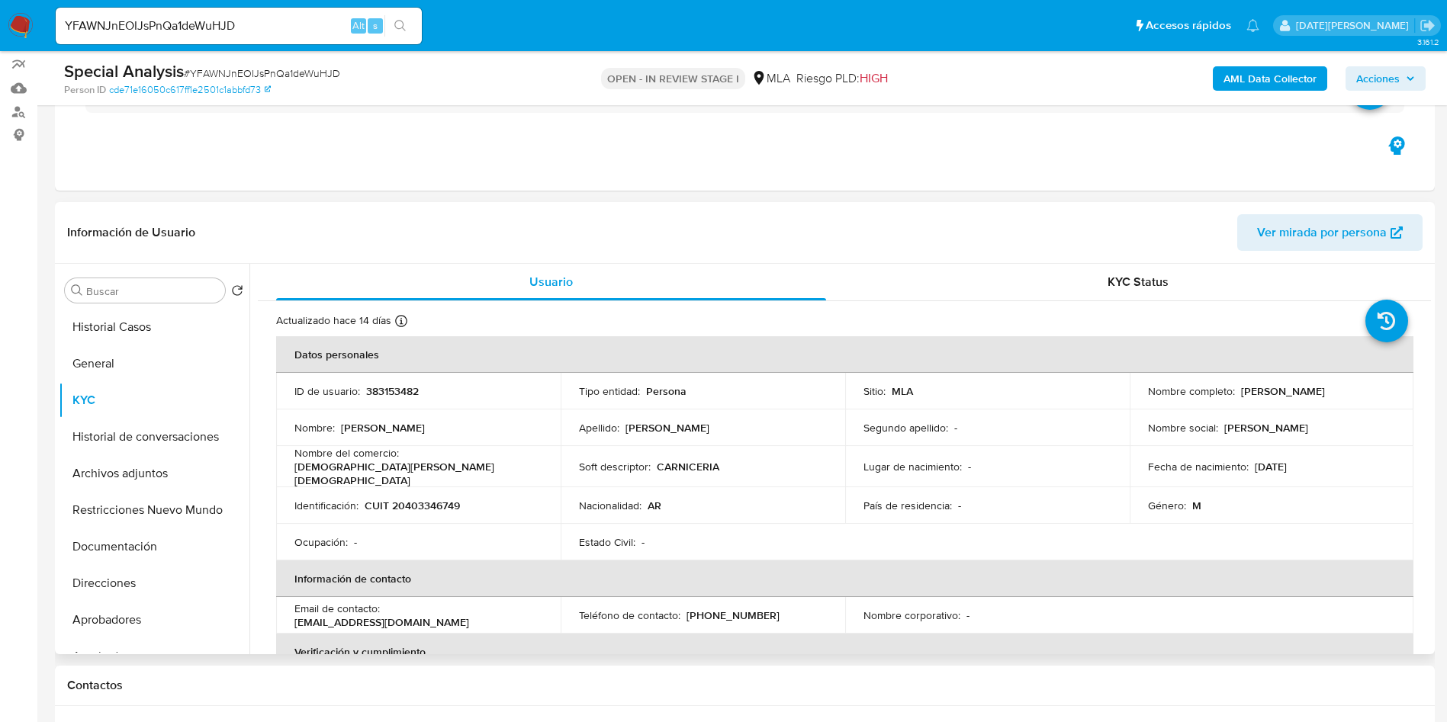
scroll to position [229, 0]
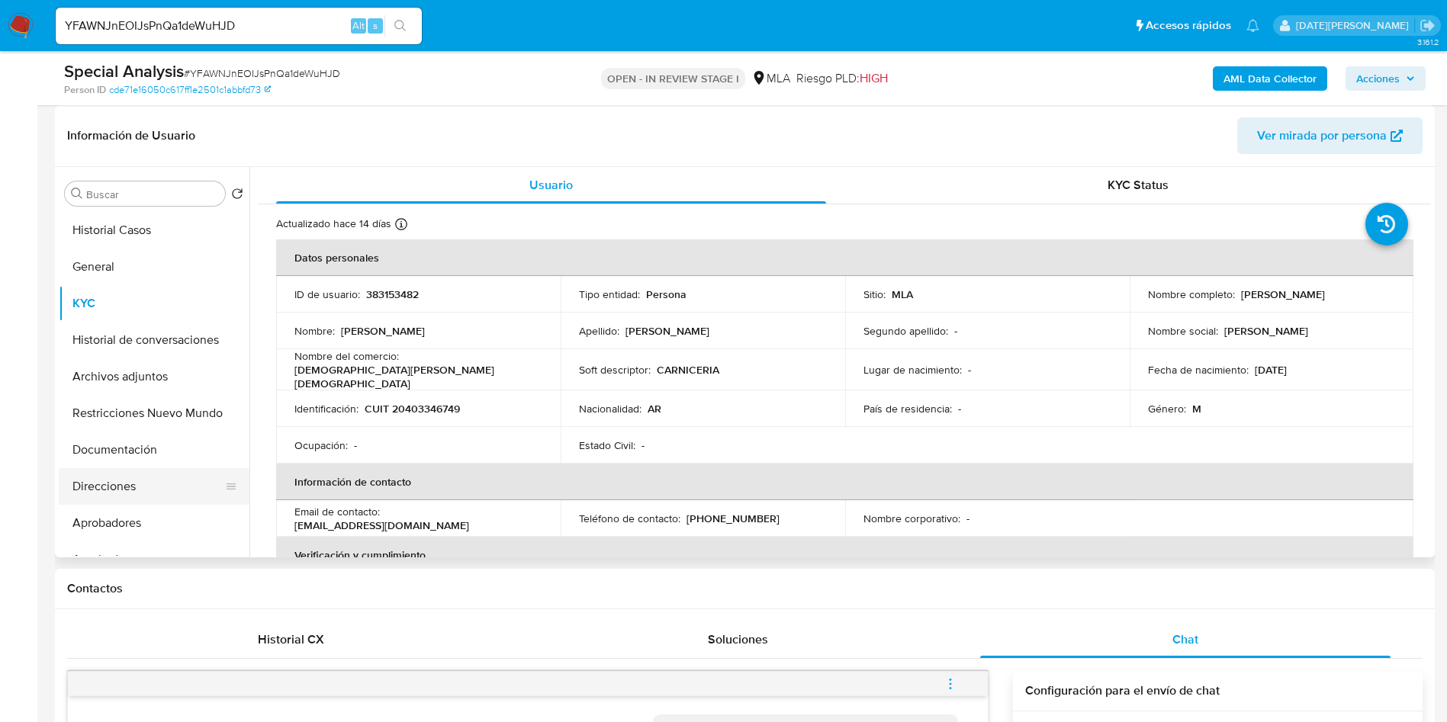
click at [138, 498] on button "Direcciones" at bounding box center [148, 486] width 178 height 37
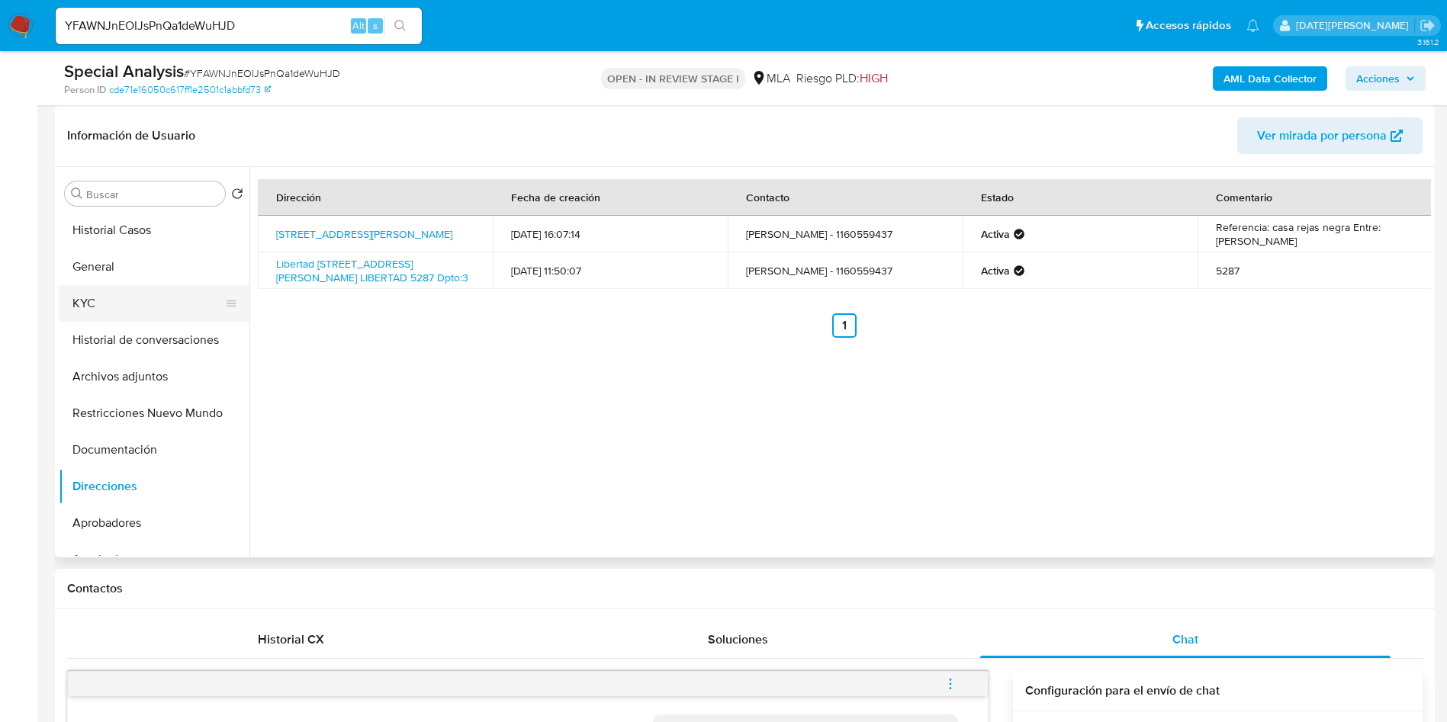
click at [101, 290] on button "KYC" at bounding box center [148, 303] width 178 height 37
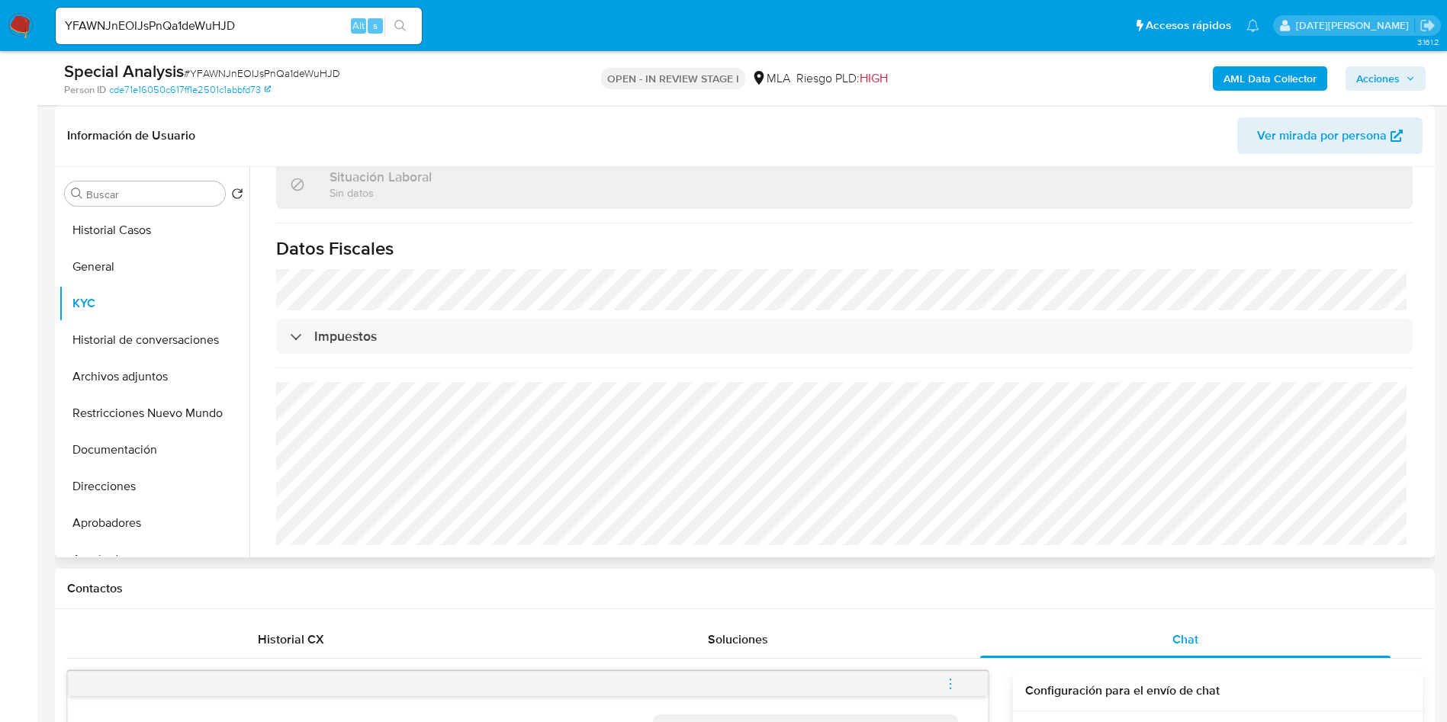
scroll to position [802, 0]
click at [133, 483] on button "Direcciones" at bounding box center [148, 486] width 178 height 37
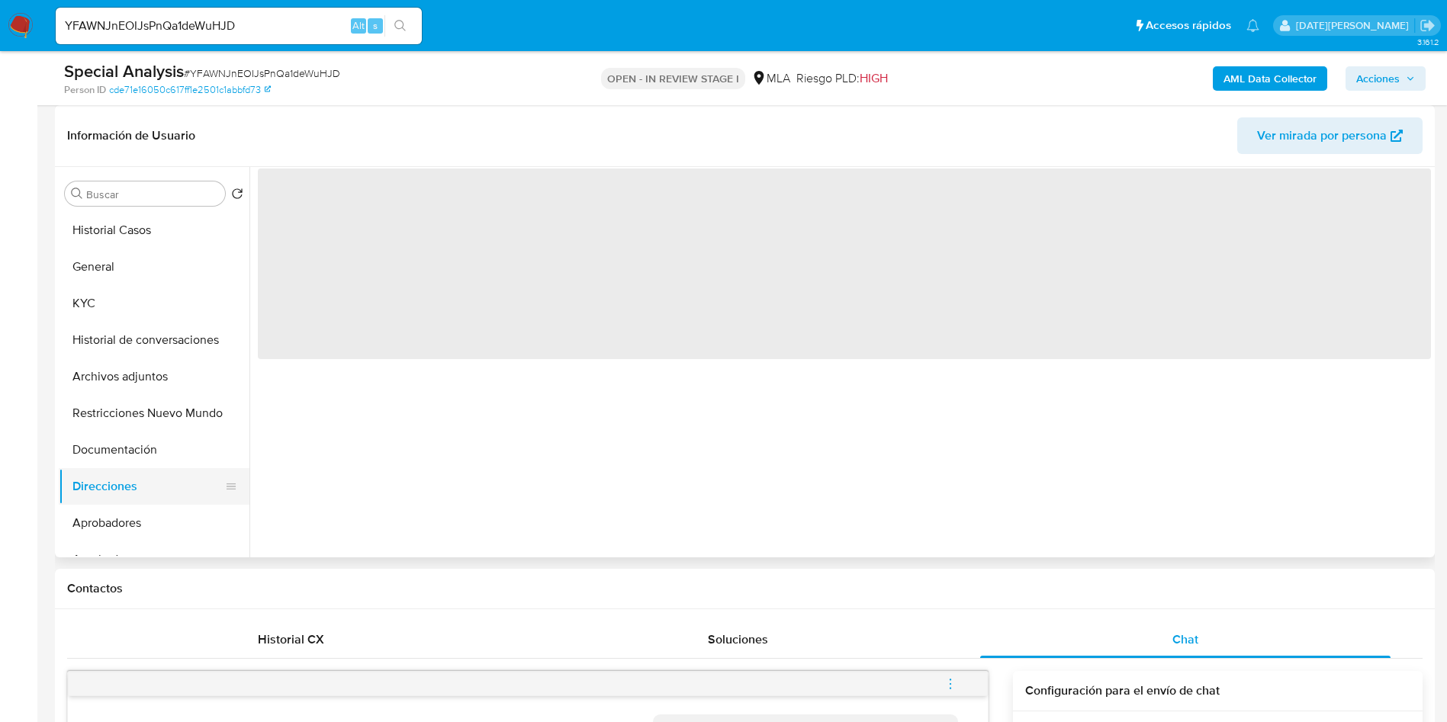
scroll to position [0, 0]
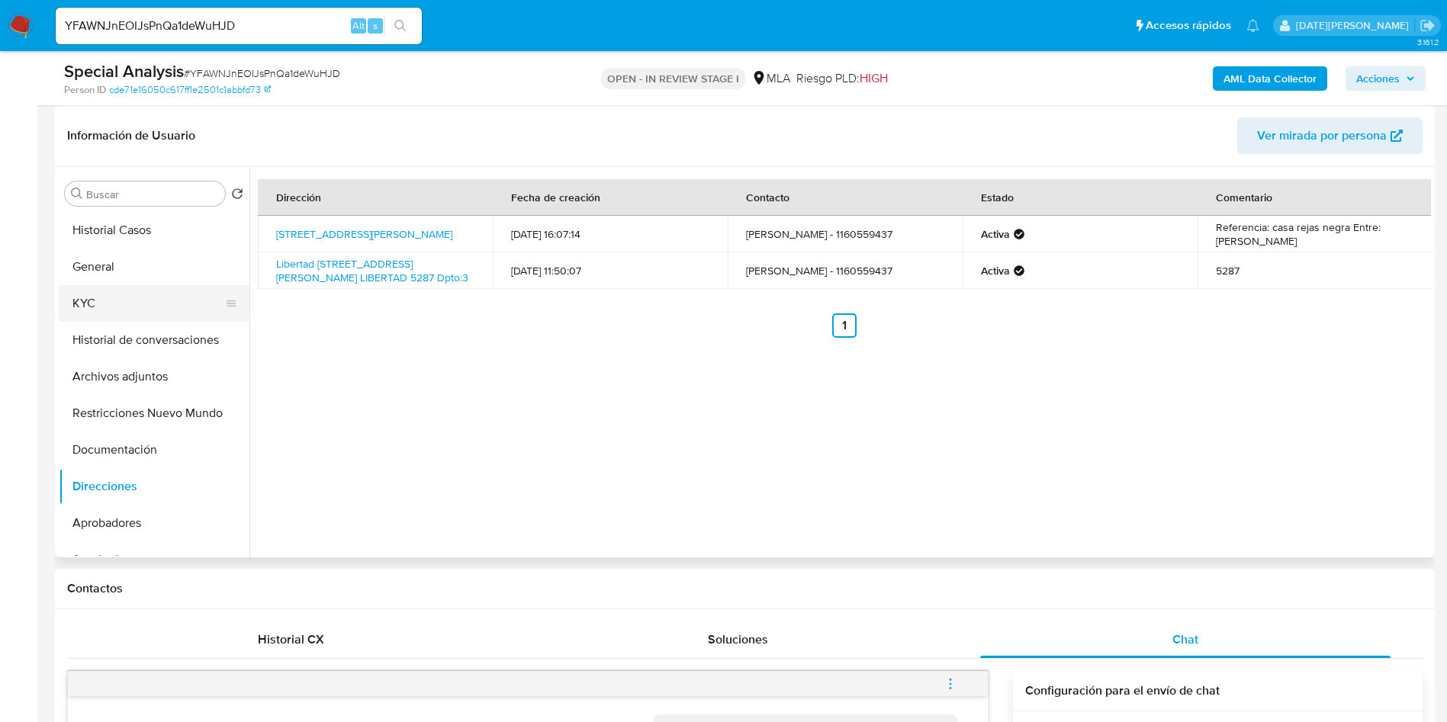
click at [128, 302] on button "KYC" at bounding box center [148, 303] width 178 height 37
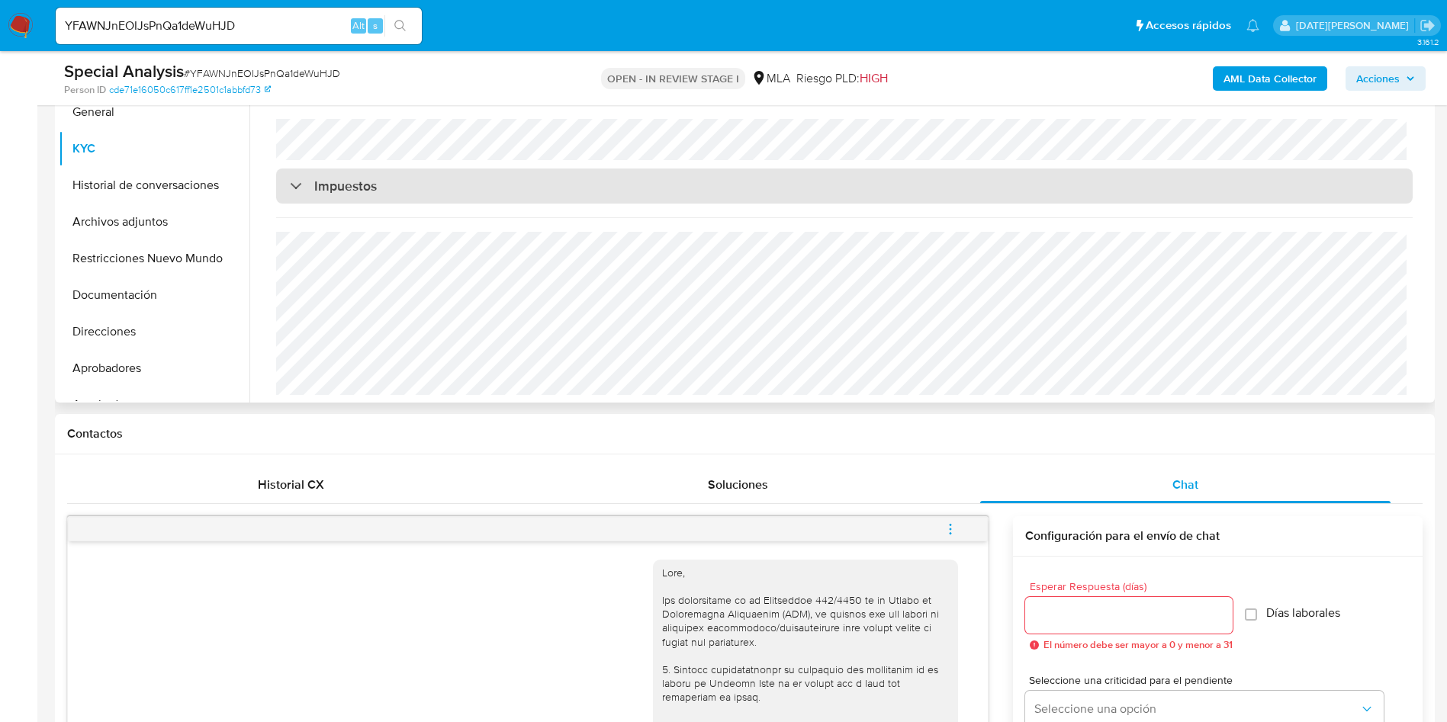
scroll to position [229, 0]
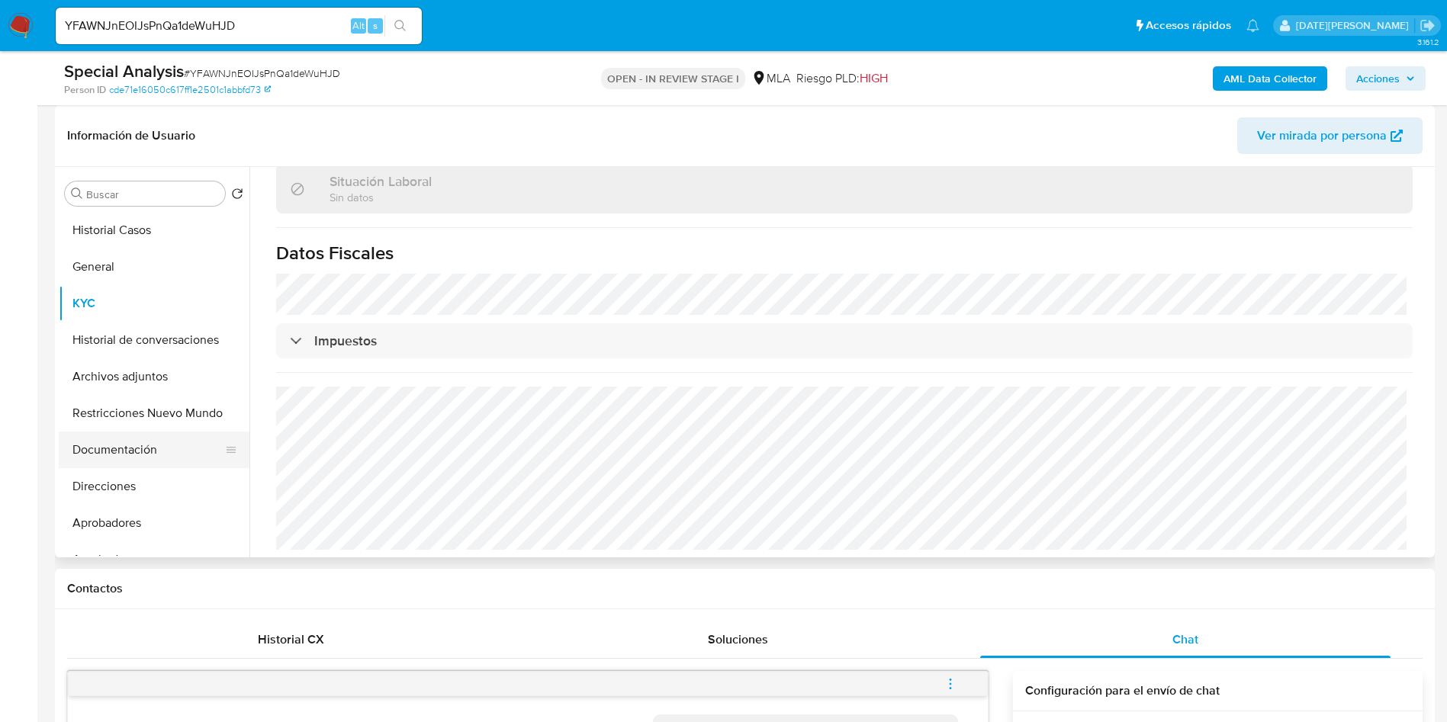
click at [105, 449] on button "Documentación" at bounding box center [148, 450] width 178 height 37
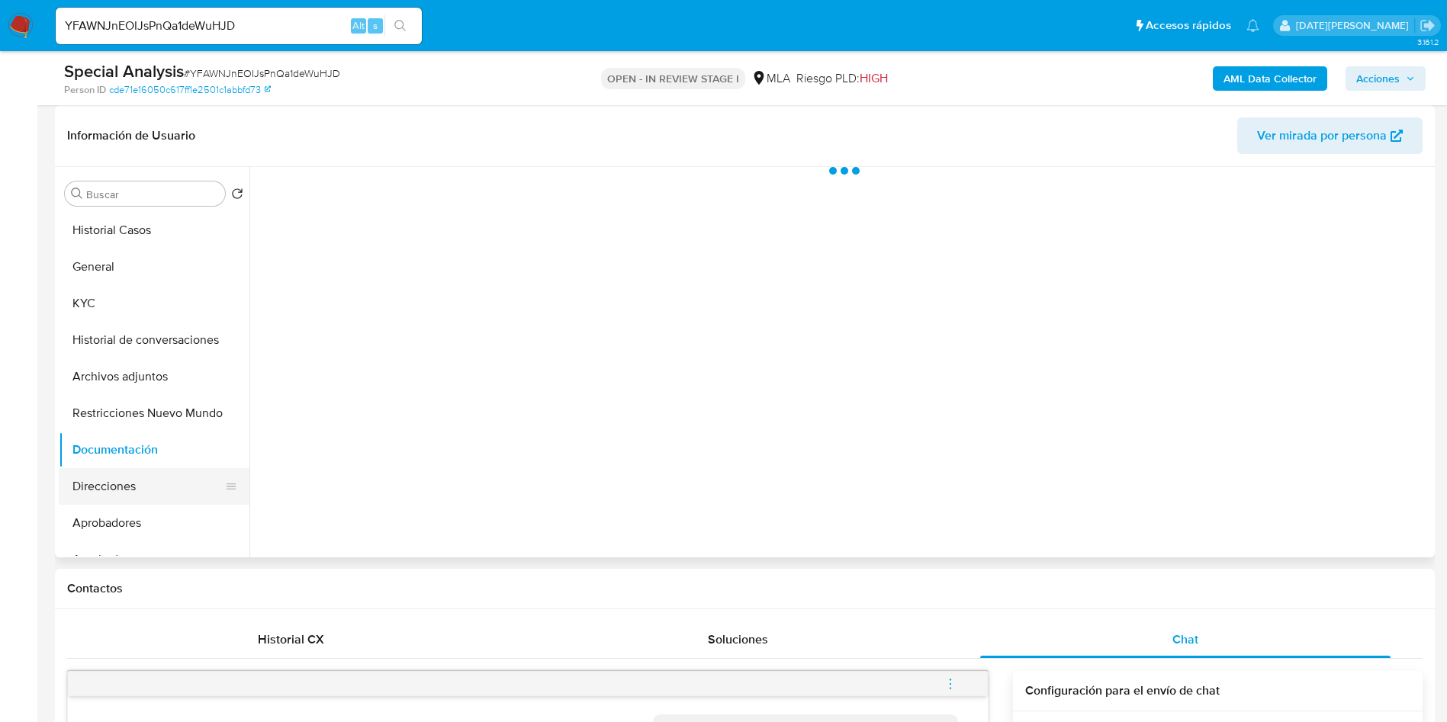
scroll to position [0, 0]
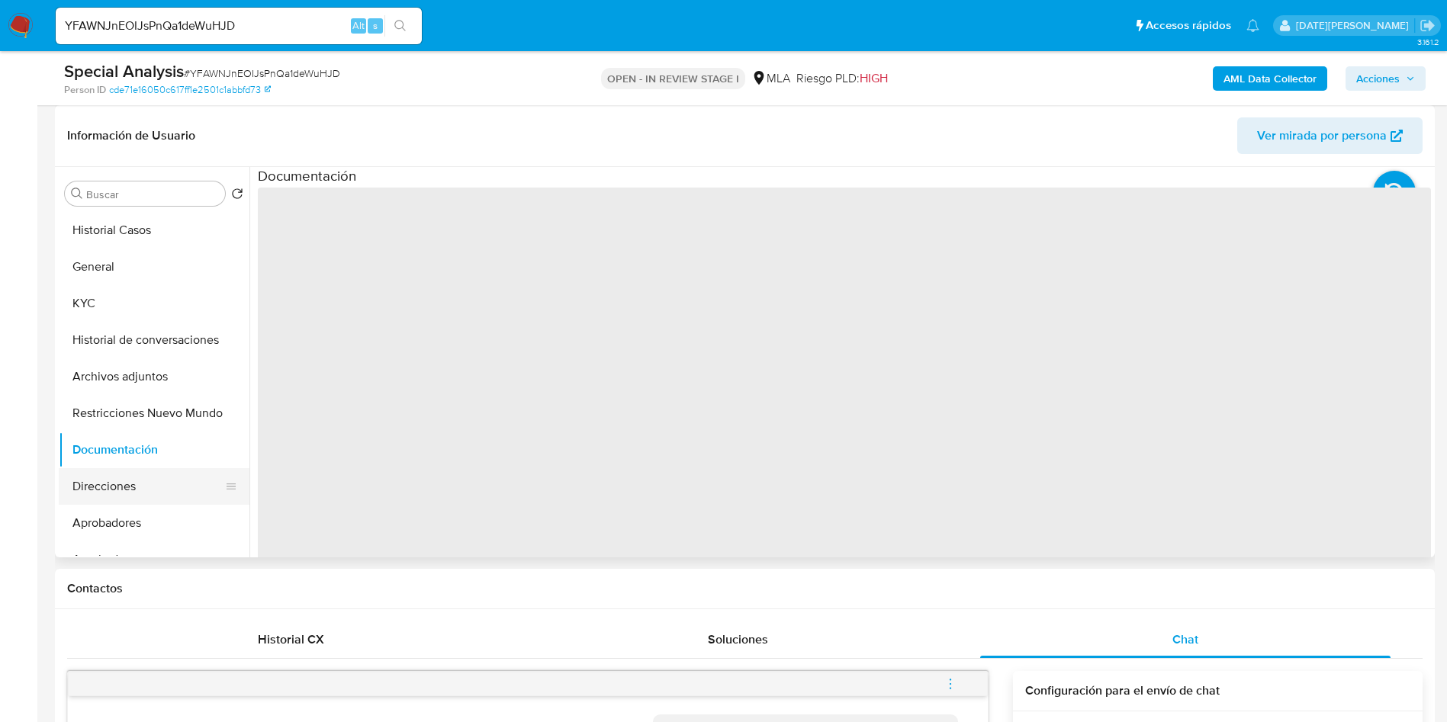
click at [116, 483] on button "Direcciones" at bounding box center [148, 486] width 178 height 37
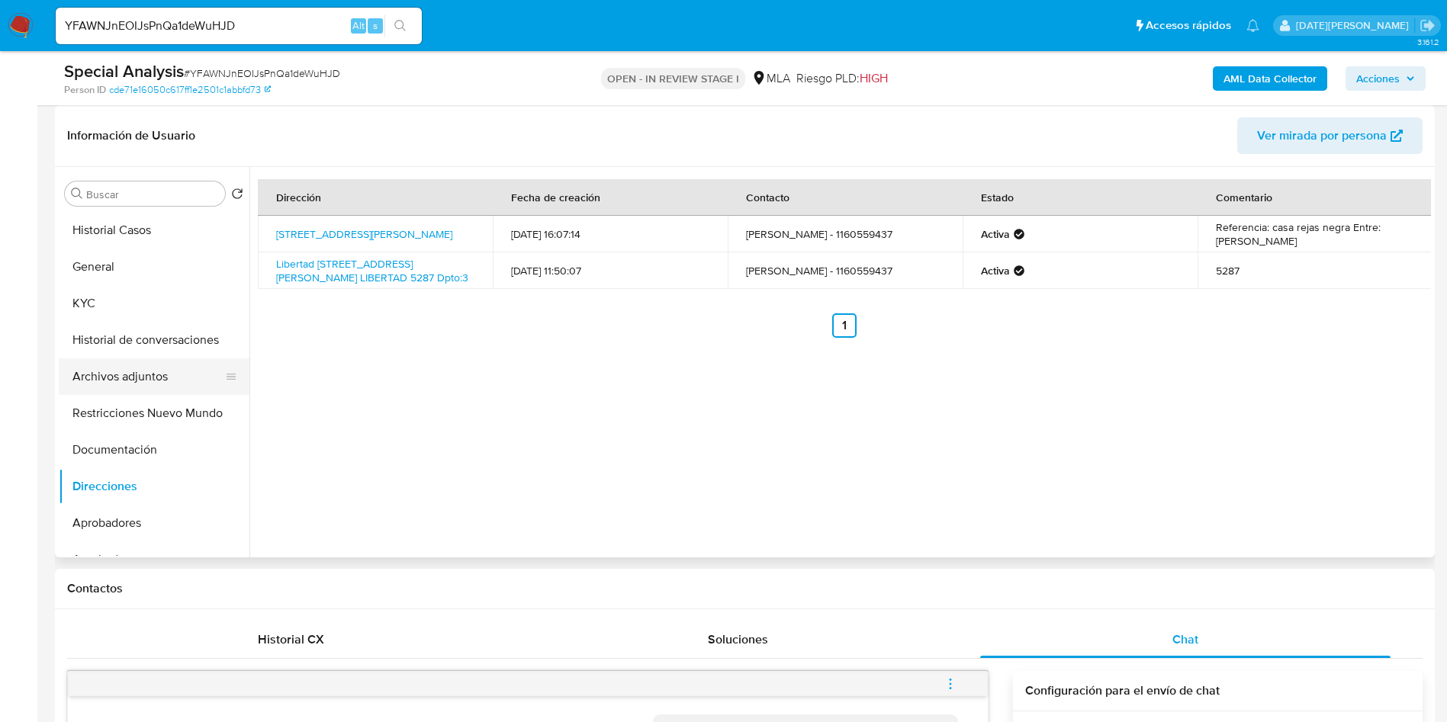
click at [143, 375] on button "Archivos adjuntos" at bounding box center [148, 377] width 178 height 37
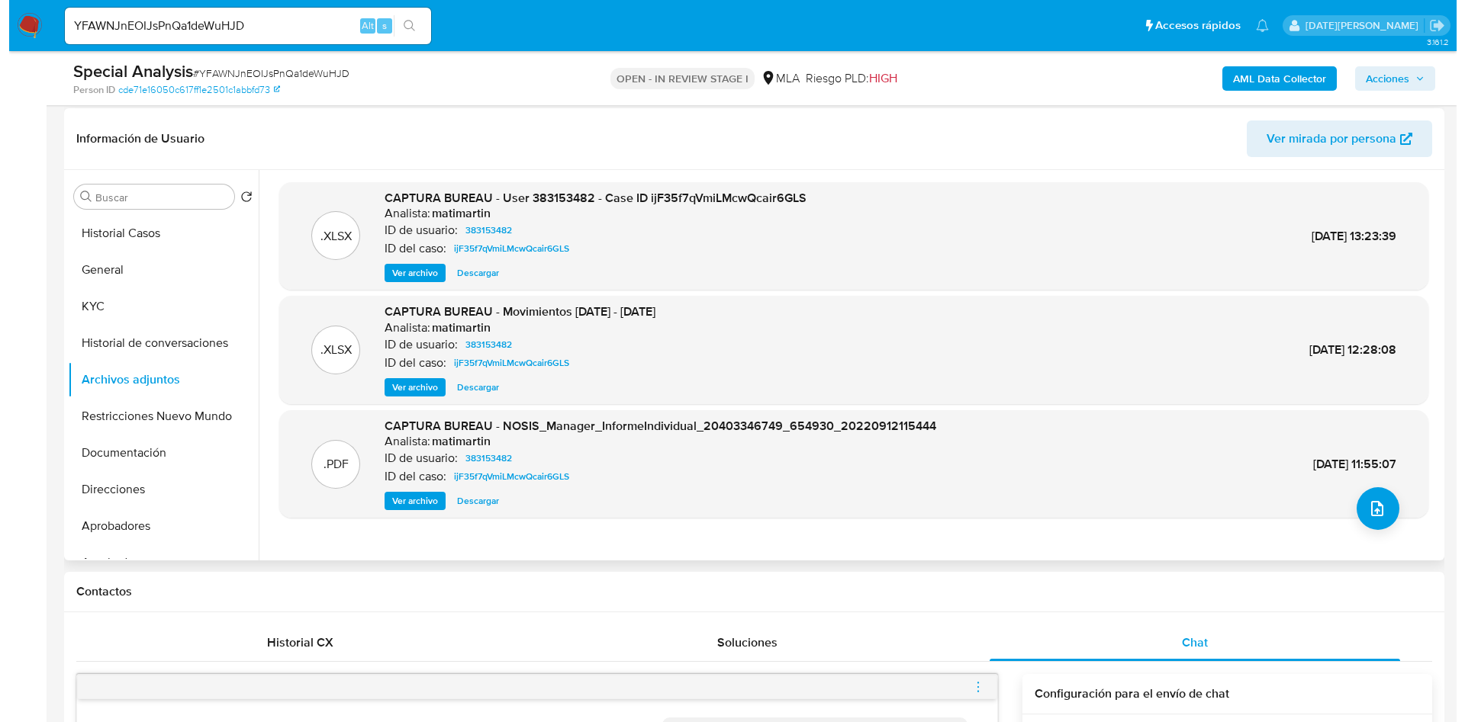
scroll to position [114, 0]
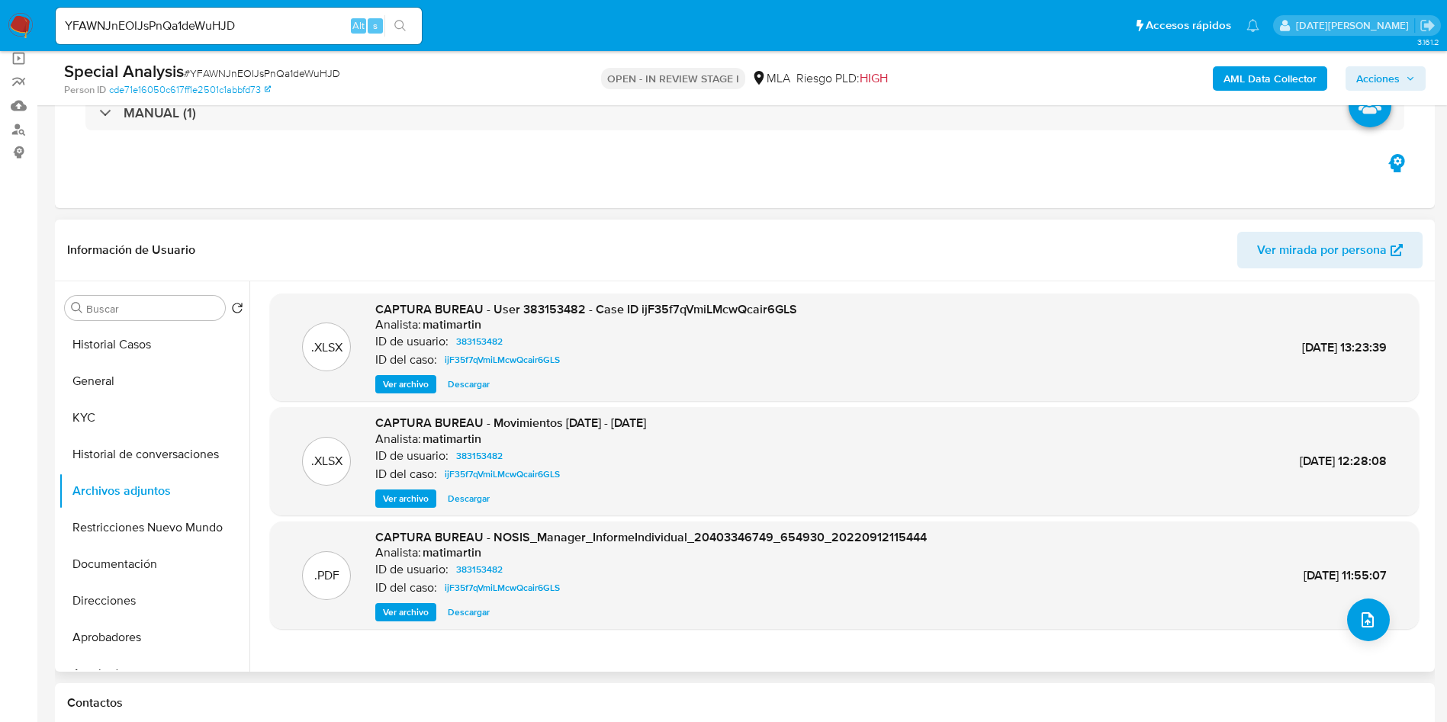
click at [404, 384] on span "Ver archivo" at bounding box center [406, 384] width 46 height 15
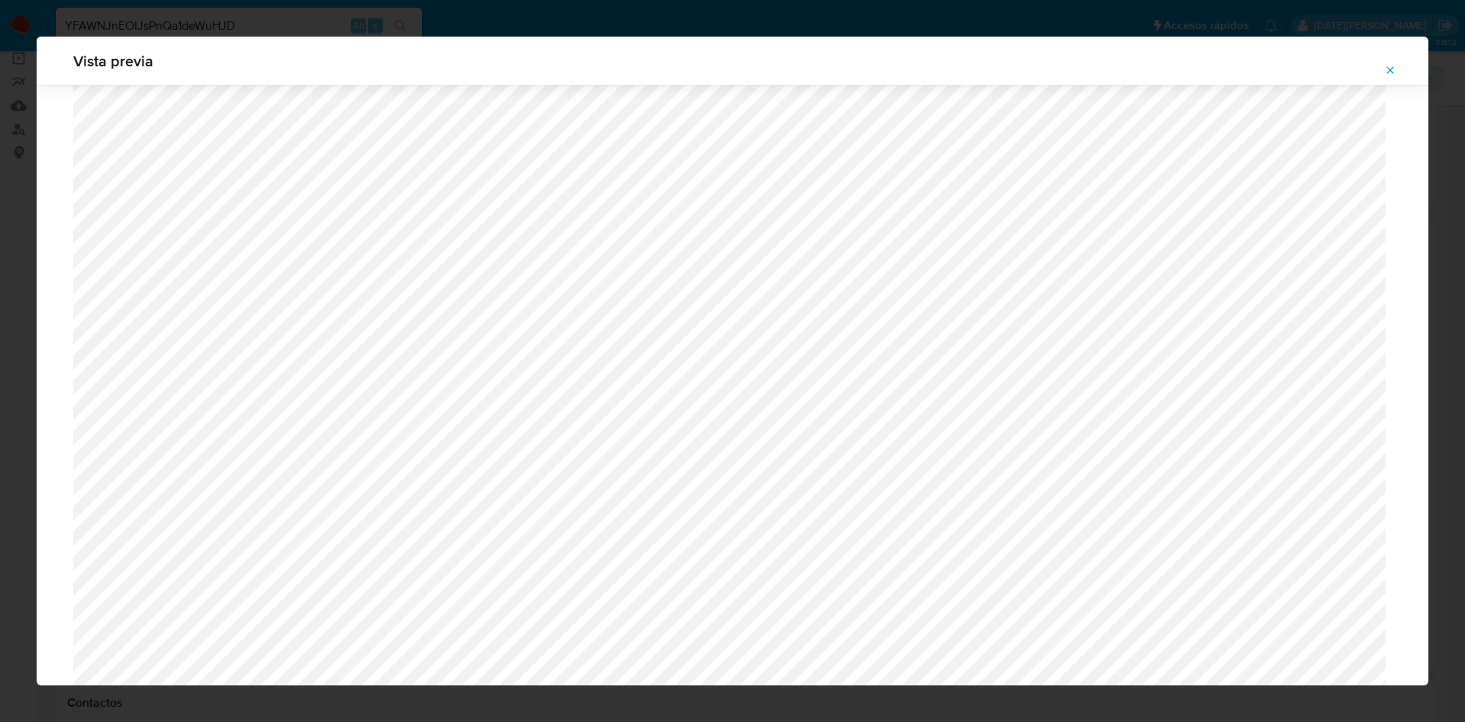
scroll to position [891, 0]
click at [1384, 61] on span "Attachment preview" at bounding box center [1390, 69] width 12 height 21
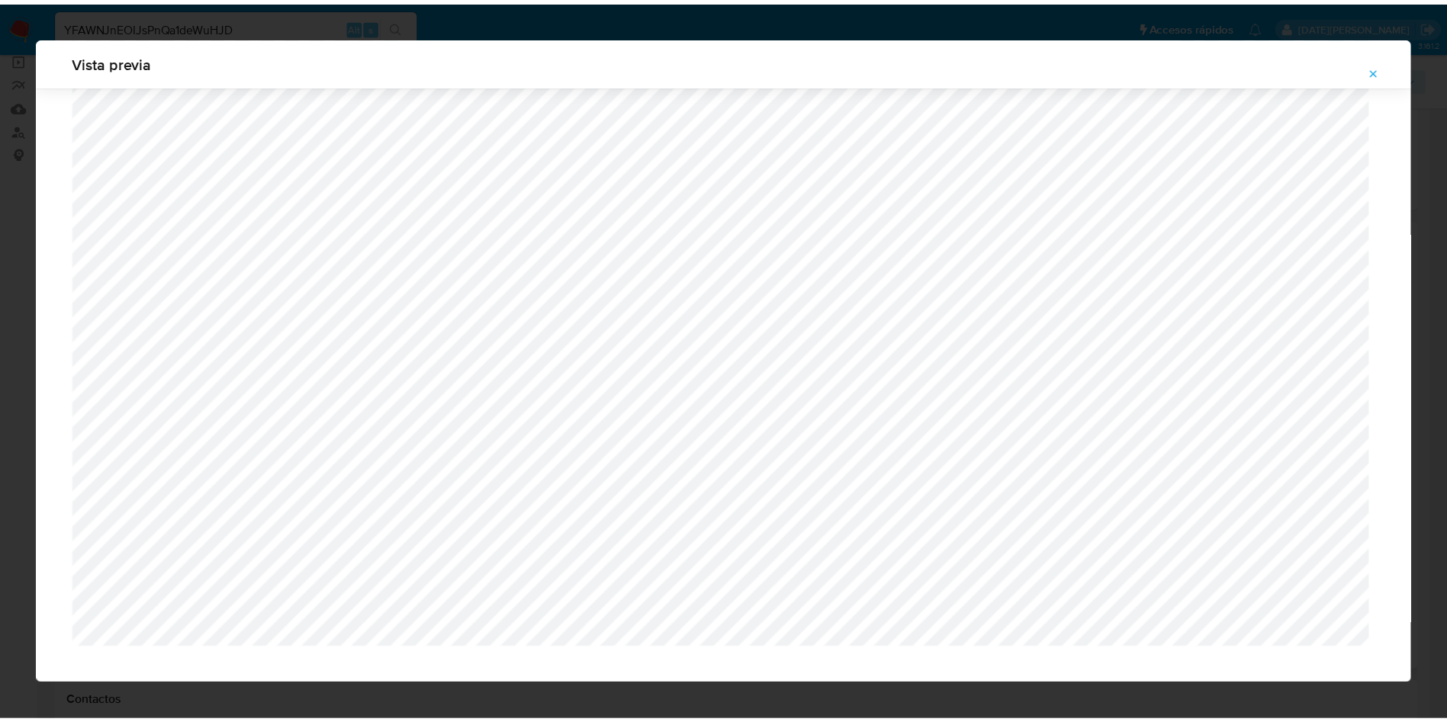
scroll to position [0, 0]
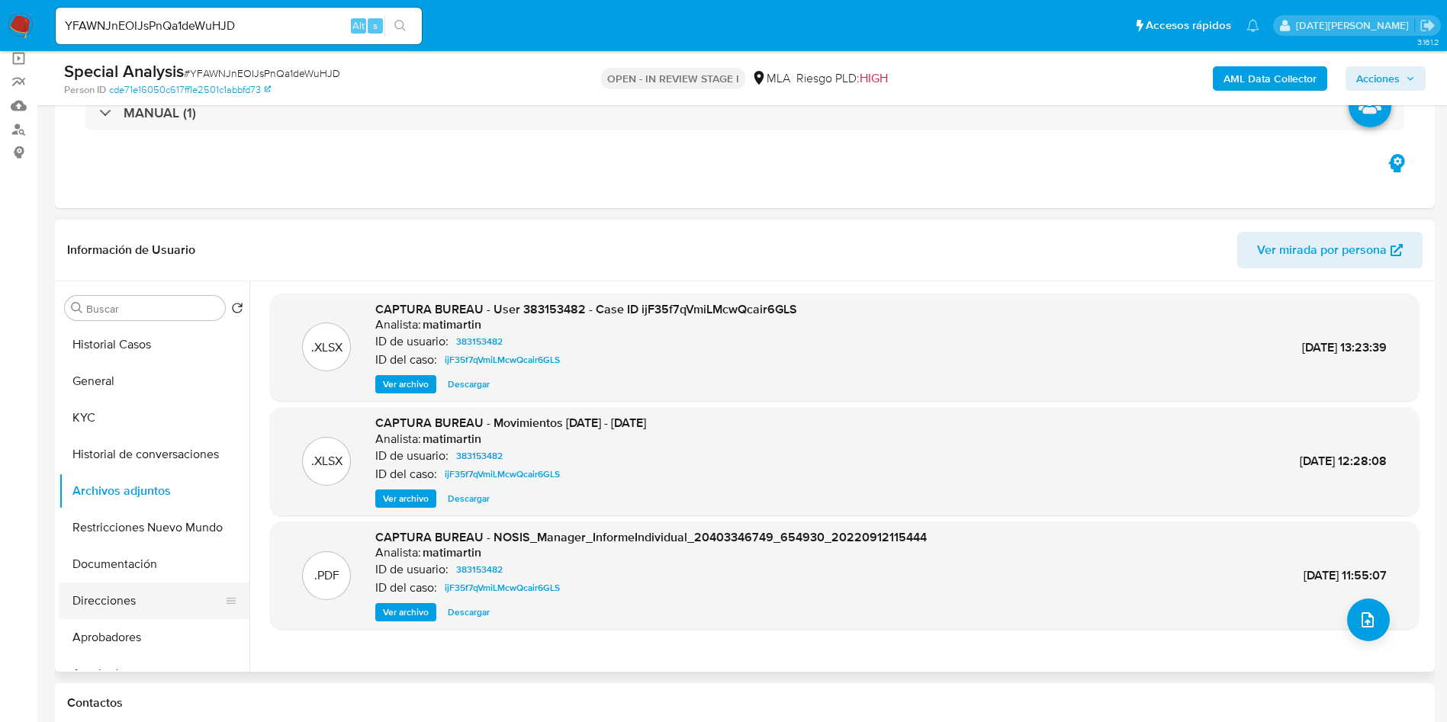
click at [113, 599] on button "Direcciones" at bounding box center [148, 601] width 178 height 37
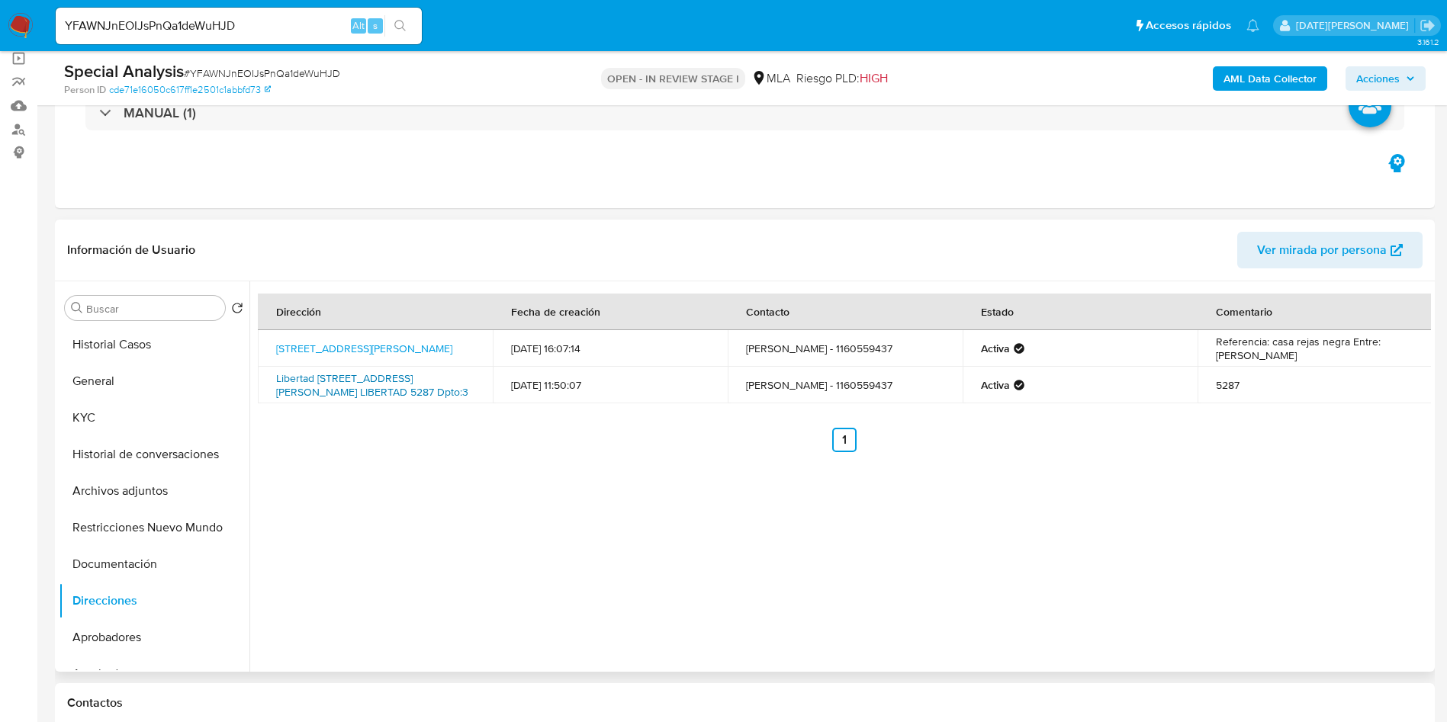
click at [362, 381] on link "Libertad [STREET_ADDRESS][PERSON_NAME] LIBERTAD 5287 Dpto:3" at bounding box center [372, 385] width 192 height 29
drag, startPoint x: 262, startPoint y: 375, endPoint x: 441, endPoint y: 399, distance: 180.8
click at [441, 399] on td "Libertad [STREET_ADDRESS][PERSON_NAME] LIBERTAD 5287 Dpto:3" at bounding box center [375, 385] width 235 height 37
copy link "Libertad [STREET_ADDRESS][PERSON_NAME] LIBERTAD 5287 Dpto:3"
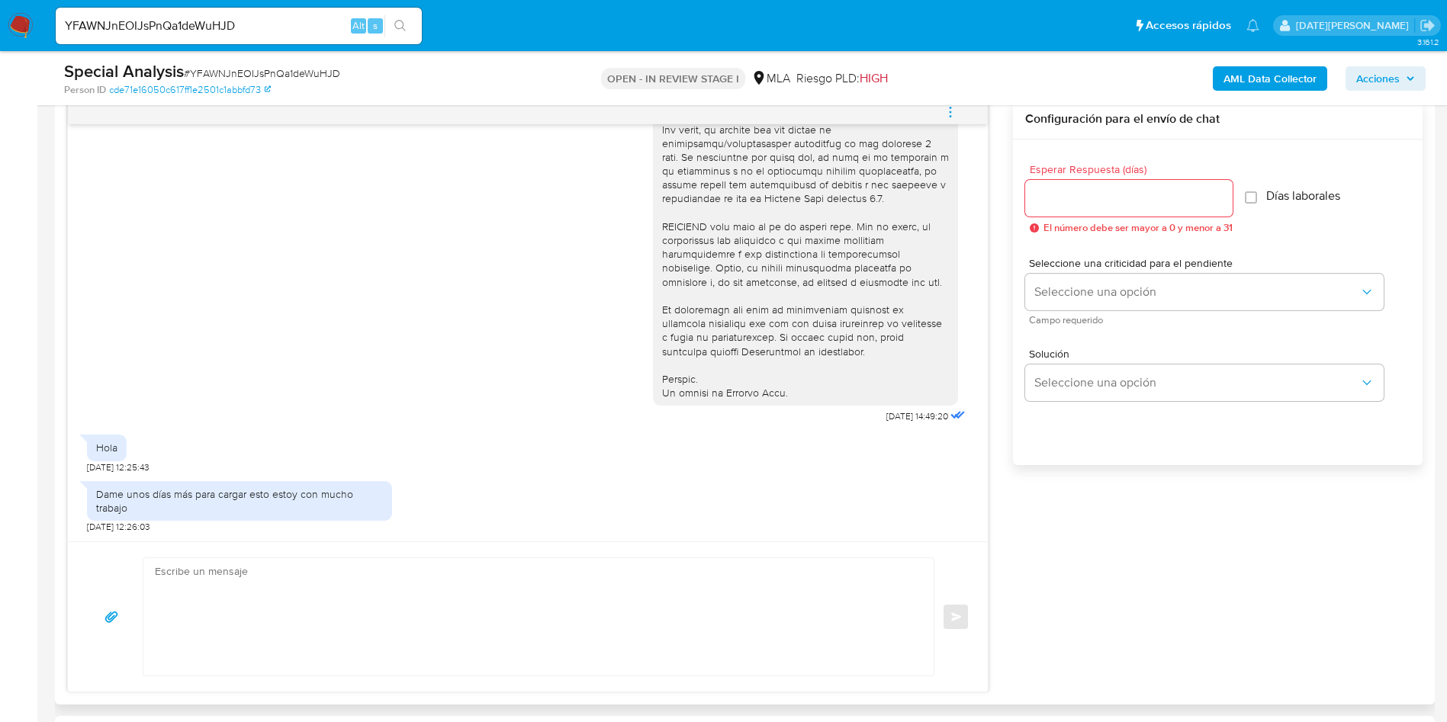
scroll to position [915, 0]
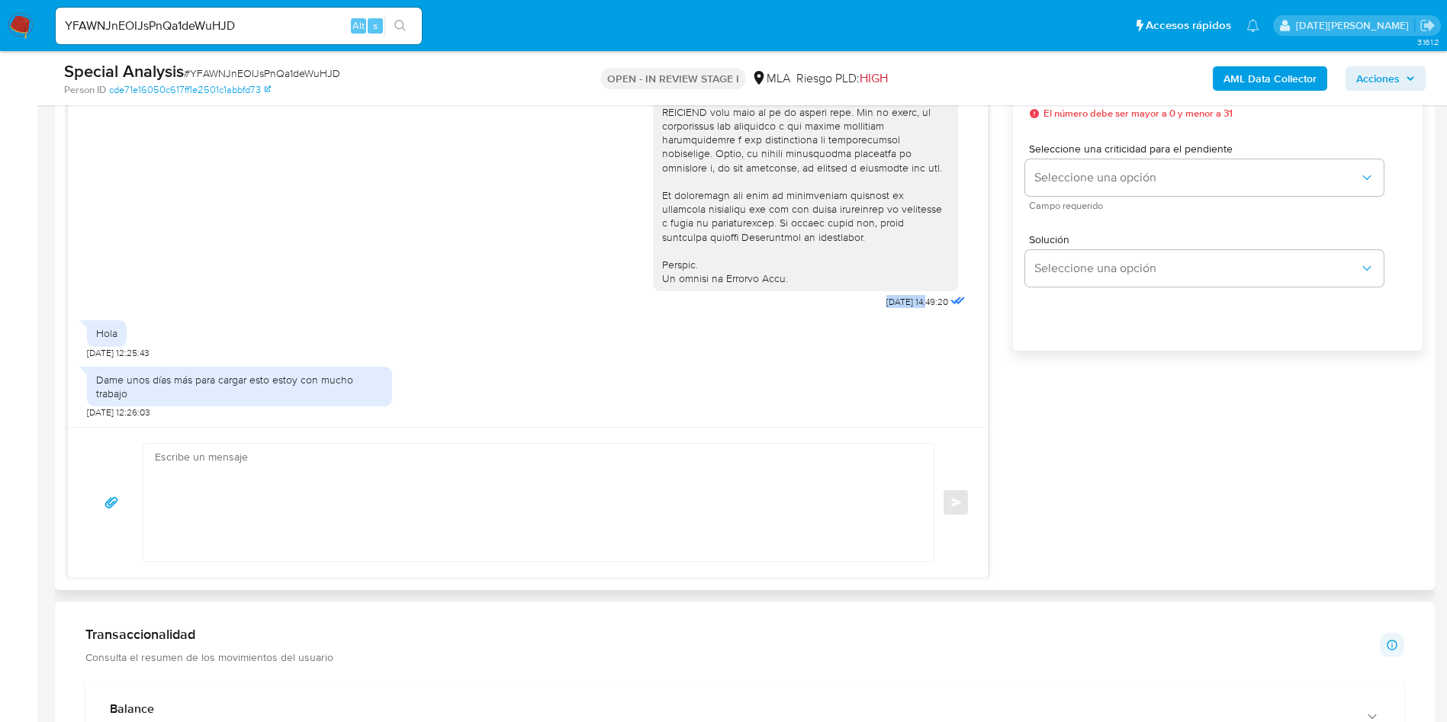
drag, startPoint x: 849, startPoint y: 300, endPoint x: 895, endPoint y: 303, distance: 45.9
copy span "[DATE]"
click at [159, 378] on div "Dame unos días más para cargar esto estoy con mucho trabajo" at bounding box center [239, 386] width 287 height 27
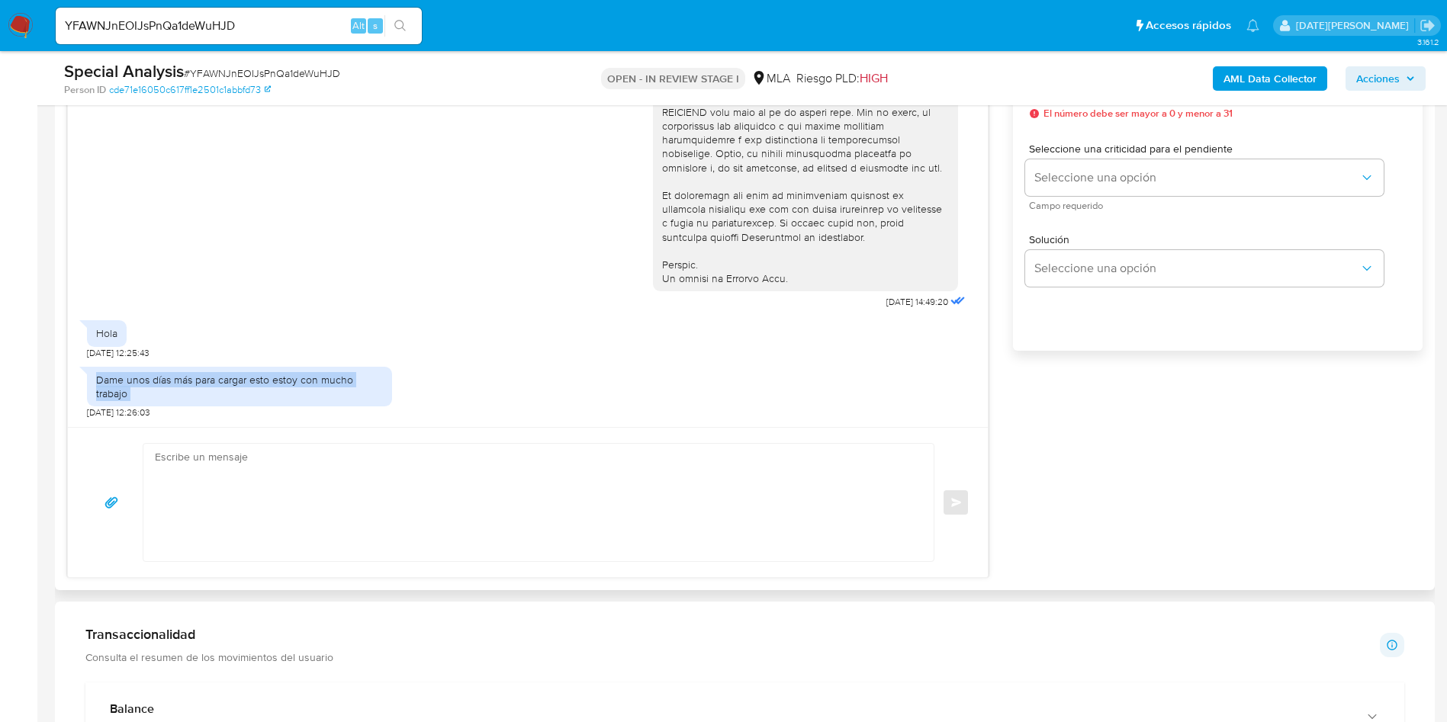
click at [159, 378] on div "Dame unos días más para cargar esto estoy con mucho trabajo" at bounding box center [239, 386] width 287 height 27
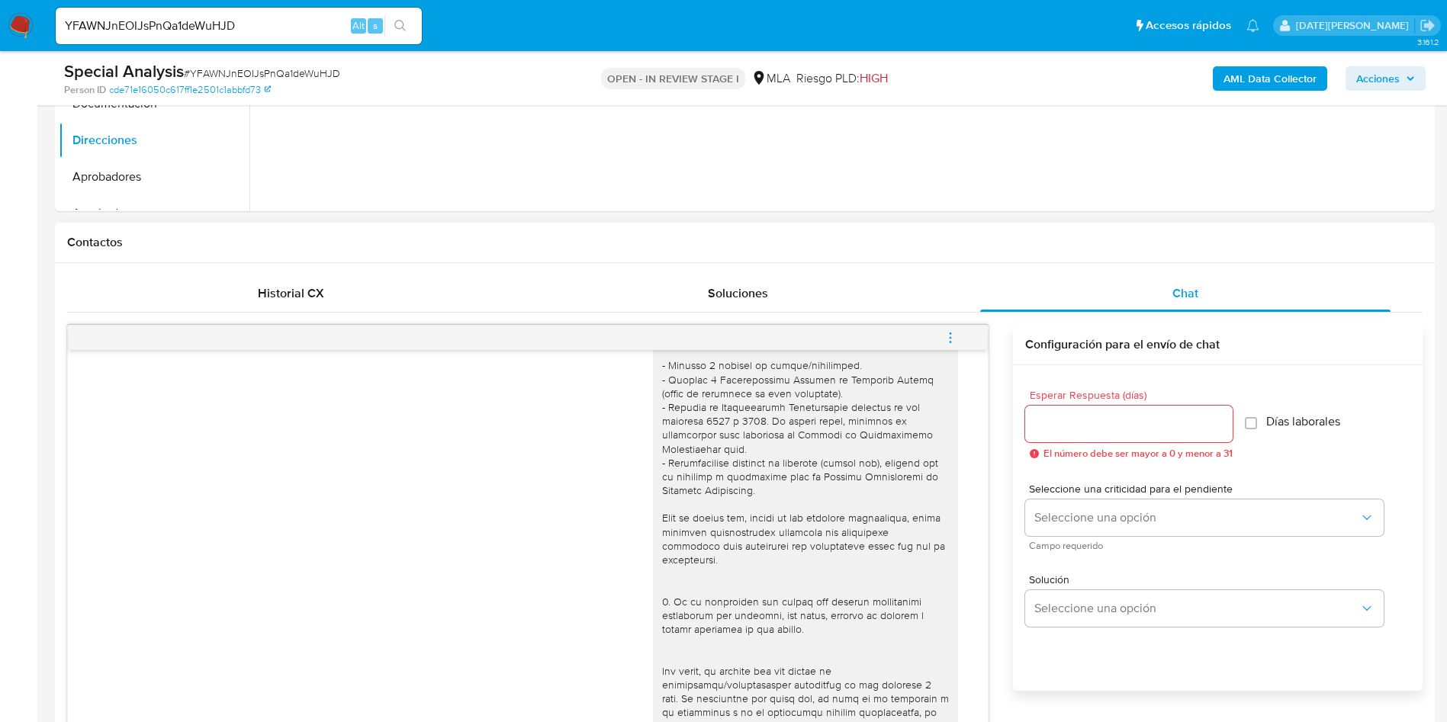
scroll to position [572, 0]
click at [950, 329] on span "menu-action" at bounding box center [951, 341] width 14 height 37
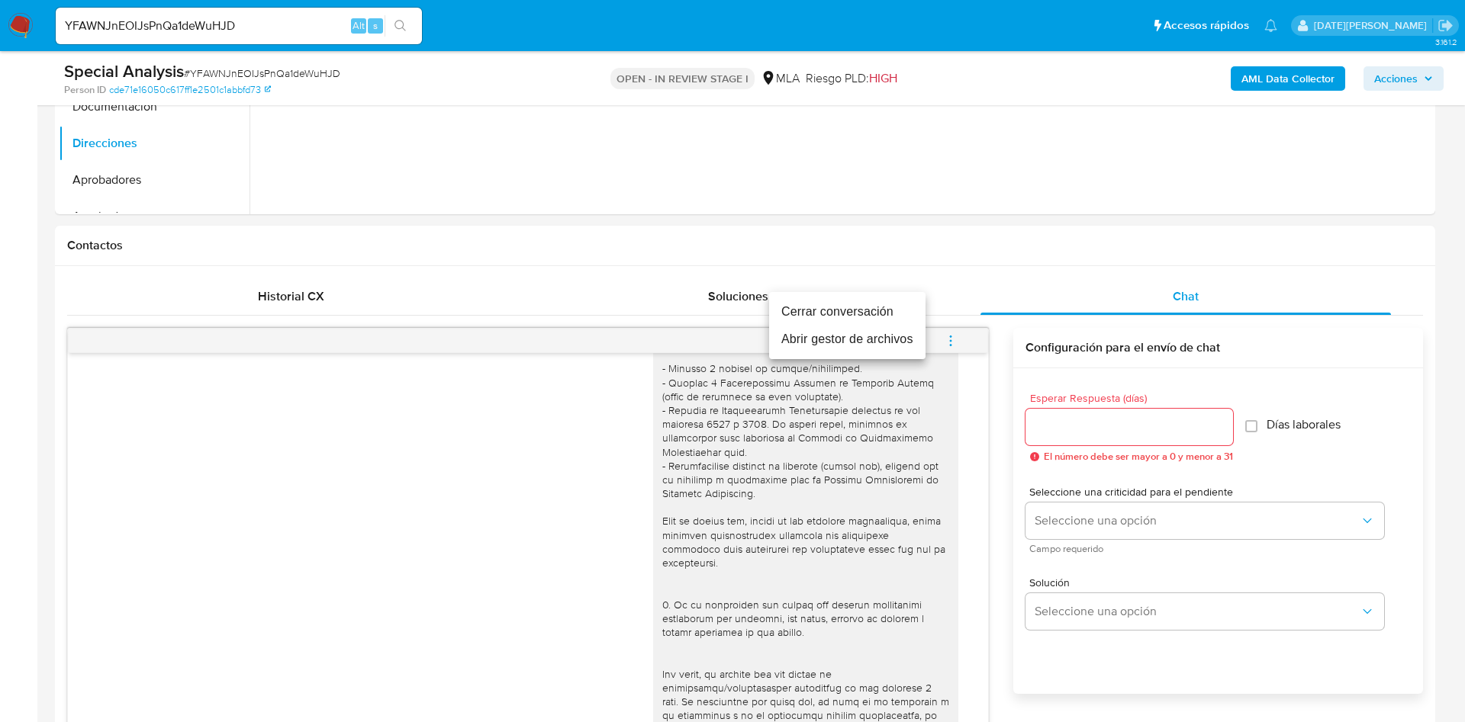
click at [809, 317] on li "Cerrar conversación" at bounding box center [847, 311] width 156 height 27
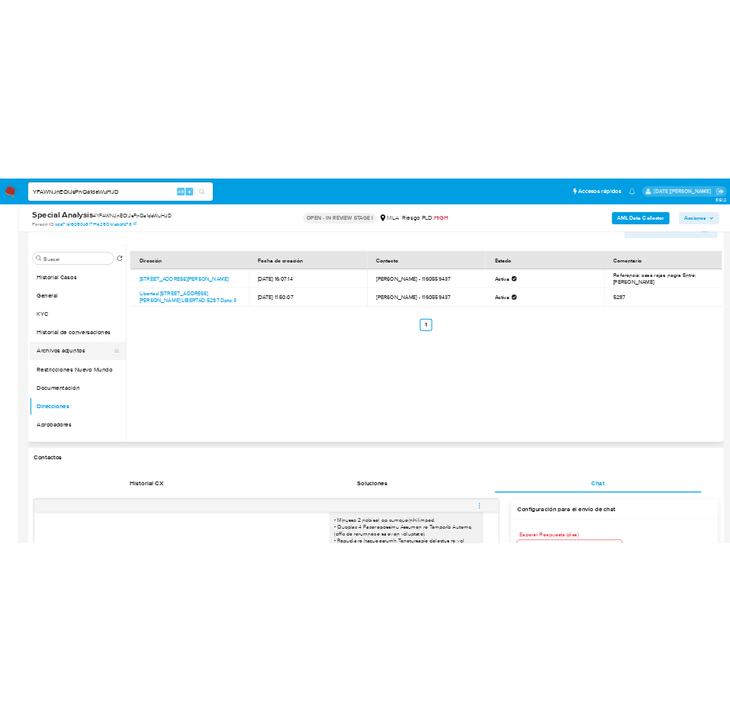
scroll to position [229, 0]
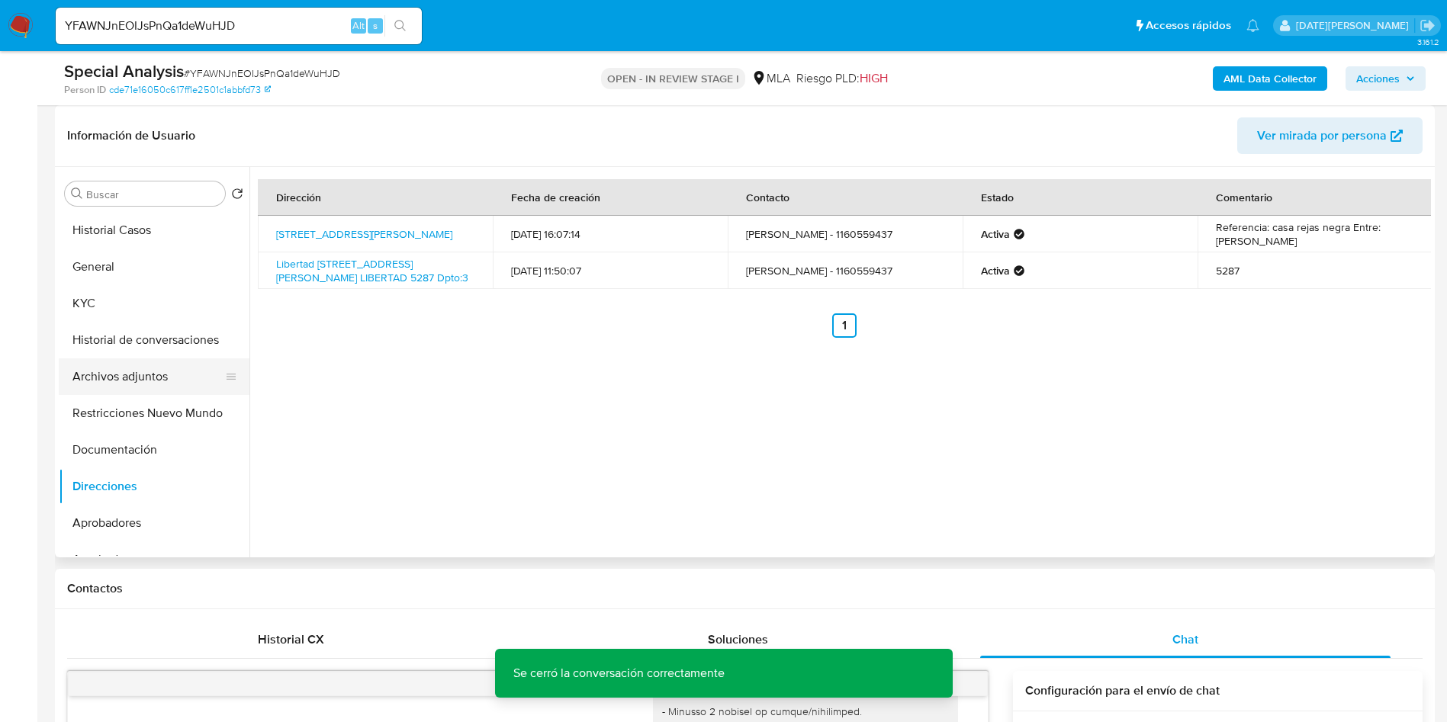
drag, startPoint x: 139, startPoint y: 371, endPoint x: 150, endPoint y: 366, distance: 12.3
click at [139, 370] on button "Archivos adjuntos" at bounding box center [148, 377] width 178 height 37
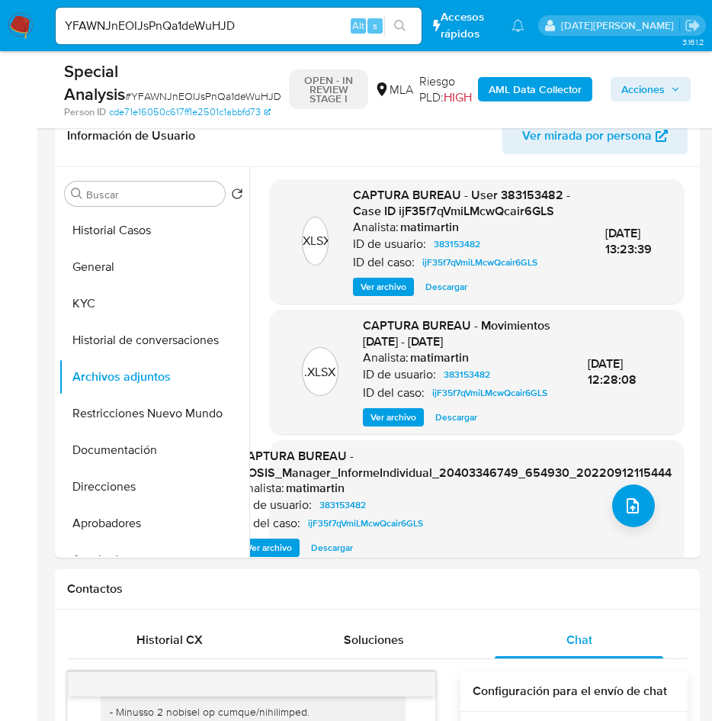
click at [632, 512] on icon "upload-file" at bounding box center [633, 506] width 18 height 18
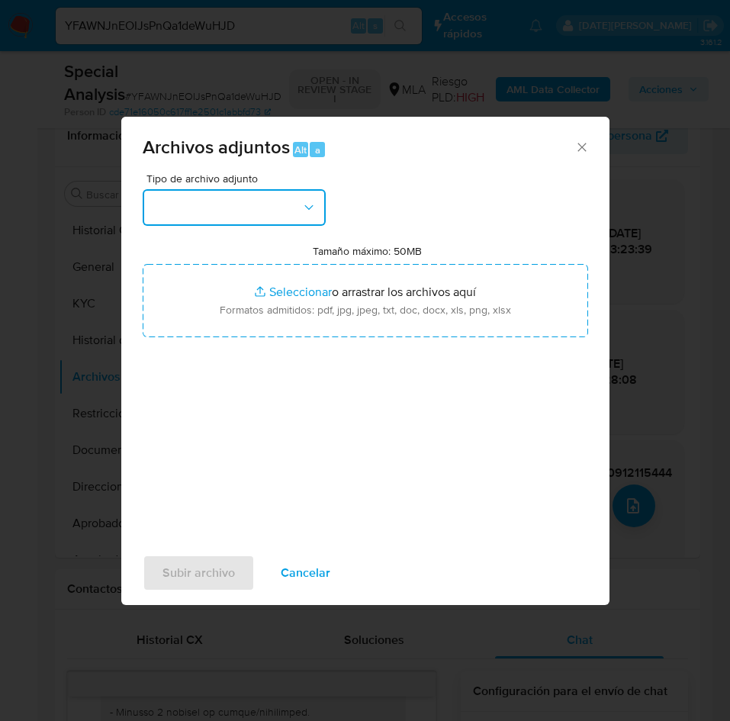
drag, startPoint x: 280, startPoint y: 220, endPoint x: 287, endPoint y: 225, distance: 8.7
click at [281, 220] on button "button" at bounding box center [234, 207] width 183 height 37
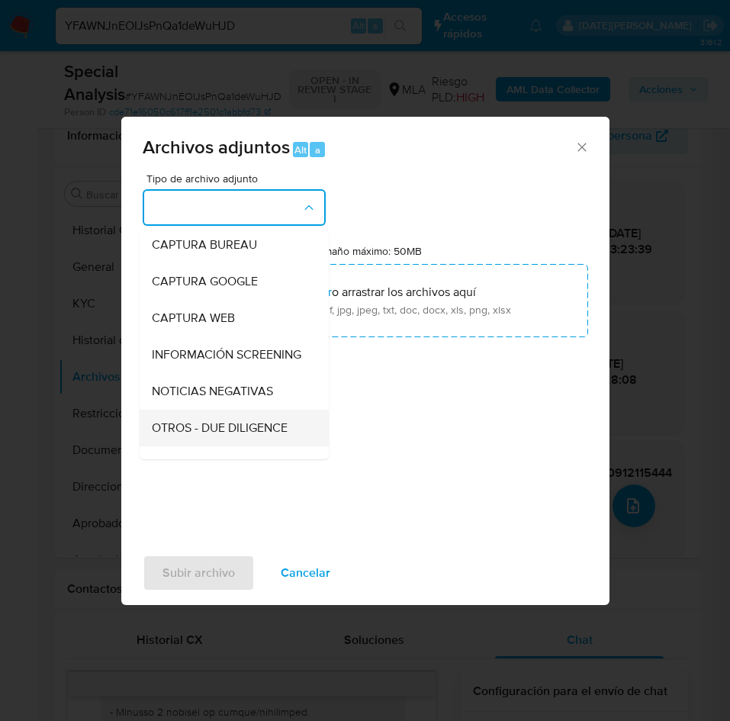
scroll to position [114, 0]
click at [197, 435] on div "OTROS" at bounding box center [230, 427] width 156 height 37
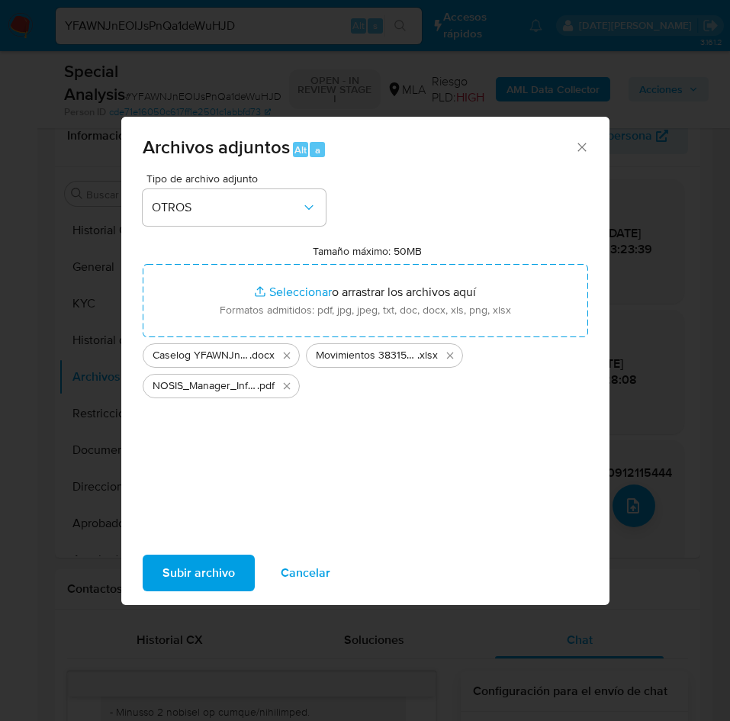
click at [191, 570] on span "Subir archivo" at bounding box center [198, 573] width 72 height 34
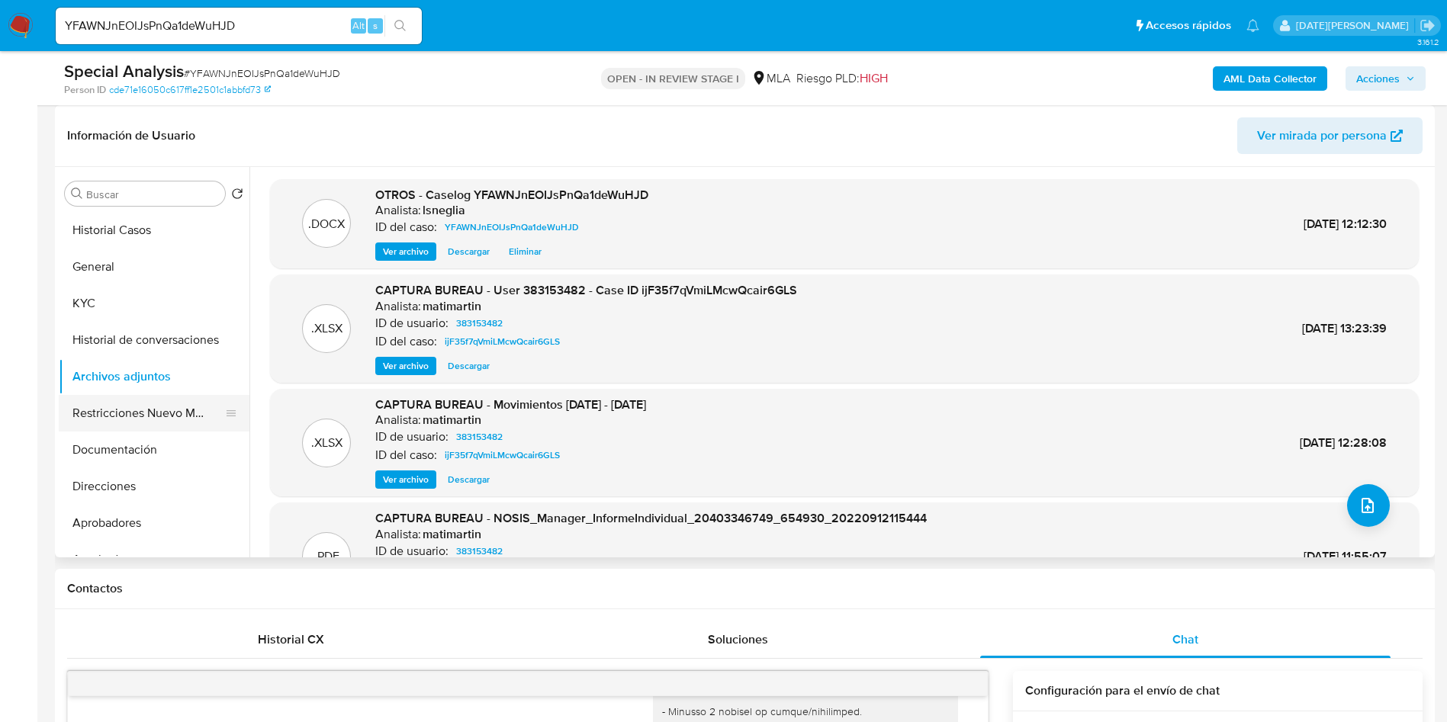
click at [162, 410] on button "Restricciones Nuevo Mundo" at bounding box center [148, 413] width 178 height 37
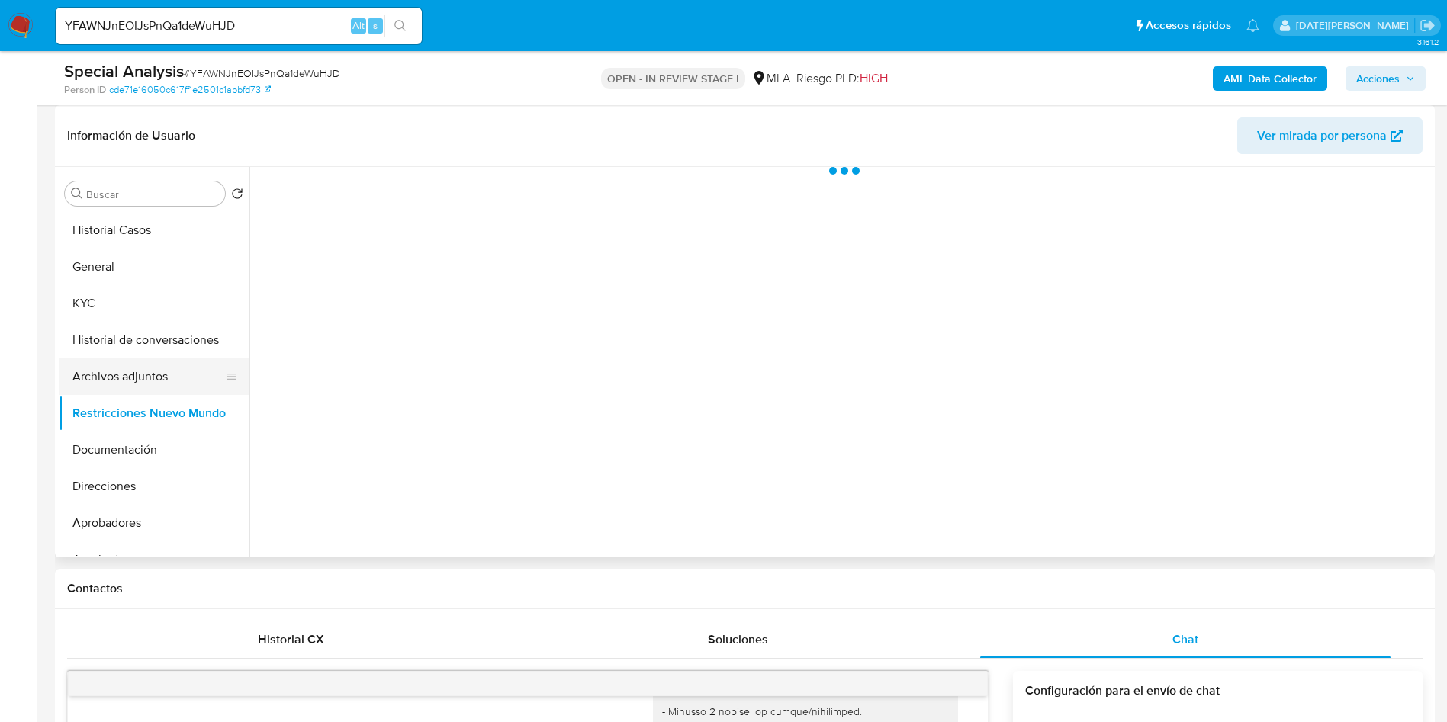
click at [150, 371] on button "Archivos adjuntos" at bounding box center [148, 377] width 178 height 37
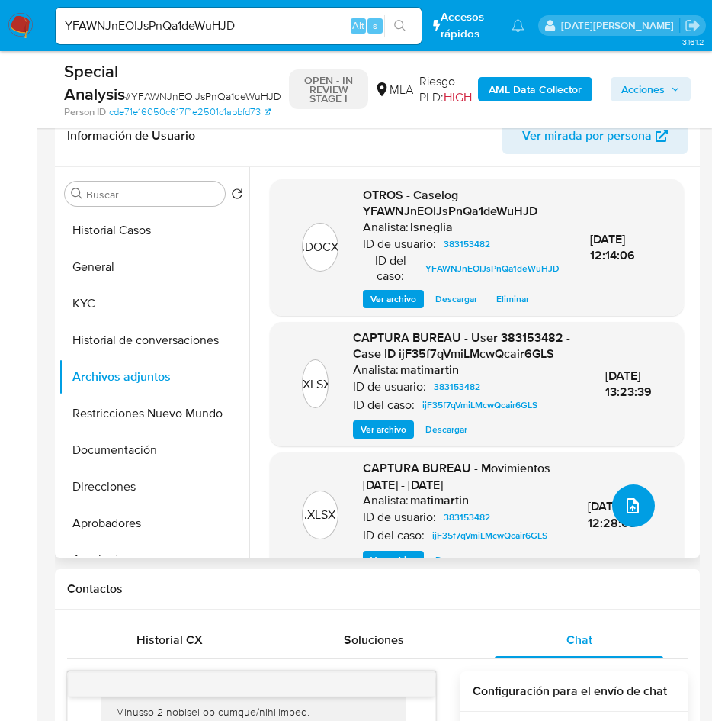
click at [624, 505] on icon "upload-file" at bounding box center [633, 506] width 18 height 18
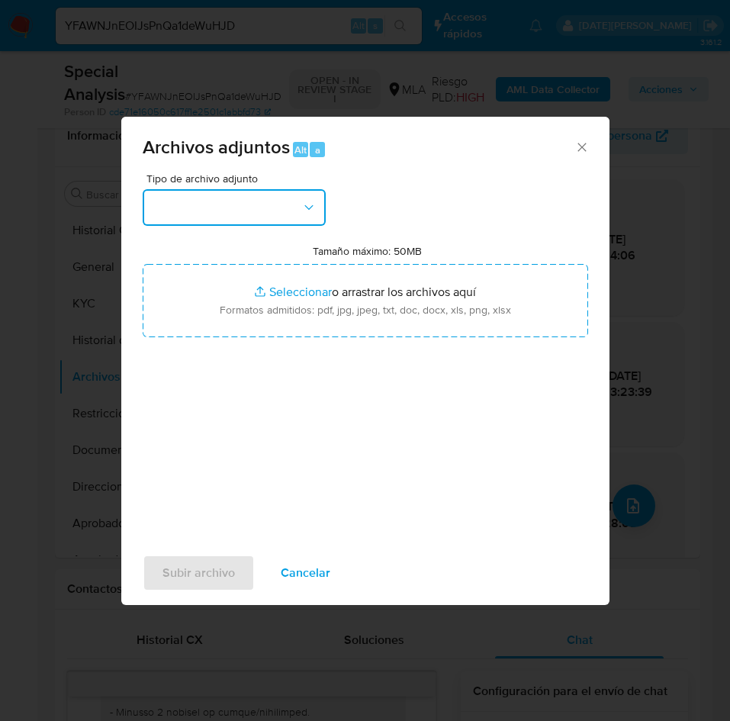
click at [262, 208] on button "button" at bounding box center [234, 207] width 183 height 37
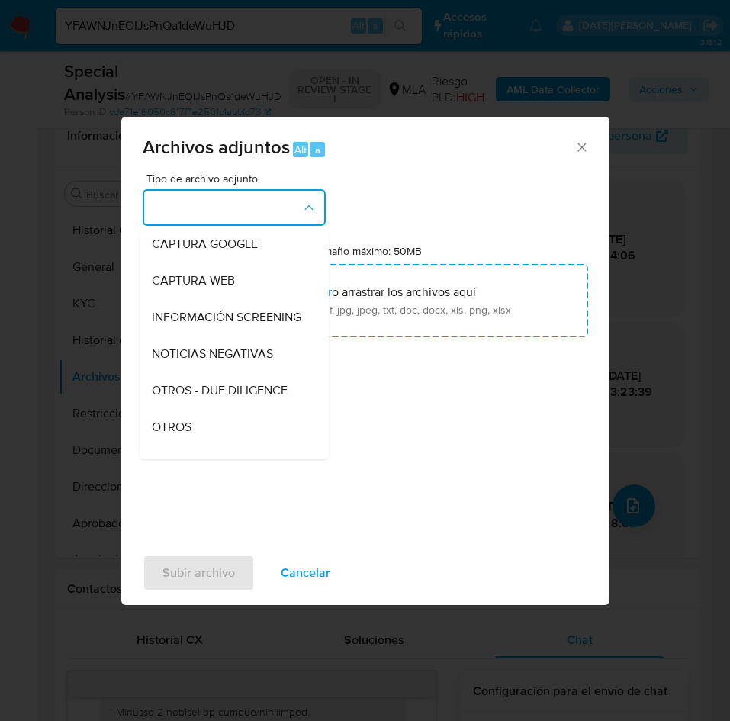
click at [179, 435] on span "OTROS" at bounding box center [172, 427] width 40 height 15
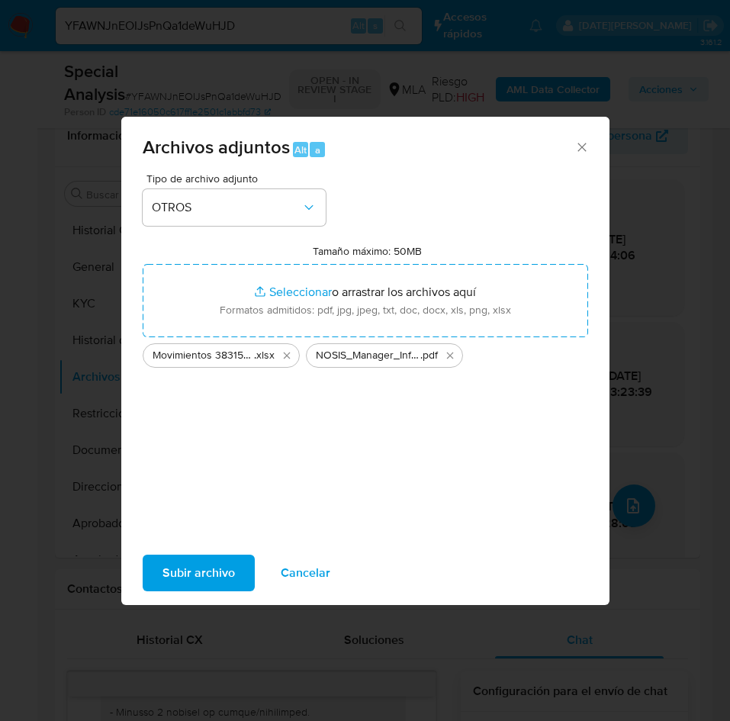
click at [205, 578] on span "Subir archivo" at bounding box center [198, 573] width 72 height 34
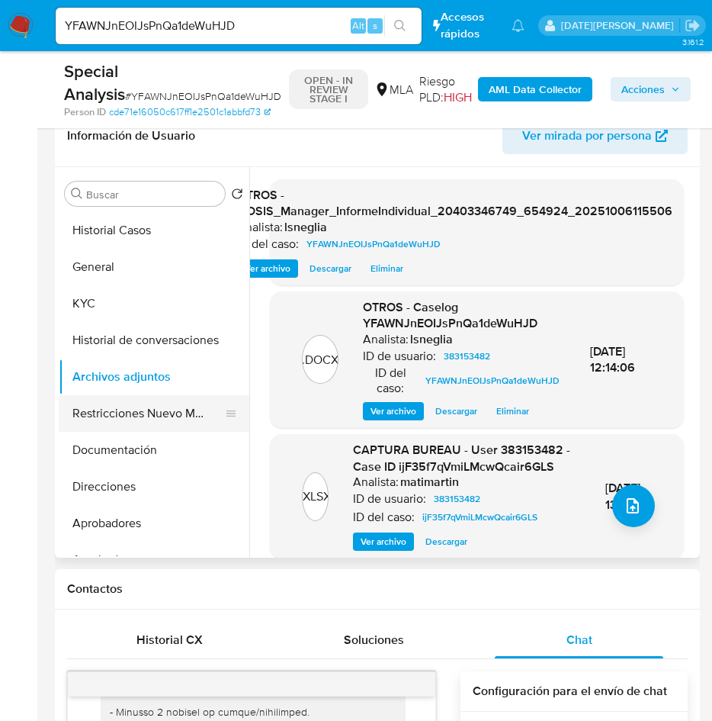
click at [116, 401] on button "Restricciones Nuevo Mundo" at bounding box center [148, 413] width 178 height 37
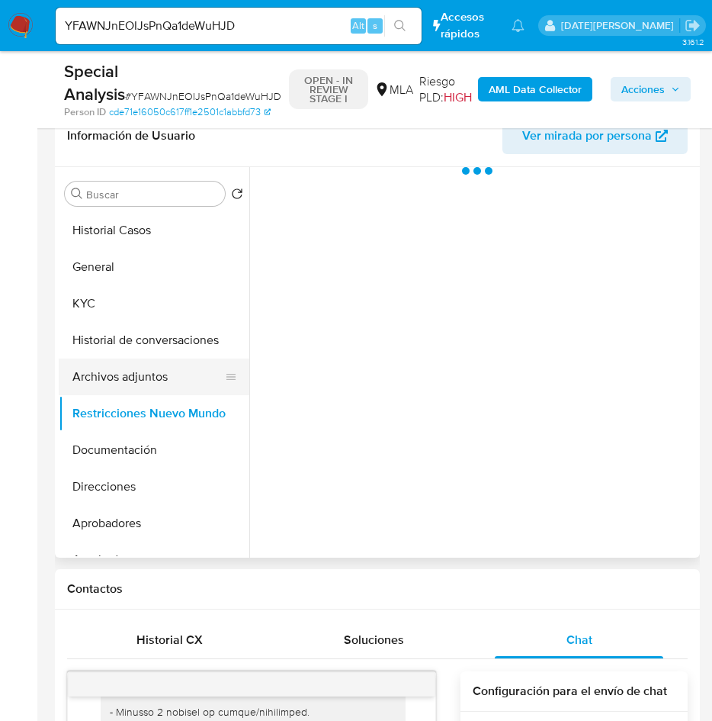
click at [119, 382] on button "Archivos adjuntos" at bounding box center [148, 377] width 178 height 37
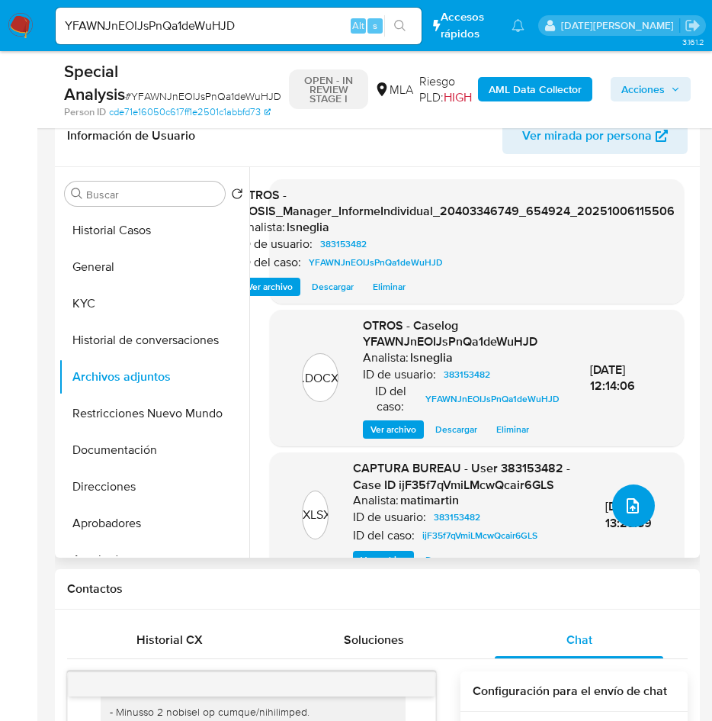
click at [631, 505] on icon "upload-file" at bounding box center [633, 506] width 18 height 18
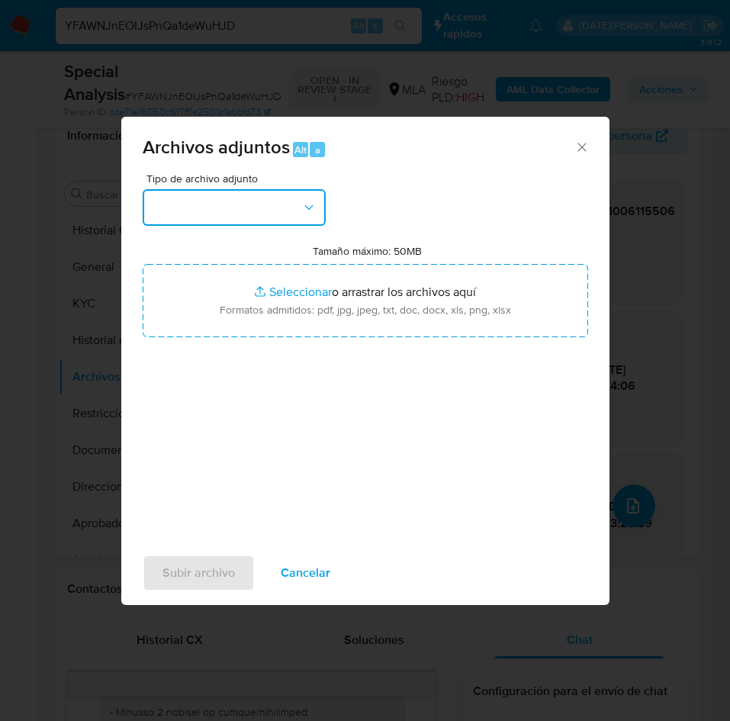
click at [297, 193] on button "button" at bounding box center [234, 207] width 183 height 37
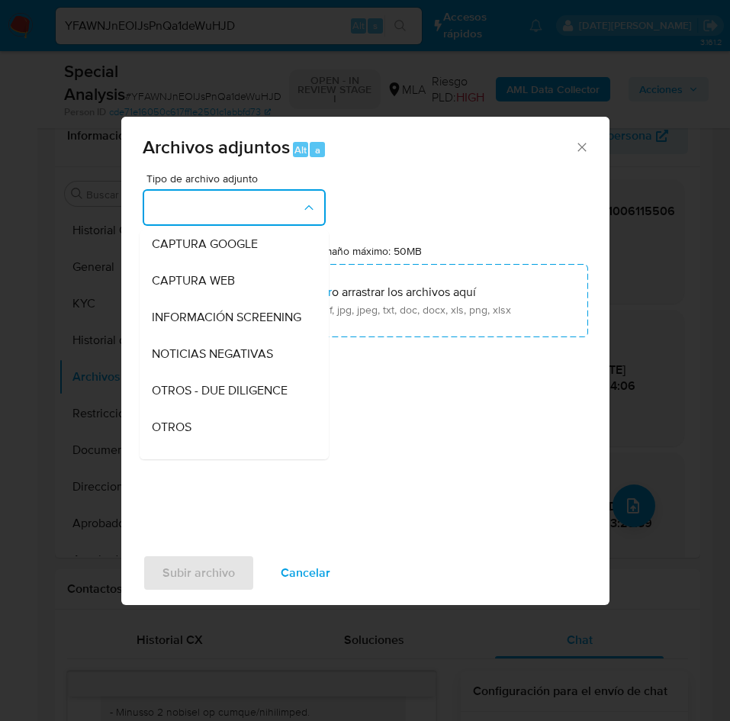
click at [211, 459] on div "Tipo de archivo adjunto IDENTIFICACIÓN INGRESOS CAPTURA BUREAU CAPTURA GOOGLE C…" at bounding box center [365, 353] width 445 height 360
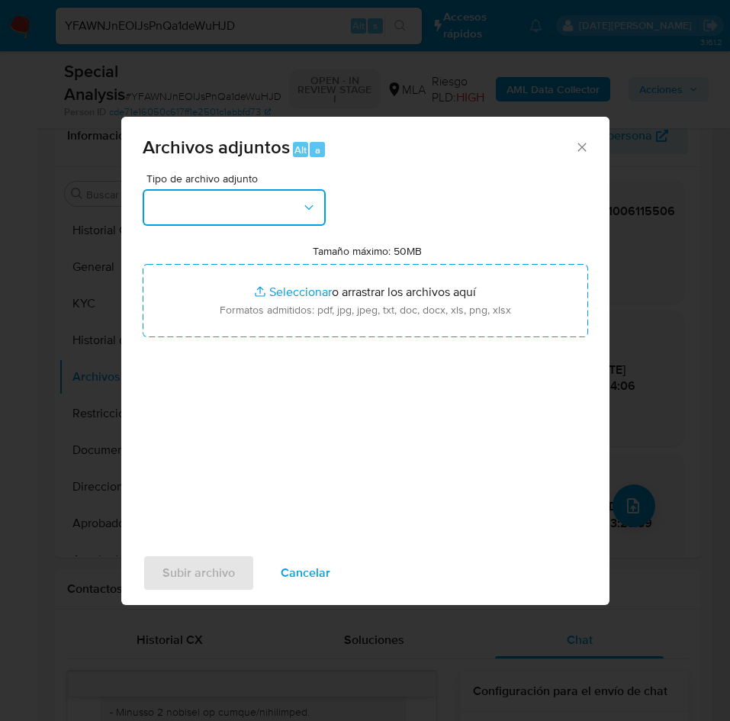
click at [283, 218] on button "button" at bounding box center [234, 207] width 183 height 37
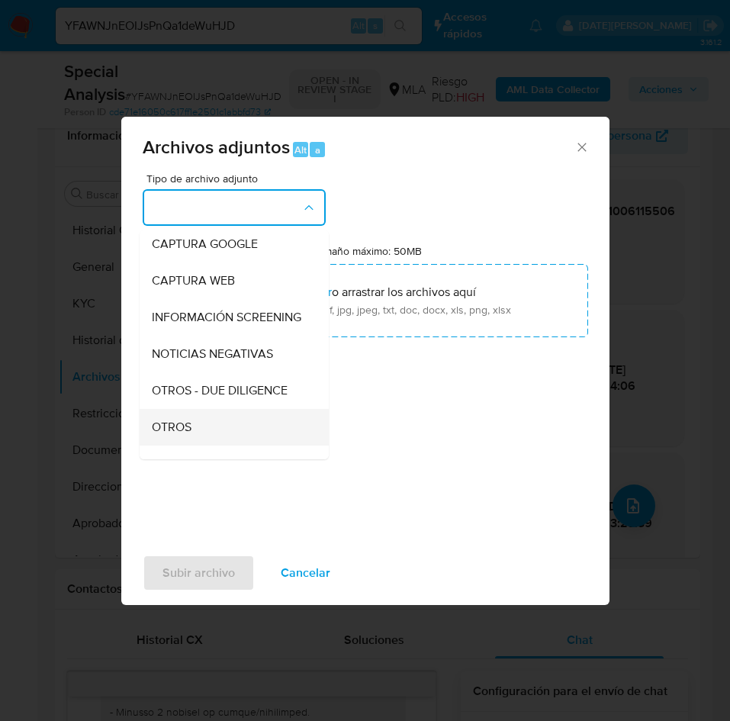
click at [205, 434] on div "OTROS" at bounding box center [230, 427] width 156 height 37
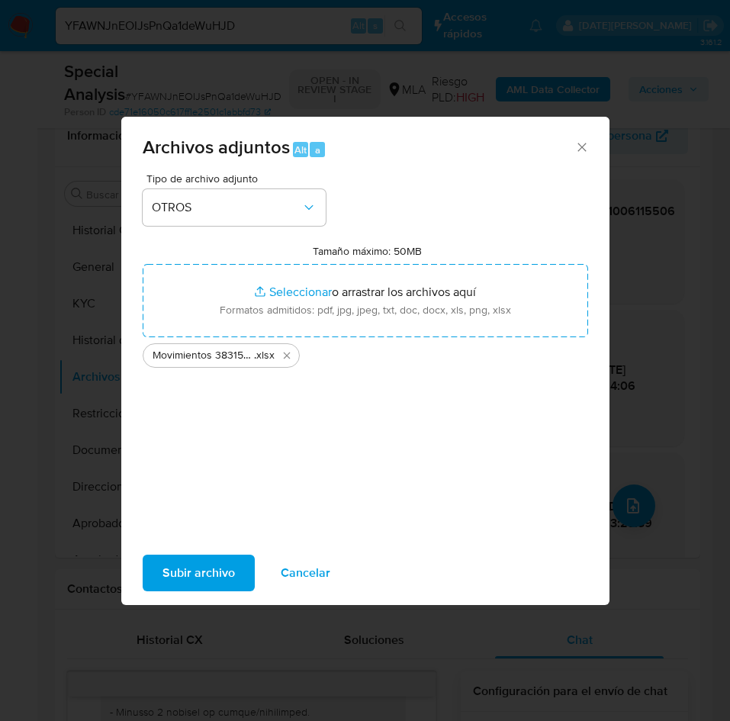
click at [201, 565] on span "Subir archivo" at bounding box center [198, 573] width 72 height 34
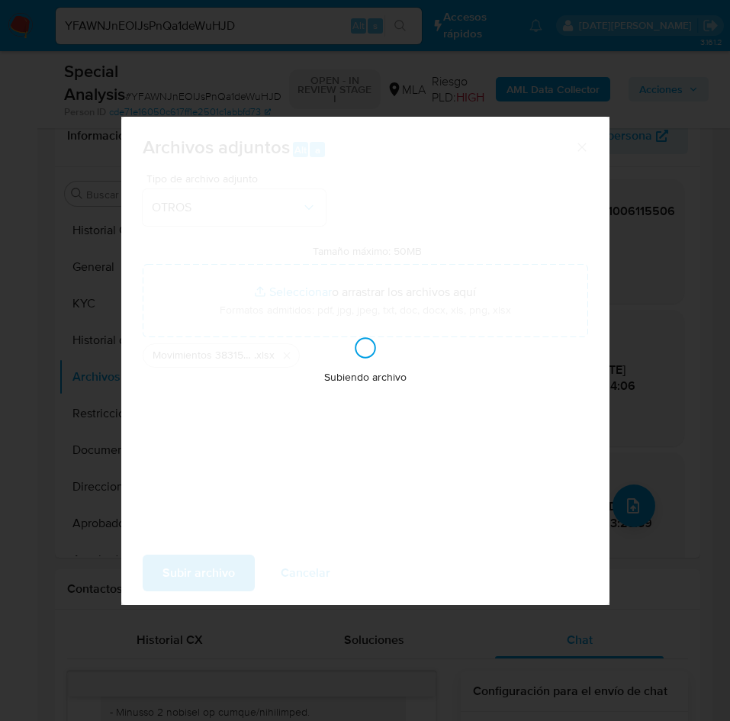
click at [555, 449] on div "Subiendo archivo" at bounding box center [365, 361] width 488 height 488
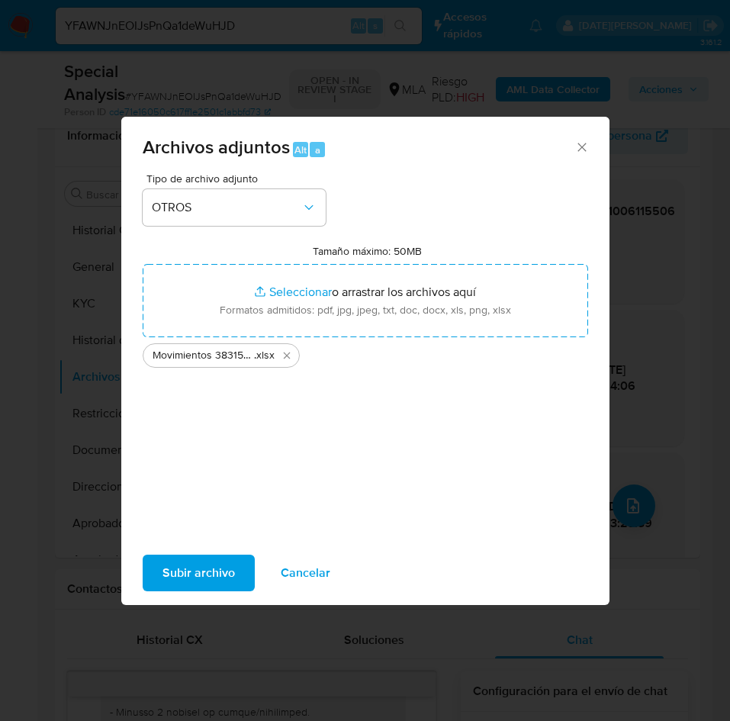
click at [204, 565] on span "Subir archivo" at bounding box center [198, 573] width 72 height 34
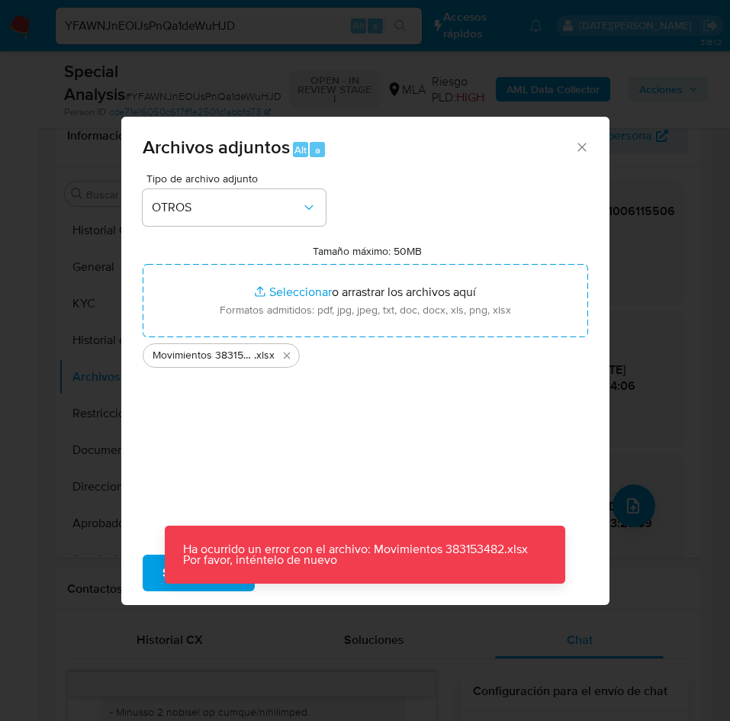
click at [178, 580] on p "Ha ocurrido un error con el archivo: Movimientos 383153482.xlsx Por favor, inté…" at bounding box center [365, 555] width 400 height 58
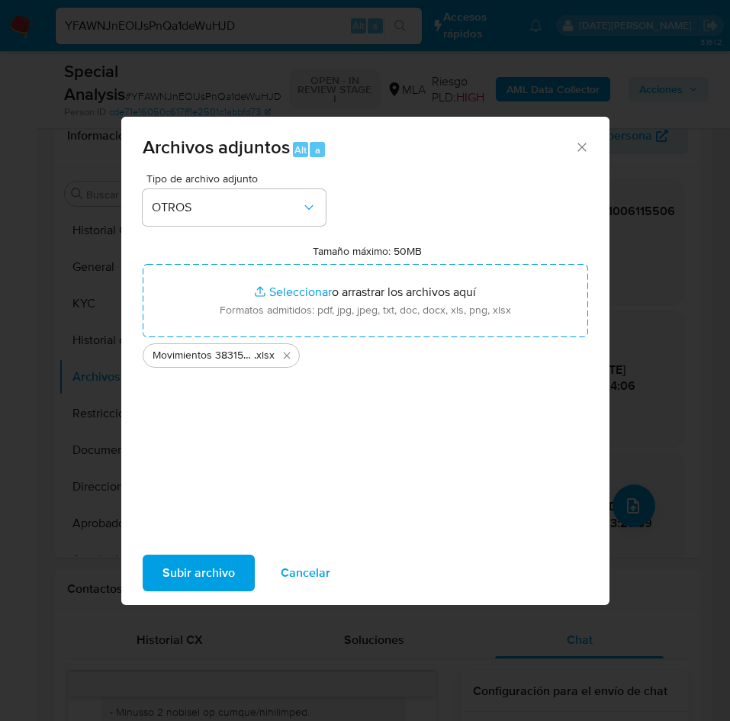
click at [159, 577] on button "Subir archivo" at bounding box center [199, 573] width 112 height 37
click at [580, 140] on icon "Cerrar" at bounding box center [581, 147] width 15 height 15
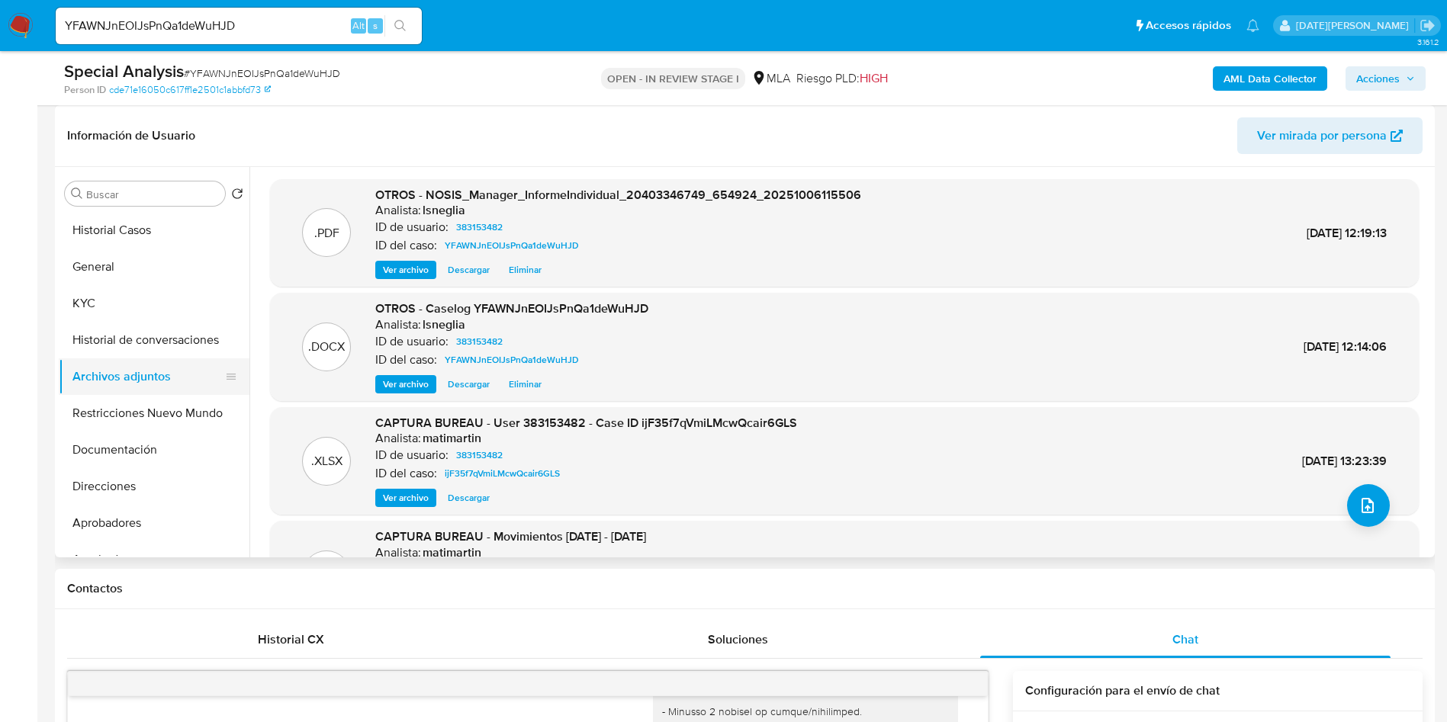
drag, startPoint x: 175, startPoint y: 401, endPoint x: 169, endPoint y: 386, distance: 16.2
click at [175, 402] on button "Restricciones Nuevo Mundo" at bounding box center [154, 413] width 191 height 37
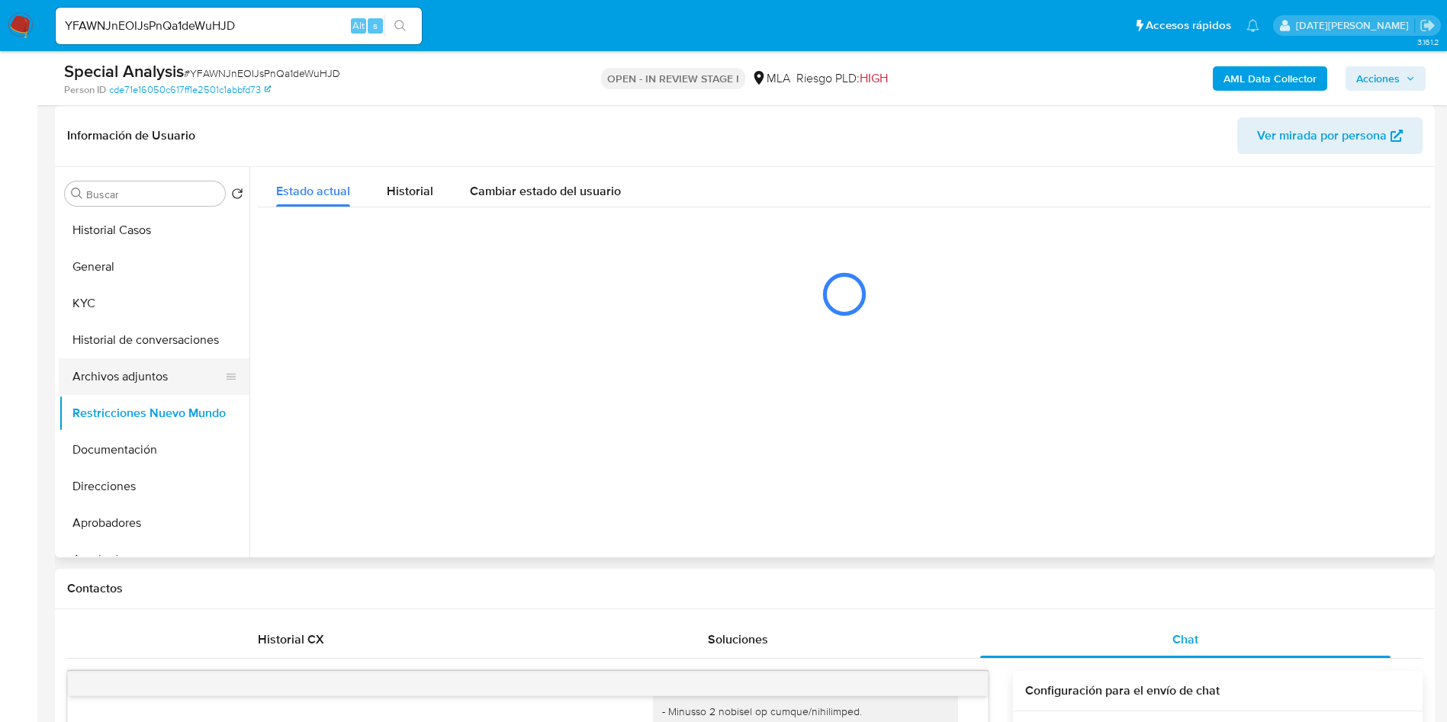
click at [169, 382] on button "Archivos adjuntos" at bounding box center [148, 377] width 178 height 37
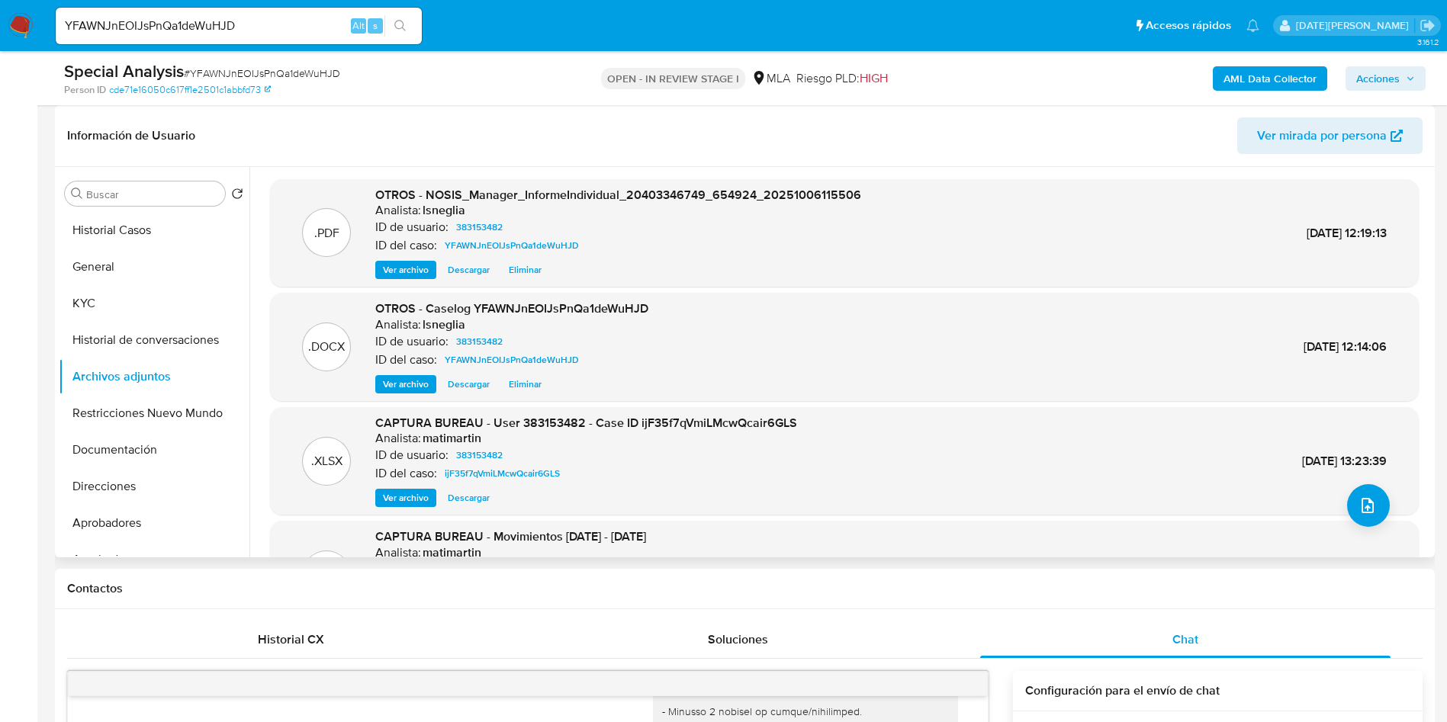
click at [474, 113] on div "Información de Usuario Ver mirada por persona" at bounding box center [745, 136] width 1380 height 62
click at [1361, 512] on icon "upload-file" at bounding box center [1368, 506] width 18 height 18
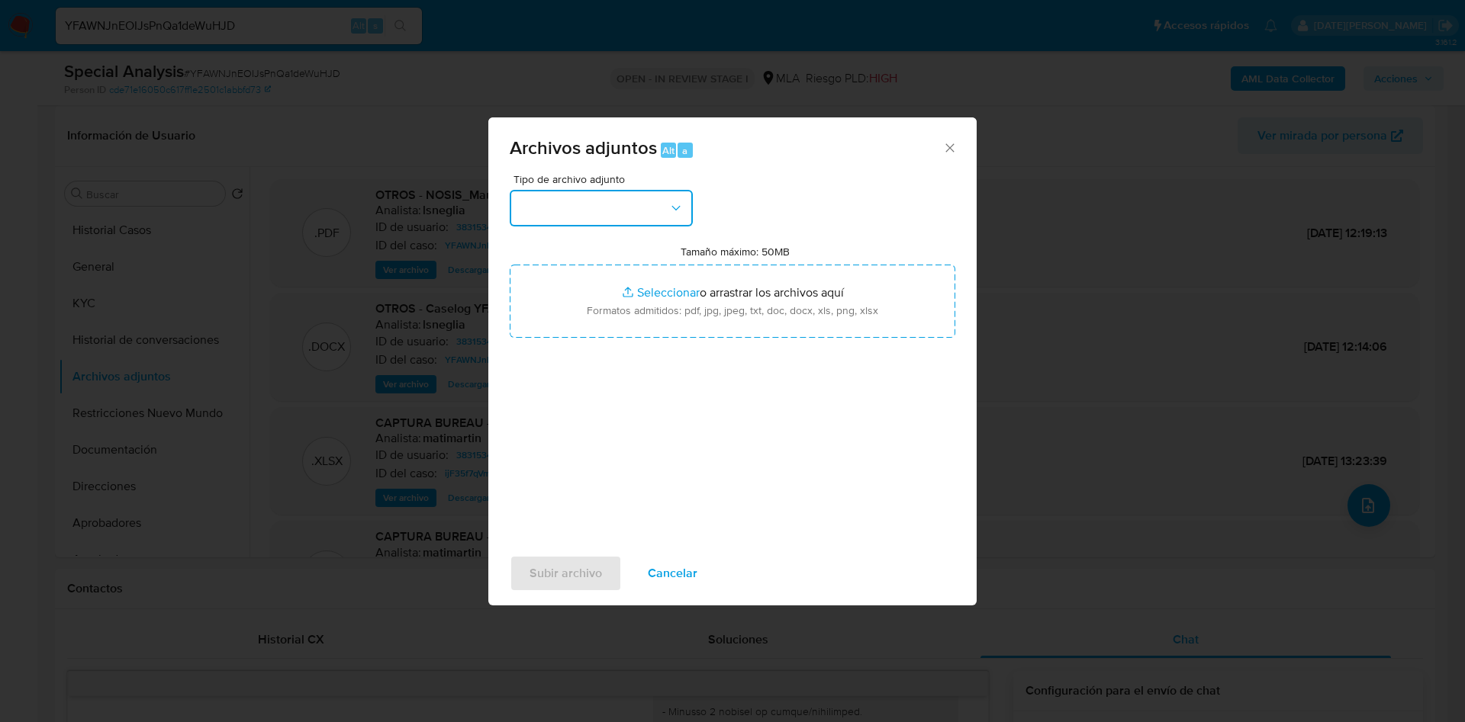
click at [596, 207] on button "button" at bounding box center [601, 208] width 183 height 37
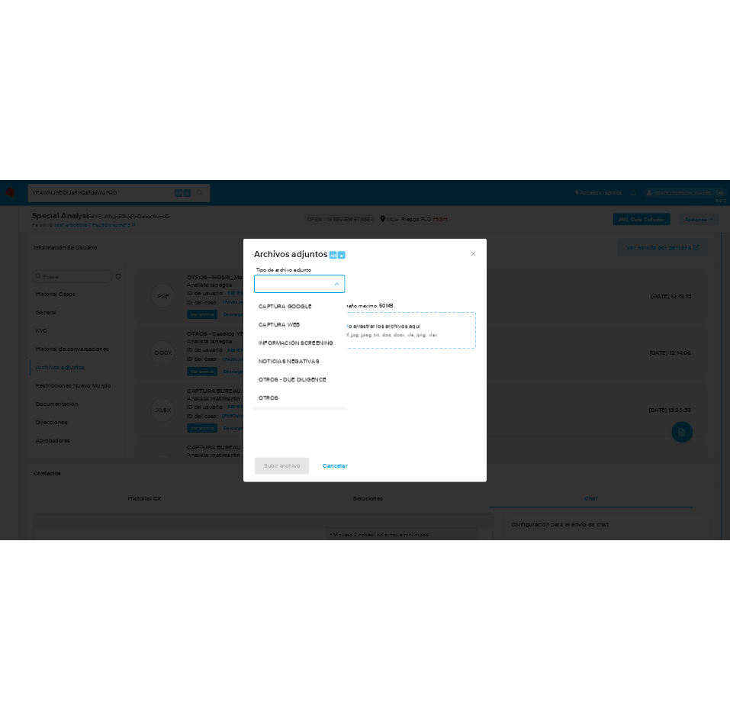
scroll to position [229, 0]
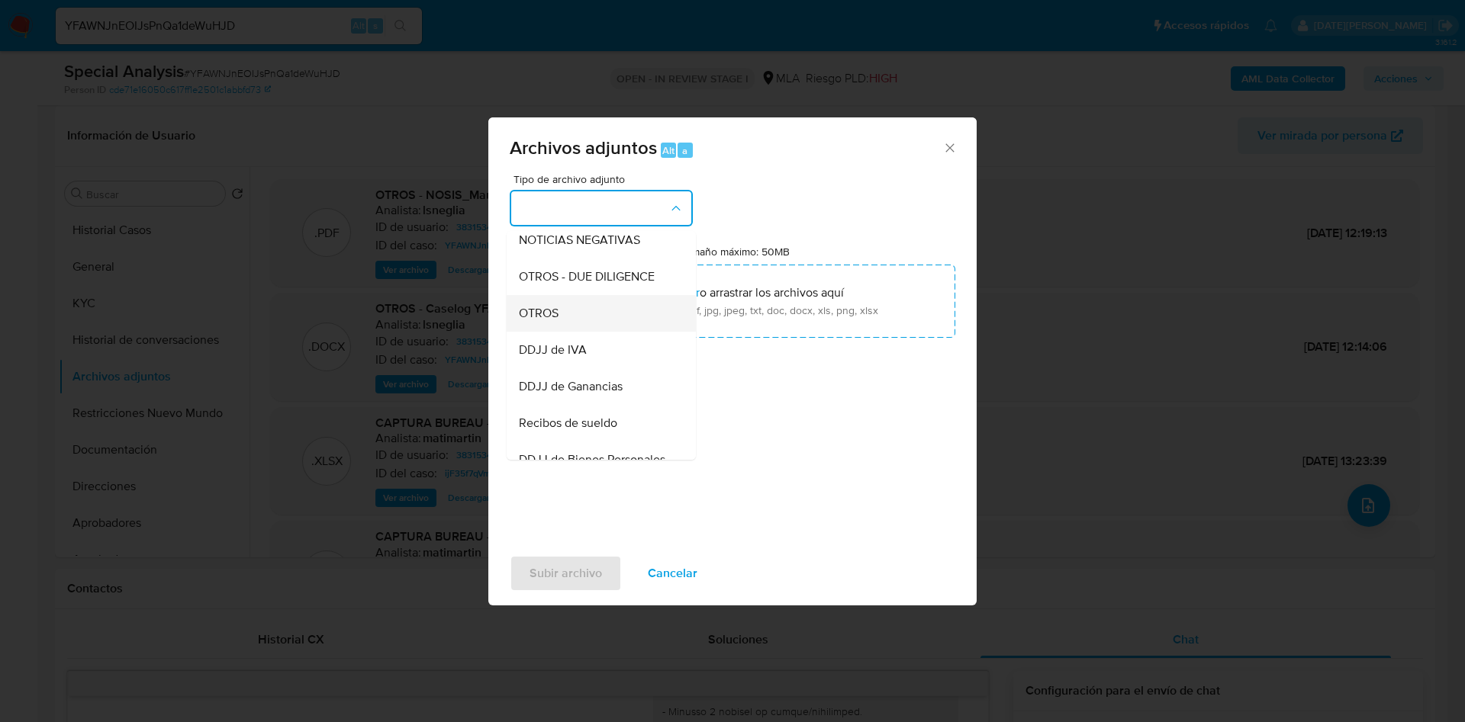
click at [571, 328] on div "OTROS" at bounding box center [597, 313] width 156 height 37
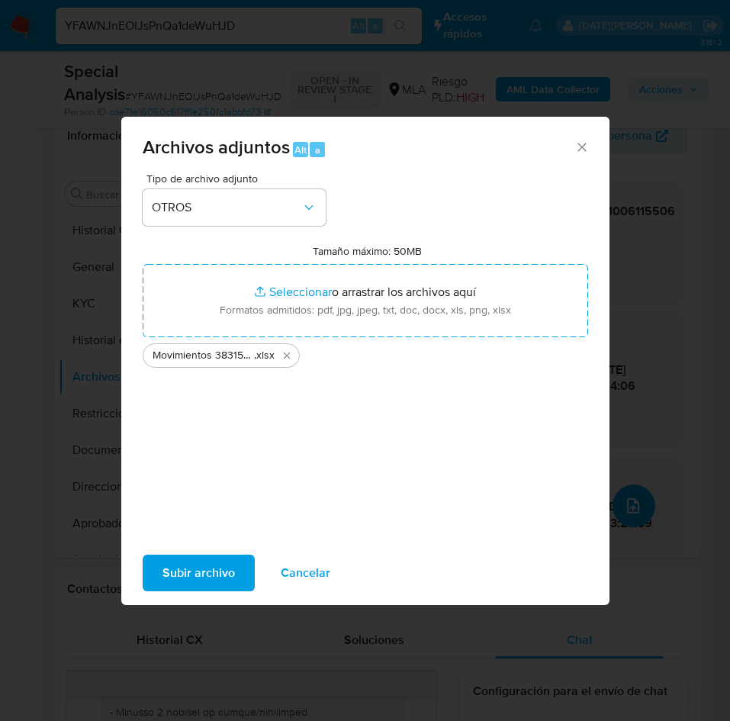
click at [192, 565] on span "Subir archivo" at bounding box center [198, 573] width 72 height 34
click at [210, 584] on span "Subir archivo" at bounding box center [198, 573] width 72 height 34
click at [208, 569] on span "Subir archivo" at bounding box center [198, 573] width 72 height 34
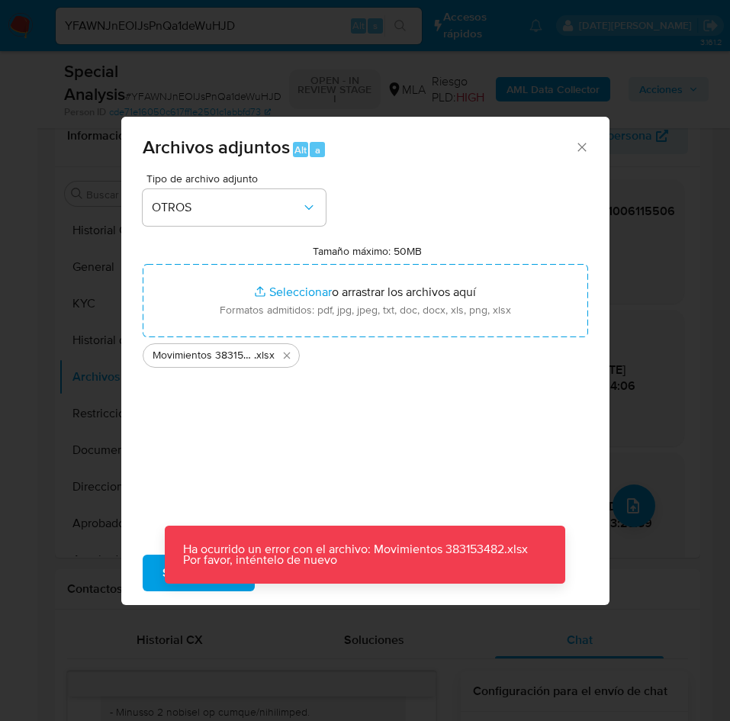
click at [169, 582] on p "Ha ocurrido un error con el archivo: Movimientos 383153482.xlsx Por favor, inté…" at bounding box center [365, 555] width 400 height 58
click at [164, 568] on span "Subir archivo" at bounding box center [198, 573] width 72 height 34
click at [581, 148] on icon "Cerrar" at bounding box center [581, 147] width 15 height 15
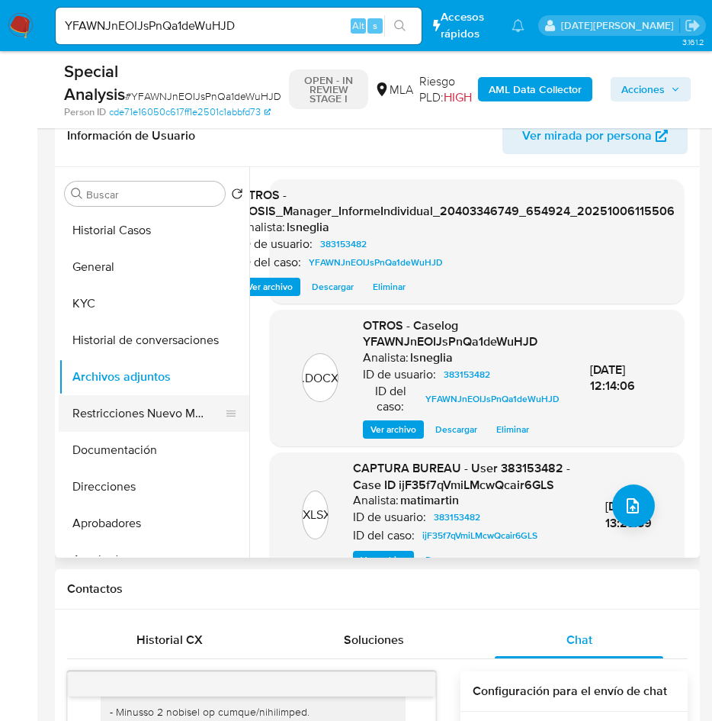
click at [143, 413] on button "Restricciones Nuevo Mundo" at bounding box center [148, 413] width 178 height 37
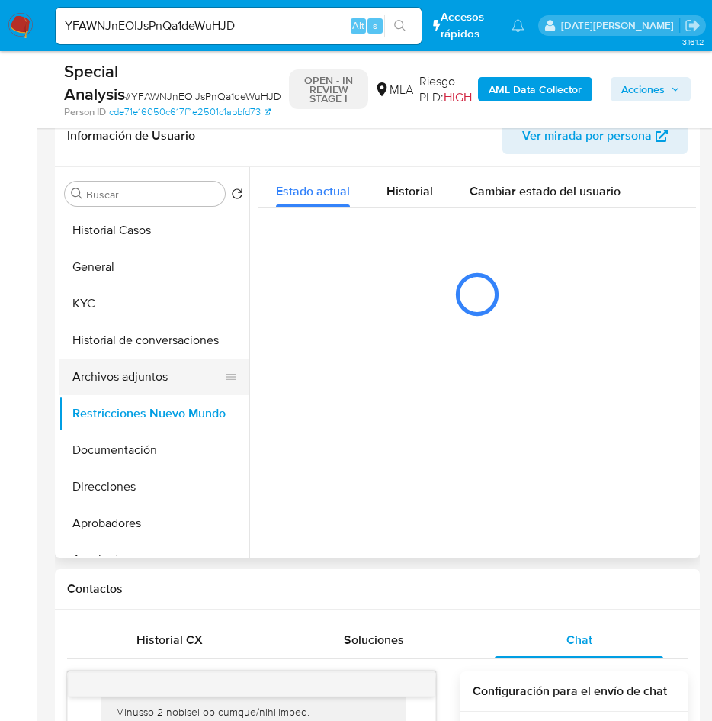
click at [150, 380] on button "Archivos adjuntos" at bounding box center [148, 377] width 178 height 37
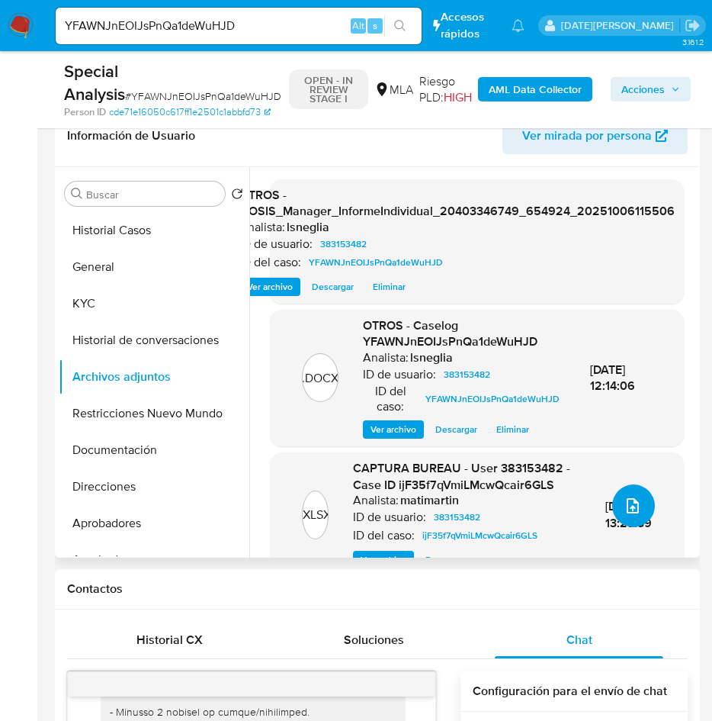
click at [642, 507] on button "upload-file" at bounding box center [634, 505] width 43 height 43
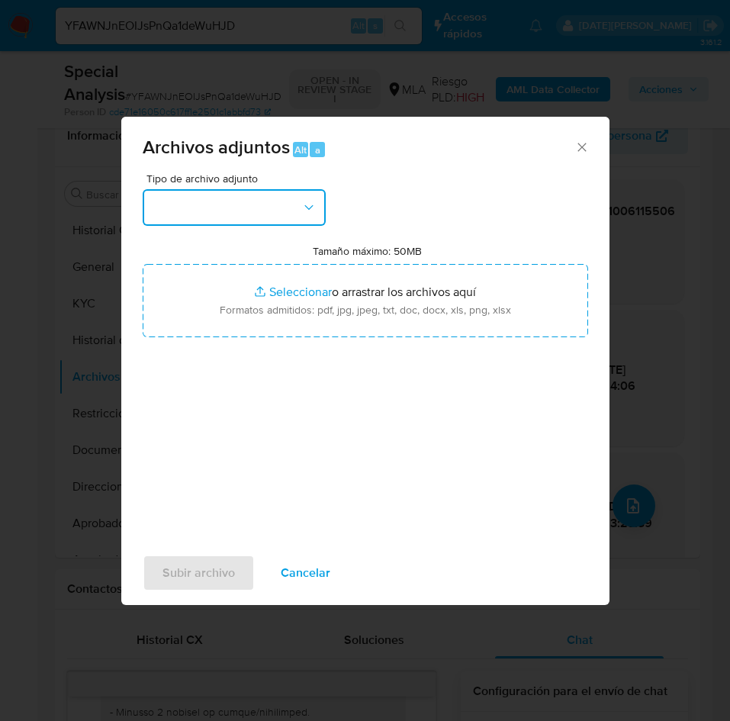
click at [227, 211] on button "button" at bounding box center [234, 207] width 183 height 37
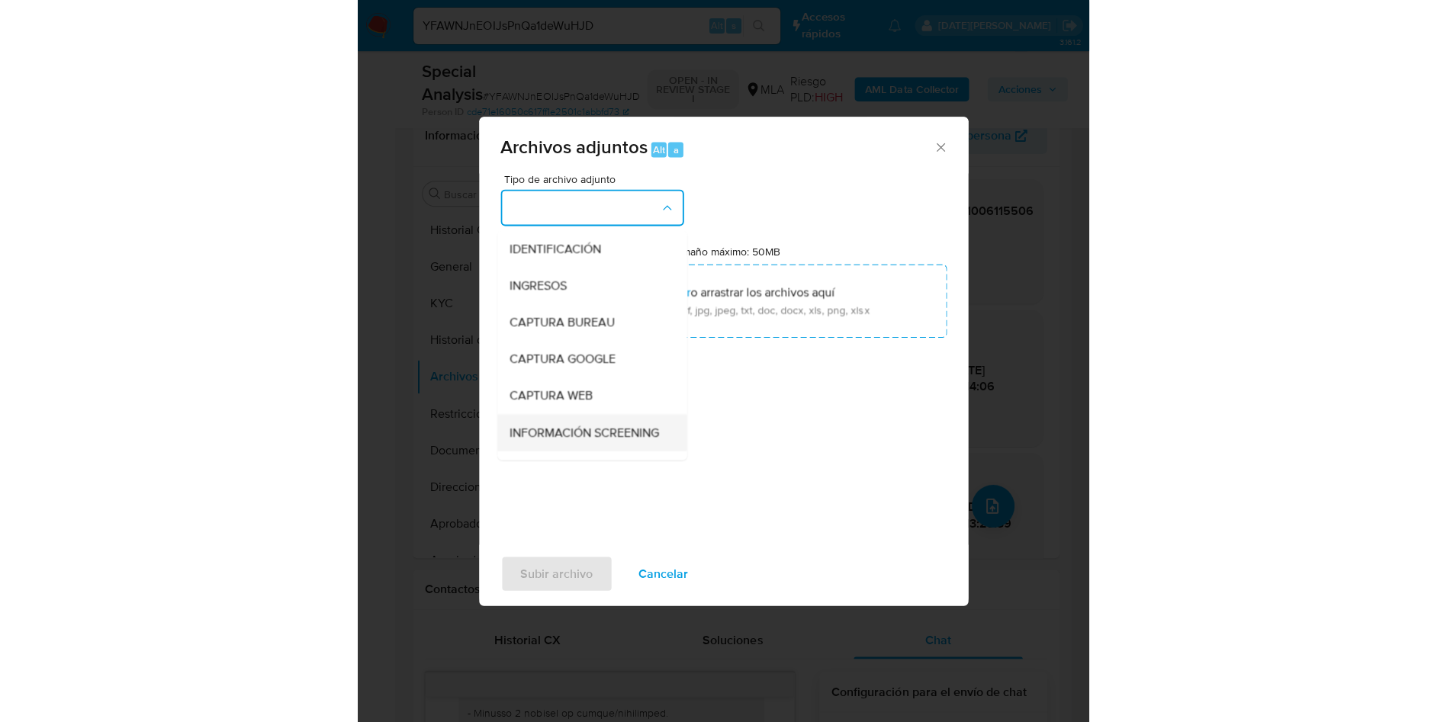
scroll to position [114, 0]
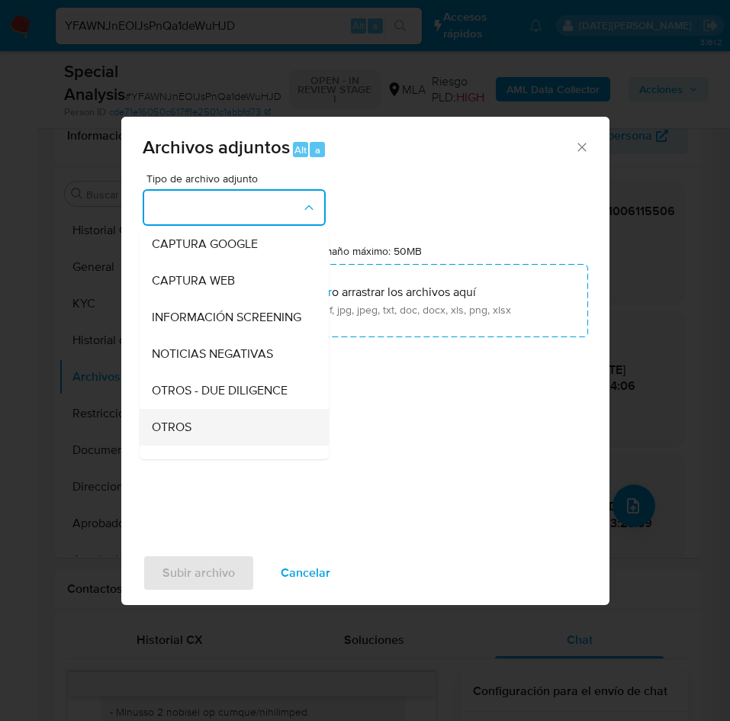
click at [191, 434] on div "OTROS" at bounding box center [230, 427] width 156 height 37
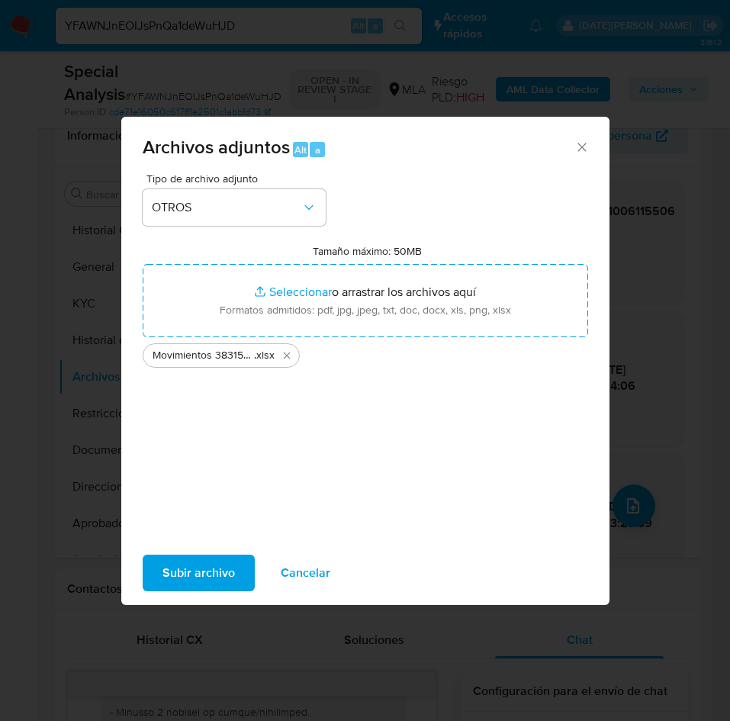
click at [183, 579] on span "Subir archivo" at bounding box center [198, 573] width 72 height 34
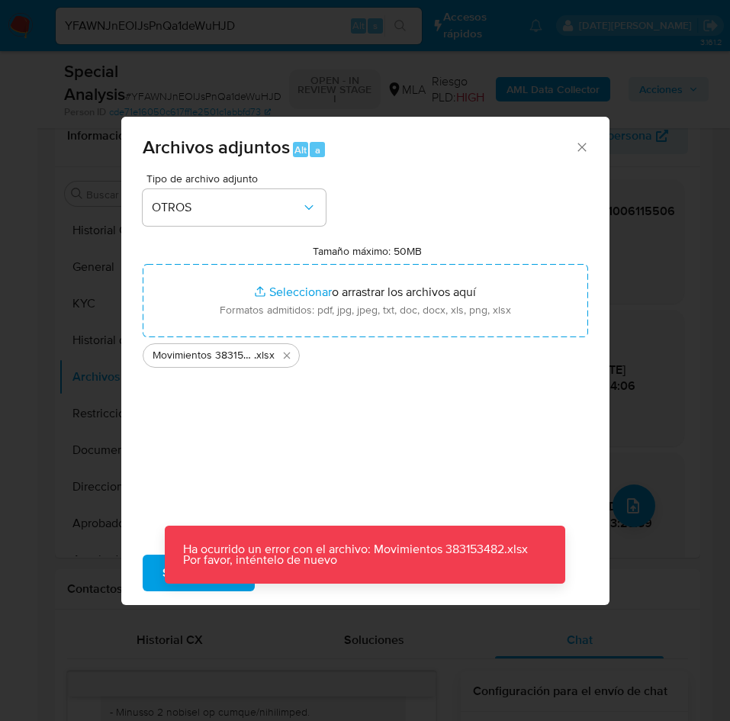
click at [158, 580] on button "Subir archivo" at bounding box center [199, 573] width 112 height 37
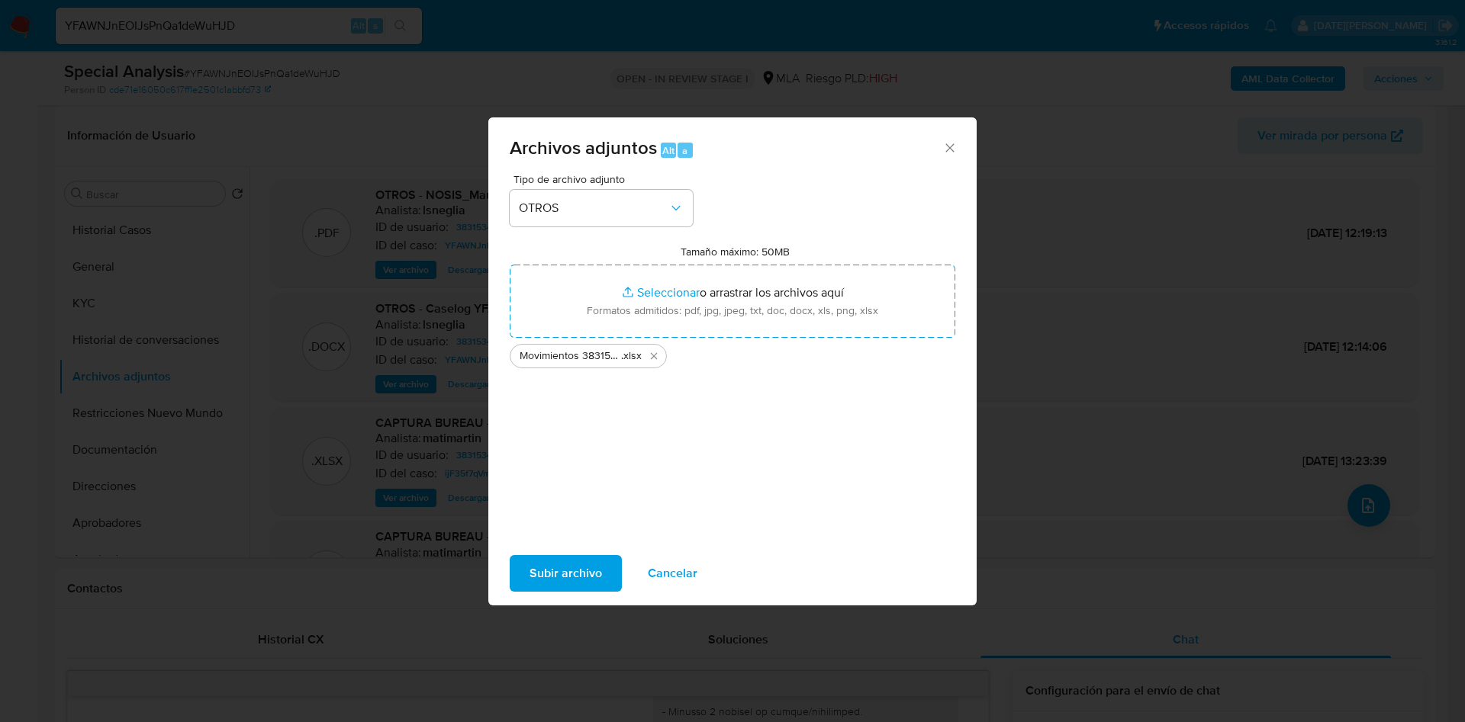
click at [948, 143] on icon "Cerrar" at bounding box center [949, 147] width 15 height 15
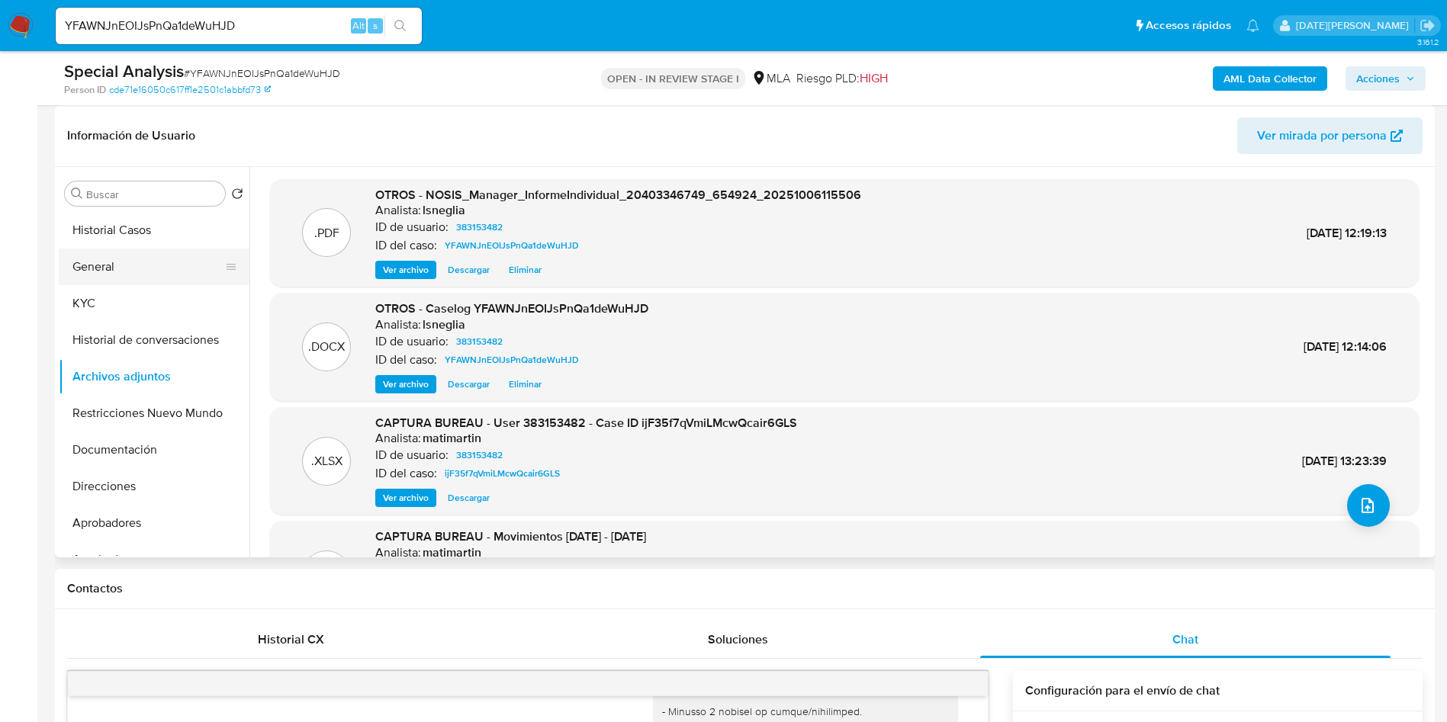
click at [112, 259] on button "General" at bounding box center [148, 267] width 178 height 37
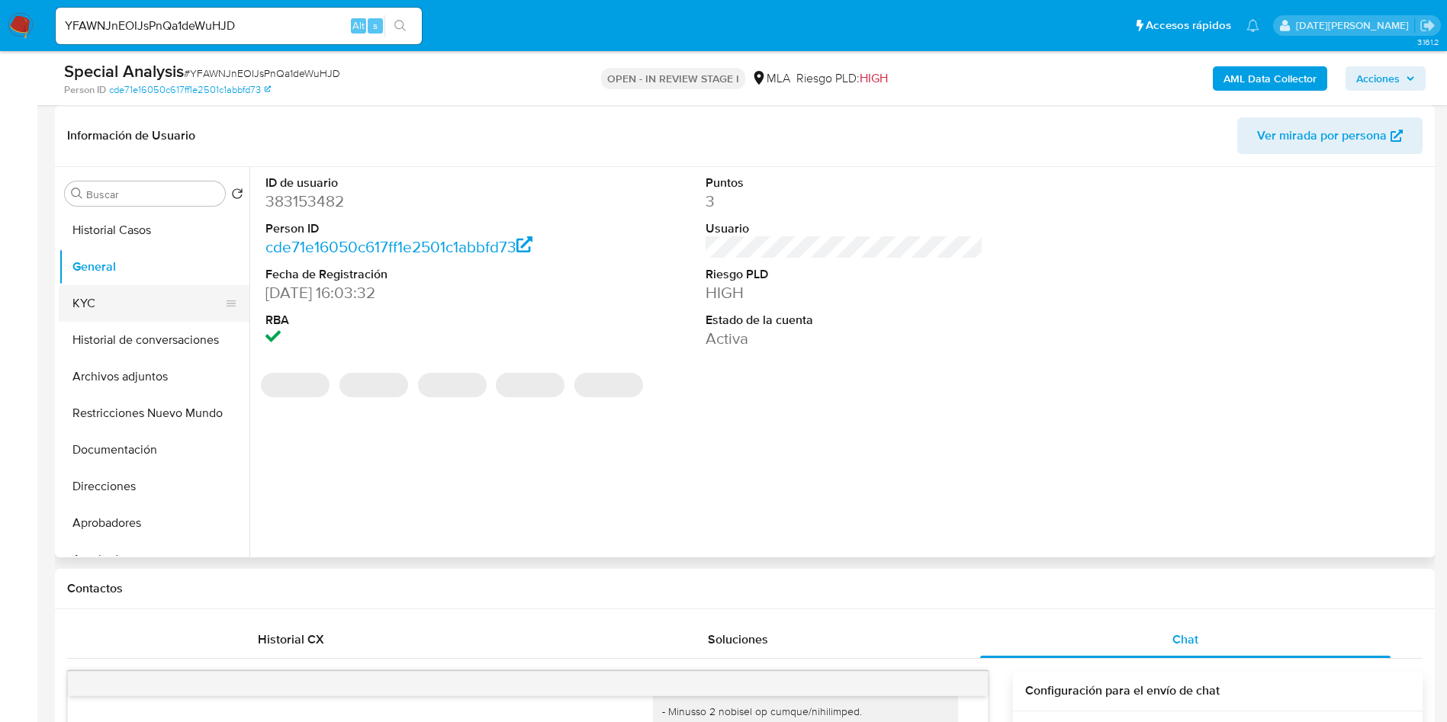
click at [130, 306] on button "KYC" at bounding box center [148, 303] width 178 height 37
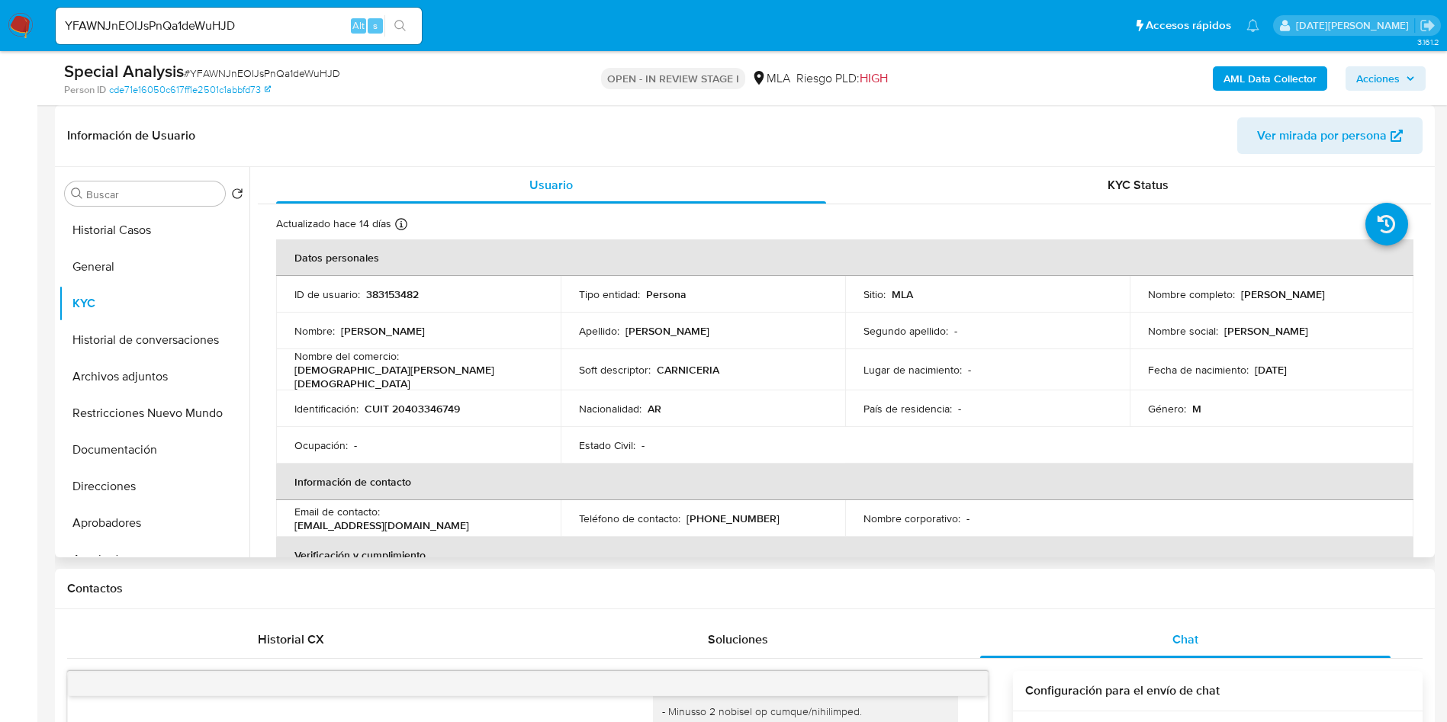
drag, startPoint x: 1236, startPoint y: 297, endPoint x: 1355, endPoint y: 294, distance: 118.3
click at [1355, 294] on div "Nombre completo : [PERSON_NAME]" at bounding box center [1272, 295] width 248 height 14
drag, startPoint x: 294, startPoint y: 293, endPoint x: 438, endPoint y: 294, distance: 143.4
click at [438, 294] on div "ID de usuario : 383153482" at bounding box center [418, 295] width 248 height 14
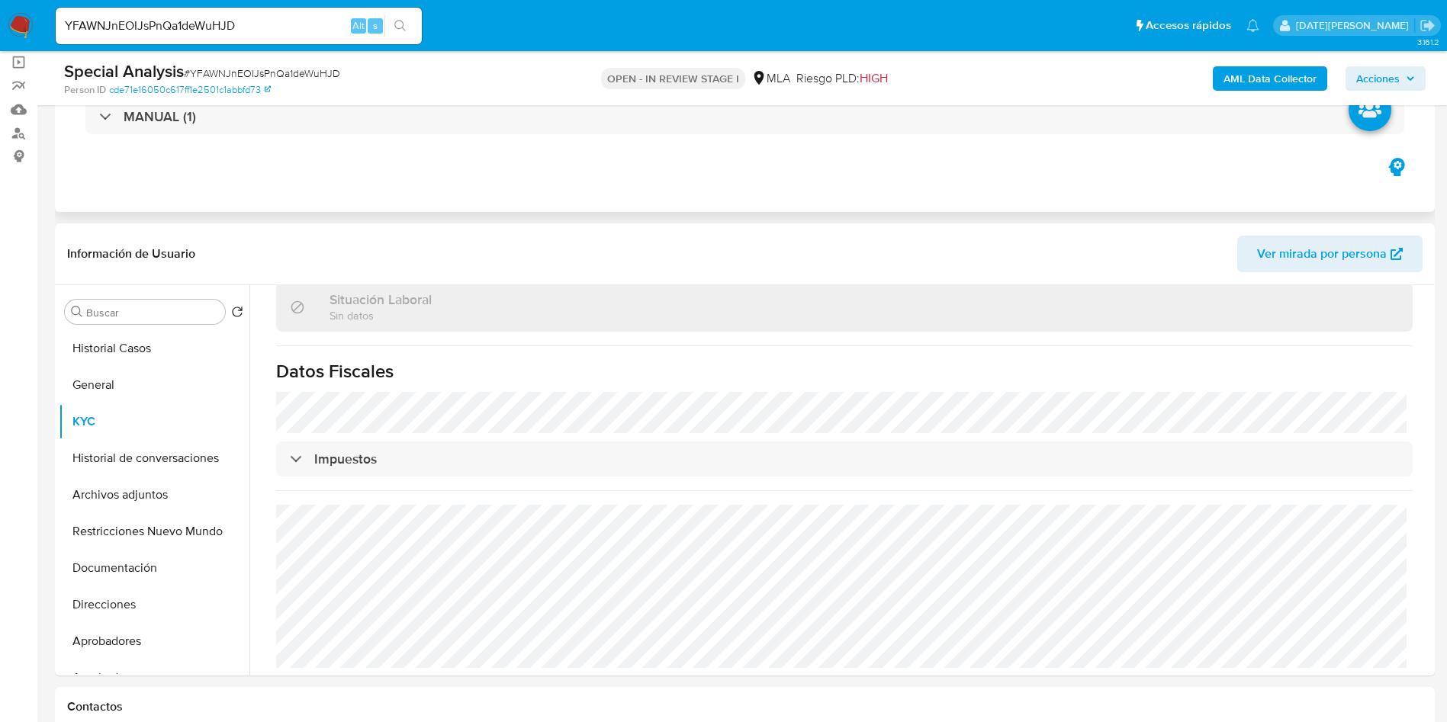
scroll to position [0, 0]
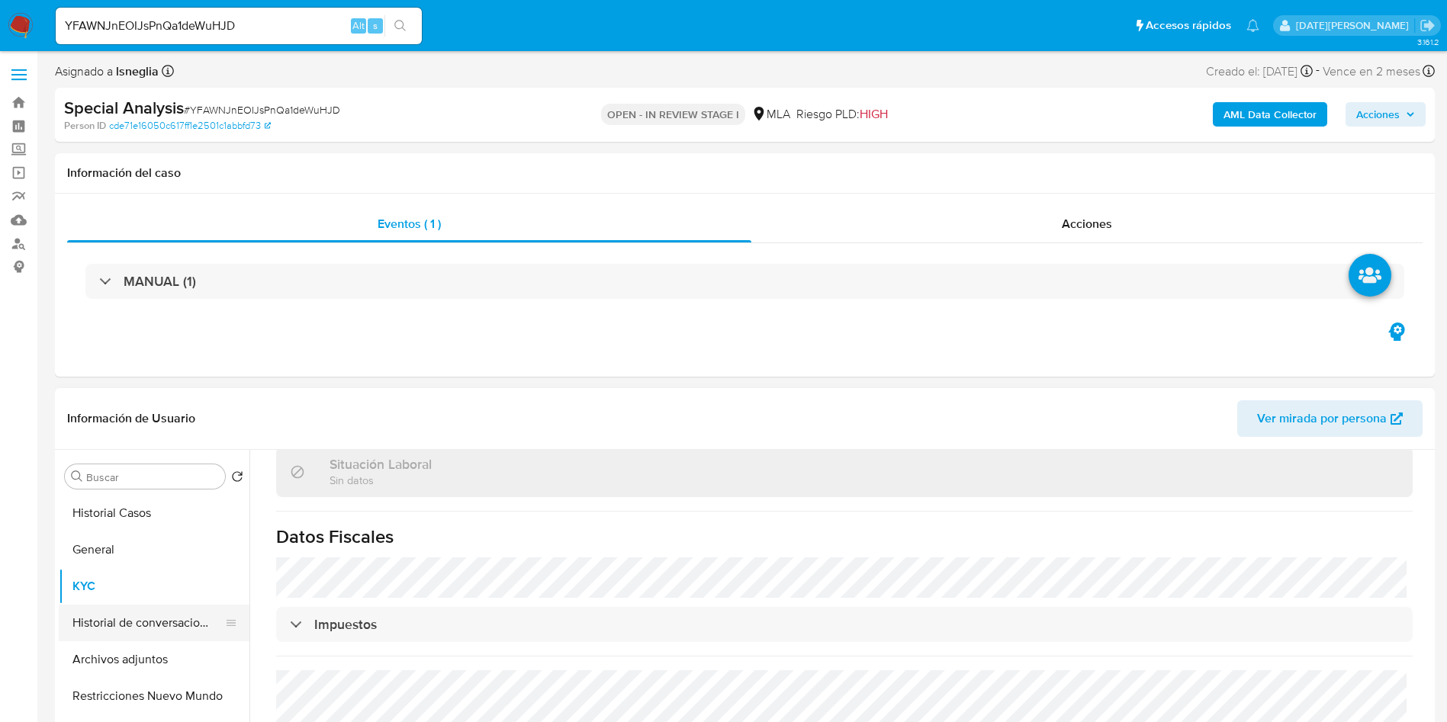
click at [117, 617] on button "Historial de conversaciones" at bounding box center [148, 623] width 178 height 37
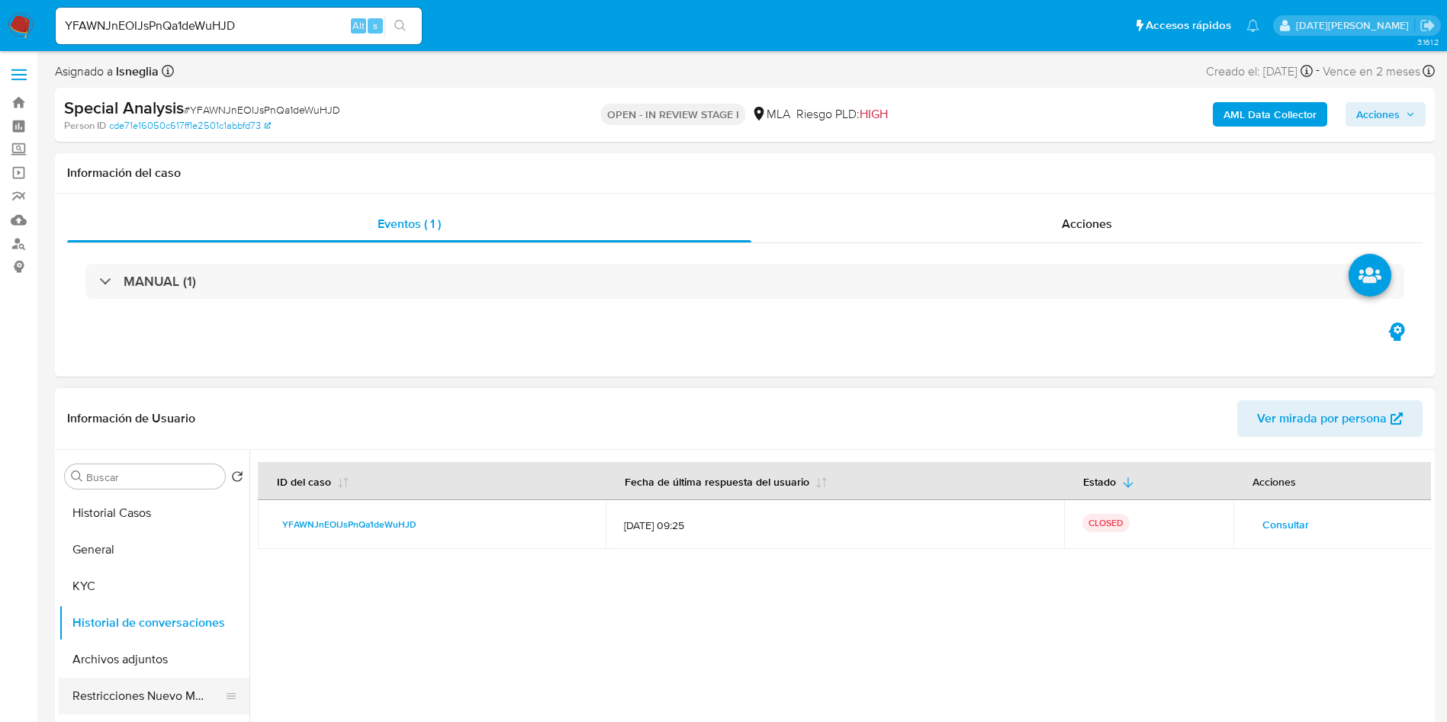
click at [152, 698] on button "Restricciones Nuevo Mundo" at bounding box center [148, 696] width 178 height 37
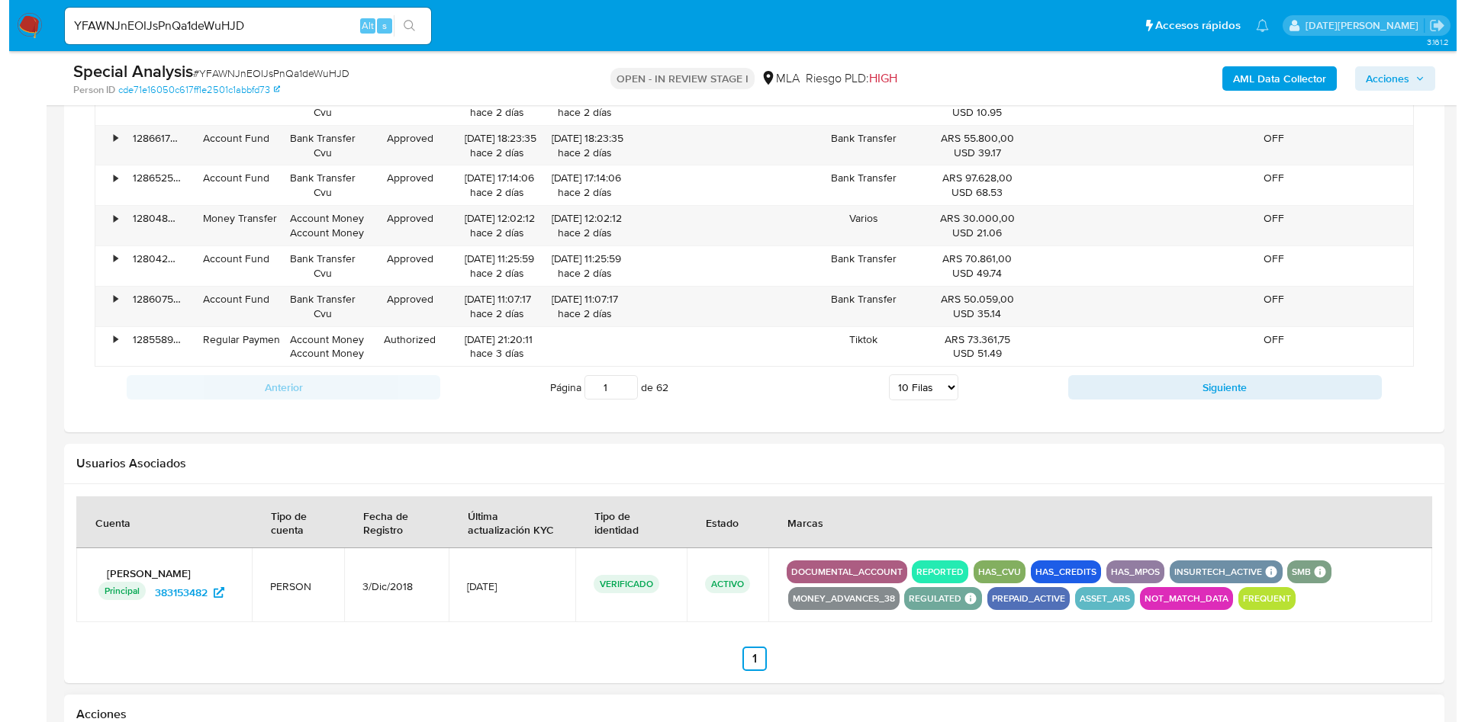
scroll to position [2373, 0]
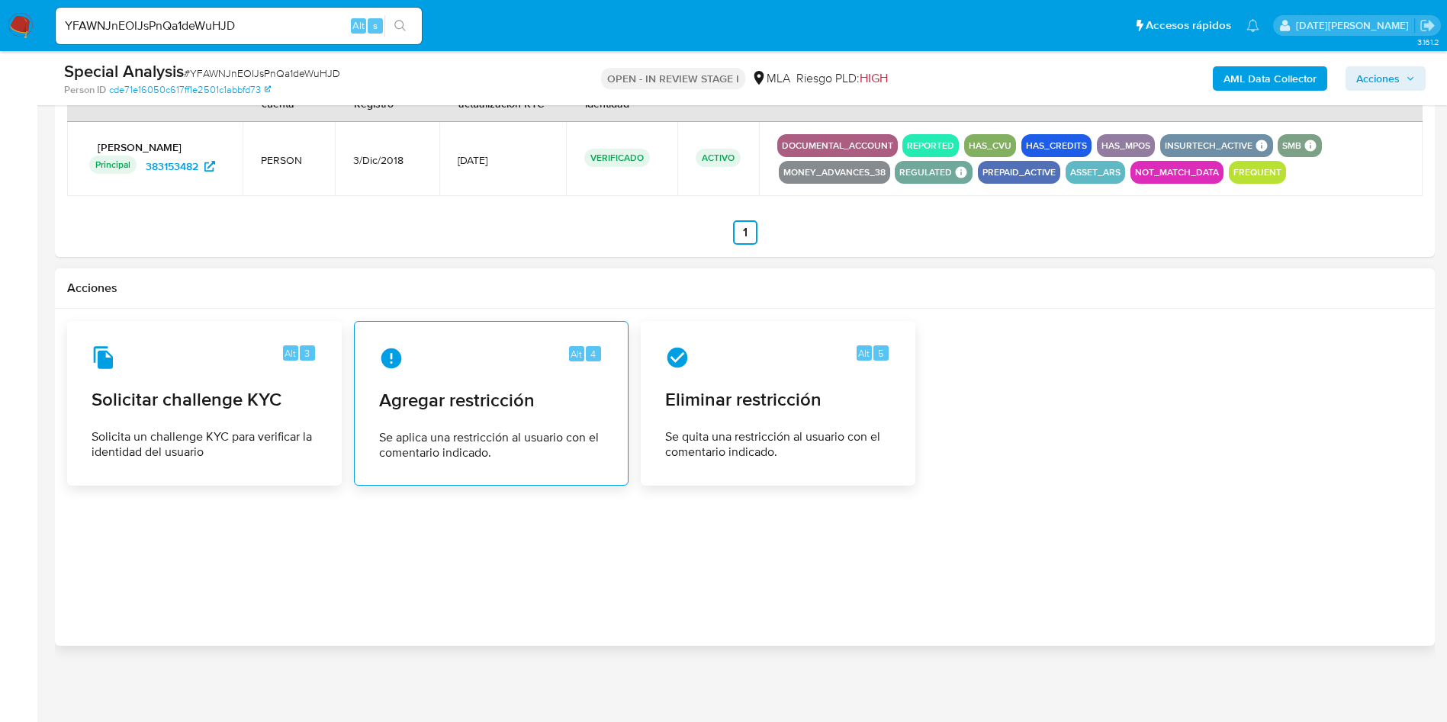
click at [596, 419] on div "Alt 4 Agregar restricción Se aplica una restricción al usuario con el comentari…" at bounding box center [491, 403] width 249 height 139
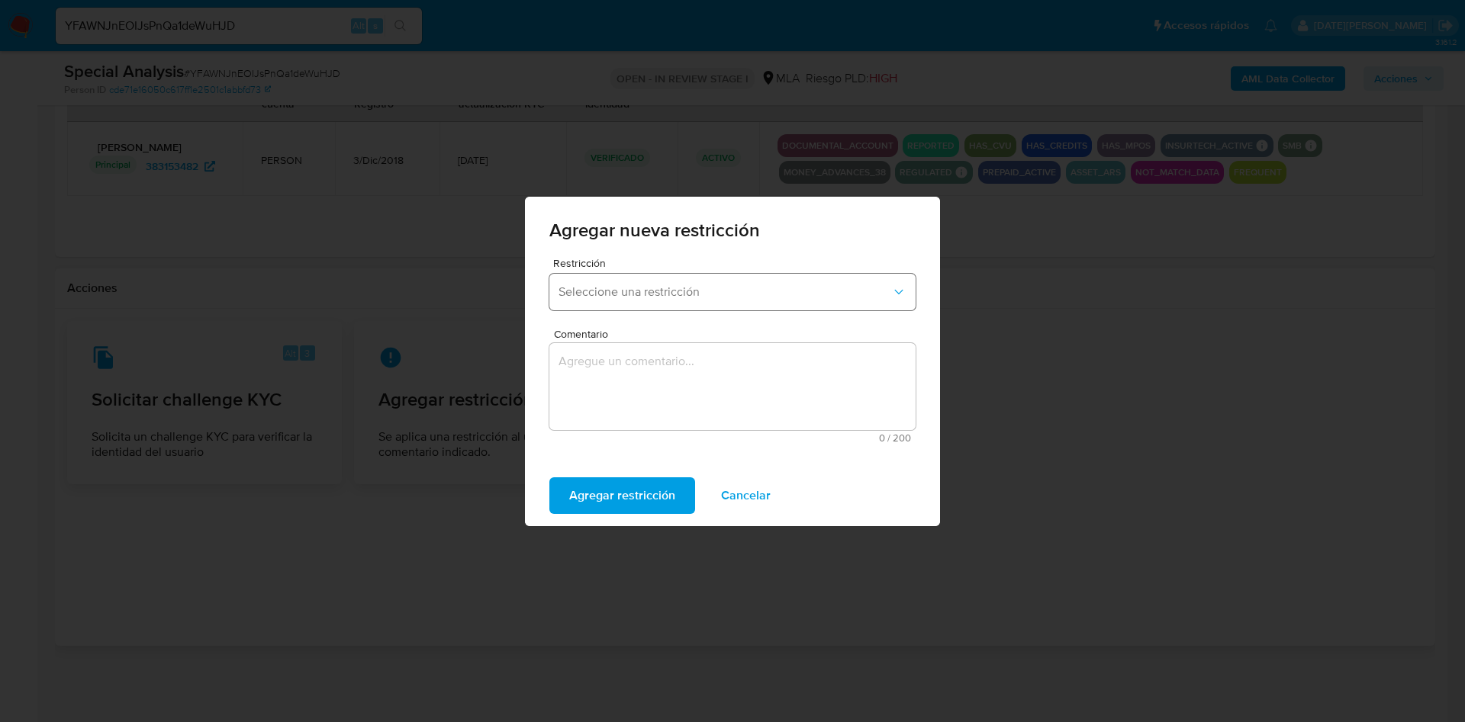
click at [672, 278] on button "Seleccione una restricción" at bounding box center [732, 292] width 366 height 37
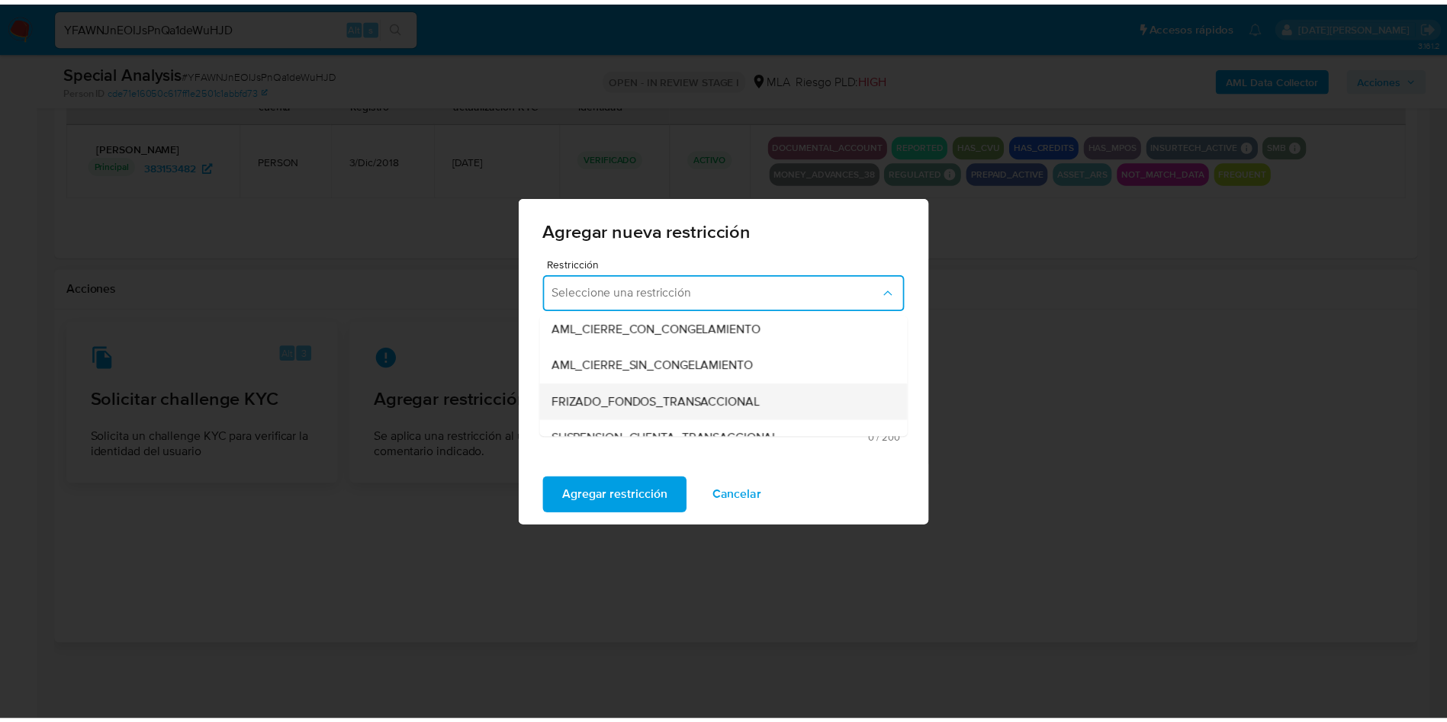
scroll to position [229, 0]
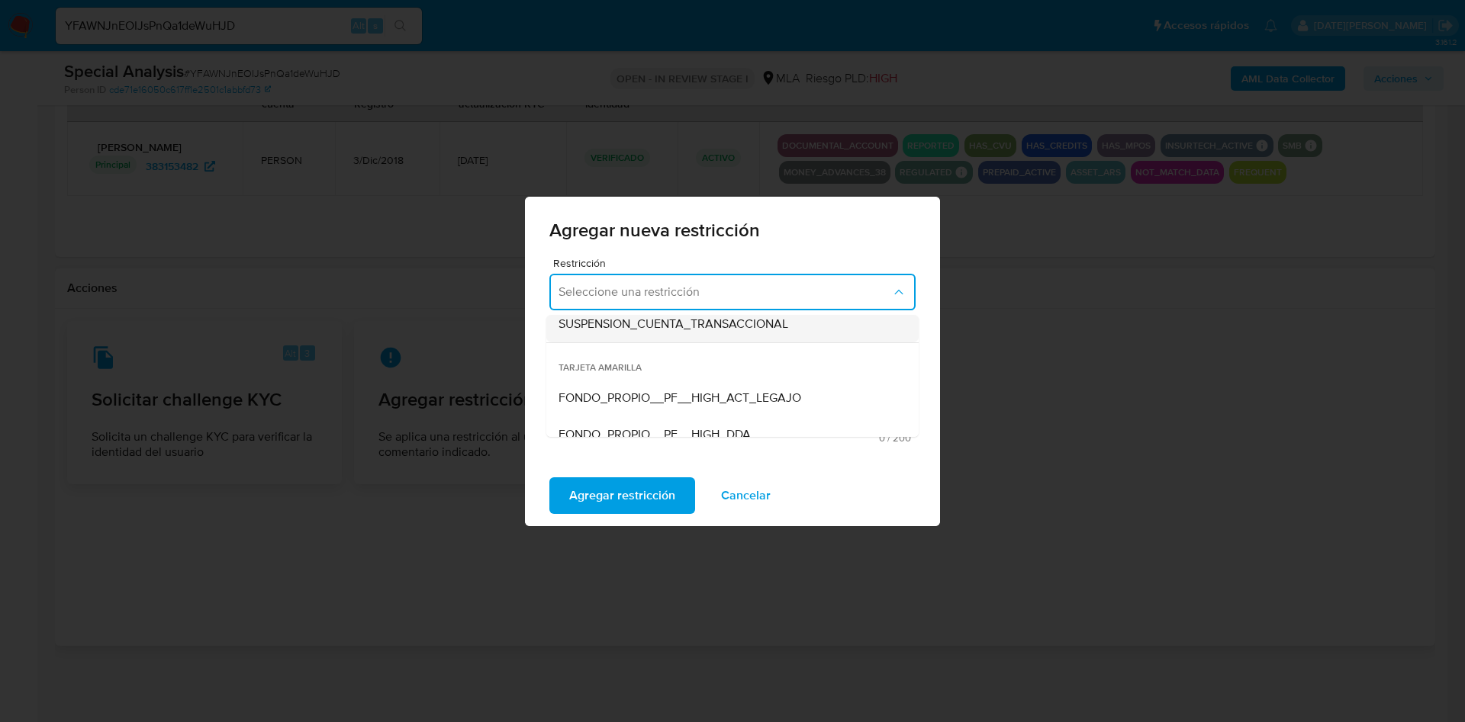
click at [650, 330] on span "SUSPENSION_CUENTA_TRANSACCIONAL" at bounding box center [673, 324] width 230 height 15
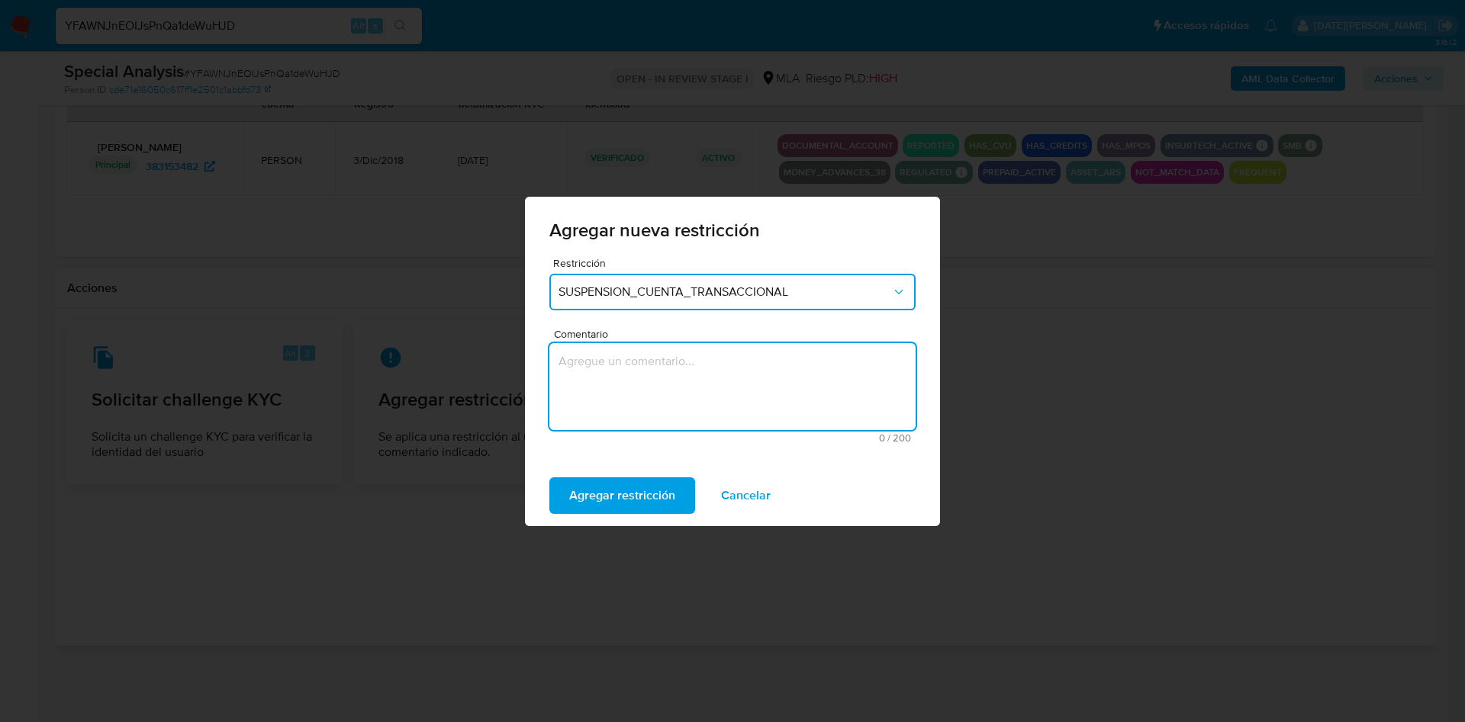
click at [617, 368] on textarea "Comentario" at bounding box center [732, 386] width 366 height 87
type textarea "aml"
click at [601, 497] on span "Agregar restricción" at bounding box center [622, 496] width 106 height 34
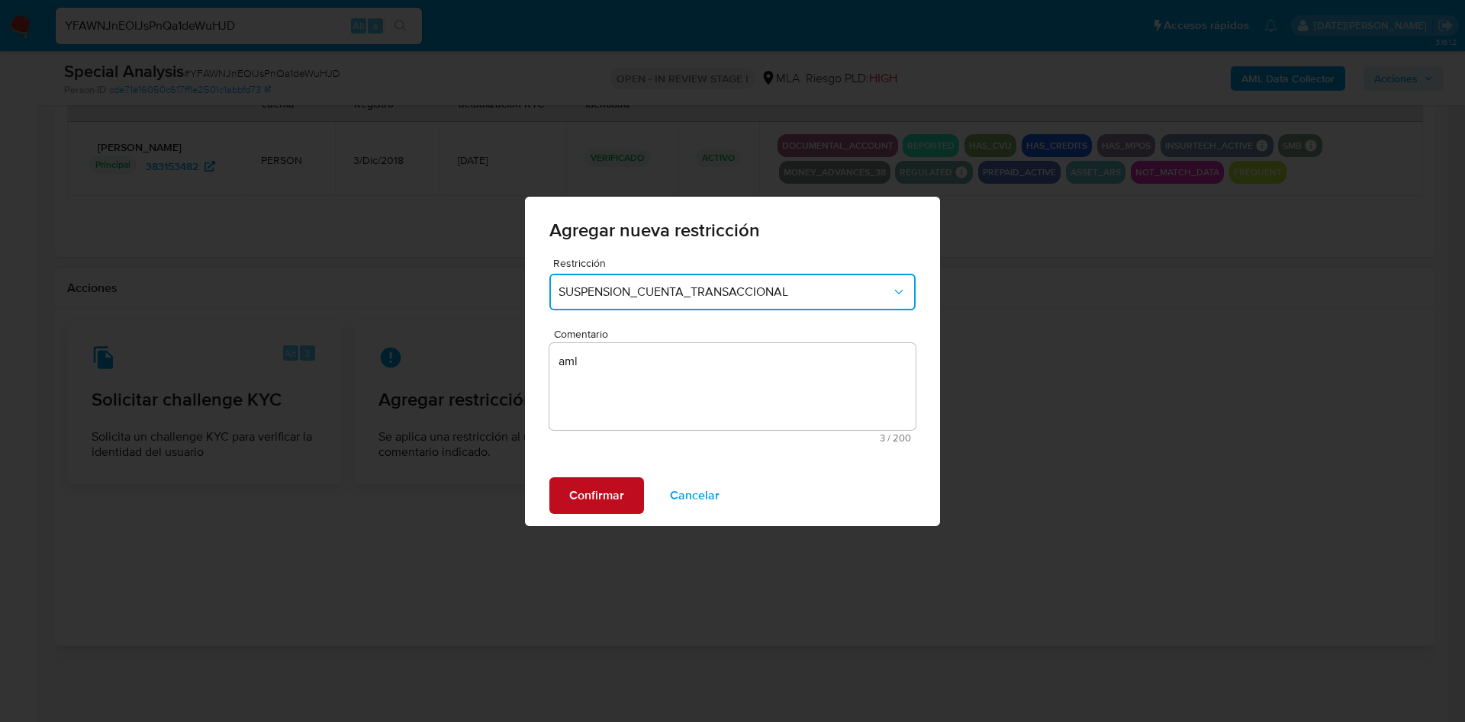
click at [586, 503] on span "Confirmar" at bounding box center [596, 496] width 55 height 34
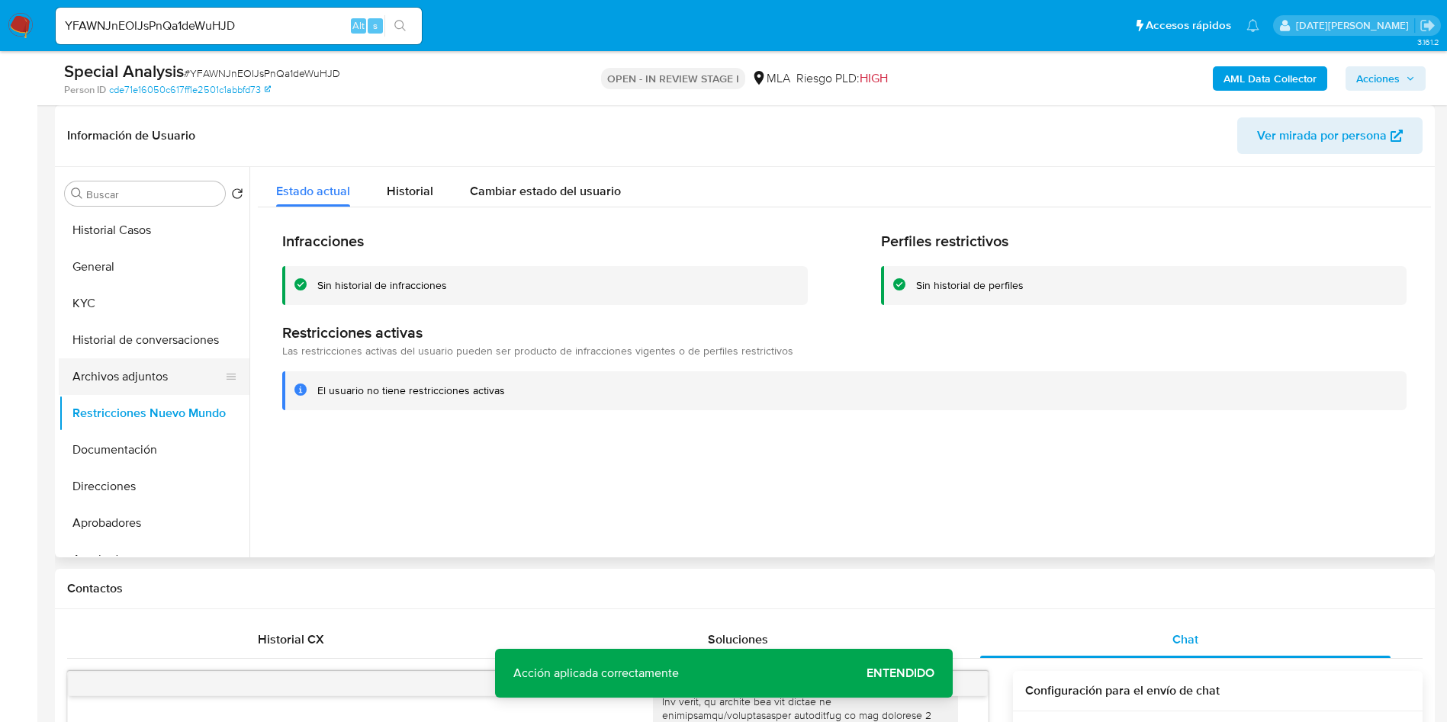
click at [105, 364] on button "Archivos adjuntos" at bounding box center [148, 377] width 178 height 37
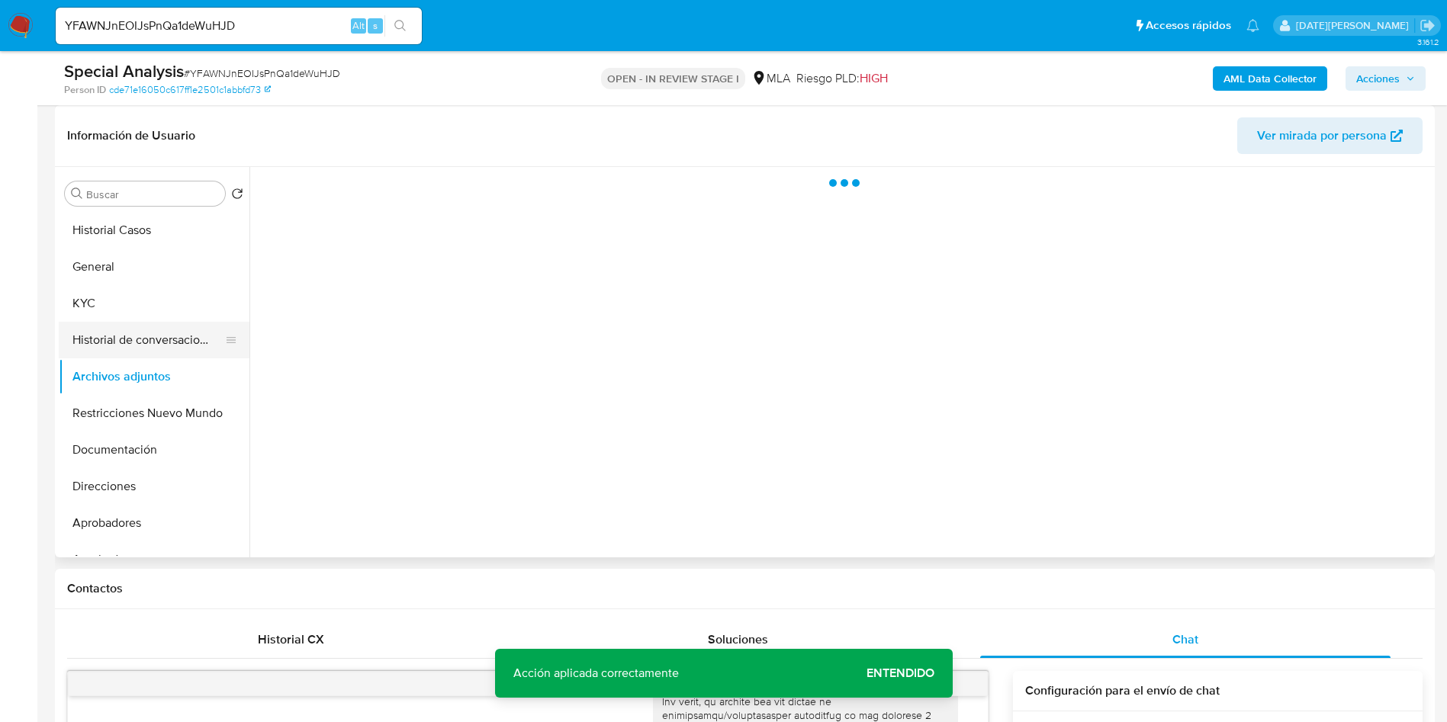
click at [151, 330] on button "Historial de conversaciones" at bounding box center [148, 340] width 178 height 37
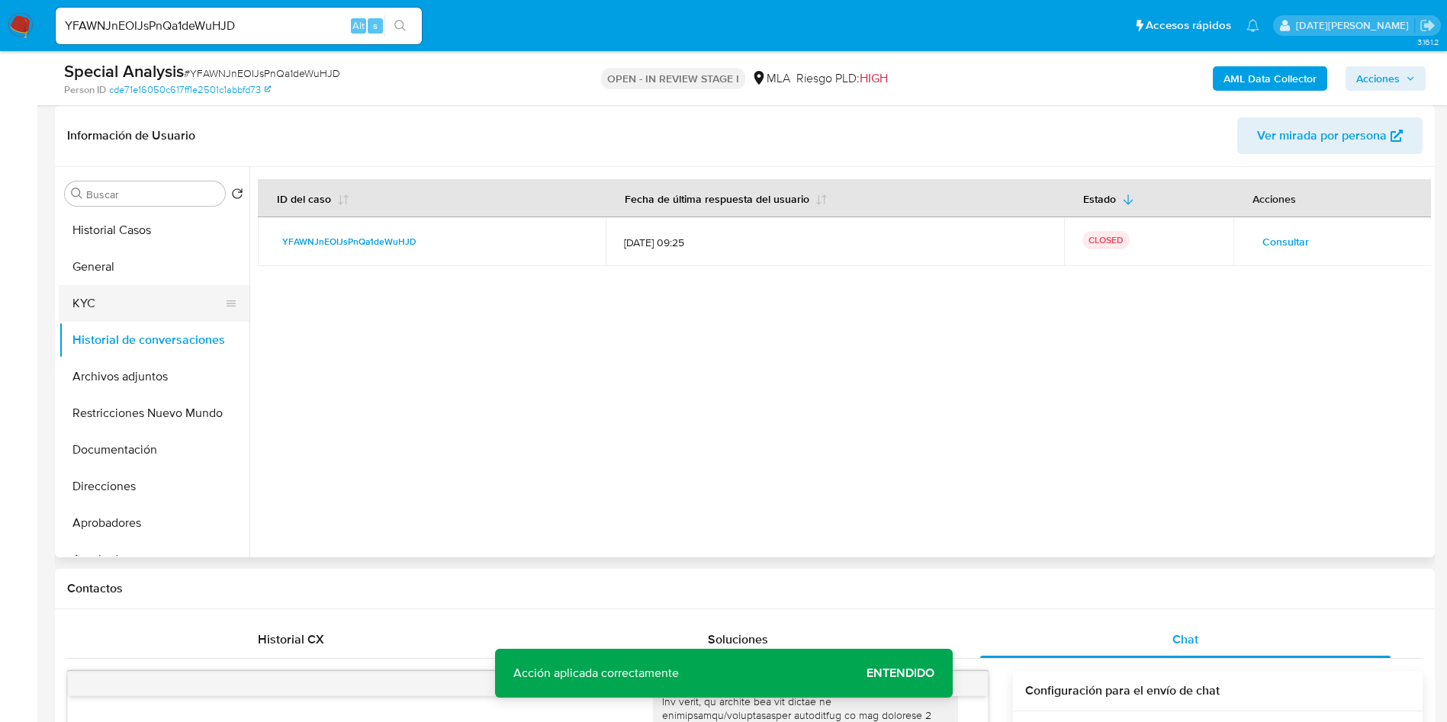
click at [130, 317] on button "KYC" at bounding box center [148, 303] width 178 height 37
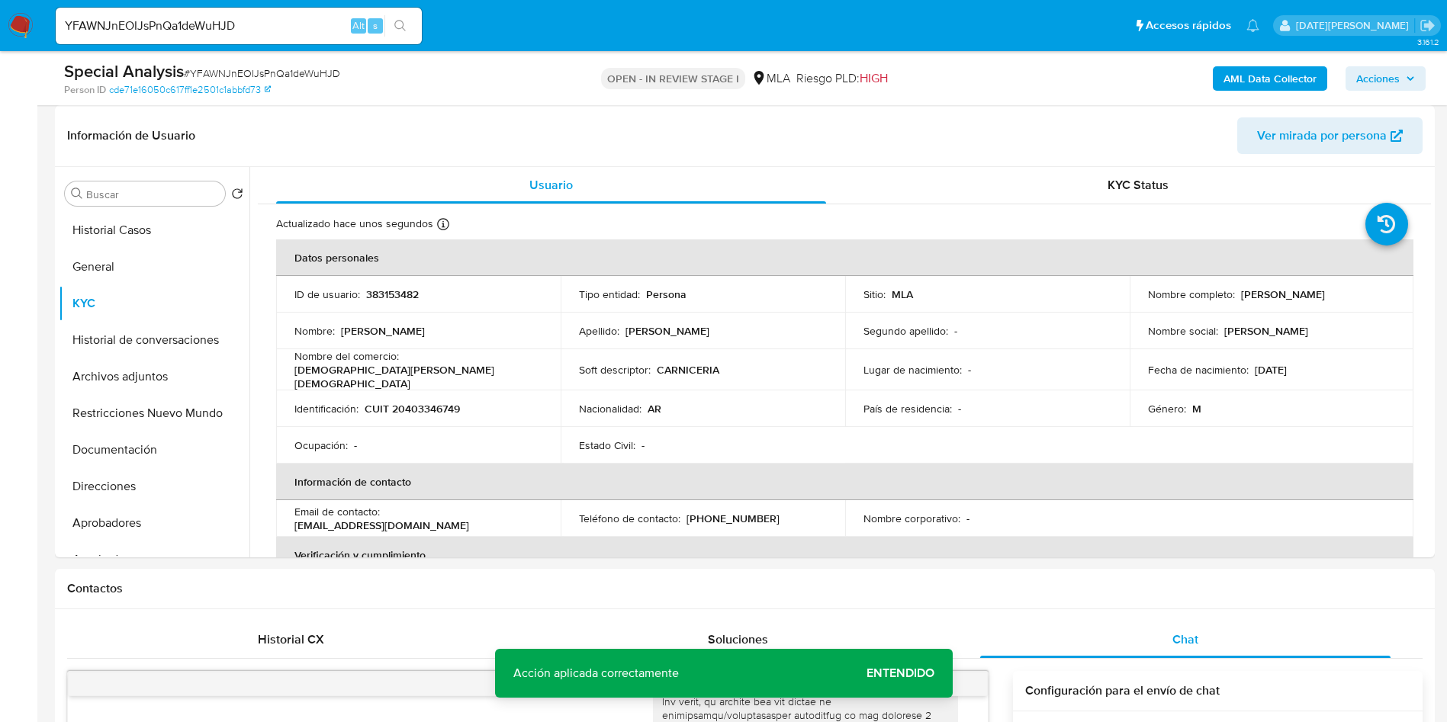
click at [1233, 66] on b "AML Data Collector" at bounding box center [1270, 78] width 93 height 24
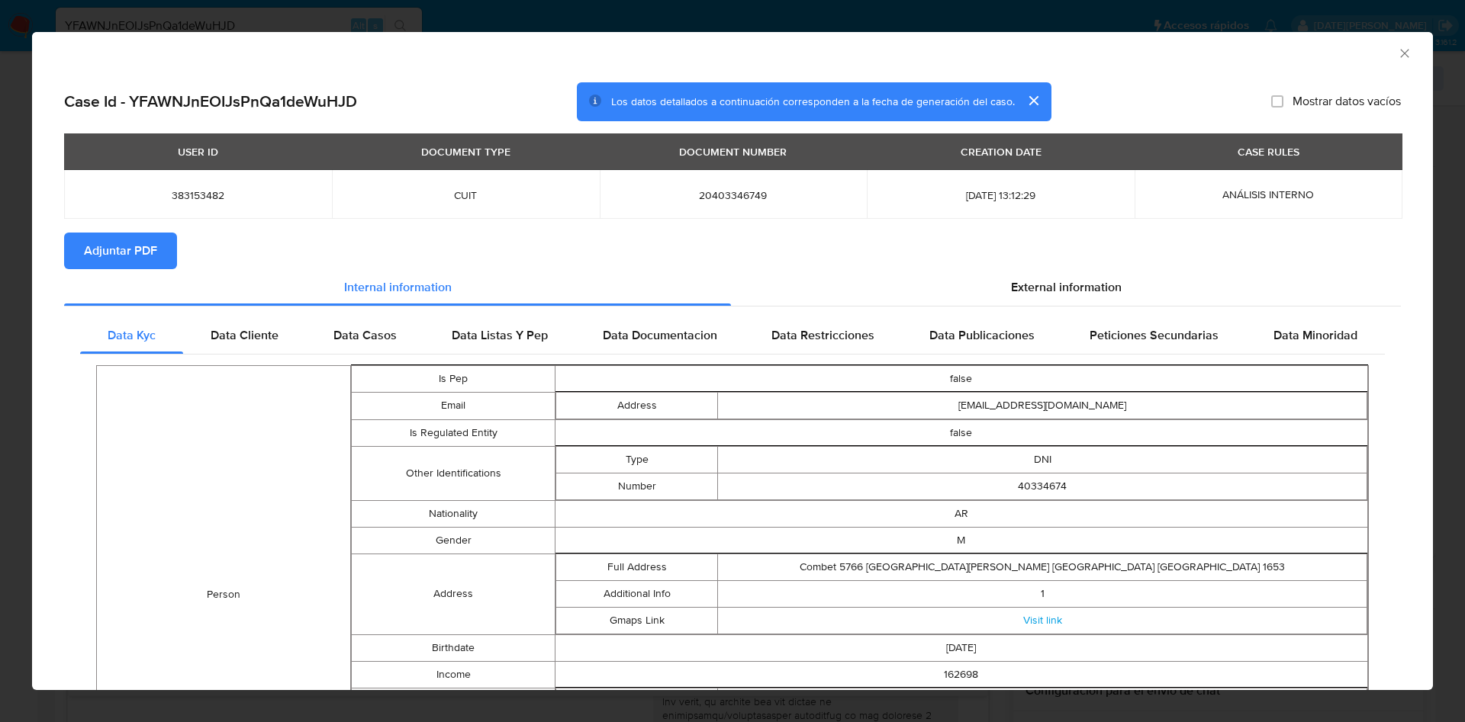
click at [153, 255] on span "Adjuntar PDF" at bounding box center [120, 251] width 73 height 34
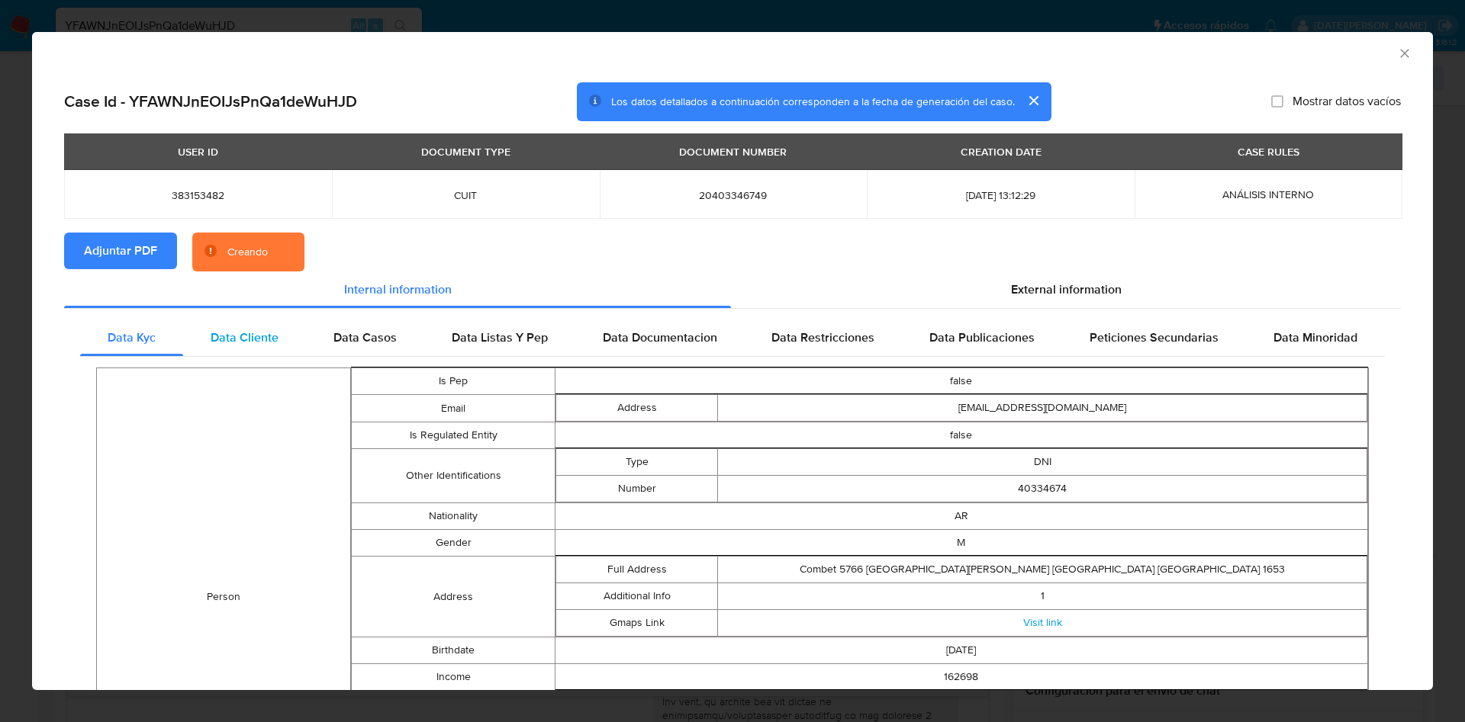
click at [262, 337] on span "Data Cliente" at bounding box center [245, 338] width 68 height 18
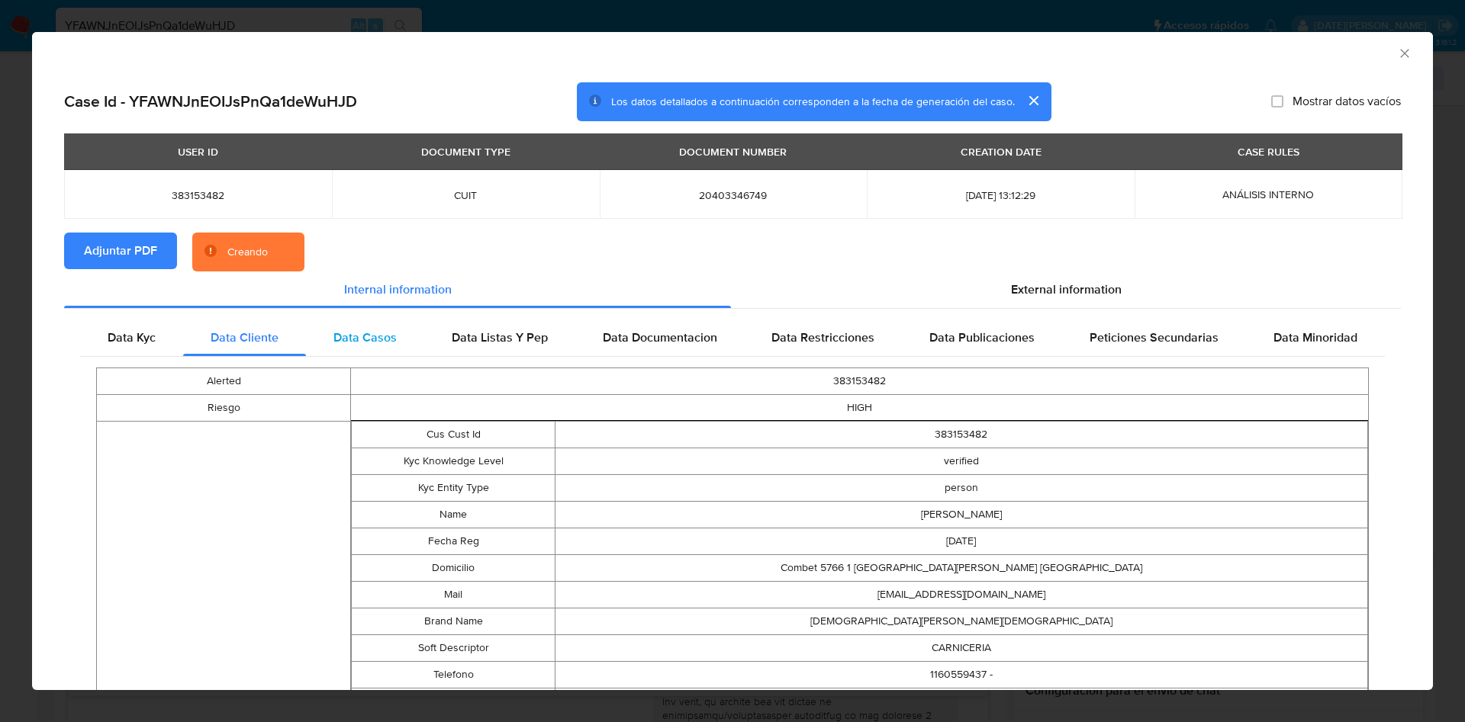
click at [389, 324] on div "Data Casos" at bounding box center [365, 338] width 118 height 37
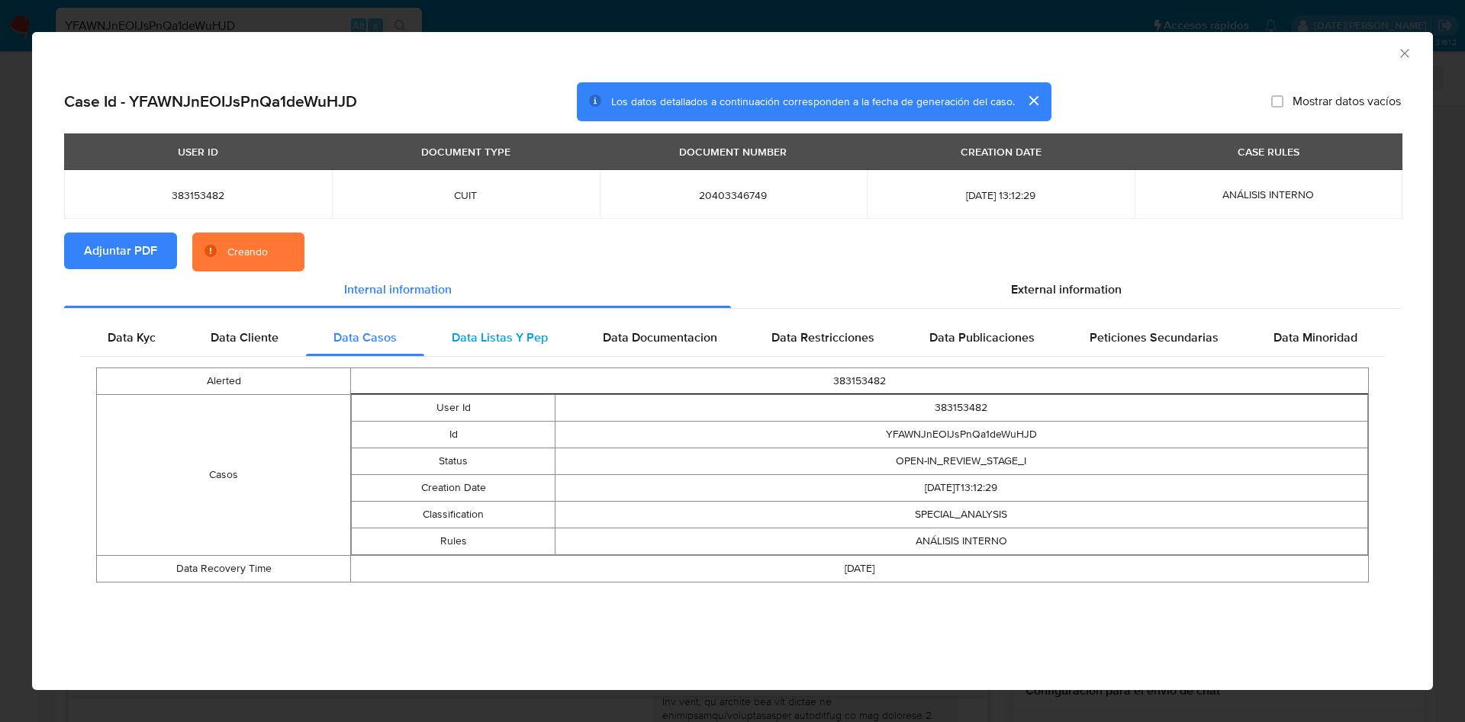
click at [527, 323] on div "Data Listas Y Pep" at bounding box center [499, 338] width 151 height 37
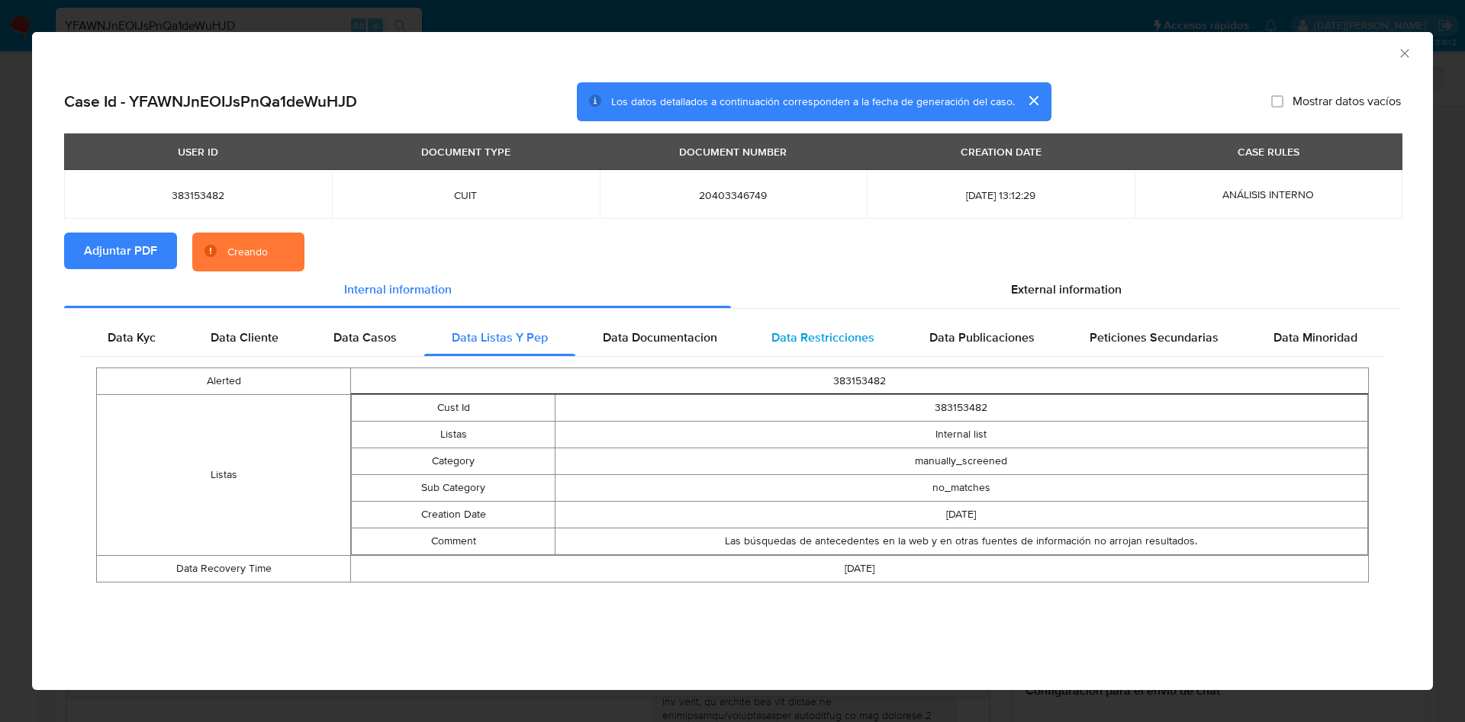
drag, startPoint x: 652, startPoint y: 326, endPoint x: 770, endPoint y: 326, distance: 118.2
click at [654, 326] on div "Data Documentacion" at bounding box center [659, 338] width 169 height 37
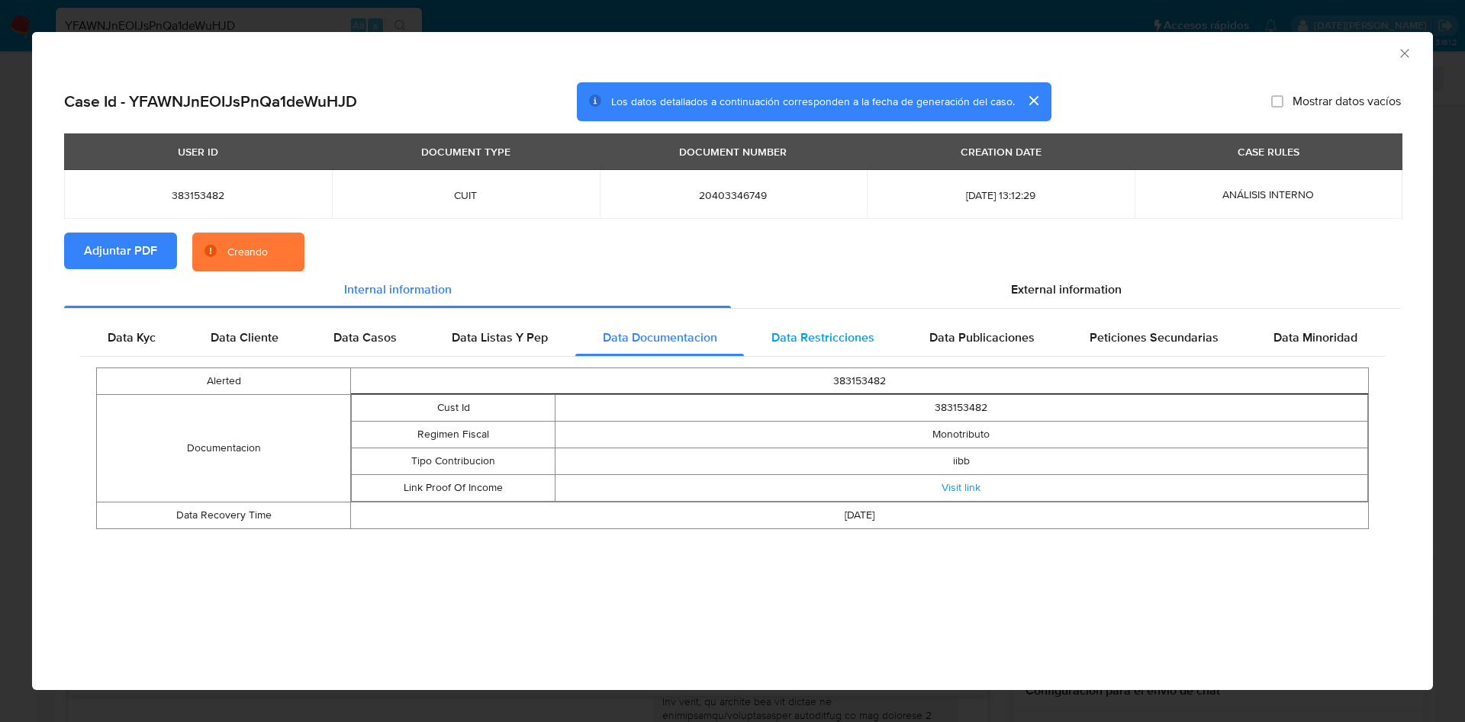
click at [815, 329] on span "Data Restricciones" at bounding box center [822, 338] width 103 height 18
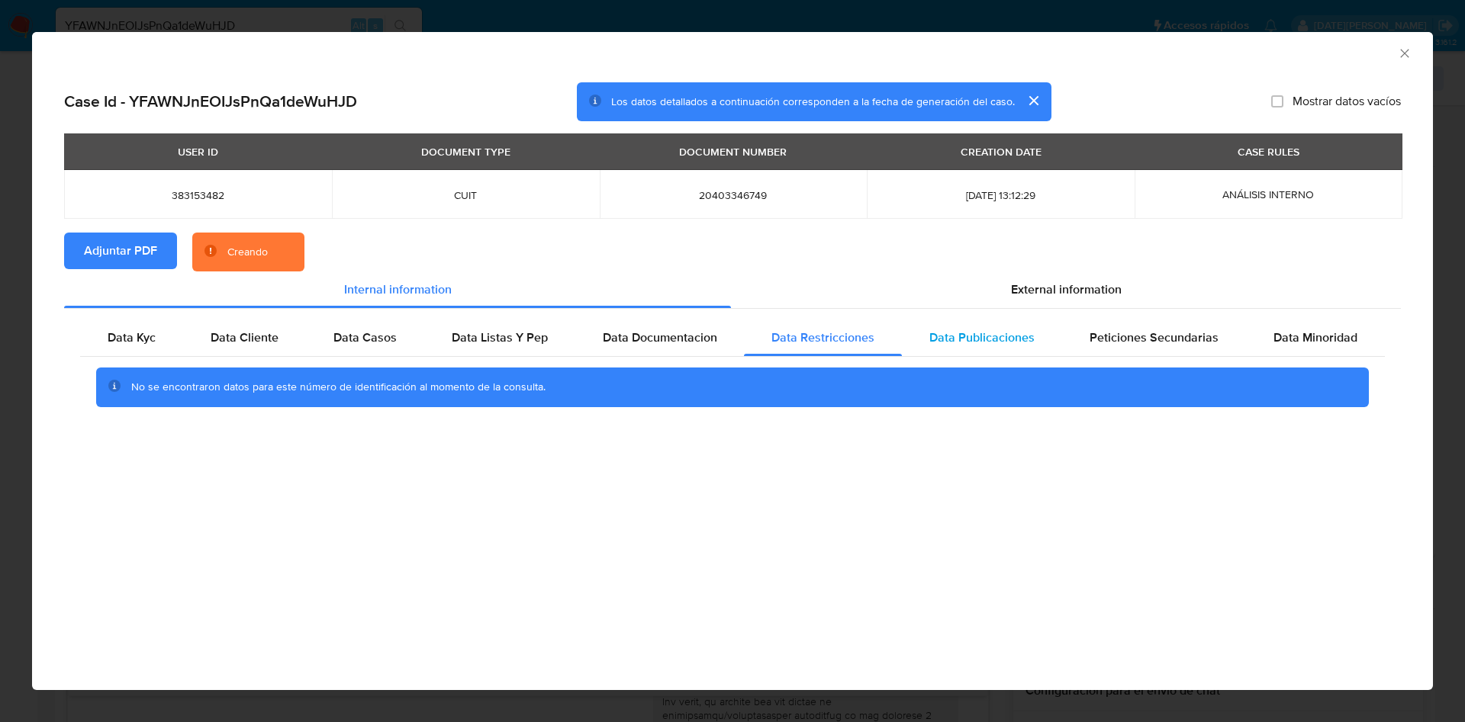
click at [982, 343] on span "Data Publicaciones" at bounding box center [981, 338] width 105 height 18
click at [1161, 311] on div "Data Kyc Data Cliente Data Casos Data Listas Y Pep Data Documentacion Data Rest…" at bounding box center [732, 369] width 1336 height 120
click at [1170, 342] on span "Peticiones Secundarias" at bounding box center [1153, 338] width 129 height 18
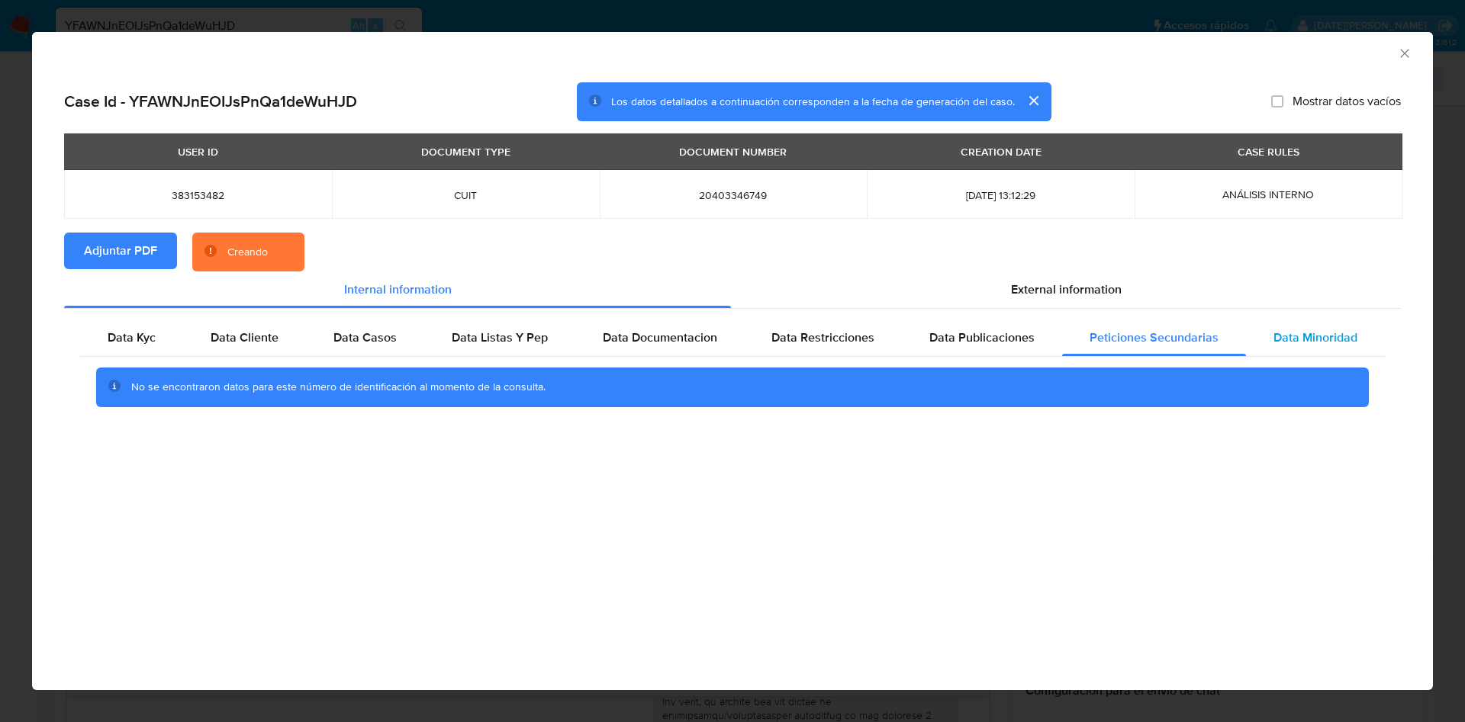
click at [1308, 331] on span "Data Minoridad" at bounding box center [1315, 338] width 84 height 18
click at [1058, 281] on span "External information" at bounding box center [1066, 290] width 111 height 18
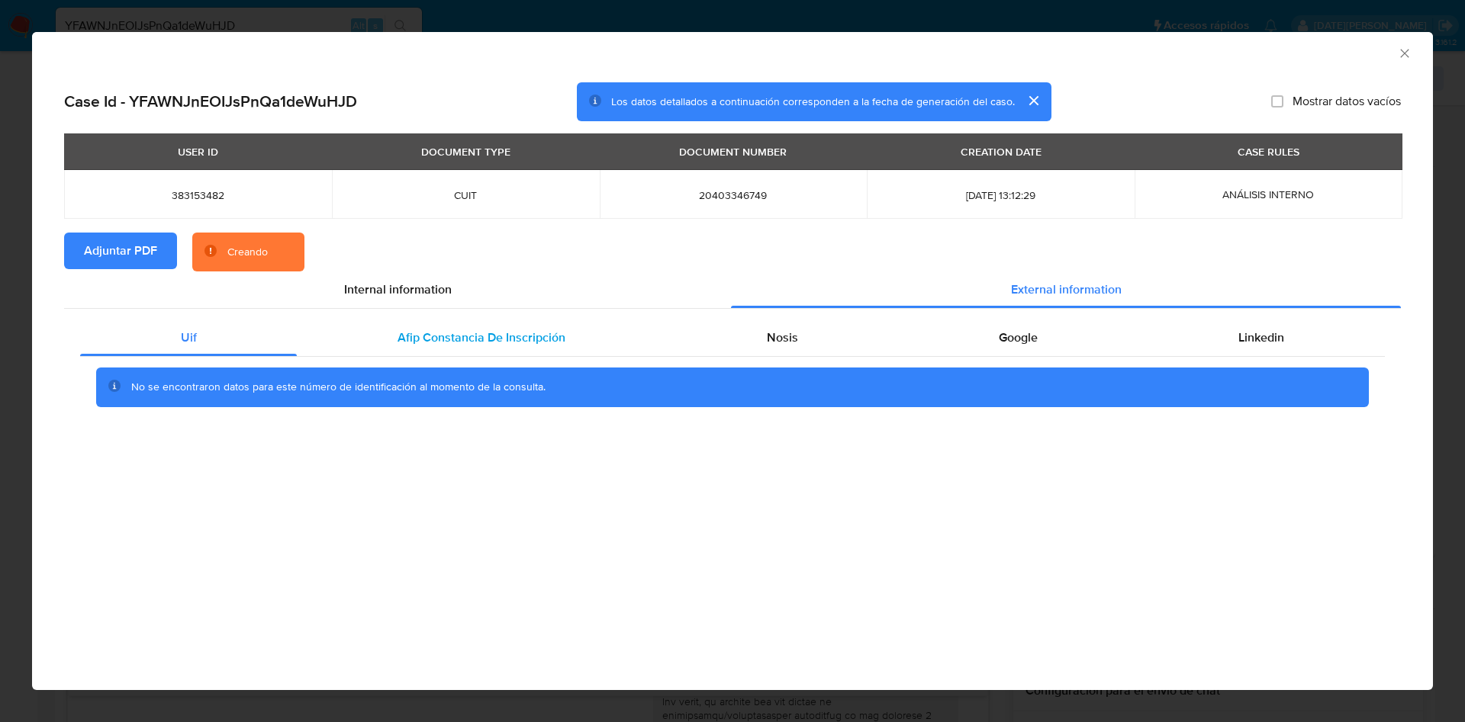
click at [510, 350] on div "Afip Constancia De Inscripción" at bounding box center [481, 338] width 368 height 37
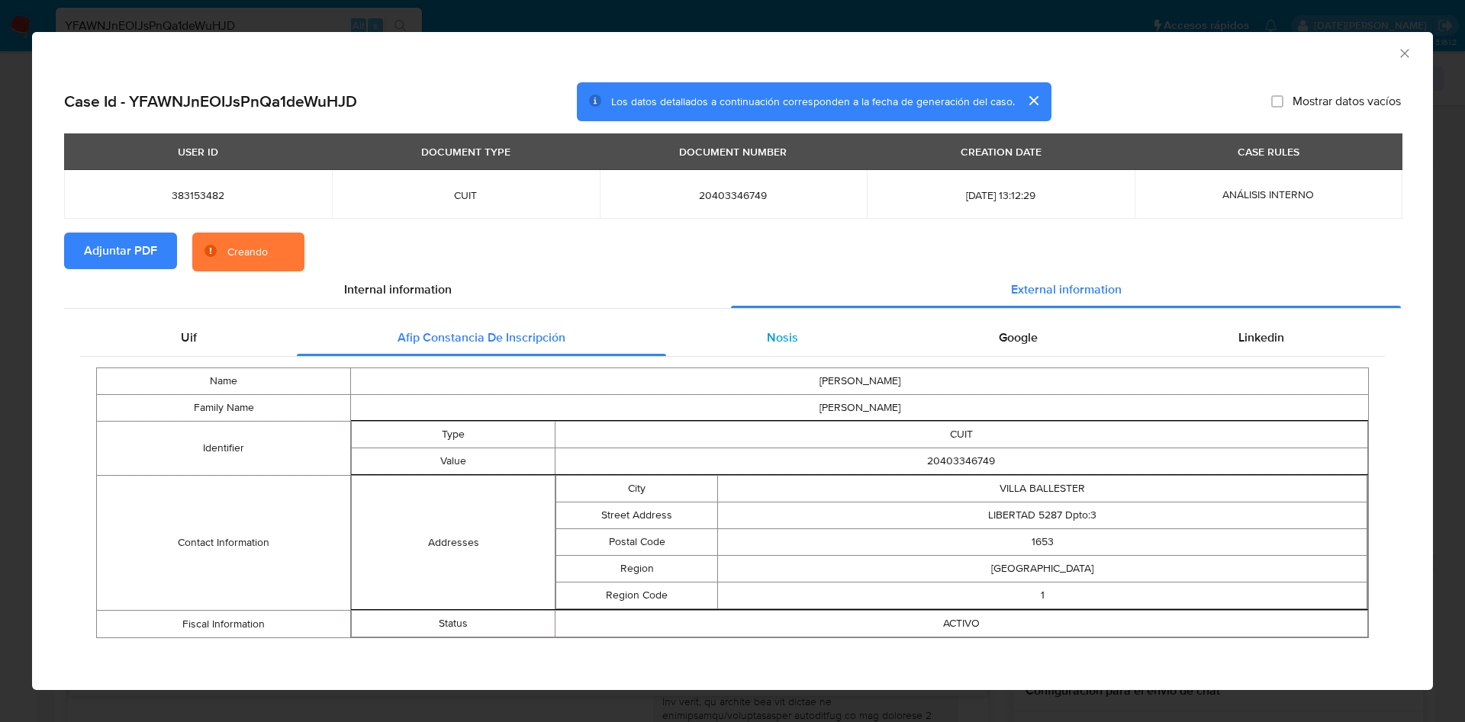
click at [745, 349] on div "Nosis" at bounding box center [782, 338] width 232 height 37
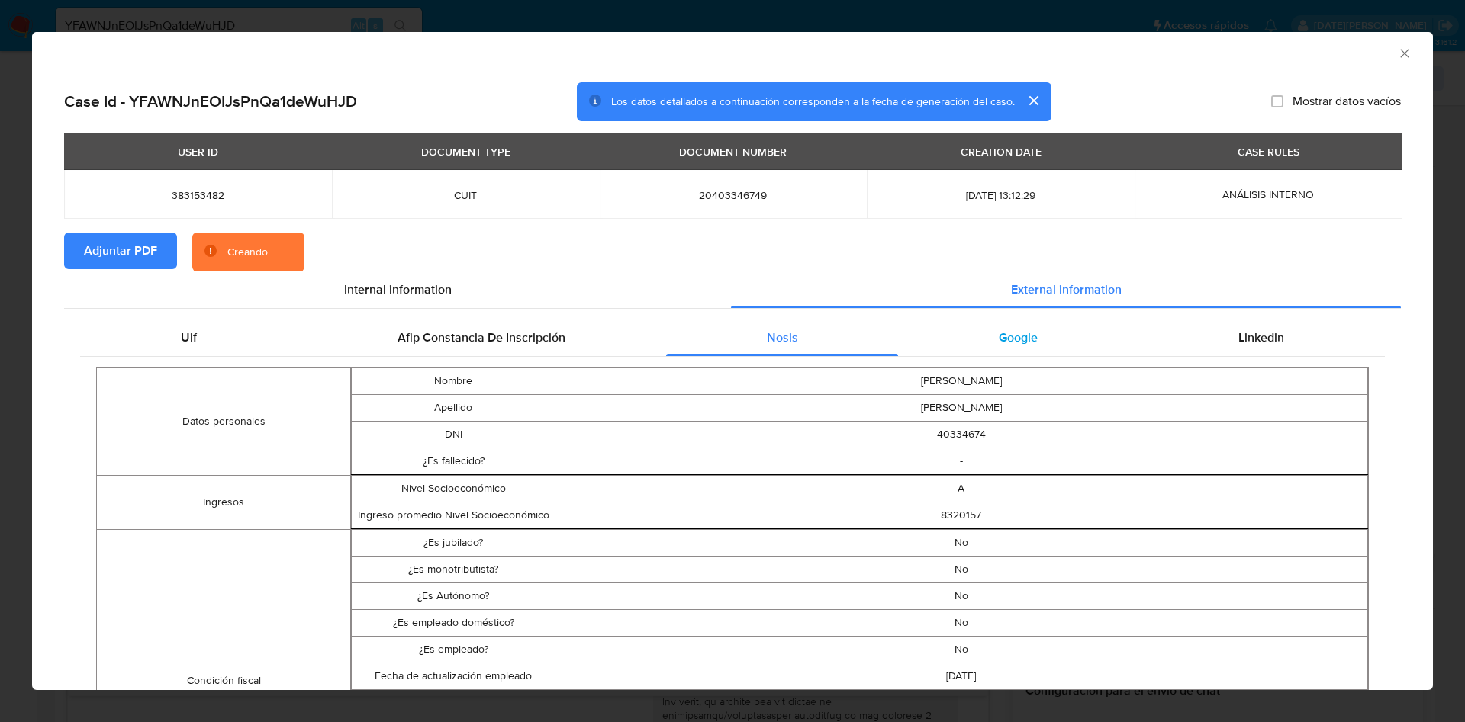
click at [1022, 332] on span "Google" at bounding box center [1017, 338] width 39 height 18
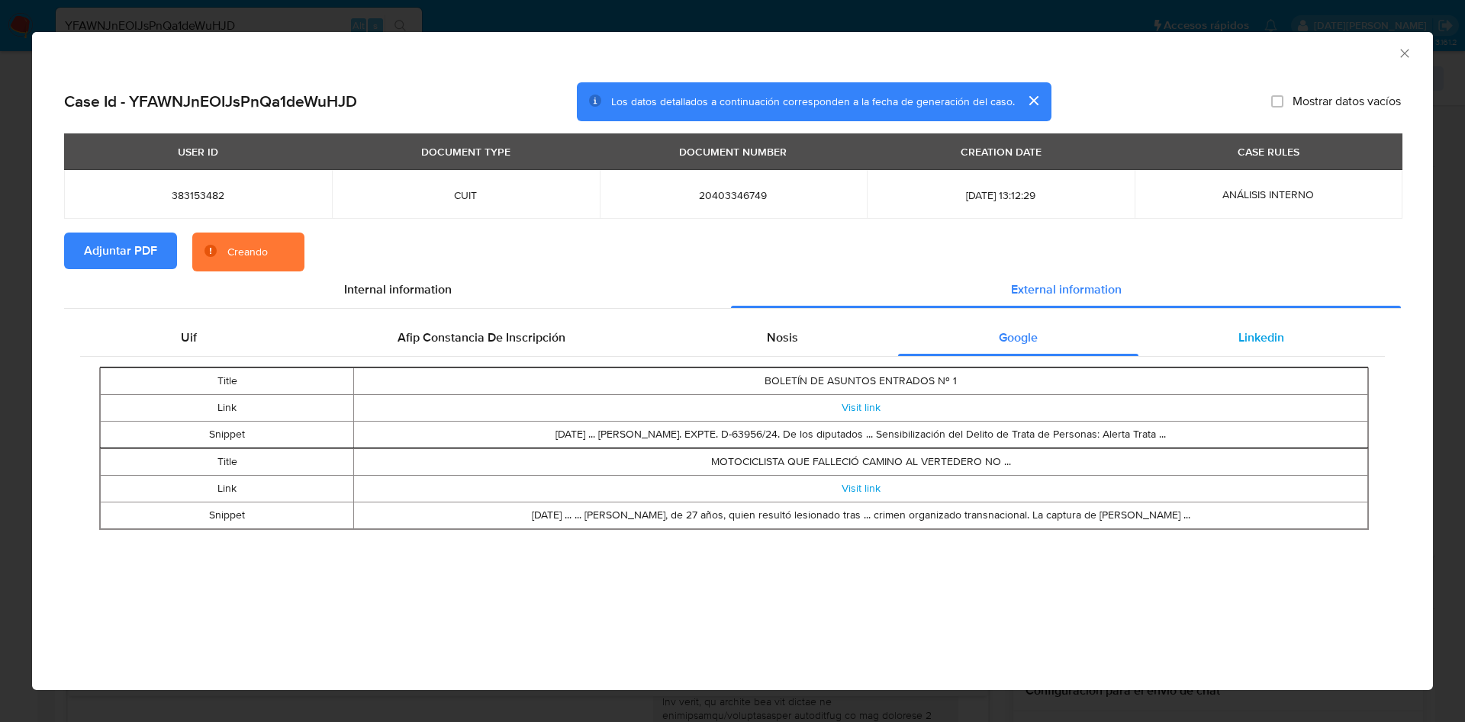
click at [1307, 328] on div "Linkedin" at bounding box center [1261, 338] width 246 height 37
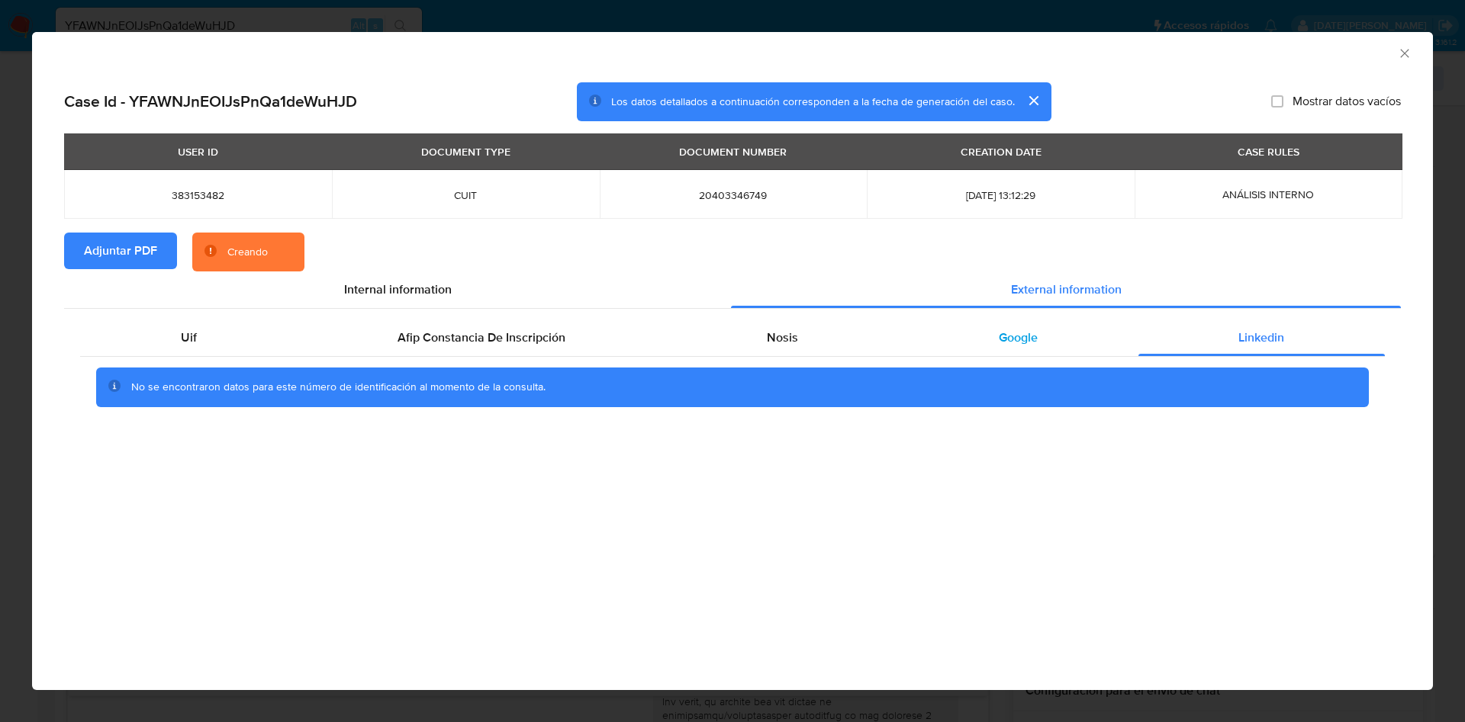
click at [1070, 329] on div "Google" at bounding box center [1018, 338] width 240 height 37
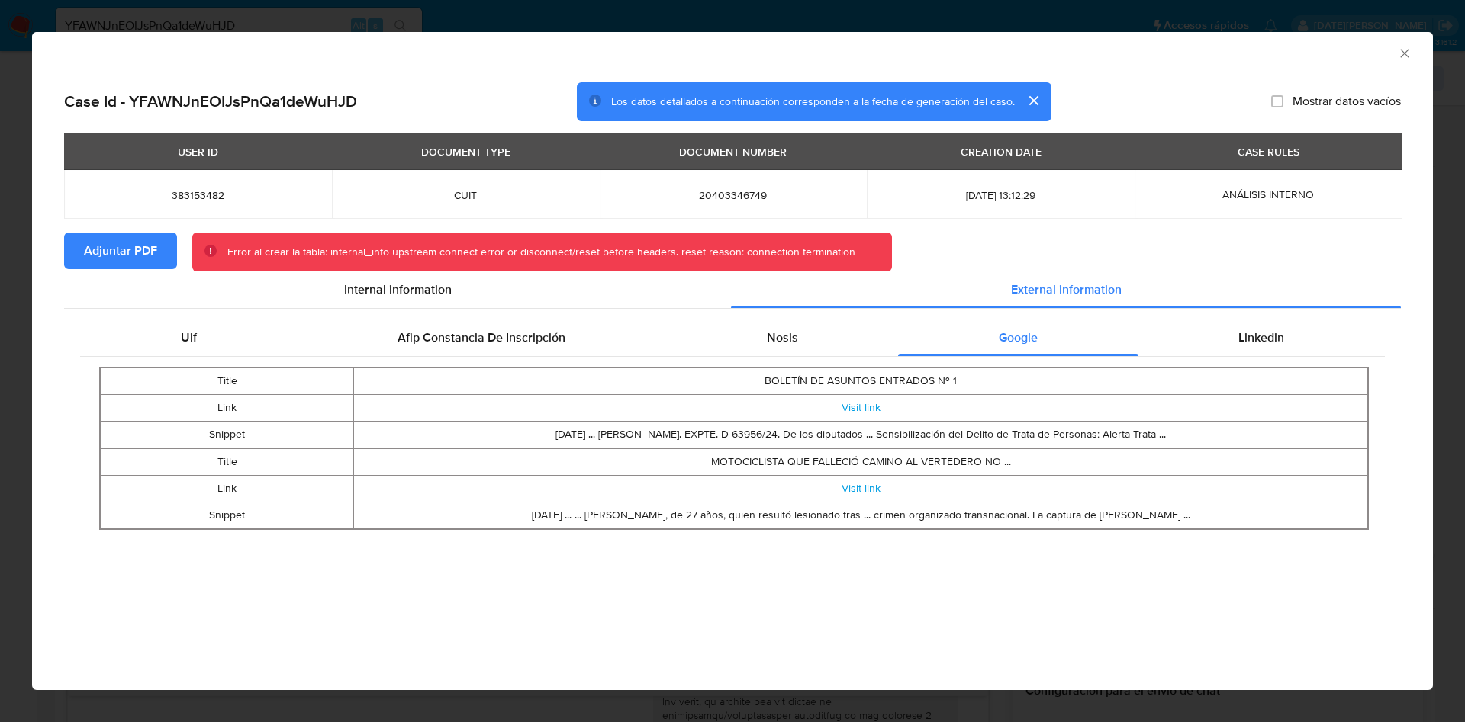
click at [96, 245] on span "Adjuntar PDF" at bounding box center [120, 251] width 73 height 34
click at [1404, 52] on icon "Cerrar ventana" at bounding box center [1404, 53] width 15 height 15
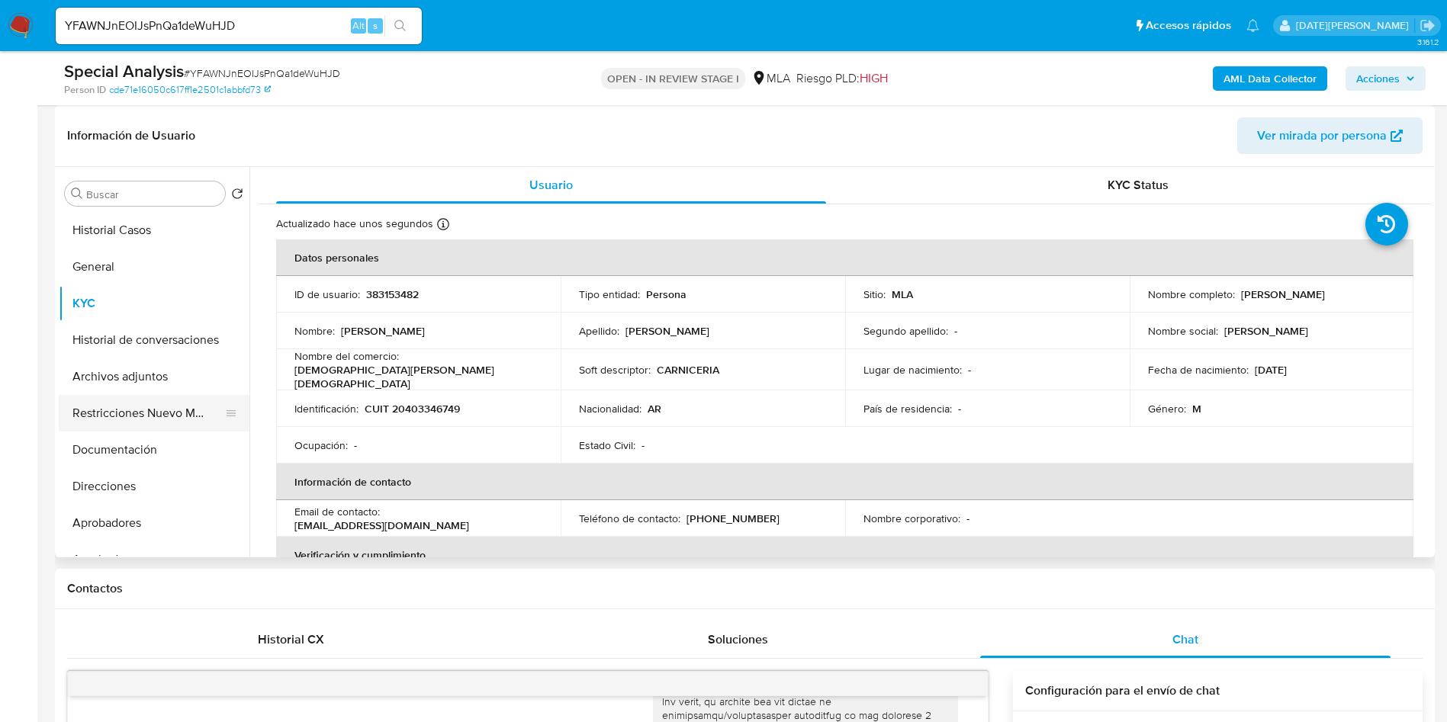
click at [175, 407] on button "Restricciones Nuevo Mundo" at bounding box center [148, 413] width 178 height 37
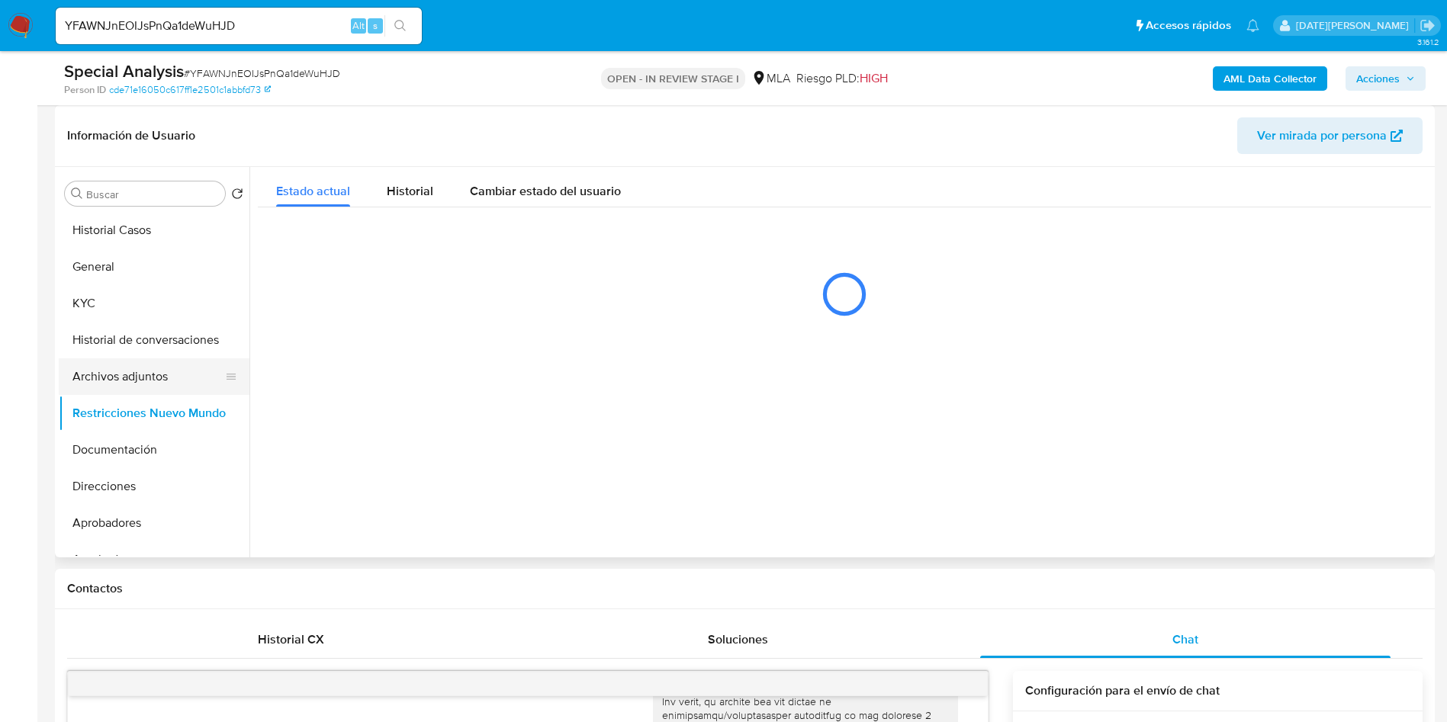
click at [164, 368] on button "Archivos adjuntos" at bounding box center [148, 377] width 178 height 37
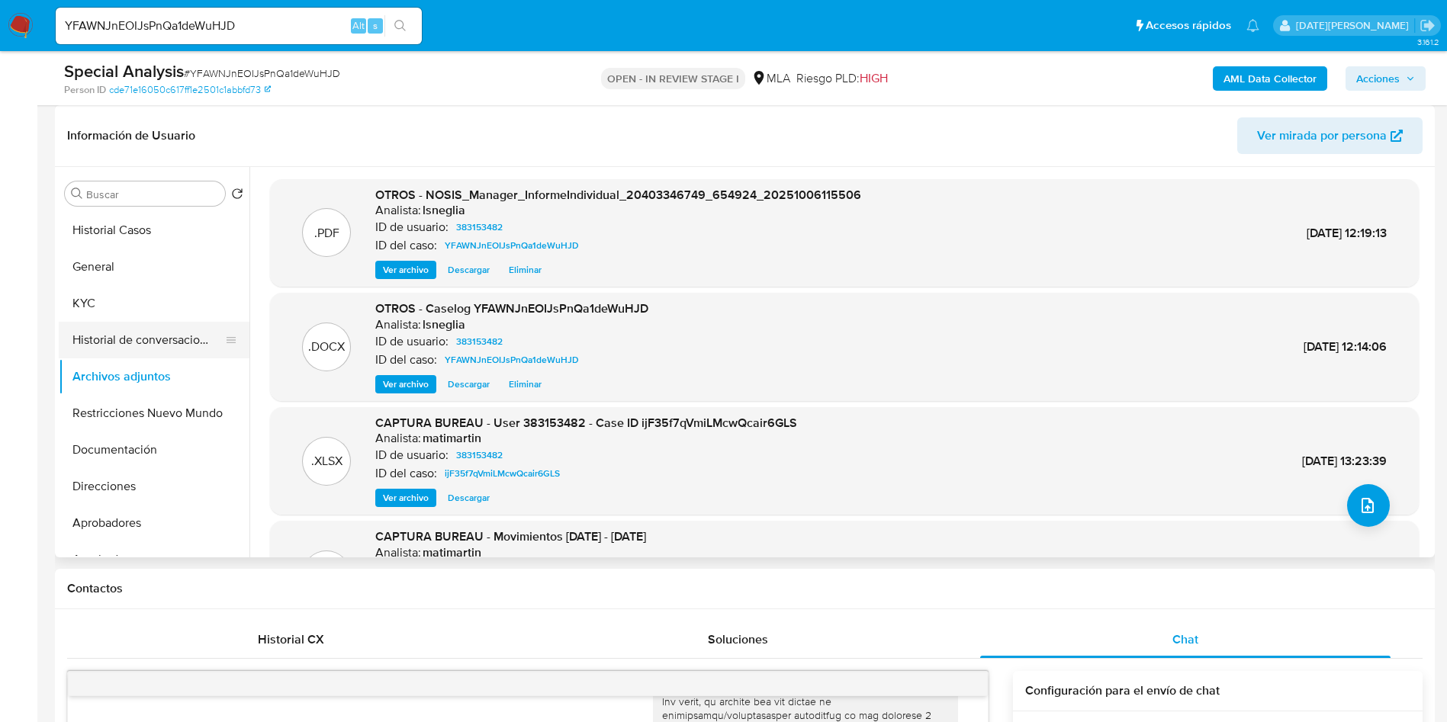
click at [172, 326] on button "Historial de conversaciones" at bounding box center [148, 340] width 178 height 37
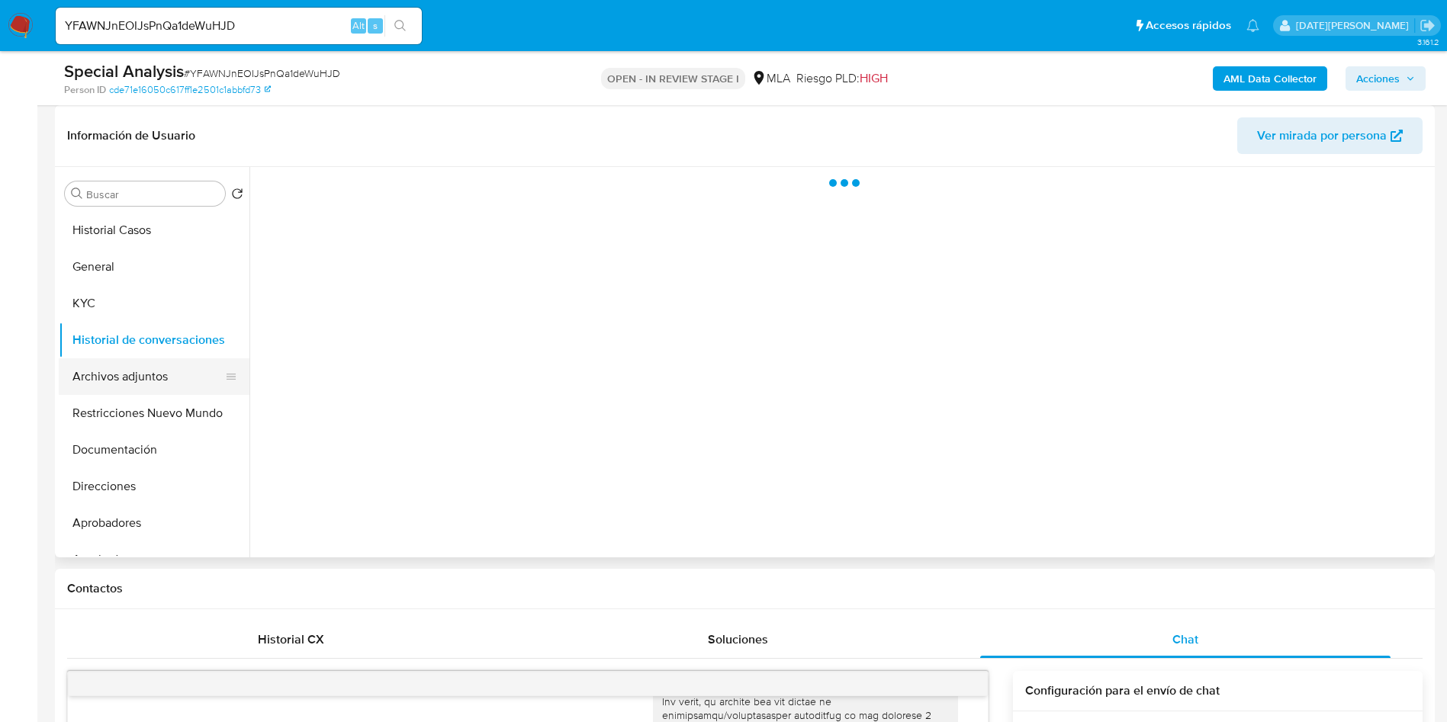
click at [143, 369] on button "Archivos adjuntos" at bounding box center [148, 377] width 178 height 37
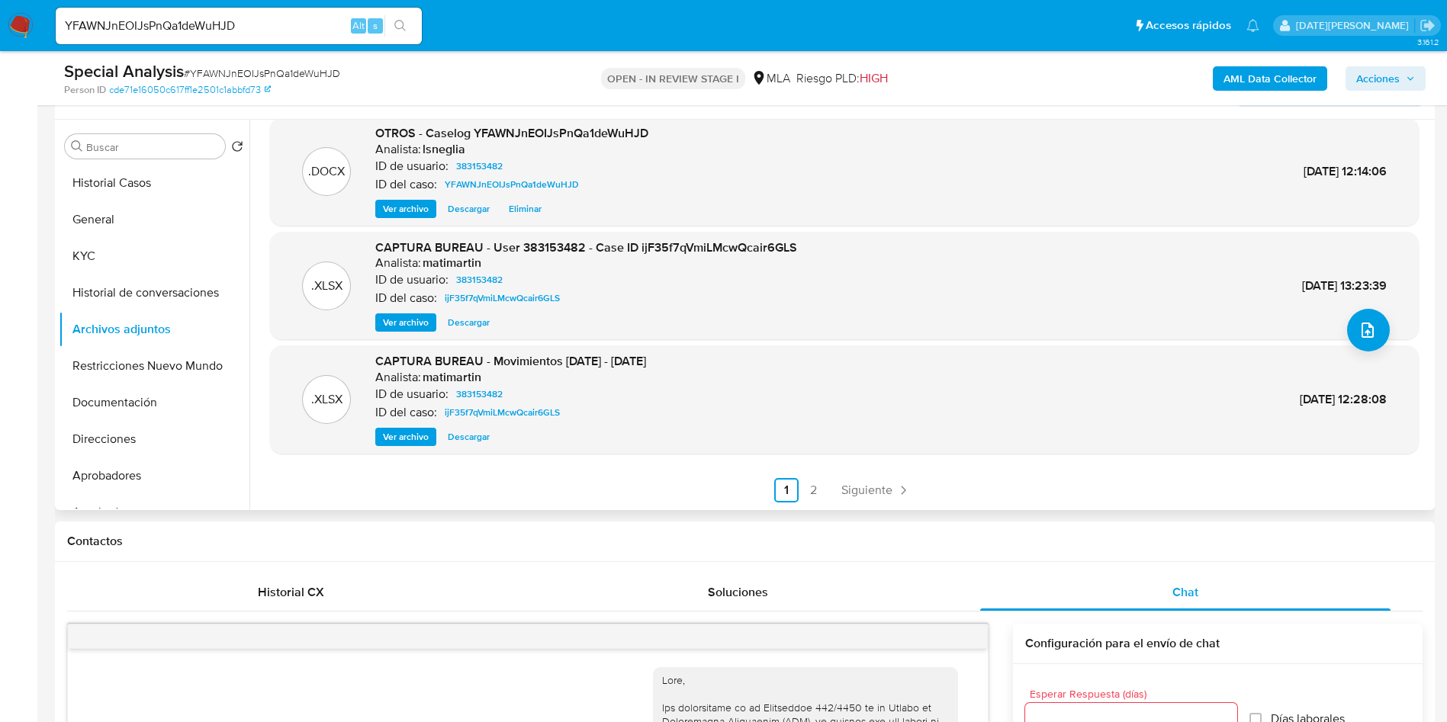
scroll to position [114, 0]
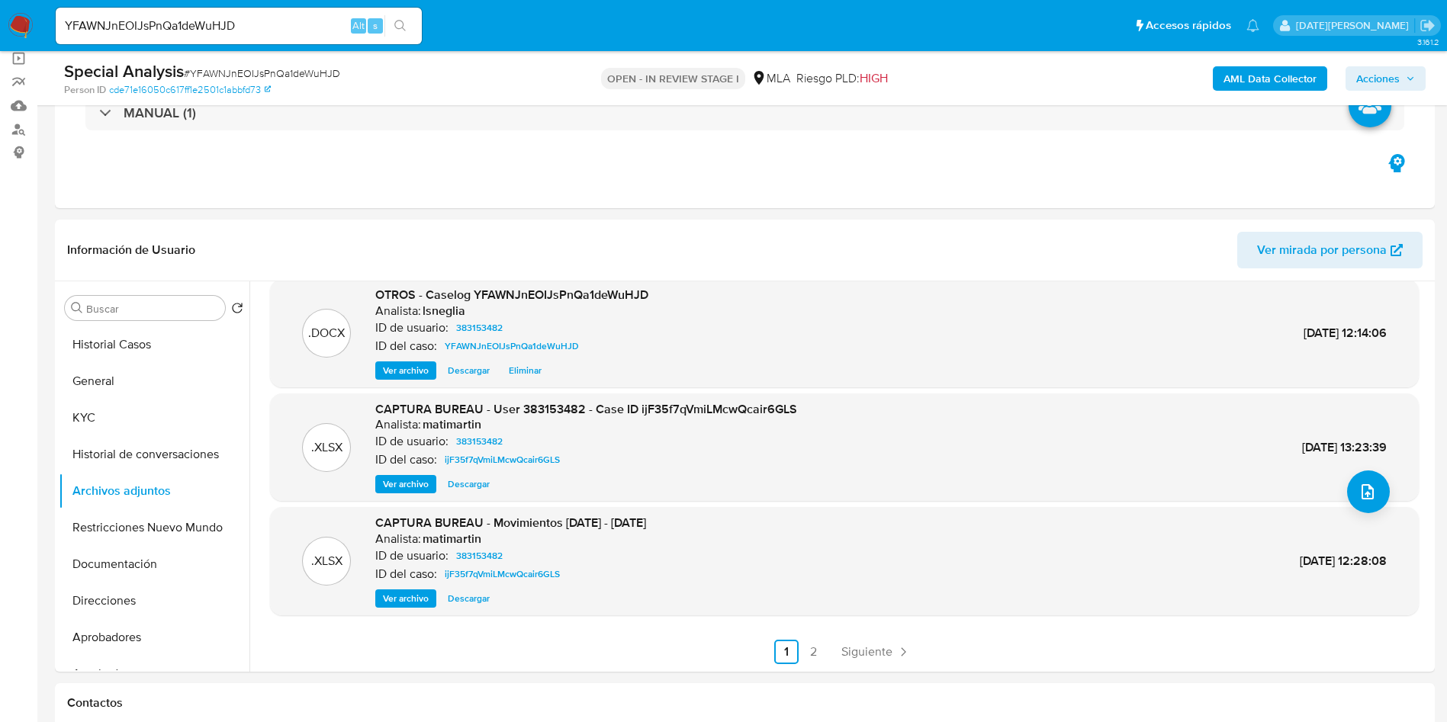
click at [220, 33] on input "YFAWNJnEOIJsPnQa1deWuHJD" at bounding box center [239, 26] width 366 height 20
paste input "oTLya4U4cfgy9sAJkTzfGYkT"
type input "oTLya4U4cfgy9sAJkTzfGYkT"
click at [410, 27] on button "search-icon" at bounding box center [399, 25] width 31 height 21
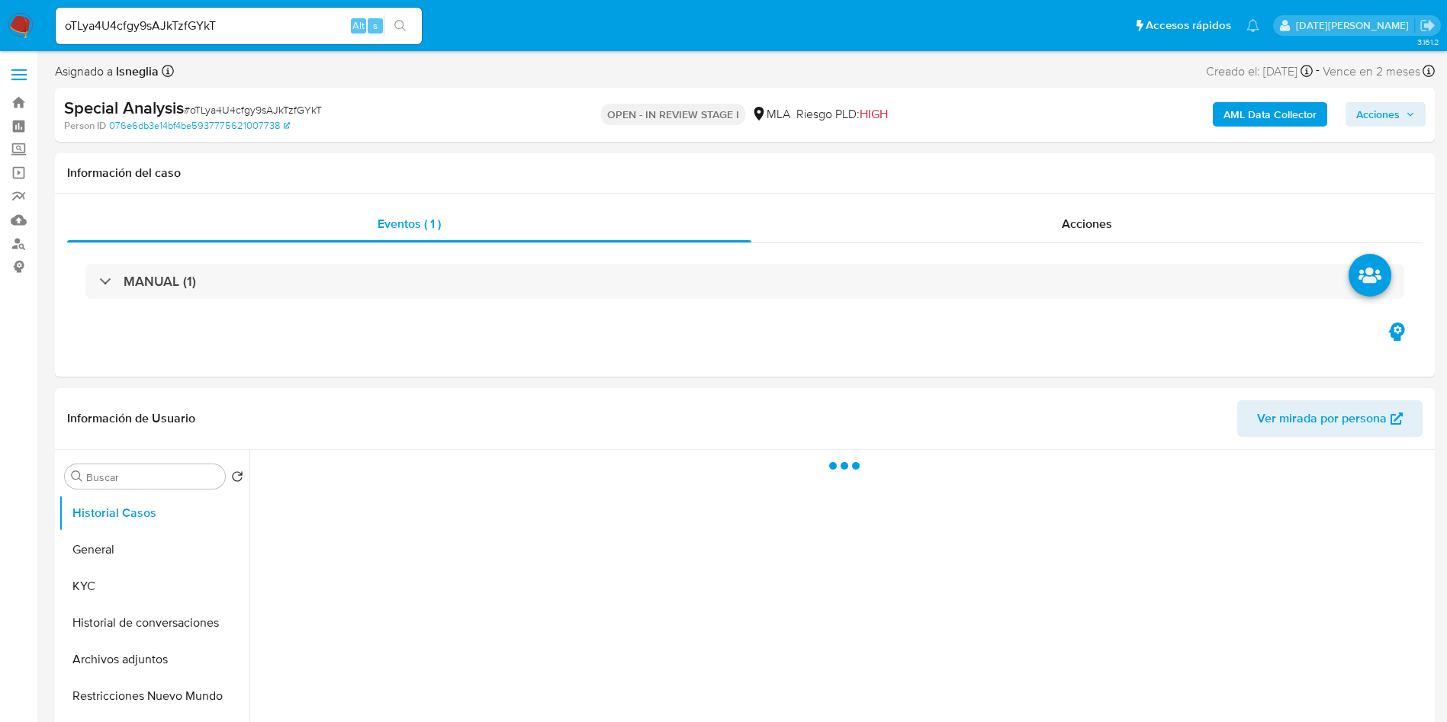
select select "10"
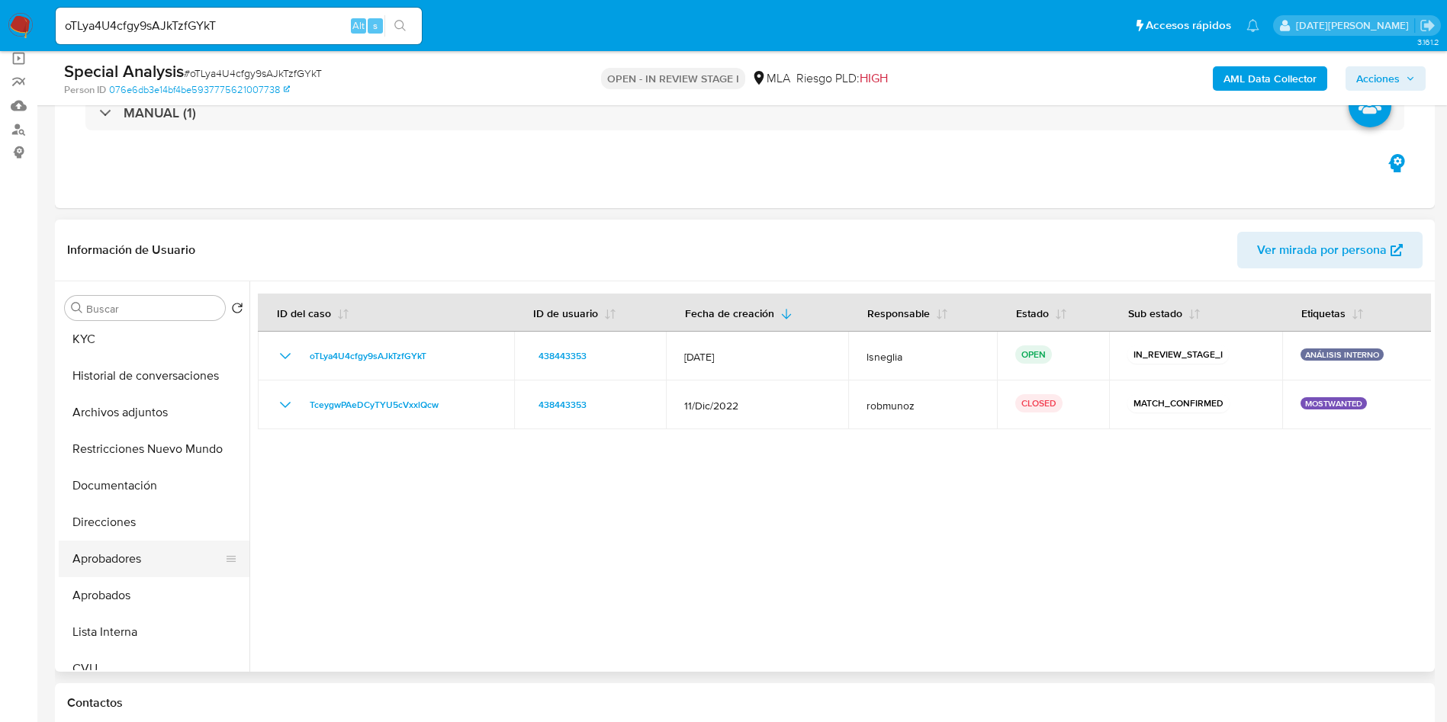
scroll to position [114, 0]
click at [115, 564] on button "Aprobados" at bounding box center [148, 560] width 178 height 37
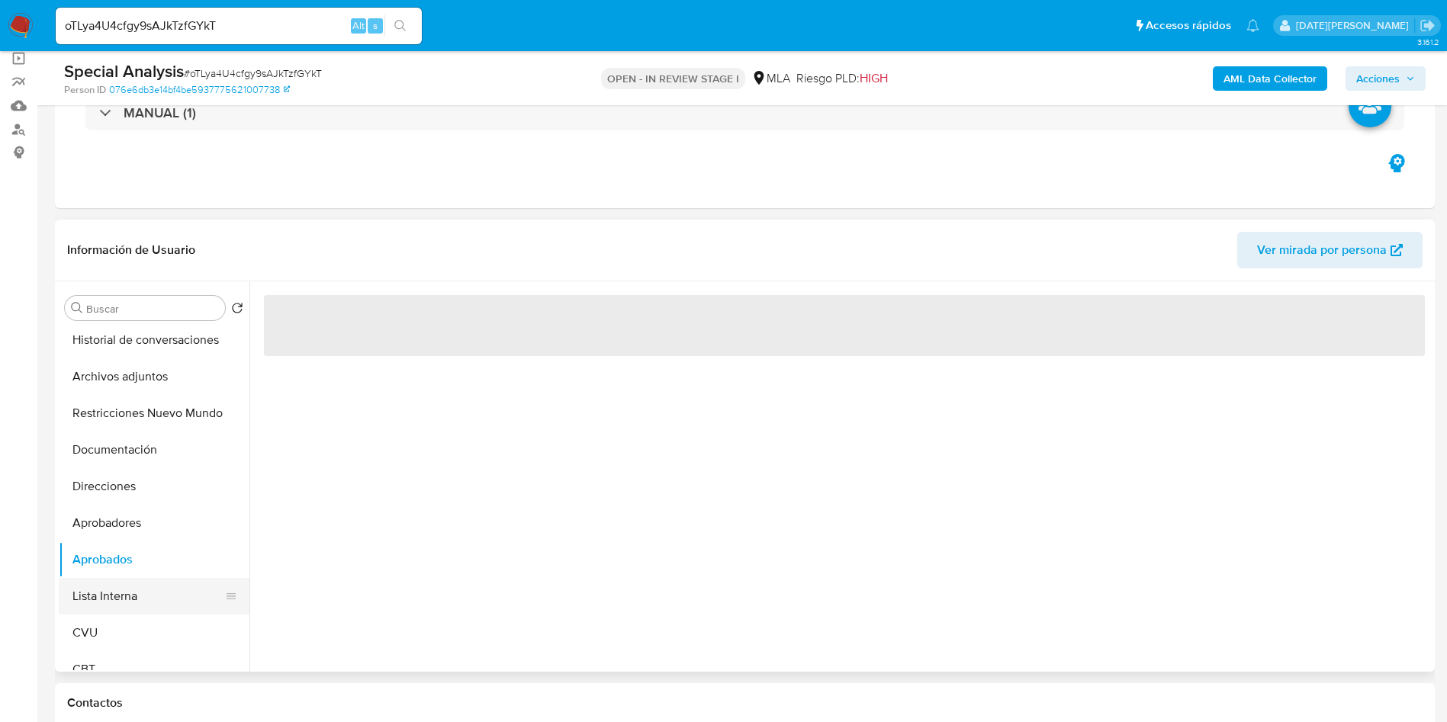
click at [101, 600] on button "Lista Interna" at bounding box center [148, 596] width 178 height 37
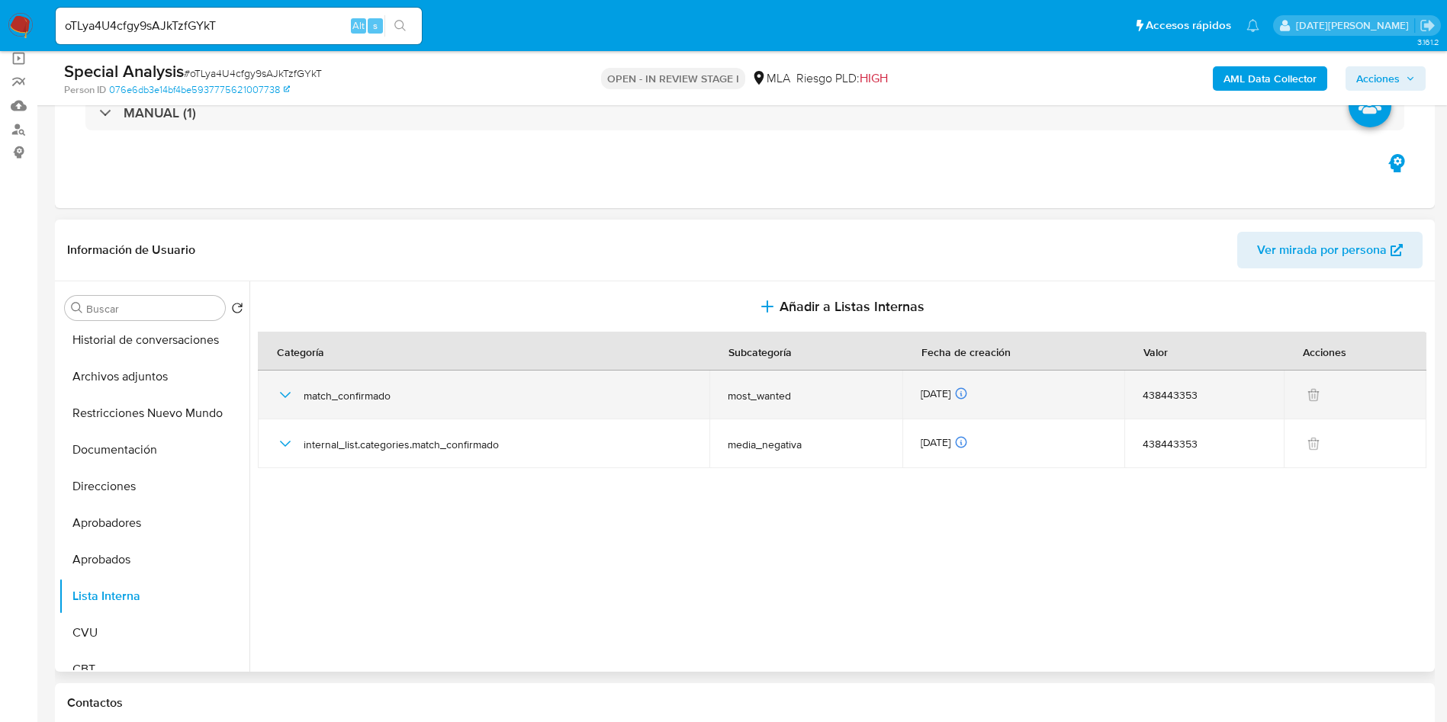
click at [281, 393] on icon "button" at bounding box center [285, 395] width 11 height 6
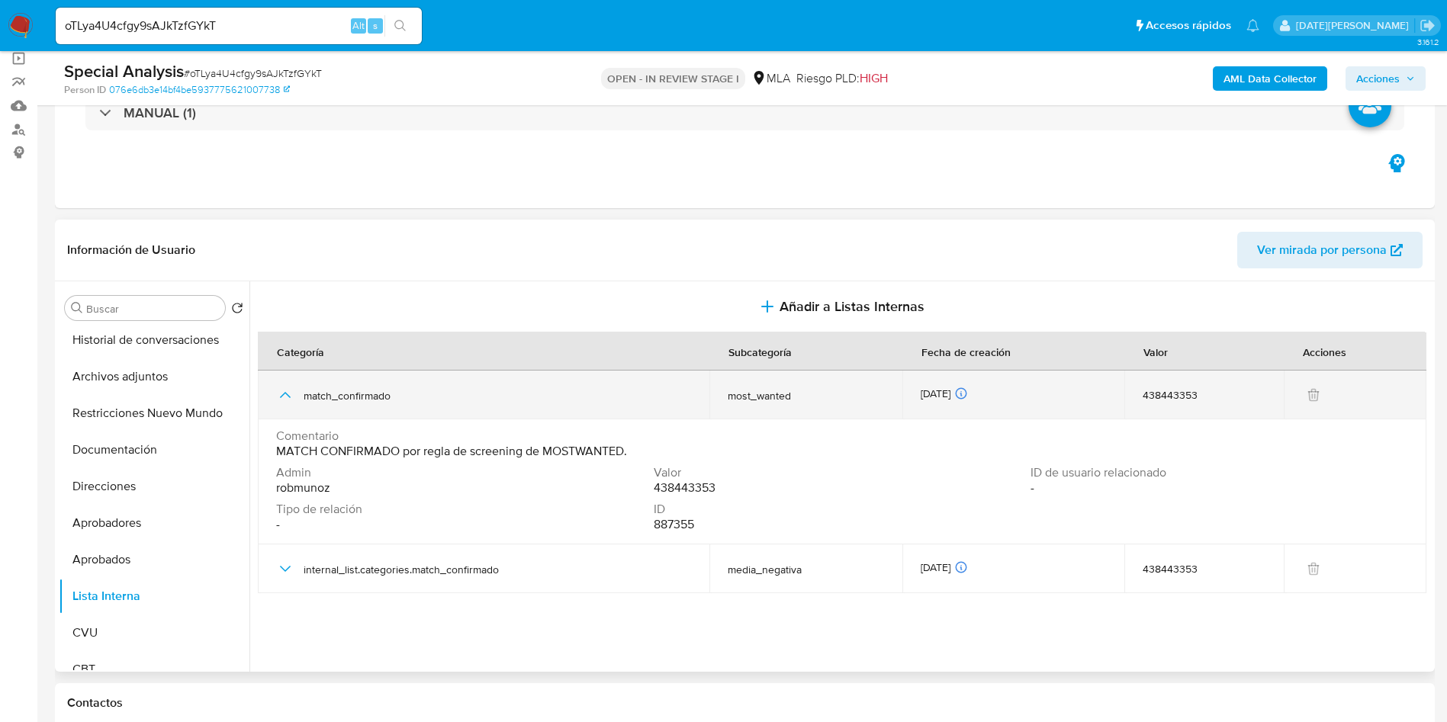
click at [281, 393] on icon "button" at bounding box center [285, 395] width 18 height 18
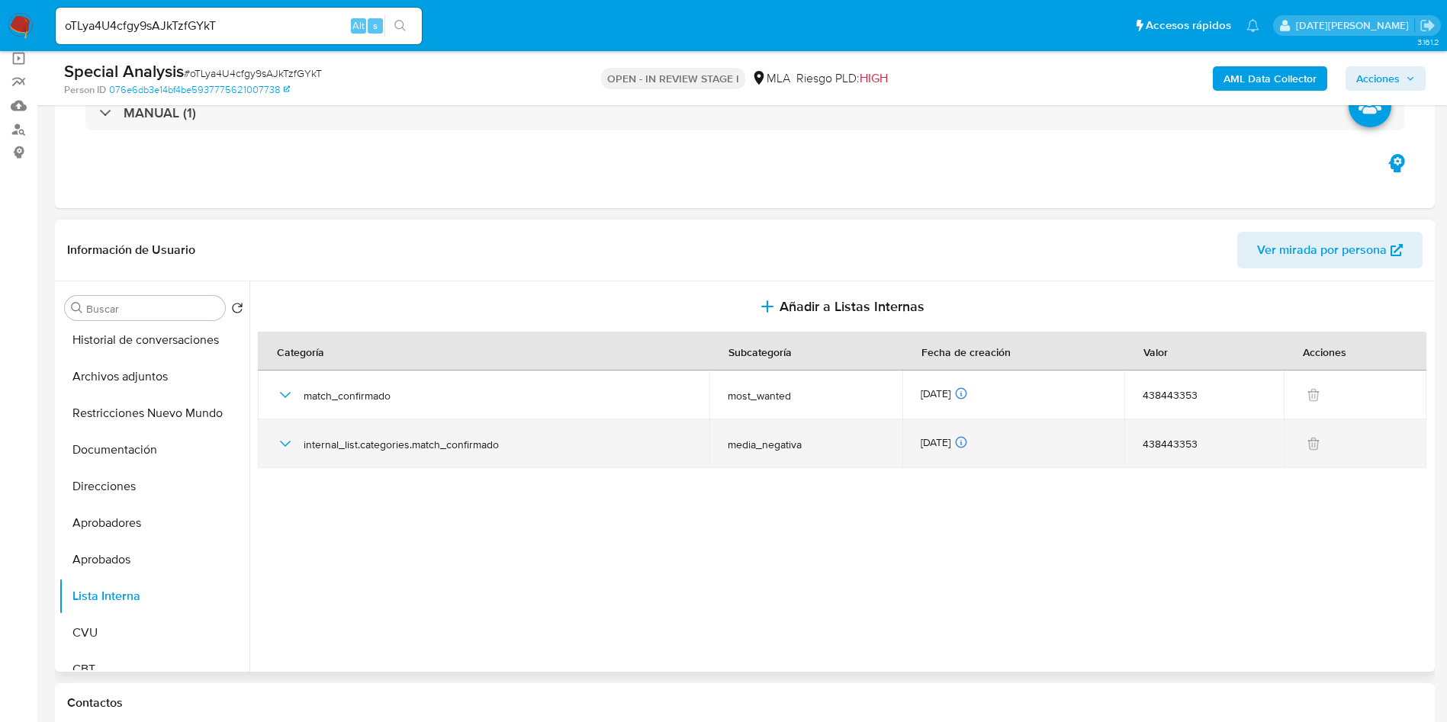
click at [297, 449] on div "internal_list.categories.match_confirmado" at bounding box center [483, 444] width 415 height 49
click at [289, 444] on icon "button" at bounding box center [285, 444] width 18 height 18
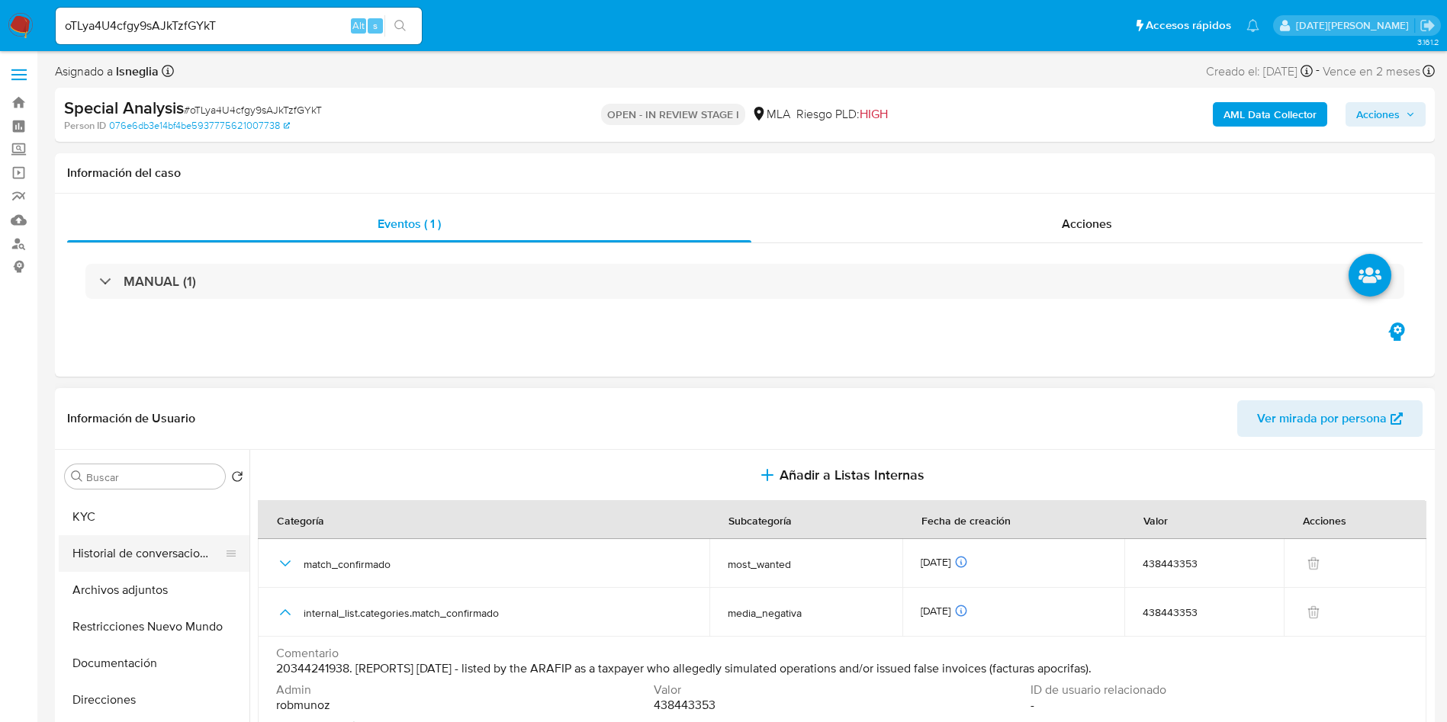
scroll to position [0, 0]
click at [127, 559] on button "General" at bounding box center [148, 550] width 178 height 37
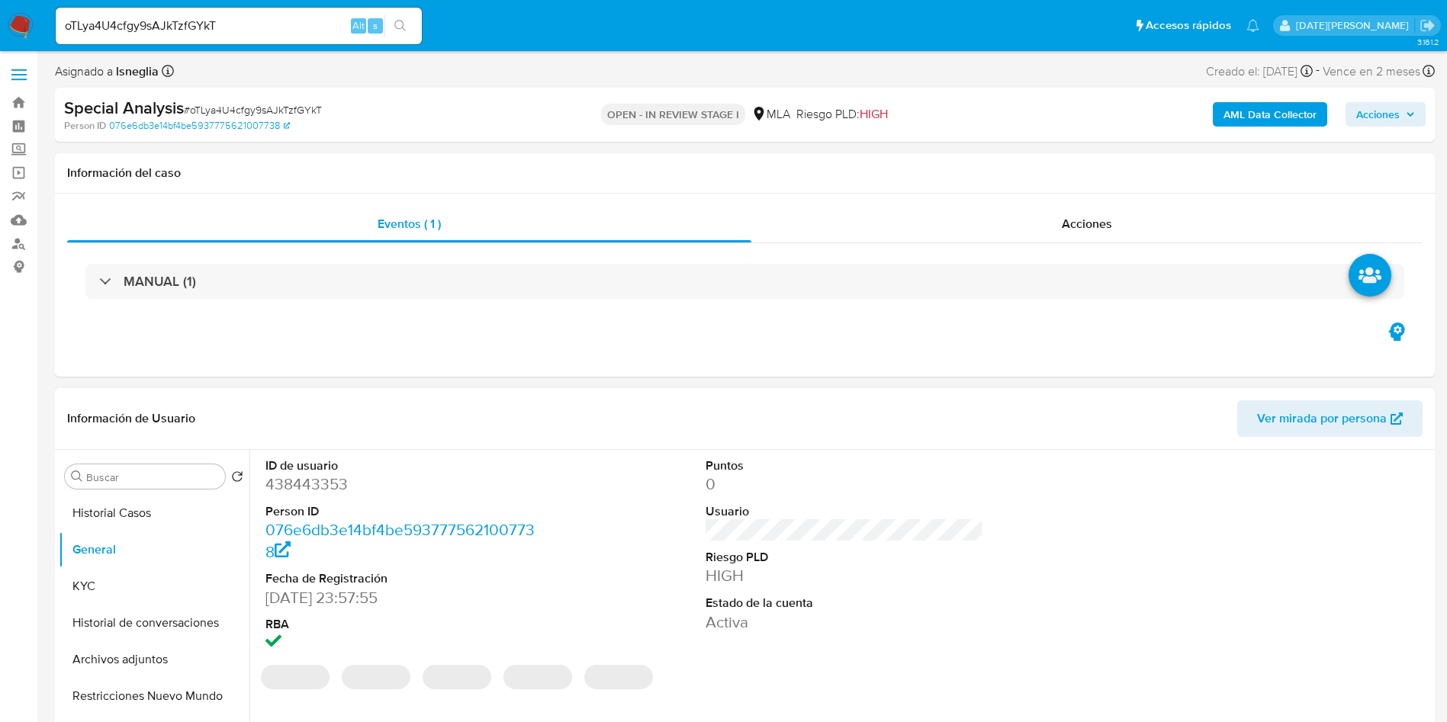
click at [323, 487] on dd "438443353" at bounding box center [404, 484] width 278 height 21
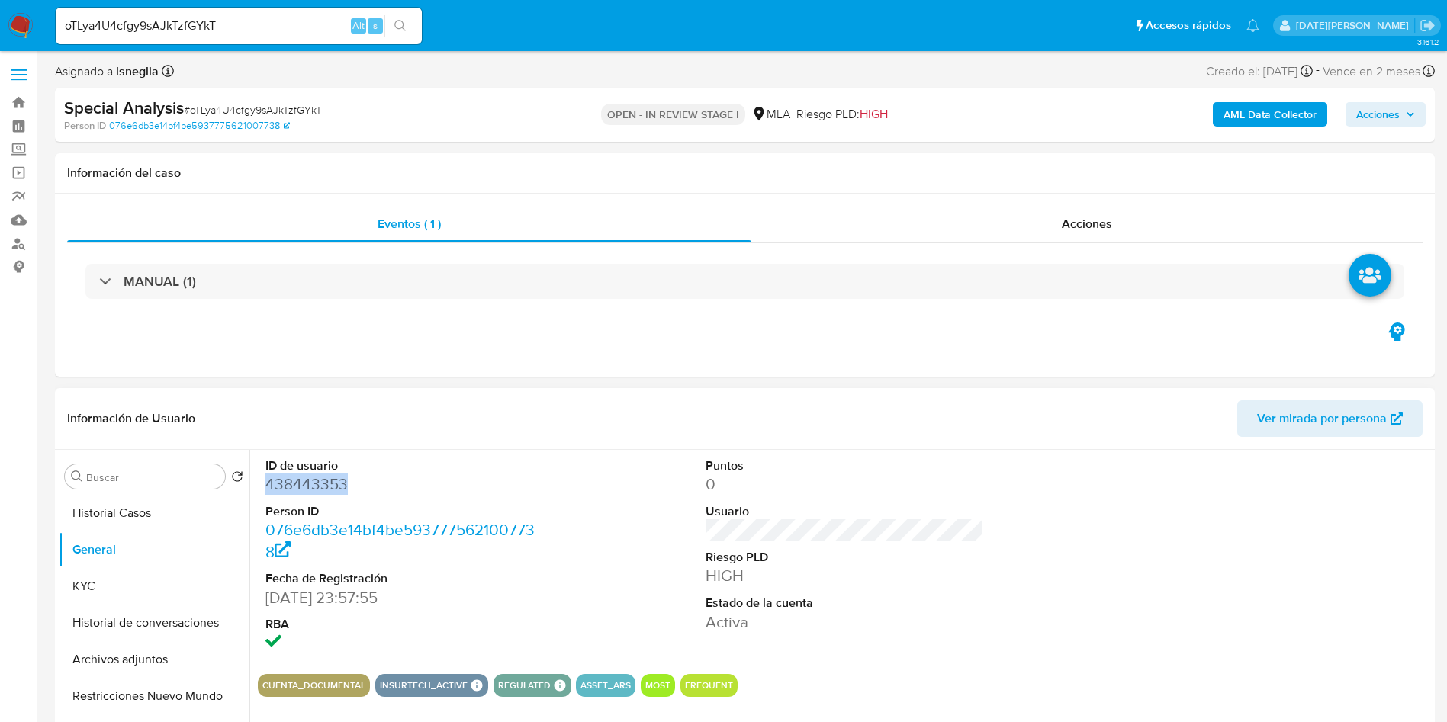
click at [317, 482] on dd "438443353" at bounding box center [404, 484] width 278 height 21
